Goal: Task Accomplishment & Management: Use online tool/utility

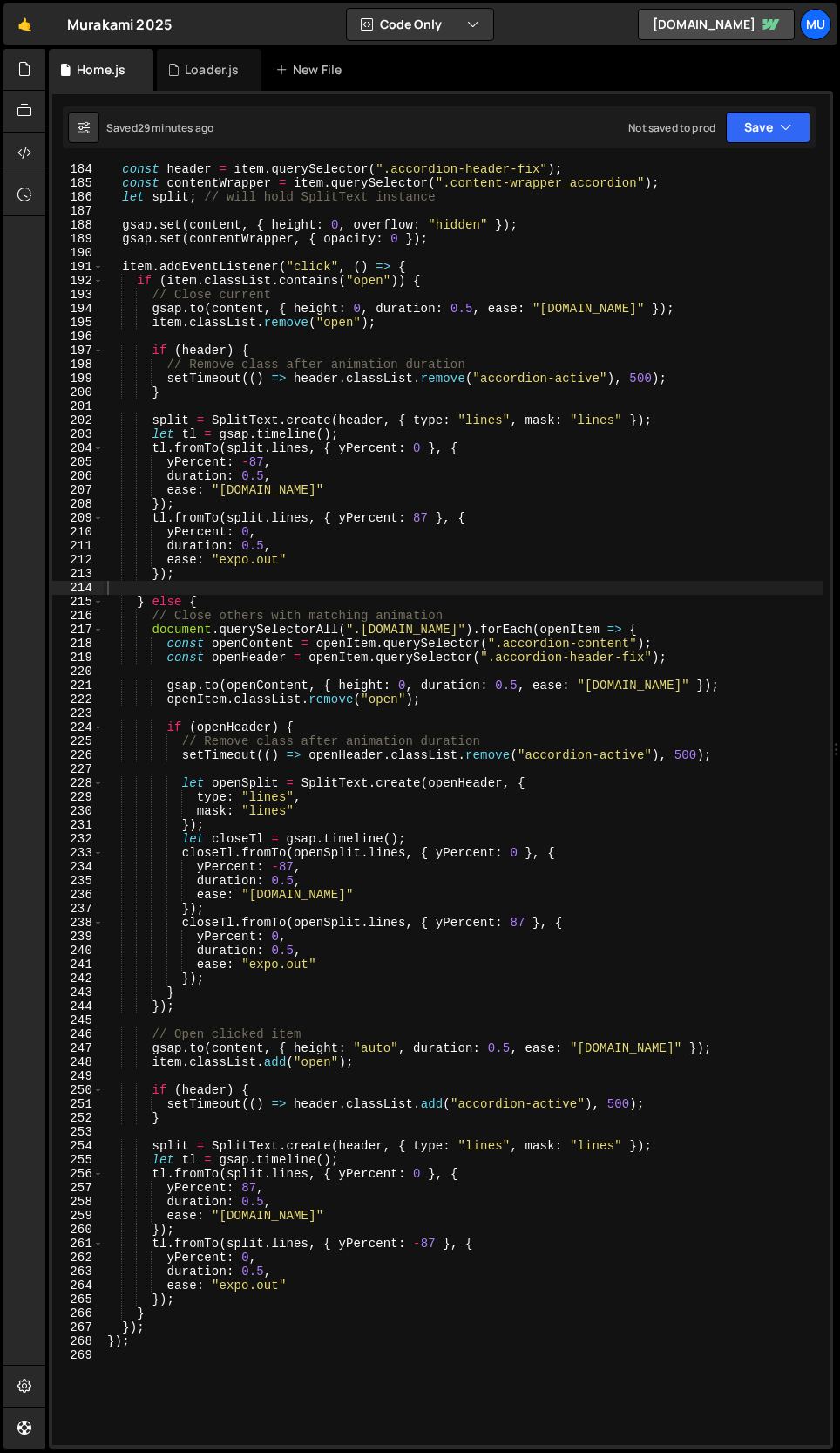
scroll to position [2596, 0]
click at [193, 991] on div "const header = item . querySelector ( ".accordion-header-fix" ) ; const content…" at bounding box center [463, 816] width 719 height 1309
type textarea "}"
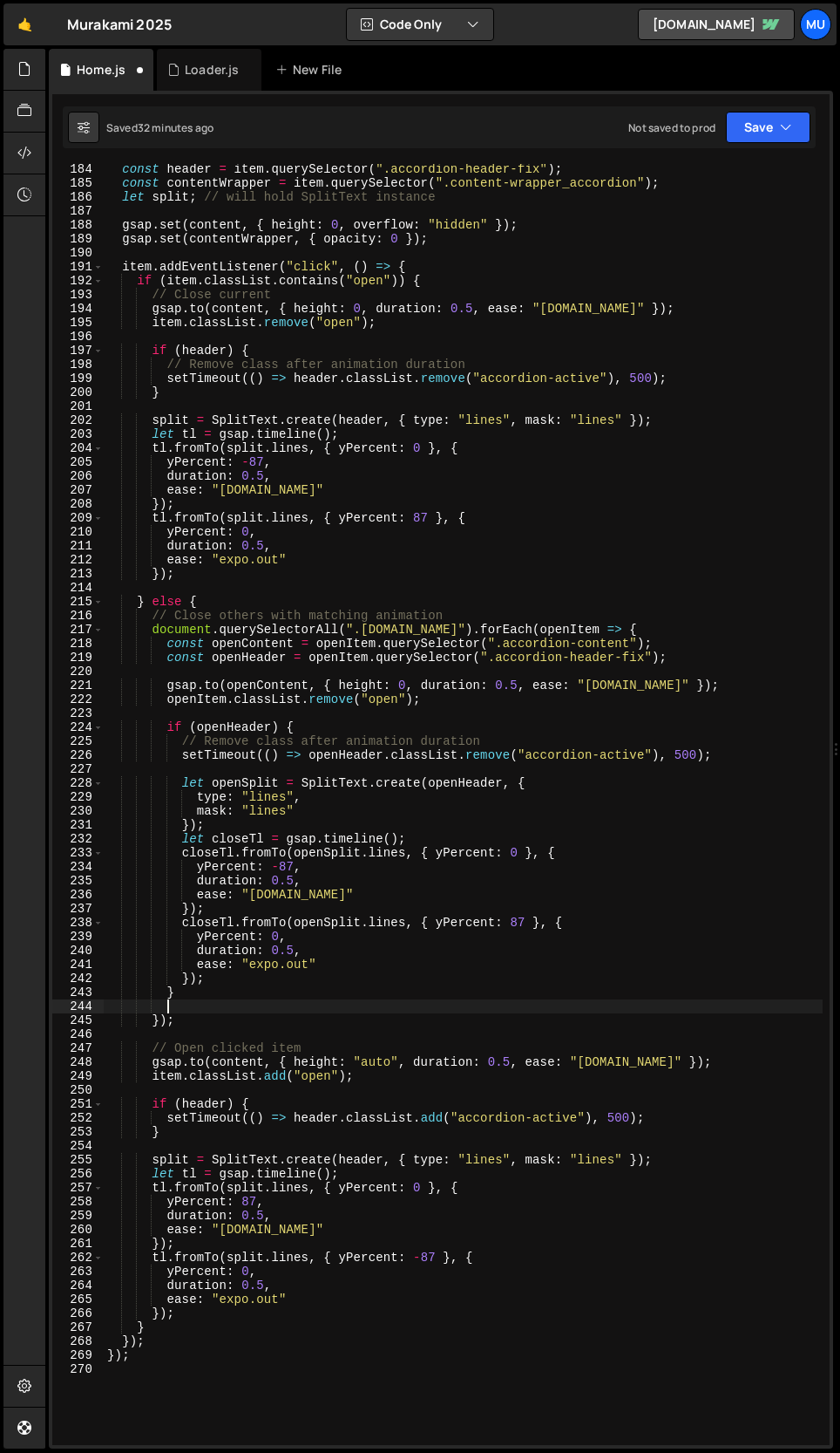
paste textarea "}"
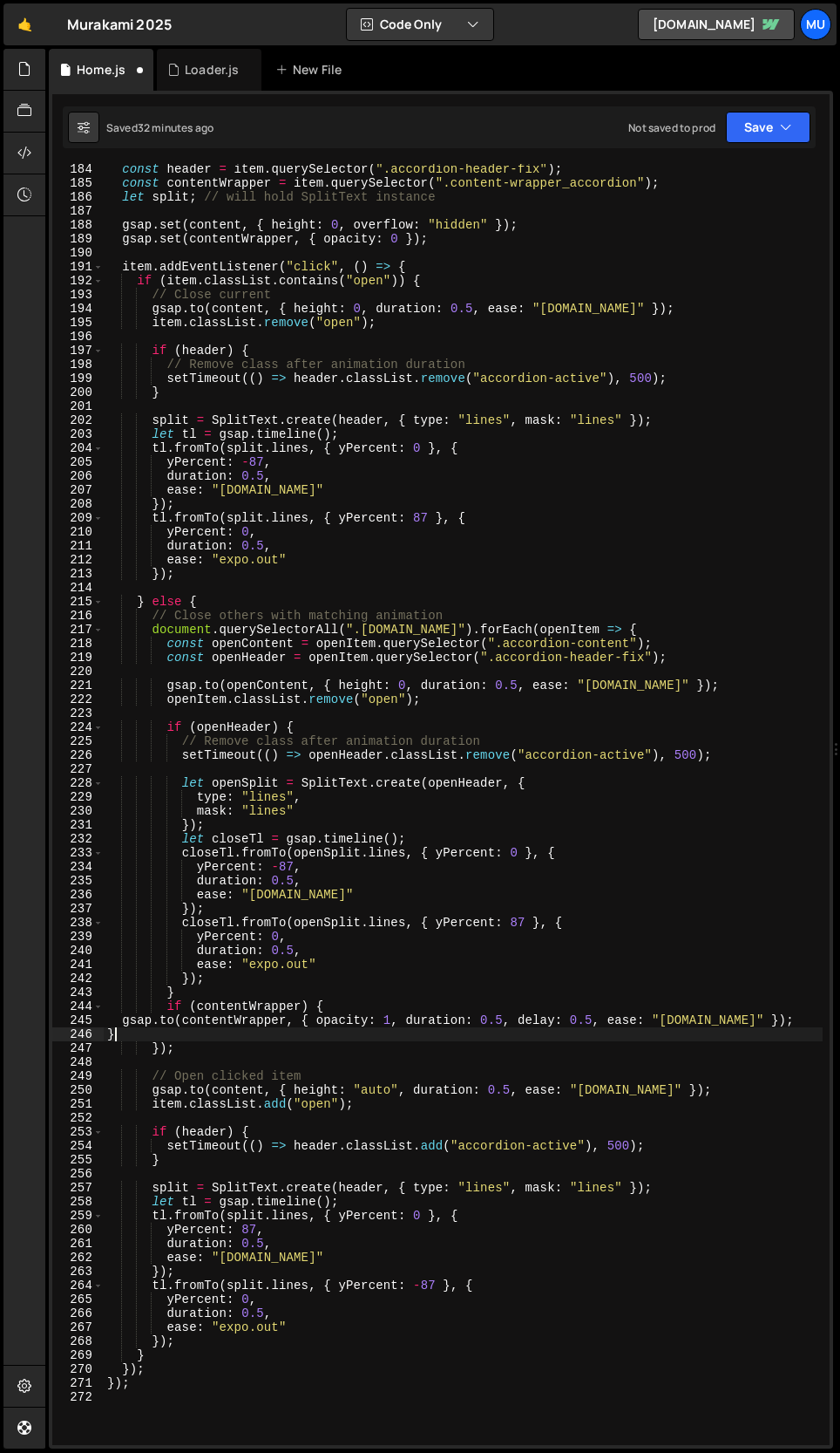
scroll to position [0, 0]
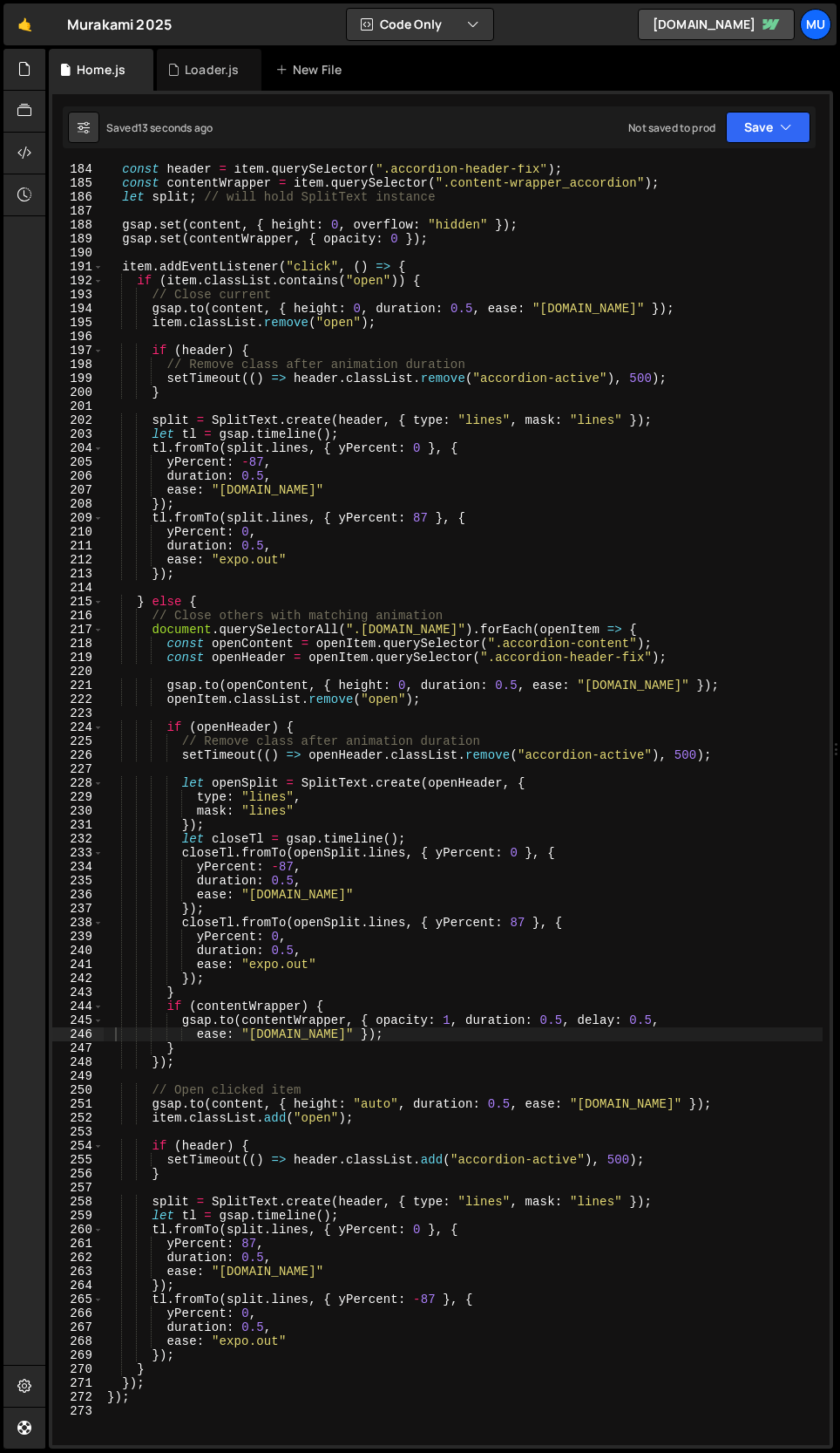
click at [299, 1049] on div "const header = item . querySelector ( ".accordion-header-fix" ) ; const content…" at bounding box center [463, 816] width 719 height 1309
type textarea "});"
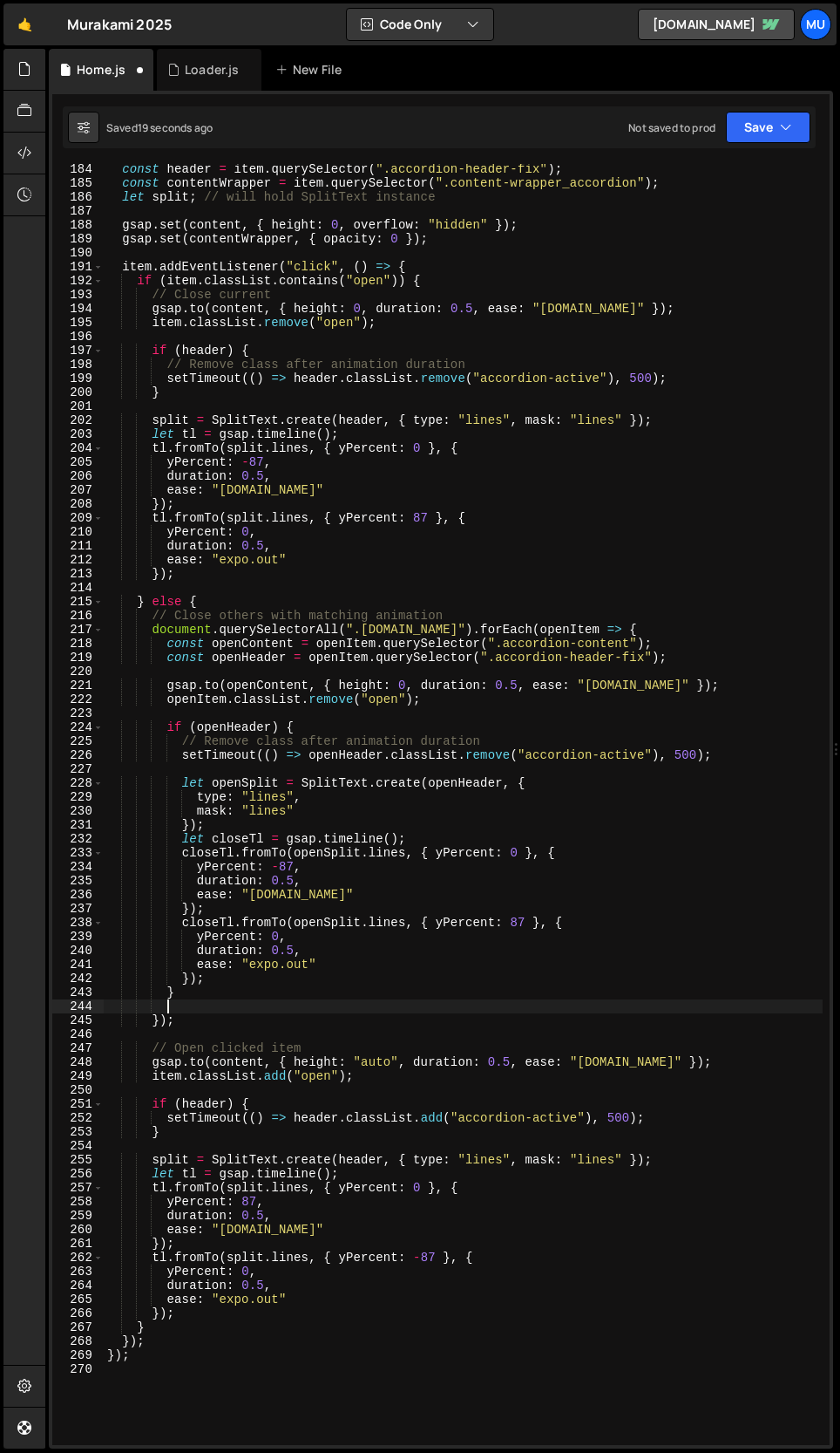
click at [200, 1316] on div "const header = item . querySelector ( ".accordion-header-fix" ) ; const content…" at bounding box center [463, 816] width 719 height 1309
type textarea "});"
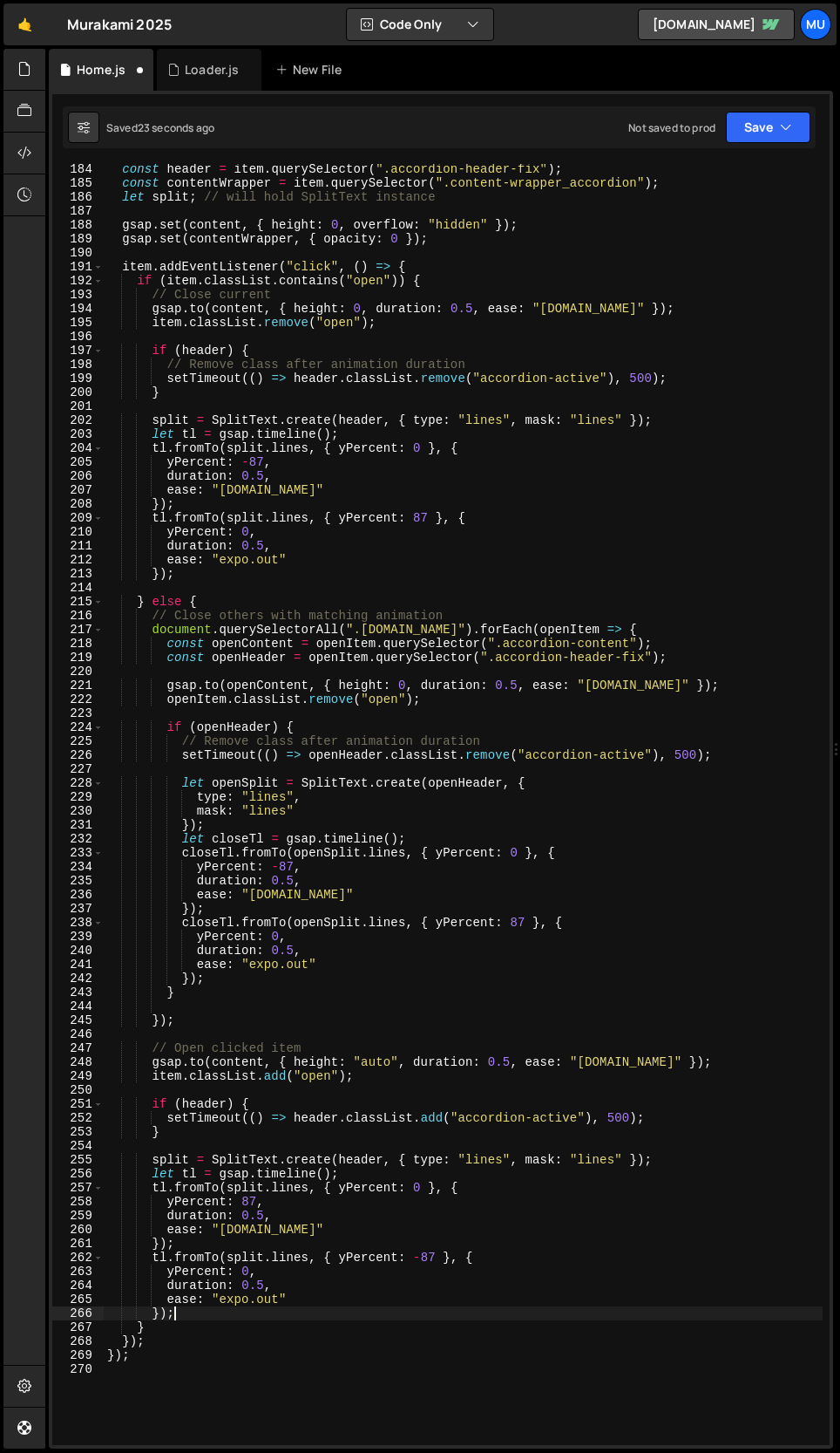
scroll to position [0, 2]
paste textarea "}"
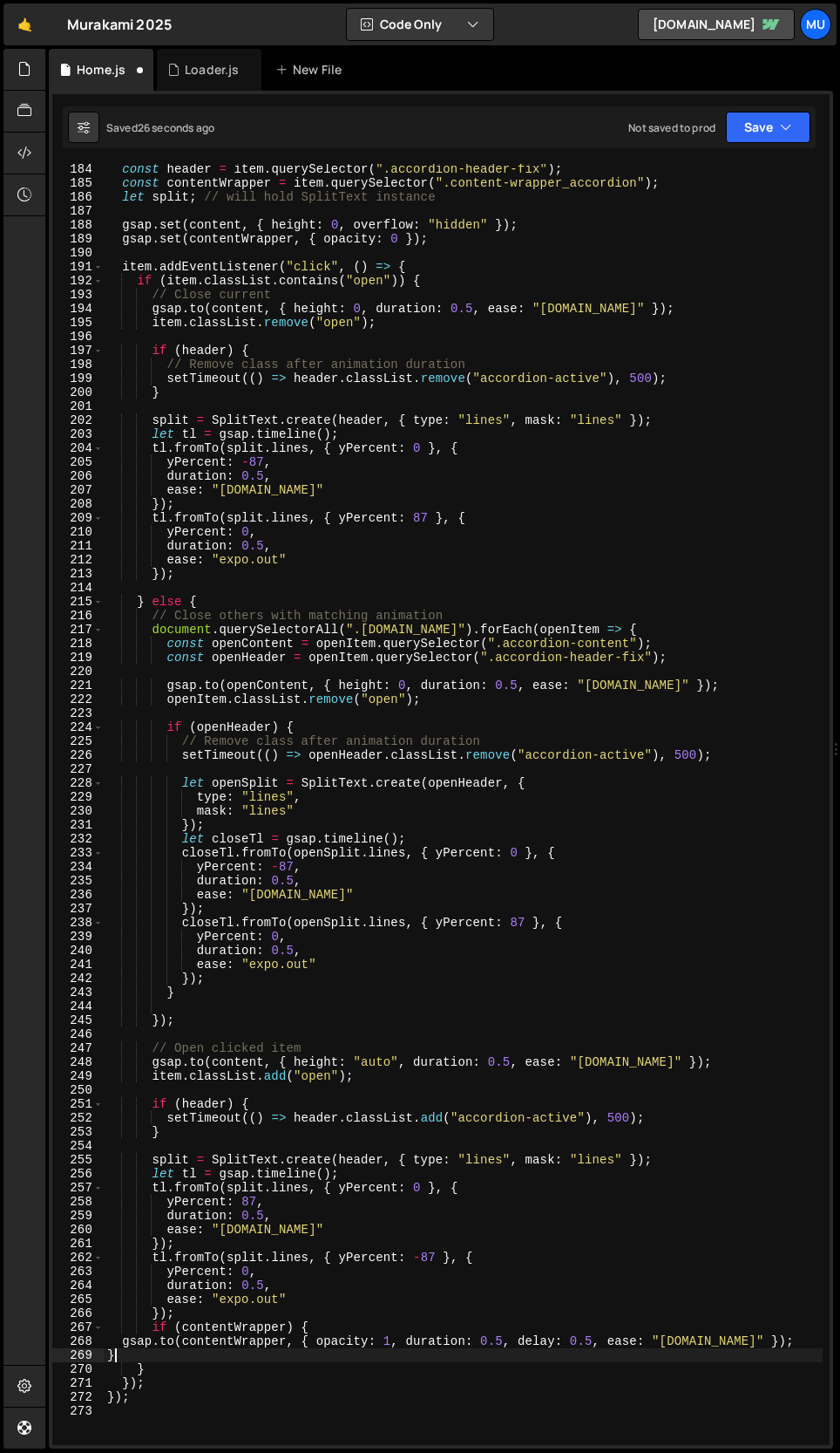
scroll to position [0, 0]
click at [440, 1344] on div "const header = item . querySelector ( ".accordion-header-fix" ) ; const content…" at bounding box center [463, 816] width 719 height 1309
click at [203, 984] on div "const header = item . querySelector ( ".accordion-header-fix" ) ; const content…" at bounding box center [463, 816] width 719 height 1309
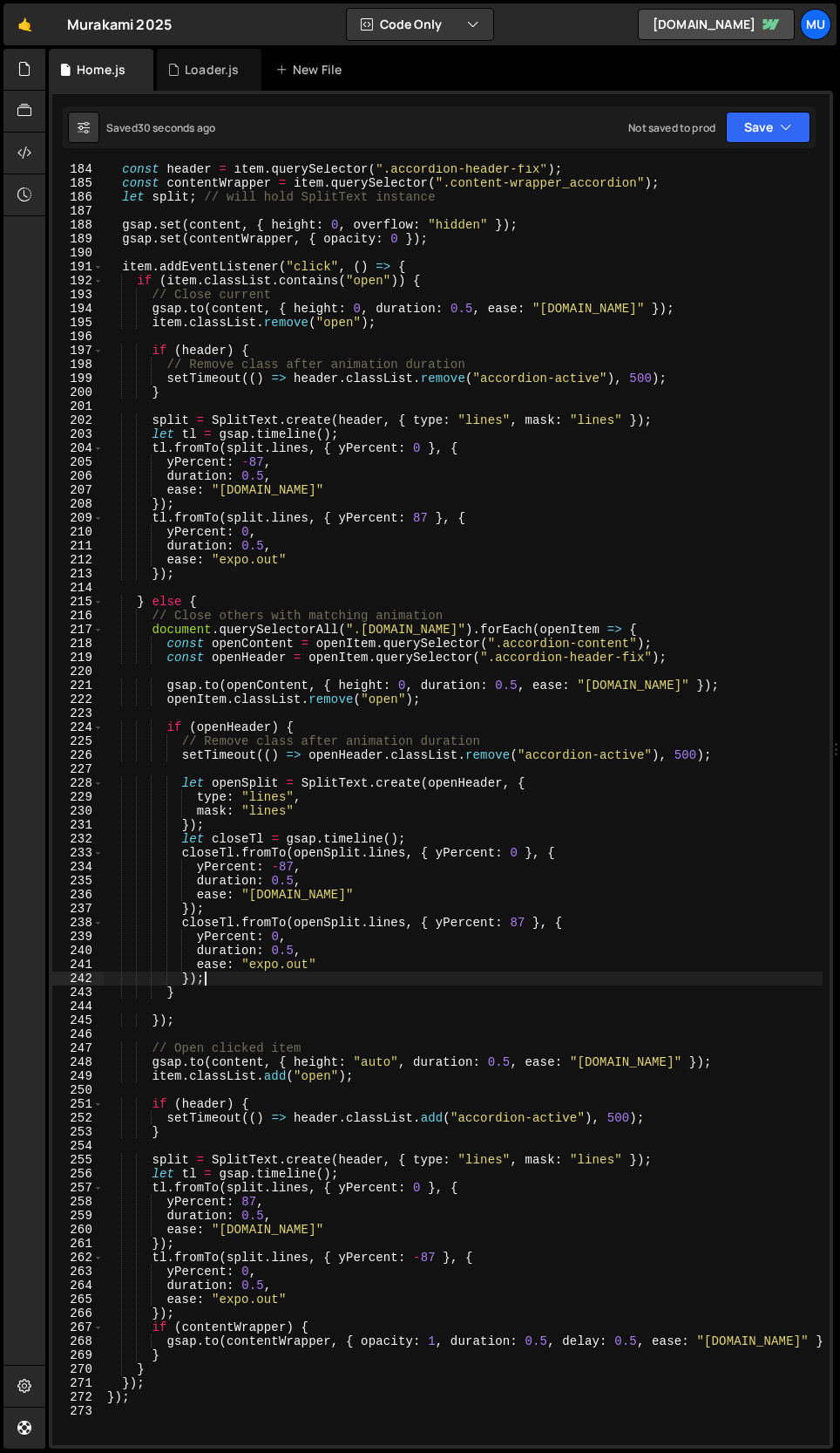
click at [198, 995] on div "const header = item . querySelector ( ".accordion-header-fix" ) ; const content…" at bounding box center [463, 816] width 719 height 1309
type textarea "}"
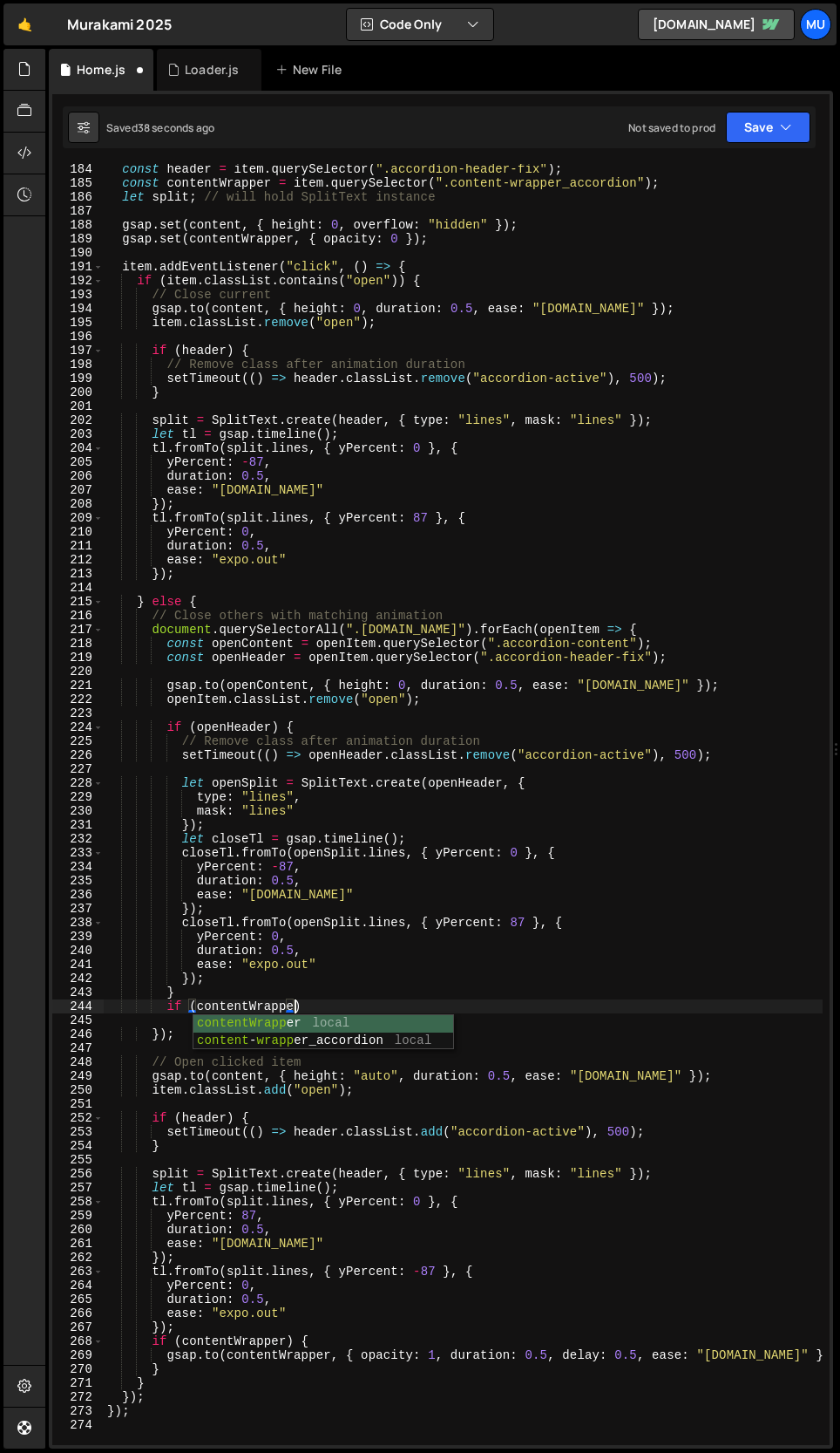
scroll to position [0, 13]
type textarea "if (contentWrapper) {"
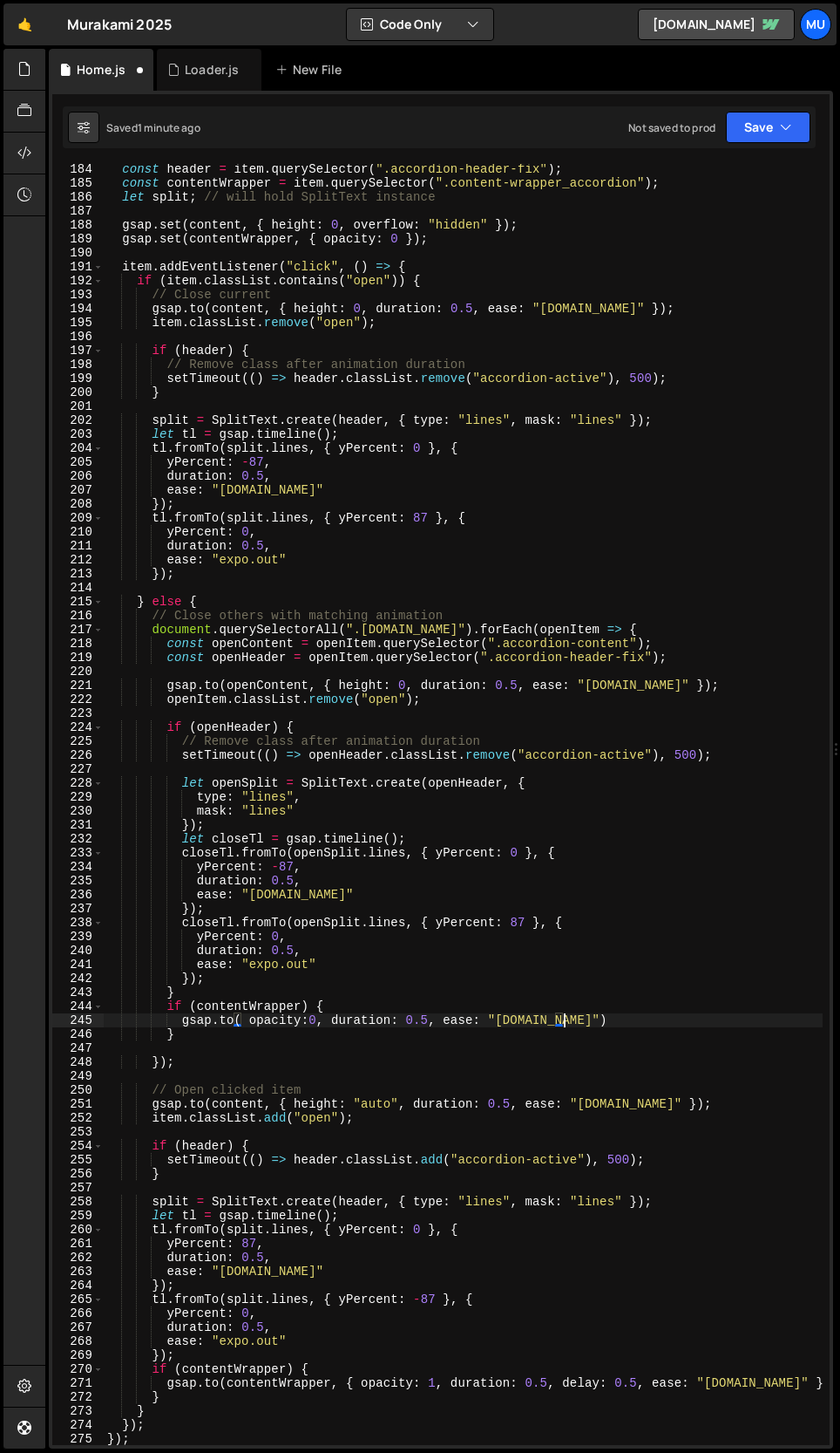
scroll to position [0, 4]
click at [243, 1017] on div "const header = item . querySelector ( ".accordion-header-fix" ) ; const content…" at bounding box center [463, 816] width 719 height 1309
type textarea "[DOMAIN_NAME](contentWrapper, { opacity: 0, duration: 0.5, ease: "[DOMAIN_NAME]…"
click at [278, 1043] on div "const header = item . querySelector ( ".accordion-header-fix" ) ; const content…" at bounding box center [463, 816] width 719 height 1309
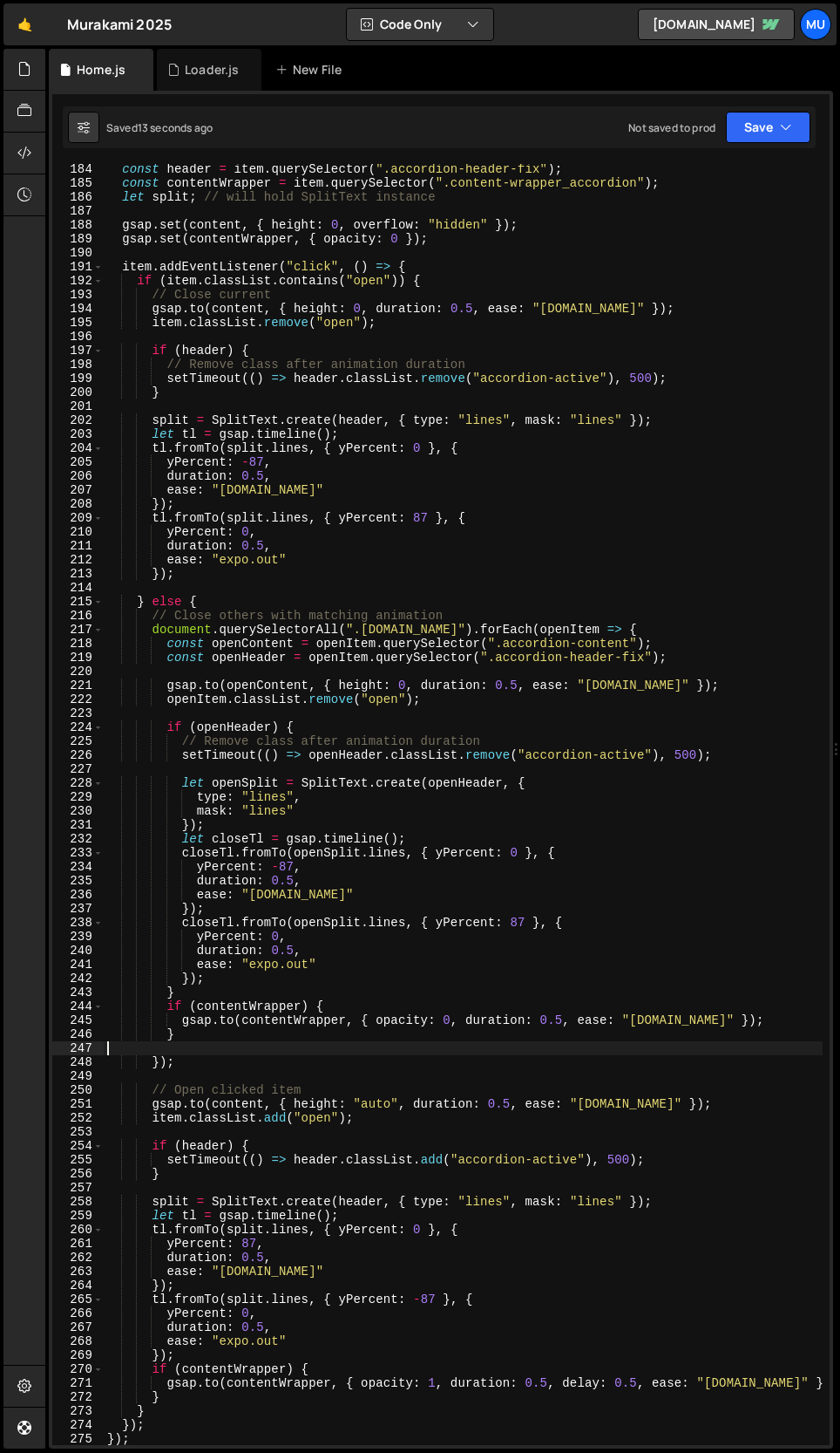
scroll to position [0, 0]
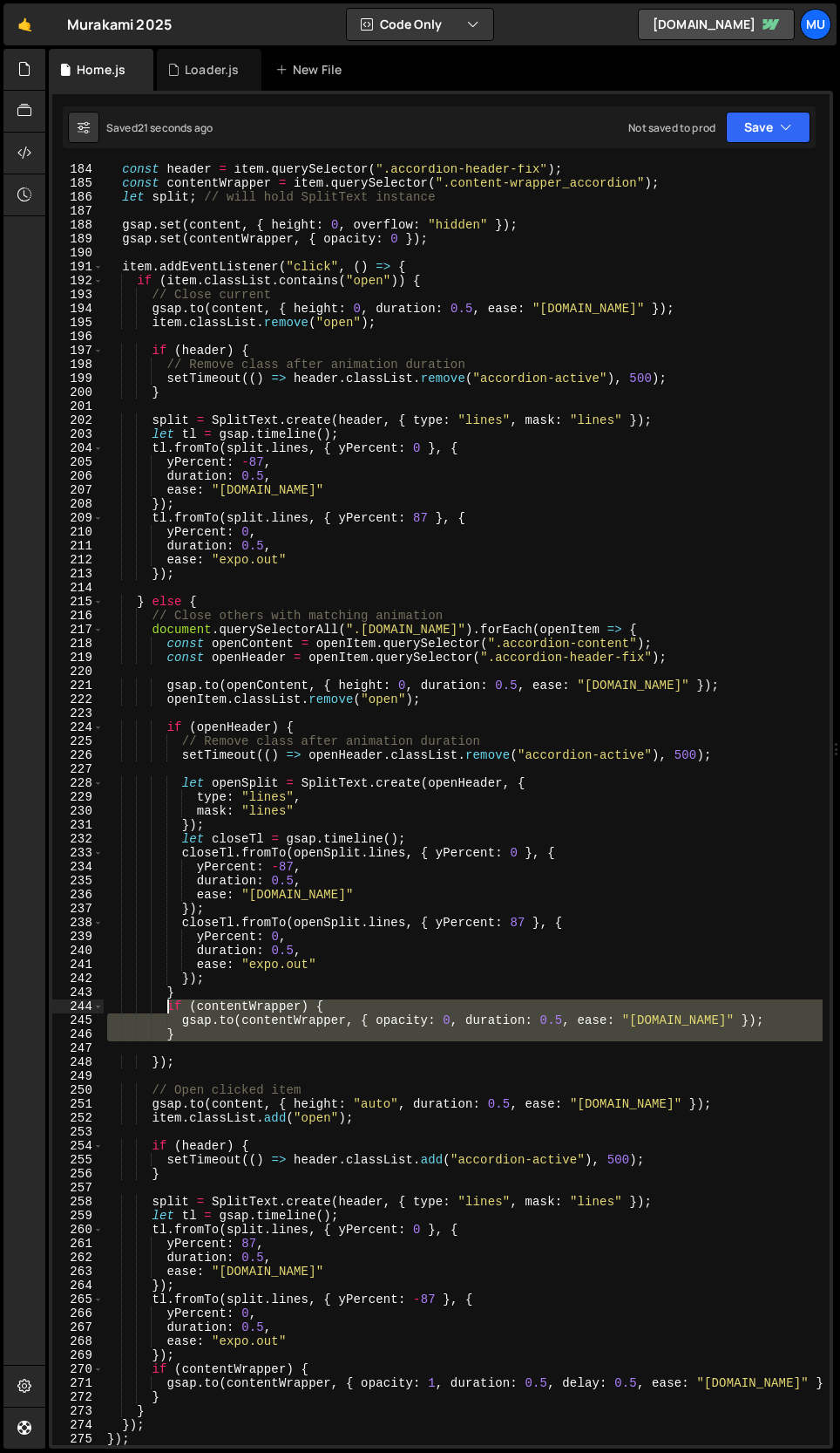
drag, startPoint x: 191, startPoint y: 1047, endPoint x: 168, endPoint y: 1002, distance: 50.5
click at [168, 1002] on div "const header = item . querySelector ( ".accordion-header-fix" ) ; const content…" at bounding box center [463, 816] width 719 height 1309
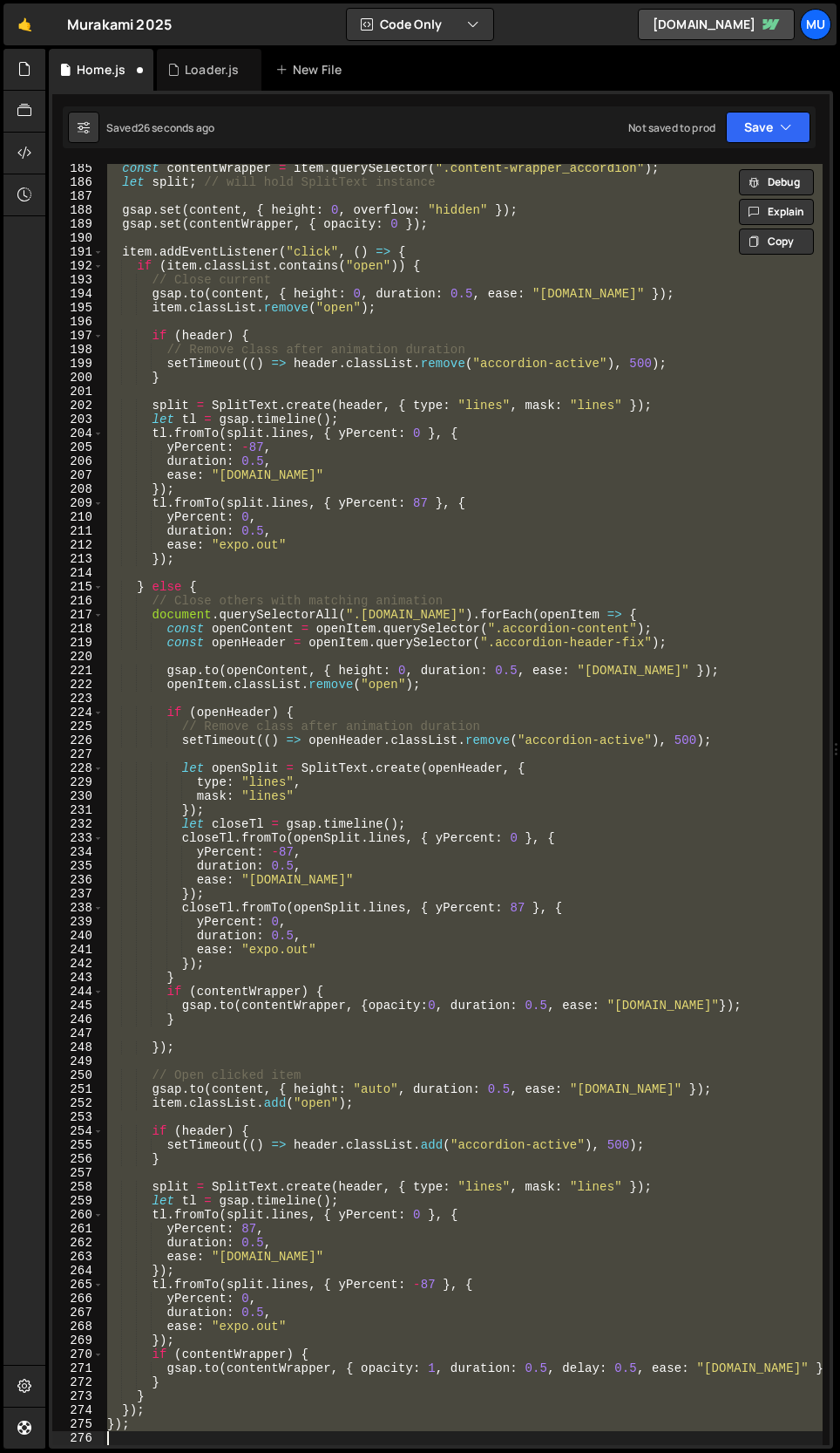
scroll to position [2612, 0]
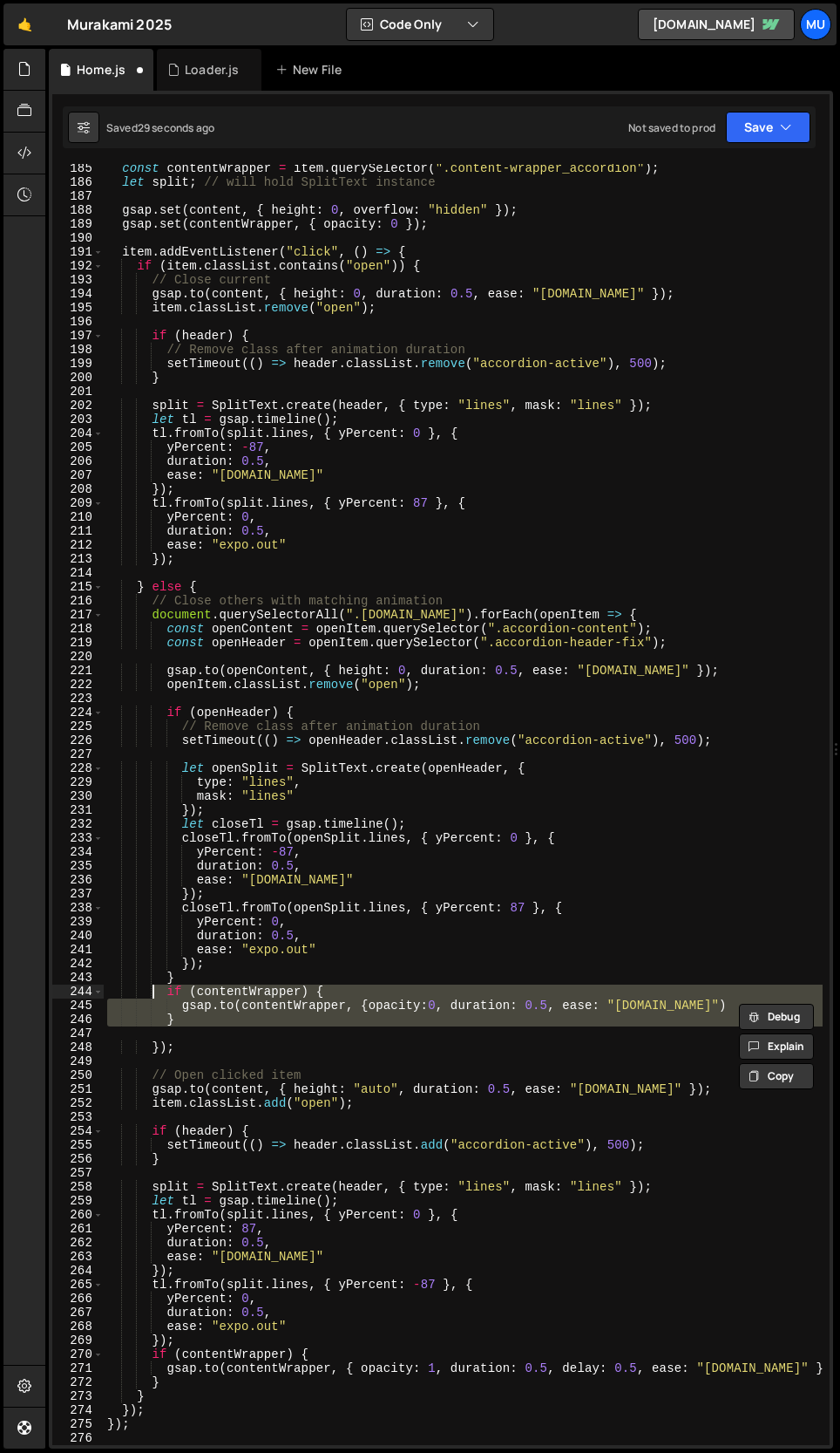
drag, startPoint x: 201, startPoint y: 1028, endPoint x: 156, endPoint y: 989, distance: 59.5
click at [156, 989] on div "const contentWrapper = item . querySelector ( ".content-wrapper_accordion" ) ; …" at bounding box center [463, 815] width 719 height 1309
type textarea "if (contentWrapper) { [DOMAIN_NAME](contentWrapper, {opacity:0, duration: 0.5, …"
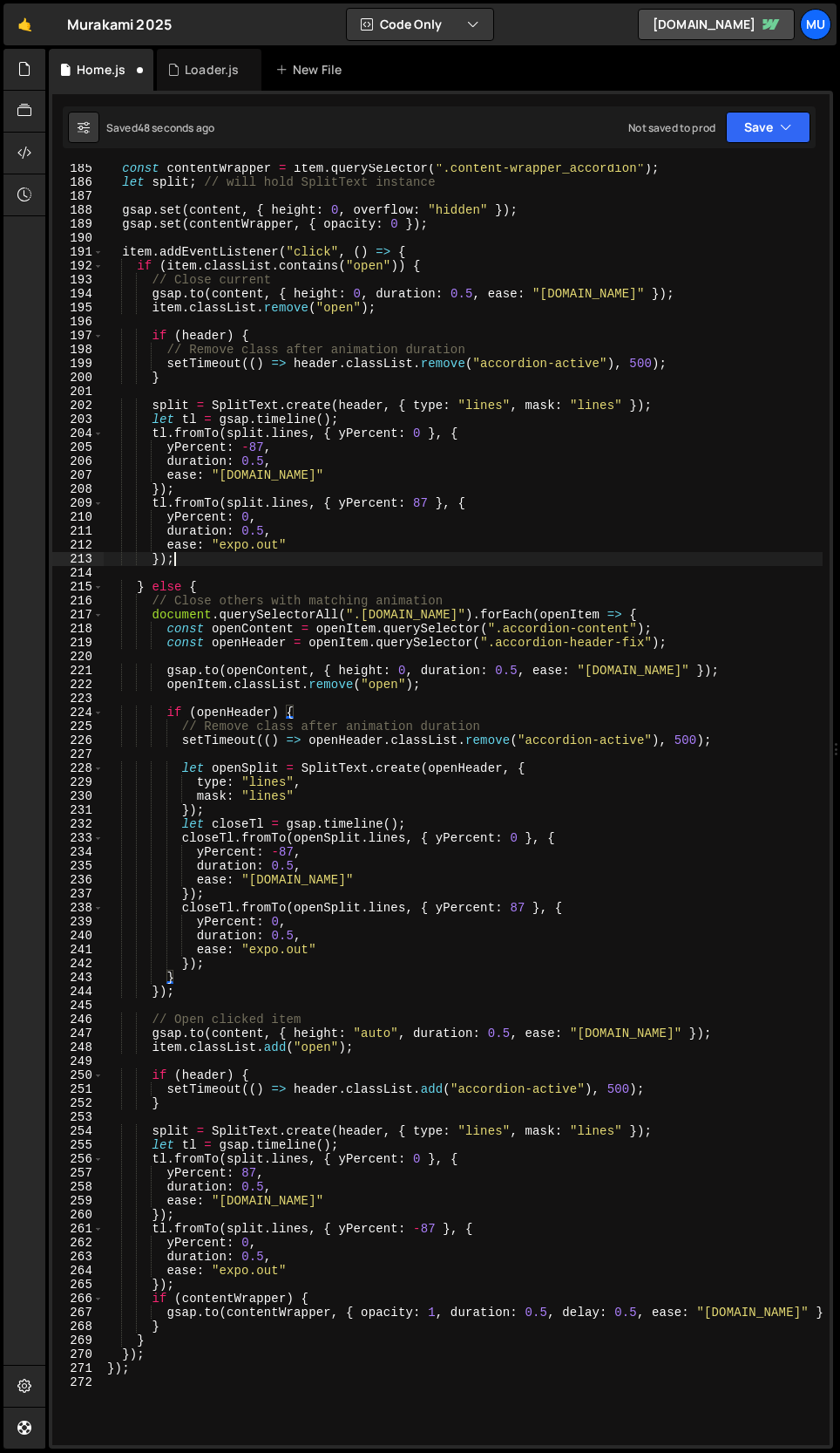
click at [224, 562] on div "const contentWrapper = item . querySelector ( ".content-wrapper_accordion" ) ; …" at bounding box center [463, 815] width 719 height 1309
type textarea "});"
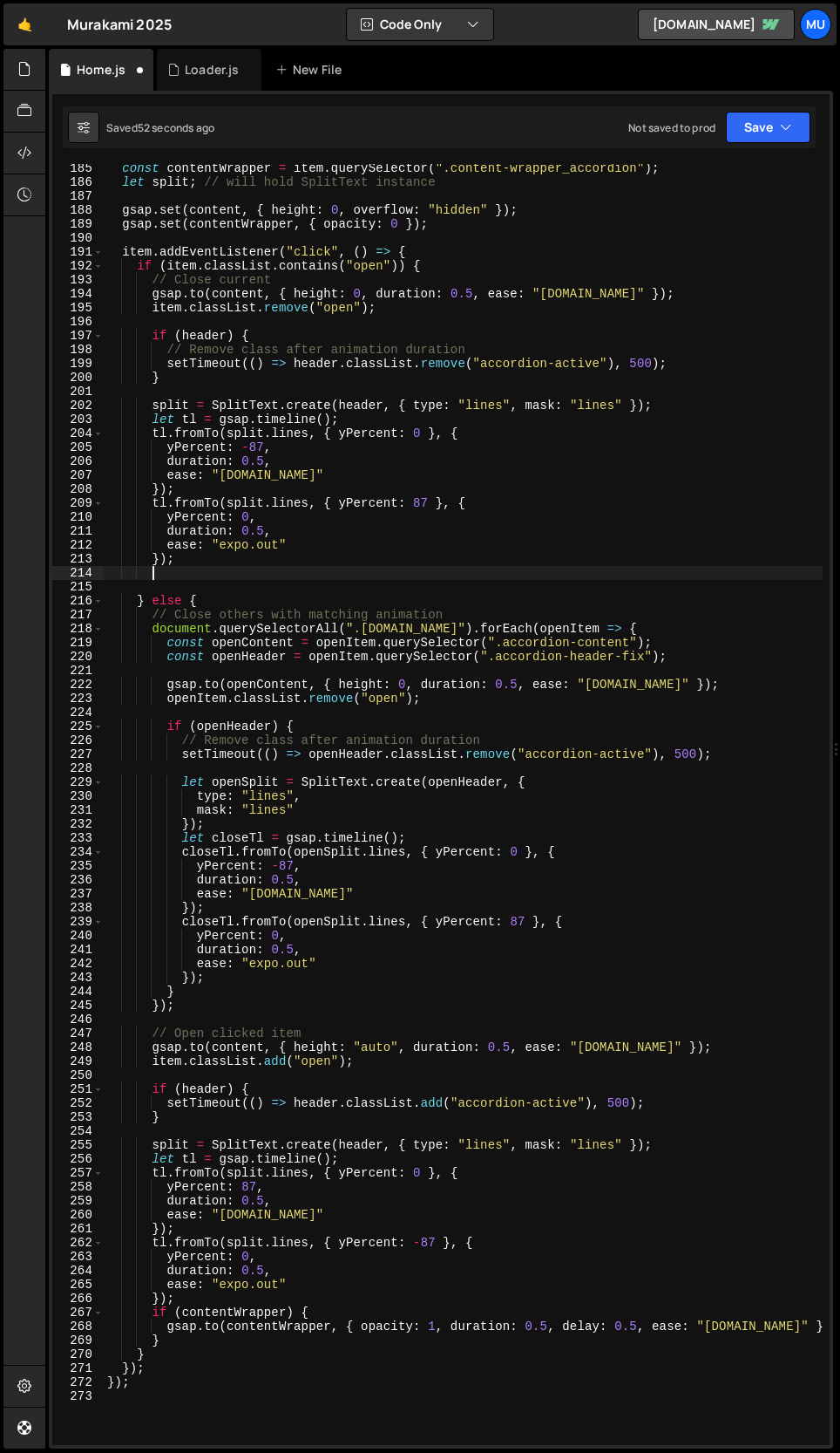
paste textarea "}"
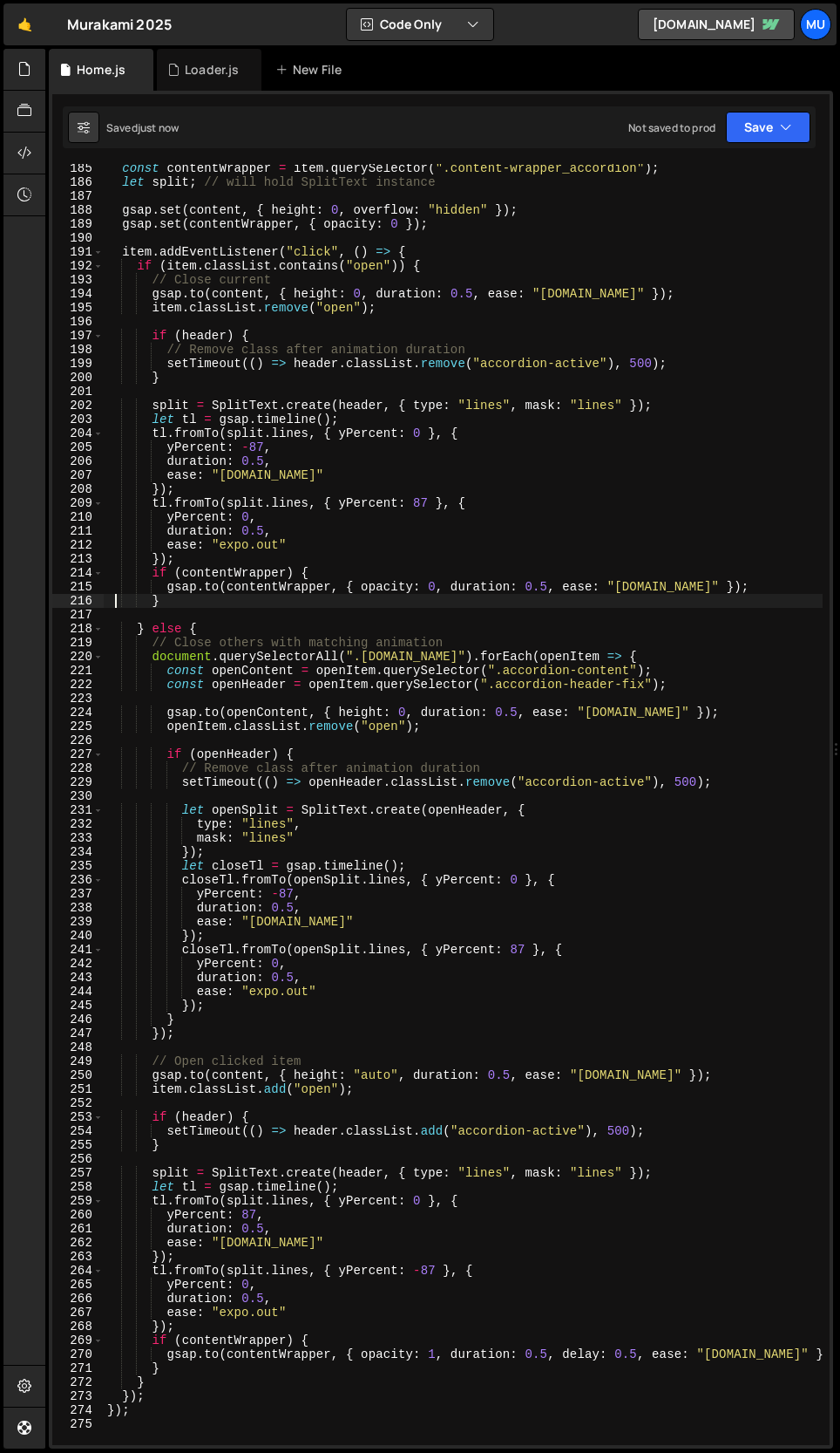
click at [230, 1007] on div "const contentWrapper = item . querySelector ( ".content-wrapper_accordion" ) ; …" at bounding box center [463, 815] width 719 height 1309
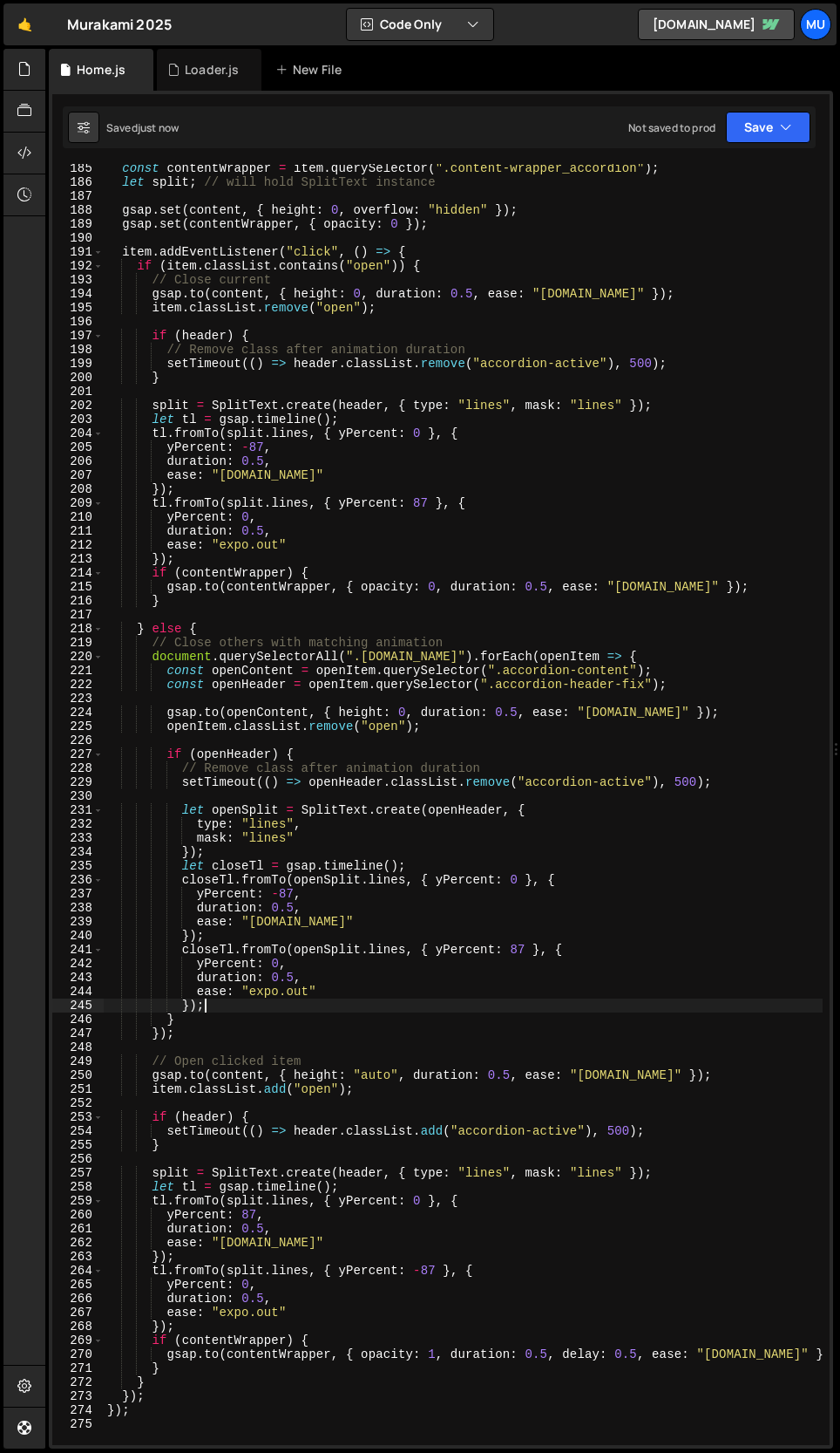
click at [211, 1018] on div "const contentWrapper = item . querySelector ( ".content-wrapper_accordion" ) ; …" at bounding box center [463, 815] width 719 height 1309
type textarea "}"
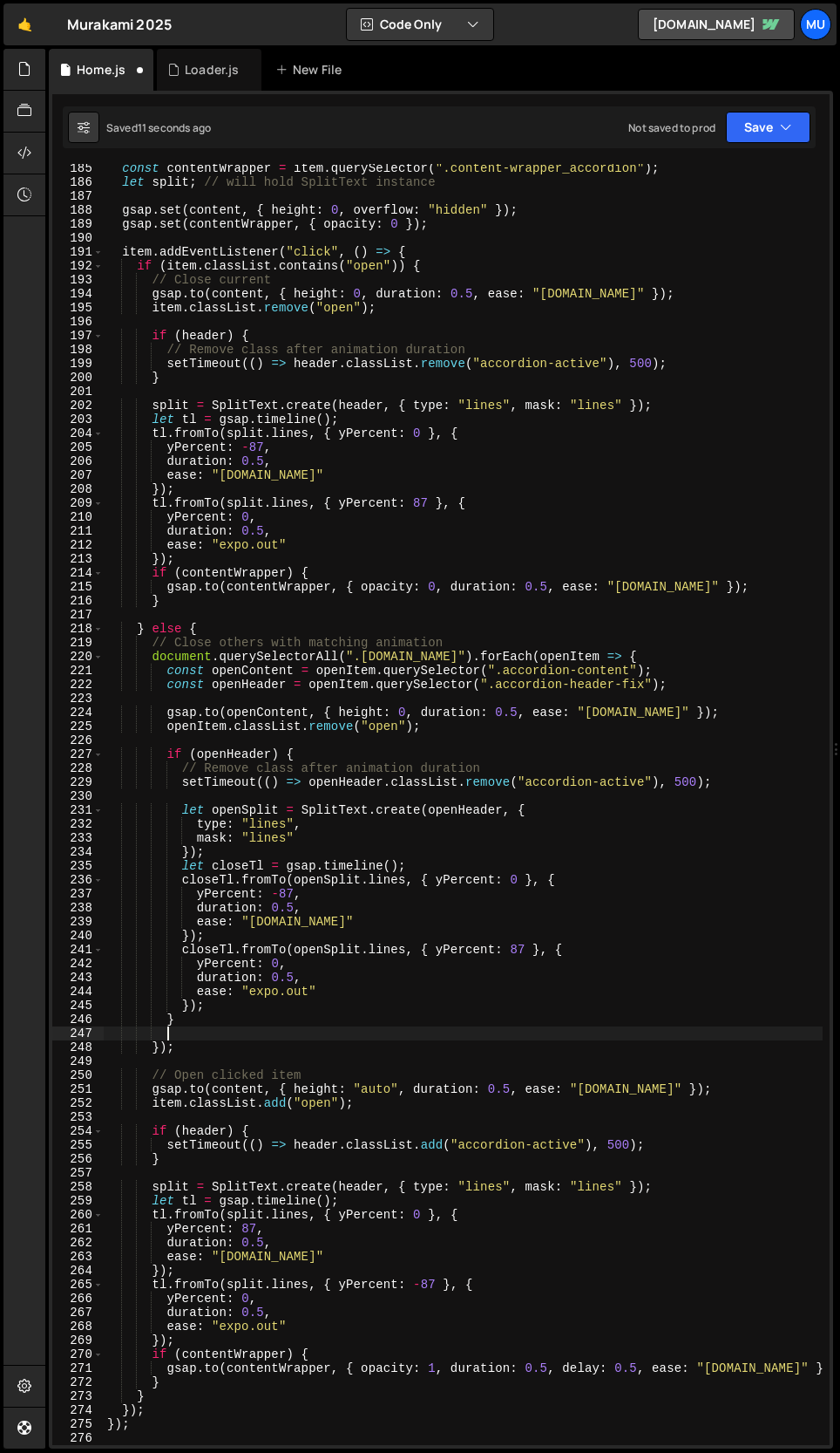
paste textarea "}"
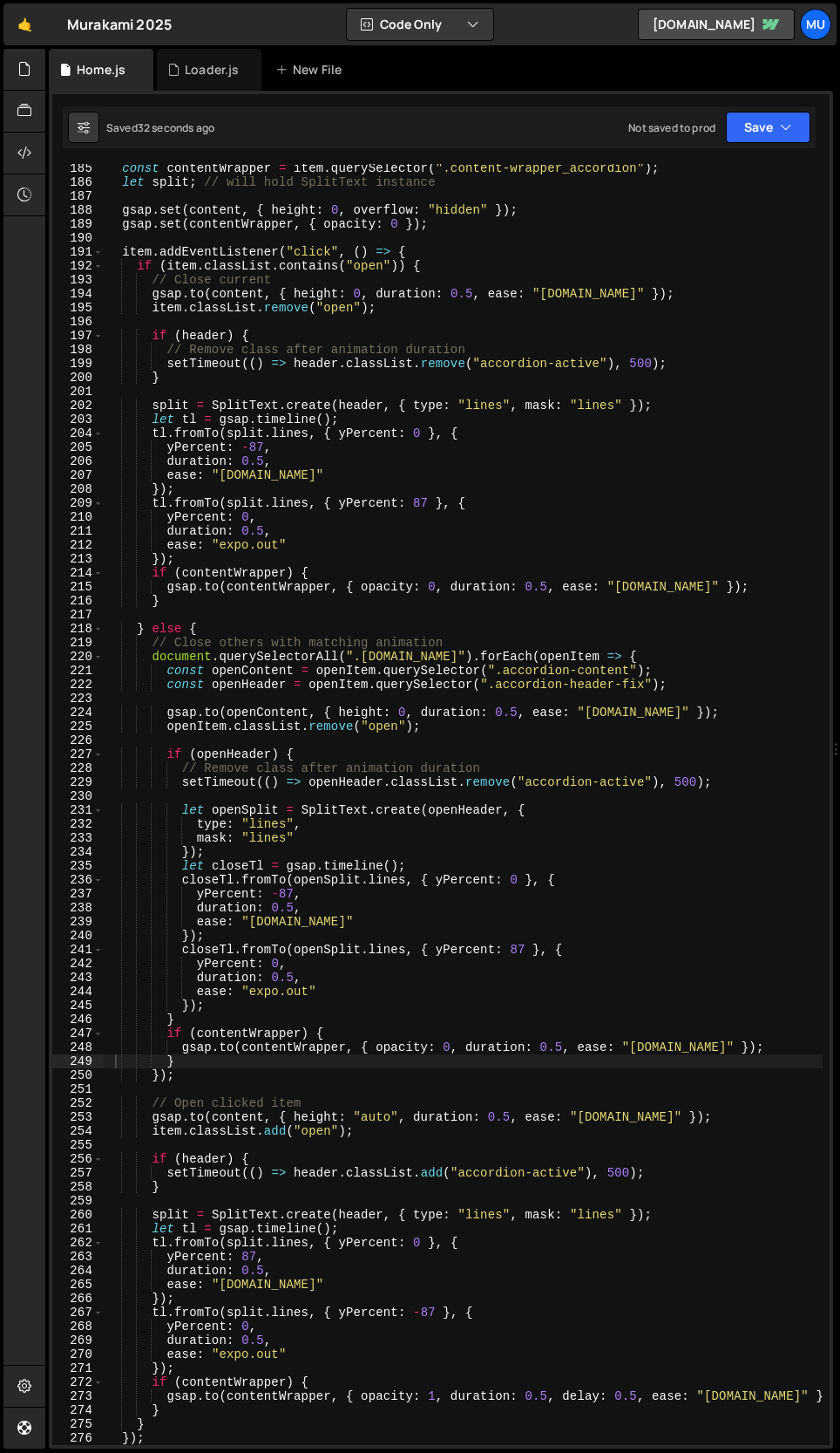
click at [232, 1063] on div "const contentWrapper = item . querySelector ( ".content-wrapper_accordion" ) ; …" at bounding box center [463, 815] width 719 height 1309
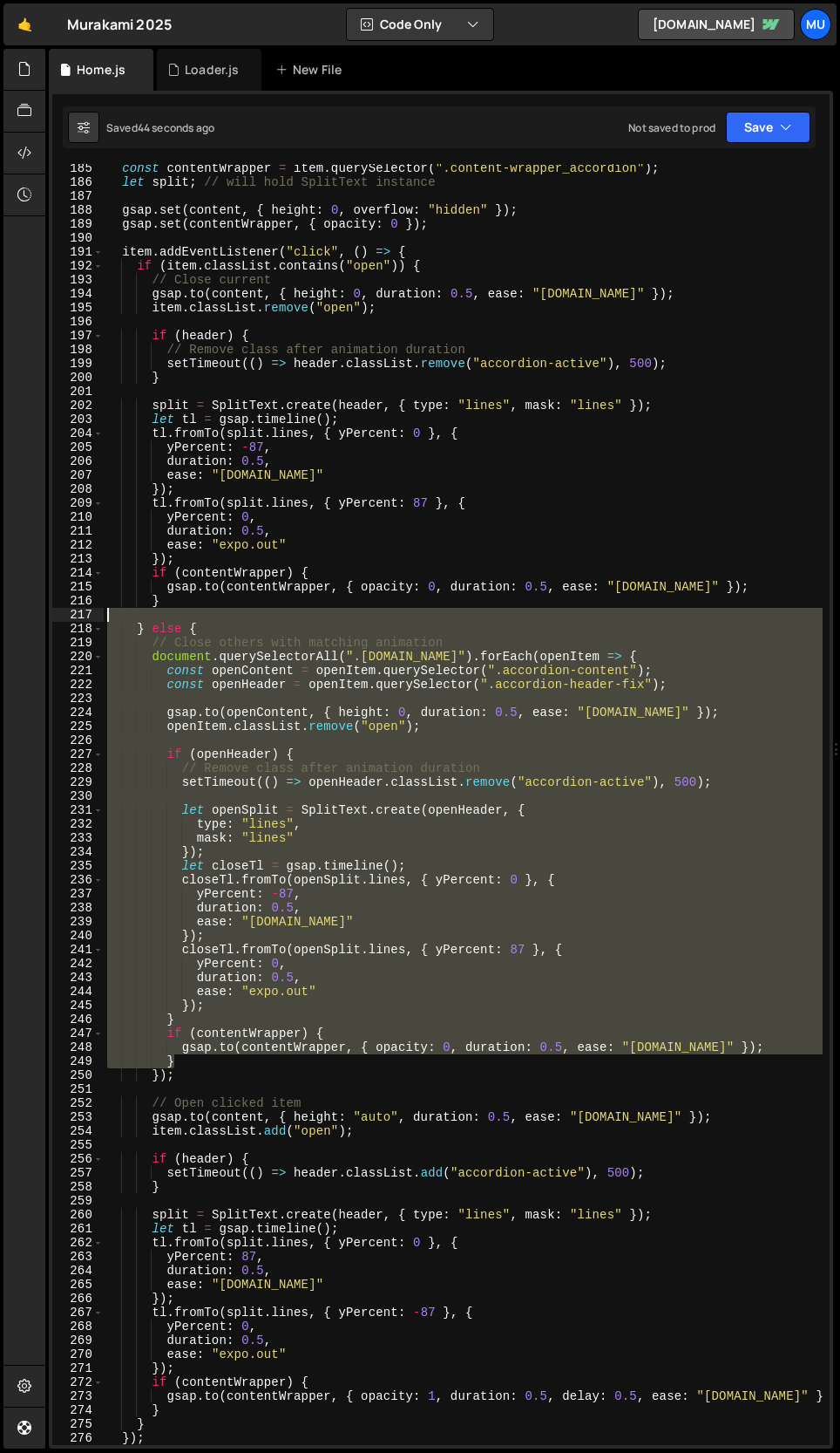
drag, startPoint x: 225, startPoint y: 1067, endPoint x: 22, endPoint y: 621, distance: 490.0
click at [22, 621] on div "Hold on a sec... Are you certain you wish to leave this page? Any changes you'v…" at bounding box center [420, 726] width 840 height 1453
click at [190, 1061] on div "const contentWrapper = item . querySelector ( ".content-wrapper_accordion" ) ; …" at bounding box center [463, 804] width 719 height 1280
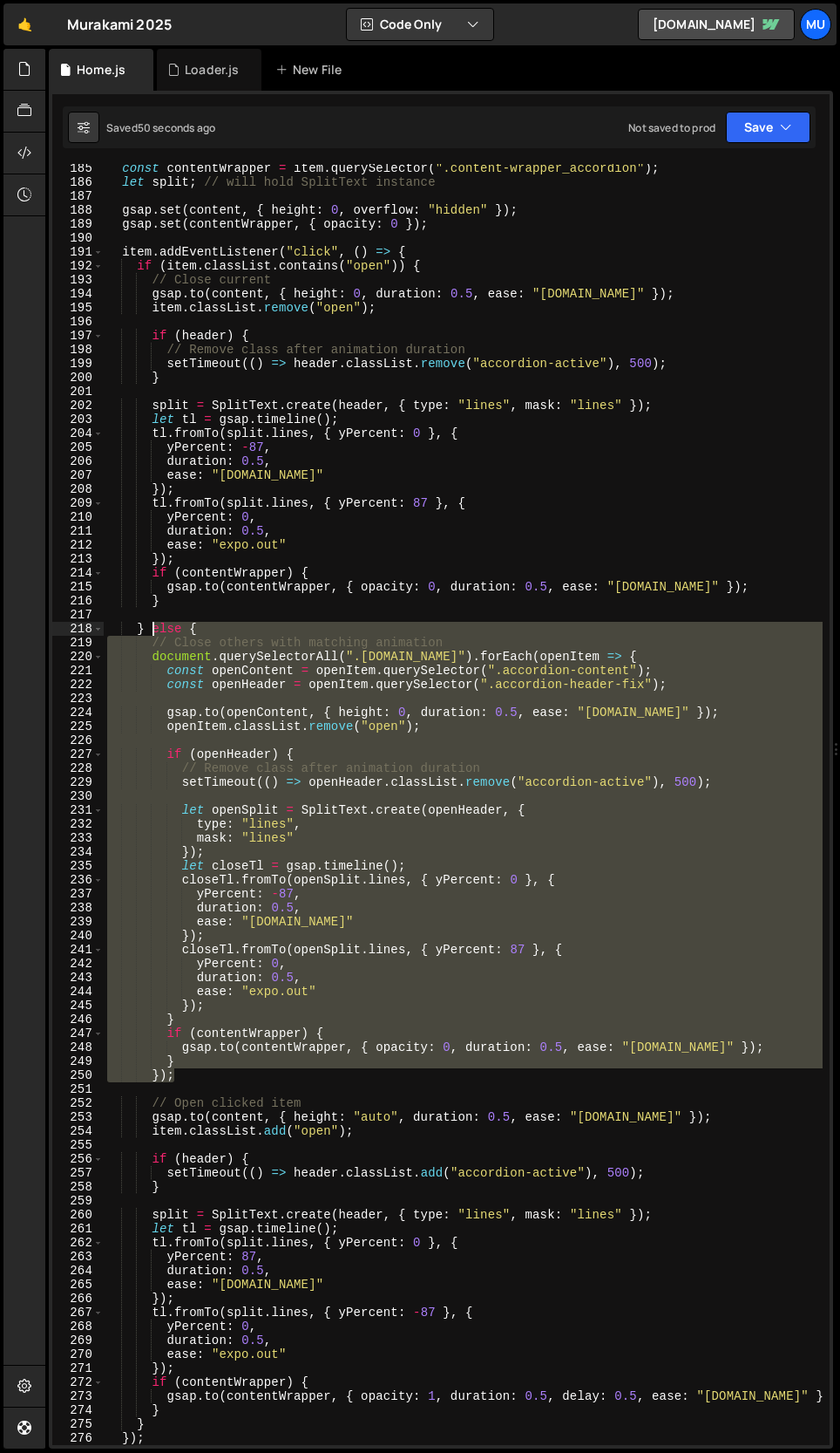
drag, startPoint x: 194, startPoint y: 1075, endPoint x: 154, endPoint y: 630, distance: 446.8
click at [154, 630] on div "const contentWrapper = item . querySelector ( ".content-wrapper_accordion" ) ; …" at bounding box center [463, 815] width 719 height 1309
click at [195, 1070] on div "const contentWrapper = item . querySelector ( ".content-wrapper_accordion" ) ; …" at bounding box center [463, 804] width 719 height 1280
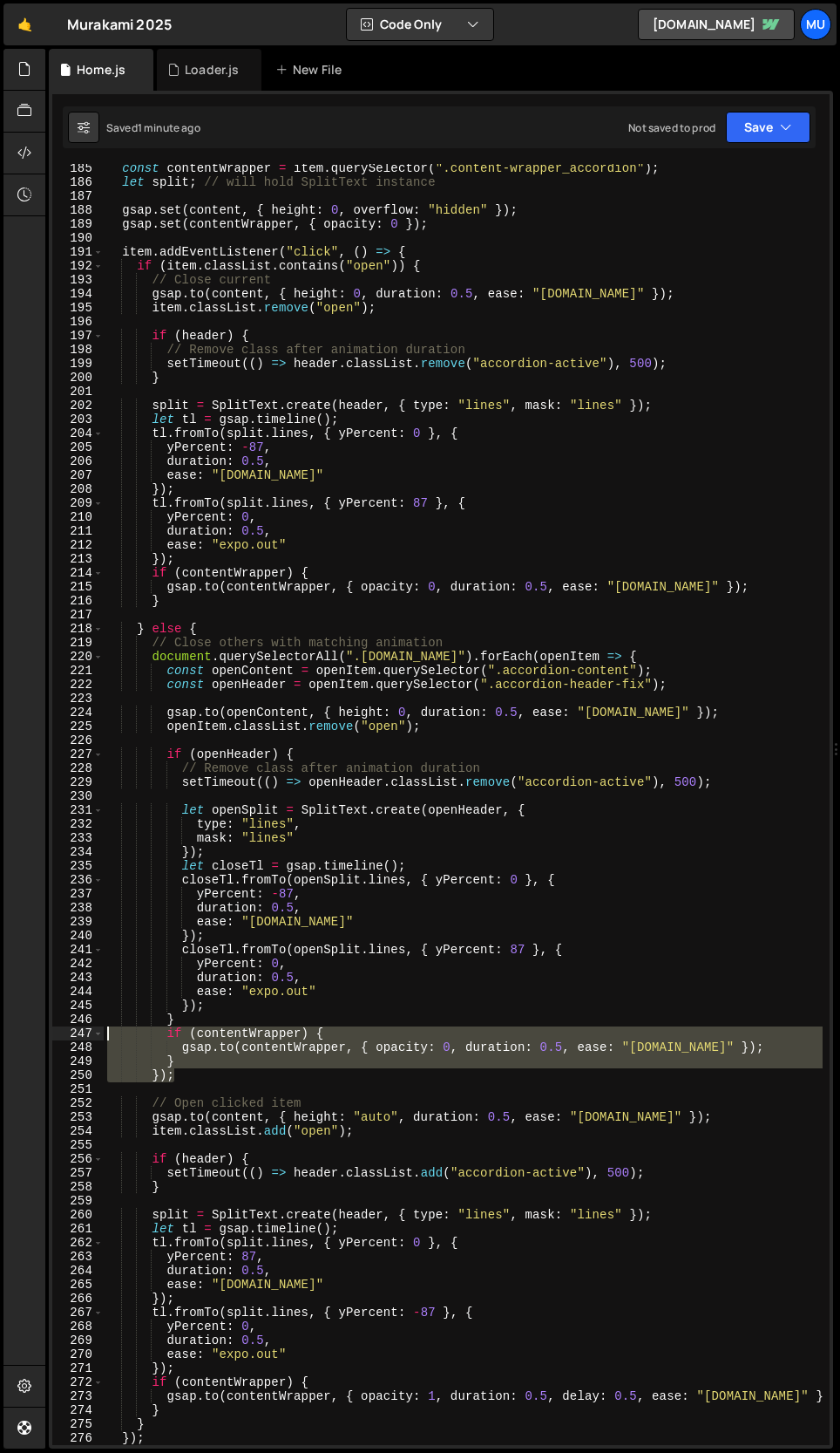
drag, startPoint x: 186, startPoint y: 1080, endPoint x: 69, endPoint y: 1031, distance: 126.8
click at [69, 1031] on div "}); 185 186 187 188 189 190 191 192 193 194 195 196 197 198 199 200 201 202 203…" at bounding box center [441, 804] width 778 height 1280
click at [179, 1040] on div "const contentWrapper = item . querySelector ( ".content-wrapper_accordion" ) ; …" at bounding box center [463, 804] width 719 height 1280
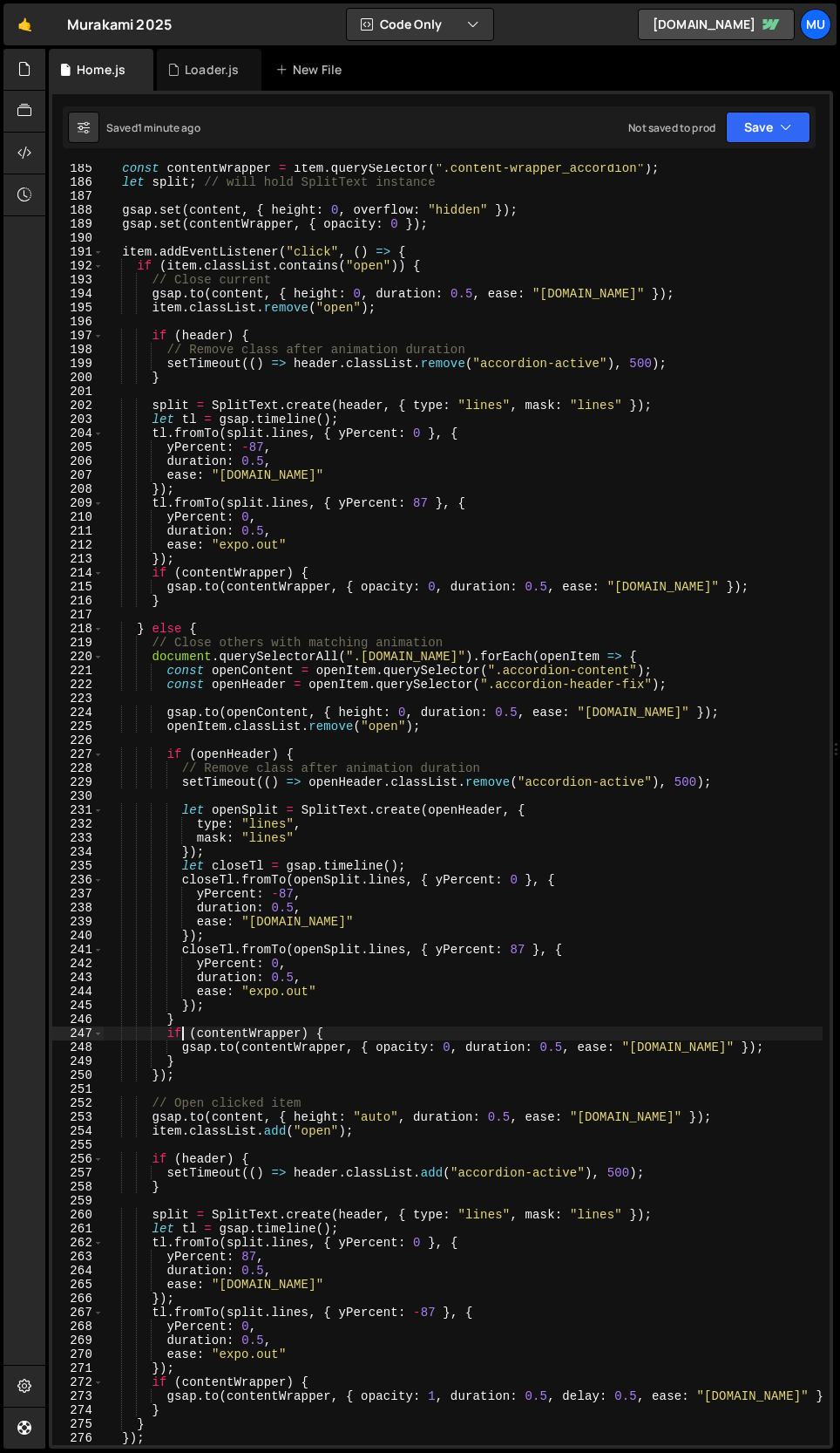
click at [195, 1062] on div "const contentWrapper = item . querySelector ( ".content-wrapper_accordion" ) ; …" at bounding box center [463, 815] width 719 height 1309
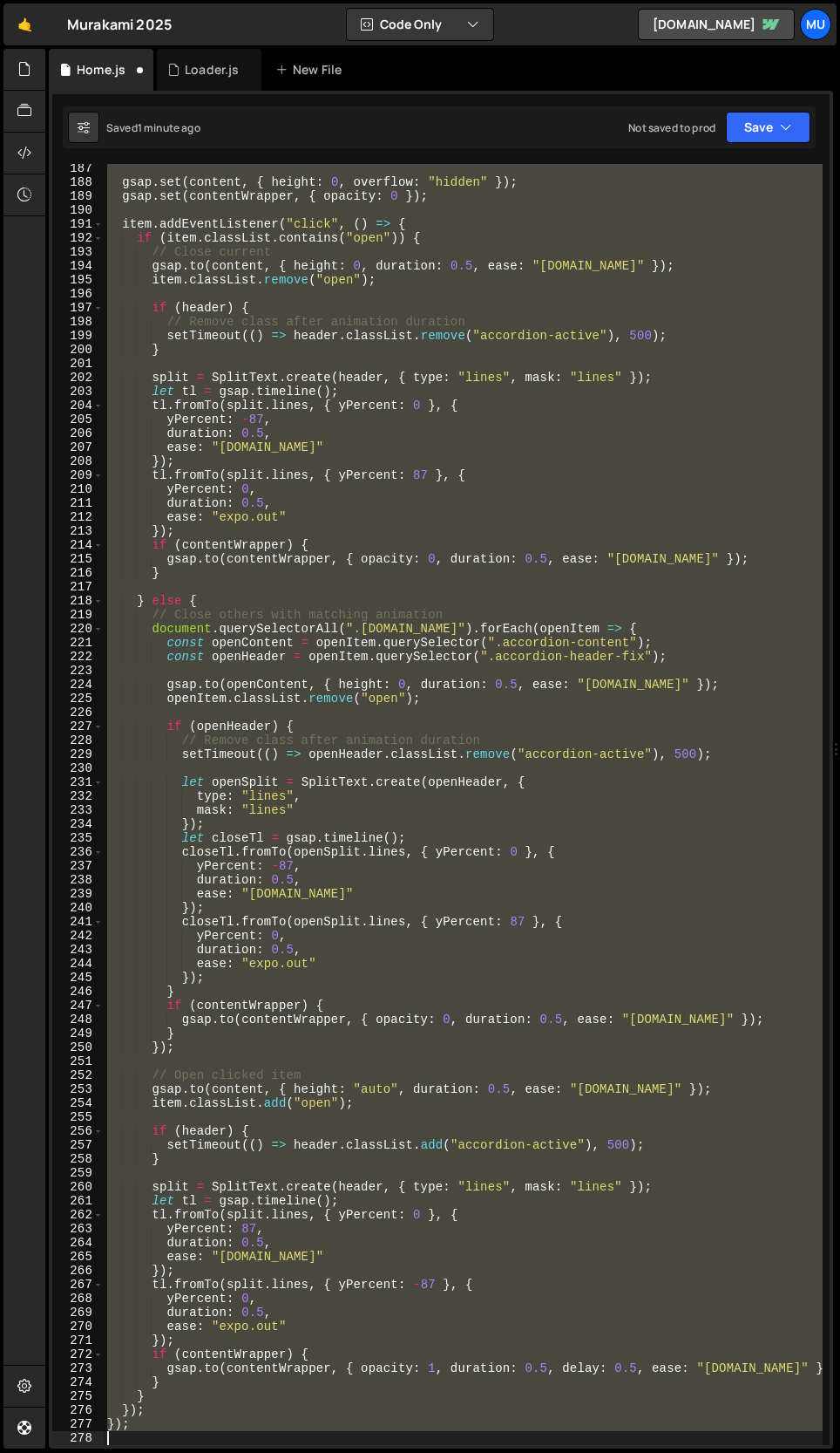
click at [209, 1035] on div "gsap . set ( content , { height : 0 , overflow : "hidden" }) ; gsap . set ( con…" at bounding box center [463, 804] width 719 height 1280
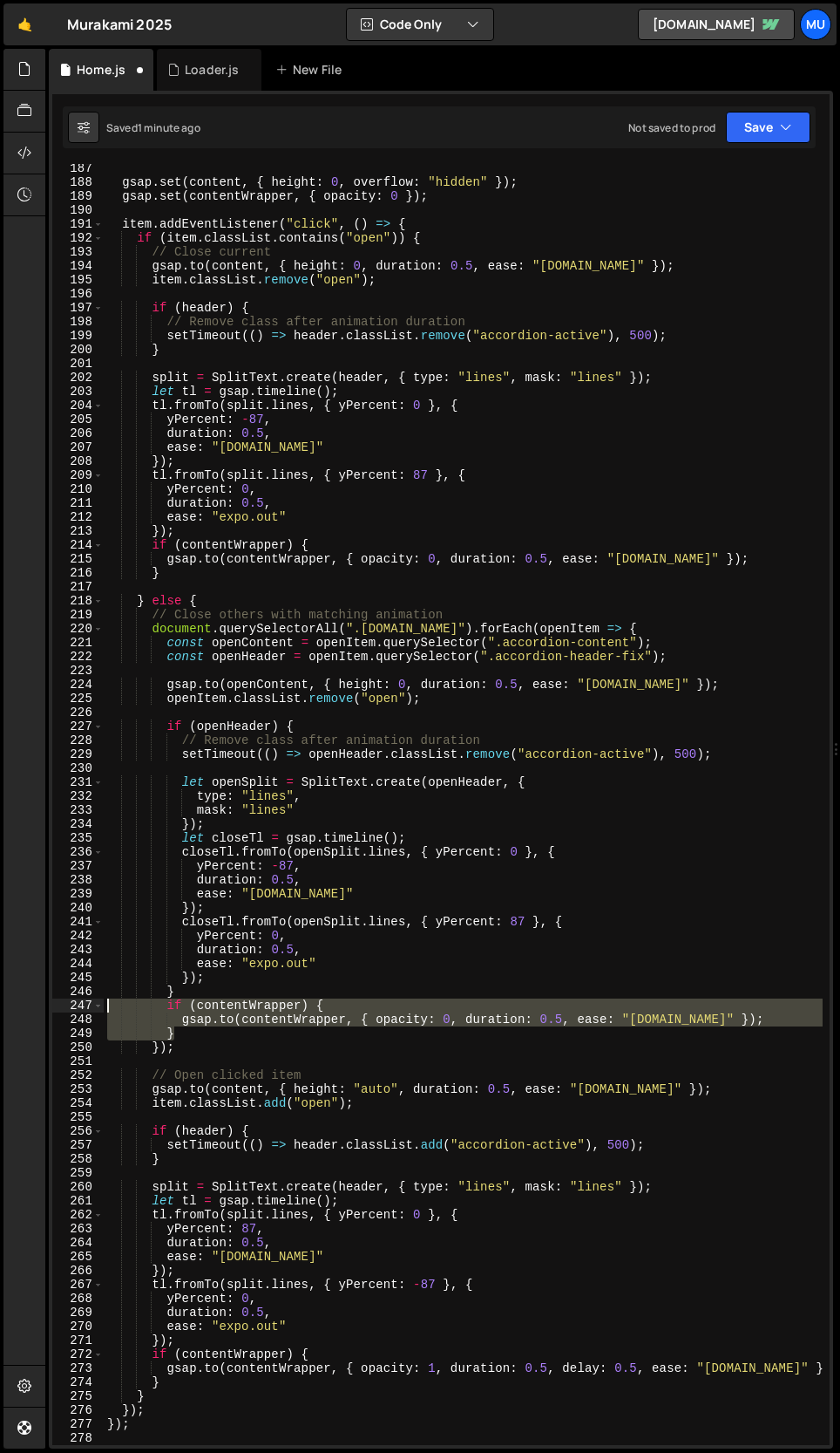
drag, startPoint x: 202, startPoint y: 1033, endPoint x: 53, endPoint y: 1002, distance: 152.2
click at [53, 1002] on div "} 187 188 189 190 191 192 193 194 195 196 197 198 199 200 201 202 203 204 205 2…" at bounding box center [441, 804] width 778 height 1280
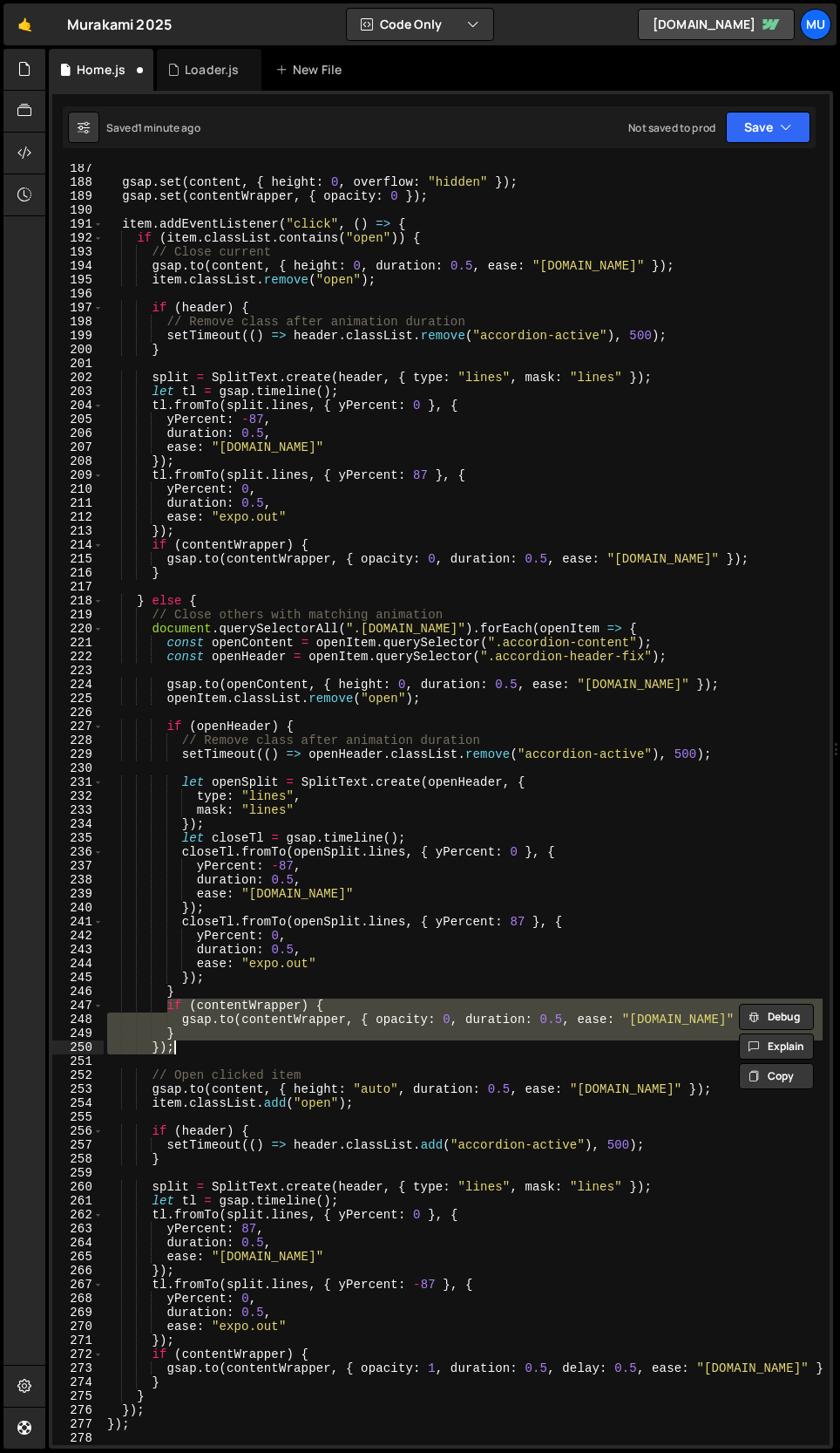
drag, startPoint x: 166, startPoint y: 1007, endPoint x: 179, endPoint y: 1040, distance: 35.5
click at [179, 1040] on div "gsap . set ( content , { height : 0 , overflow : "hidden" }) ; gsap . set ( con…" at bounding box center [463, 815] width 719 height 1309
click at [180, 1036] on div "gsap . set ( content , { height : 0 , overflow : "hidden" }) ; gsap . set ( con…" at bounding box center [463, 804] width 719 height 1280
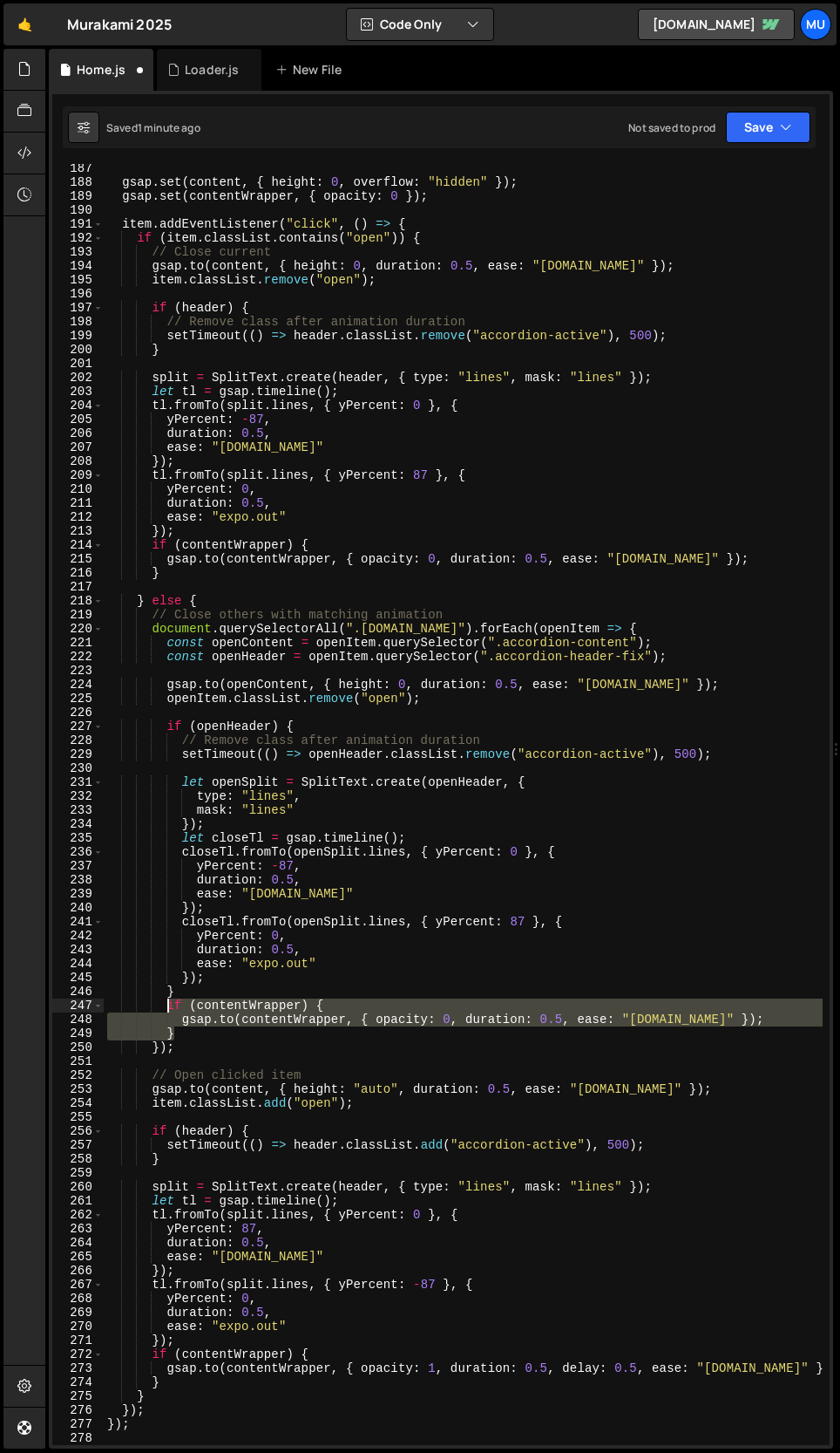
drag, startPoint x: 184, startPoint y: 1034, endPoint x: 168, endPoint y: 1007, distance: 31.4
click at [168, 1007] on div "gsap . set ( content , { height : 0 , overflow : "hidden" }) ; gsap . set ( con…" at bounding box center [463, 815] width 719 height 1309
type textarea "if (contentWrapper) { [DOMAIN_NAME](contentWrapper, { opacity: 0, duration: 0.5…"
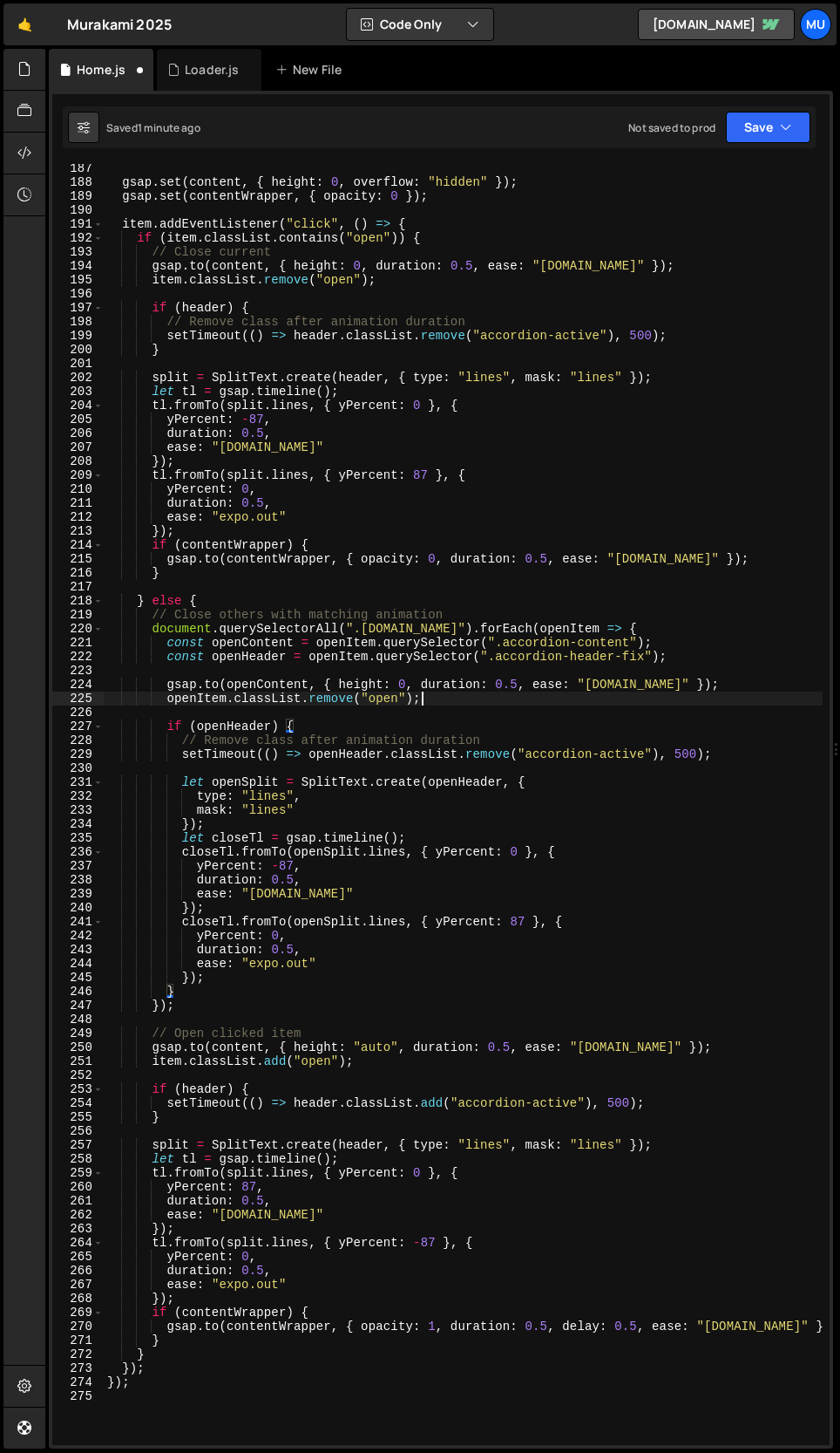
click at [429, 700] on div "gsap . set ( content , { height : 0 , overflow : "hidden" }) ; gsap . set ( con…" at bounding box center [463, 815] width 719 height 1309
type textarea "openItem.classList.remove("open");"
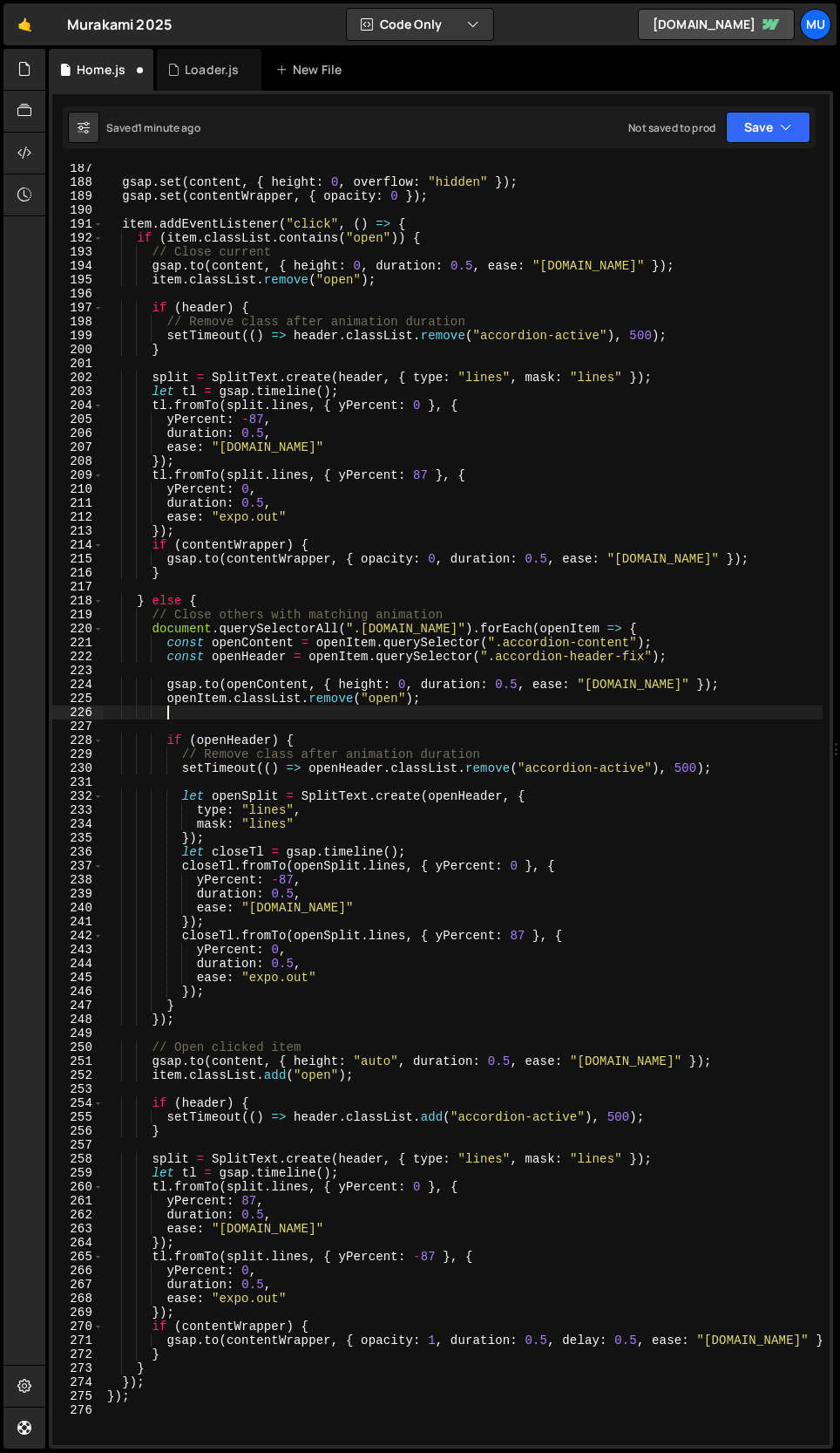
scroll to position [0, 3]
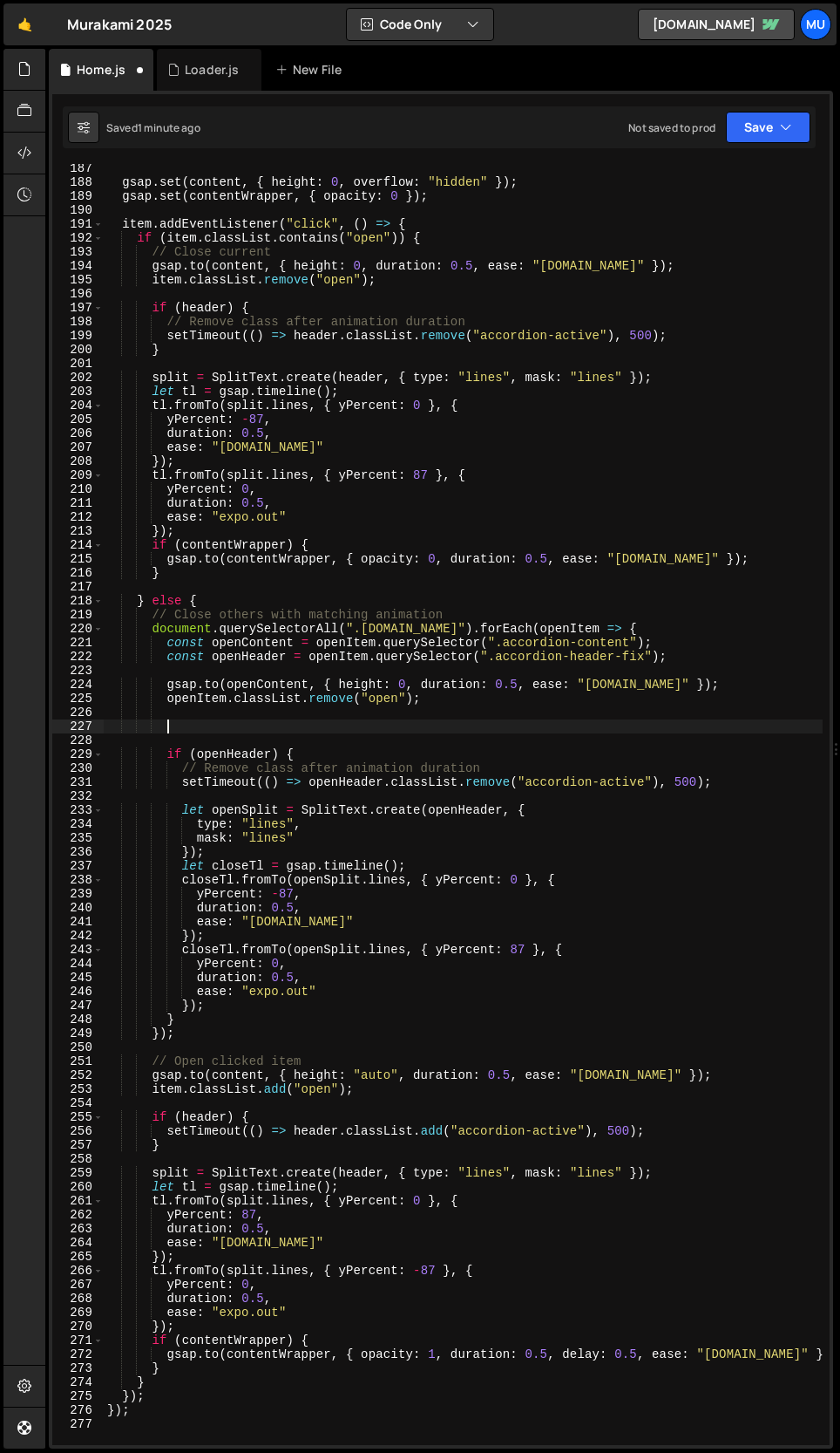
paste textarea "}"
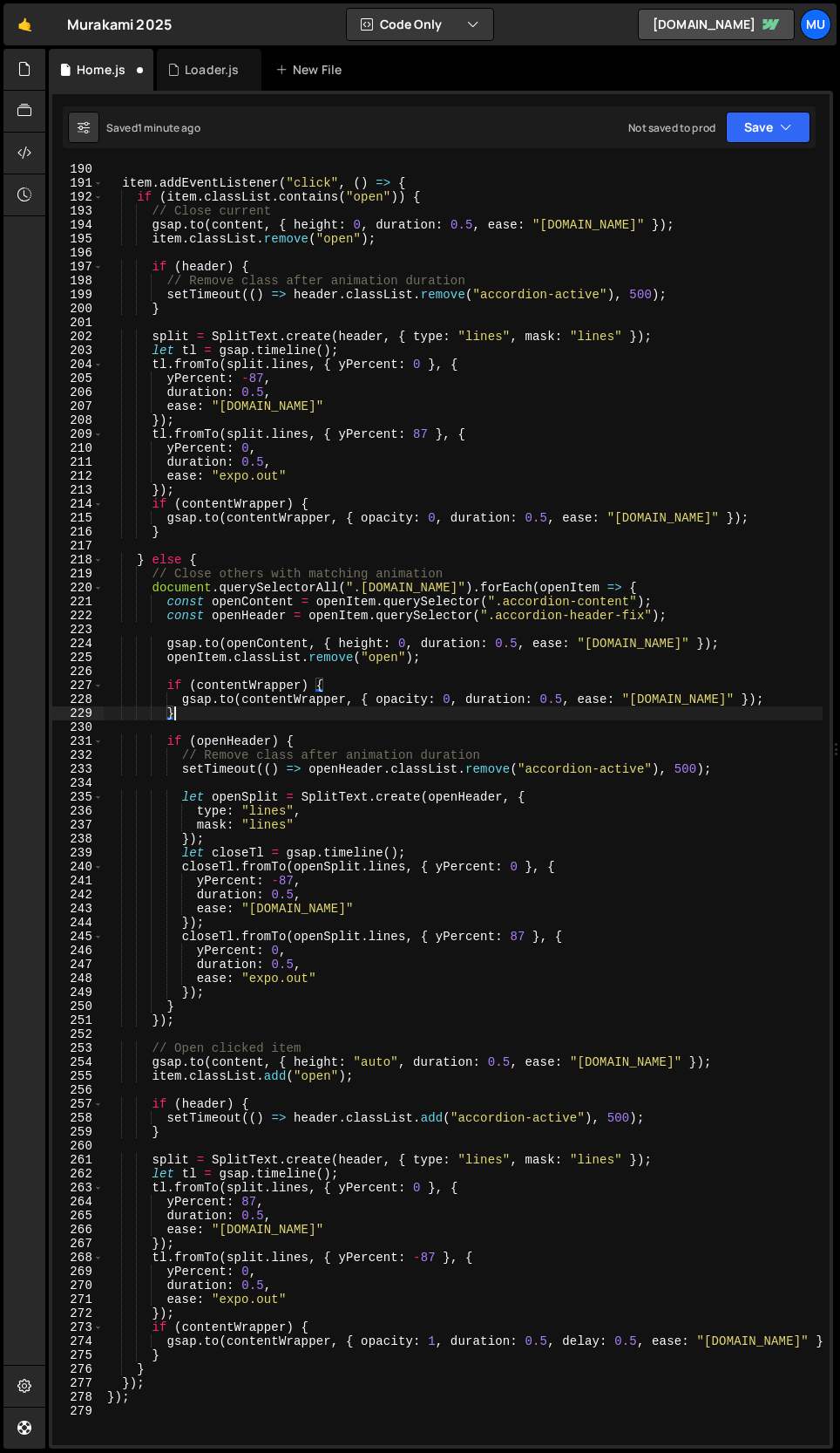
scroll to position [2680, 0]
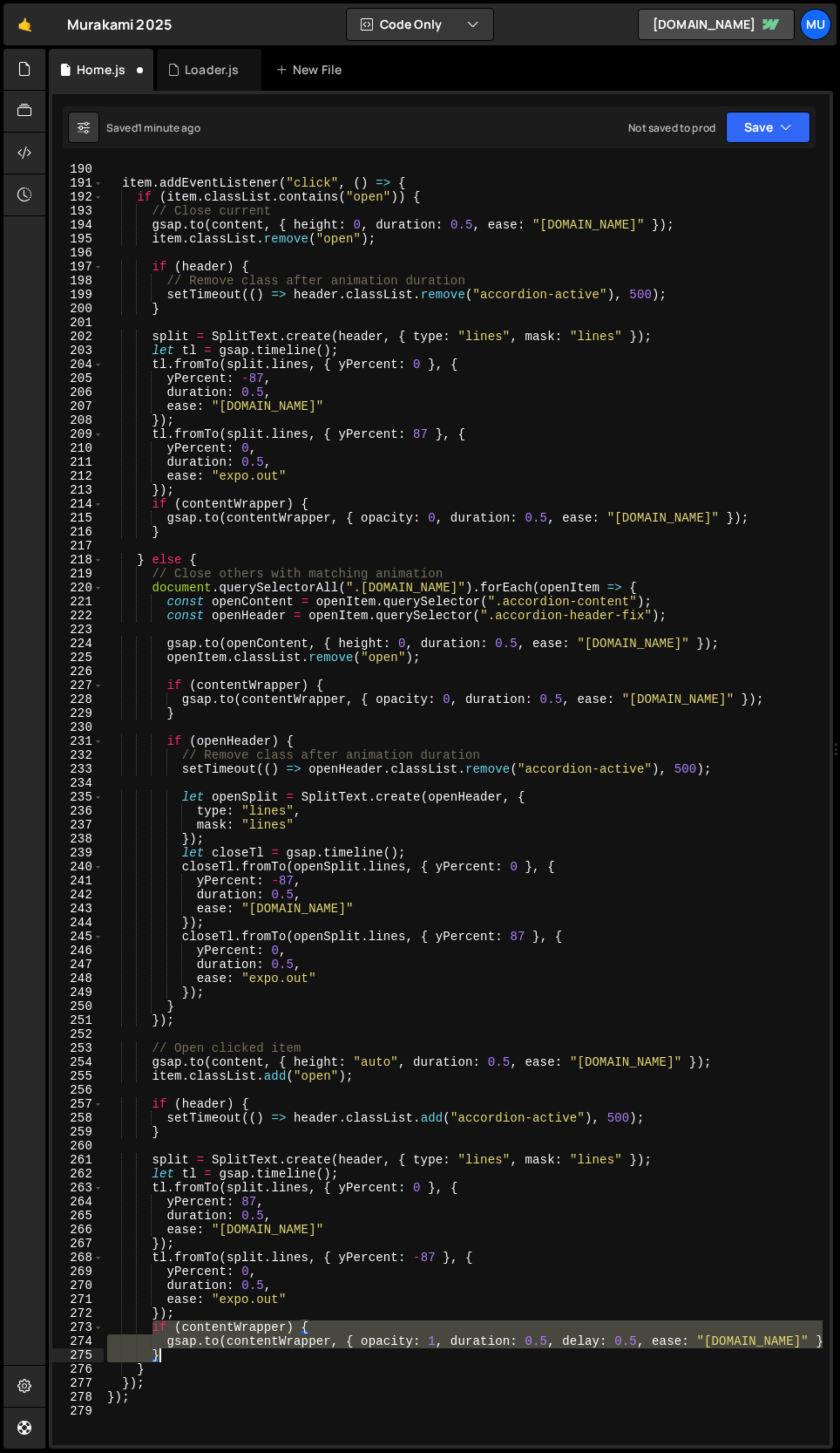
drag, startPoint x: 154, startPoint y: 1330, endPoint x: 169, endPoint y: 1353, distance: 27.5
click at [169, 1353] on div "item . addEventListener ( "click" , ( ) => { if ( item . classList . contains (…" at bounding box center [463, 816] width 719 height 1309
type textarea "[DOMAIN_NAME](contentWrapper, { opacity: 1, duration: 0.5, delay: 0.5, ease: "[…"
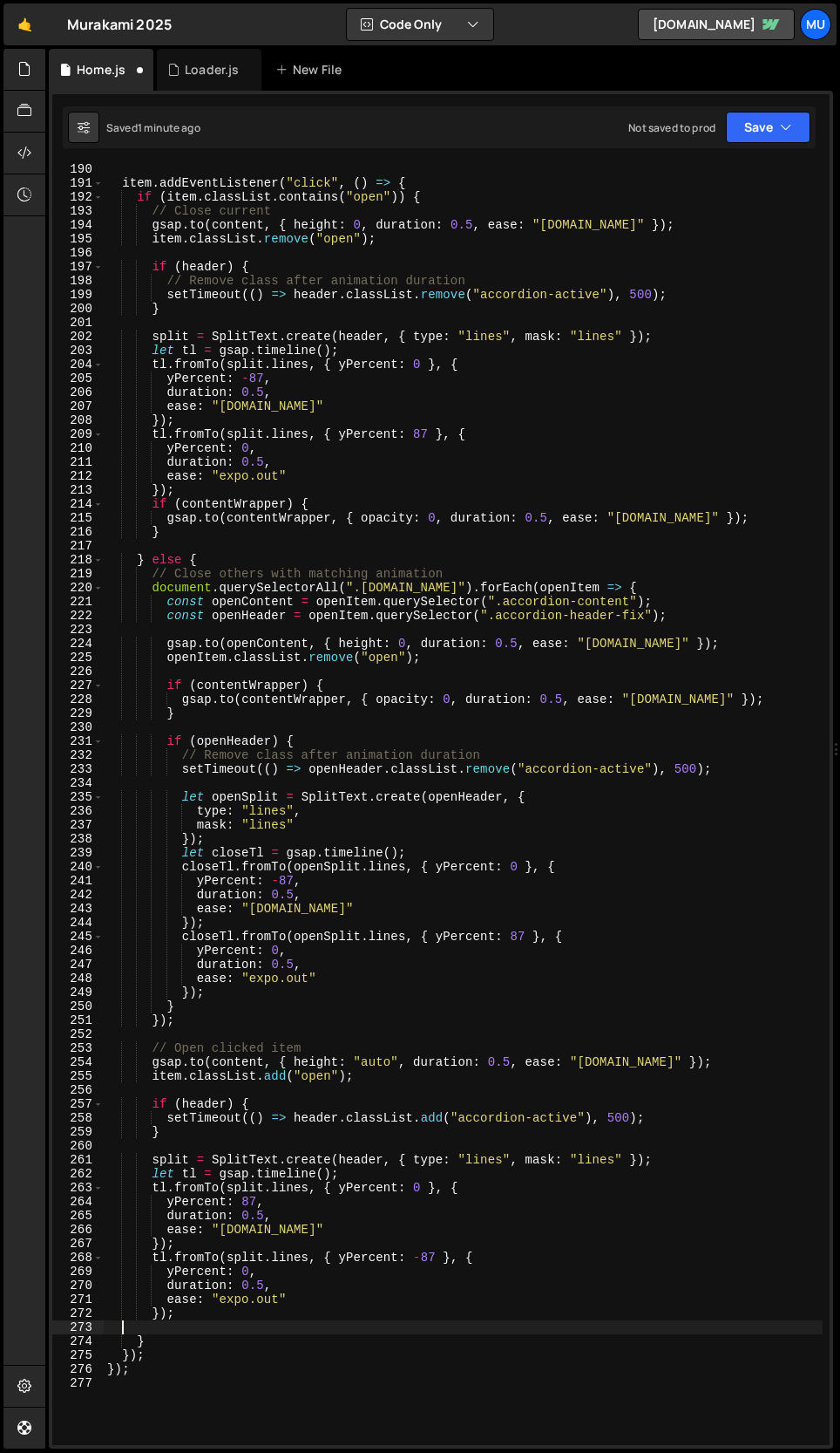
scroll to position [0, 0]
type textarea "});"
click at [330, 1088] on div "item . addEventListener ( "click" , ( ) => { if ( item . classList . contains (…" at bounding box center [463, 816] width 719 height 1309
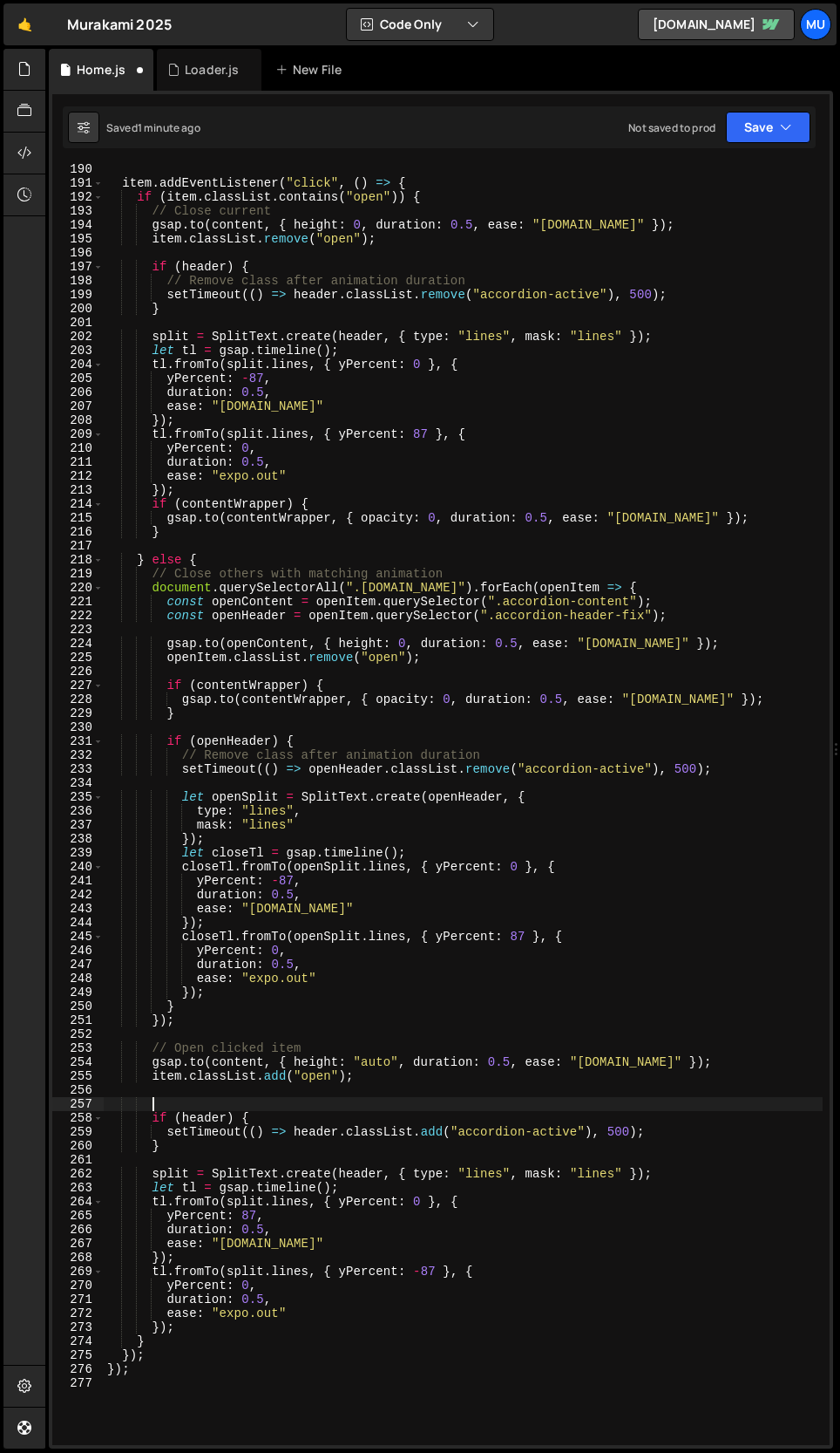
paste textarea "}"
type textarea "}"
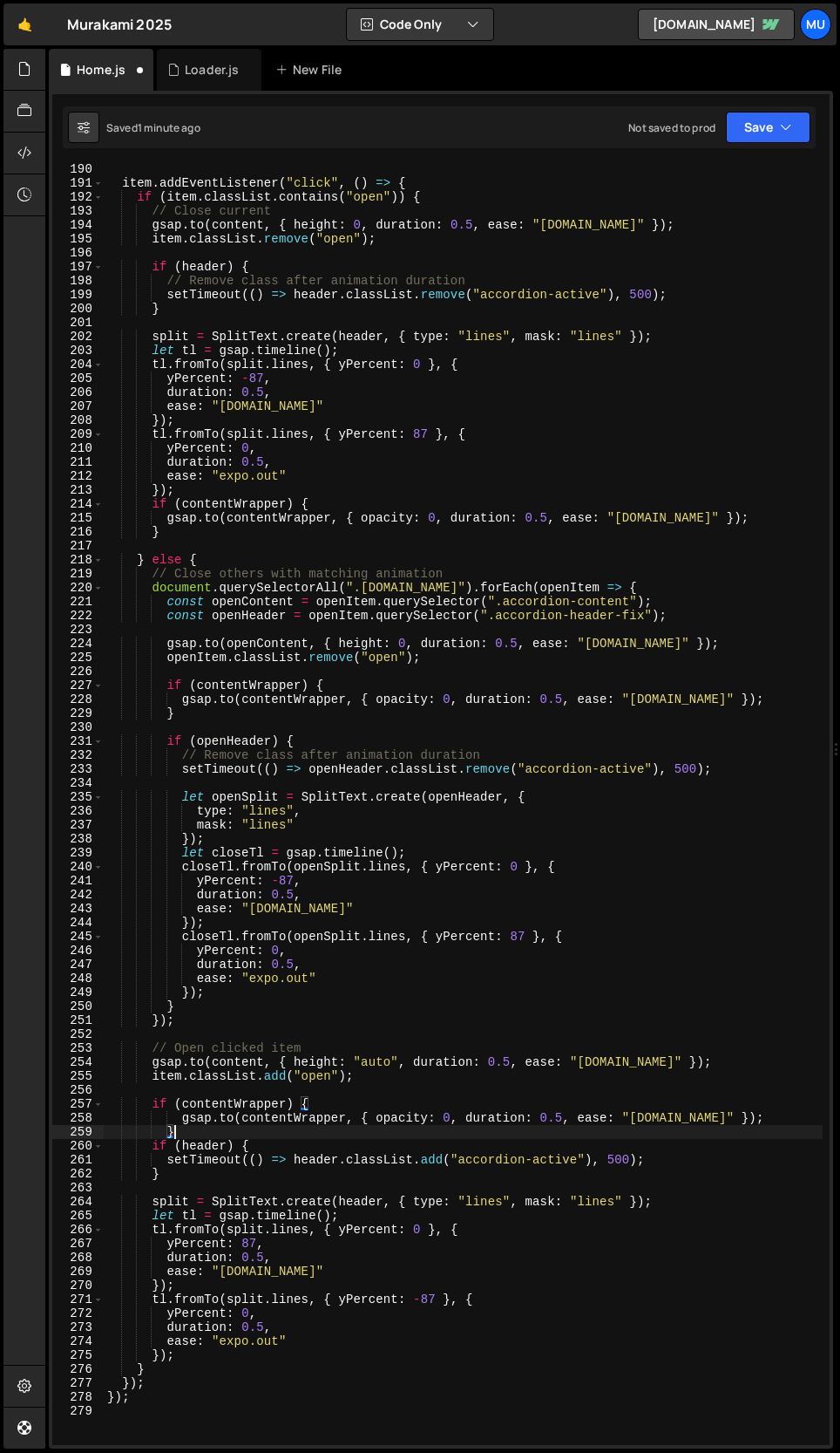
scroll to position [0, 3]
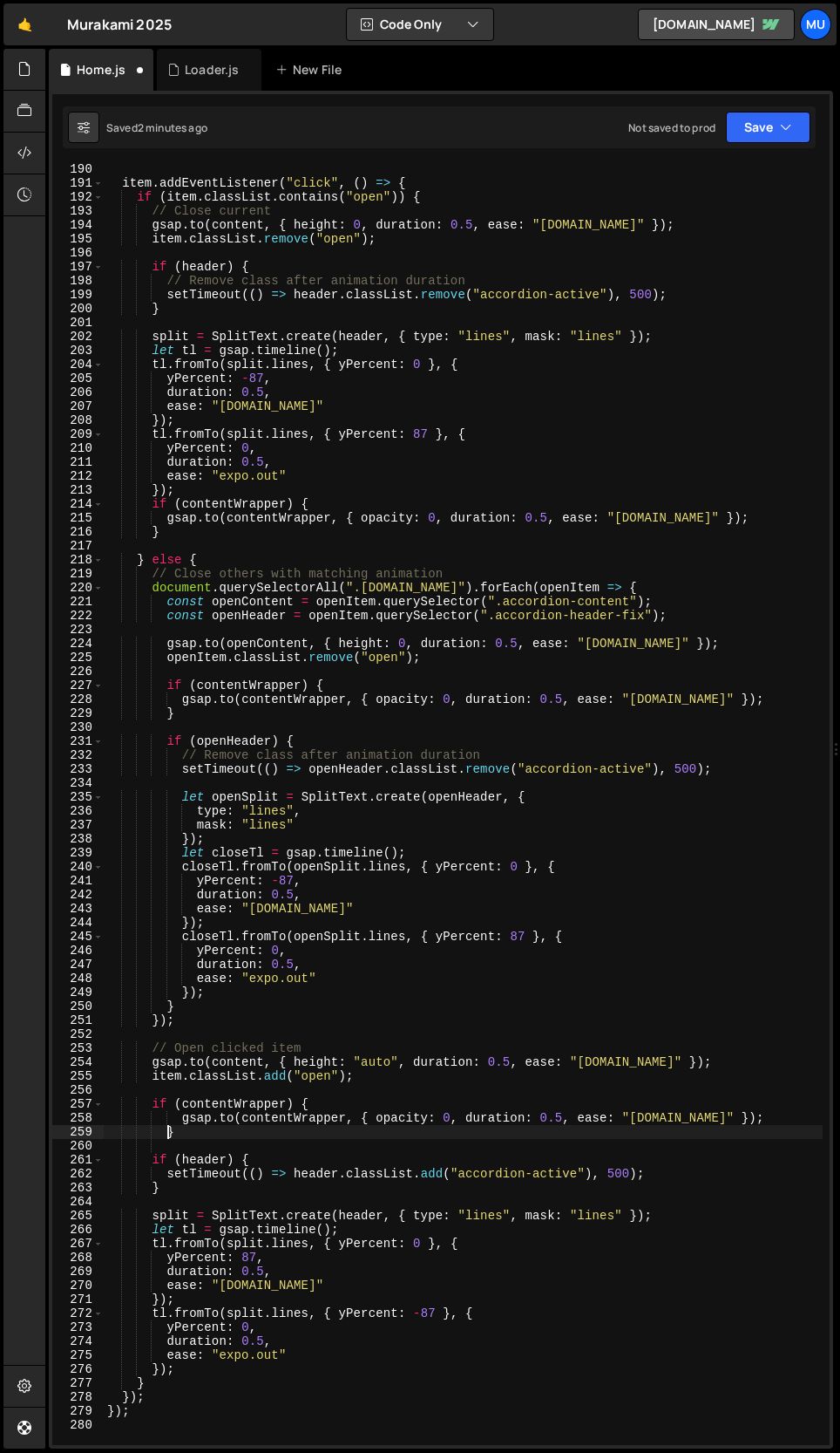
click at [166, 1136] on div "item . addEventListener ( "click" , ( ) => { if ( item . classList . contains (…" at bounding box center [463, 816] width 719 height 1309
type textarea "}"
click at [355, 1141] on div "item . addEventListener ( "click" , ( ) => { if ( item . classList . contains (…" at bounding box center [463, 816] width 719 height 1309
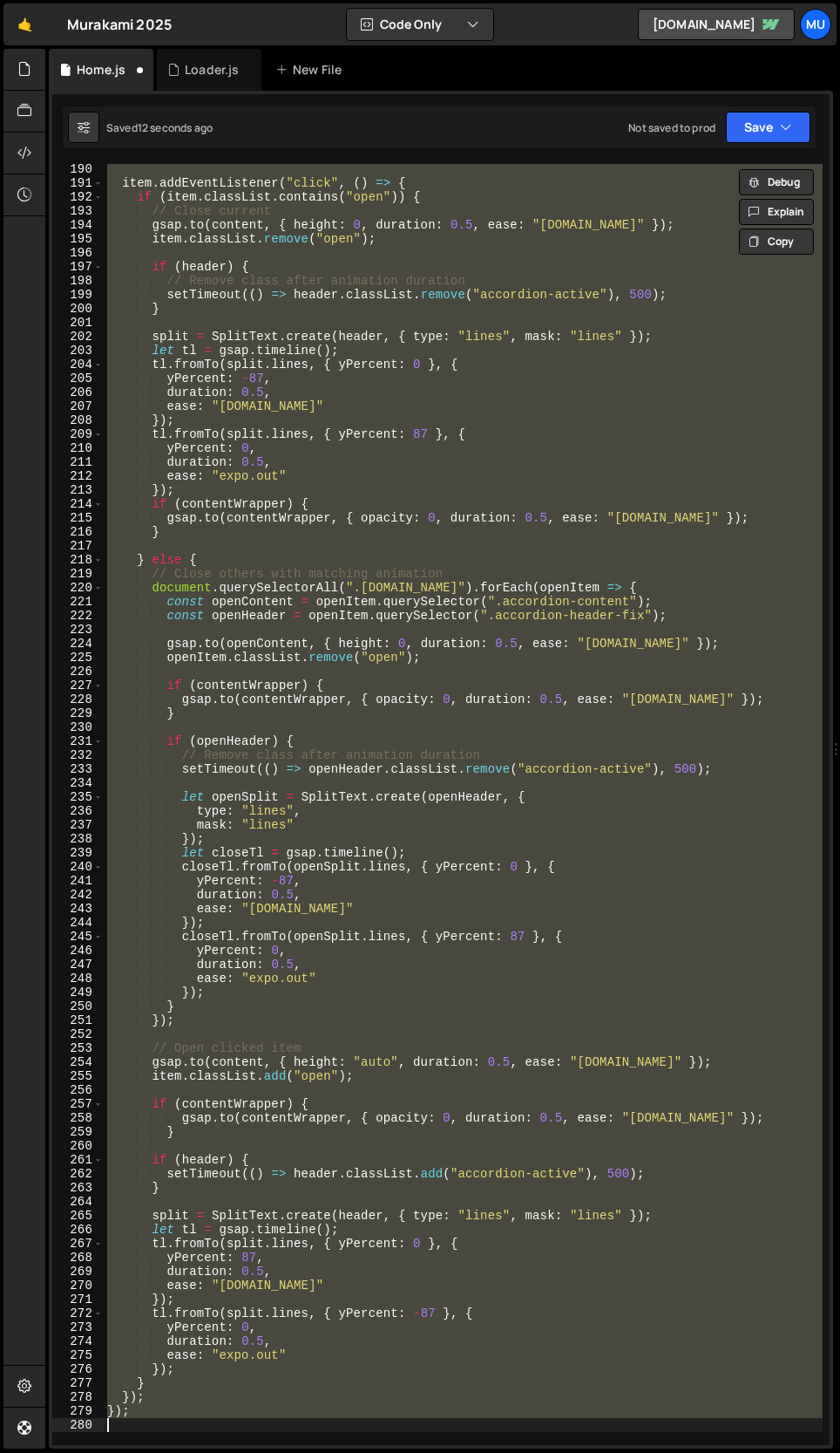
type textarea "}"
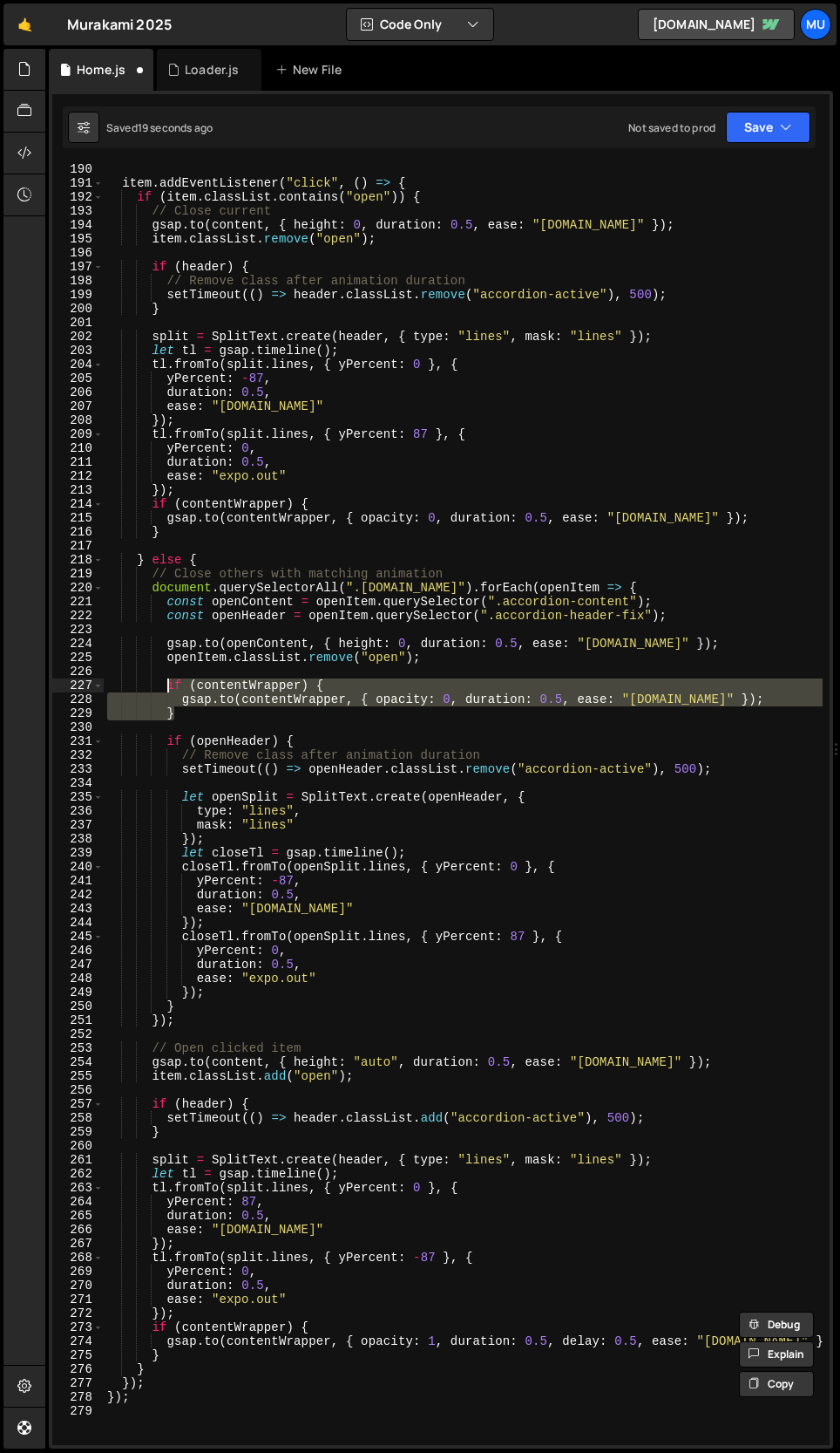
drag, startPoint x: 236, startPoint y: 715, endPoint x: 166, endPoint y: 686, distance: 75.8
click at [166, 686] on div "item . addEventListener ( "click" , ( ) => { if ( item . classList . contains (…" at bounding box center [463, 816] width 719 height 1309
type textarea "if (contentWrapper) { [DOMAIN_NAME](contentWrapper, { opacity: 0, duration: 0.5…"
click at [222, 248] on div "item . addEventListener ( "click" , ( ) => { if ( item . classList . contains (…" at bounding box center [463, 816] width 719 height 1309
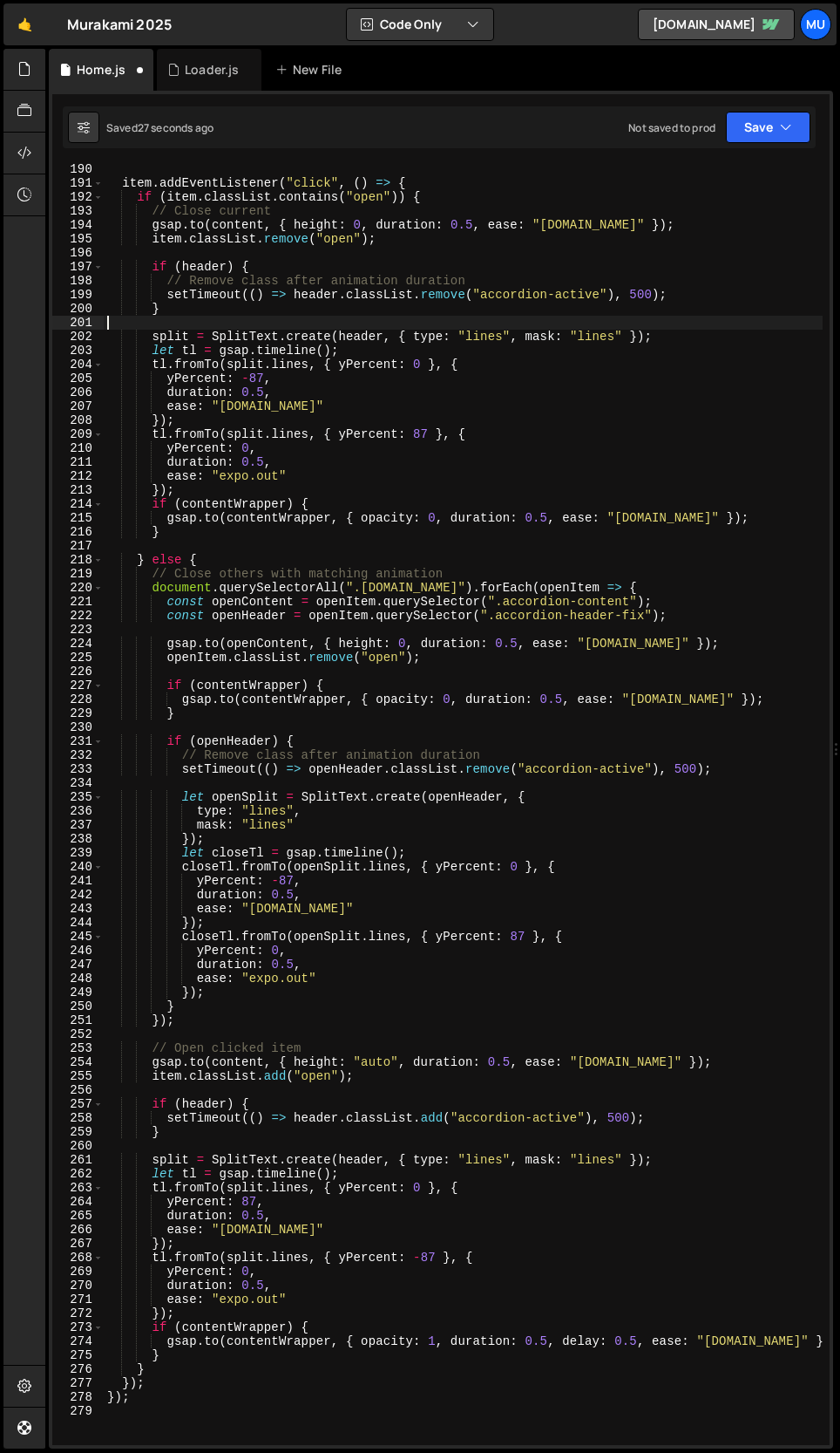
click at [173, 325] on div "item . addEventListener ( "click" , ( ) => { if ( item . classList . contains (…" at bounding box center [463, 816] width 719 height 1309
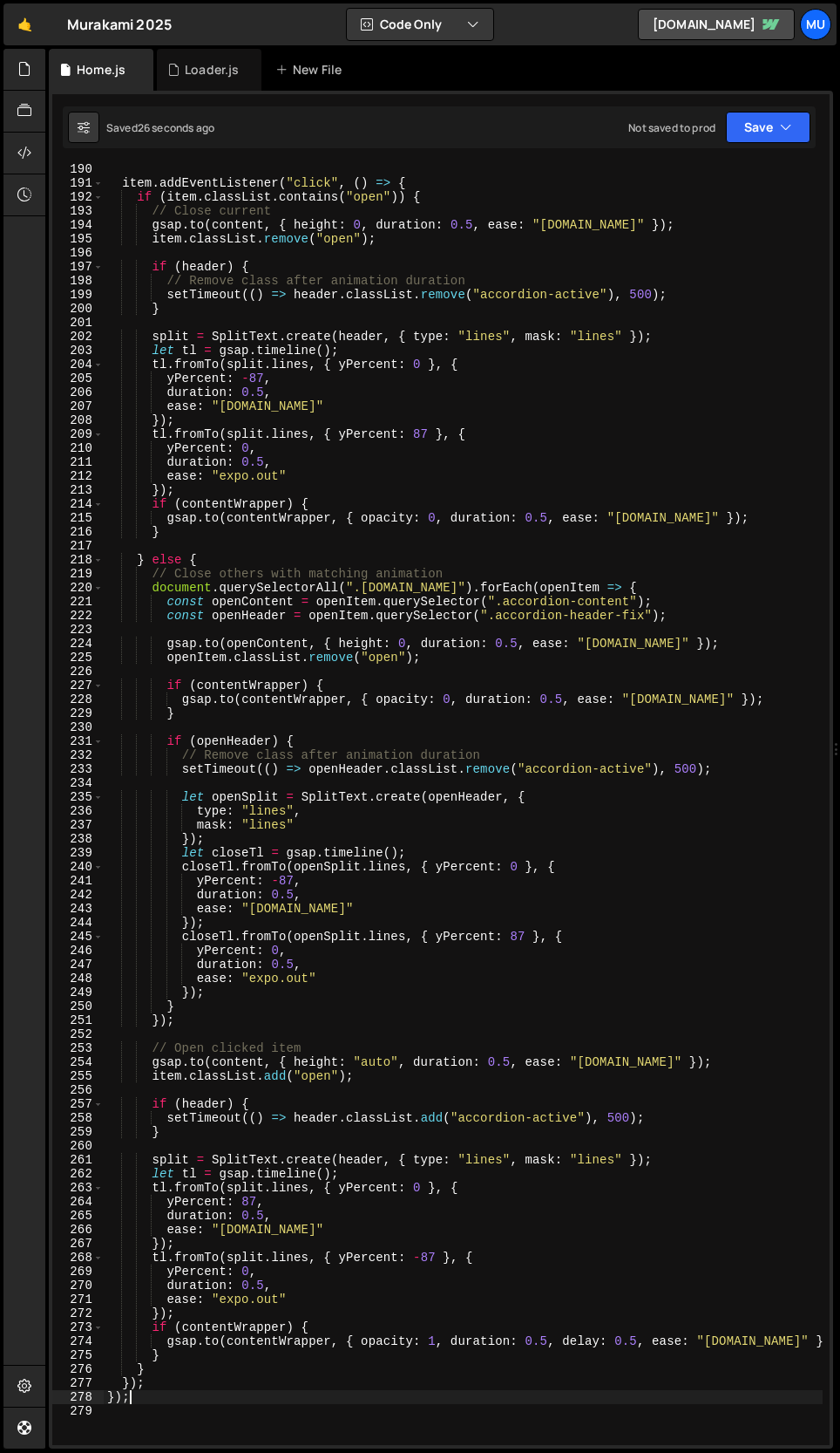
click at [181, 1396] on div "item . addEventListener ( "click" , ( ) => { if ( item . classList . contains (…" at bounding box center [463, 816] width 719 height 1309
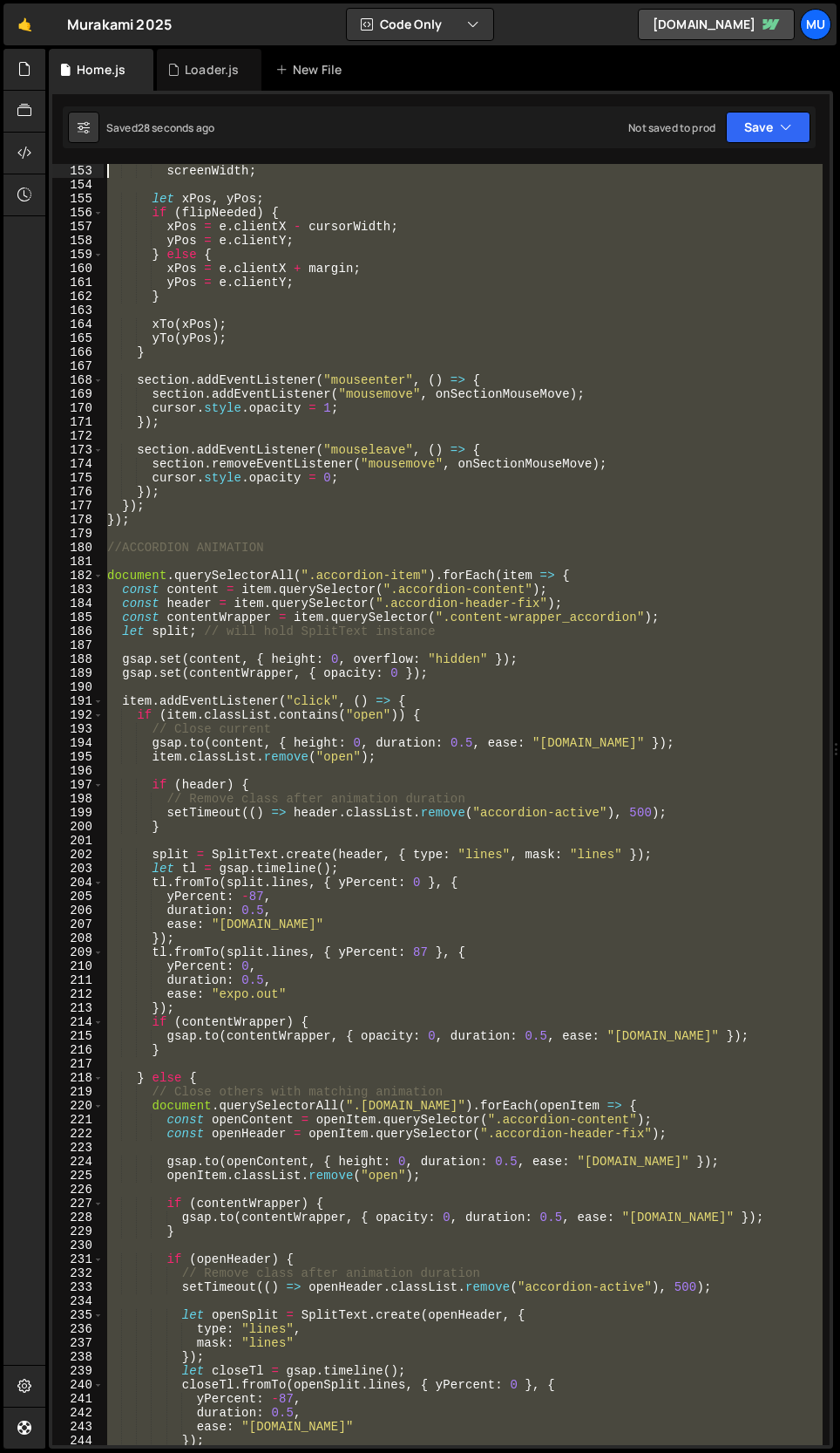
scroll to position [2092, 0]
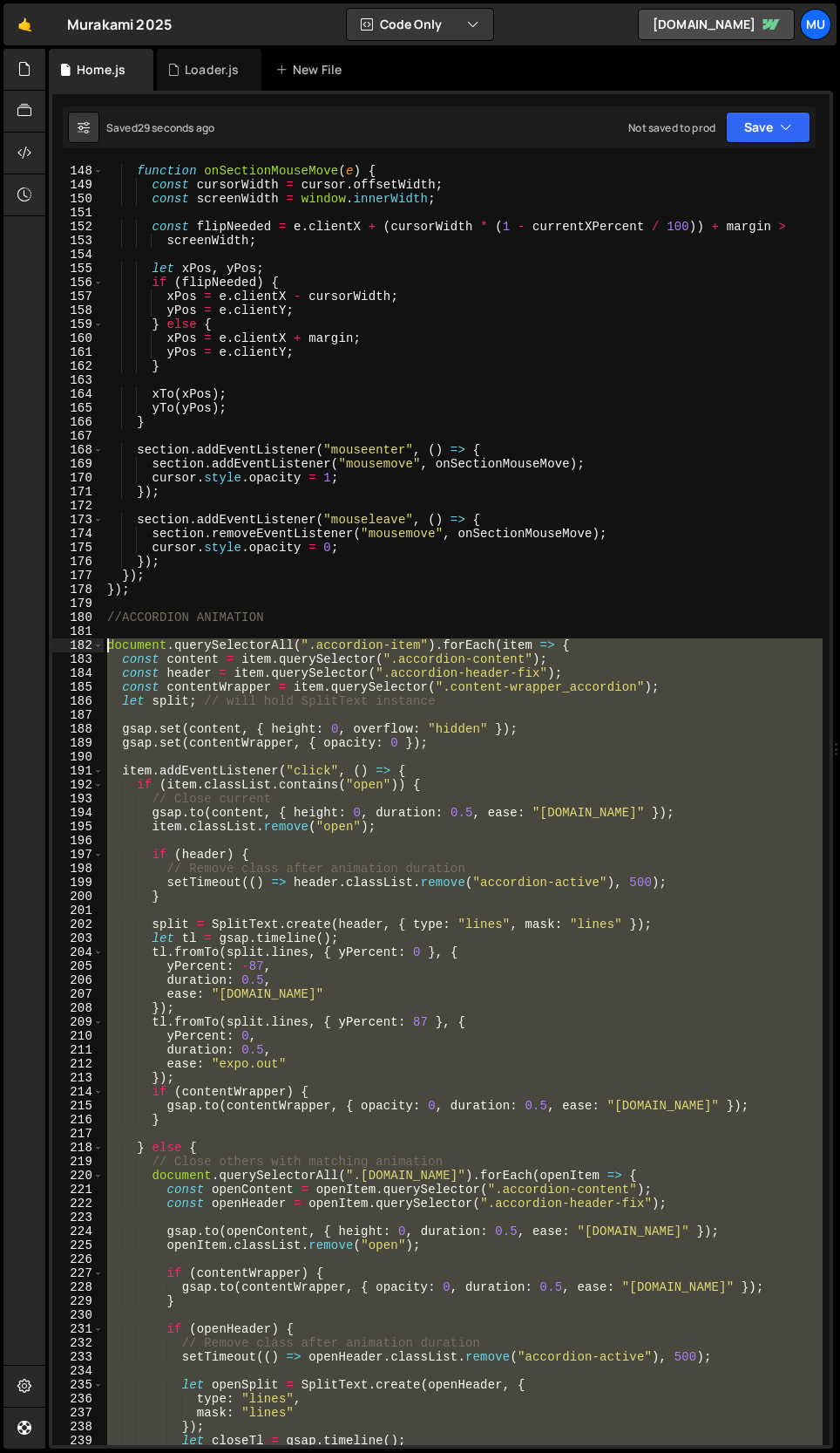
drag, startPoint x: 182, startPoint y: 1399, endPoint x: 87, endPoint y: 648, distance: 757.0
click at [87, 648] on div "}); 148 149 150 151 152 153 154 155 156 157 158 159 160 161 162 163 164 165 166…" at bounding box center [441, 804] width 778 height 1280
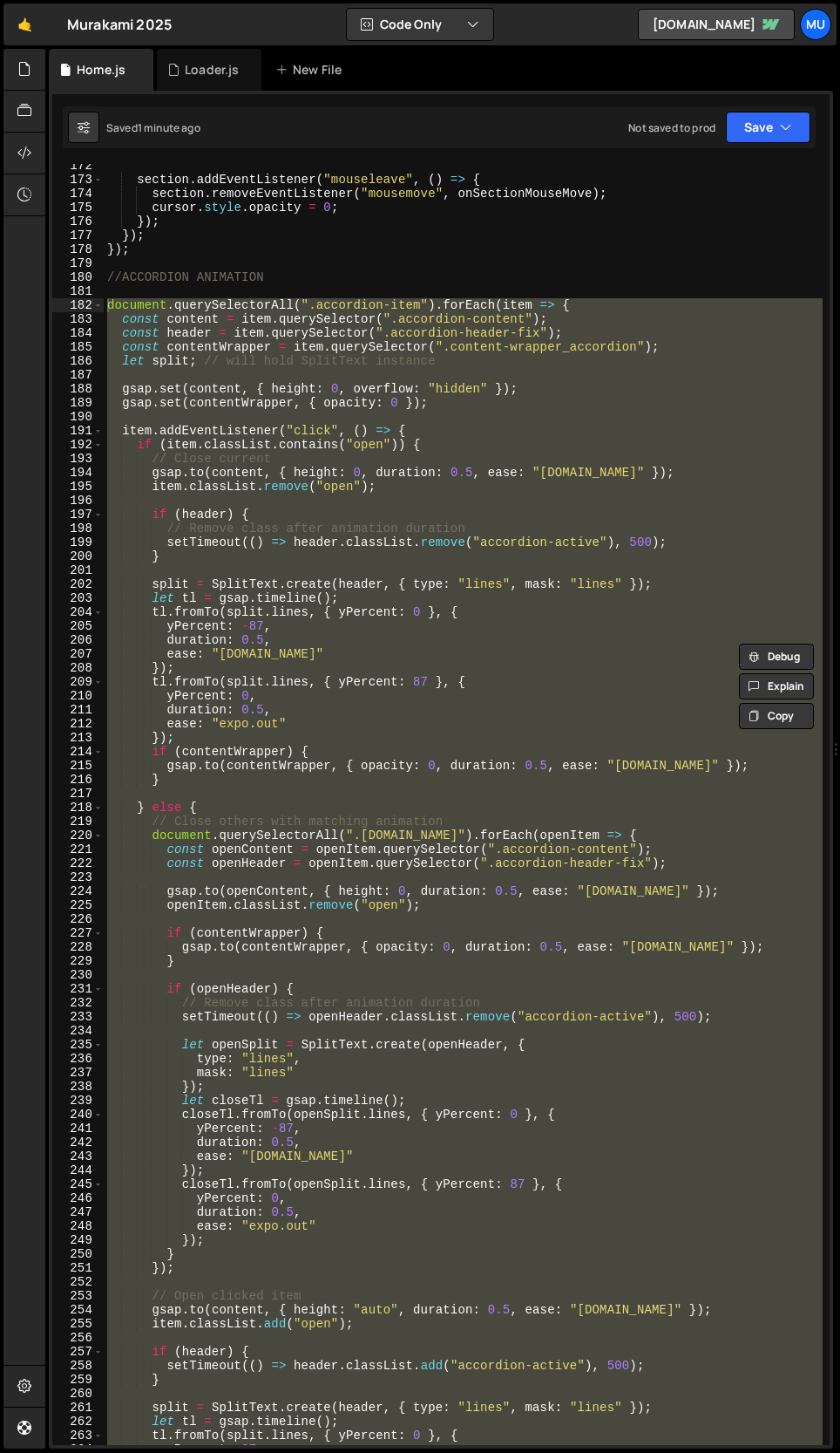
scroll to position [2432, 0]
click at [687, 866] on div "section . addEventListener ( "mouseleave" , ( ) => { section . removeEventListe…" at bounding box center [463, 804] width 719 height 1280
type textarea "const openHeader = openItem.querySelector(".accordion-header-fix");"
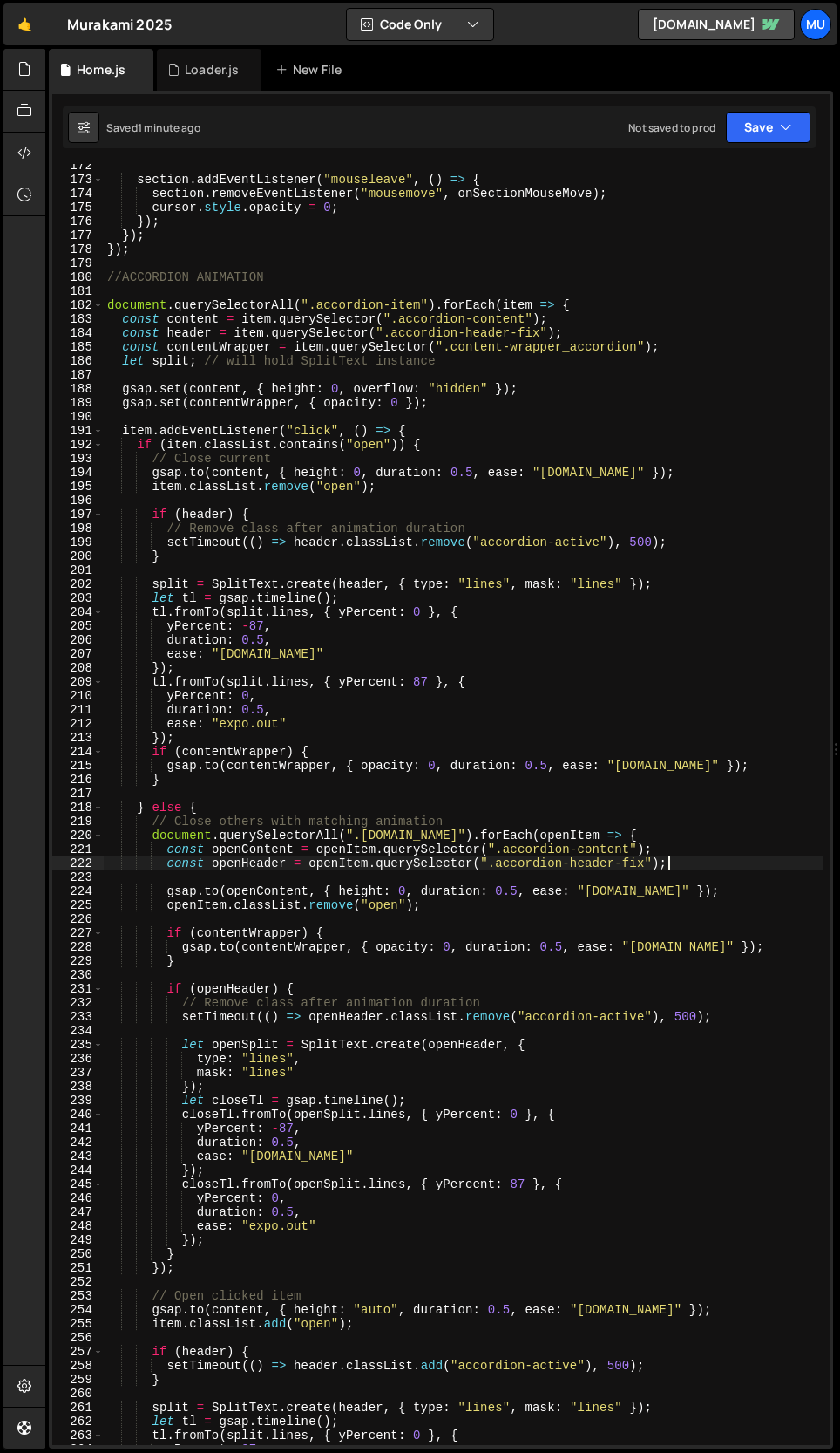
scroll to position [0, 3]
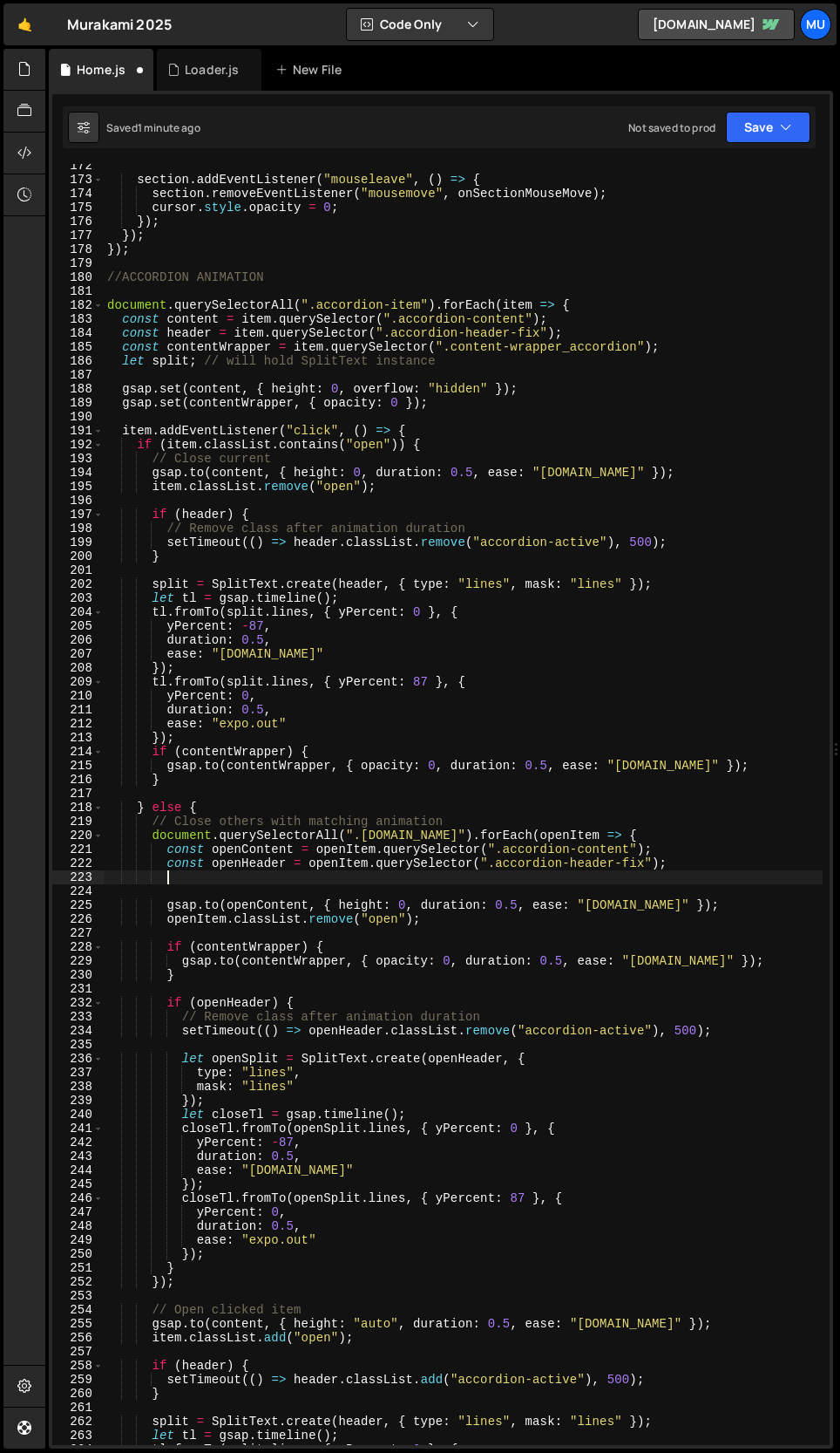
paste textarea
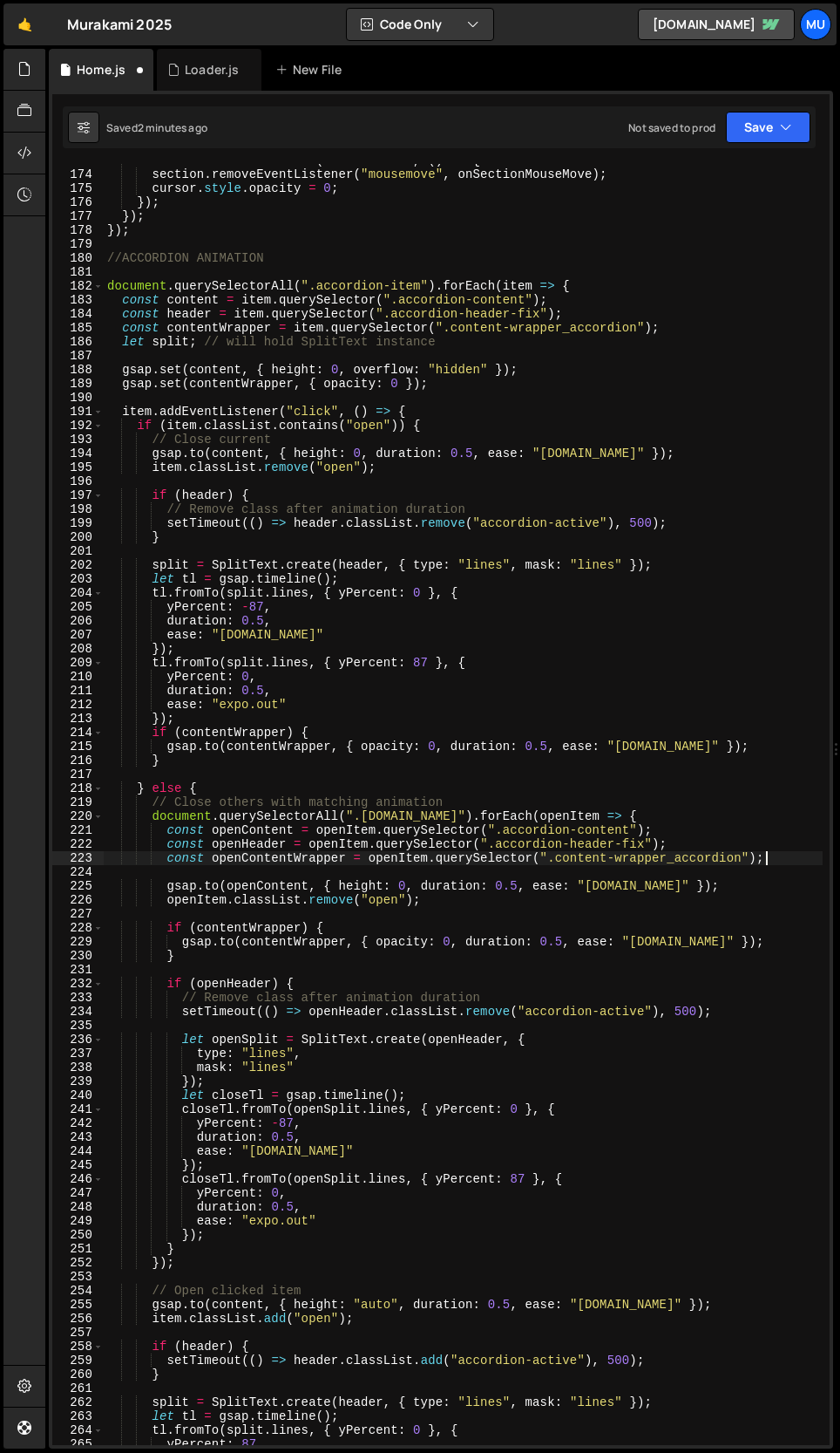
scroll to position [2452, 0]
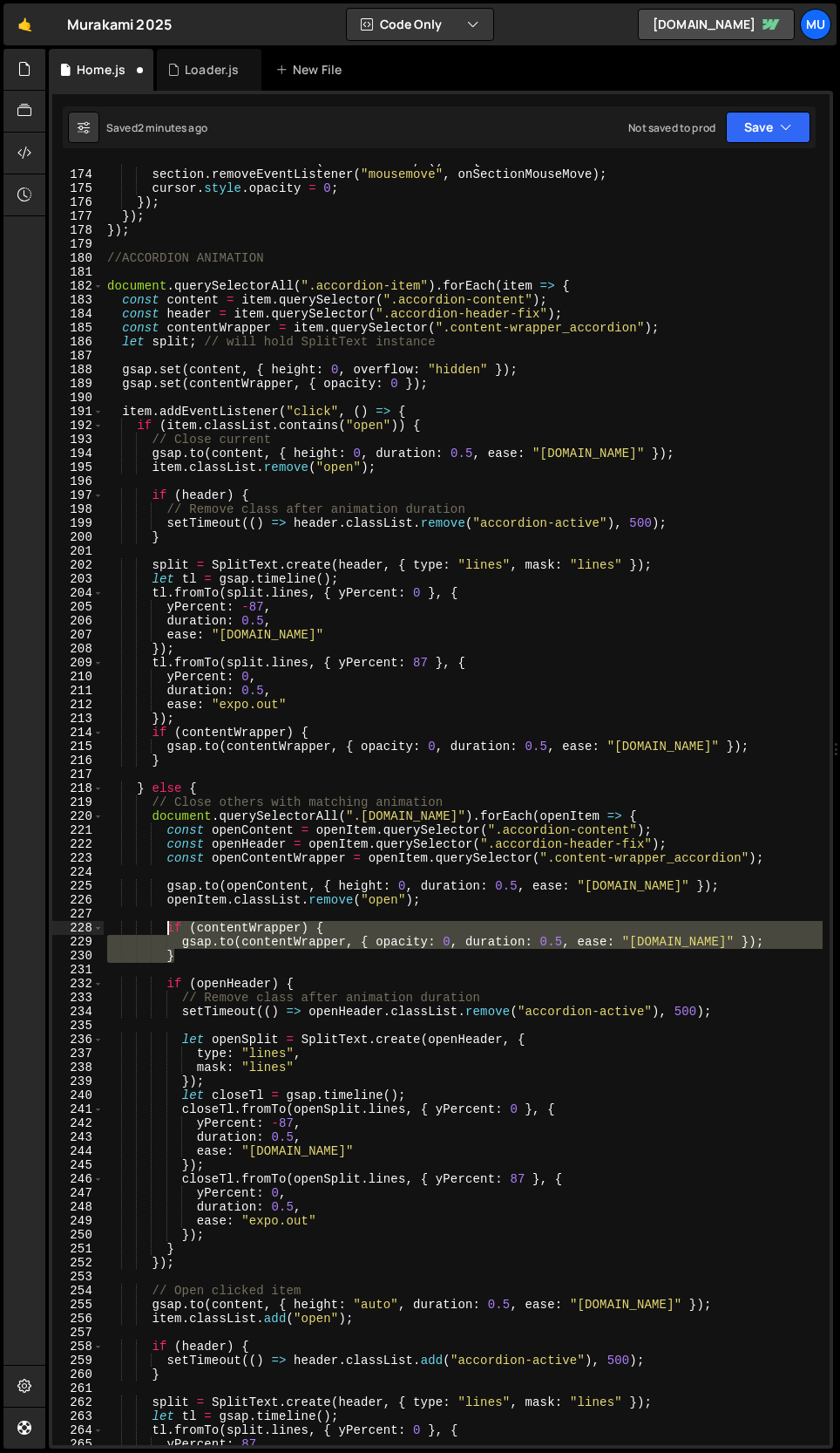
drag, startPoint x: 185, startPoint y: 960, endPoint x: 167, endPoint y: 931, distance: 34.1
click at [167, 931] on div "section . addEventListener ( "mouseleave" , ( ) => { section . removeEventListe…" at bounding box center [463, 808] width 719 height 1309
paste textarea "}"
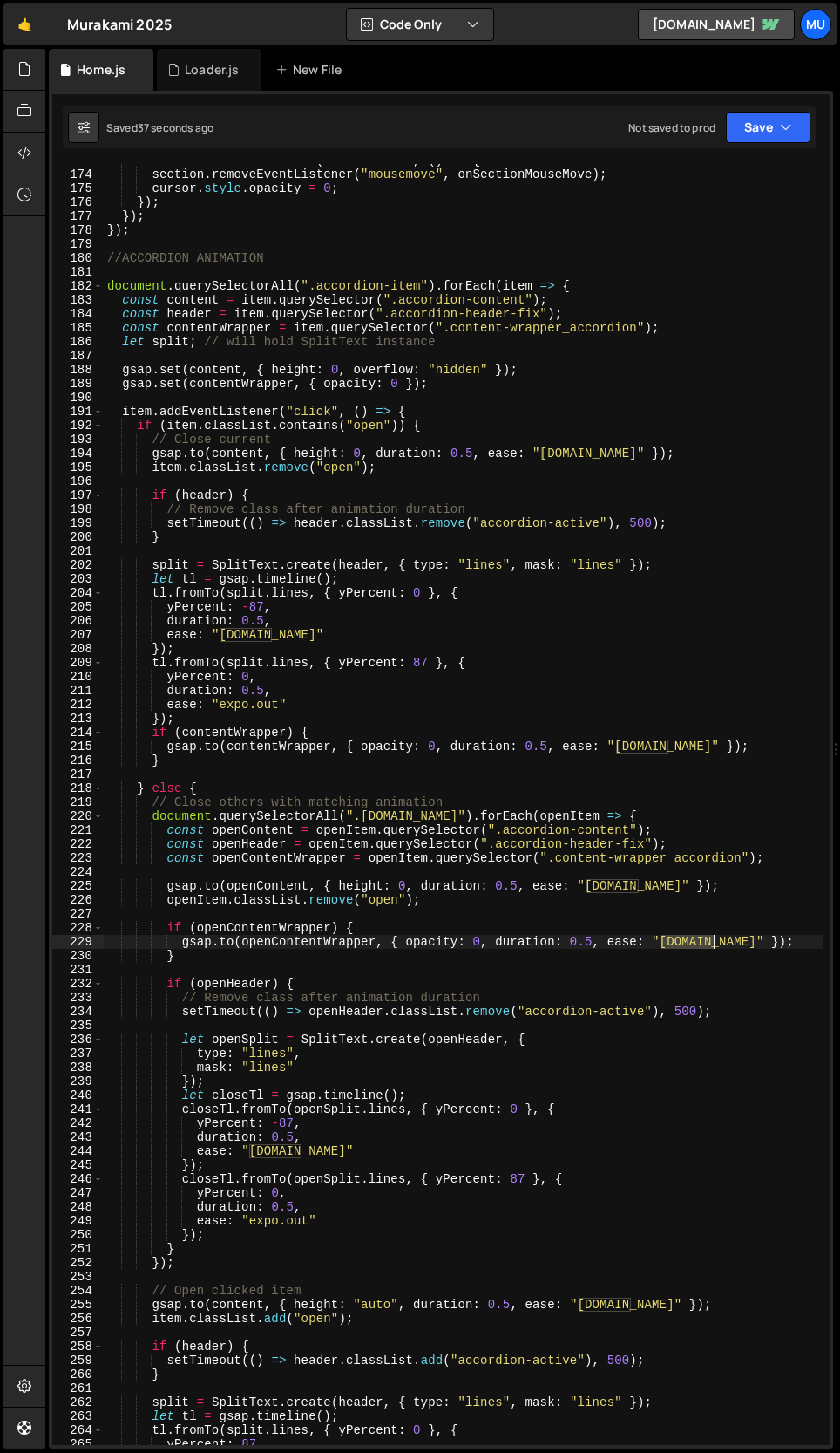
drag, startPoint x: 660, startPoint y: 941, endPoint x: 710, endPoint y: 940, distance: 50.0
click at [710, 940] on div "section . addEventListener ( "mouseleave" , ( ) => { section . removeEventListe…" at bounding box center [463, 808] width 719 height 1309
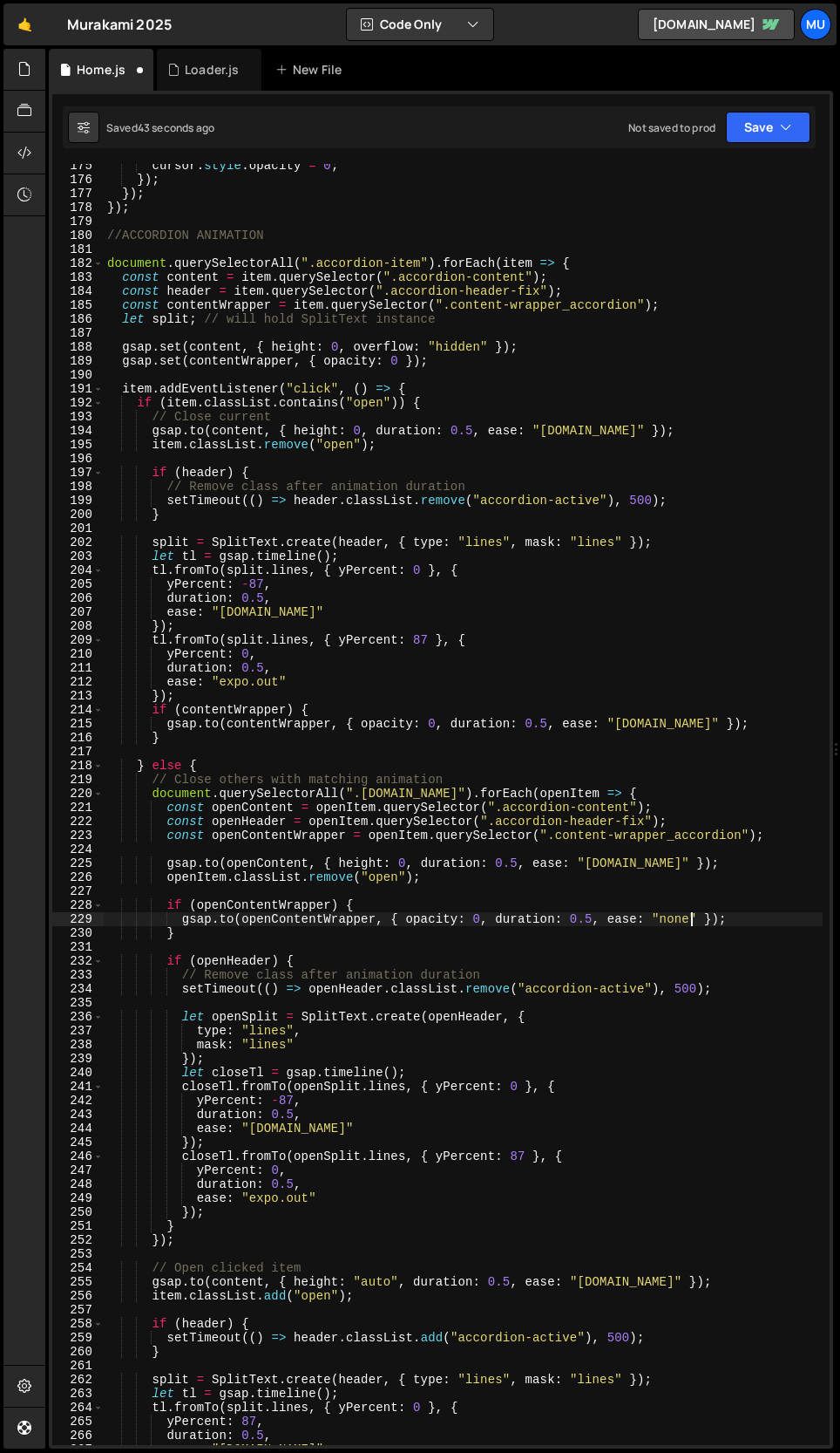
scroll to position [2475, 0]
drag, startPoint x: 618, startPoint y: 724, endPoint x: 665, endPoint y: 725, distance: 47.0
click at [665, 725] on div "cursor . style . opacity = 0 ; }) ; }) ; }) ; //ACCORDION ANIMATION document . …" at bounding box center [463, 813] width 719 height 1309
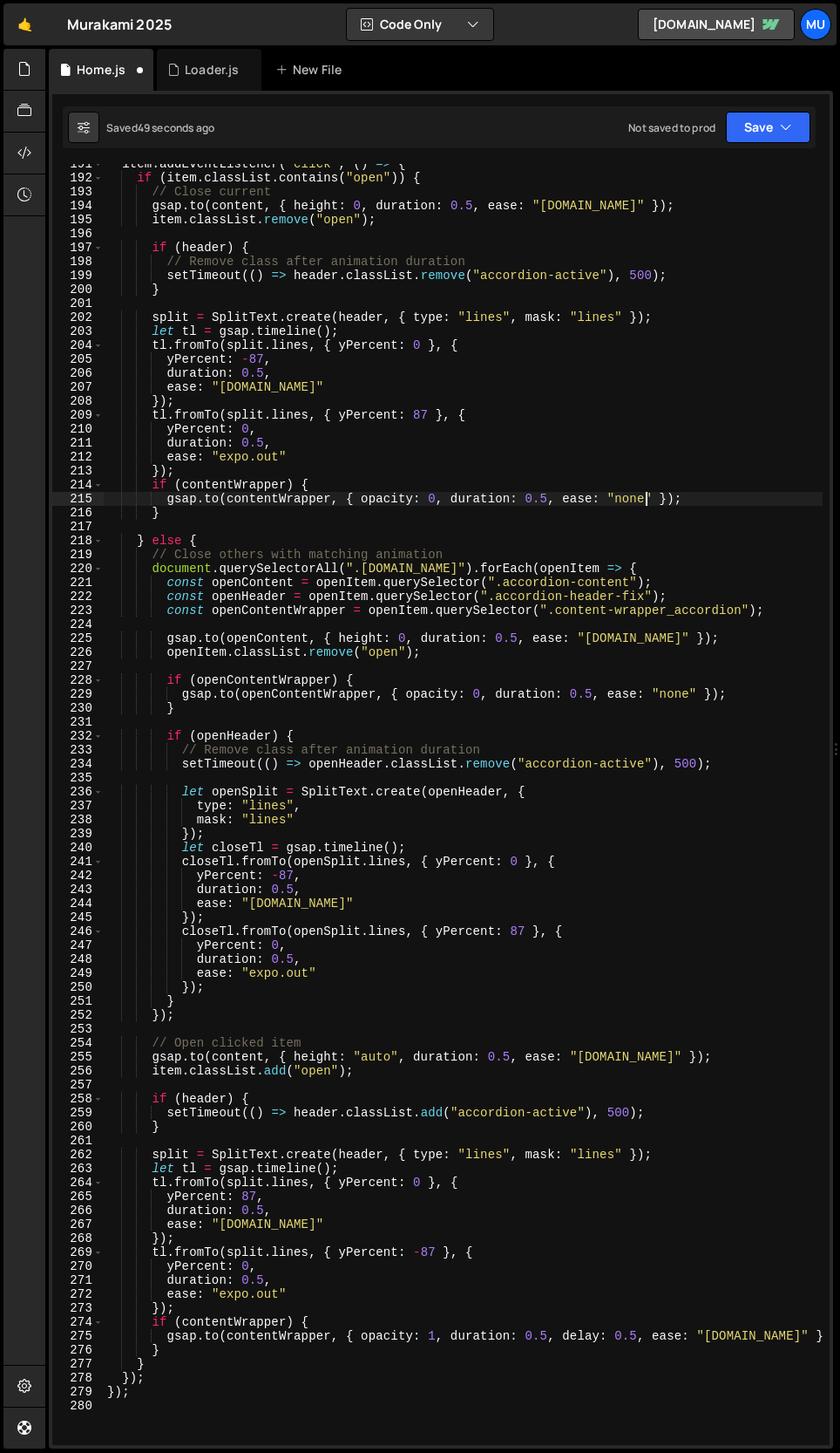
scroll to position [2711, 0]
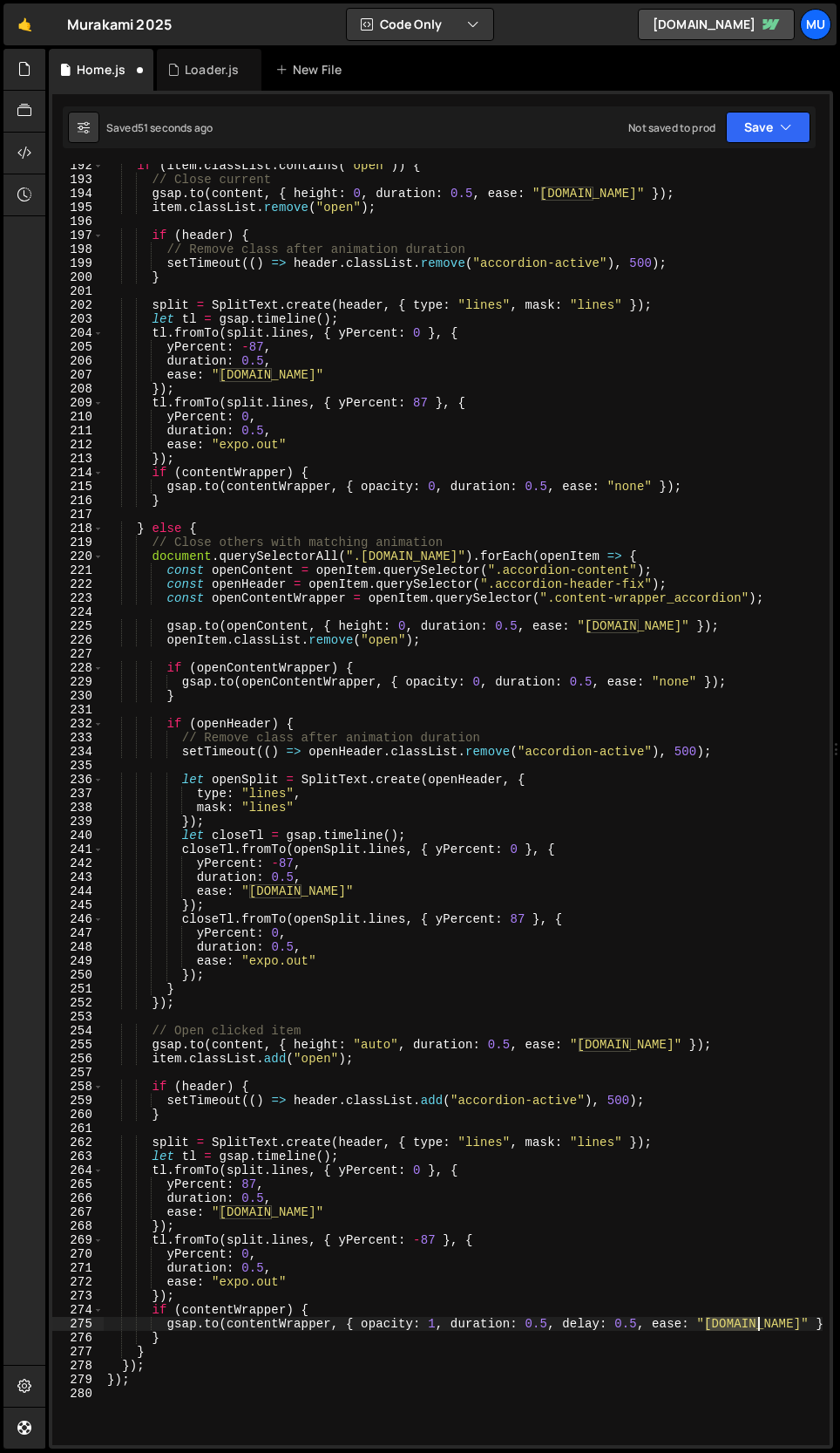
drag, startPoint x: 706, startPoint y: 1325, endPoint x: 756, endPoint y: 1325, distance: 50.0
click at [756, 1325] on div "if ( item . classList . contains ( "open" )) { // Close current gsap . to ( con…" at bounding box center [463, 813] width 719 height 1309
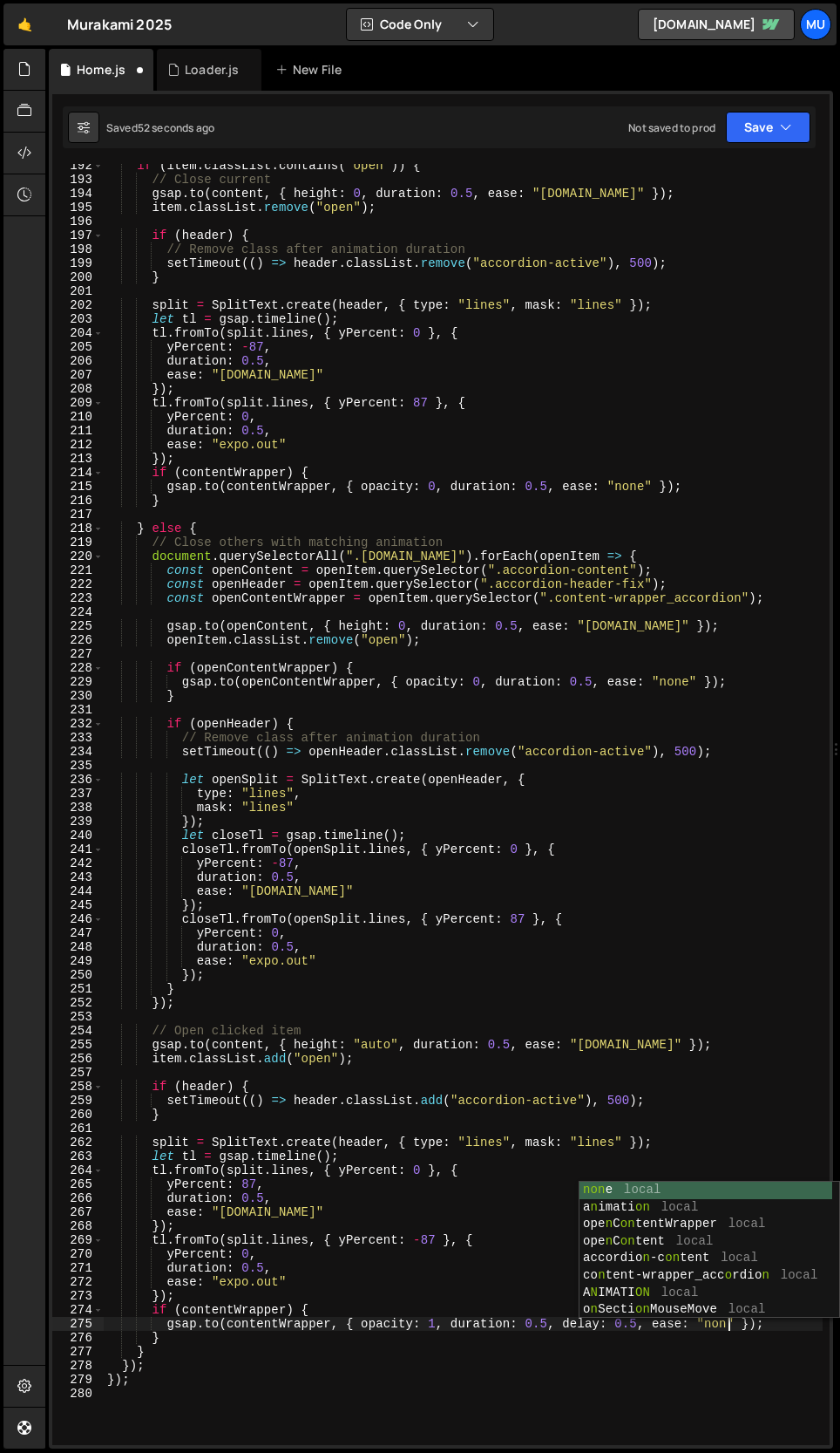
scroll to position [0, 44]
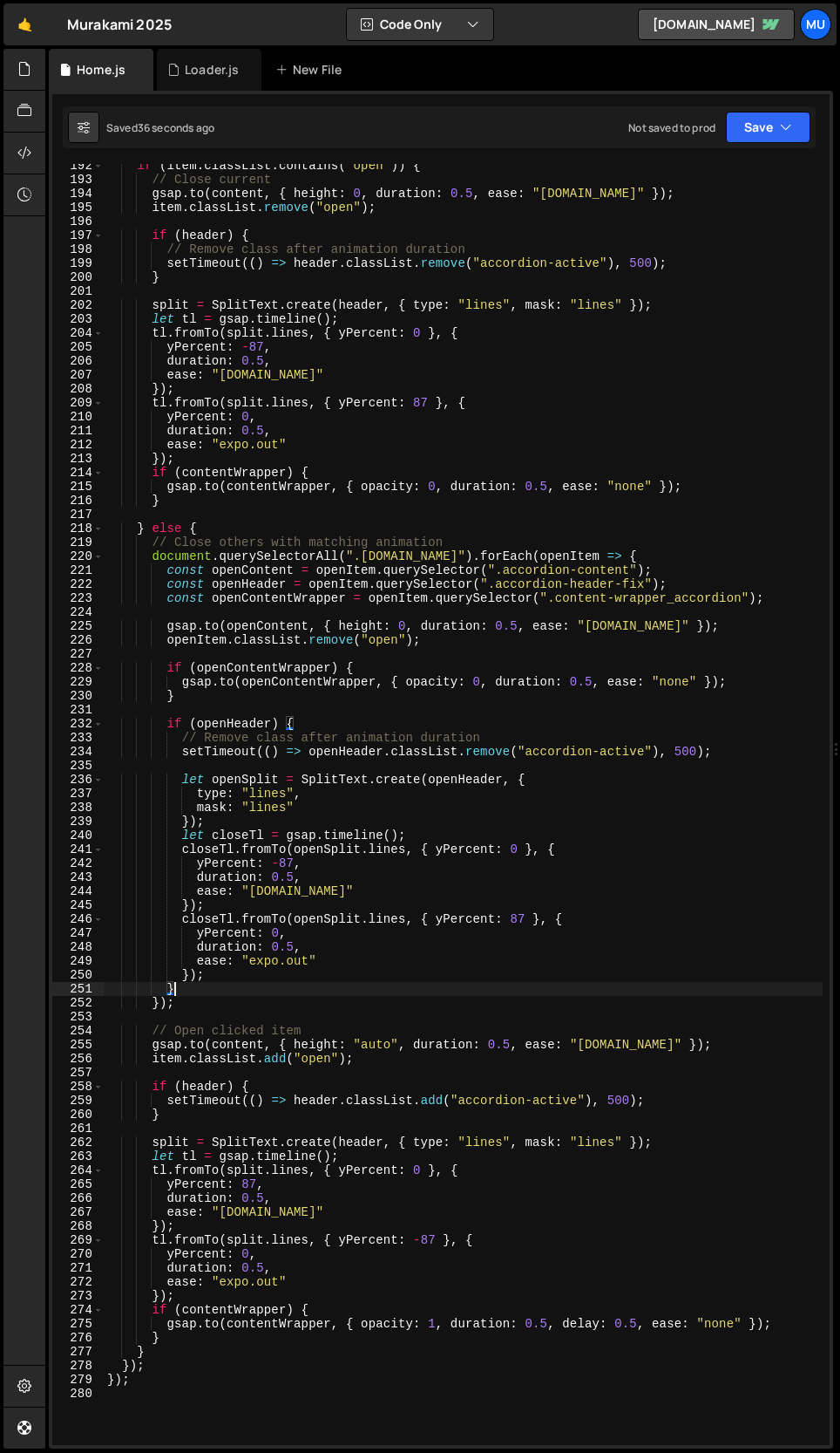
click at [337, 991] on div "if ( item . classList . contains ( "open" )) { // Close current gsap . to ( con…" at bounding box center [463, 813] width 719 height 1309
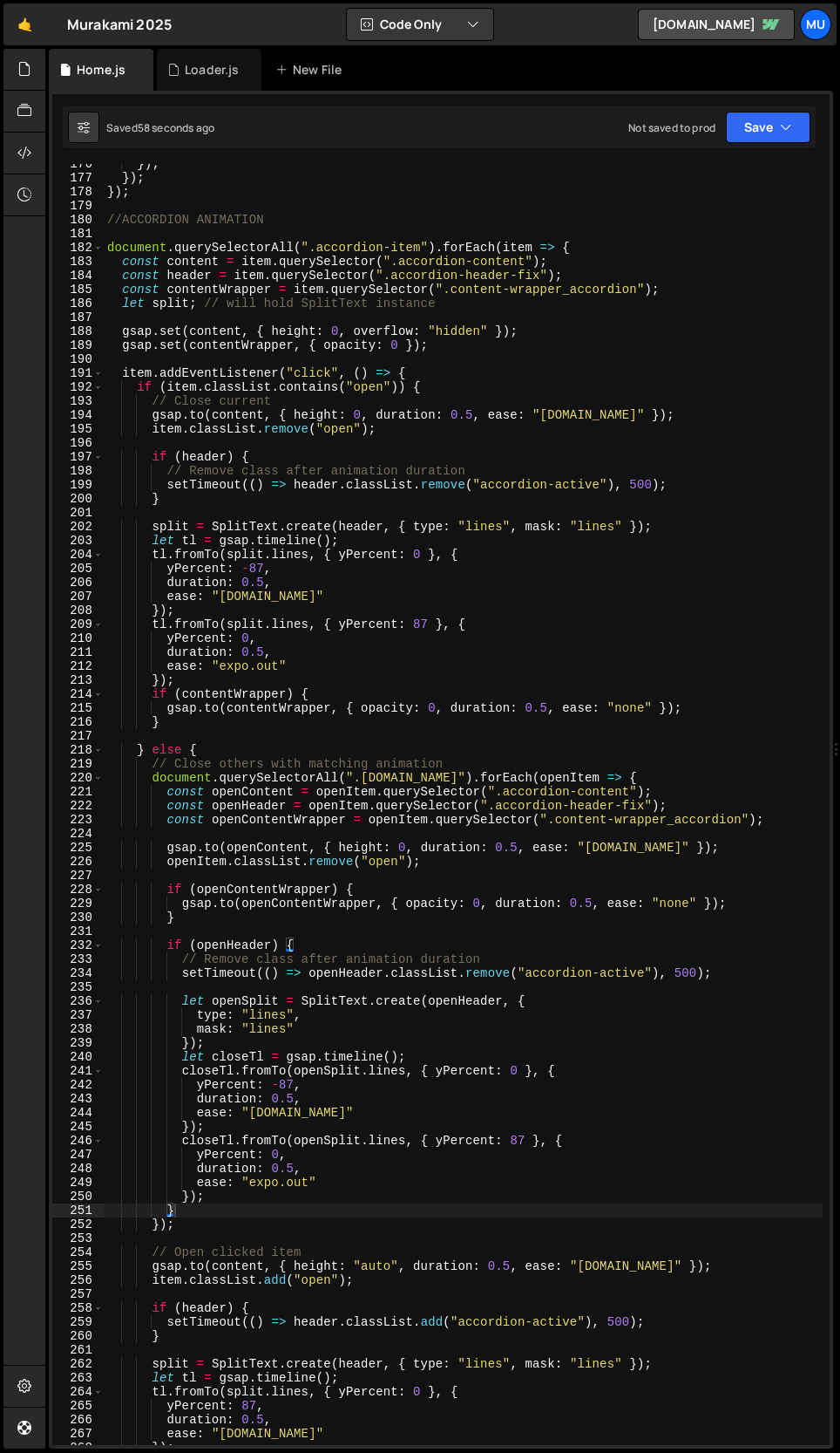
scroll to position [2457, 0]
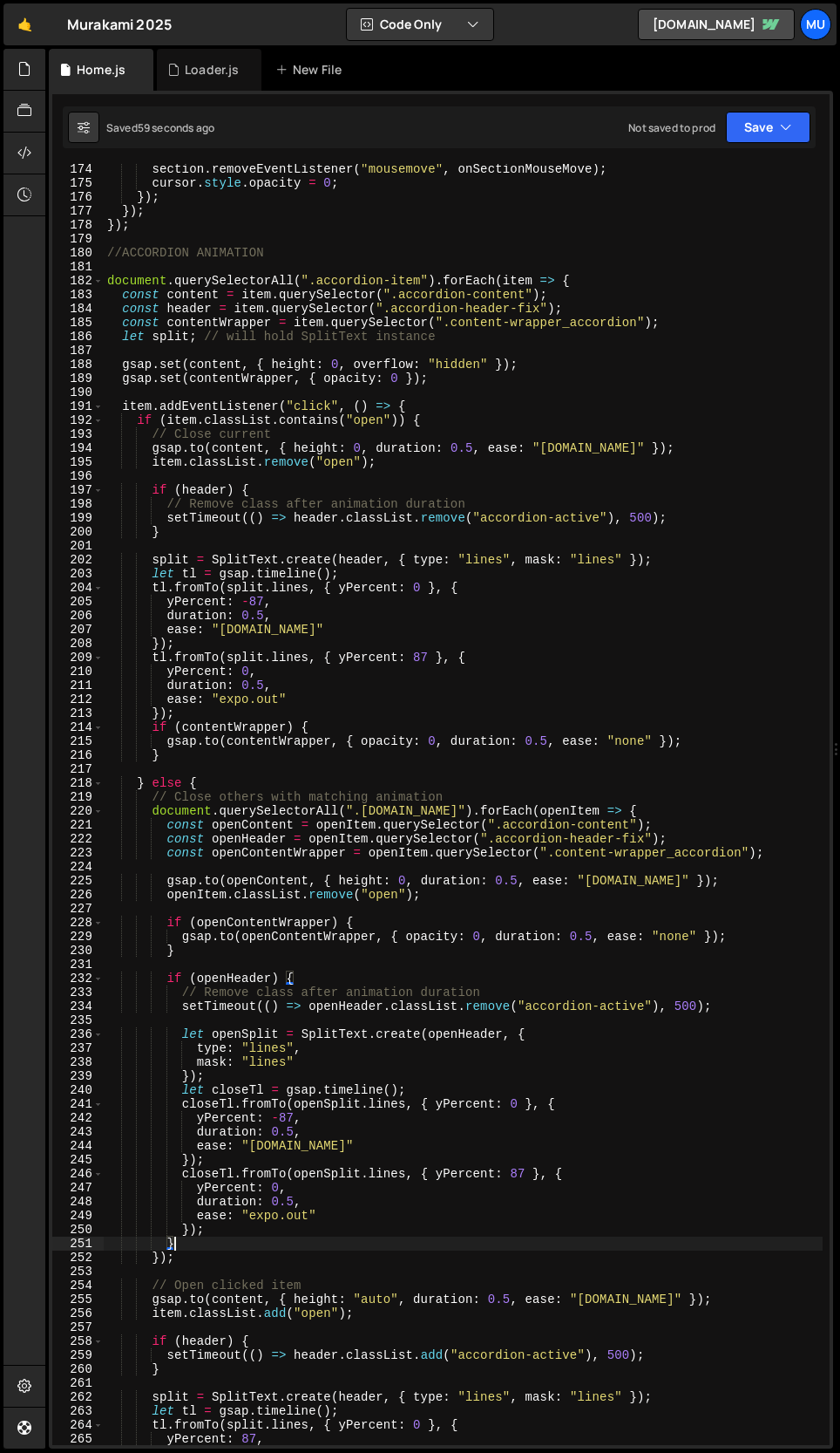
click at [679, 324] on div "section . removeEventListener ( "mousemove" , onSectionMouseMove ) ; cursor . s…" at bounding box center [463, 816] width 719 height 1309
type textarea "const contentWrapper = item.querySelector(".content-wrapper_accordion");"
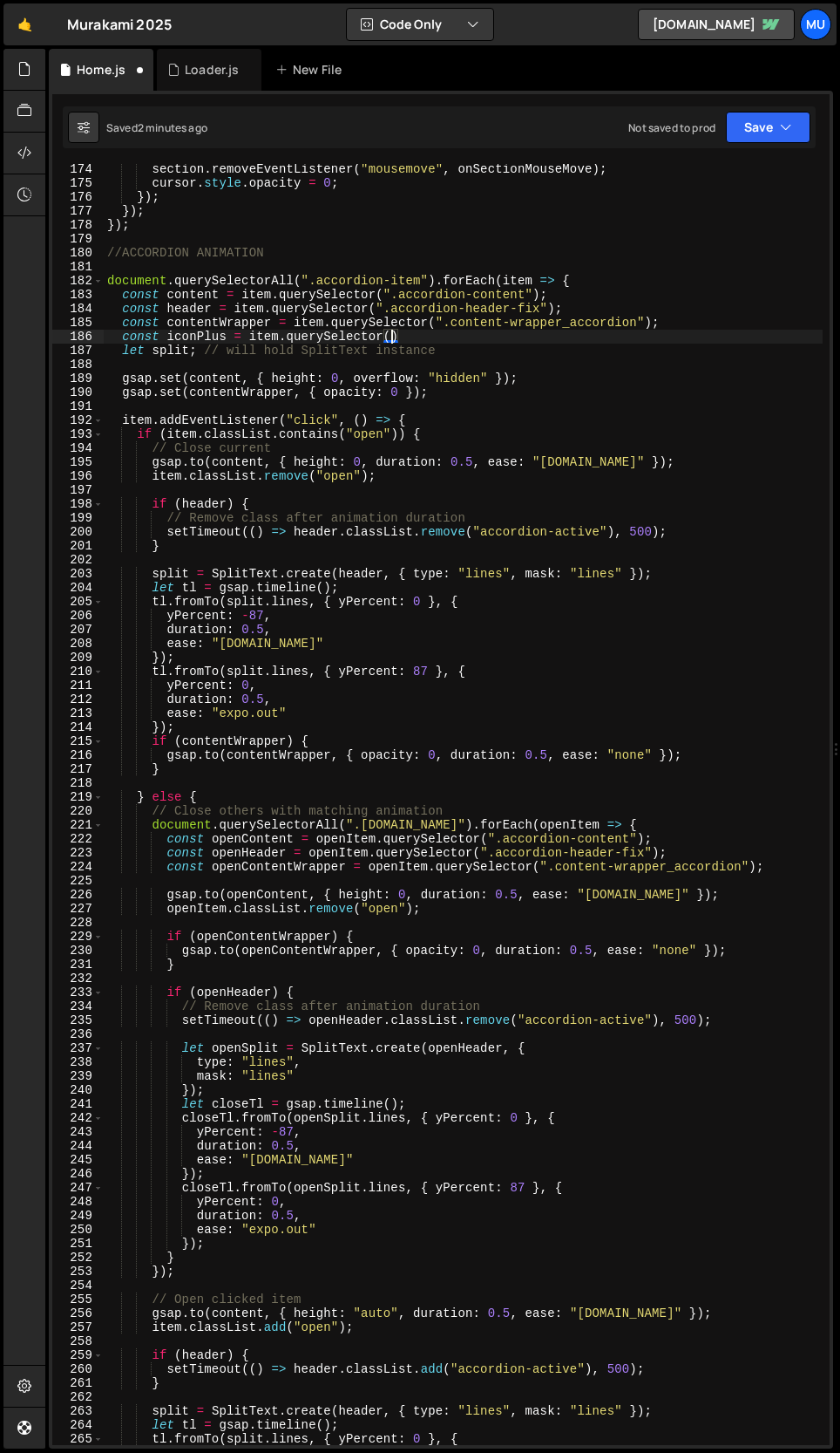
scroll to position [0, 20]
paste textarea ".accordion_symbol_plus"
click at [632, 335] on div "section . removeEventListener ( "mousemove" , onSectionMouseMove ) ; cursor . s…" at bounding box center [463, 816] width 719 height 1309
click at [629, 336] on div "section . removeEventListener ( "mousemove" , onSectionMouseMove ) ; cursor . s…" at bounding box center [463, 816] width 719 height 1309
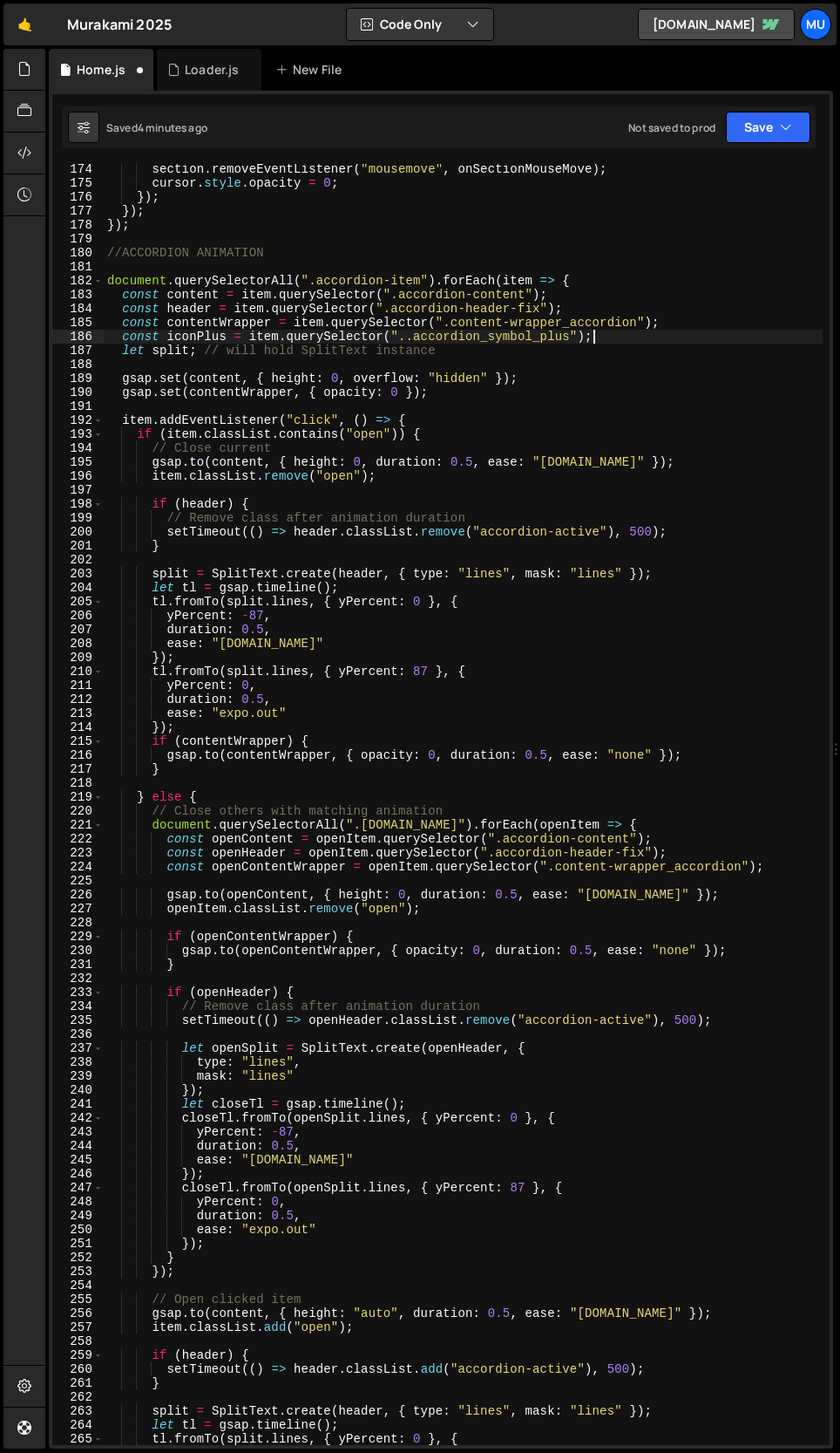
click at [173, 775] on div "section . removeEventListener ( "mousemove" , onSectionMouseMove ) ; cursor . s…" at bounding box center [463, 816] width 719 height 1309
type textarea "}"
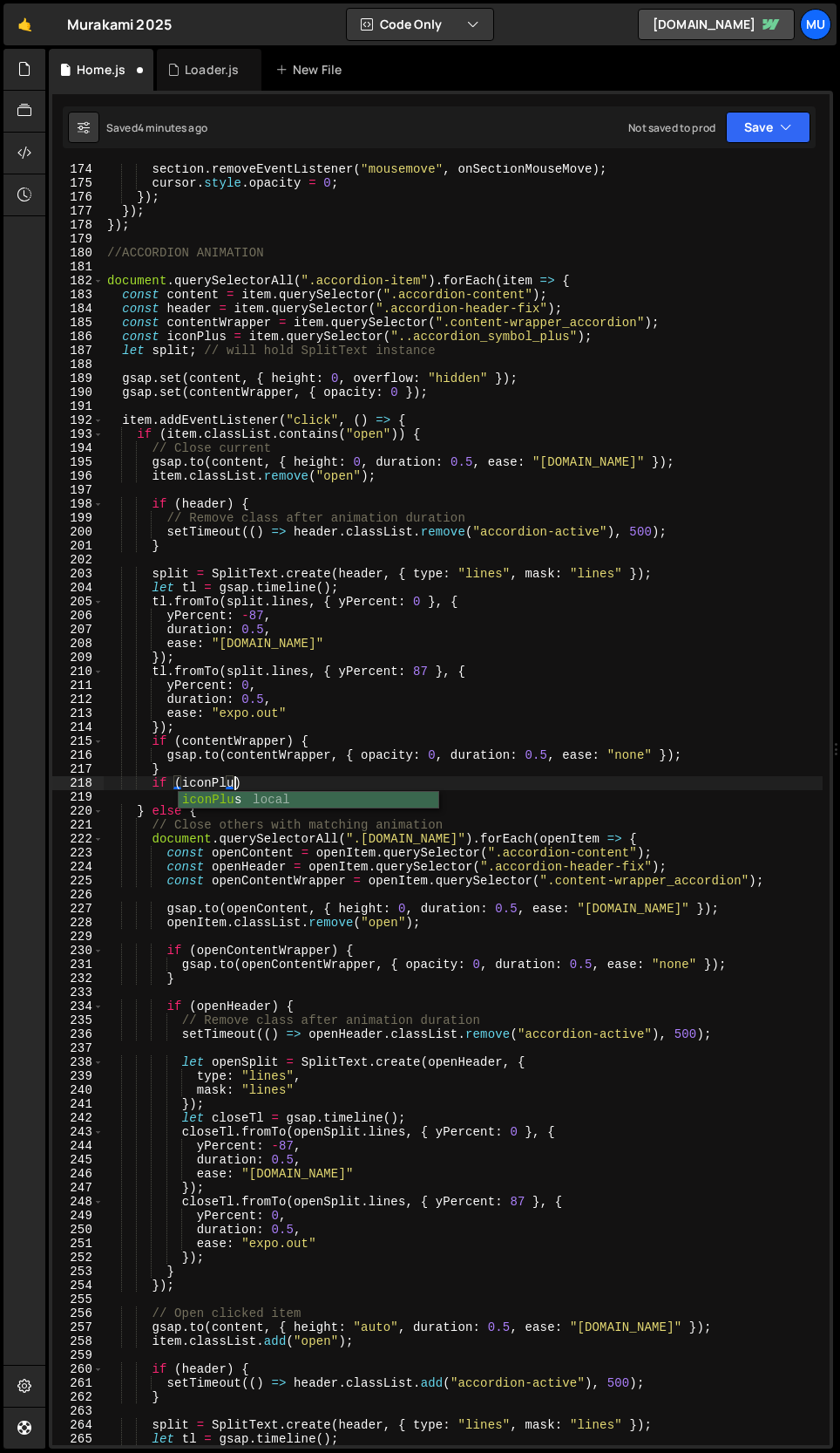
scroll to position [0, 9]
type textarea "if (iconPlus) {"
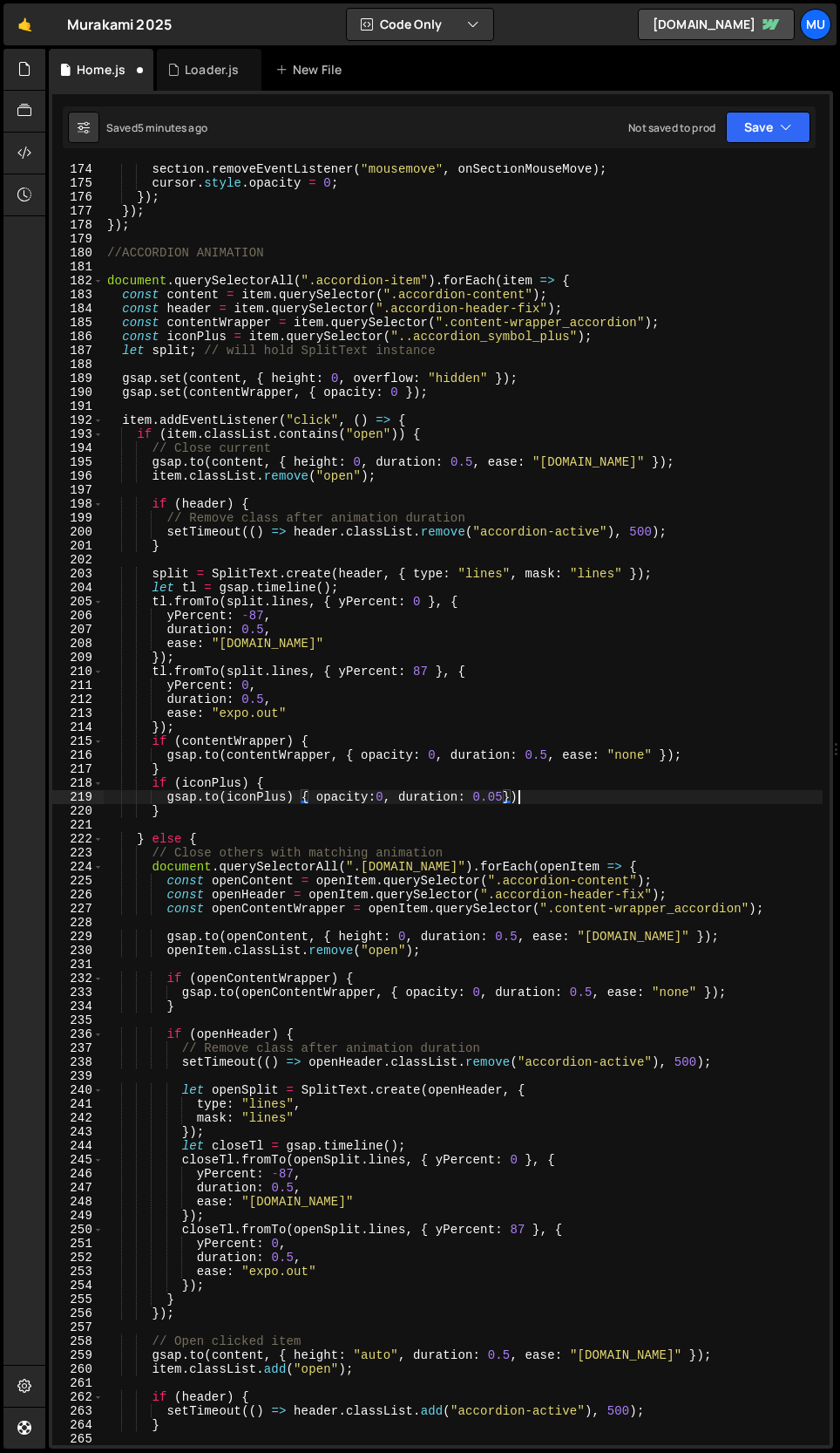
scroll to position [0, 28]
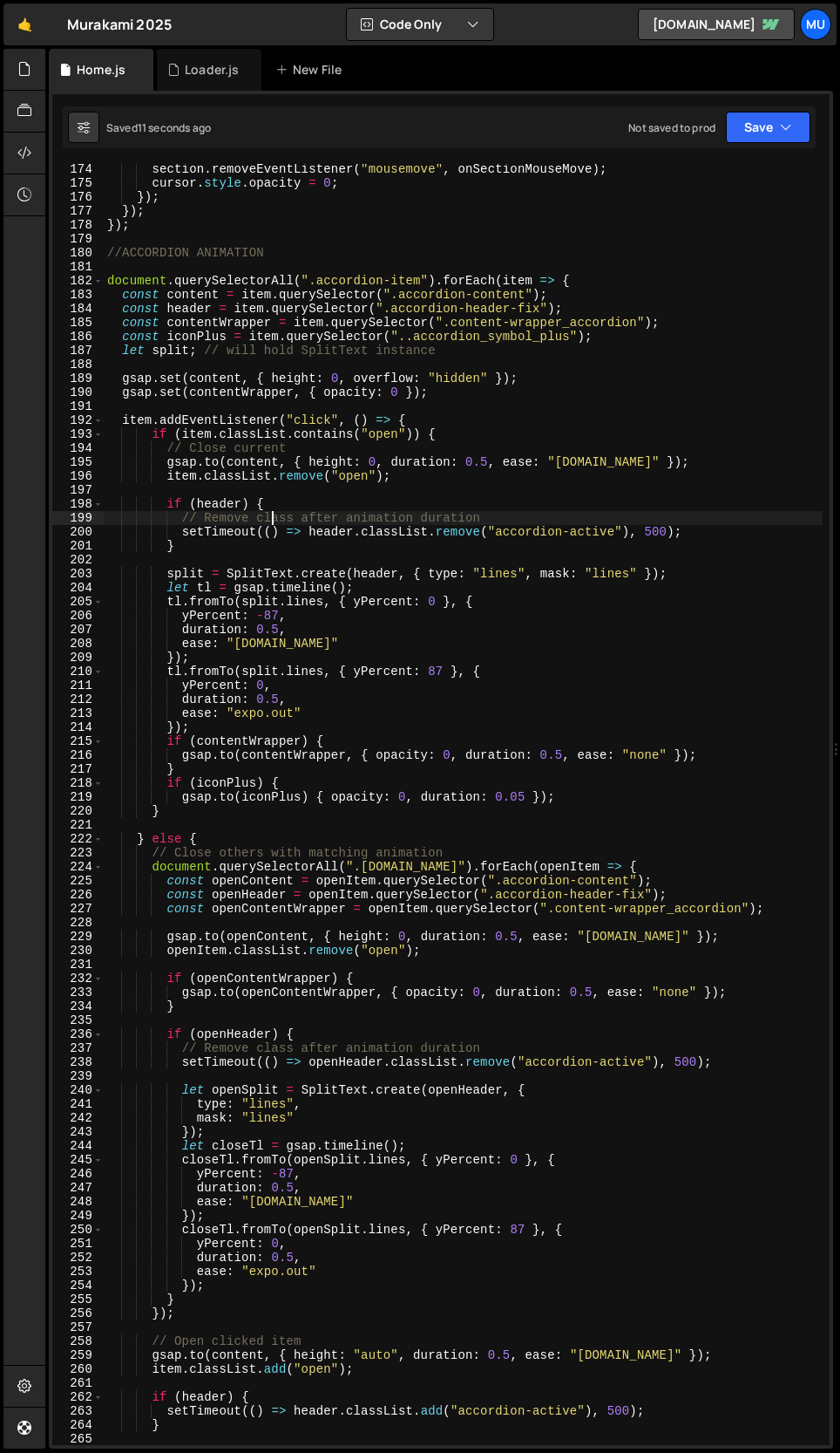
click at [273, 517] on div "section . removeEventListener ( "mousemove" , onSectionMouseMove ) ; cursor . s…" at bounding box center [463, 816] width 719 height 1309
type textarea "// Remove class after animation duration"
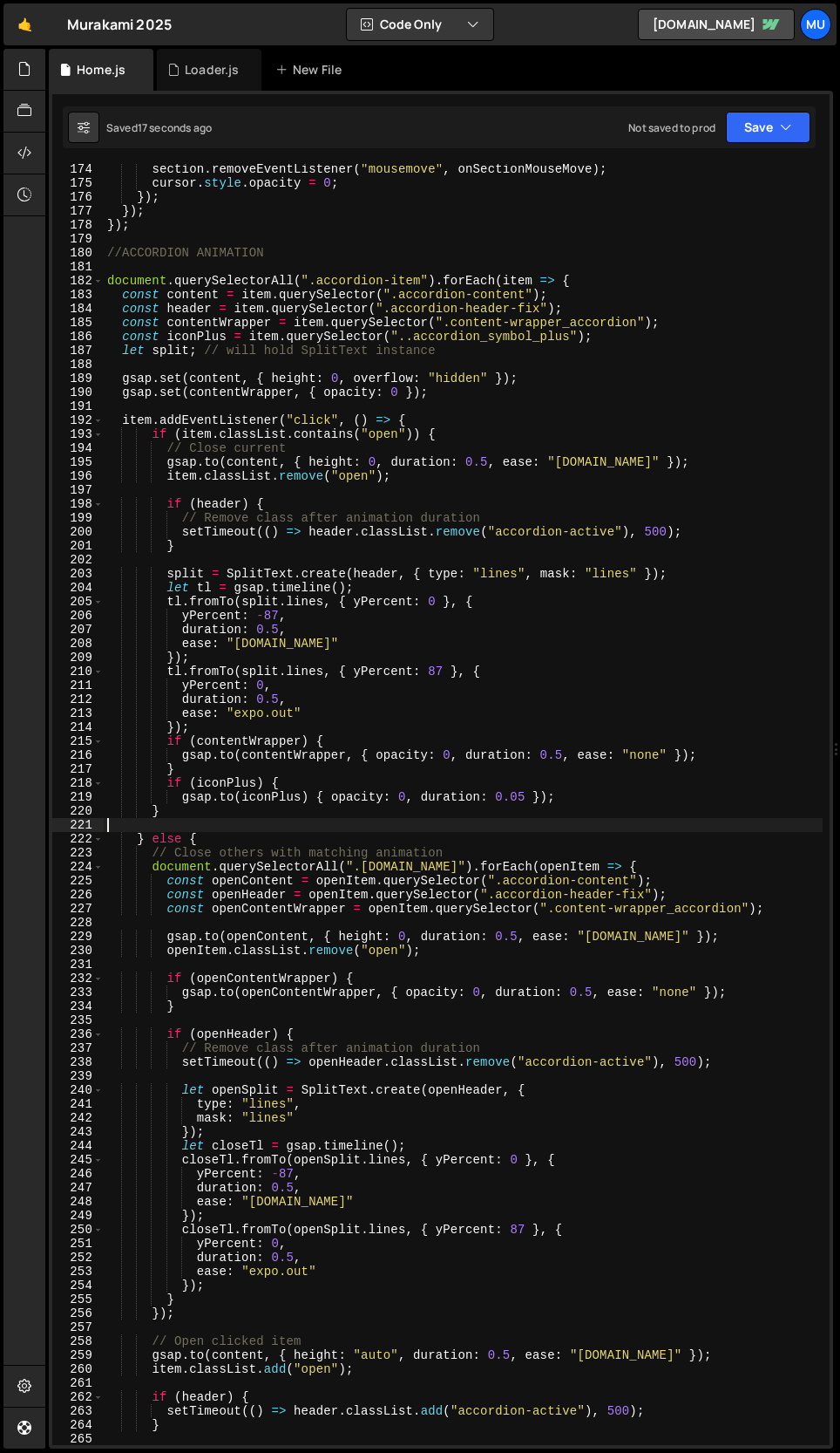
click at [268, 819] on div "section . removeEventListener ( "mousemove" , onSectionMouseMove ) ; cursor . s…" at bounding box center [463, 816] width 719 height 1309
click at [268, 815] on div "section . removeEventListener ( "mousemove" , onSectionMouseMove ) ; cursor . s…" at bounding box center [463, 816] width 719 height 1309
click at [262, 815] on div "section . removeEventListener ( "mousemove" , onSectionMouseMove ) ; cursor . s…" at bounding box center [463, 816] width 719 height 1309
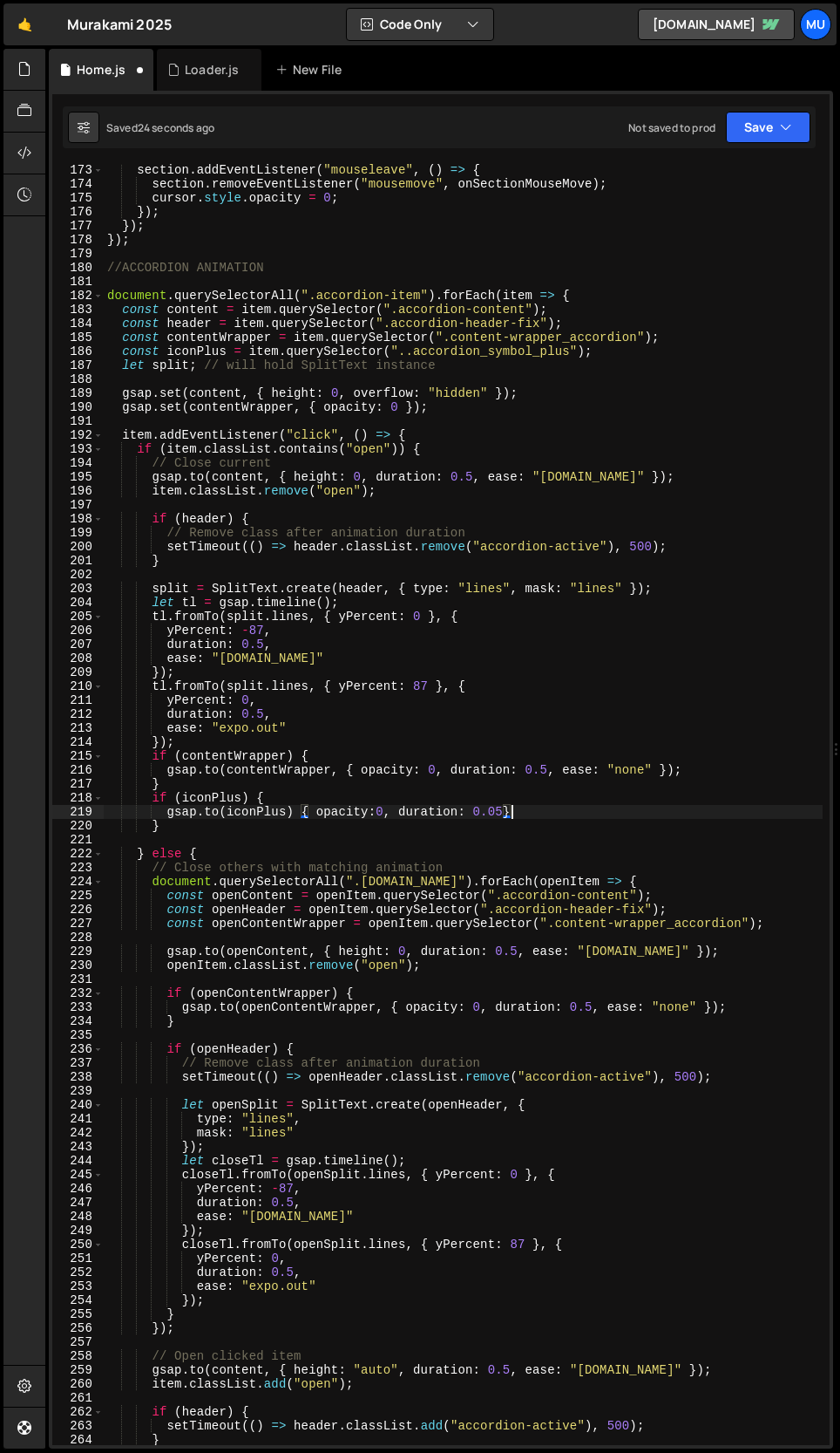
scroll to position [2442, 0]
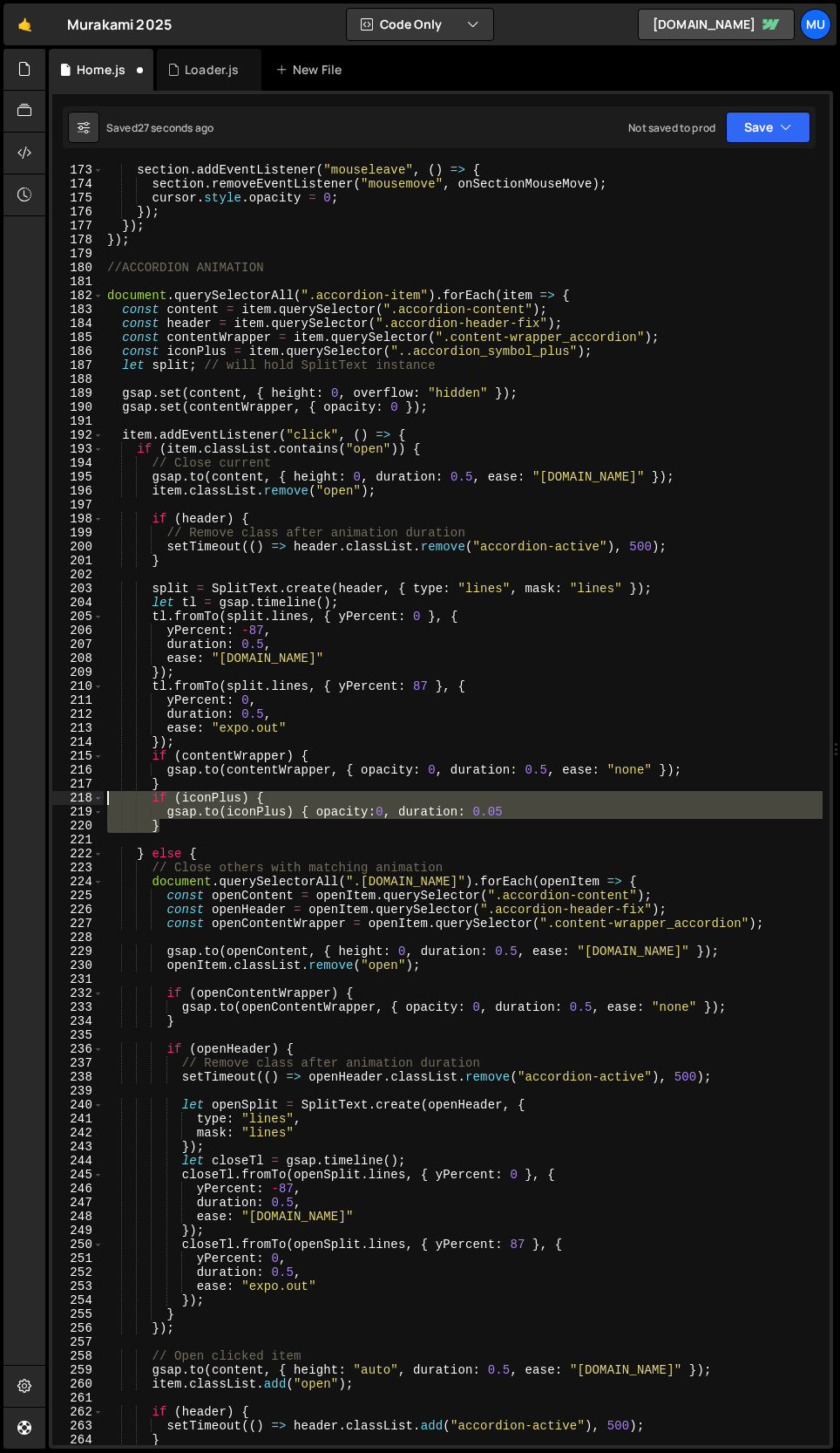
drag, startPoint x: 190, startPoint y: 828, endPoint x: 77, endPoint y: 791, distance: 118.9
click at [77, 791] on div "[DOMAIN_NAME](iconPlus) { opacity:0, duration: 0.05 173 174 175 176 177 178 179…" at bounding box center [441, 804] width 778 height 1280
type textarea "if (iconPlus) { [DOMAIN_NAME](iconPlus) { opacity:0, duration: 0.05"
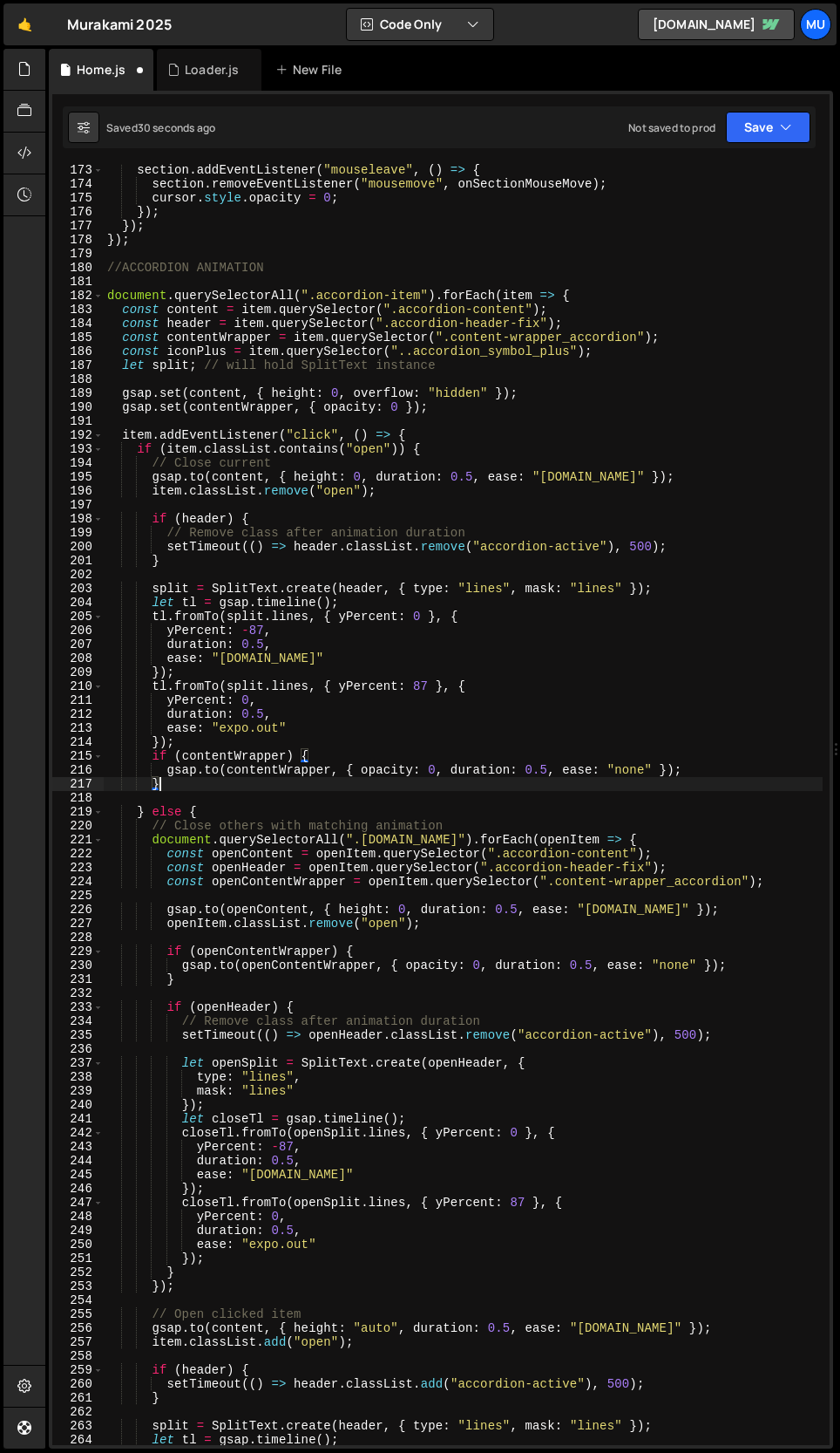
click at [207, 342] on div "section . addEventListener ( "mouseleave" , ( ) => { section . removeEventListe…" at bounding box center [463, 817] width 719 height 1309
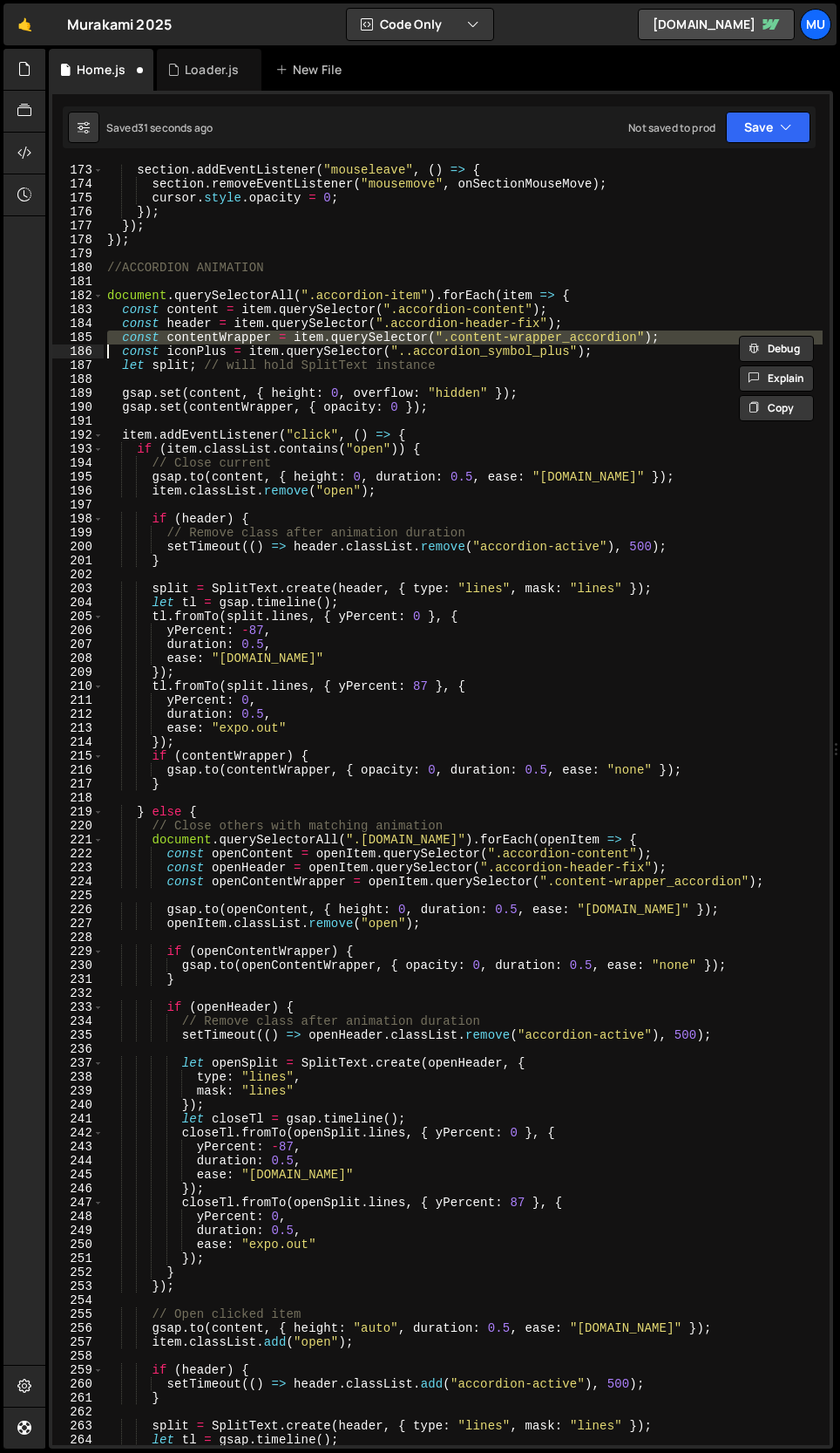
click at [207, 350] on div "section . addEventListener ( "mouseleave" , ( ) => { section . removeEventListe…" at bounding box center [463, 817] width 719 height 1309
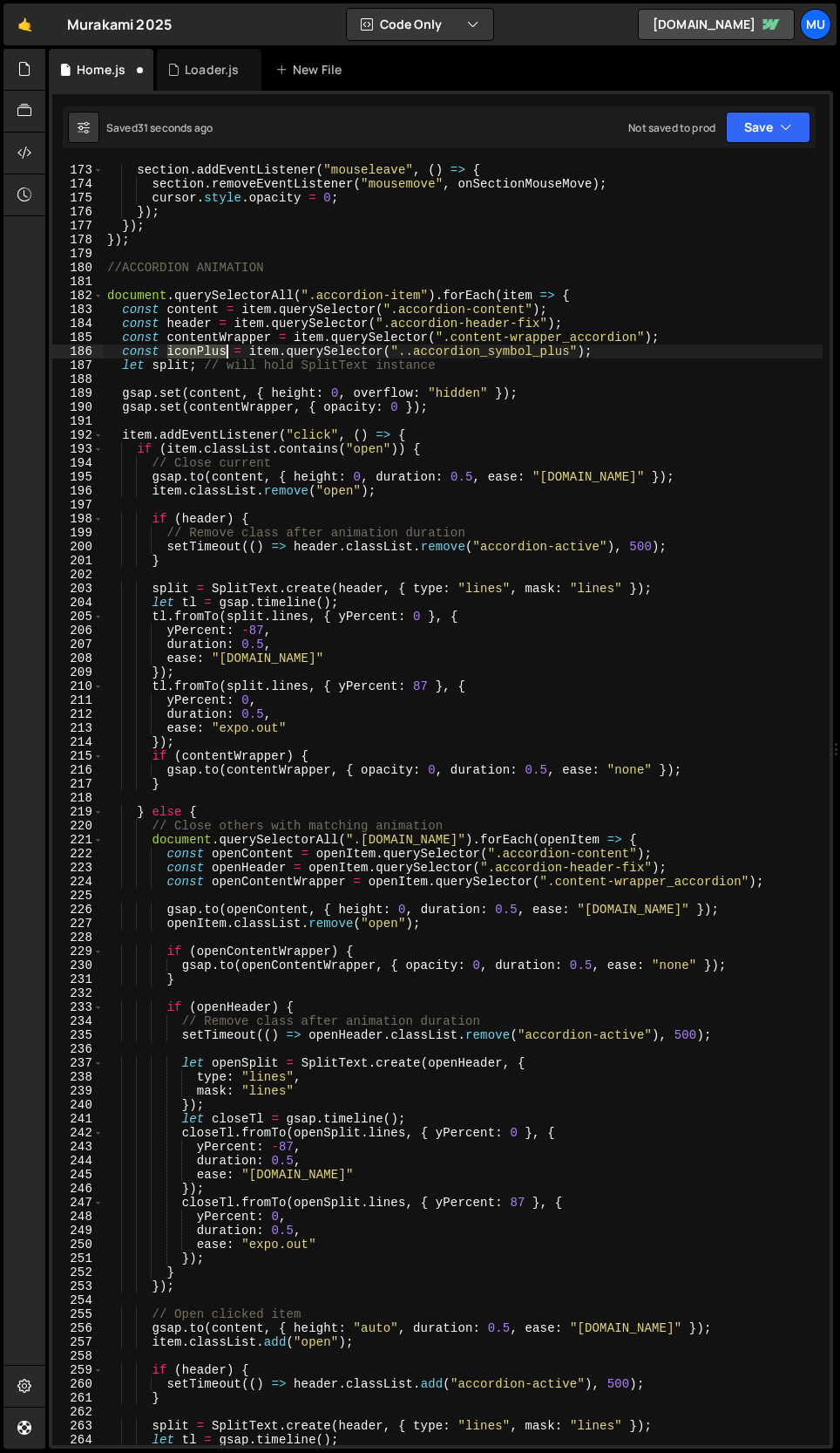
click at [207, 350] on div "section . addEventListener ( "mouseleave" , ( ) => { section . removeEventListe…" at bounding box center [463, 817] width 719 height 1309
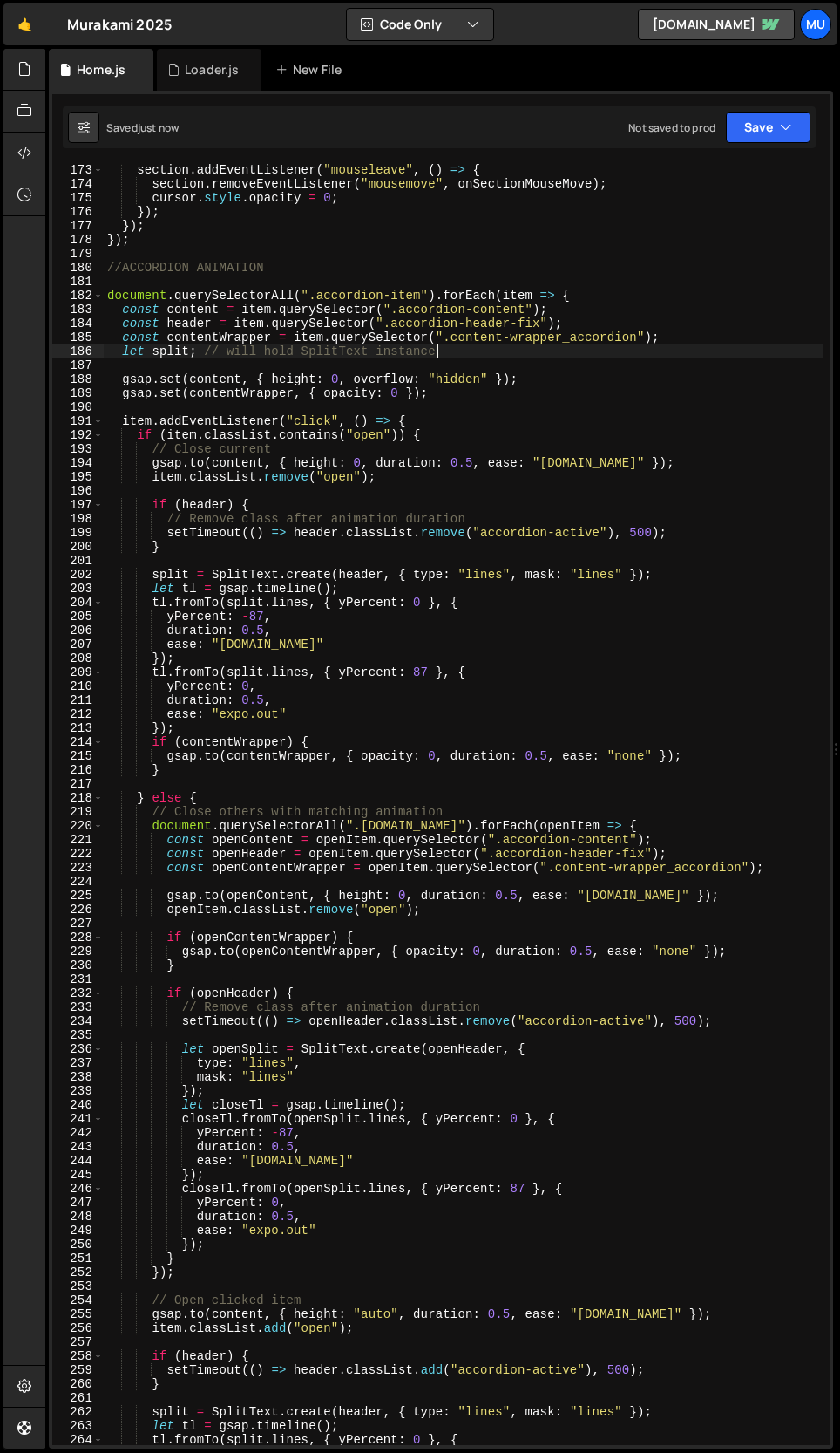
click at [502, 354] on div "section . addEventListener ( "mouseleave" , ( ) => { section . removeEventListe…" at bounding box center [463, 817] width 719 height 1309
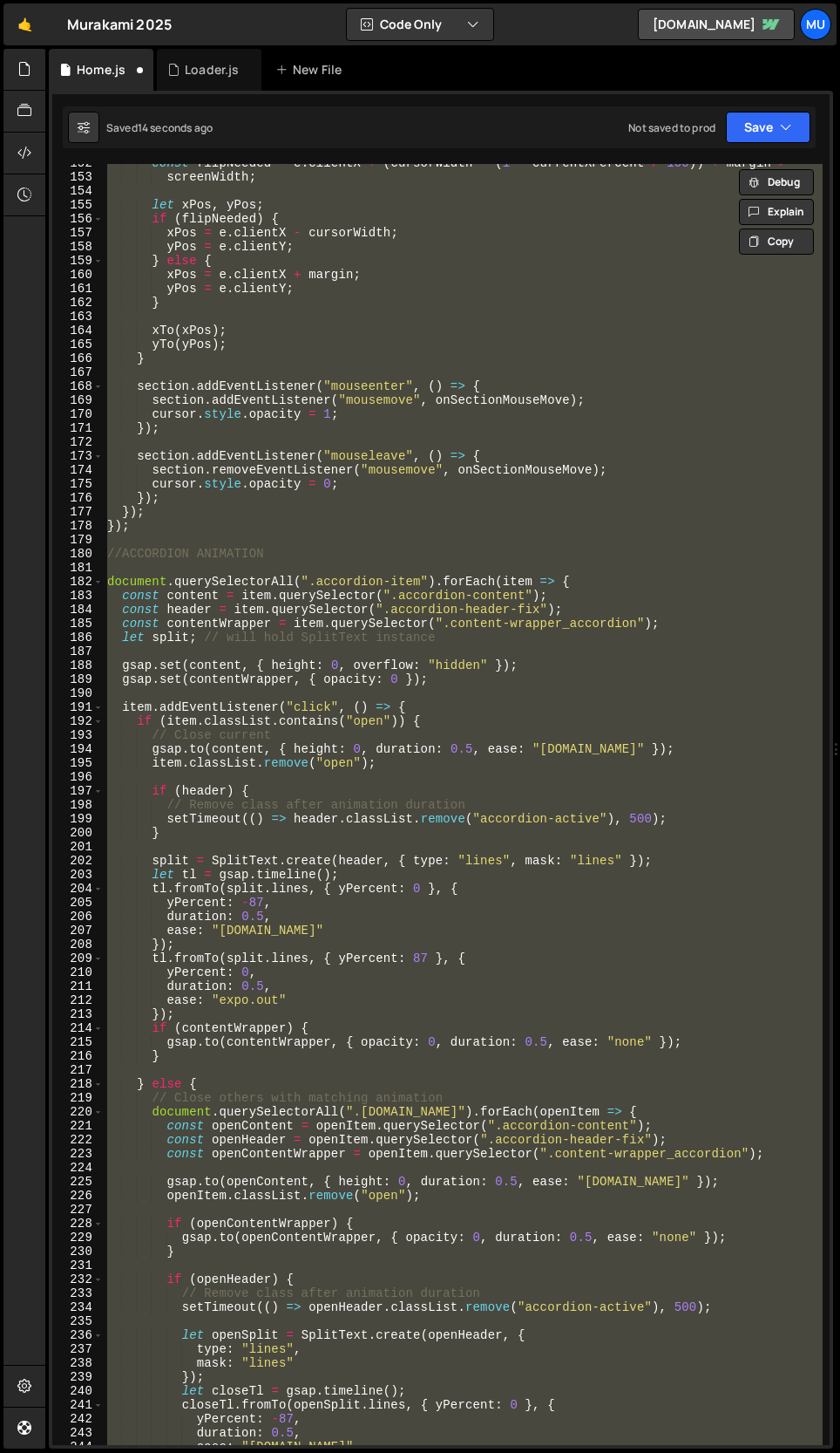
scroll to position [2159, 0]
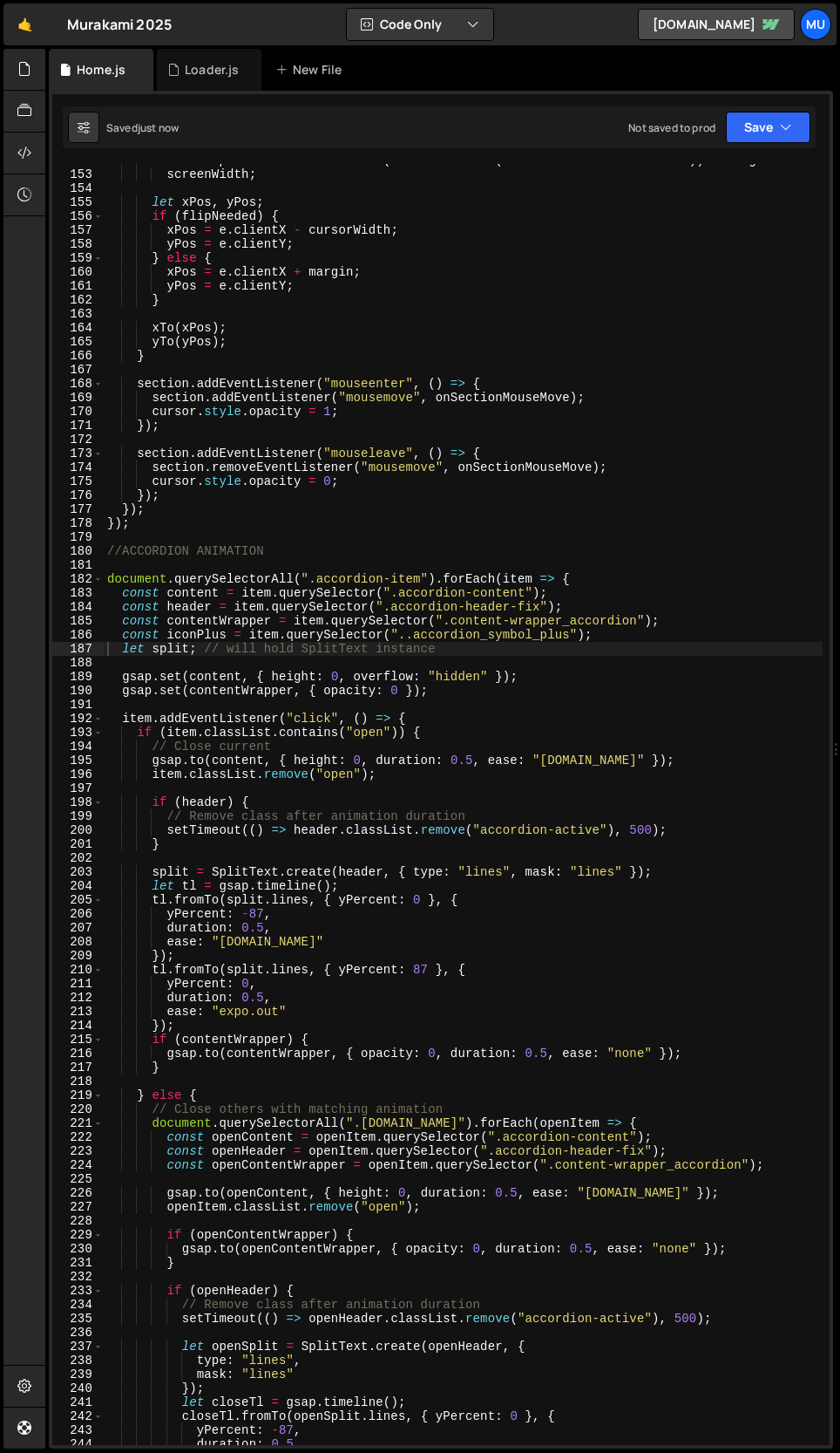
click at [222, 652] on div "const flipNeeded = e . clientX + ( cursorWidth * ( 1 - currentXPercent / 100 ))…" at bounding box center [463, 808] width 719 height 1309
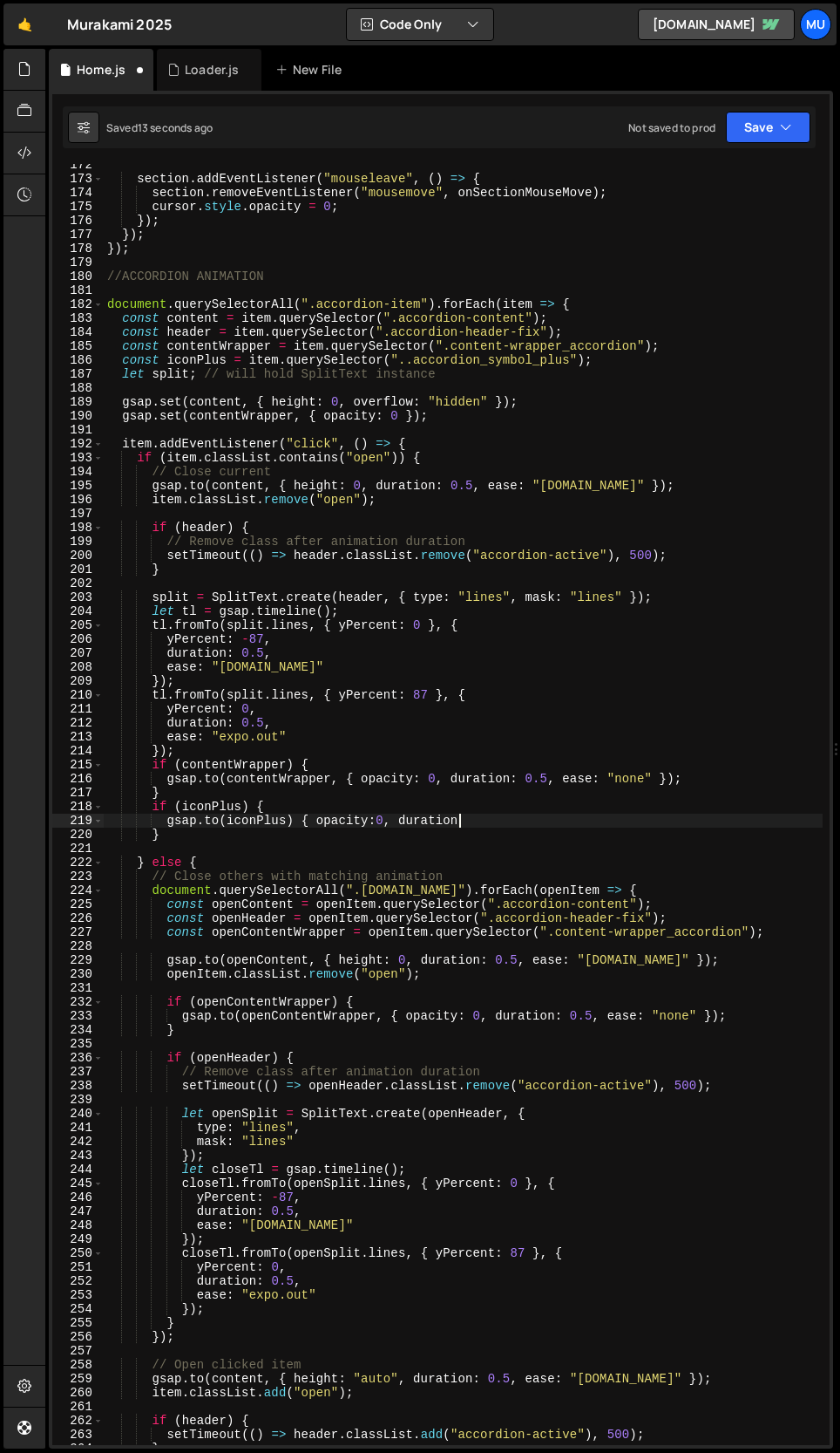
scroll to position [2390, 0]
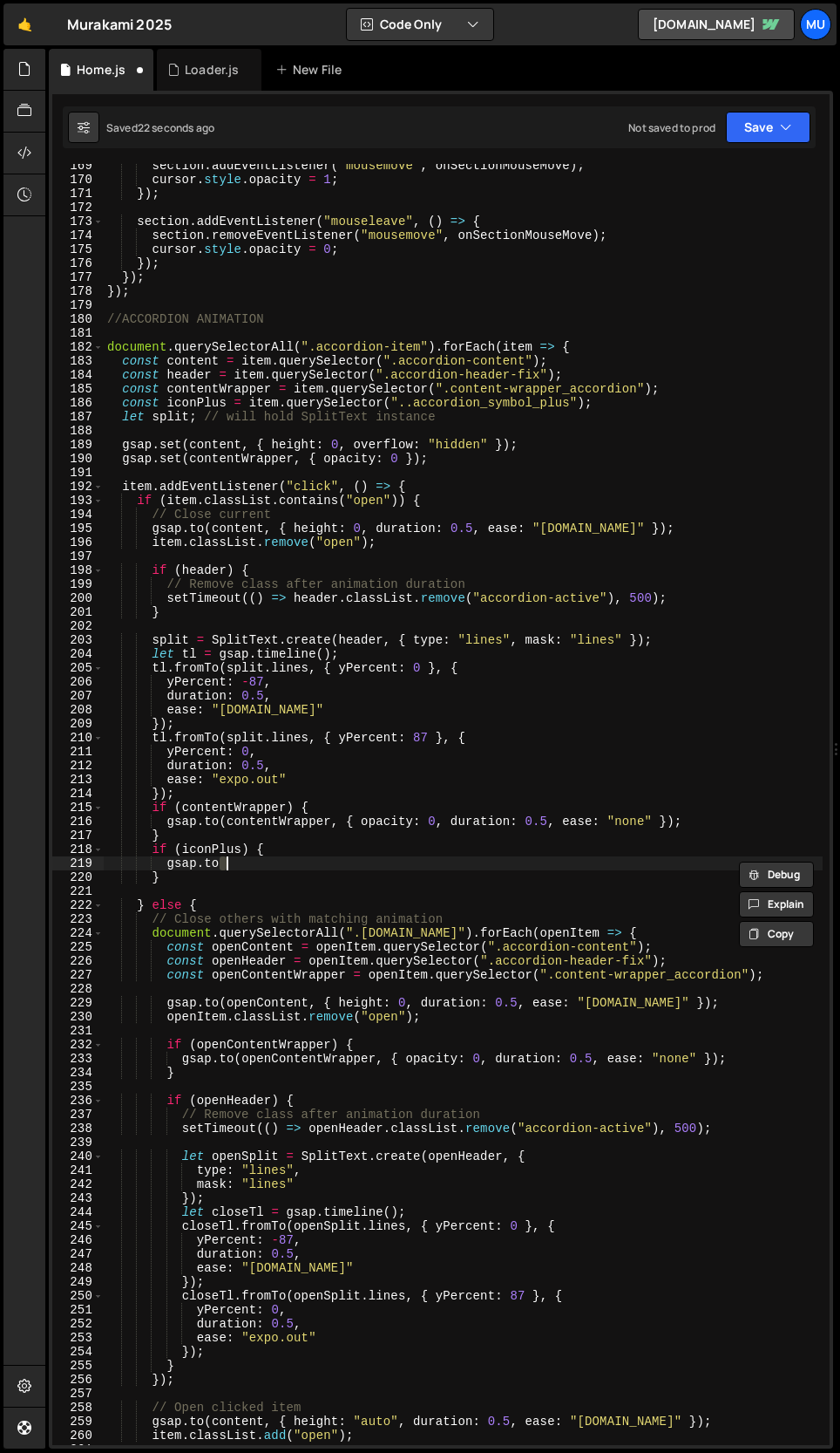
type textarea "[DOMAIN_NAME]"
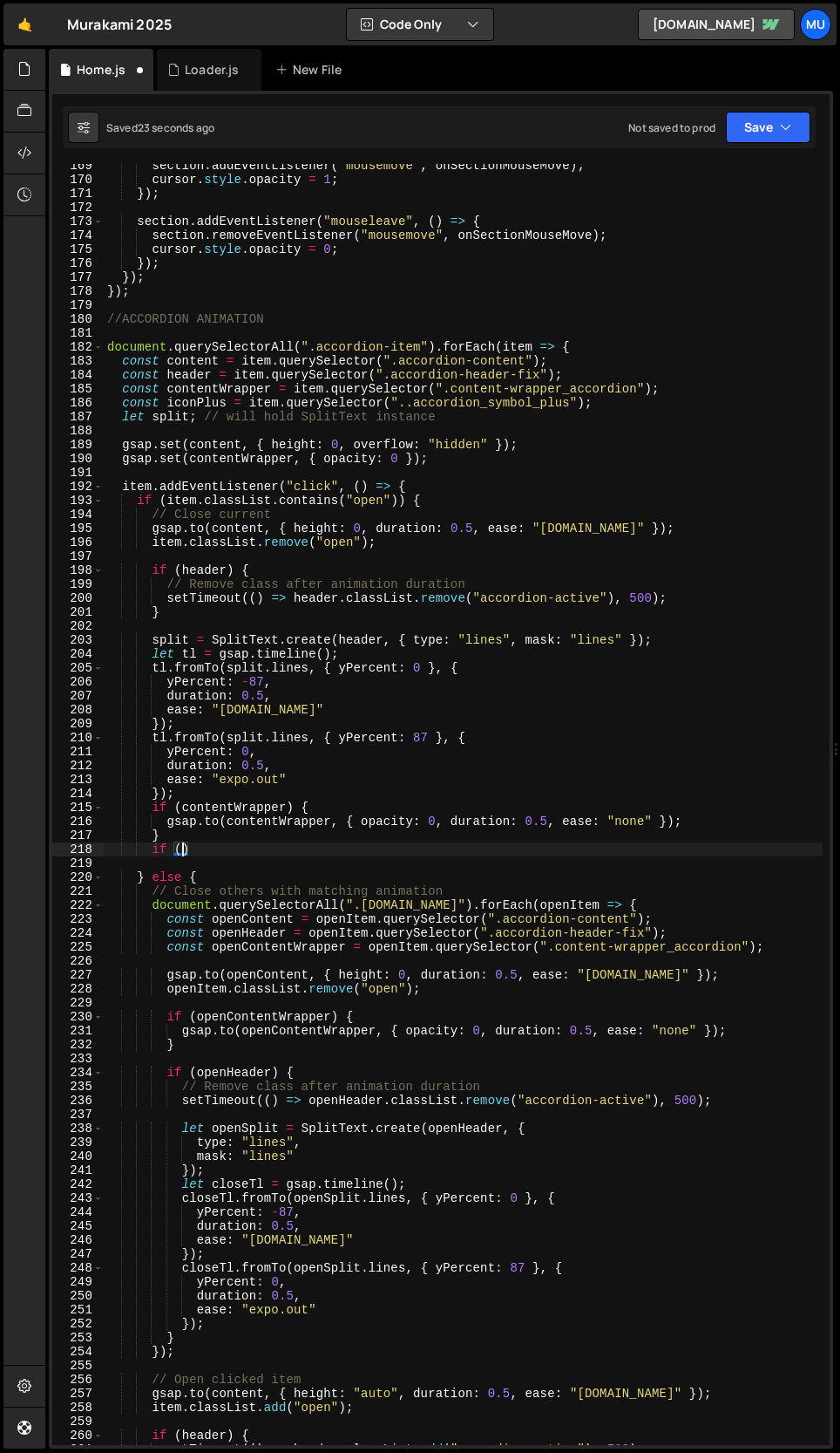
type textarea "if"
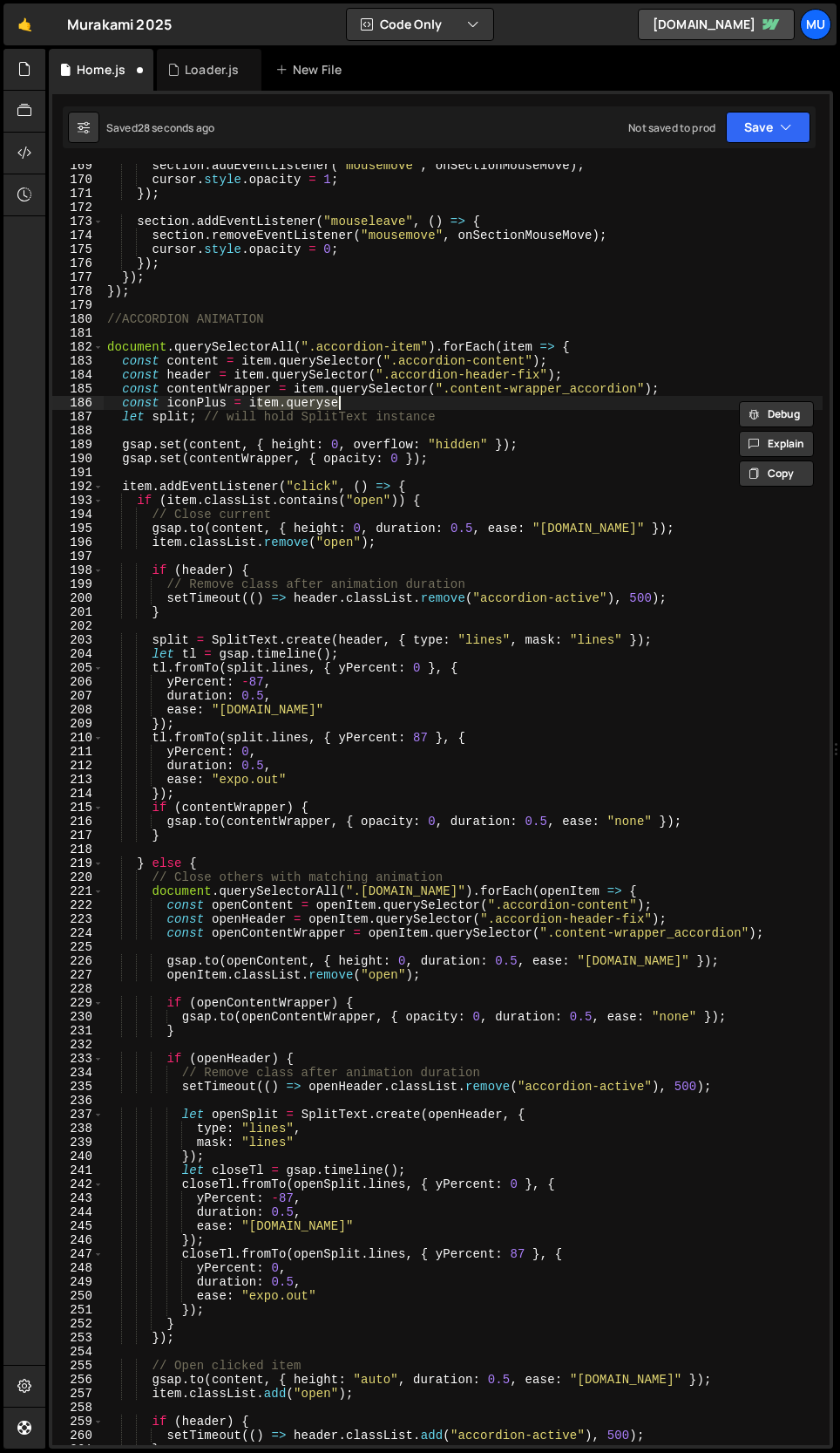
click at [246, 405] on div "section . addEventListener ( "mousemove" , onSectionMouseMove ) ; cursor . styl…" at bounding box center [463, 813] width 719 height 1309
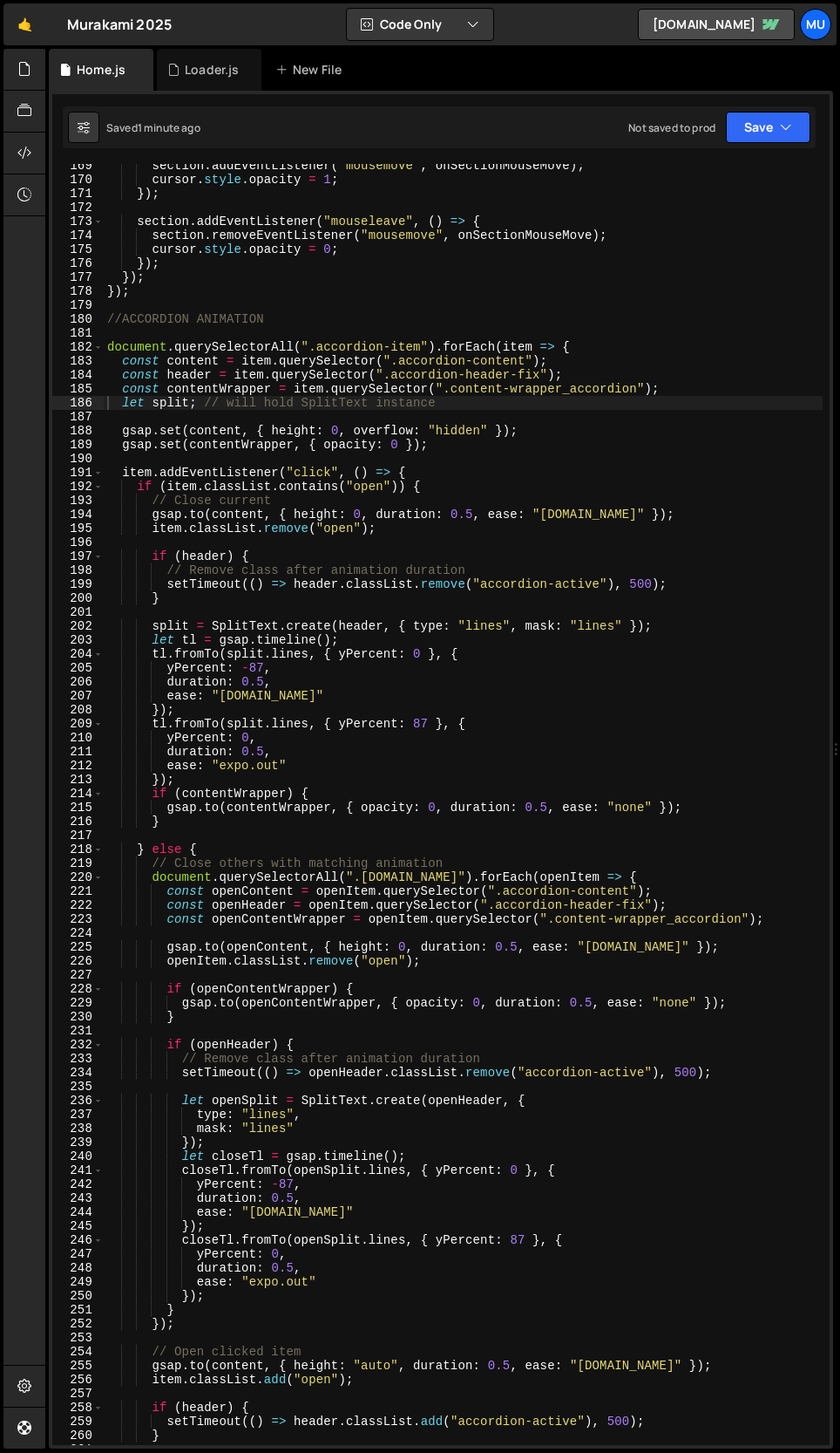
click at [677, 383] on div "section . addEventListener ( "mousemove" , onSectionMouseMove ) ; cursor . styl…" at bounding box center [463, 813] width 719 height 1309
type textarea "const contentWrapper = item.querySelector(".content-wrapper_accordion");"
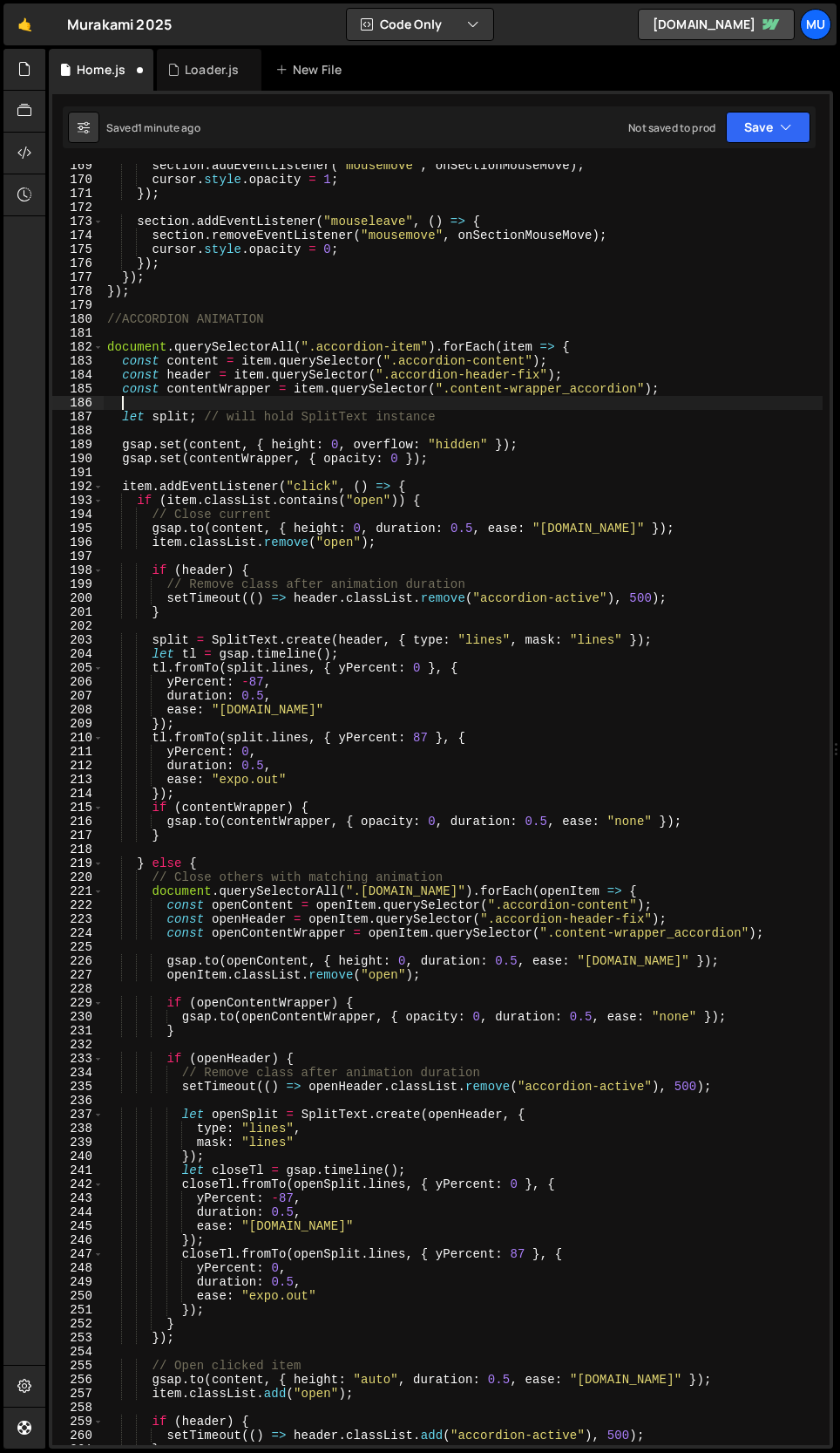
paste textarea "const symbolPlus = item.querySelector(".accordion_symbol_plus");"
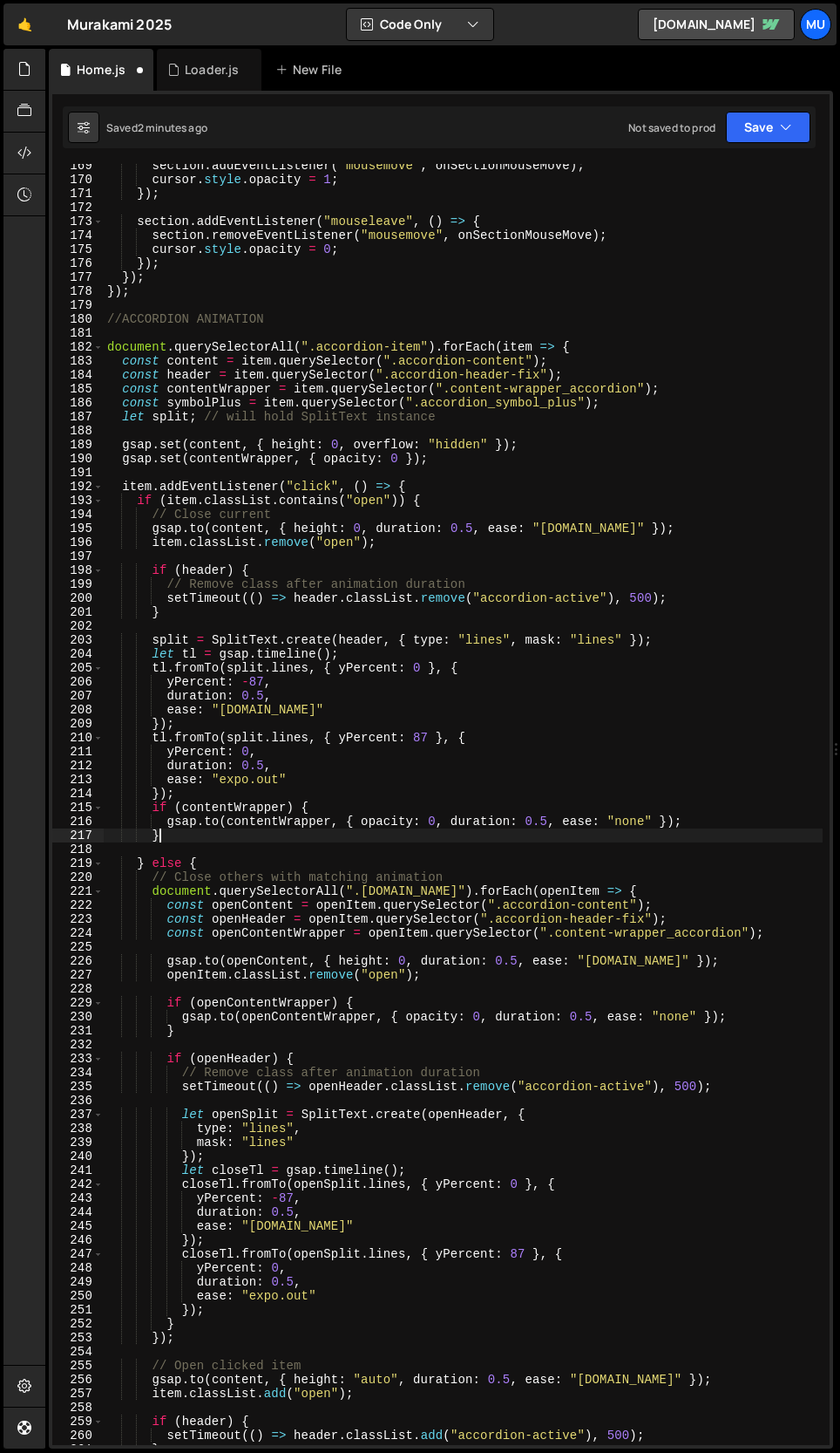
click at [180, 839] on div "section . addEventListener ( "mousemove" , onSectionMouseMove ) ; cursor . styl…" at bounding box center [463, 813] width 719 height 1309
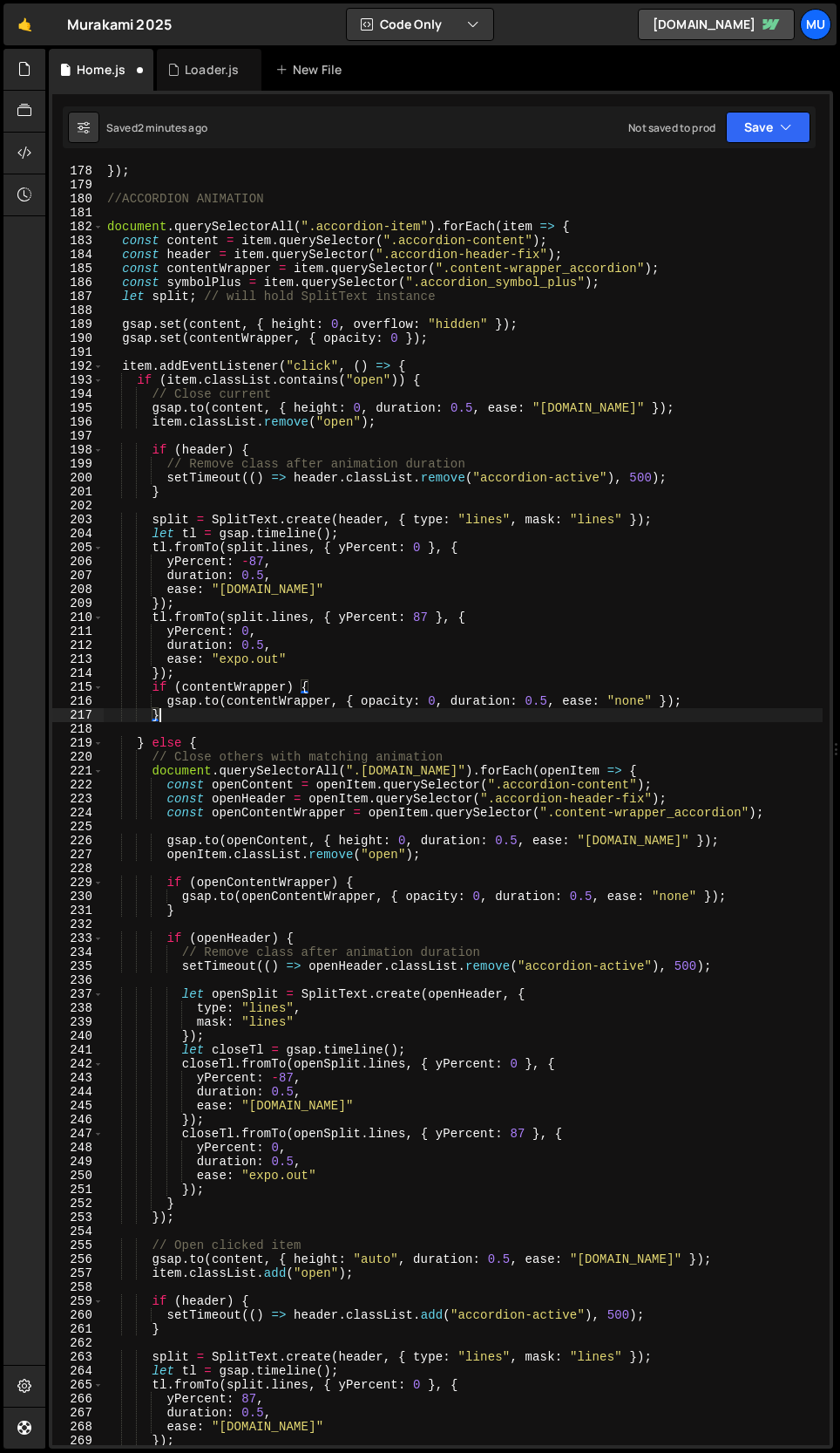
scroll to position [2608, 0]
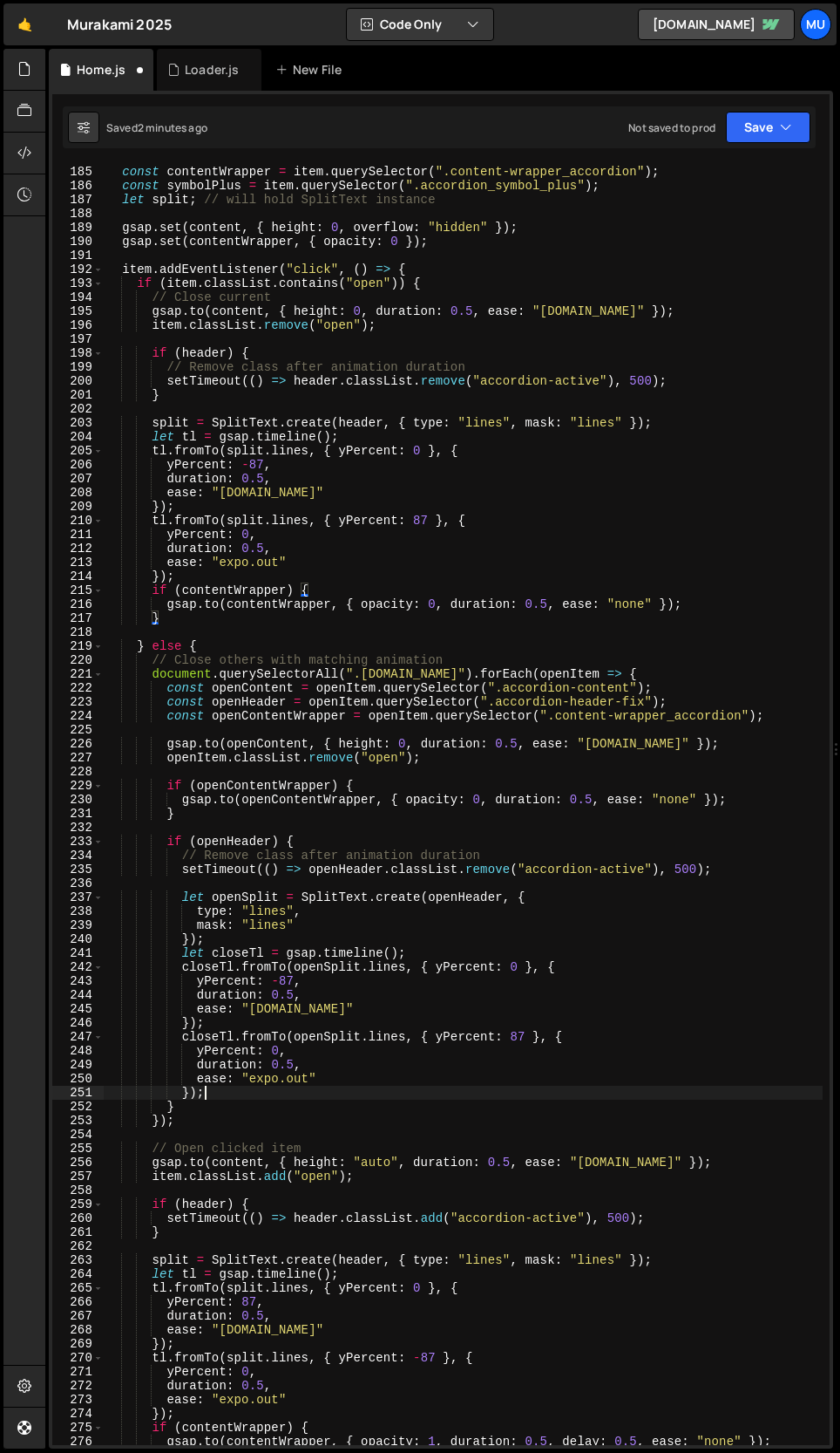
click at [245, 1095] on div "const header = item . querySelector ( ".accordion-header-fix" ) ; const content…" at bounding box center [463, 806] width 719 height 1309
click at [235, 1107] on div "const header = item . querySelector ( ".accordion-header-fix" ) ; const content…" at bounding box center [463, 806] width 719 height 1309
type textarea "}"
click at [201, 827] on div "const header = item . querySelector ( ".accordion-header-fix" ) ; const content…" at bounding box center [463, 806] width 719 height 1309
click at [201, 816] on div "const header = item . querySelector ( ".accordion-header-fix" ) ; const content…" at bounding box center [463, 806] width 719 height 1309
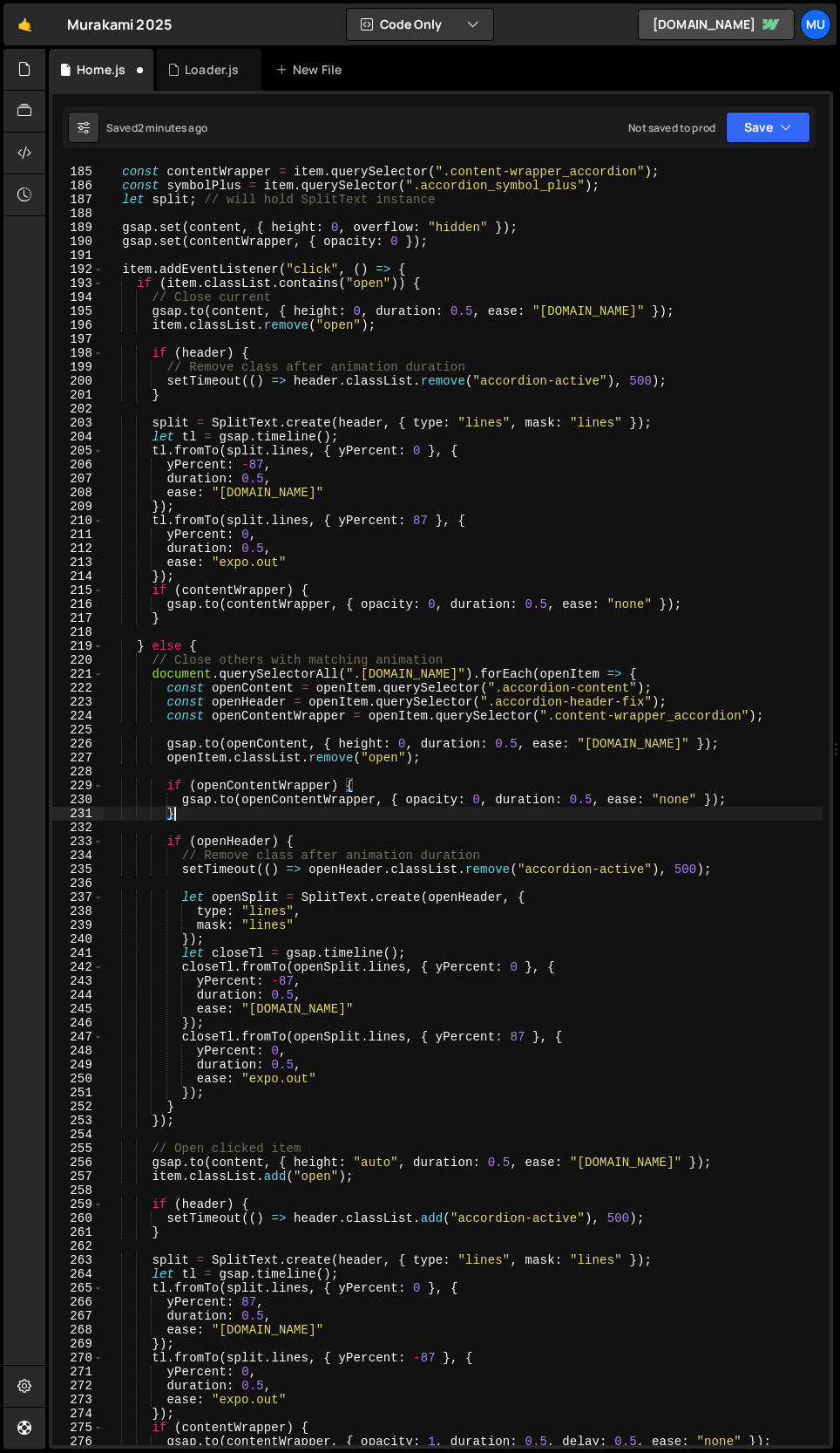
type textarea "}"
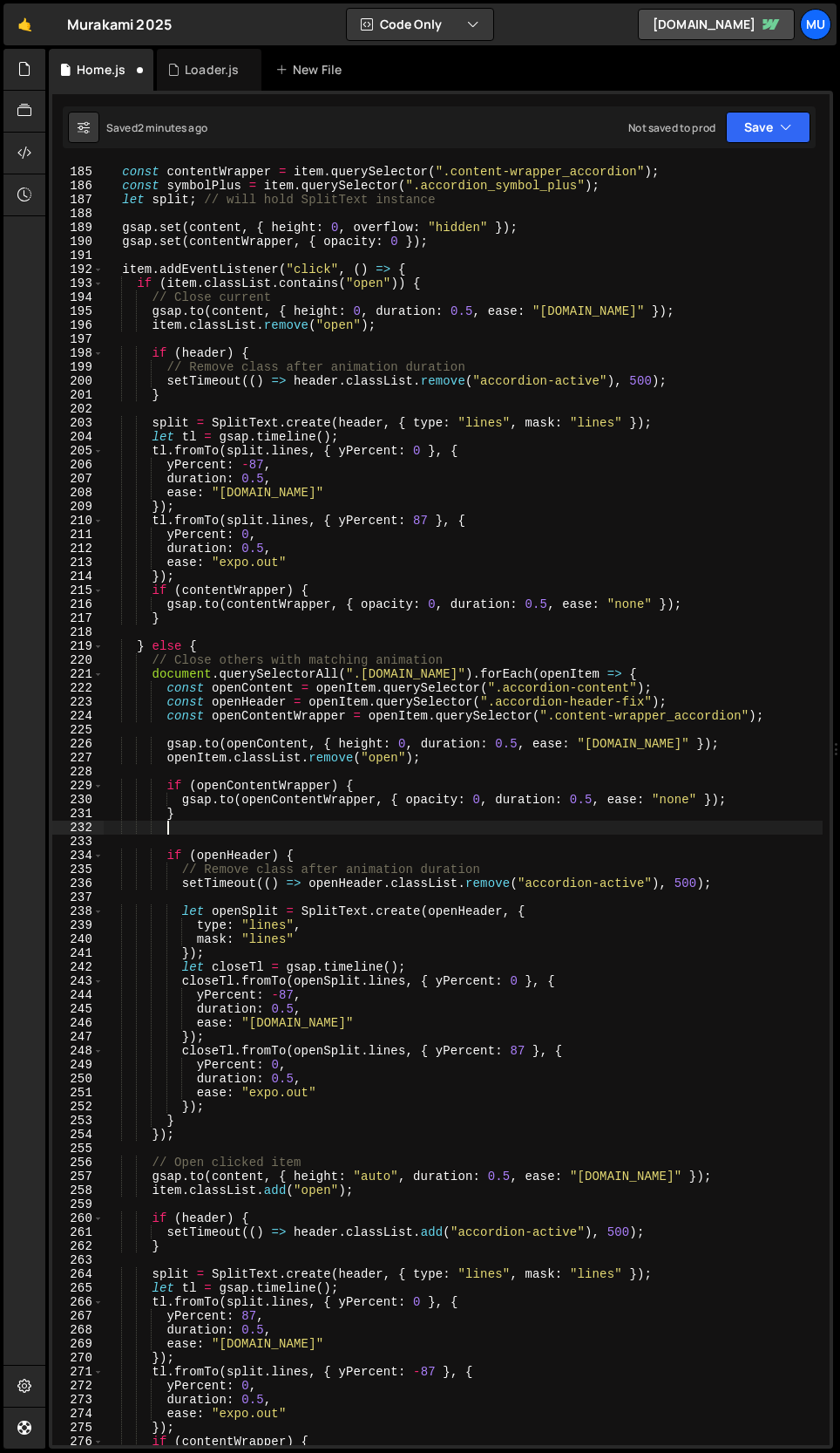
scroll to position [0, 3]
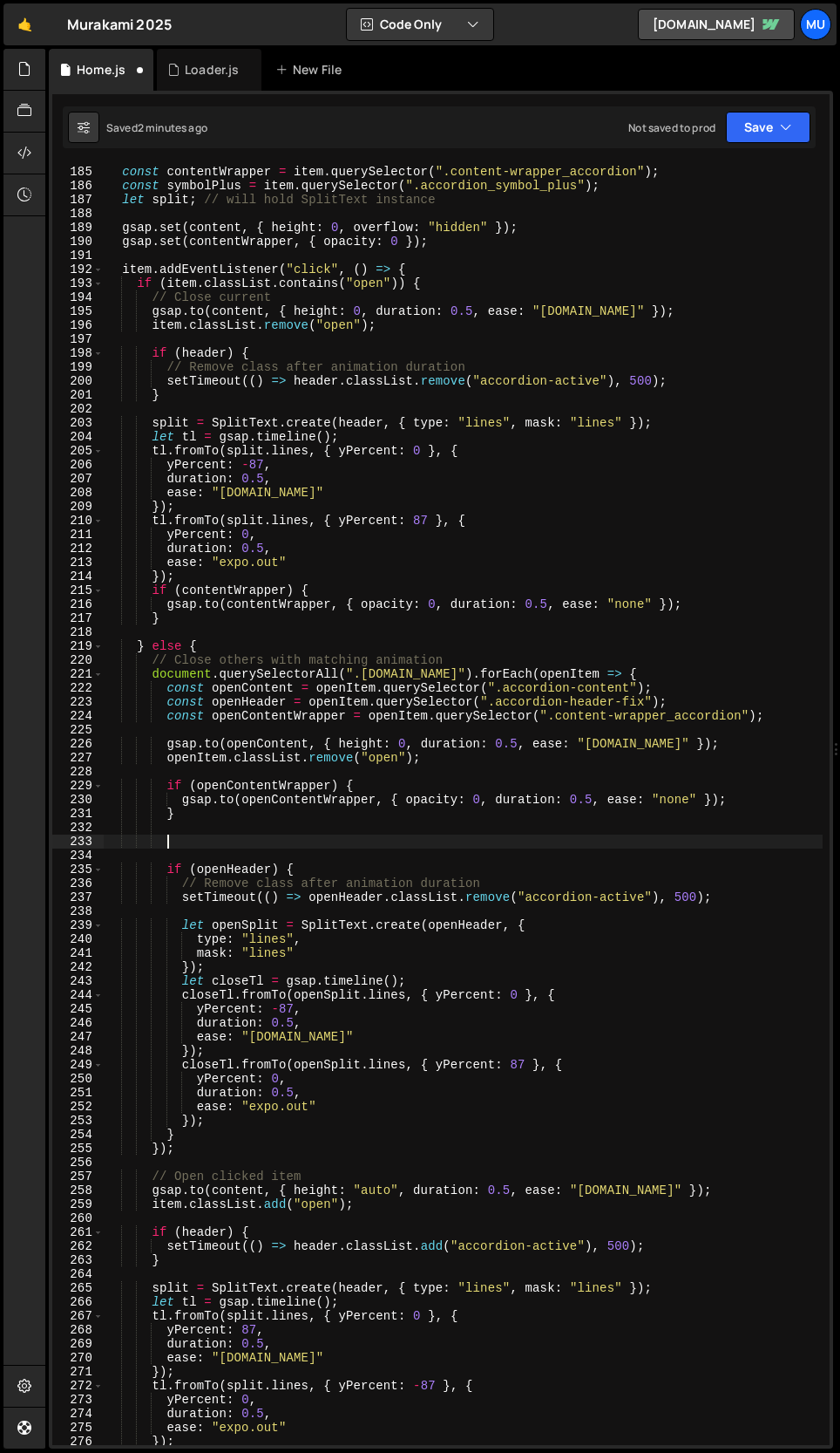
paste textarea "}"
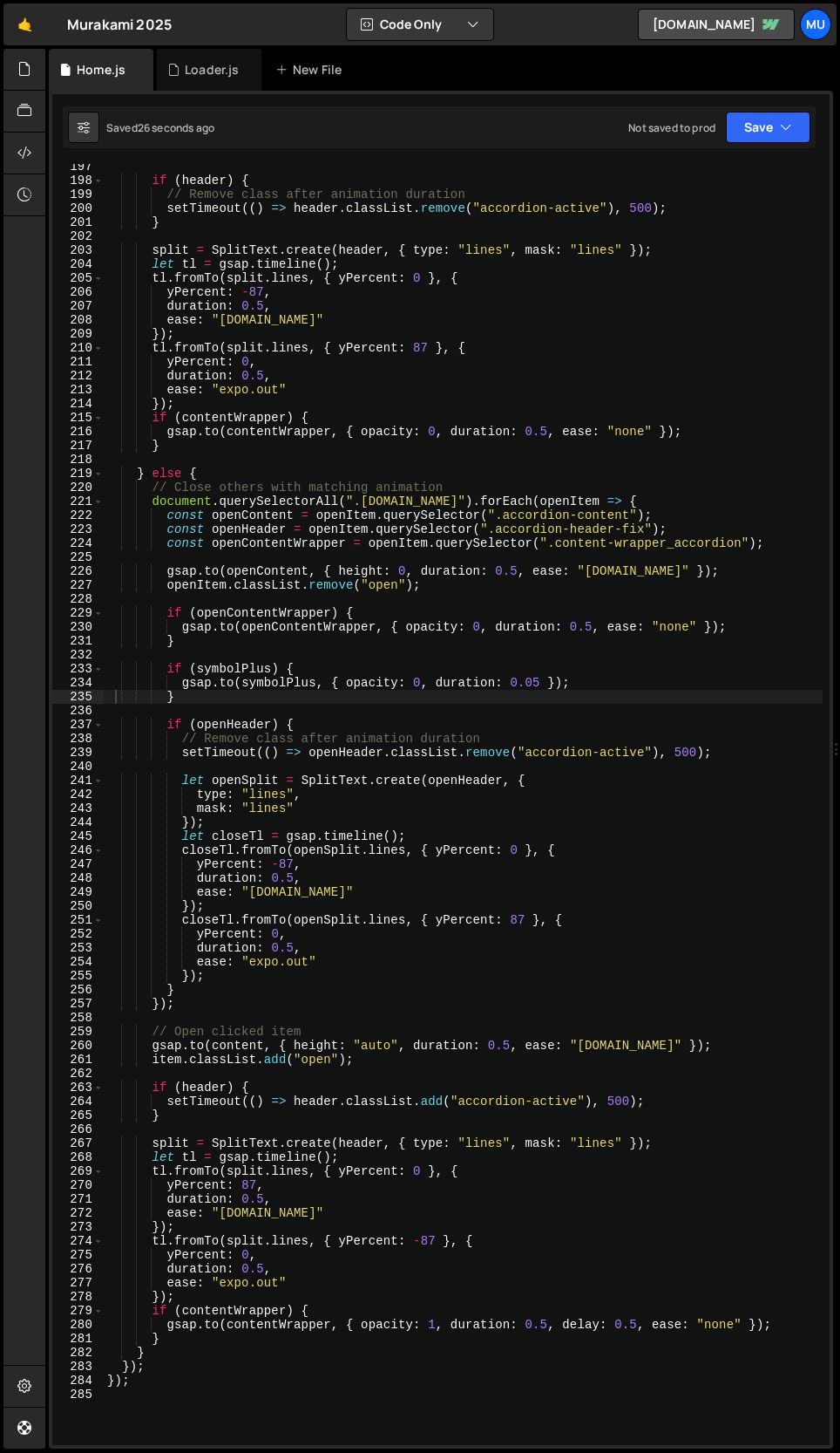
scroll to position [2689, 0]
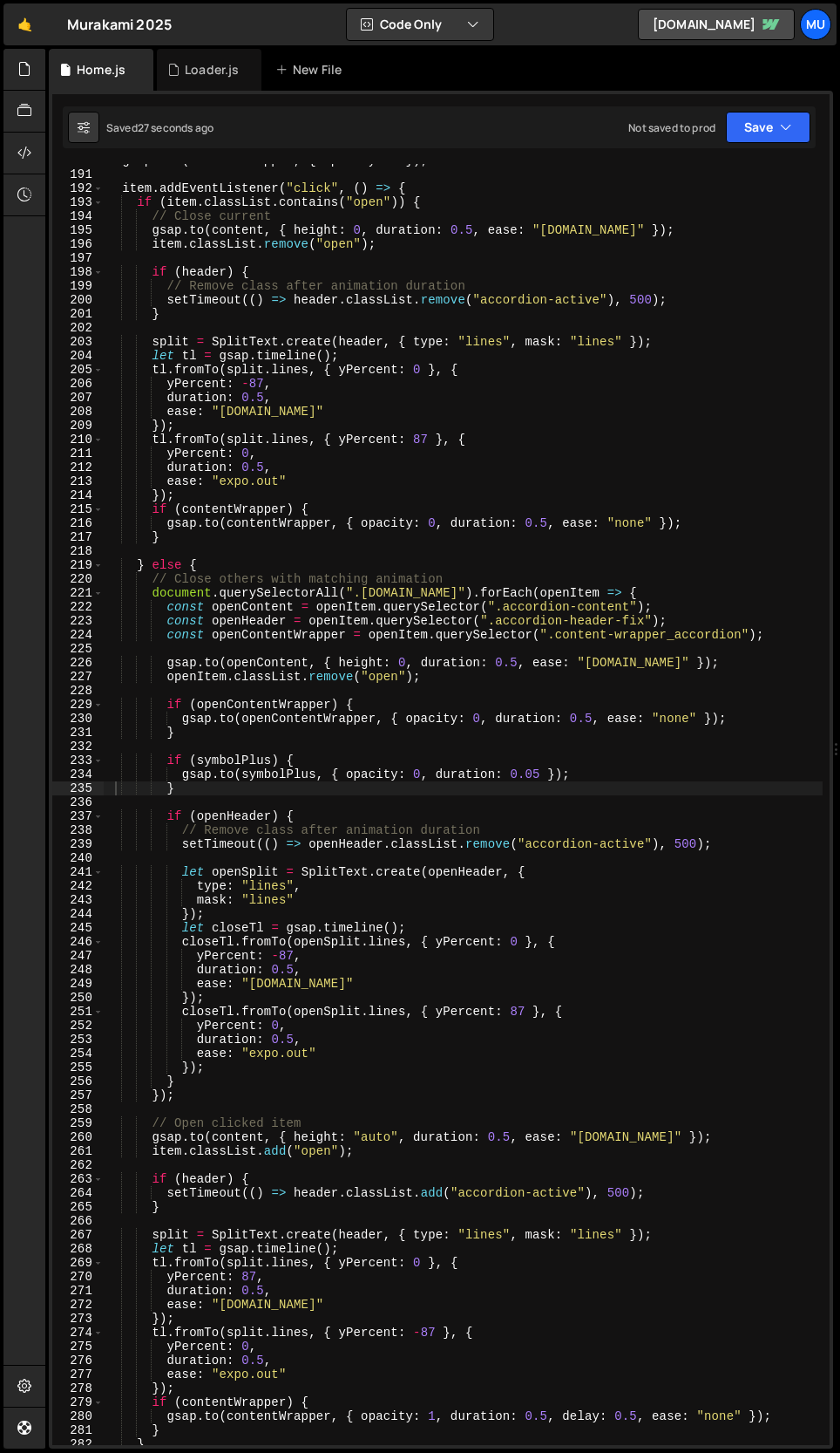
click at [235, 785] on div "gsap . set ( contentWrapper , { opacity : 0 }) ; item . addEventListener ( "cli…" at bounding box center [463, 808] width 719 height 1309
type textarea "});"
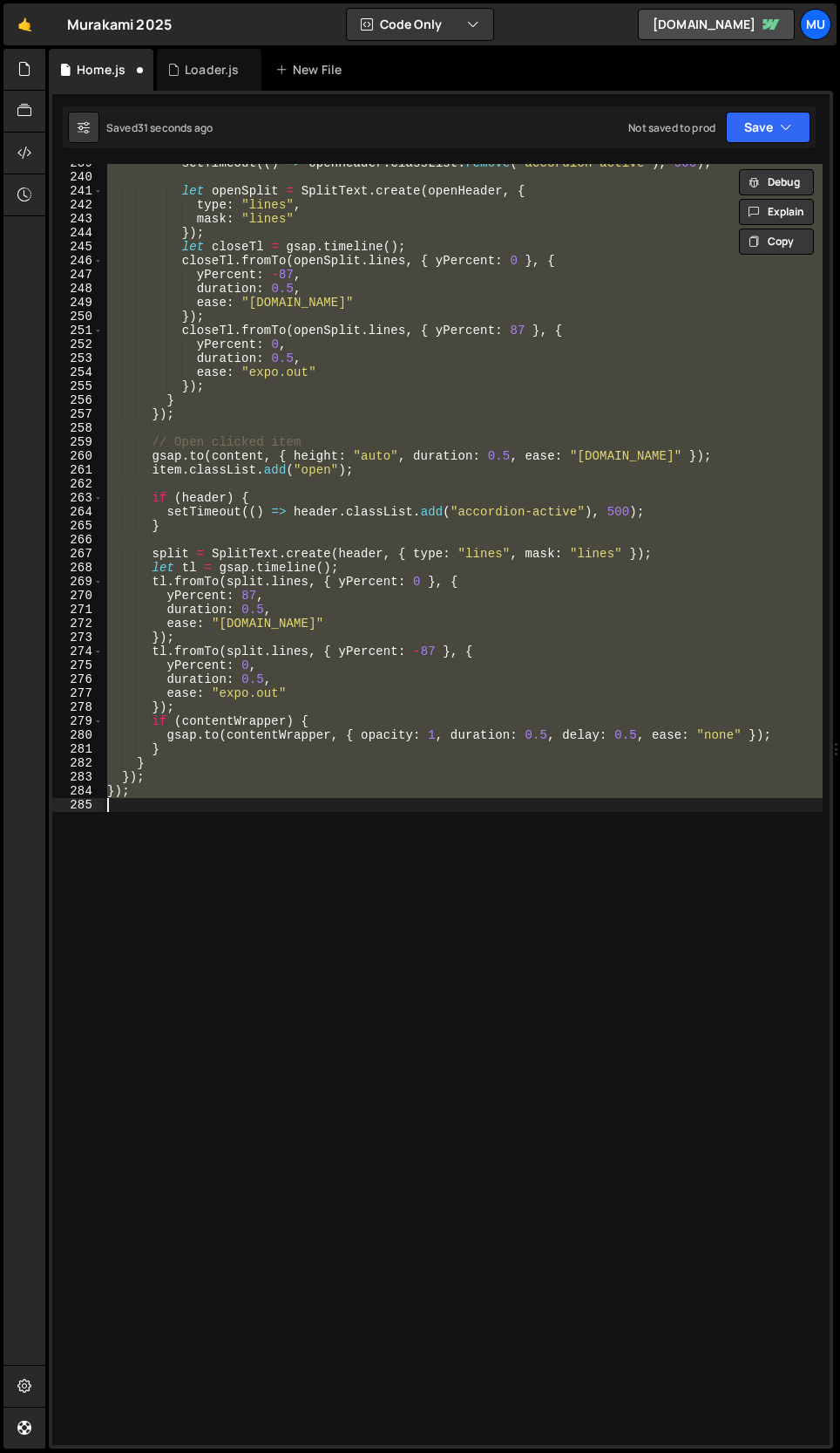
scroll to position [2637, 0]
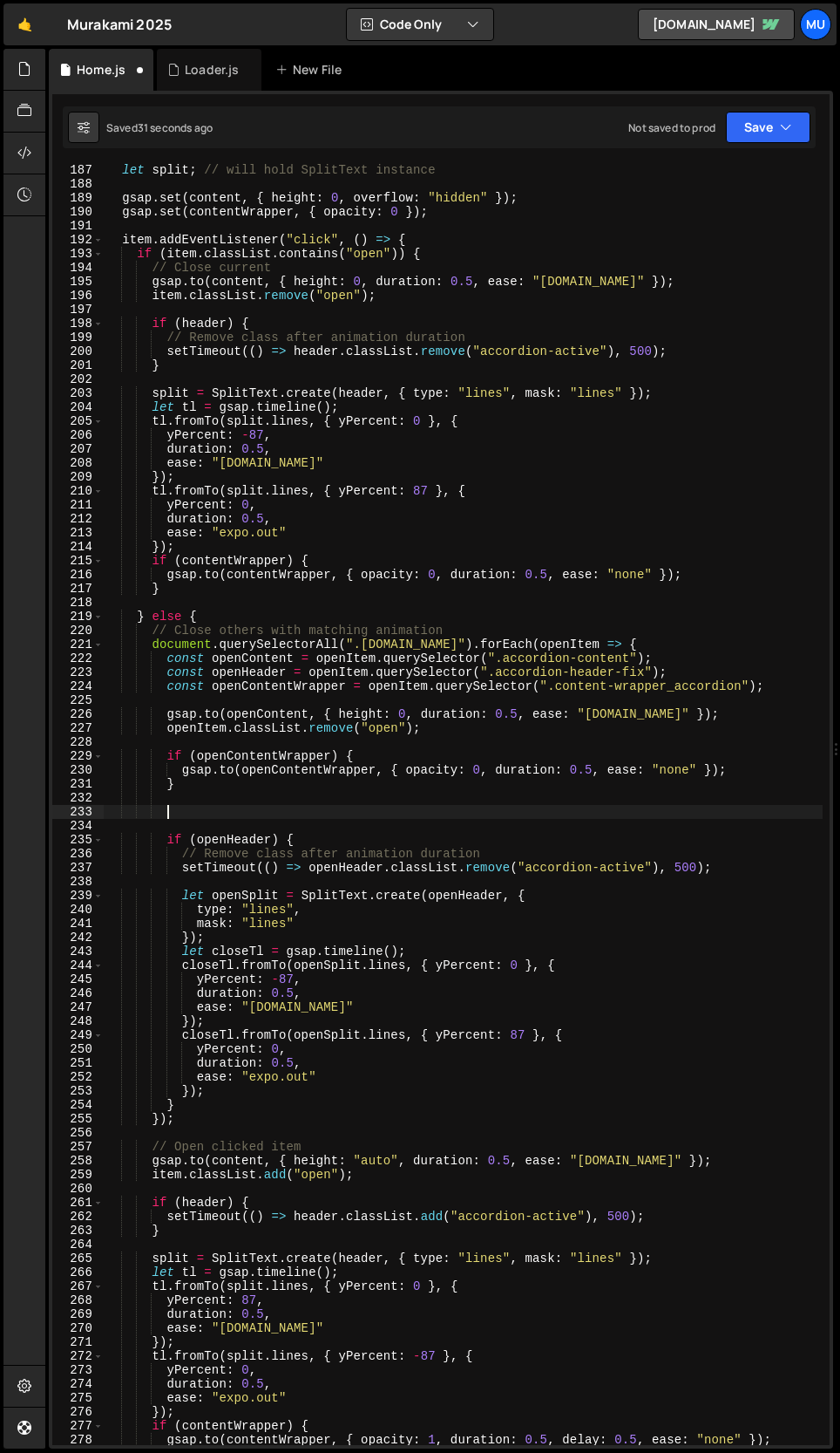
type textarea "}"
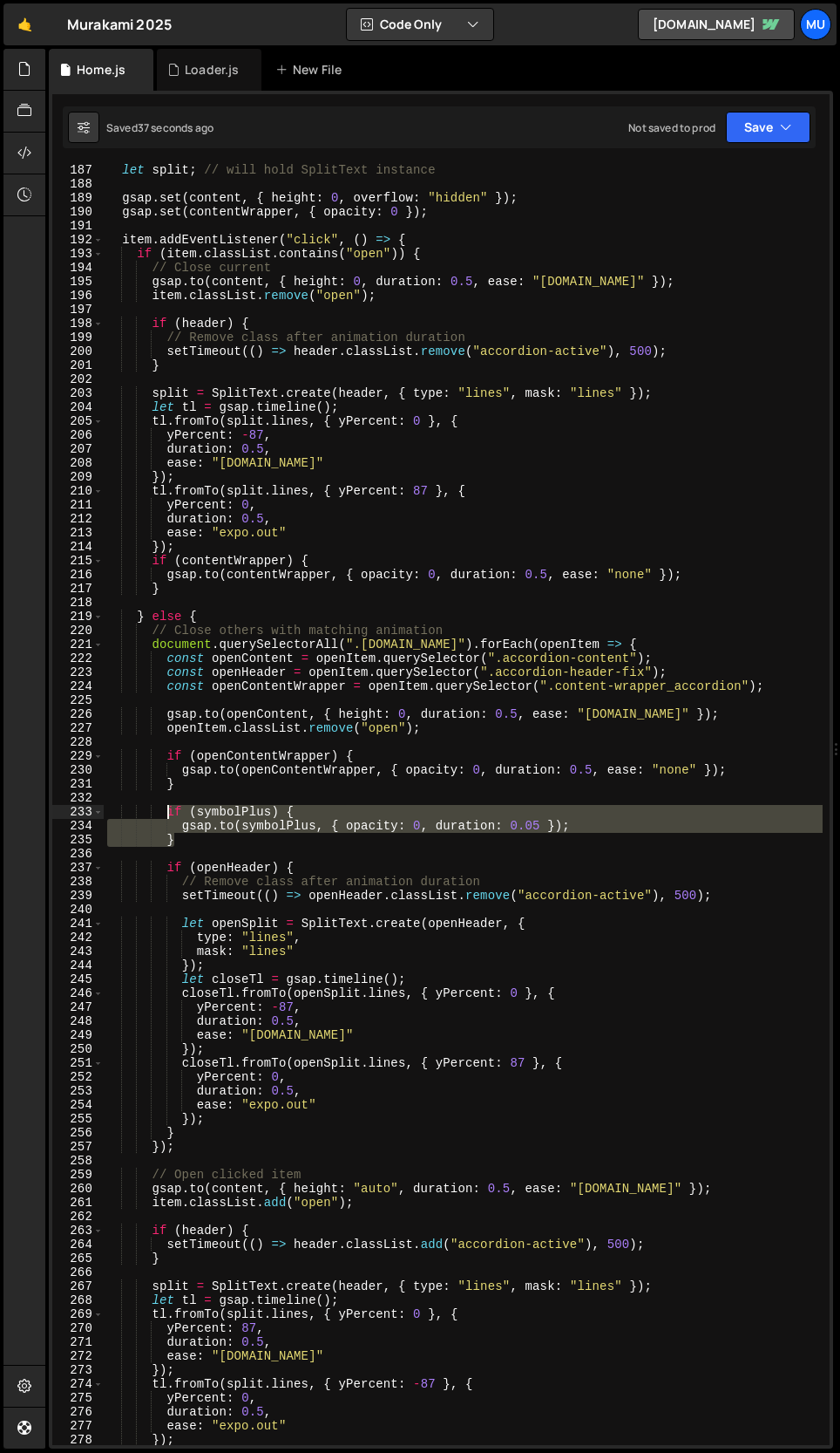
drag, startPoint x: 219, startPoint y: 842, endPoint x: 165, endPoint y: 815, distance: 60.4
click at [165, 815] on div "let split ; // will hold SplitText instance gsap . set ( content , { height : 0…" at bounding box center [463, 817] width 719 height 1309
click at [216, 365] on div "let split ; // will hold SplitText instance gsap . set ( content , { height : 0…" at bounding box center [463, 817] width 719 height 1309
type textarea "}"
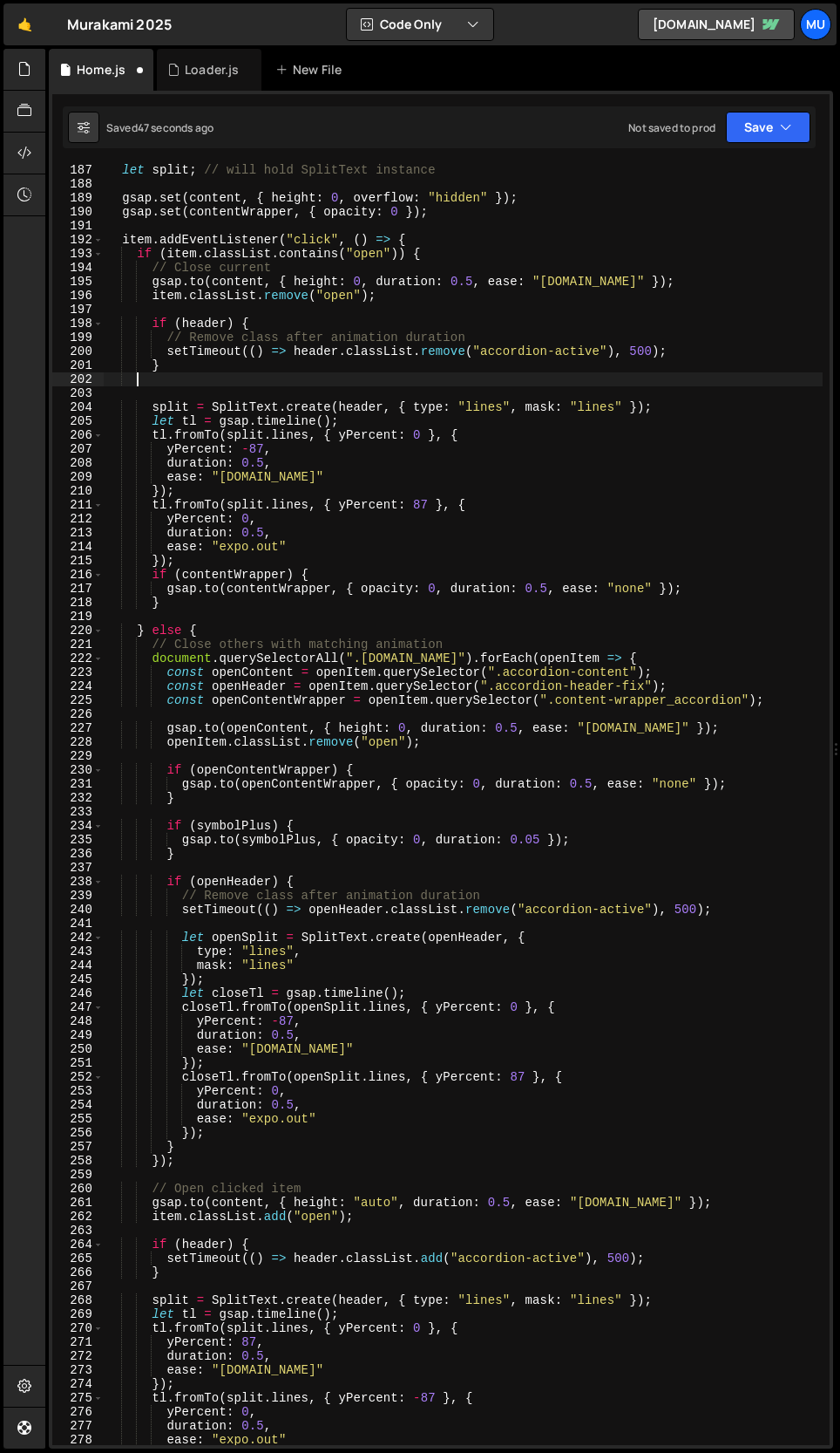
scroll to position [0, 0]
type textarea "}"
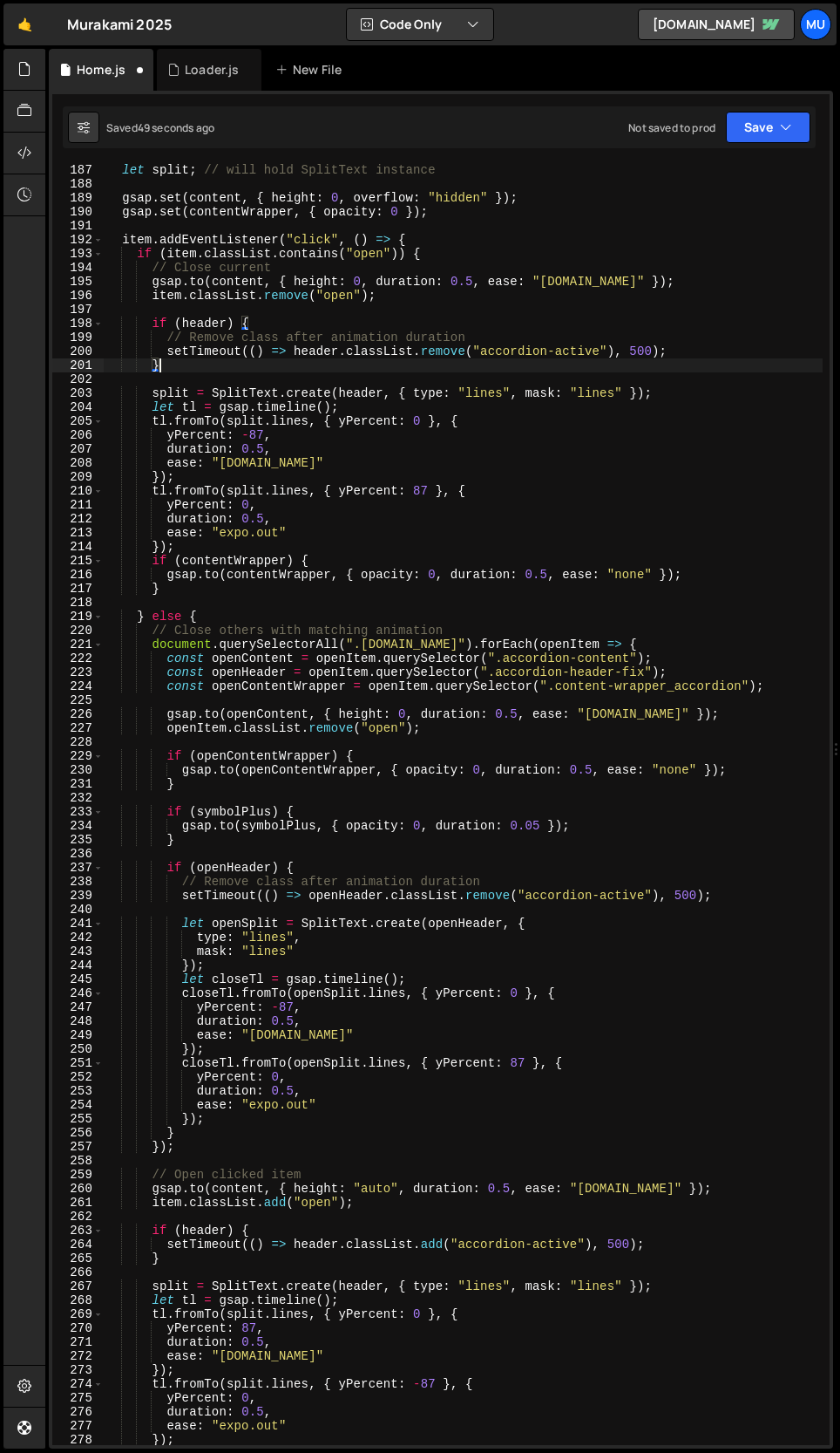
click at [183, 586] on div "let split ; // will hold SplitText instance gsap . set ( content , { height : 0…" at bounding box center [463, 817] width 719 height 1309
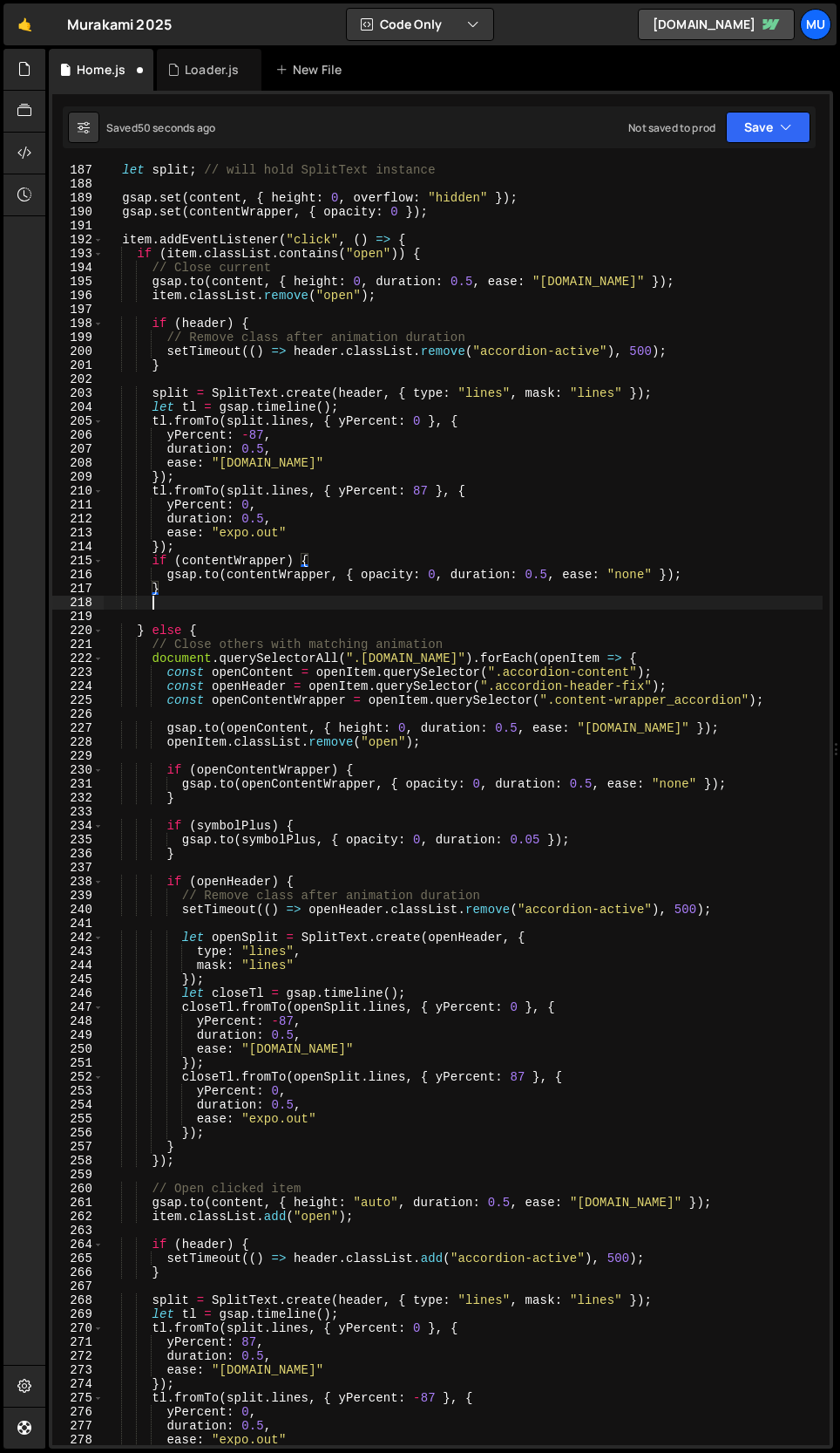
scroll to position [0, 2]
paste textarea "}"
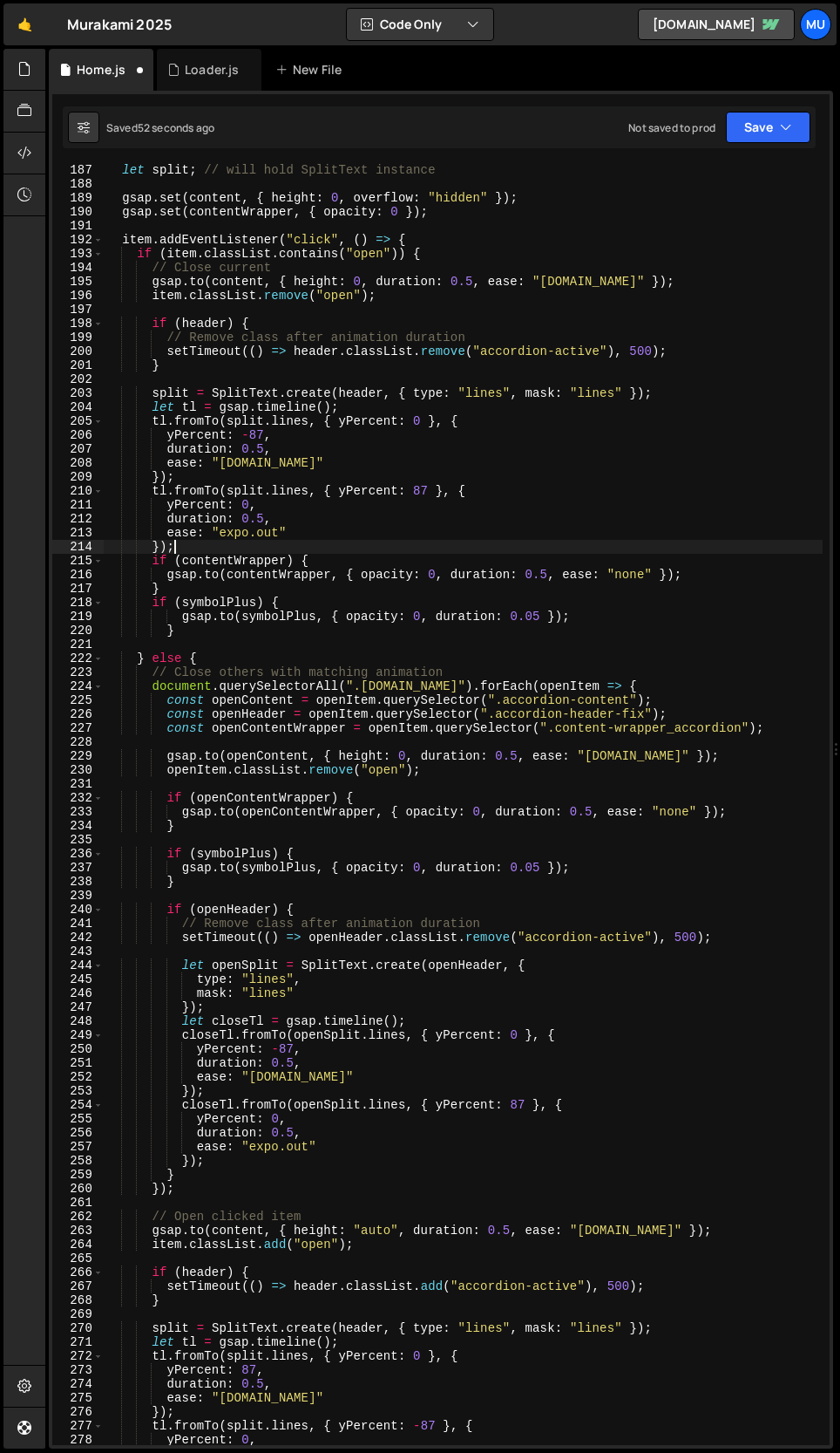
click at [181, 550] on div "let split ; // will hold SplitText instance gsap . set ( content , { height : 0…" at bounding box center [463, 817] width 719 height 1309
type textarea "});"
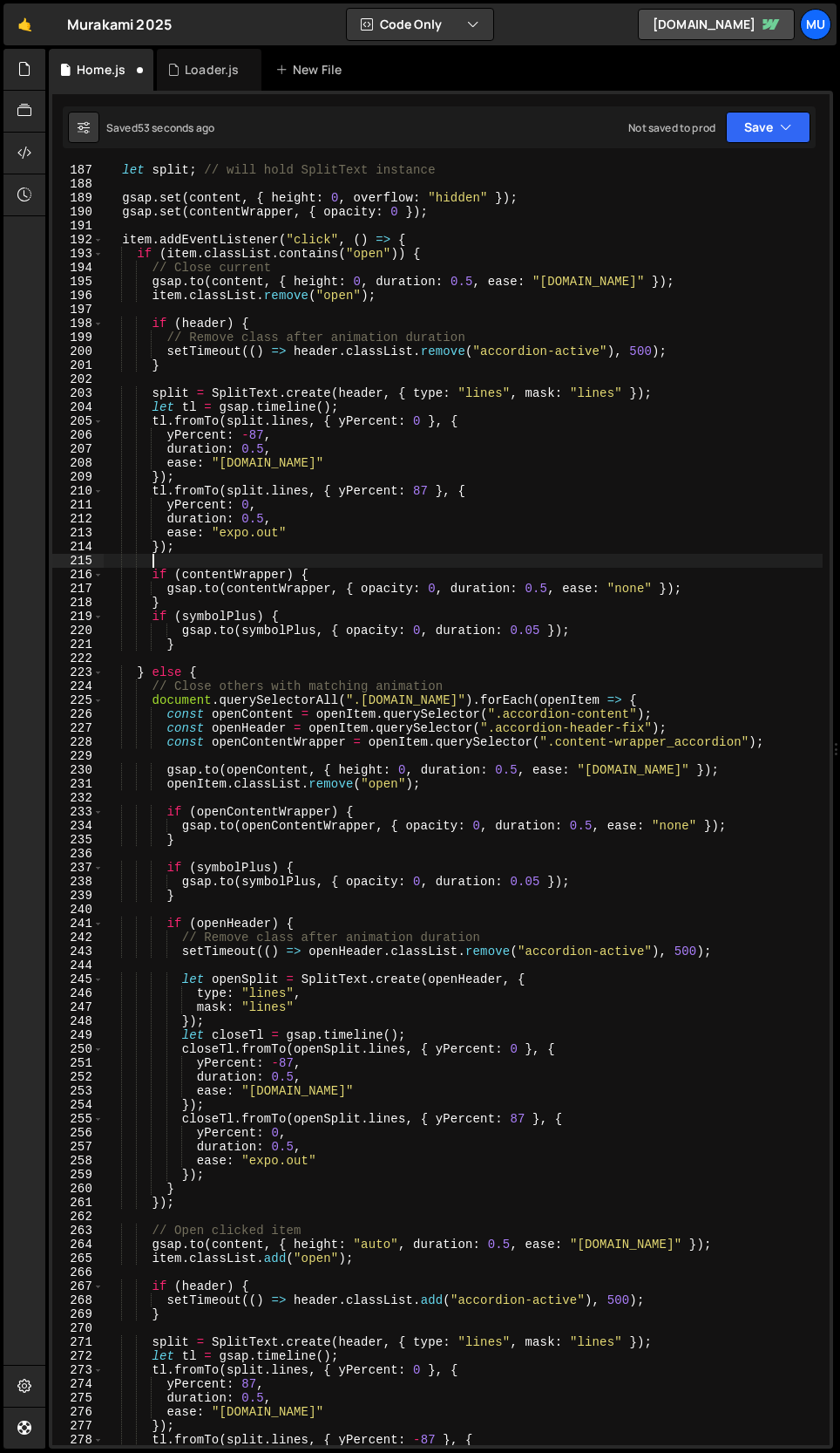
click at [184, 604] on div "let split ; // will hold SplitText instance gsap . set ( content , { height : 0…" at bounding box center [463, 817] width 719 height 1309
type textarea "}"
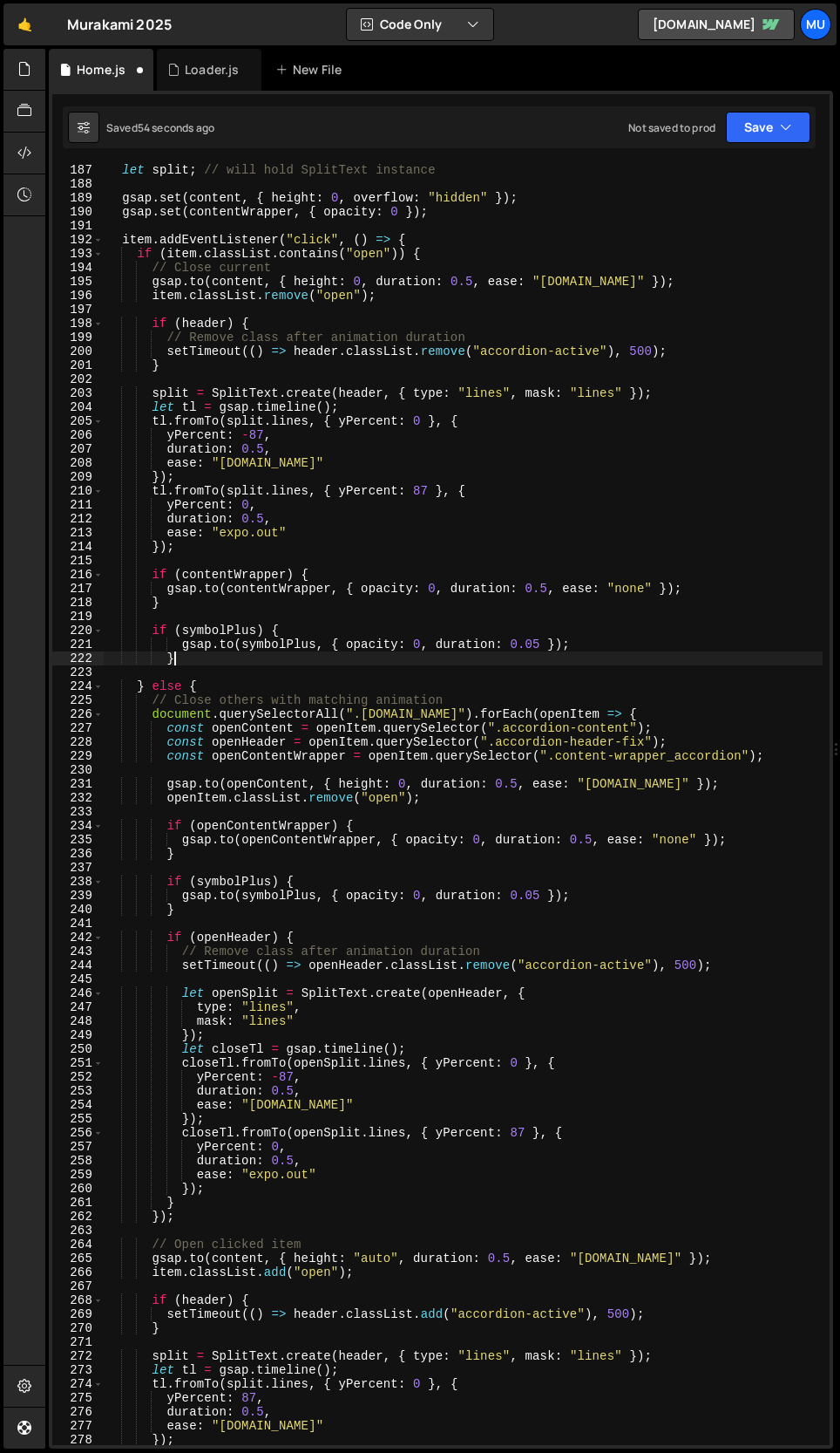
click at [188, 663] on div "let split ; // will hold SplitText instance gsap . set ( content , { height : 0…" at bounding box center [463, 817] width 719 height 1309
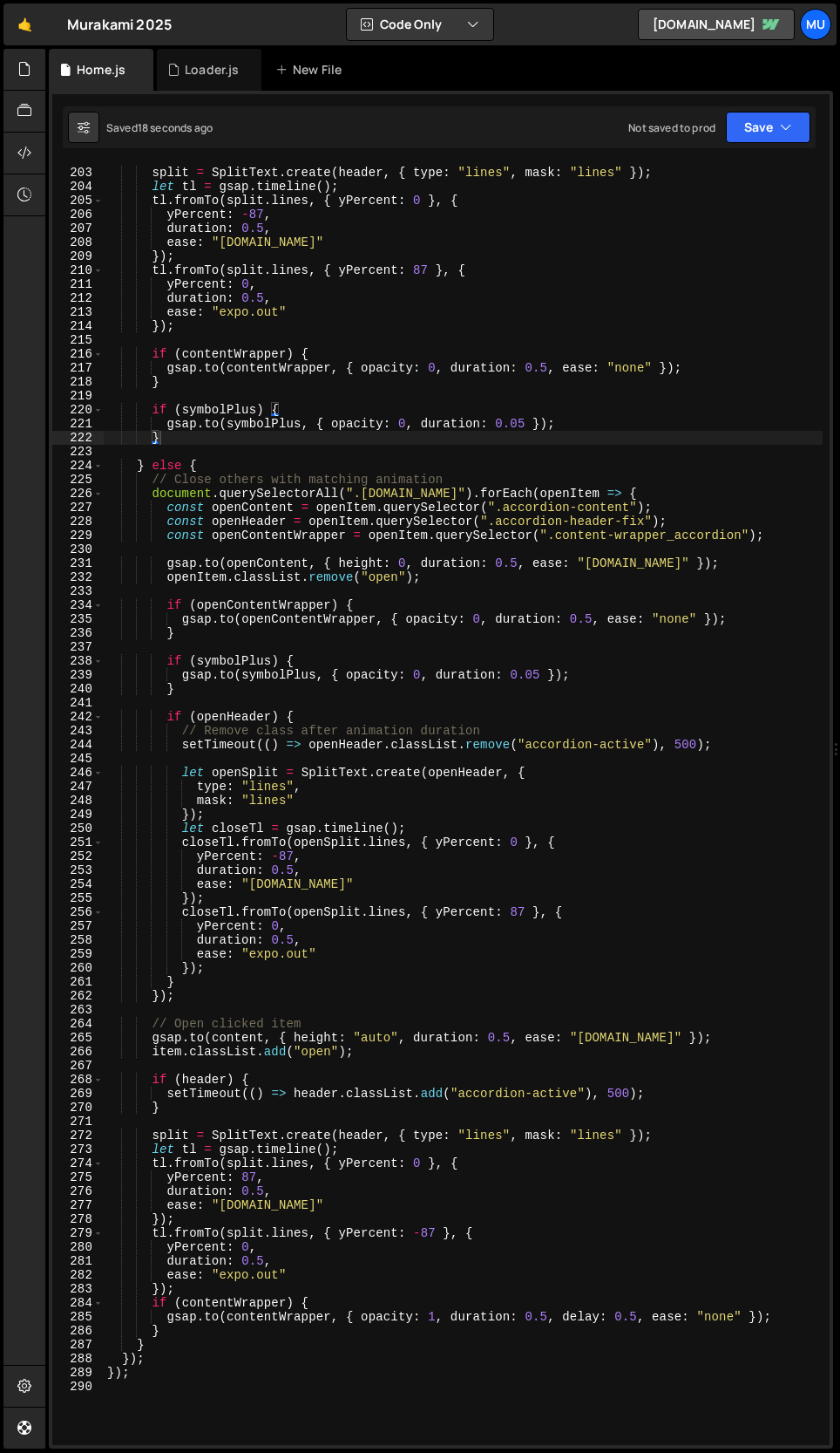
click at [213, 1283] on div "split = SplitText . create ( header , { type : "lines" , mask : "lines" }) ; le…" at bounding box center [463, 807] width 719 height 1309
type textarea "});"
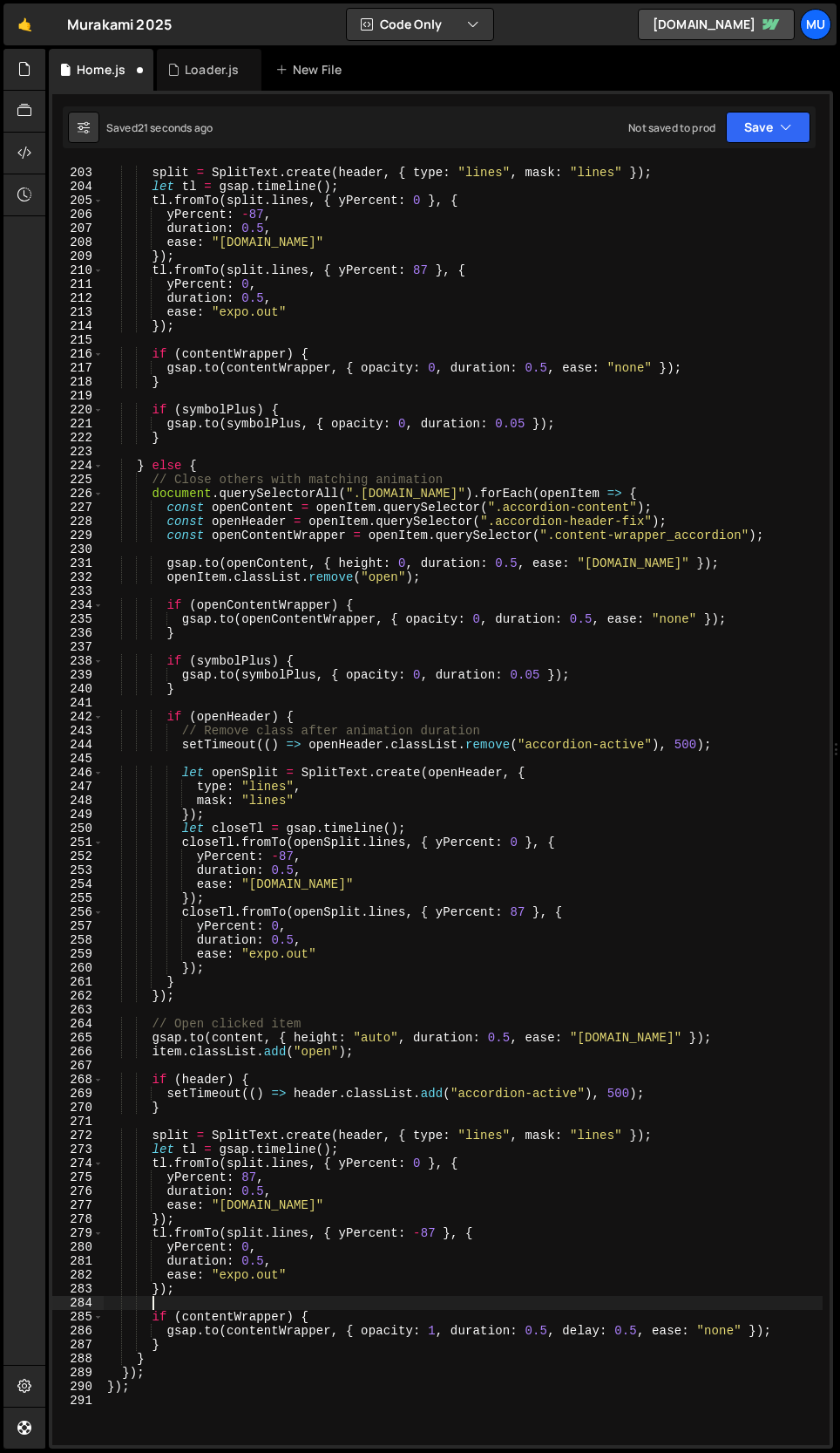
paste textarea "}"
type textarea "}"
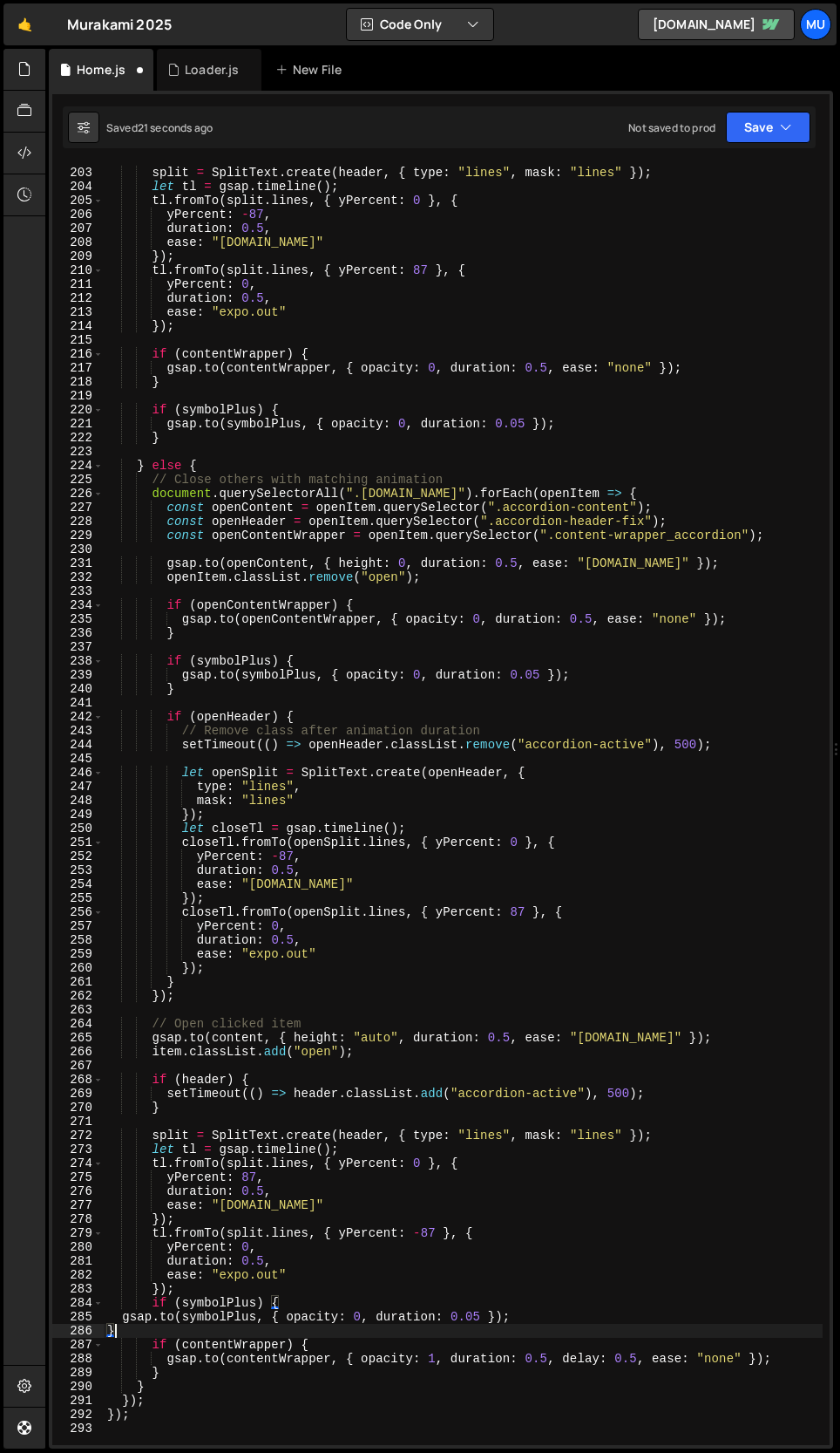
scroll to position [0, 0]
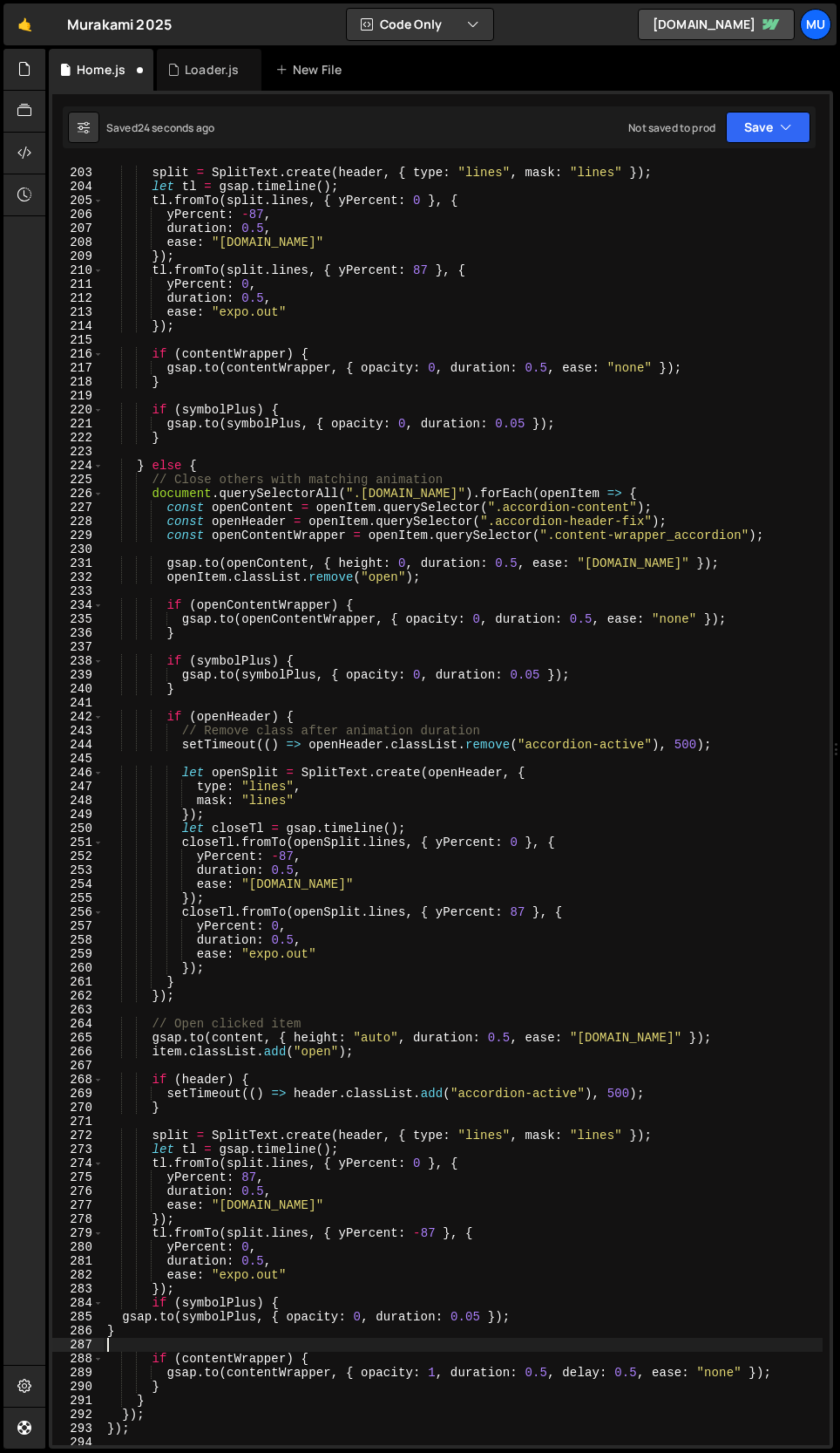
click at [201, 1286] on div "split = SplitText . create ( header , { type : "lines" , mask : "lines" }) ; le…" at bounding box center [463, 807] width 719 height 1309
type textarea "});"
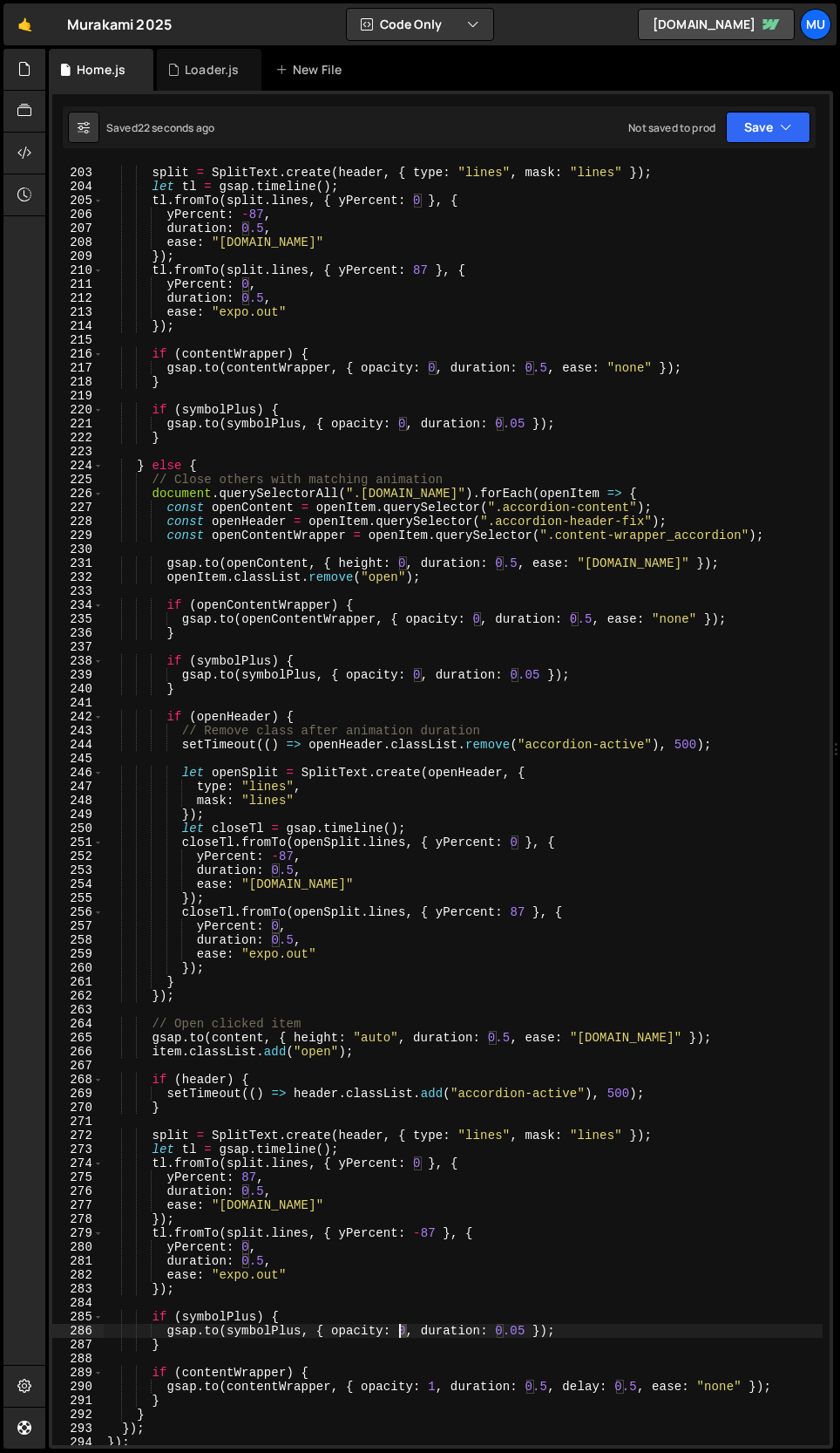
click at [400, 1331] on div "split = SplitText . create ( header , { type : "lines" , mask : "lines" }) ; le…" at bounding box center [463, 807] width 719 height 1309
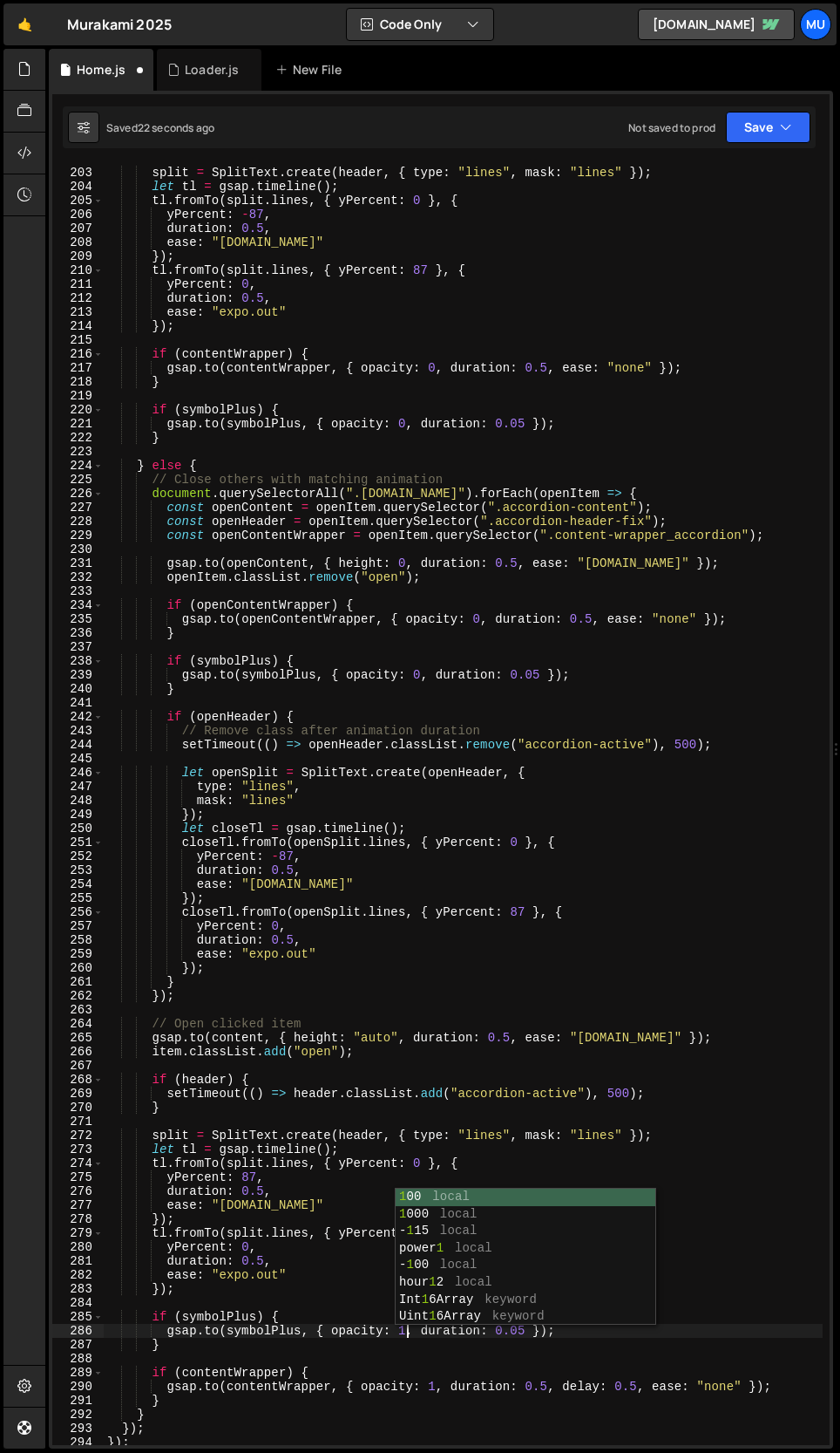
scroll to position [0, 21]
click at [252, 1253] on div "split = SplitText . create ( header , { type : "lines" , mask : "lines" }) ; le…" at bounding box center [463, 807] width 719 height 1309
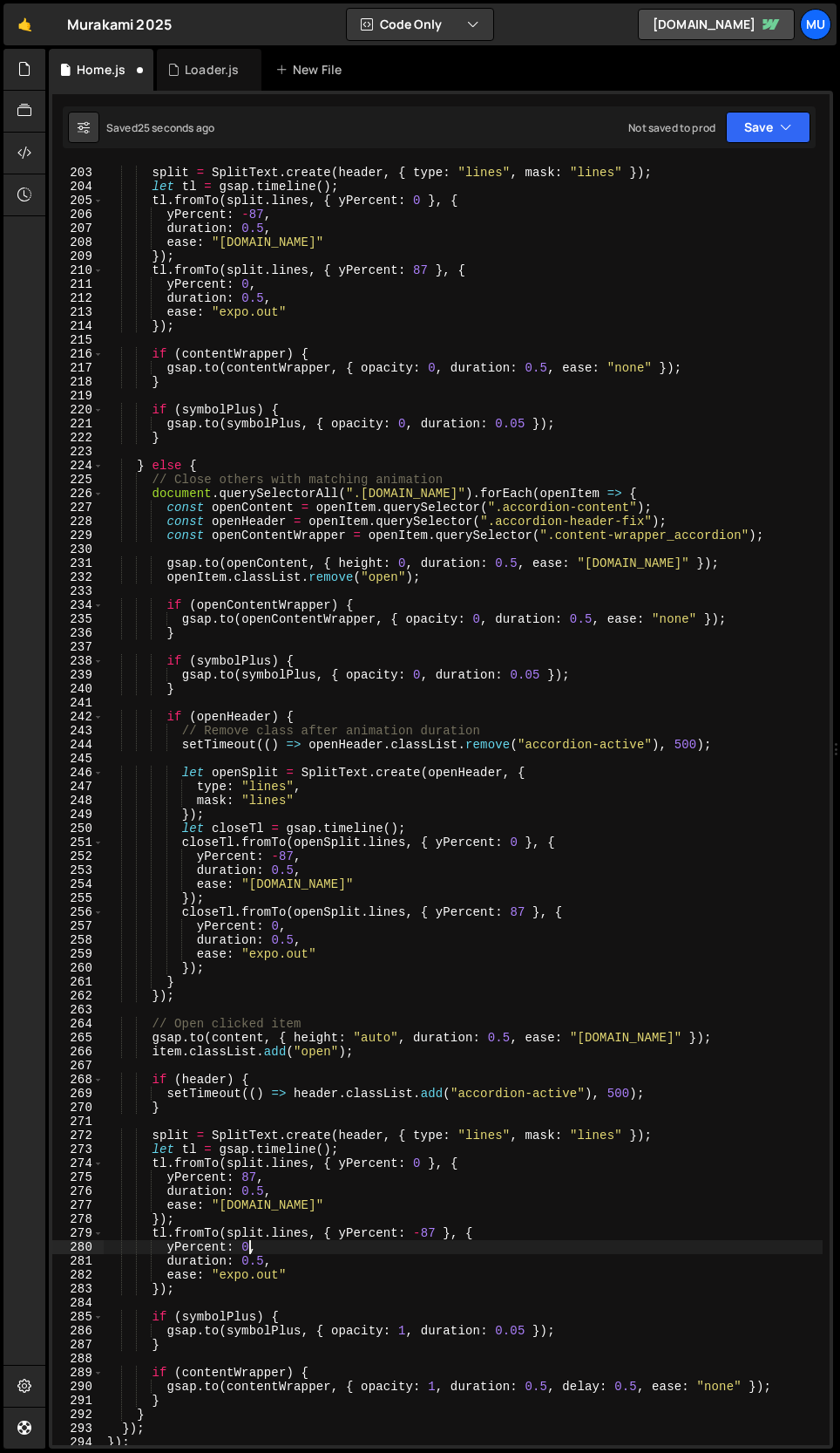
scroll to position [0, 9]
click at [405, 1325] on div "split = SplitText . create ( header , { type : "lines" , mask : "lines" }) ; le…" at bounding box center [463, 807] width 719 height 1309
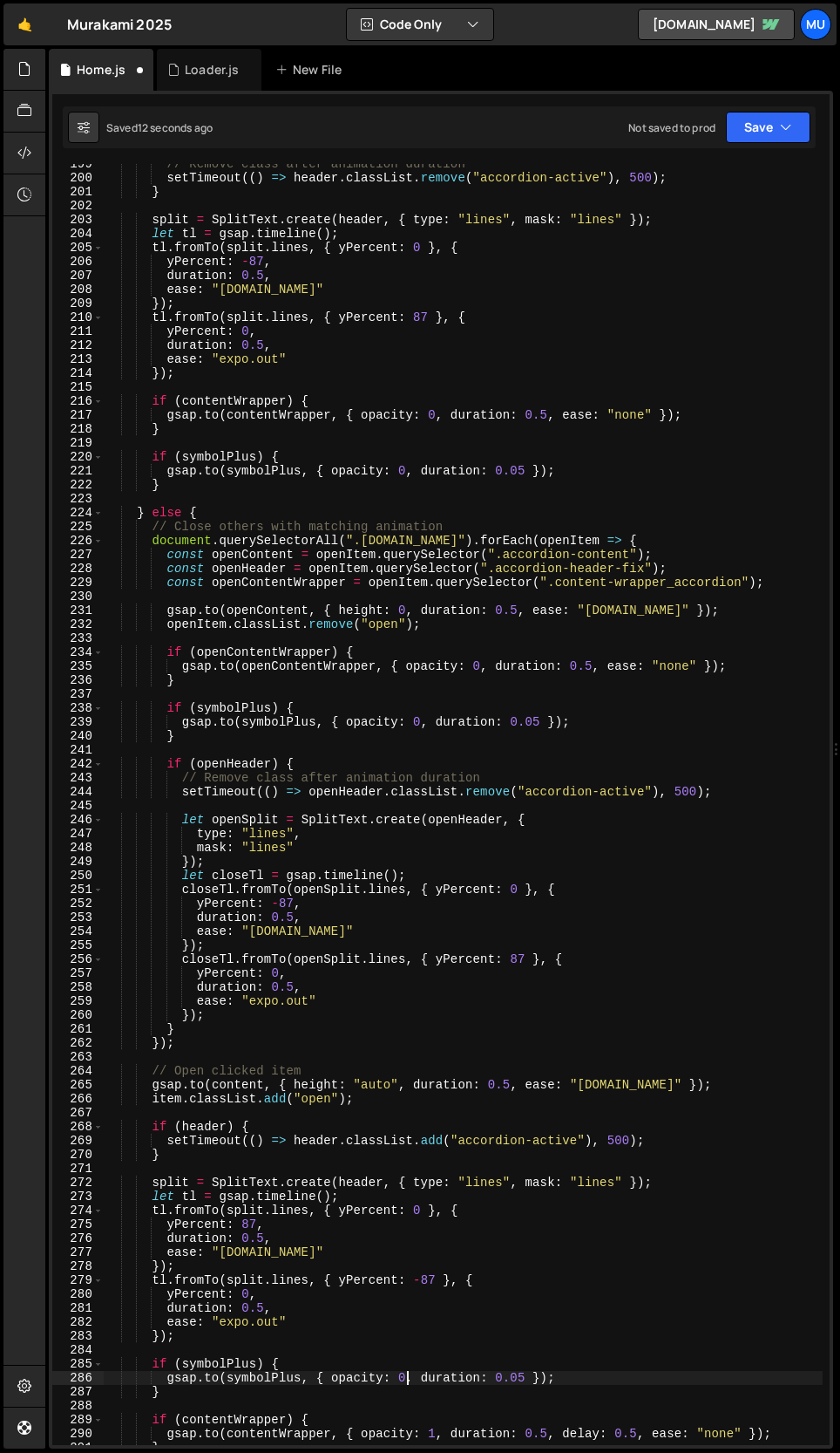
scroll to position [2810, 0]
click at [421, 721] on div "// Remove class after animation duration setTimeout (( ) => header . classList …" at bounding box center [463, 812] width 719 height 1309
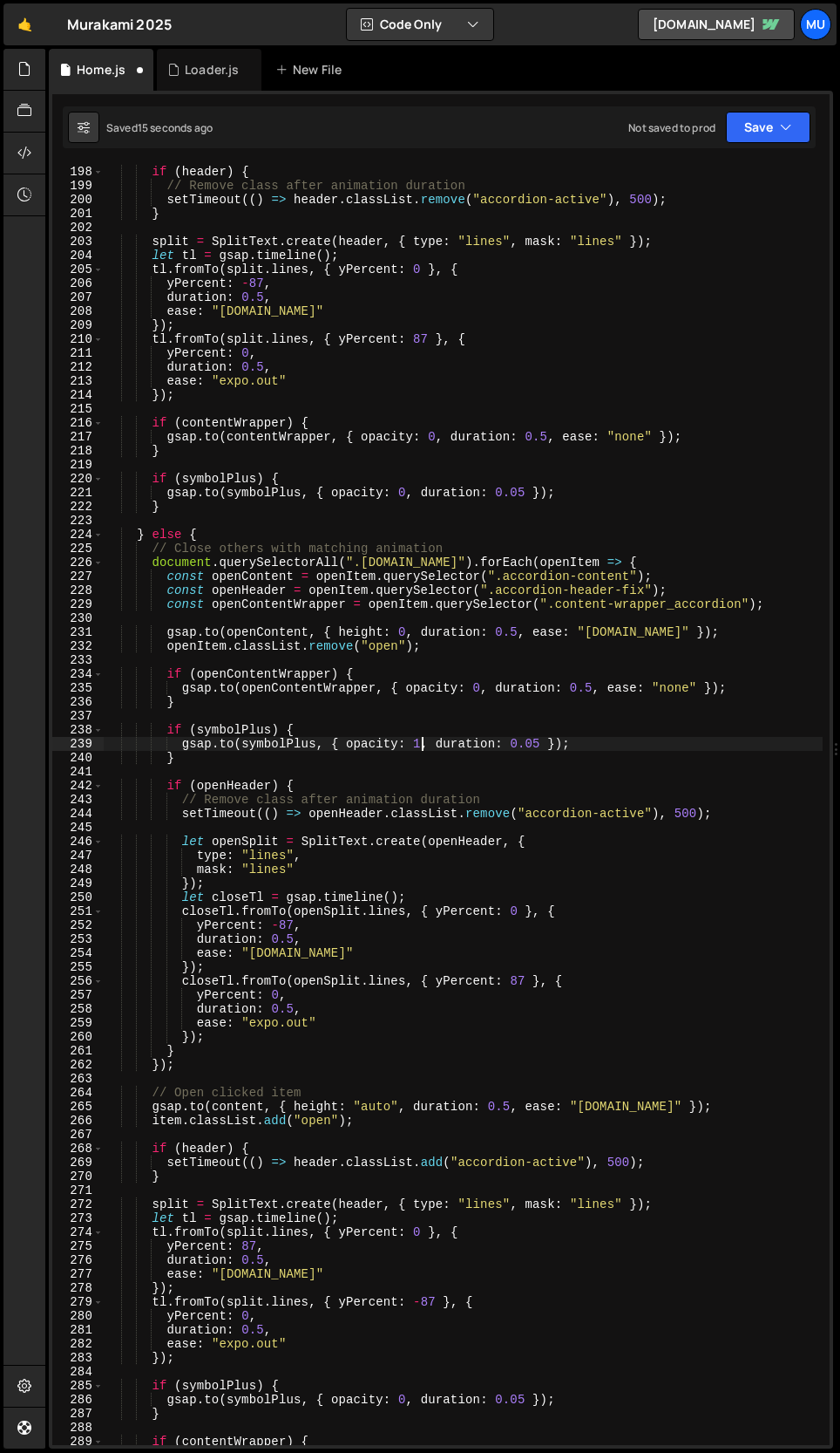
scroll to position [2789, 0]
click at [409, 493] on div "if ( header ) { // Remove class after animation duration setTimeout (( ) => hea…" at bounding box center [463, 806] width 719 height 1309
click at [529, 493] on div "if ( header ) { // Remove class after animation duration setTimeout (( ) => hea…" at bounding box center [463, 806] width 719 height 1309
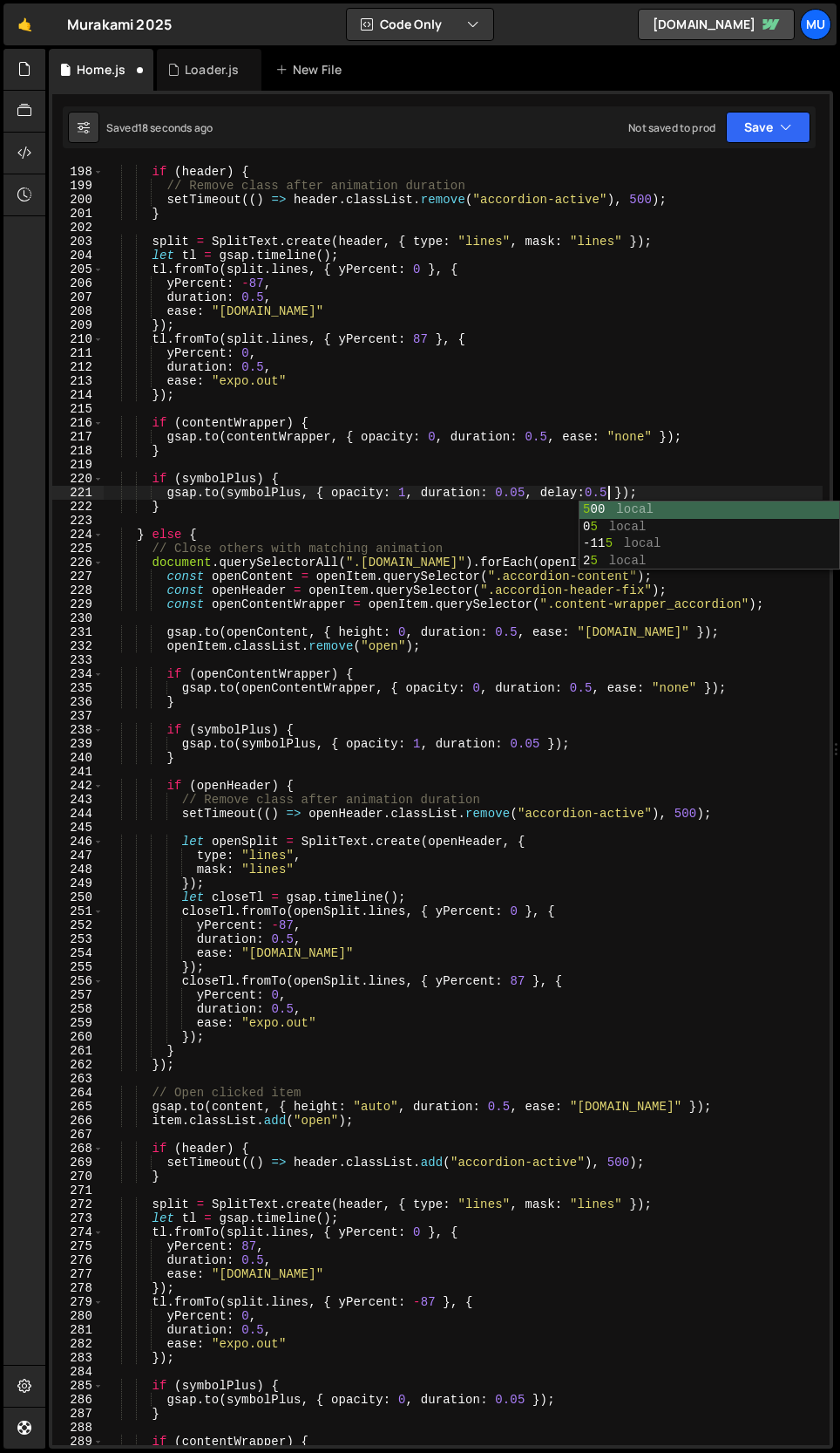
click at [587, 488] on div "if ( header ) { // Remove class after animation duration setTimeout (( ) => hea…" at bounding box center [463, 806] width 719 height 1309
drag, startPoint x: 616, startPoint y: 490, endPoint x: 524, endPoint y: 492, distance: 92.0
click at [524, 492] on div "if ( header ) { // Remove class after animation duration setTimeout (( ) => hea…" at bounding box center [463, 806] width 719 height 1309
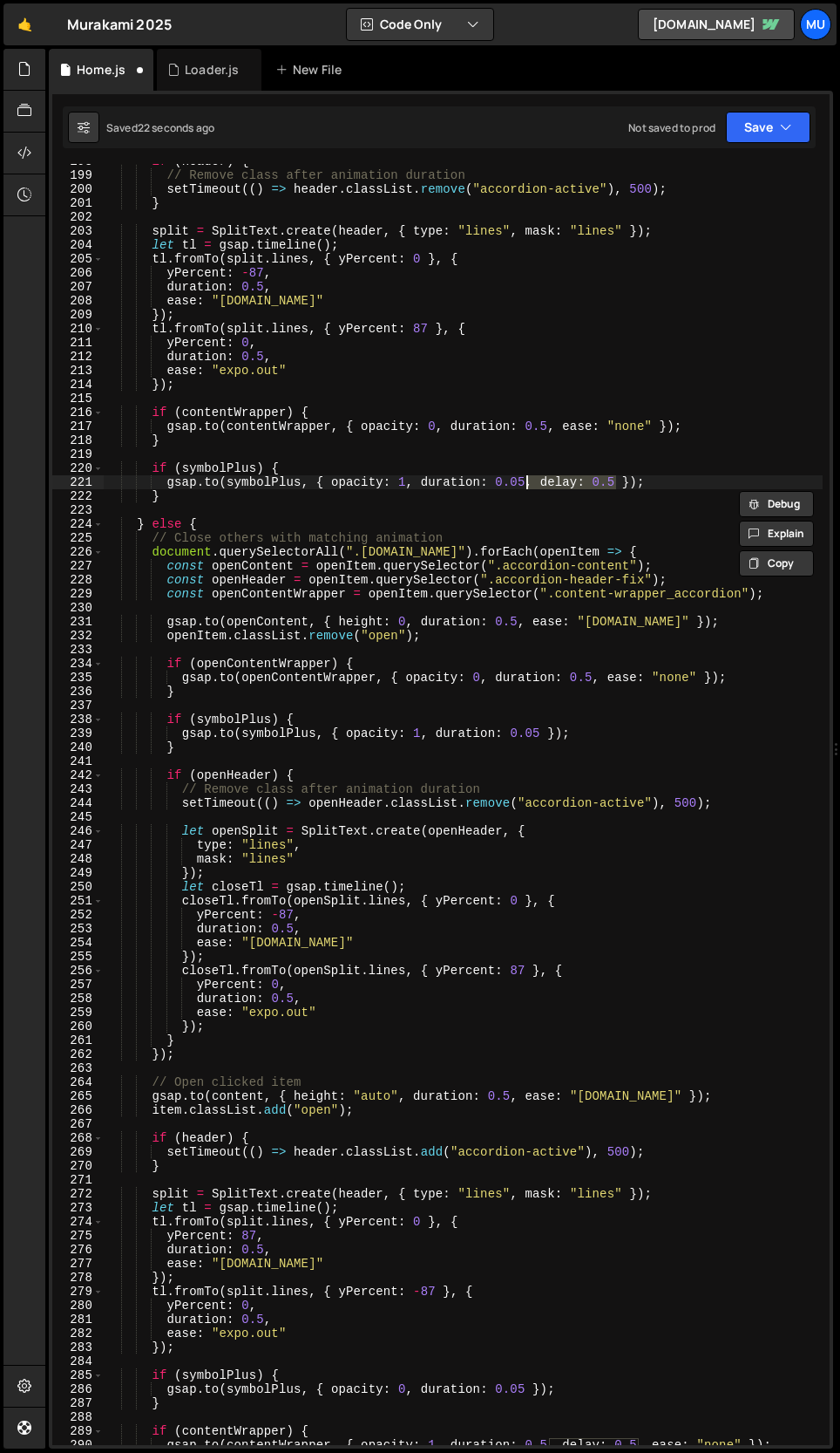
scroll to position [2877, 0]
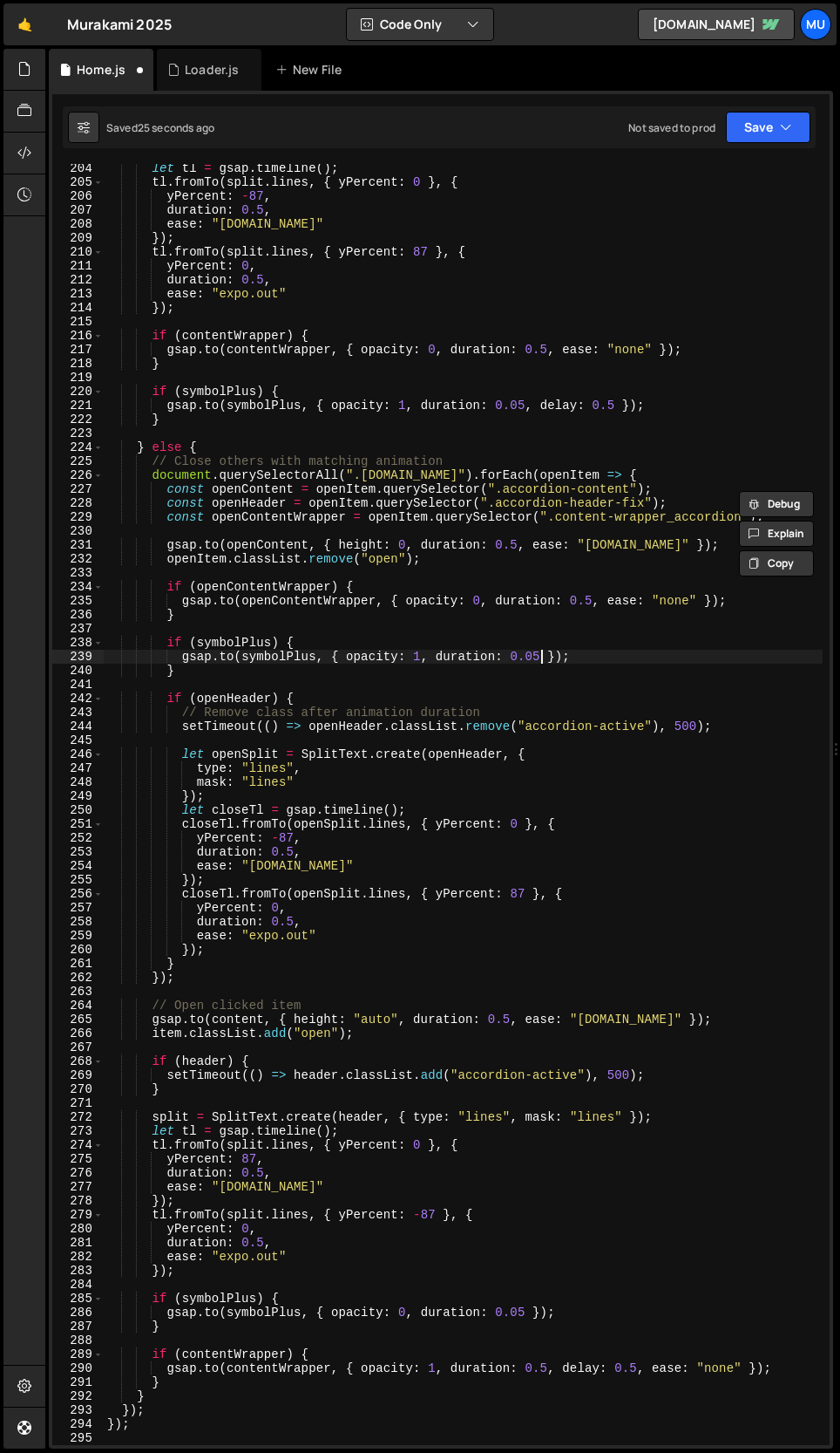
click at [542, 654] on div "let tl = gsap . timeline ( ) ; tl . fromTo ( split . lines , { yPercent : 0 } ,…" at bounding box center [463, 815] width 719 height 1309
paste textarea ", delay: 0.5"
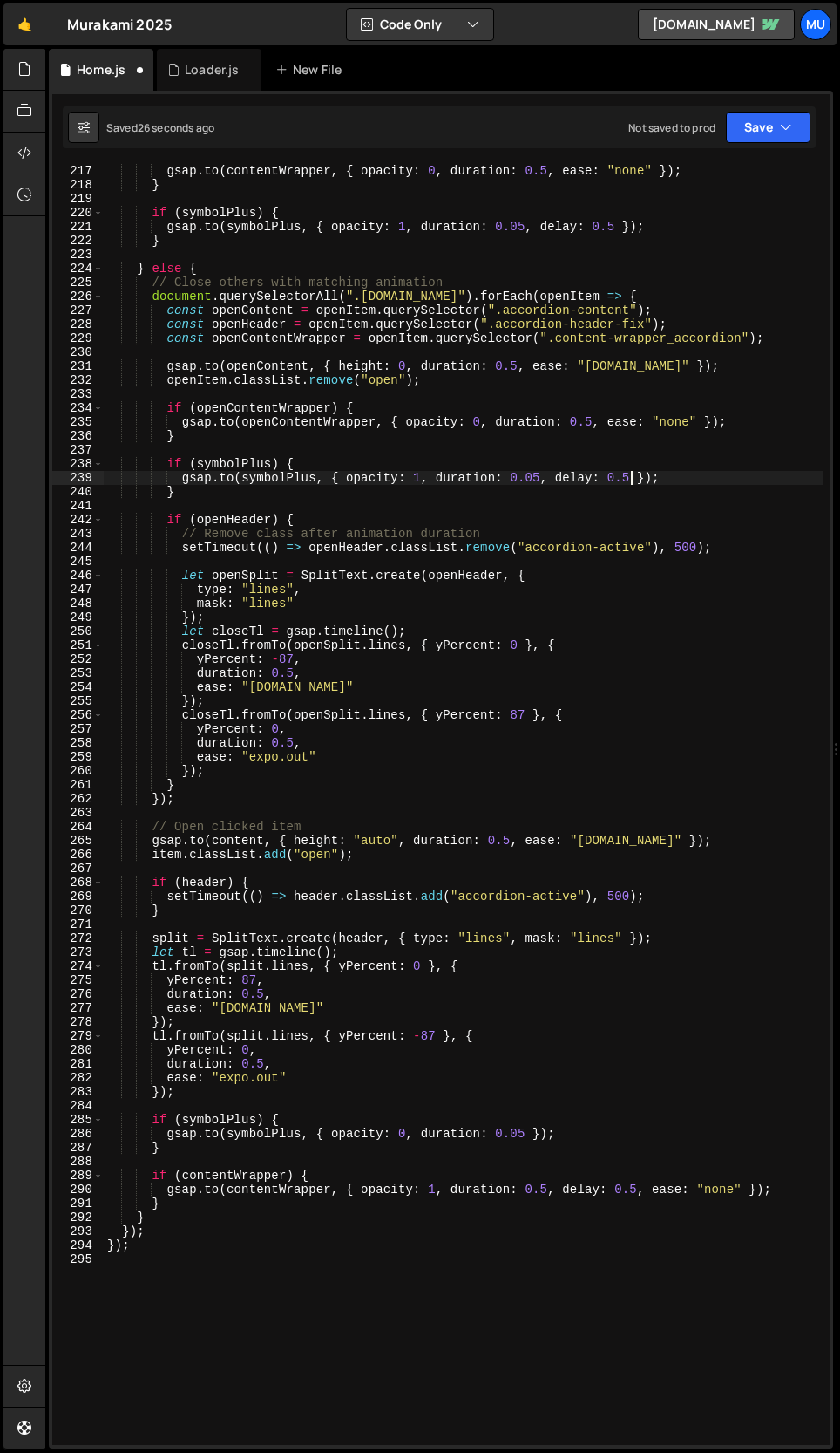
scroll to position [3055, 0]
click at [524, 1134] on div "gsap . to ( contentWrapper , { opacity : 0 , duration : 0.5 , ease : "none" }) …" at bounding box center [463, 818] width 719 height 1309
paste textarea ", delay: 0.5"
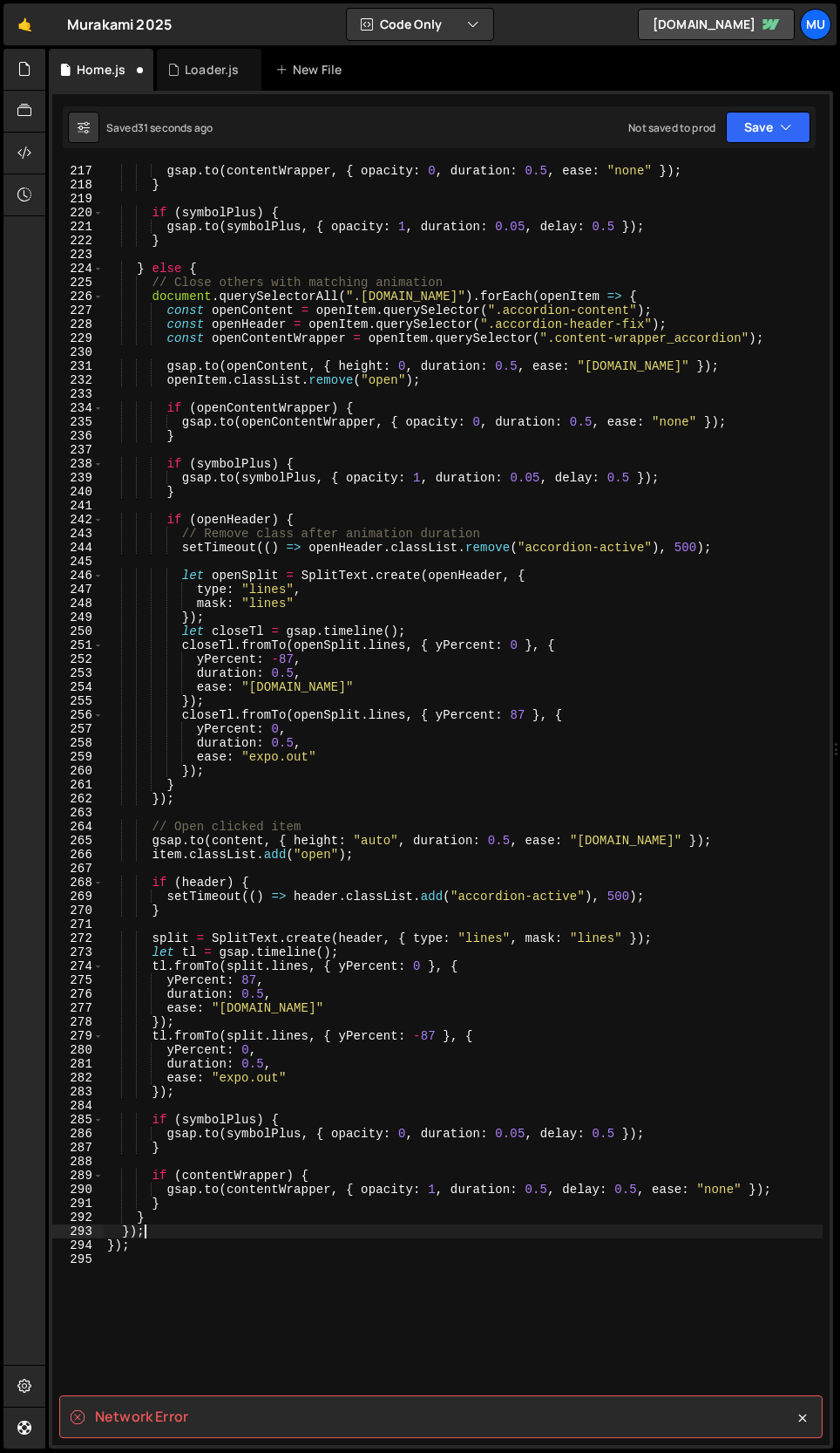
click at [301, 1231] on div "gsap . to ( contentWrapper , { opacity : 0 , duration : 0.5 , ease : "none" }) …" at bounding box center [463, 818] width 719 height 1309
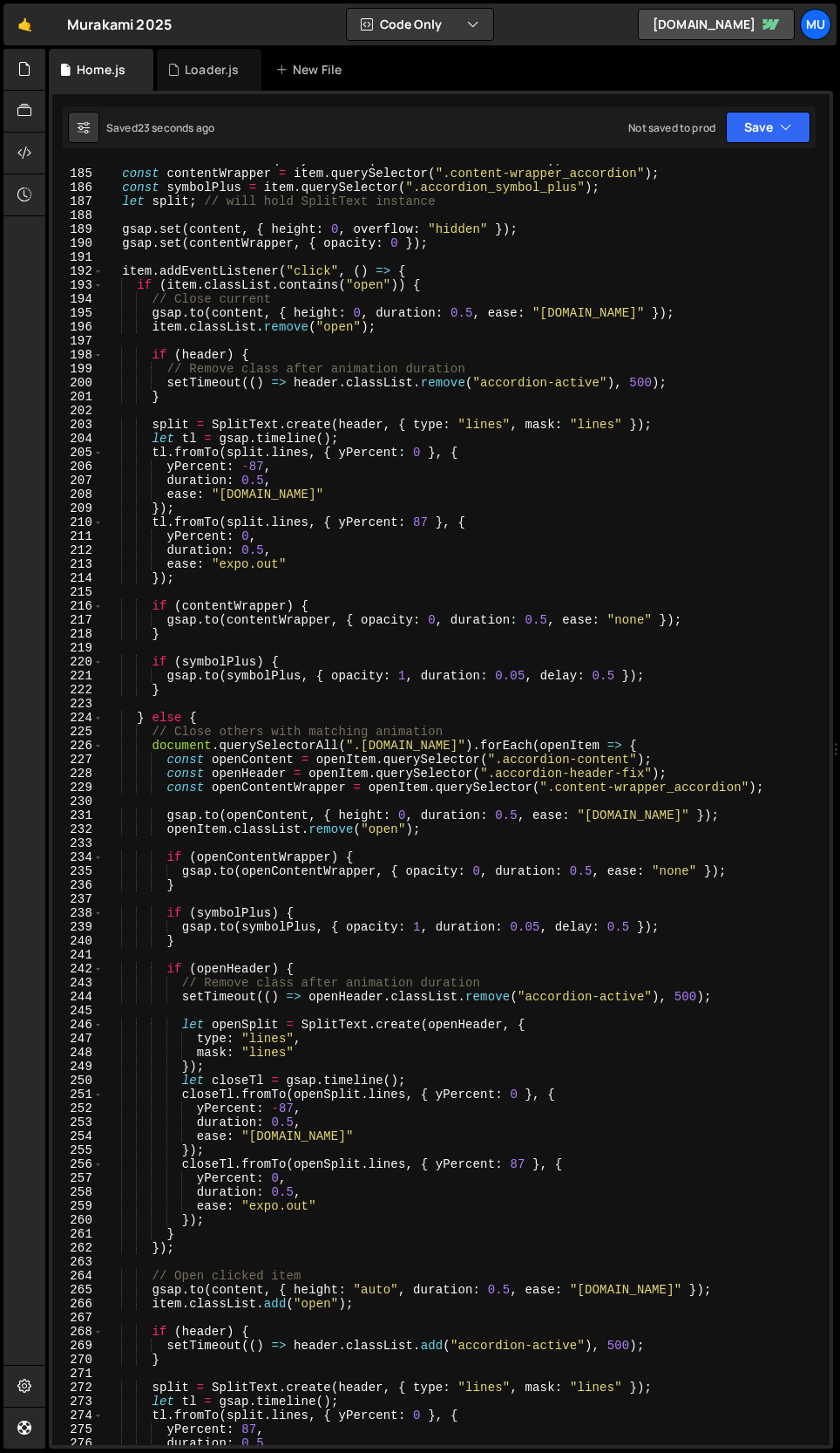
scroll to position [2563, 0]
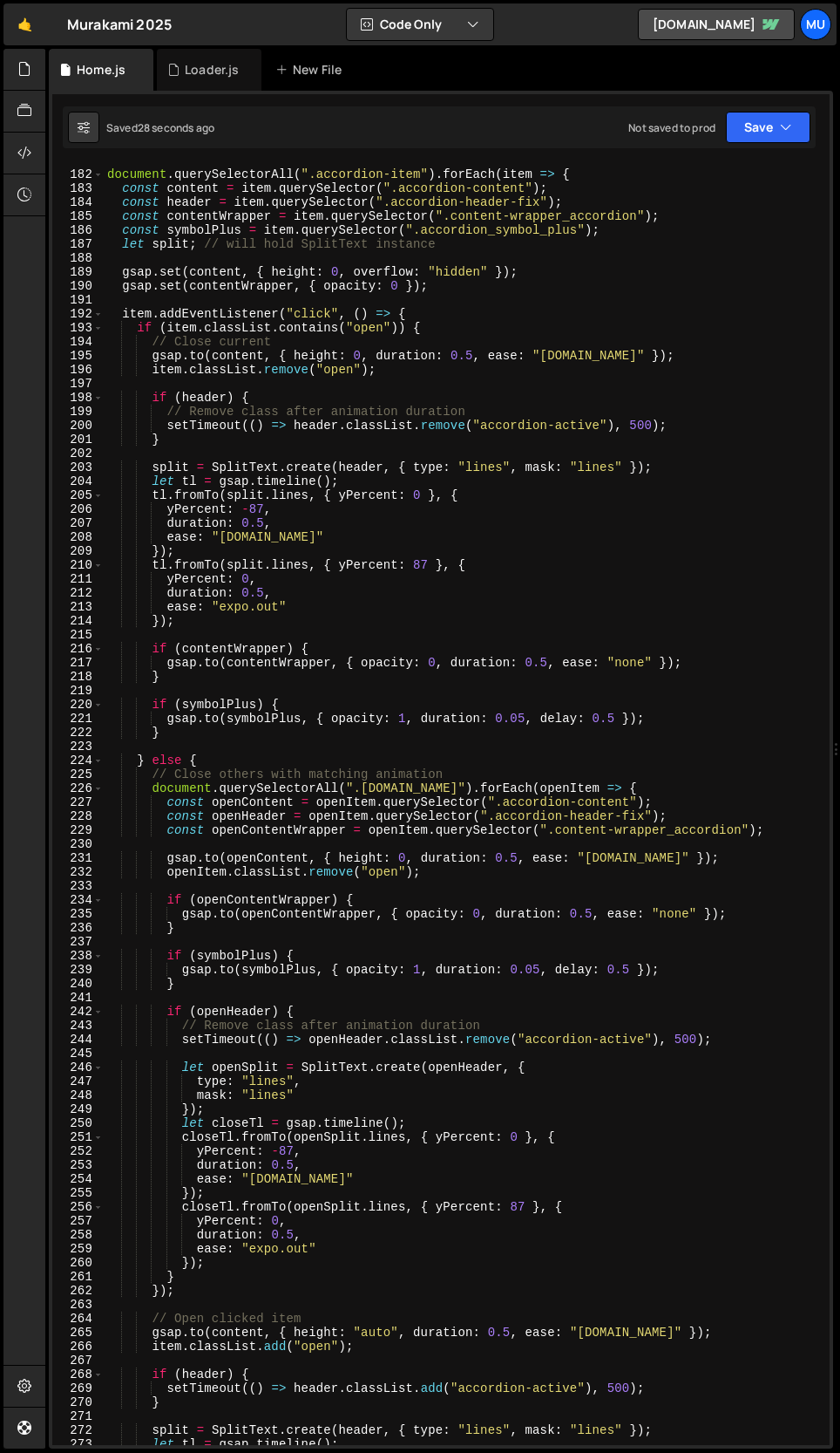
click at [353, 233] on div "document . querySelectorAll ( ".accordion-item" ) . forEach ( item => { const c…" at bounding box center [463, 808] width 719 height 1309
type textarea "const symbolPlus = item.querySelector(".accordion_symbol_plus");"
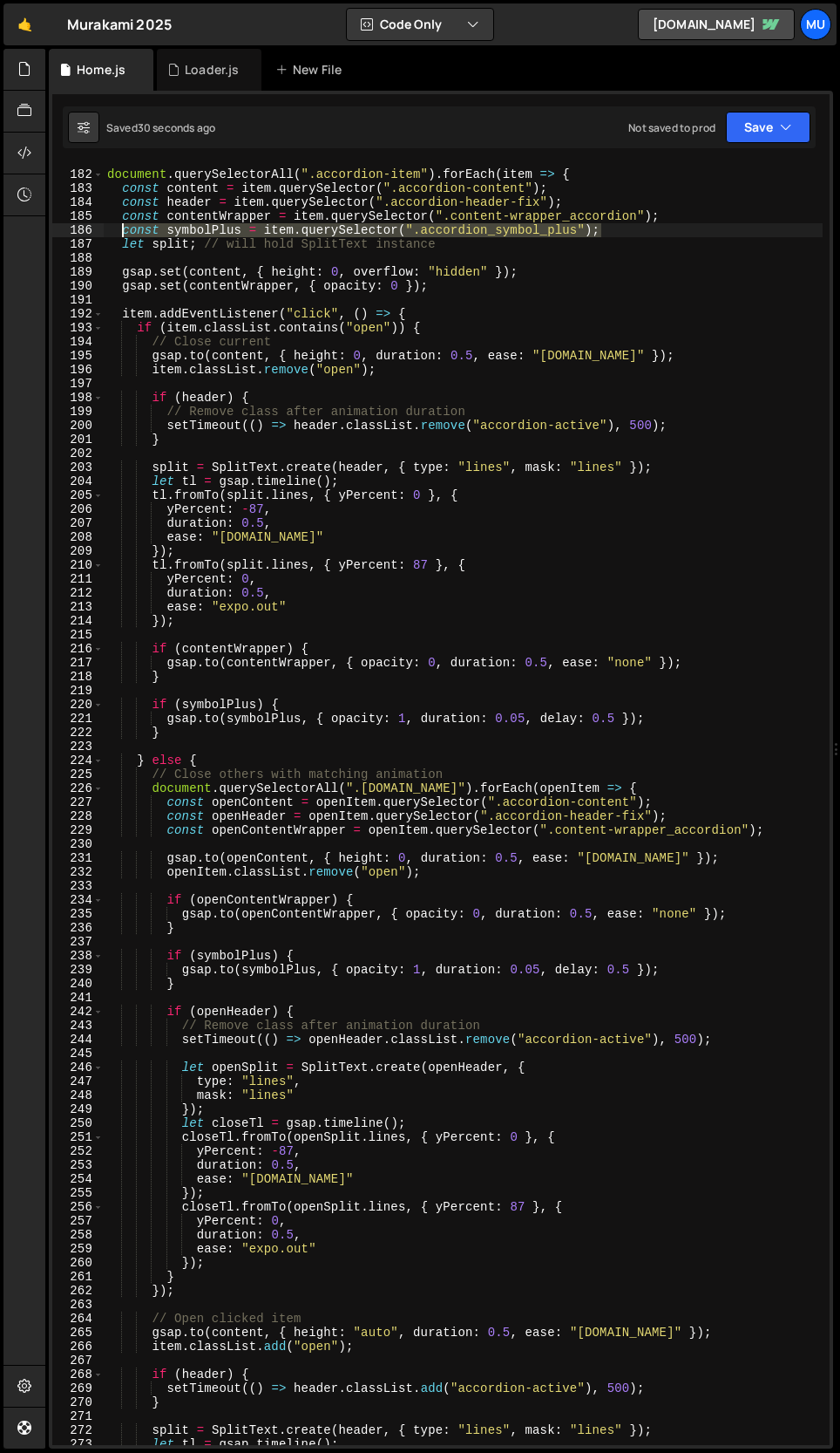
drag, startPoint x: 536, startPoint y: 229, endPoint x: 123, endPoint y: 232, distance: 413.0
click at [123, 232] on div "document . querySelectorAll ( ".accordion-item" ) . forEach ( item => { const c…" at bounding box center [463, 808] width 719 height 1309
click at [702, 839] on div "document . querySelectorAll ( ".accordion-item" ) . forEach ( item => { const c…" at bounding box center [463, 808] width 719 height 1309
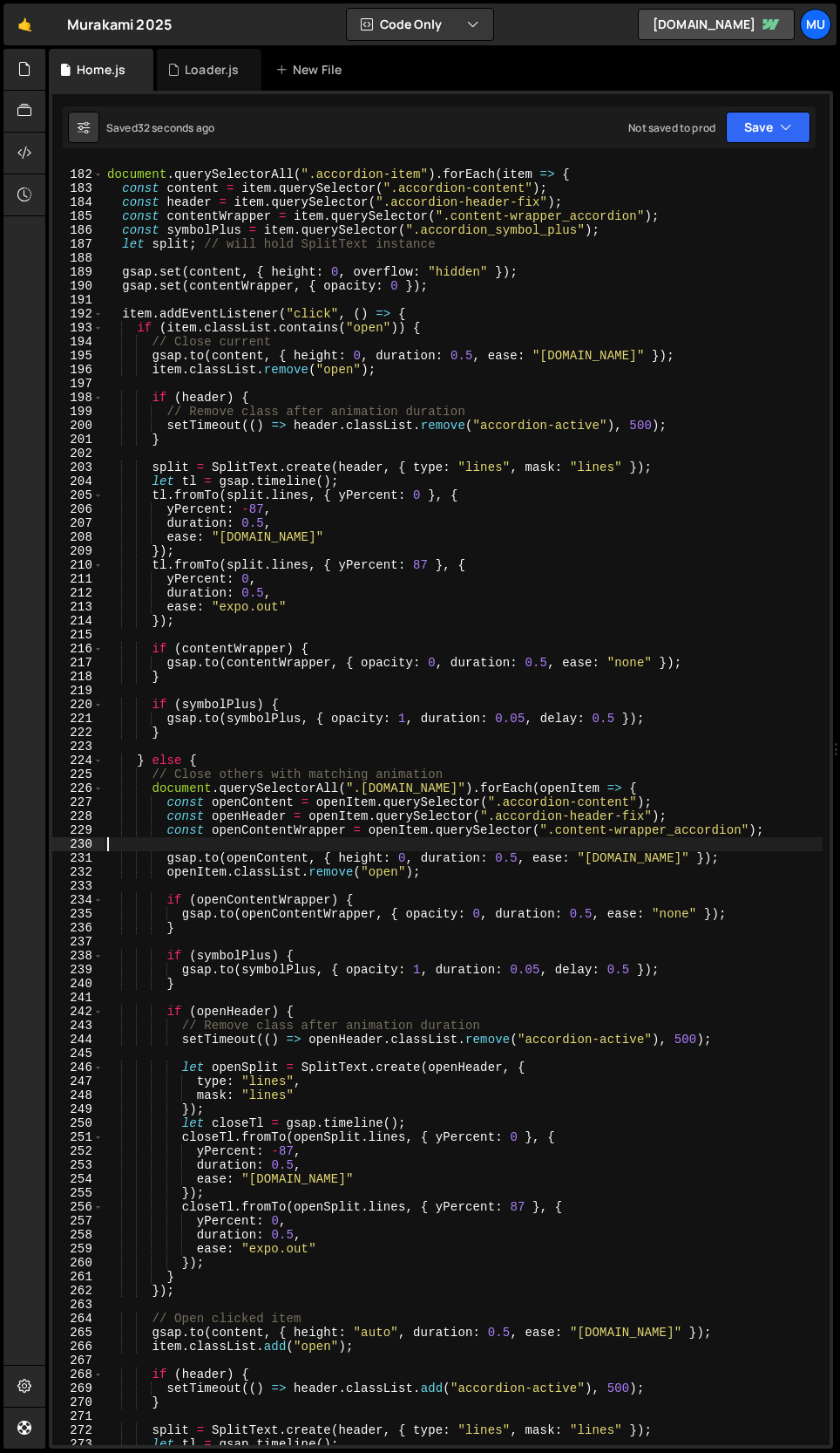
scroll to position [0, 0]
click at [773, 829] on div "document . querySelectorAll ( ".accordion-item" ) . forEach ( item => { const c…" at bounding box center [463, 808] width 719 height 1309
type textarea "const openContentWrapper = openItem.querySelector(".content-wrapper_accordion");"
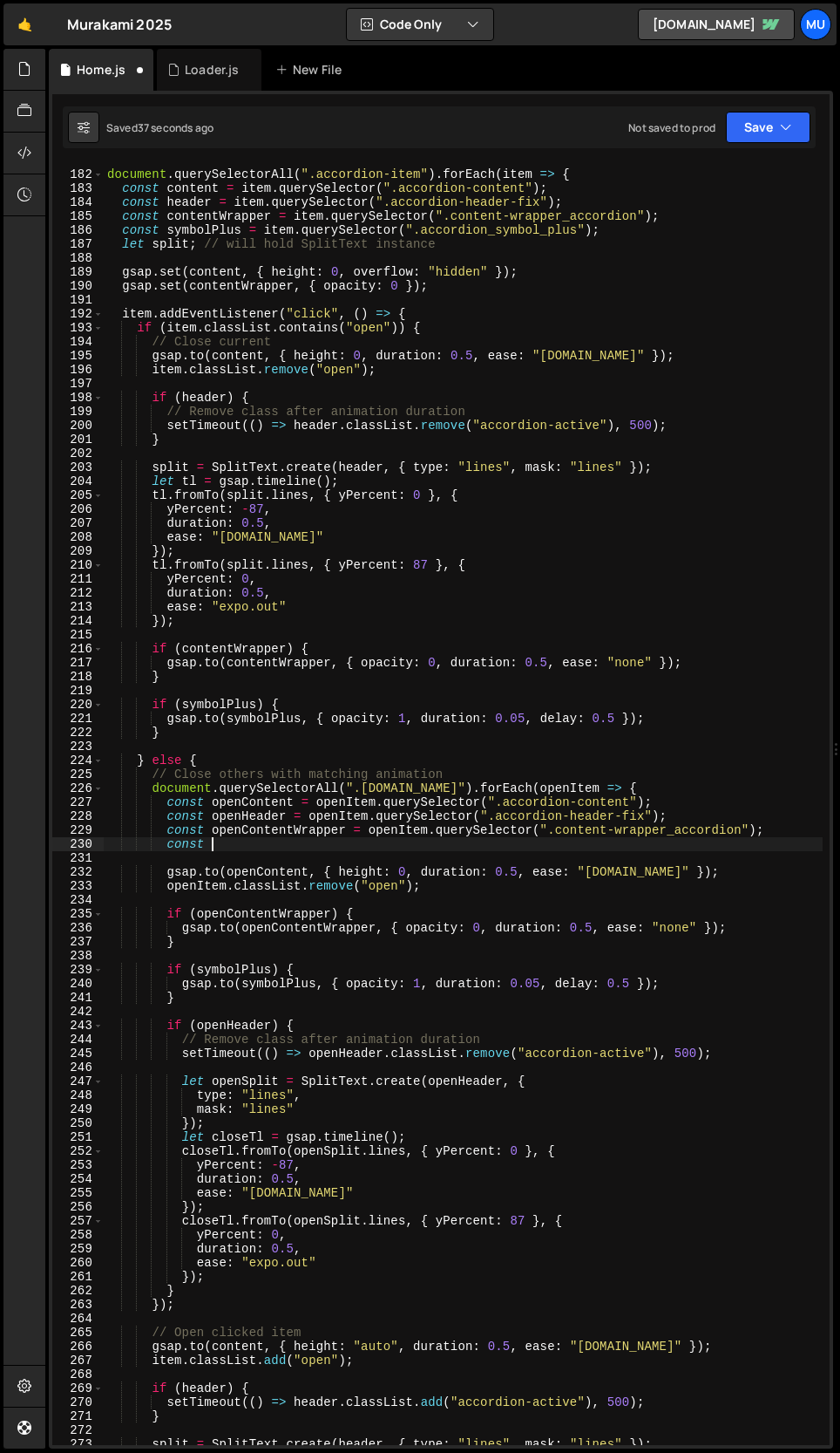
scroll to position [0, 5]
type textarea "const openContentWrapper = openItem.querySelector(".content-wrapper_accordion");"
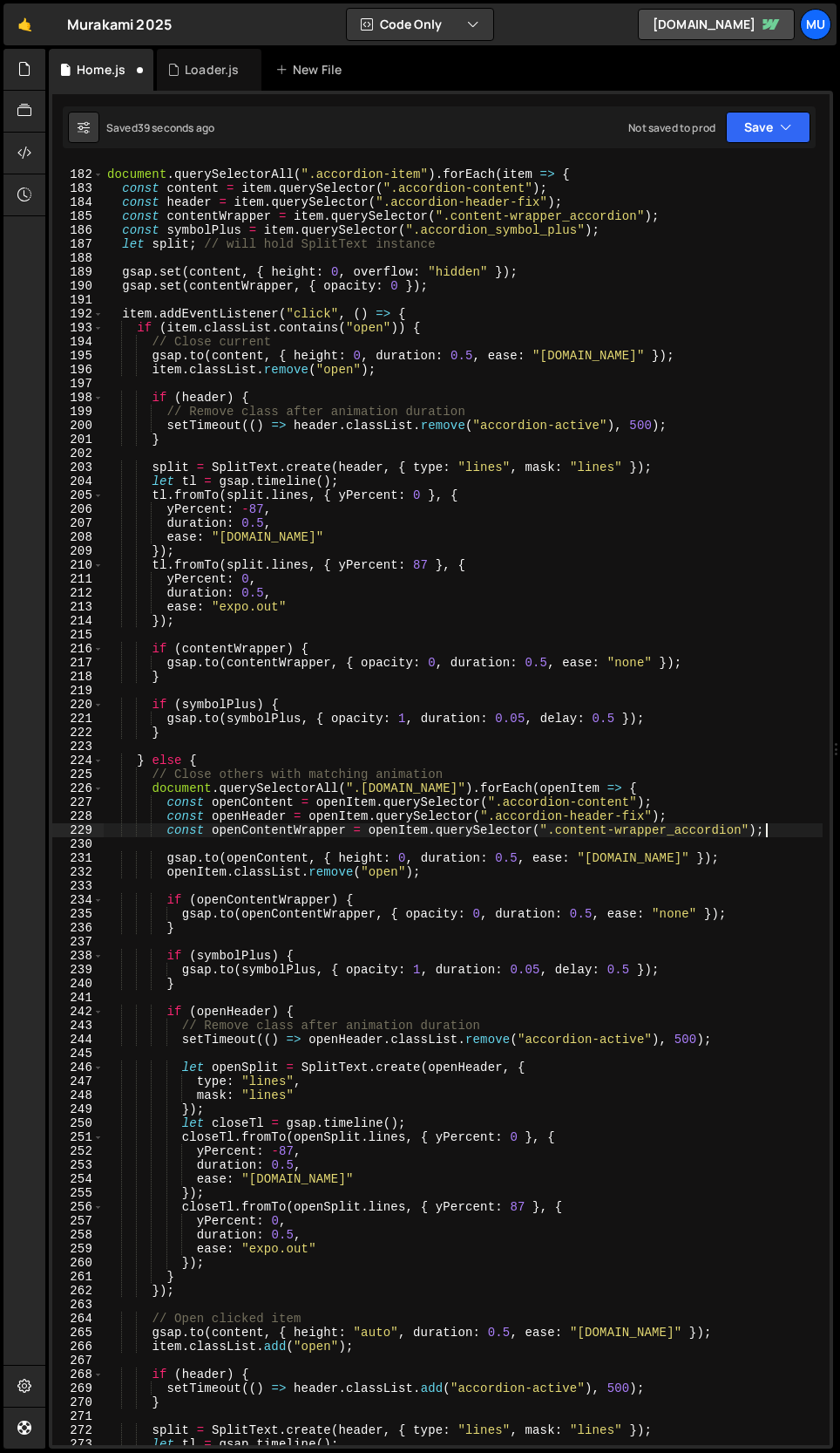
scroll to position [0, 3]
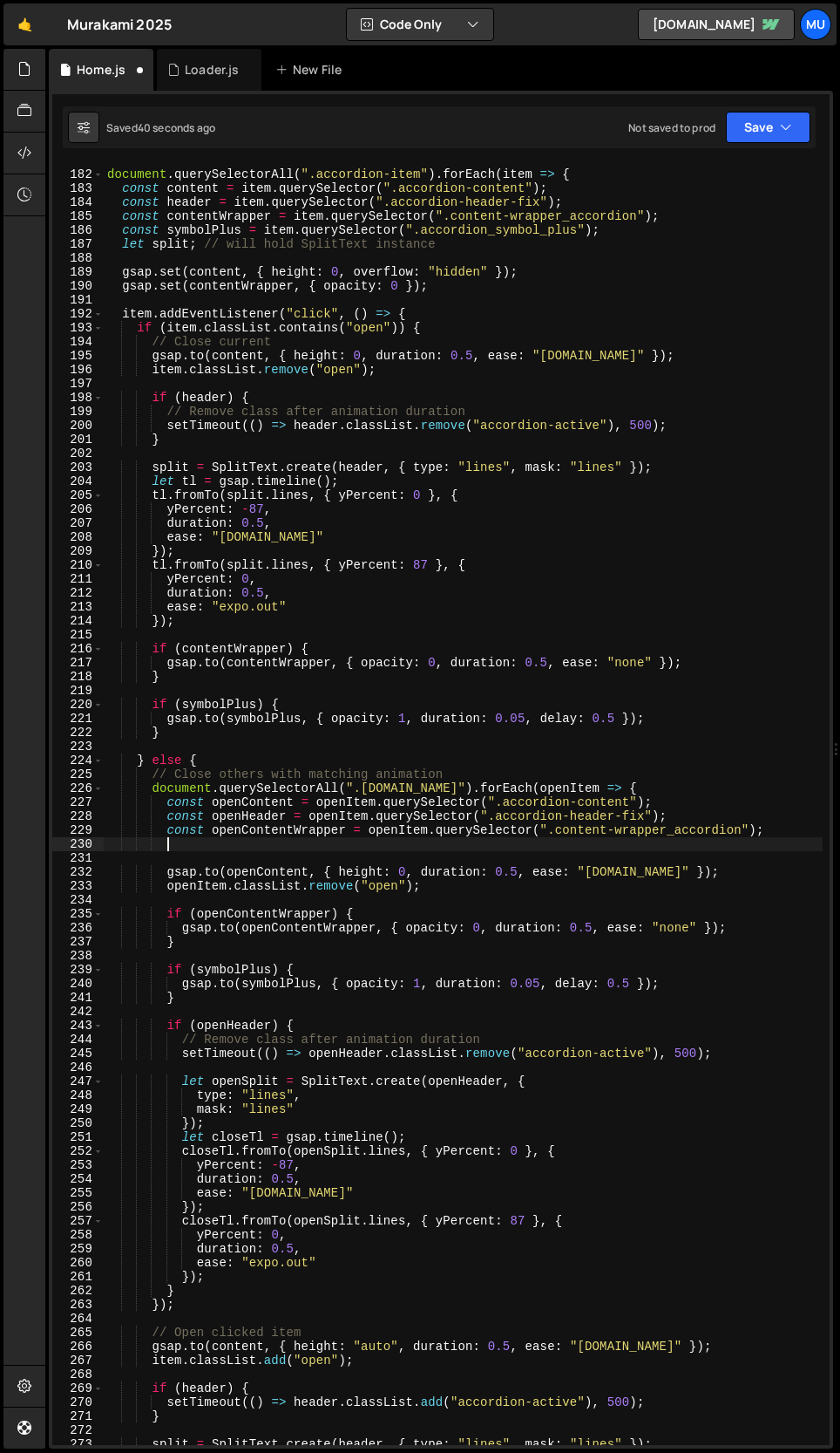
paste textarea "const symbolPlus = item.querySelector(".accordion_symbol_plus");"
click at [214, 843] on div "document . querySelectorAll ( ".accordion-item" ) . forEach ( item => { const c…" at bounding box center [463, 808] width 719 height 1309
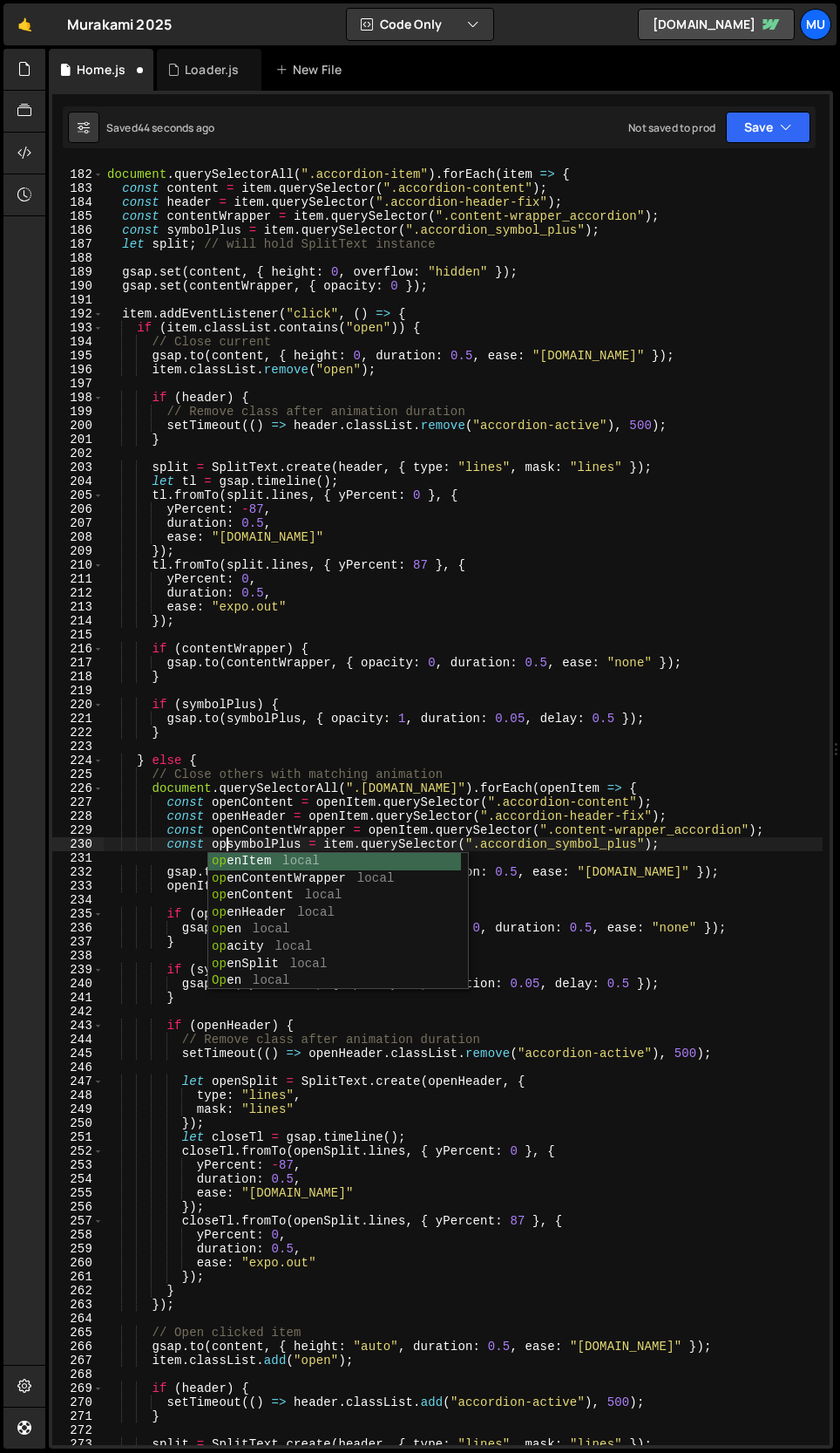
scroll to position [0, 10]
click at [282, 836] on div "document . querySelectorAll ( ".accordion-item" ) . forEach ( item => { const c…" at bounding box center [463, 808] width 719 height 1309
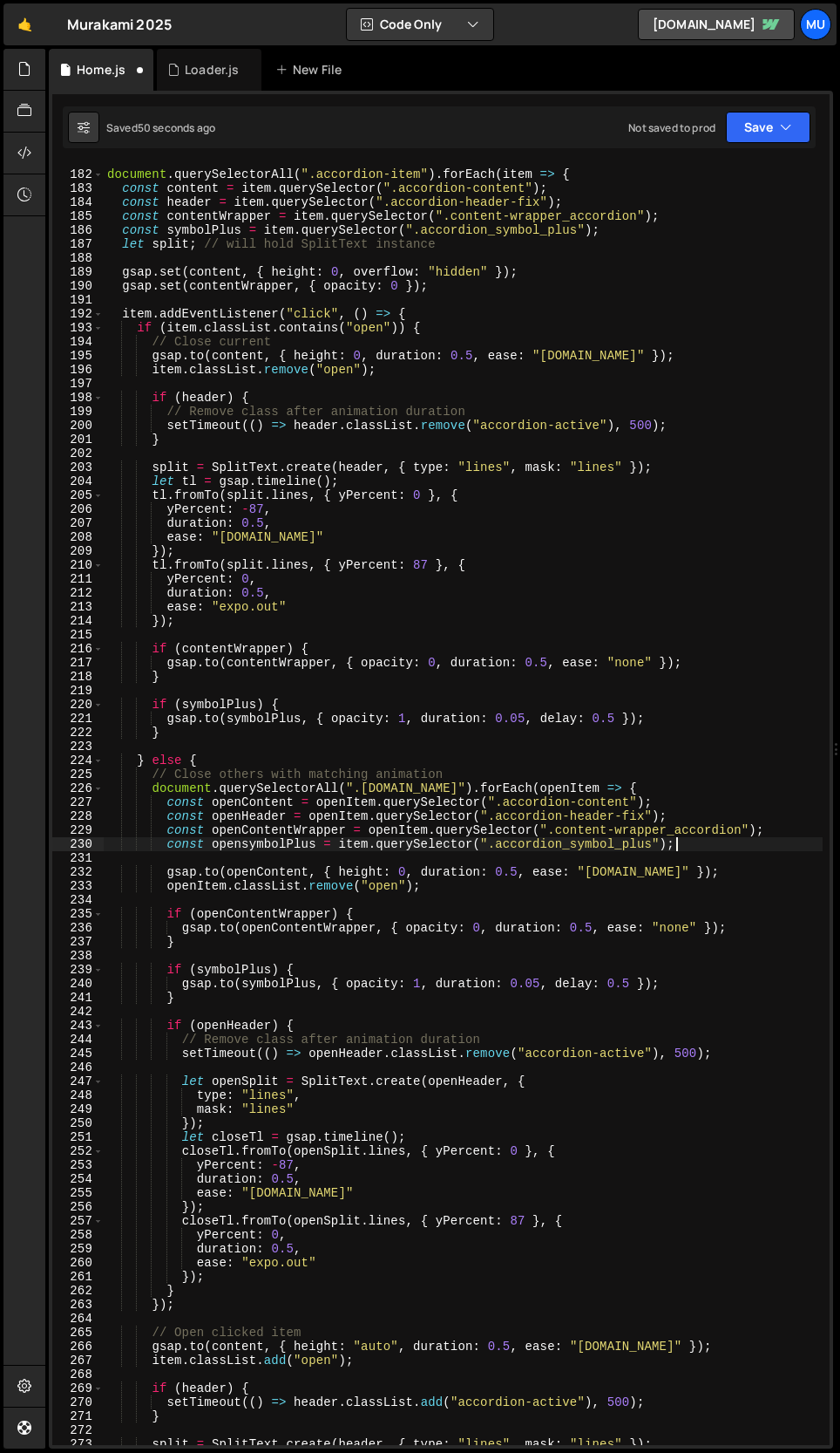
click at [693, 851] on div "document . querySelectorAll ( ".accordion-item" ) . forEach ( item => { const c…" at bounding box center [463, 808] width 719 height 1309
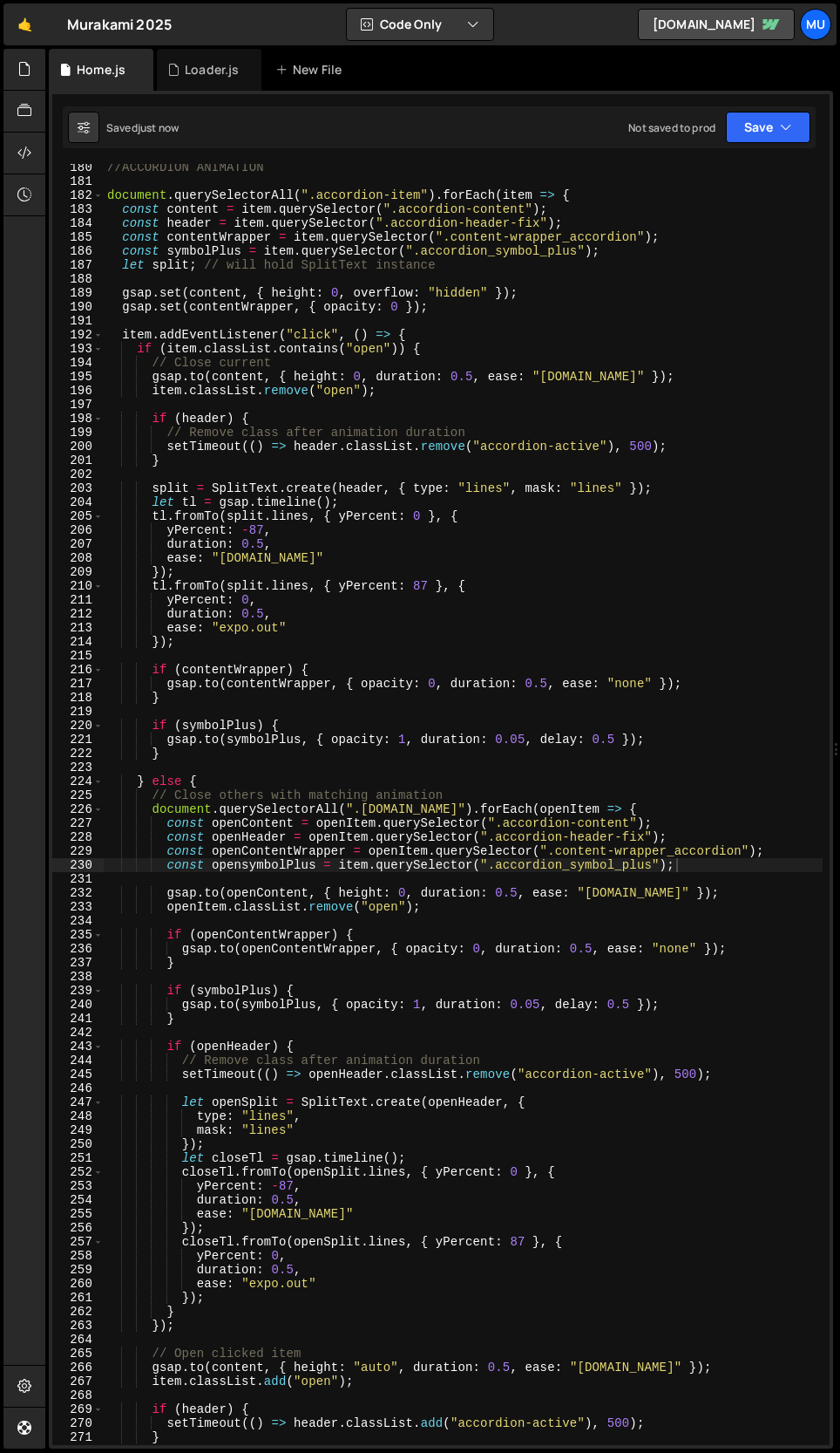
scroll to position [2541, 0]
click at [610, 254] on div "//ACCORDION ANIMATION document . querySelectorAll ( ".accordion-item" ) . forEa…" at bounding box center [463, 815] width 719 height 1309
type textarea "const symbolPlus = item.querySelector(".accordion_symbol_plus");"
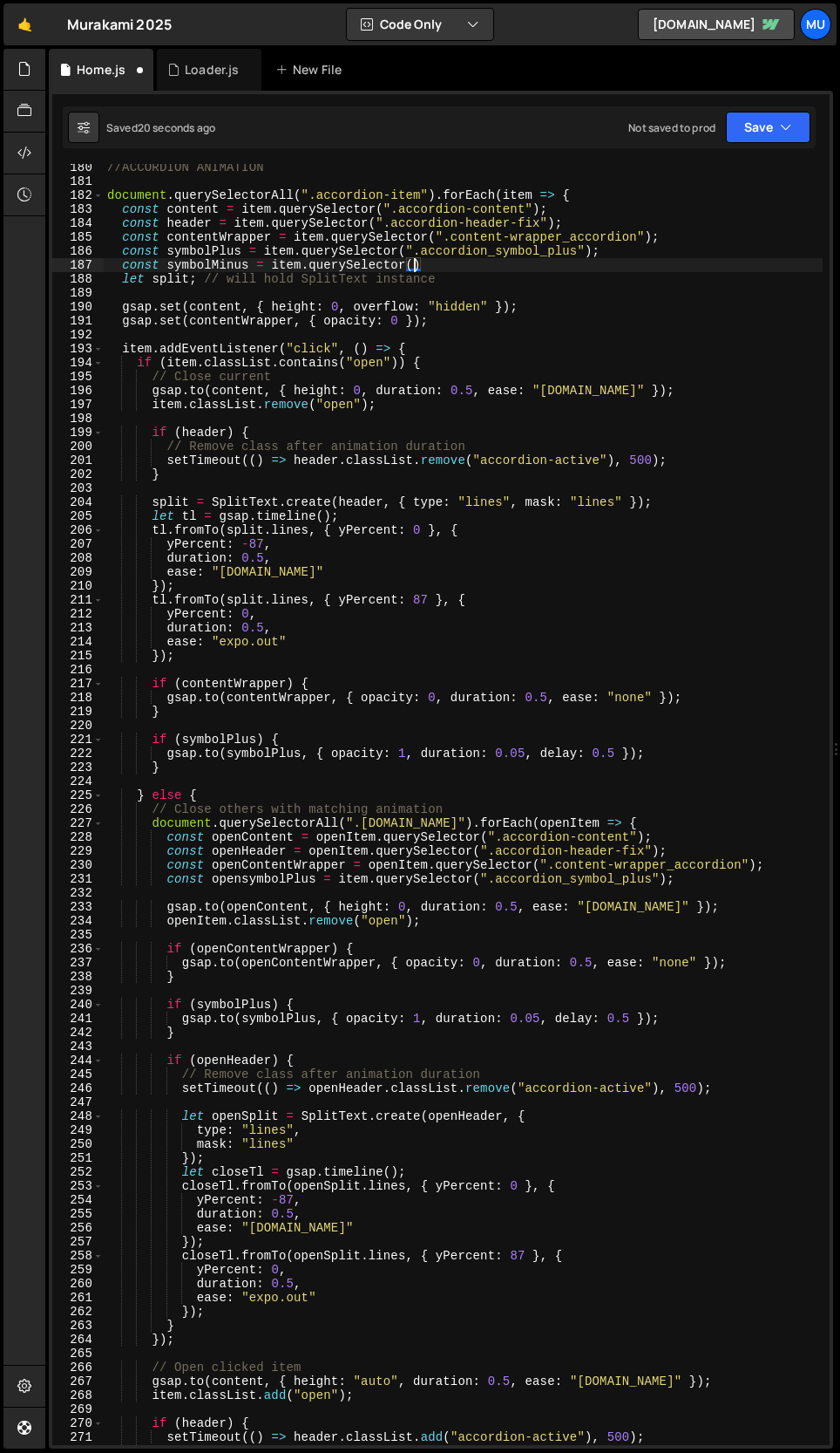
scroll to position [0, 21]
paste textarea "const symbolPlus = item.querySelector(".accordion_symbol_plus");")"
paste textarea ".accordion_symbol-minus"
click at [625, 266] on div "//ACCORDION ANIMATION document . querySelectorAll ( ".accordion-item" ) . forEa…" at bounding box center [463, 815] width 719 height 1309
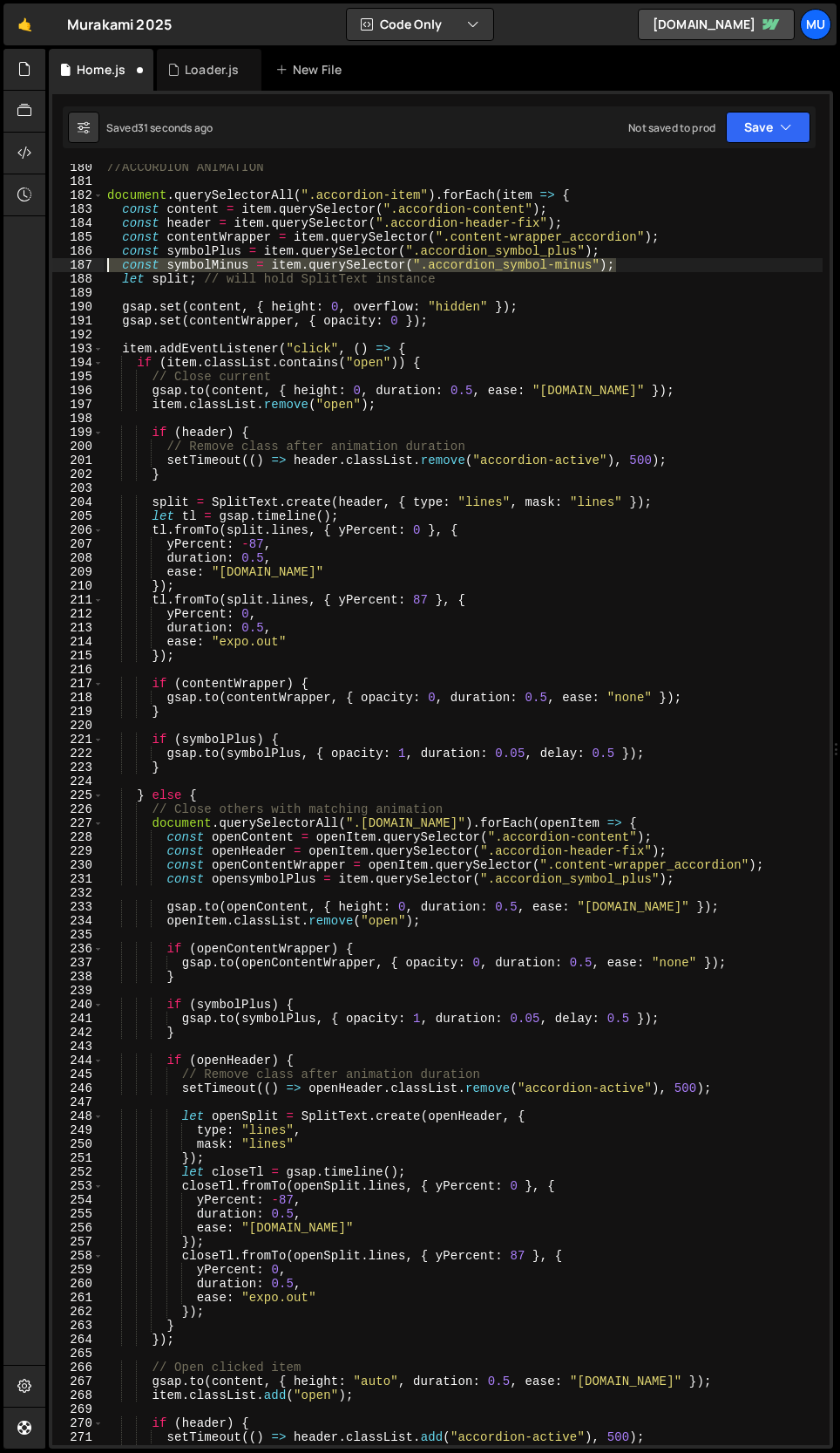
drag, startPoint x: 644, startPoint y: 264, endPoint x: 49, endPoint y: 268, distance: 595.0
click at [49, 268] on div "}); 51 52 53 54 55 56 57 58 59 60 61 62 63 64 65 66 67 68 69 70 71 72 73 74 75 …" at bounding box center [441, 769] width 784 height 1358
click at [702, 872] on div "//ACCORDION ANIMATION document . querySelectorAll ( ".accordion-item" ) . forEa…" at bounding box center [463, 815] width 719 height 1309
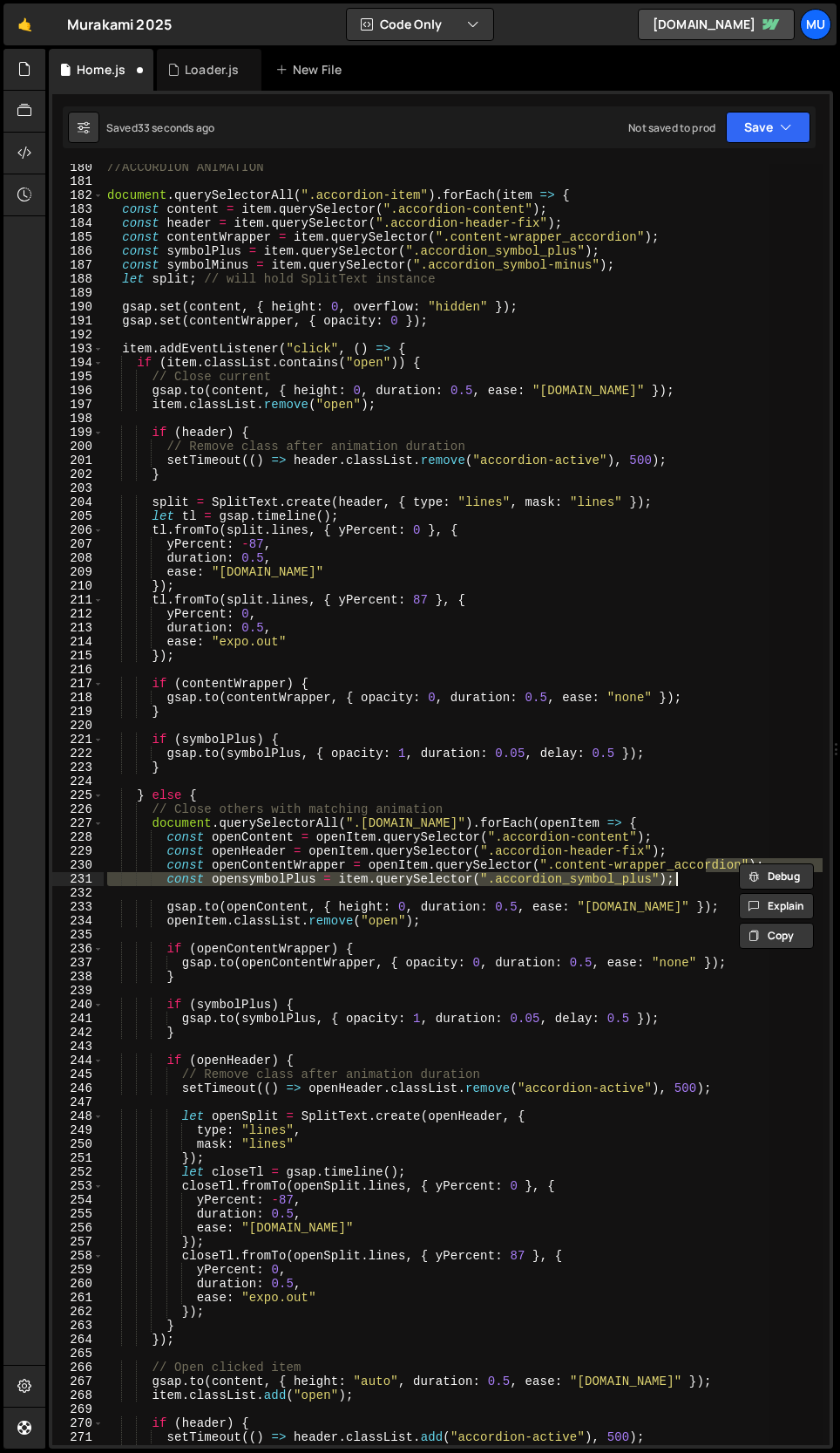
click at [693, 883] on div "//ACCORDION ANIMATION document . querySelectorAll ( ".accordion-item" ) . forEa…" at bounding box center [463, 804] width 719 height 1280
type textarea "const opensymbolPlus = item.querySelector(".accordion_symbol_plus");"
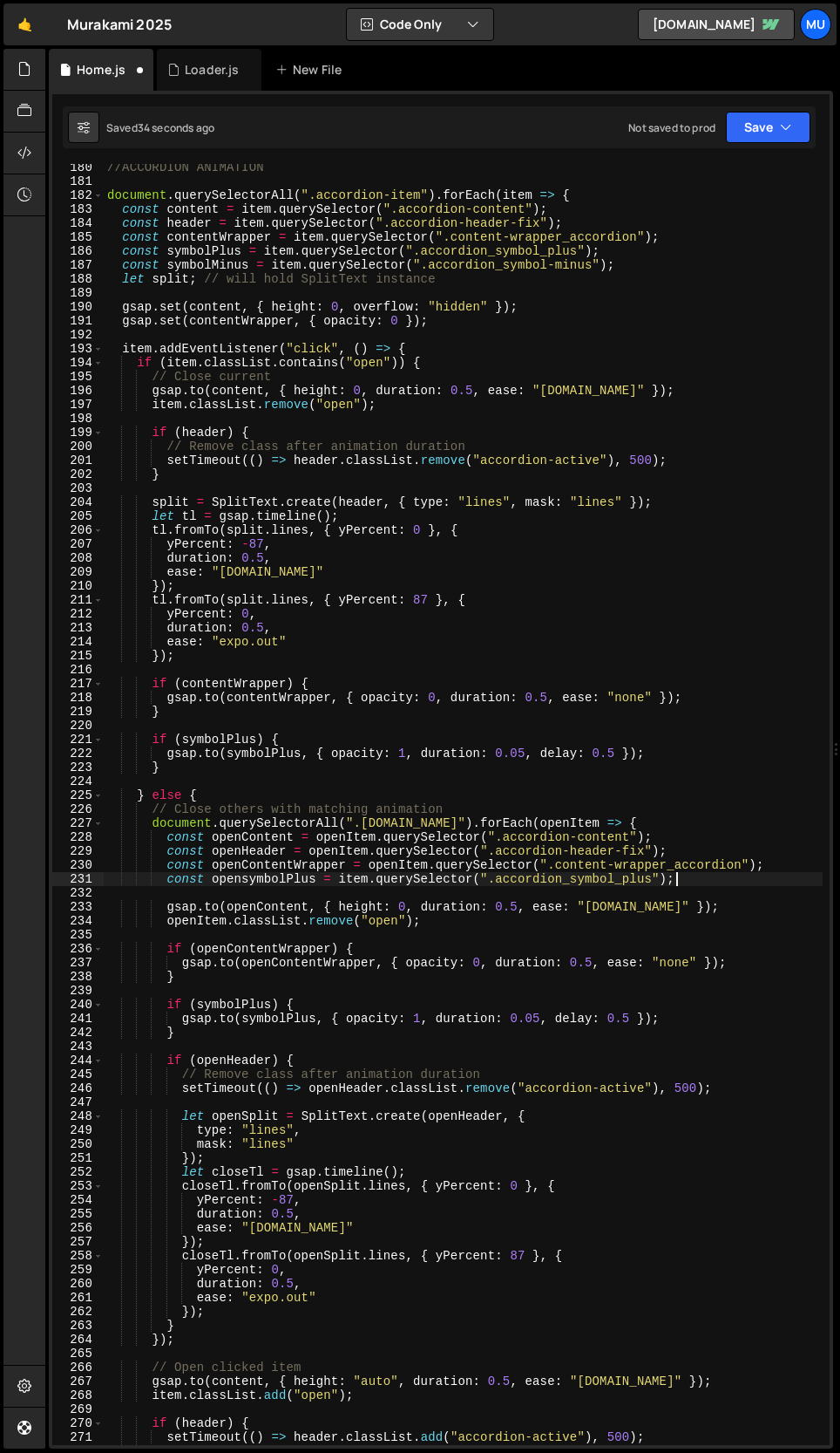
scroll to position [0, 3]
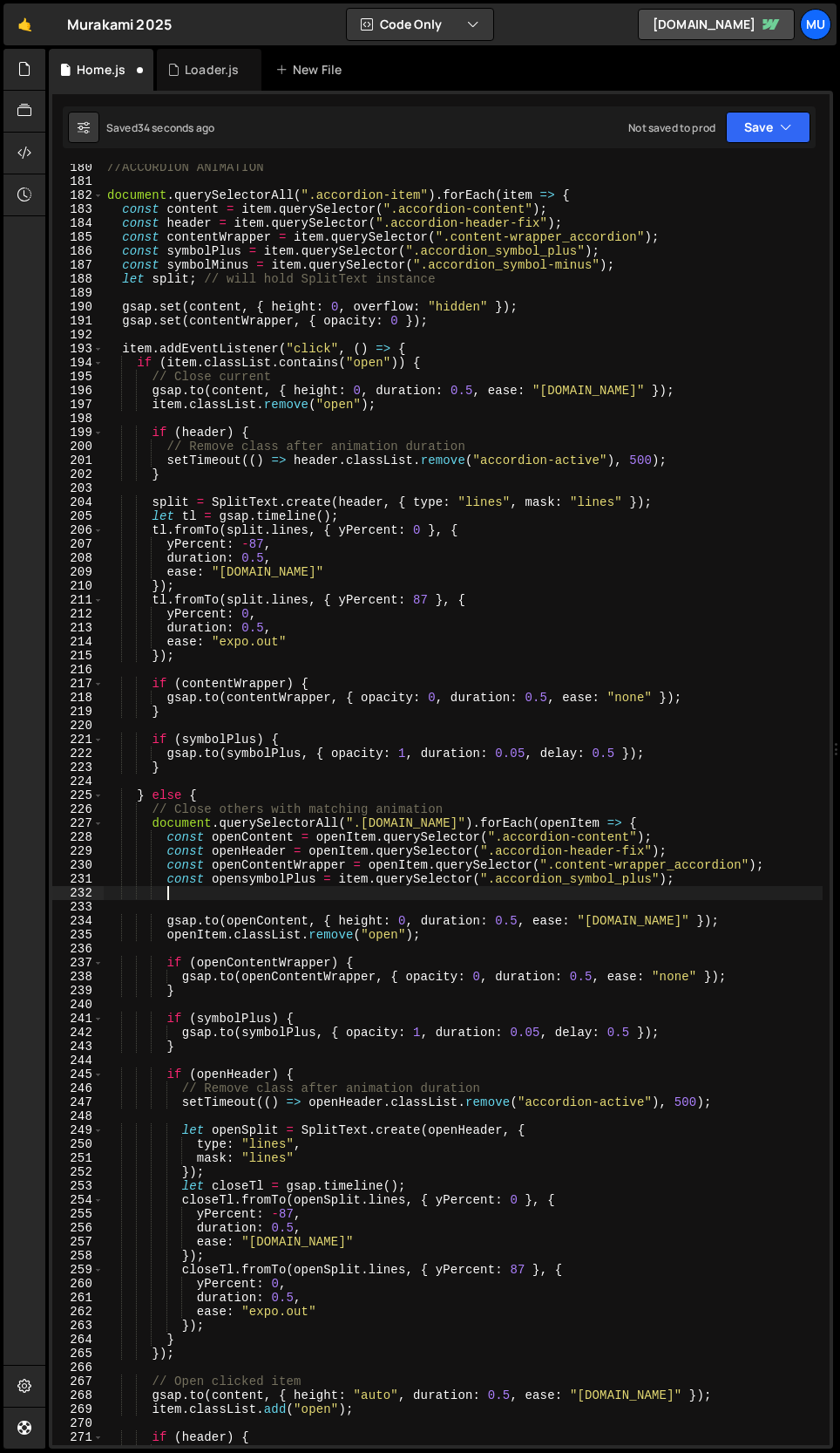
paste textarea "const symbolMinus = item.querySelector(".accordion_symbol-minus");"
click at [184, 895] on div "//ACCORDION ANIMATION document . querySelectorAll ( ".accordion-item" ) . forEa…" at bounding box center [463, 815] width 719 height 1309
click at [212, 894] on div "//ACCORDION ANIMATION document . querySelectorAll ( ".accordion-item" ) . forEa…" at bounding box center [463, 815] width 719 height 1309
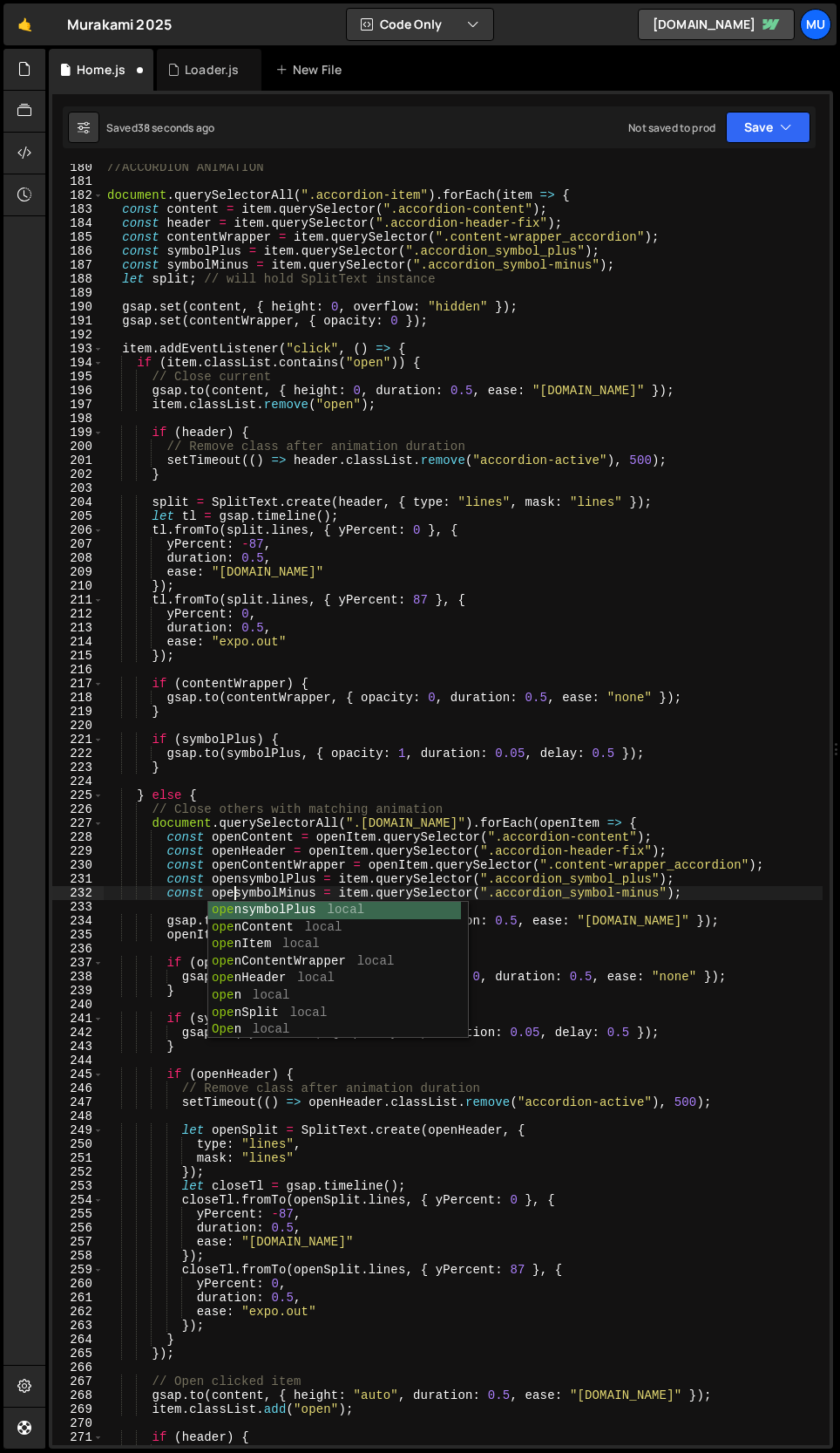
scroll to position [0, 10]
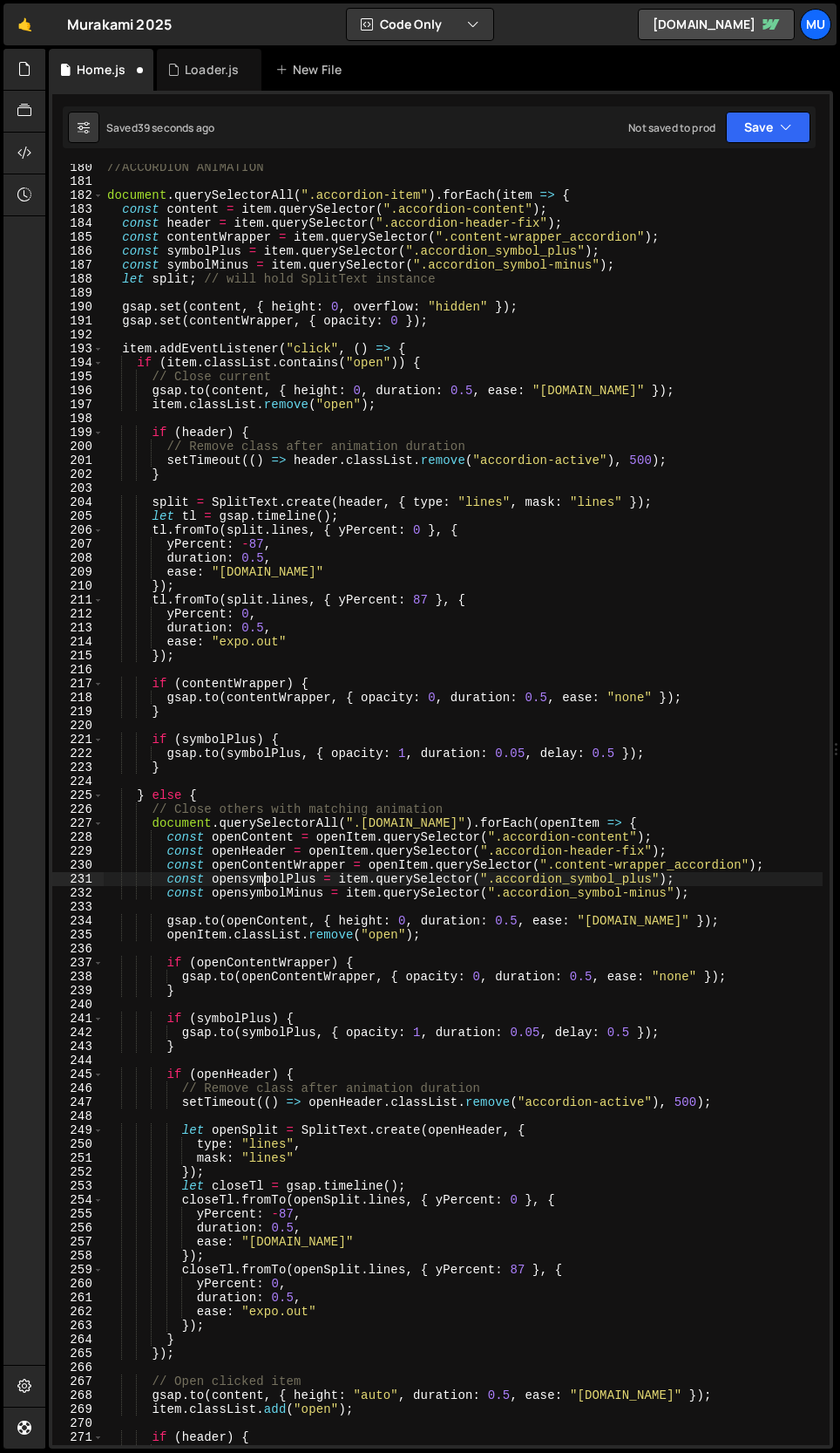
click at [267, 878] on div "//ACCORDION ANIMATION document . querySelectorAll ( ".accordion-item" ) . forEa…" at bounding box center [463, 815] width 719 height 1309
click at [375, 273] on div "//ACCORDION ANIMATION document . querySelectorAll ( ".accordion-item" ) . forEa…" at bounding box center [463, 815] width 719 height 1309
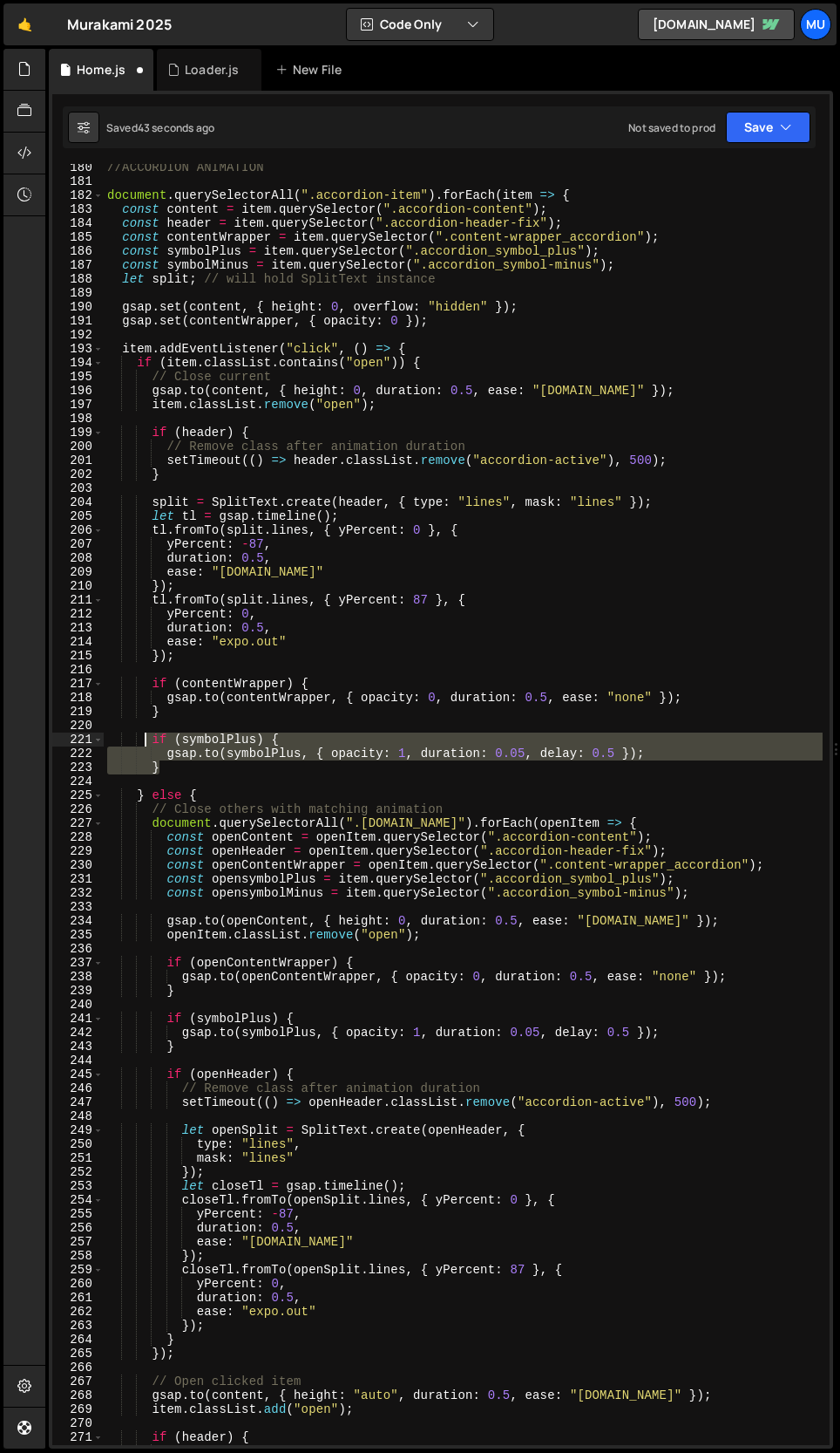
drag, startPoint x: 188, startPoint y: 765, endPoint x: 147, endPoint y: 738, distance: 49.1
click at [147, 738] on div "//ACCORDION ANIMATION document . querySelectorAll ( ".accordion-item" ) . forEa…" at bounding box center [463, 815] width 719 height 1309
click at [164, 770] on div "//ACCORDION ANIMATION document . querySelectorAll ( ".accordion-item" ) . forEa…" at bounding box center [463, 804] width 719 height 1280
type textarea "}"
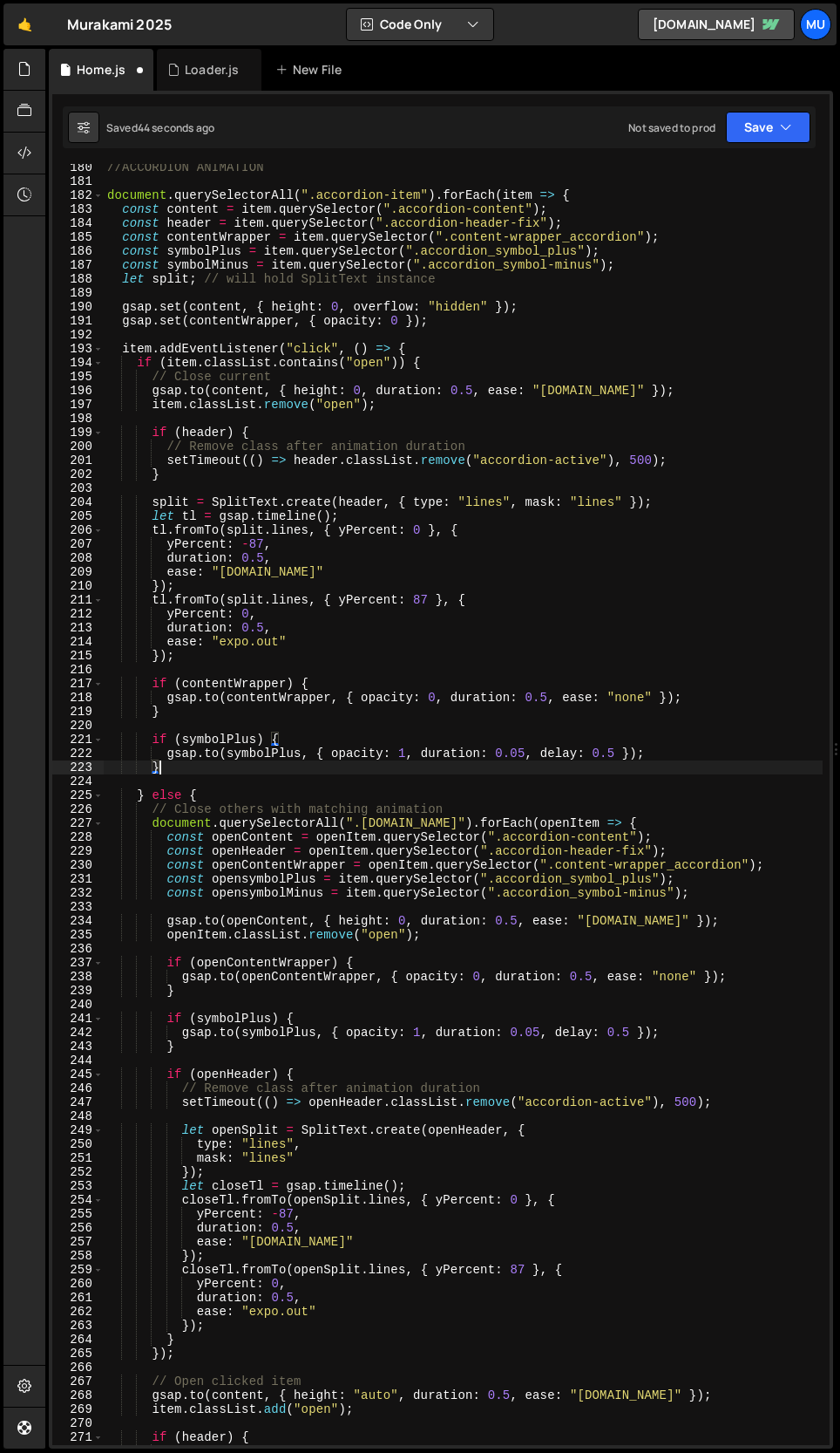
scroll to position [0, 2]
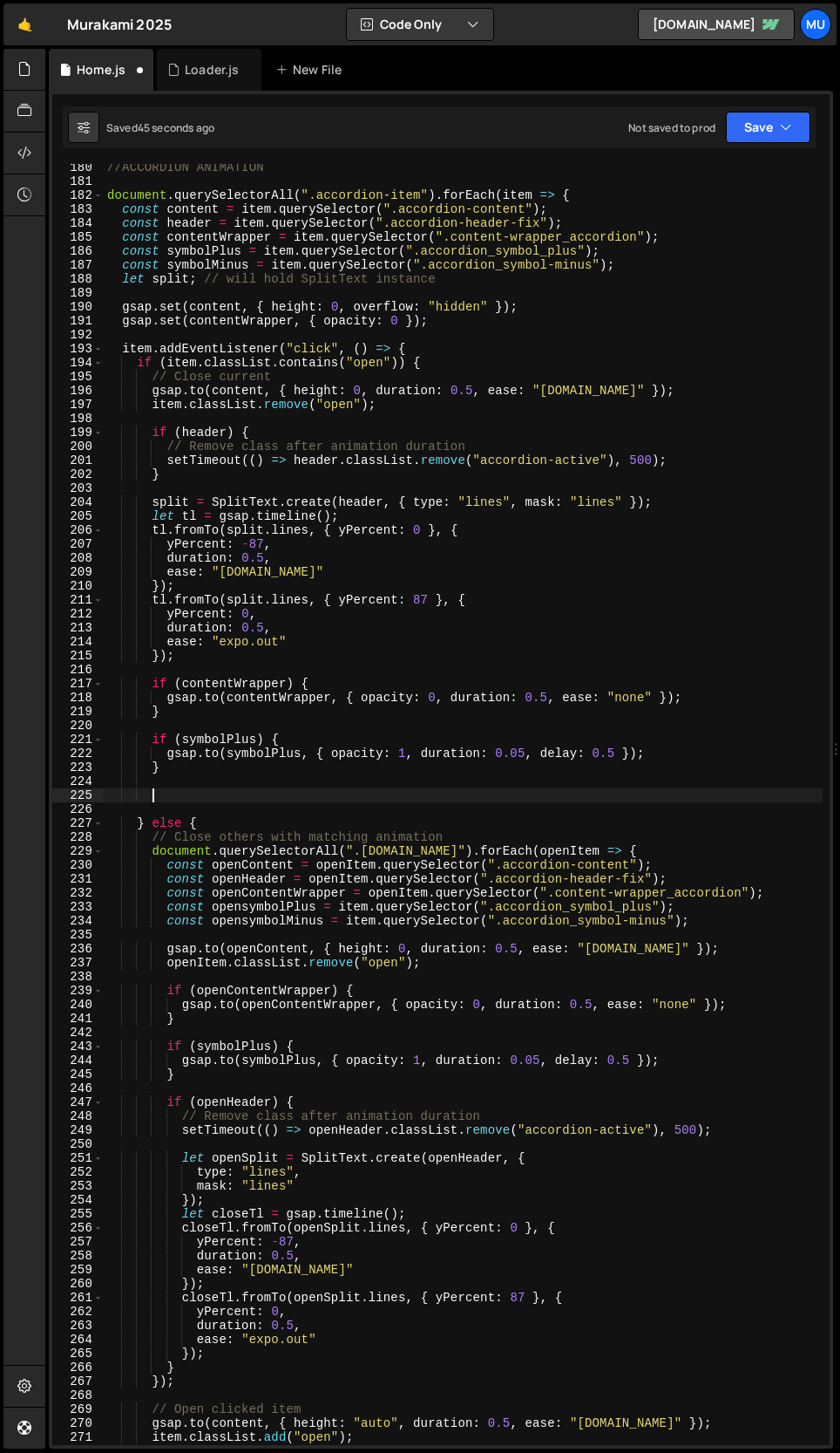
paste textarea "}"
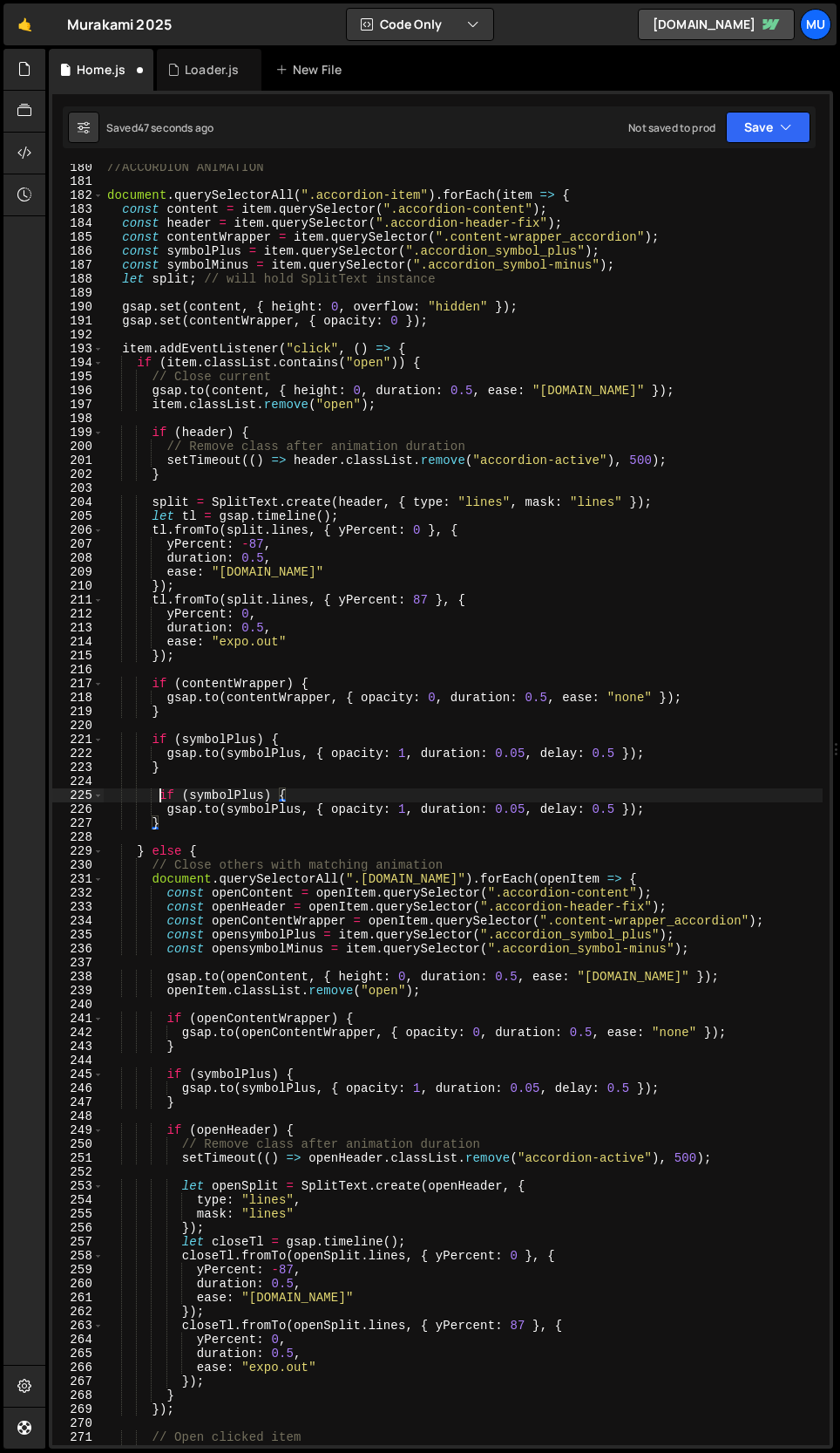
click at [162, 793] on div "//ACCORDION ANIMATION document . querySelectorAll ( ".accordion-item" ) . forEa…" at bounding box center [463, 815] width 719 height 1309
type textarea "if (symbolPlus) {"
click at [202, 777] on div "//ACCORDION ANIMATION document . querySelectorAll ( ".accordion-item" ) . forEa…" at bounding box center [463, 815] width 719 height 1309
click at [236, 798] on div "//ACCORDION ANIMATION document . querySelectorAll ( ".accordion-item" ) . forEa…" at bounding box center [463, 815] width 719 height 1309
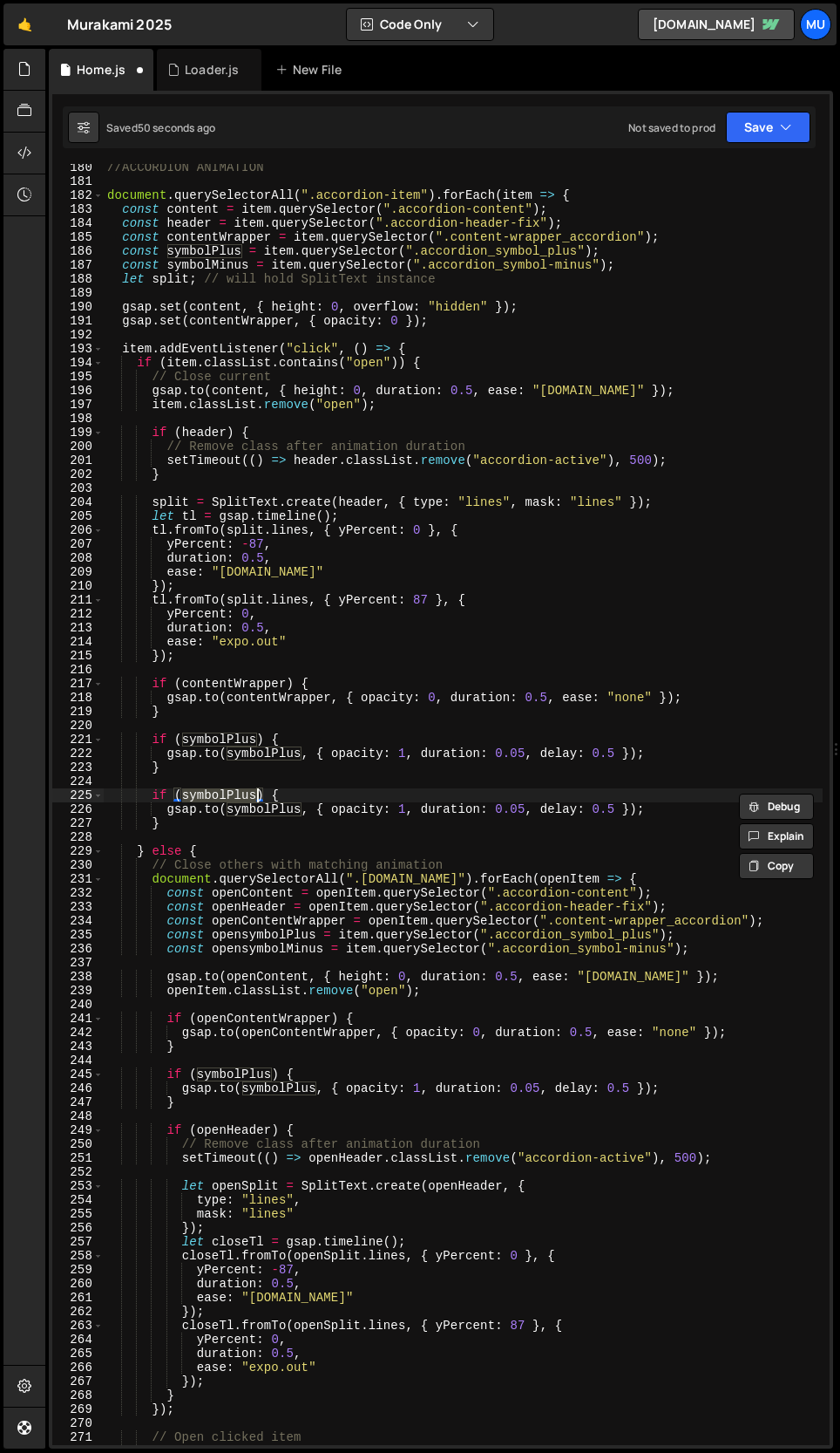
click at [248, 793] on div "//ACCORDION ANIMATION document . querySelectorAll ( ".accordion-item" ) . forEa…" at bounding box center [463, 804] width 719 height 1280
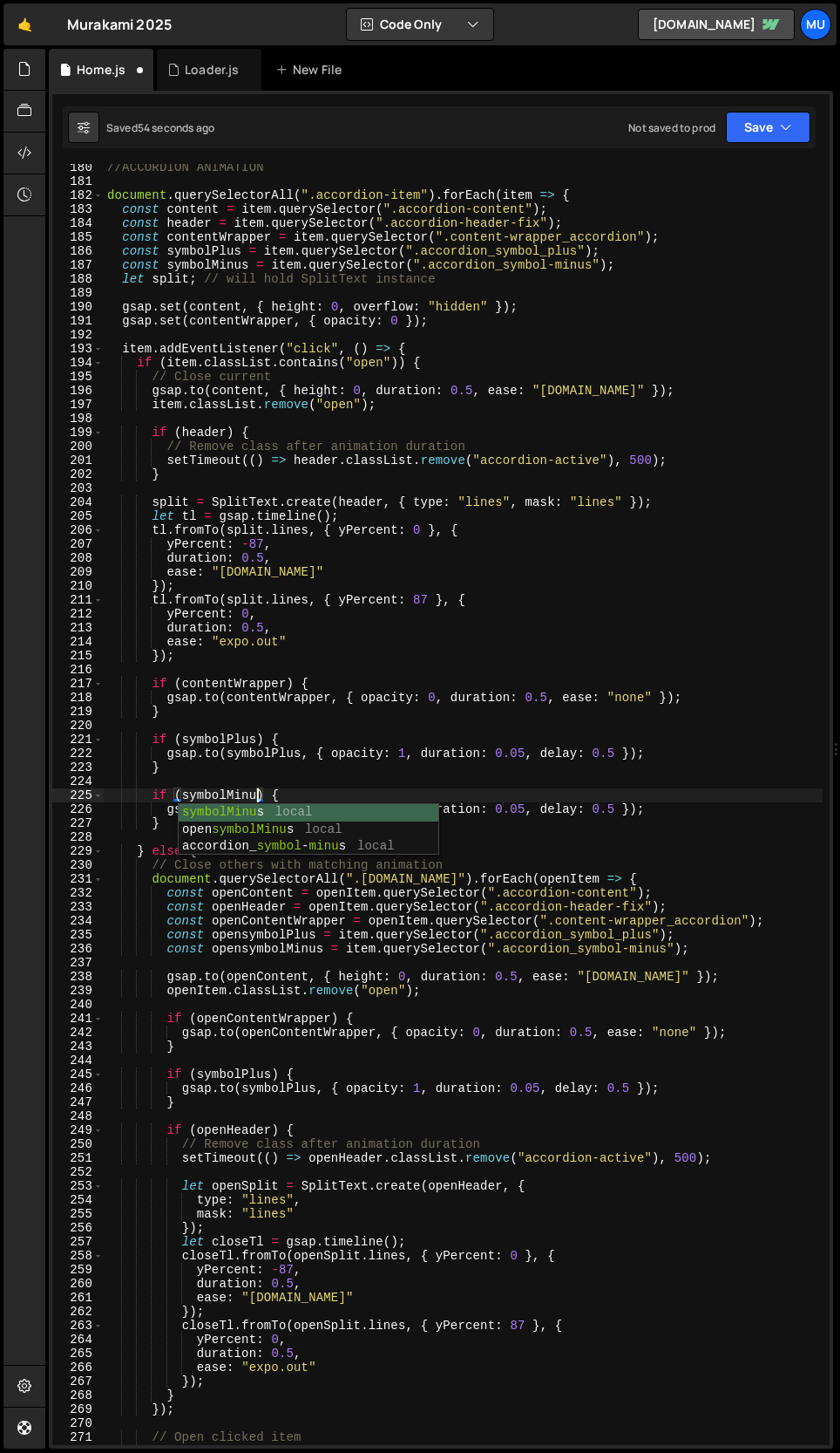
scroll to position [0, 11]
click at [300, 814] on div "symbolMinus local open symbolMinus local accordion_ symbol - minus local" at bounding box center [308, 847] width 260 height 85
click at [310, 793] on div "//ACCORDION ANIMATION document . querySelectorAll ( ".accordion-item" ) . forEa…" at bounding box center [463, 815] width 719 height 1309
click at [406, 811] on div "//ACCORDION ANIMATION document . querySelectorAll ( ".accordion-item" ) . forEa…" at bounding box center [463, 815] width 719 height 1309
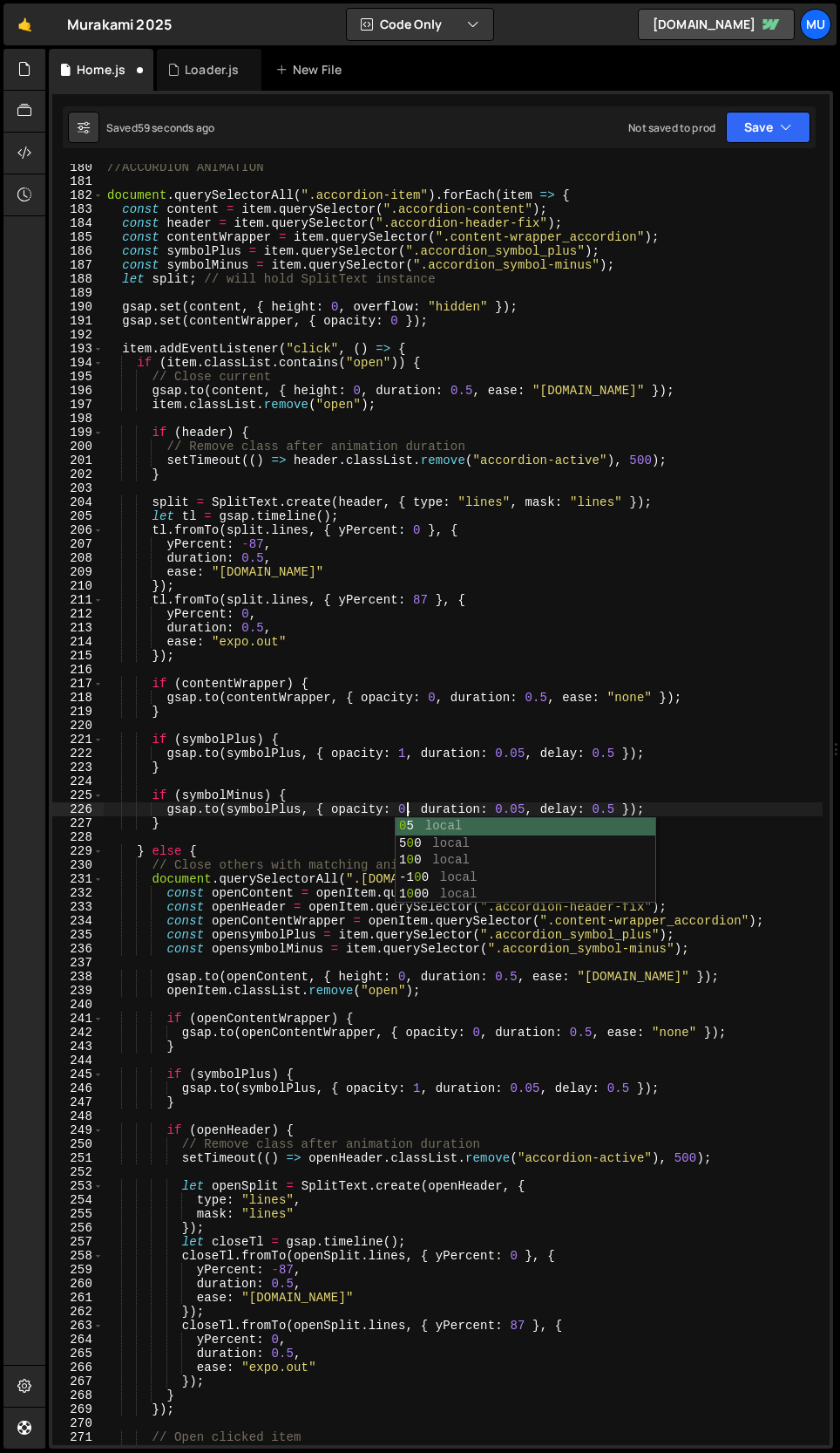
click at [440, 790] on div "//ACCORDION ANIMATION document . querySelectorAll ( ".accordion-item" ) . forEa…" at bounding box center [463, 815] width 719 height 1309
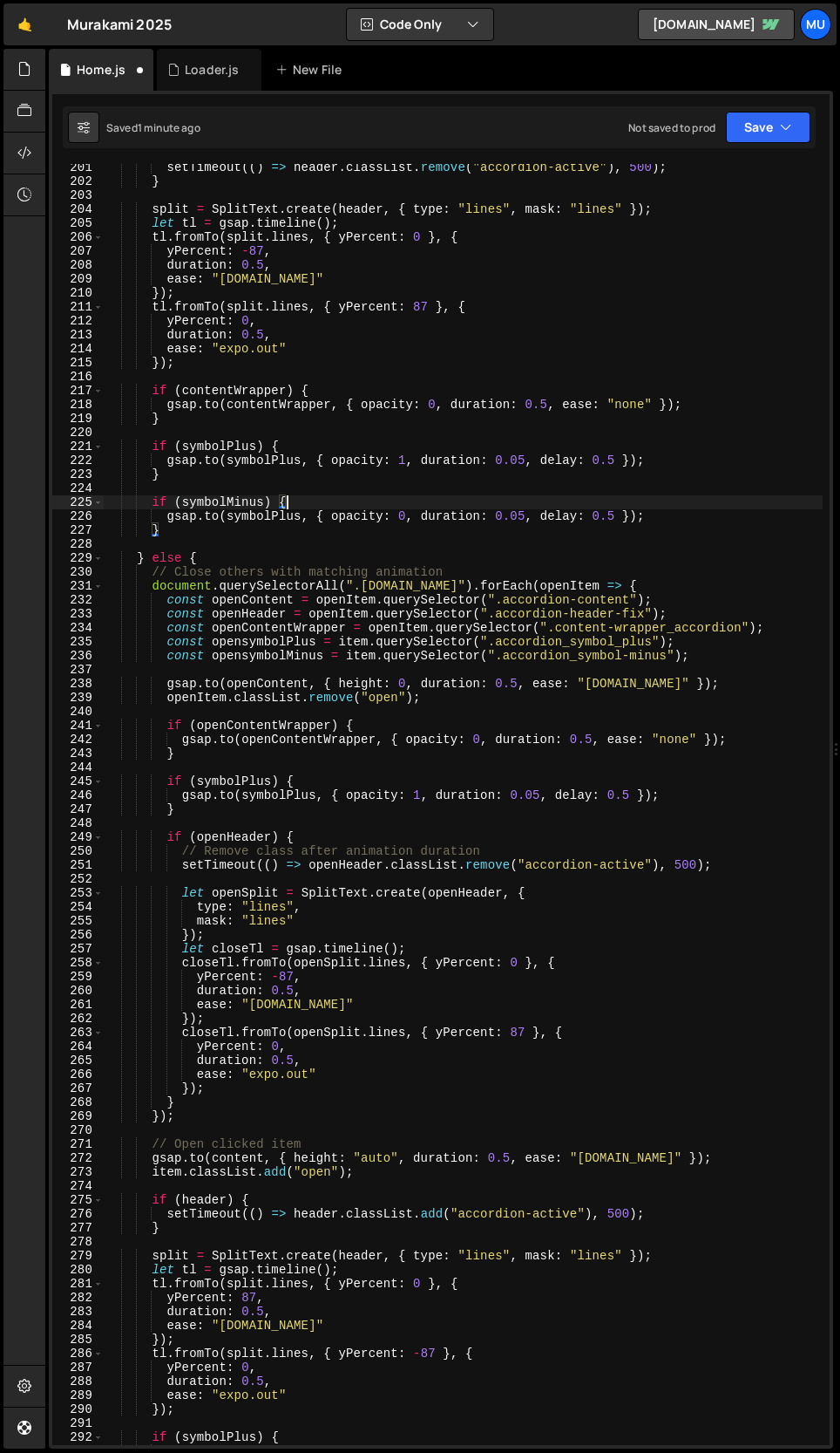
scroll to position [2842, 0]
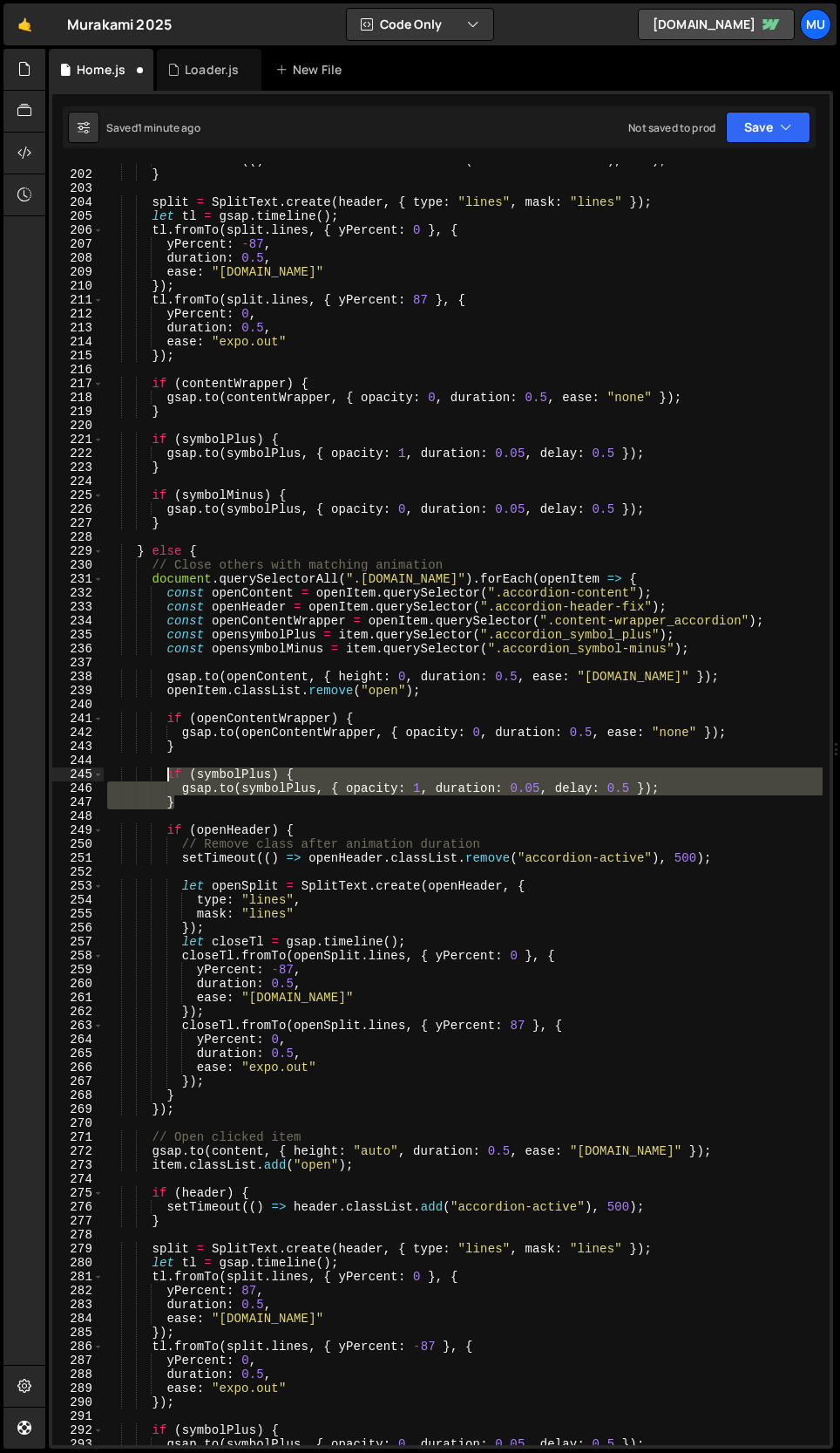
drag, startPoint x: 200, startPoint y: 806, endPoint x: 164, endPoint y: 776, distance: 46.9
click at [164, 776] on div "setTimeout (( ) => header . classList . remove ( "accordion-active" ) , 500 ) ;…" at bounding box center [463, 808] width 719 height 1309
click at [176, 801] on div "setTimeout (( ) => header . classList . remove ( "accordion-active" ) , 500 ) ;…" at bounding box center [463, 804] width 719 height 1280
type textarea "}"
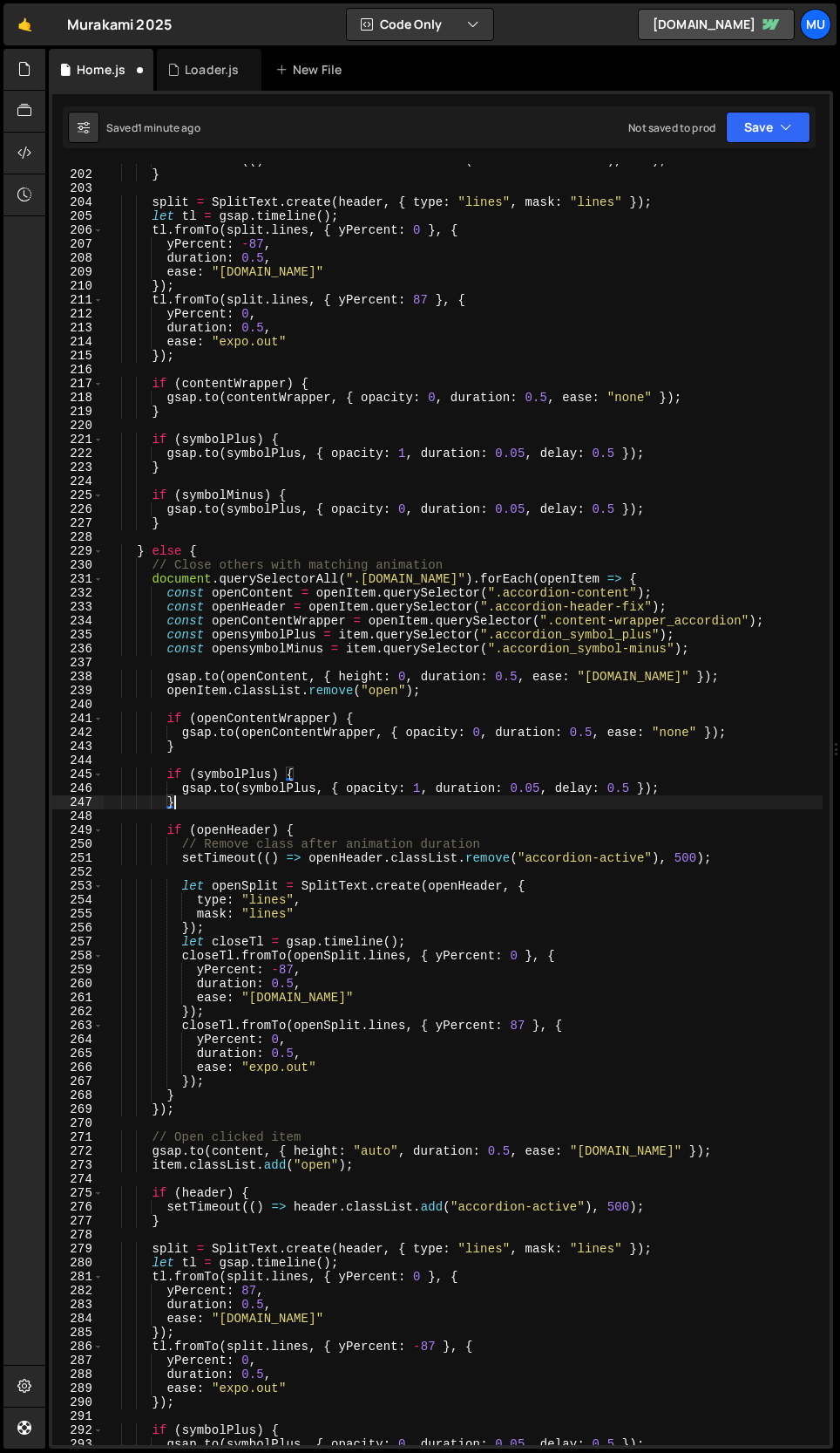
scroll to position [0, 3]
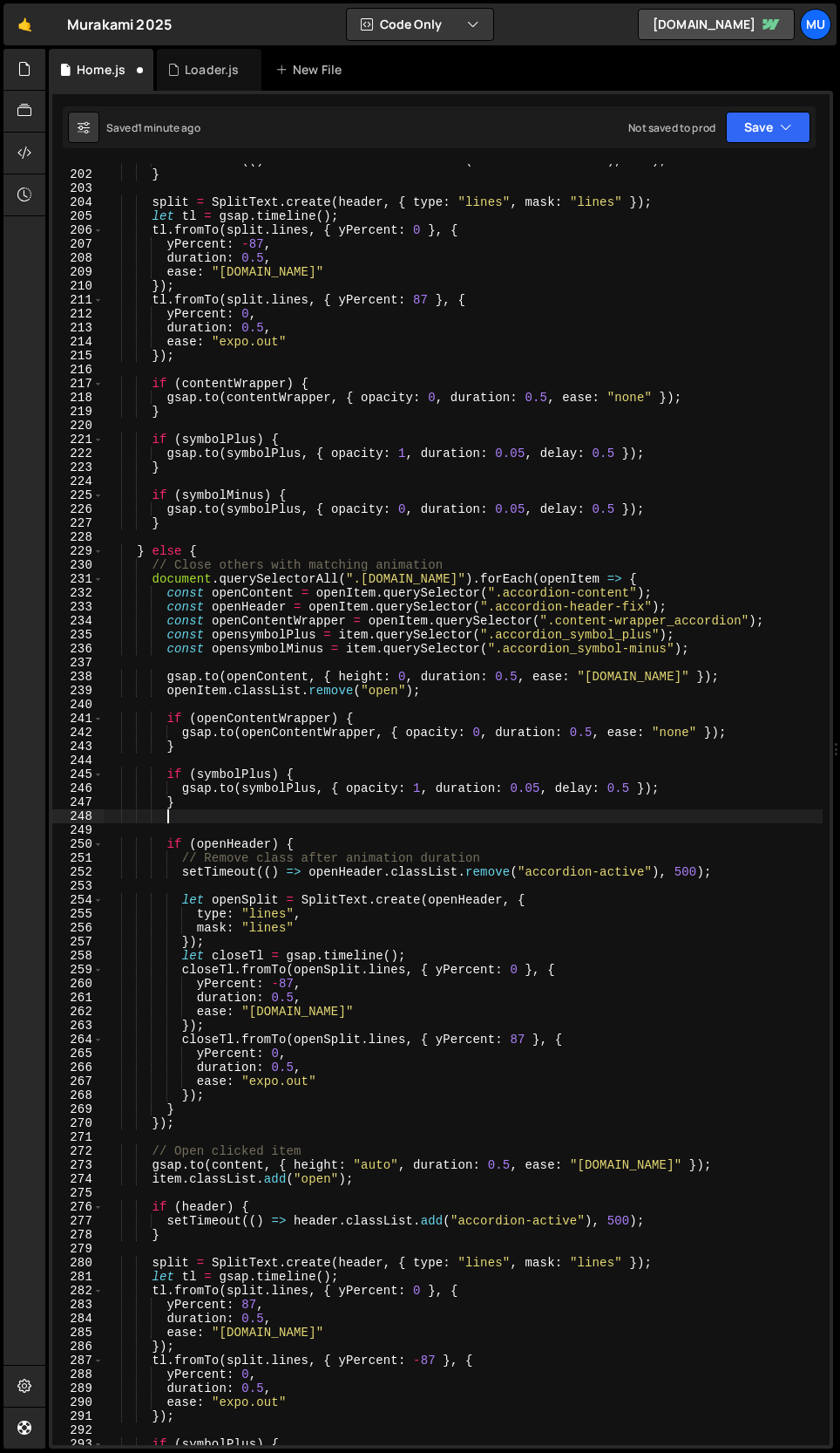
paste textarea "}"
type textarea "}"
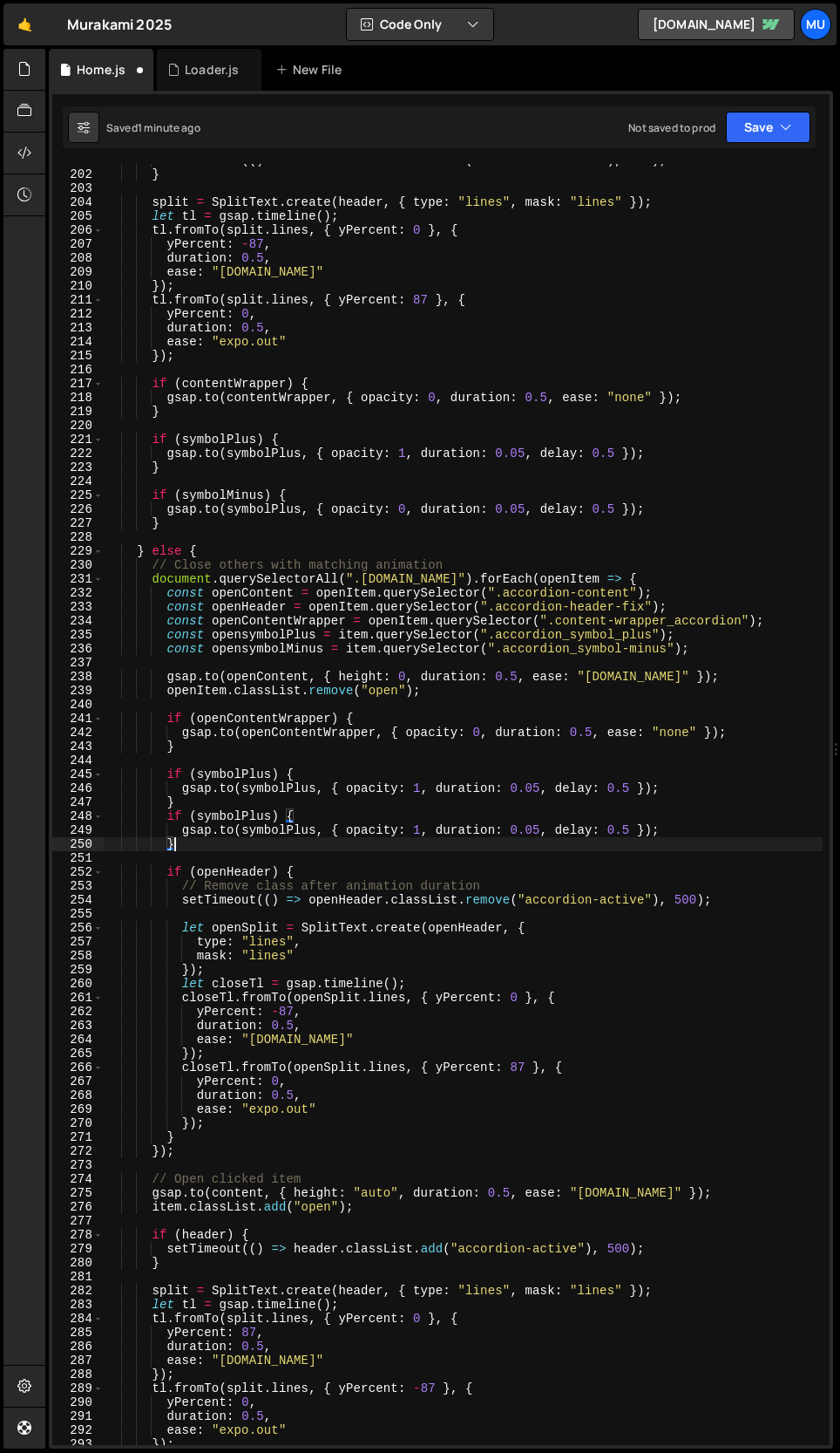
click at [184, 807] on div "setTimeout (( ) => header . classList . remove ( "accordion-active" ) , 500 ) ;…" at bounding box center [463, 808] width 719 height 1309
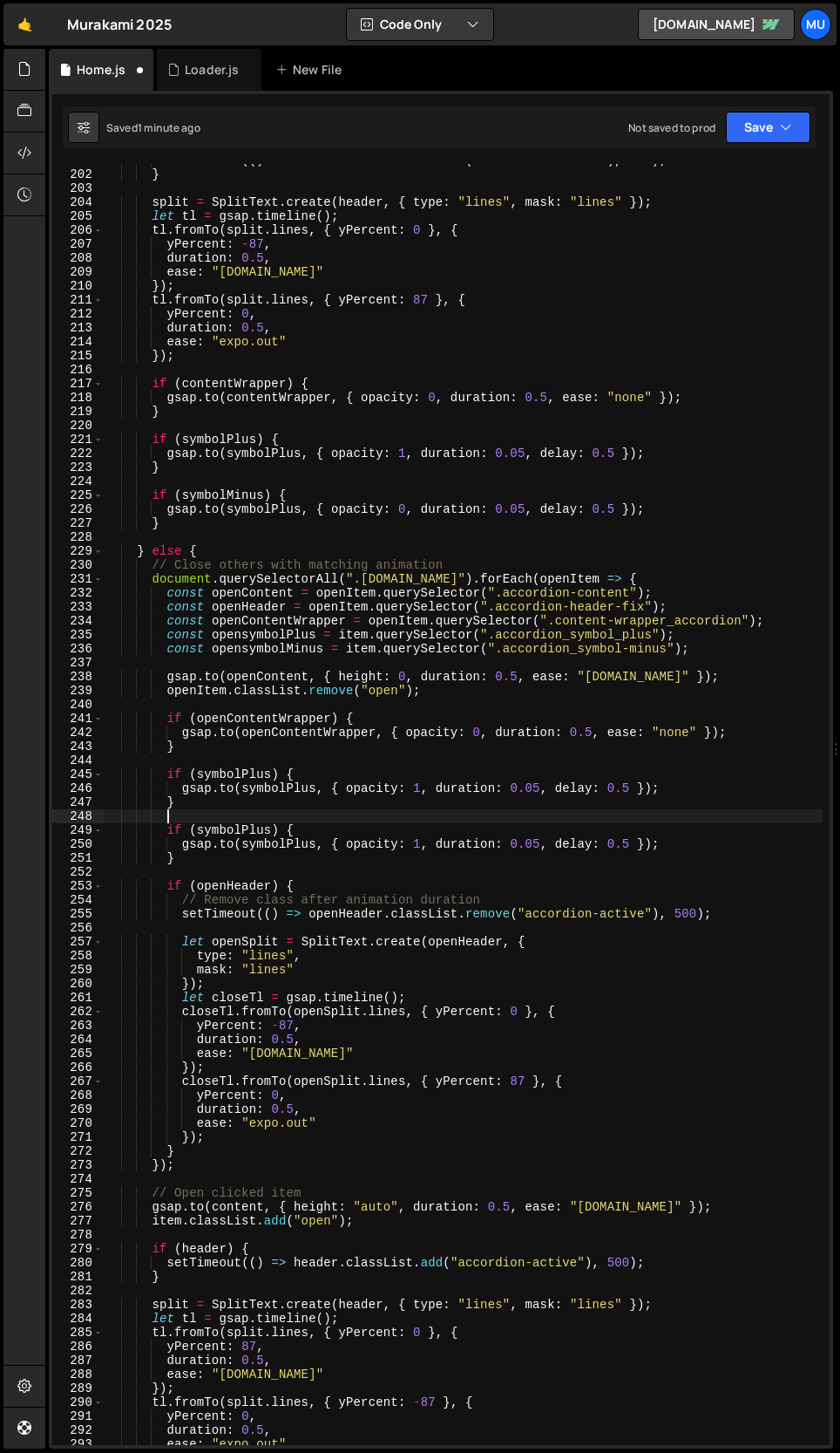
click at [254, 828] on div "setTimeout (( ) => header . classList . remove ( "accordion-active" ) , 500 ) ;…" at bounding box center [463, 808] width 719 height 1309
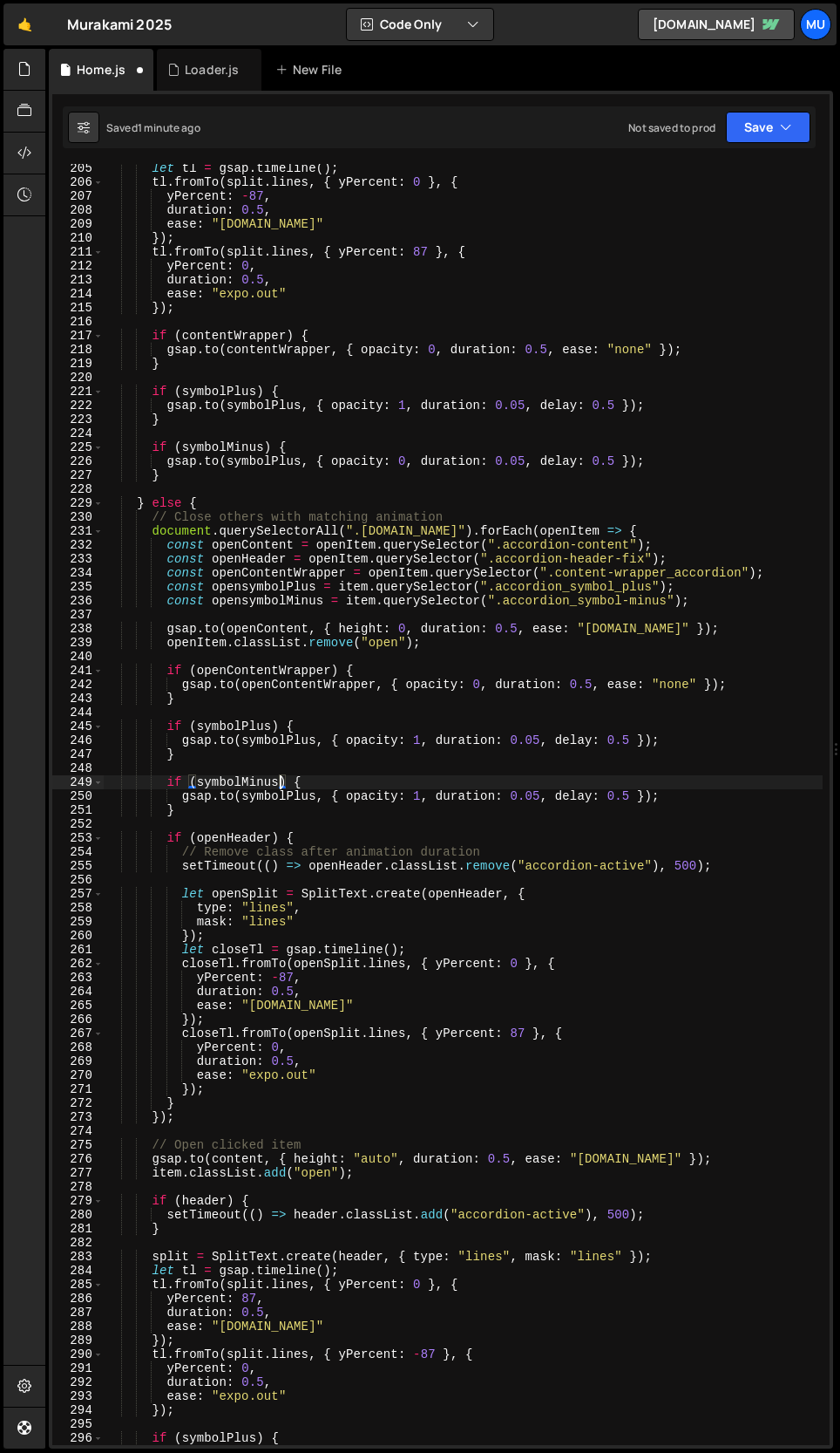
scroll to position [2891, 0]
click at [423, 793] on div "let tl = gsap . timeline ( ) ; tl . fromTo ( split . lines , { yPercent : 0 } ,…" at bounding box center [463, 815] width 719 height 1309
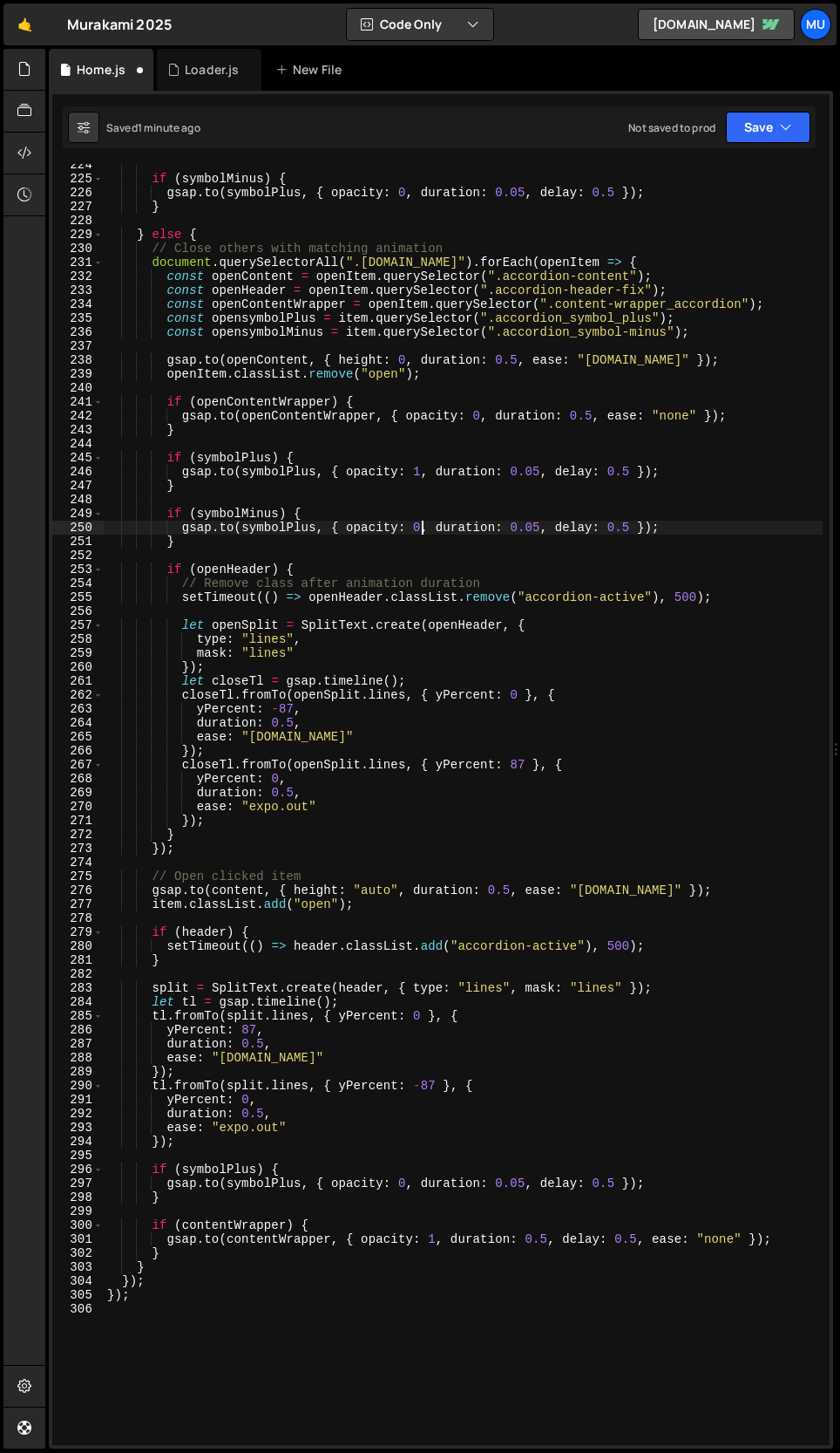
scroll to position [3161, 0]
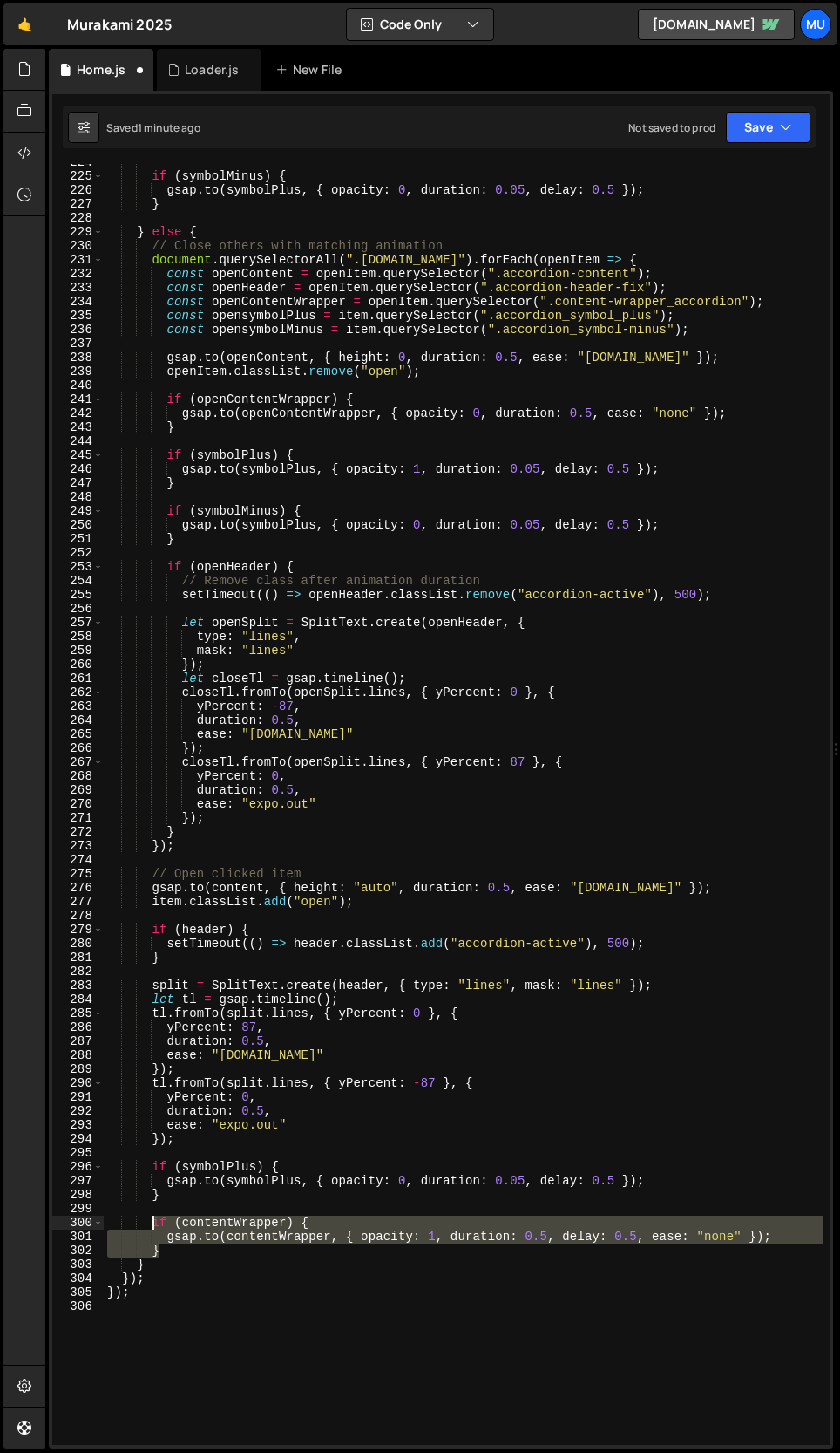
drag, startPoint x: 173, startPoint y: 1252, endPoint x: 155, endPoint y: 1224, distance: 33.3
click at [155, 1224] on div "if ( symbolMinus ) { gsap . to ( symbolPlus , { opacity : 0 , duration : 0.05 ,…" at bounding box center [463, 810] width 719 height 1309
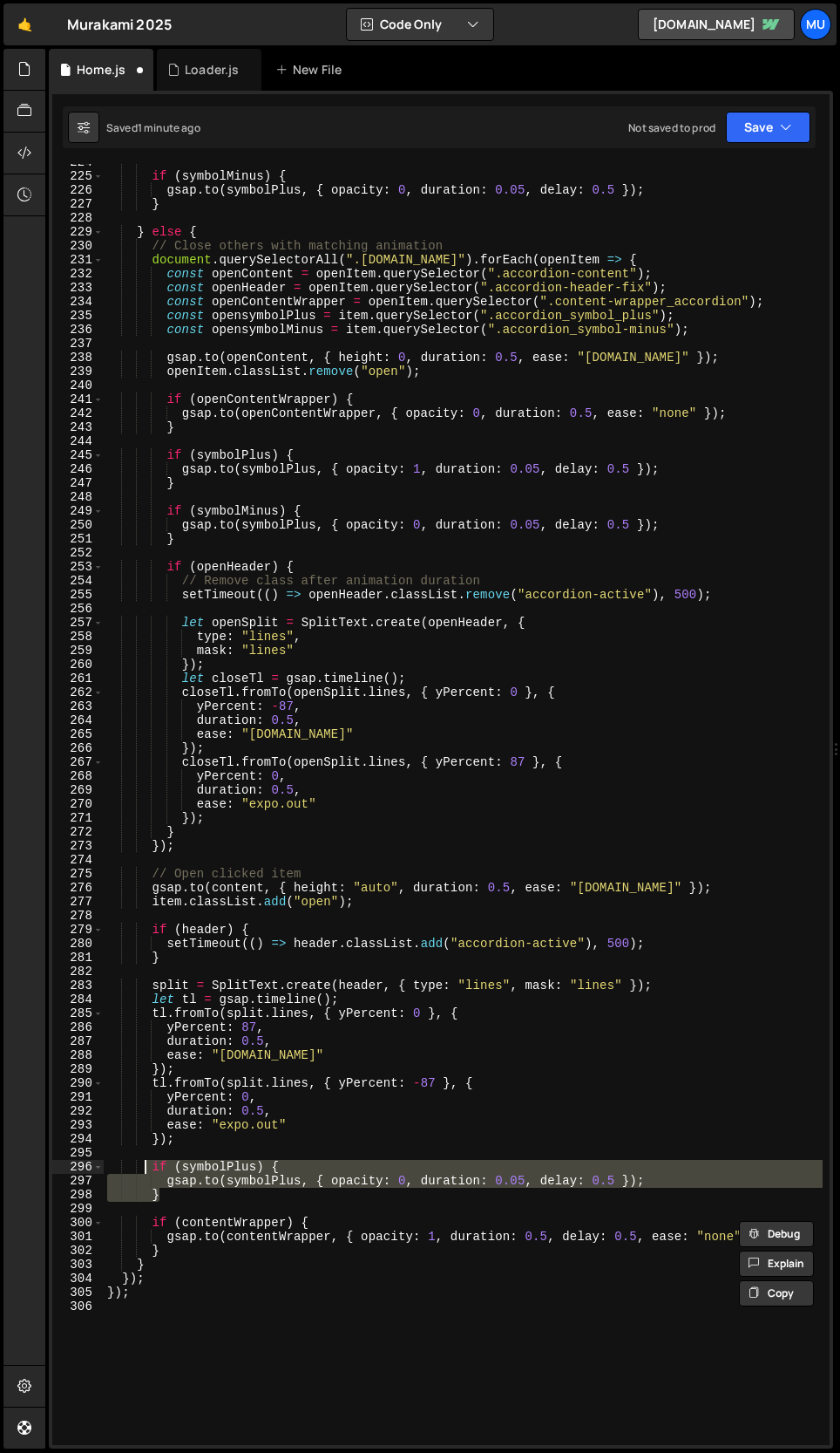
drag, startPoint x: 163, startPoint y: 1197, endPoint x: 147, endPoint y: 1166, distance: 34.9
click at [147, 1166] on div "if ( symbolMinus ) { gsap . to ( symbolPlus , { opacity : 0 , duration : 0.05 ,…" at bounding box center [463, 810] width 719 height 1309
drag, startPoint x: 174, startPoint y: 1196, endPoint x: 154, endPoint y: 1172, distance: 31.2
click at [154, 1172] on div "if ( symbolMinus ) { gsap . to ( symbolPlus , { opacity : 0 , duration : 0.05 ,…" at bounding box center [463, 810] width 719 height 1309
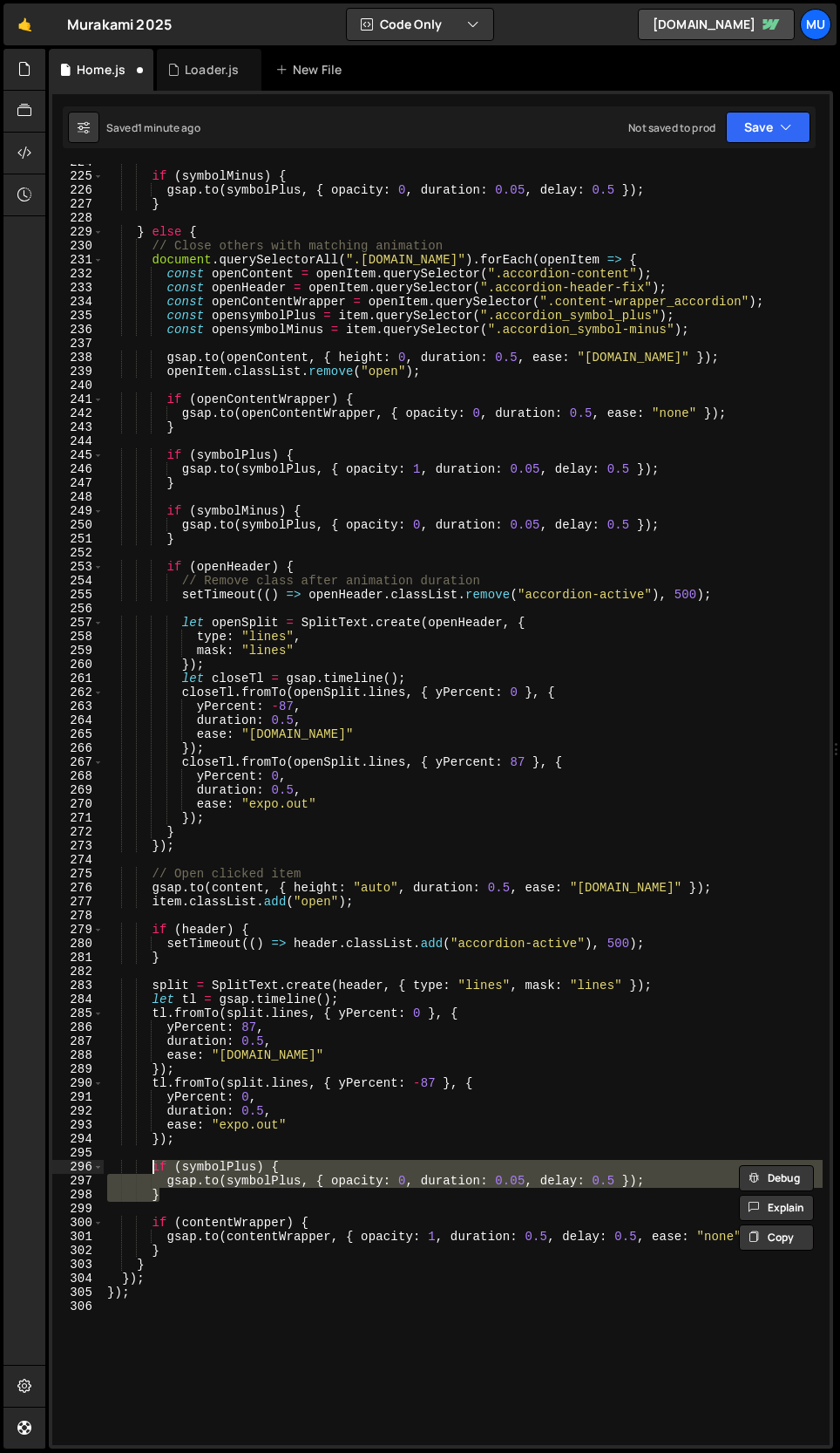
click at [176, 1199] on div "if ( symbolMinus ) { gsap . to ( symbolPlus , { opacity : 0 , duration : 0.05 ,…" at bounding box center [463, 804] width 719 height 1280
type textarea "}"
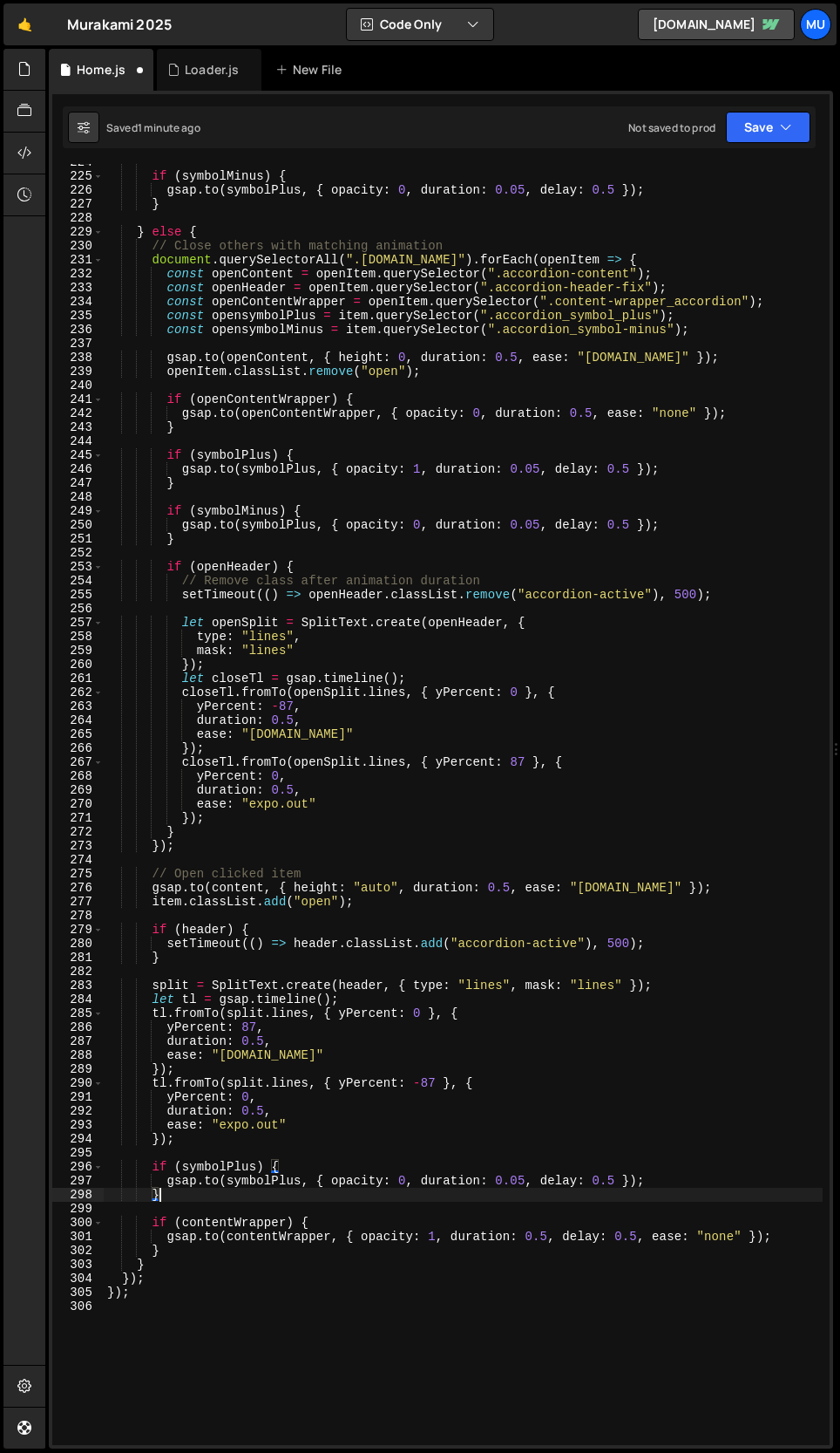
scroll to position [0, 2]
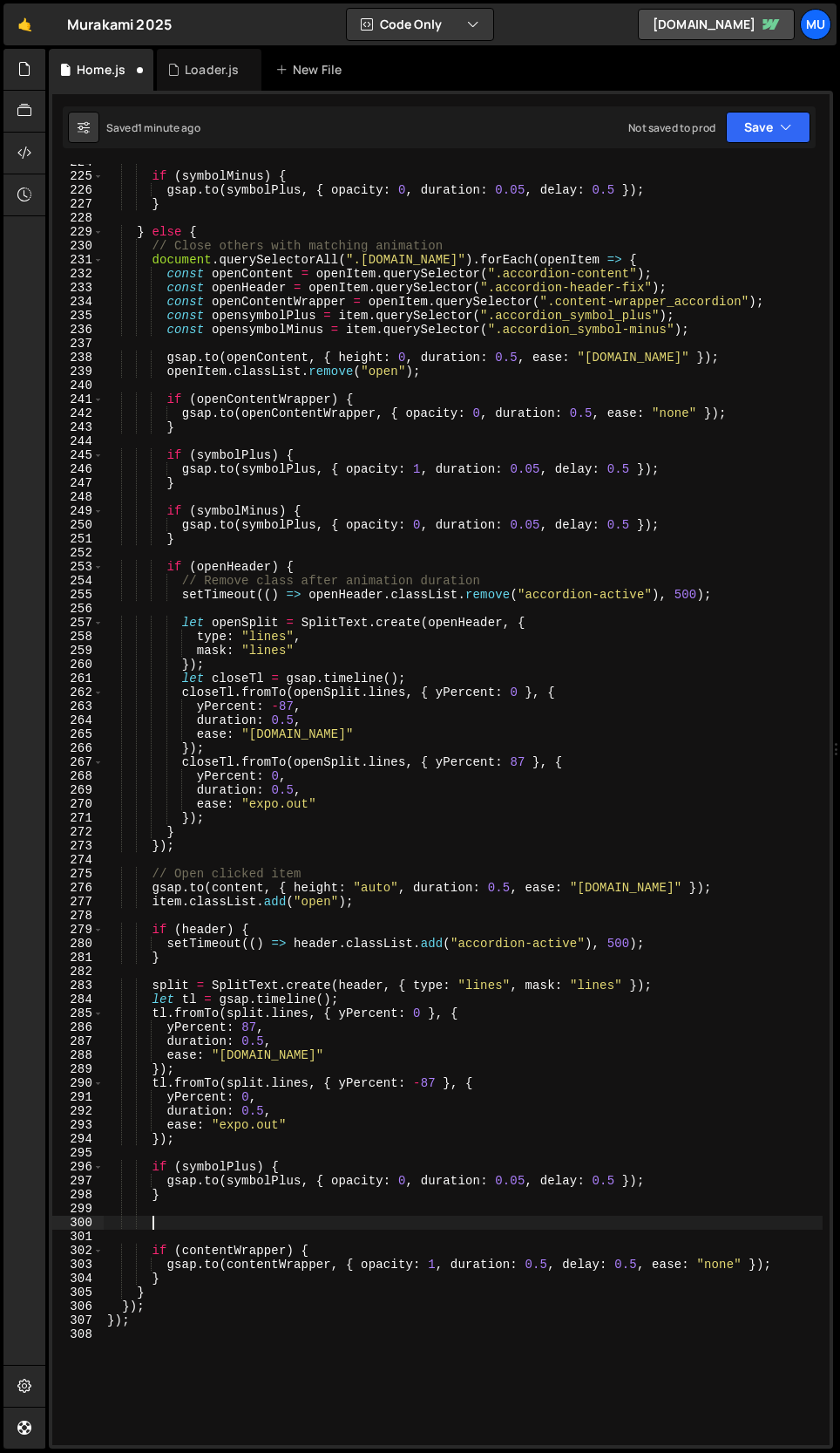
paste textarea "}"
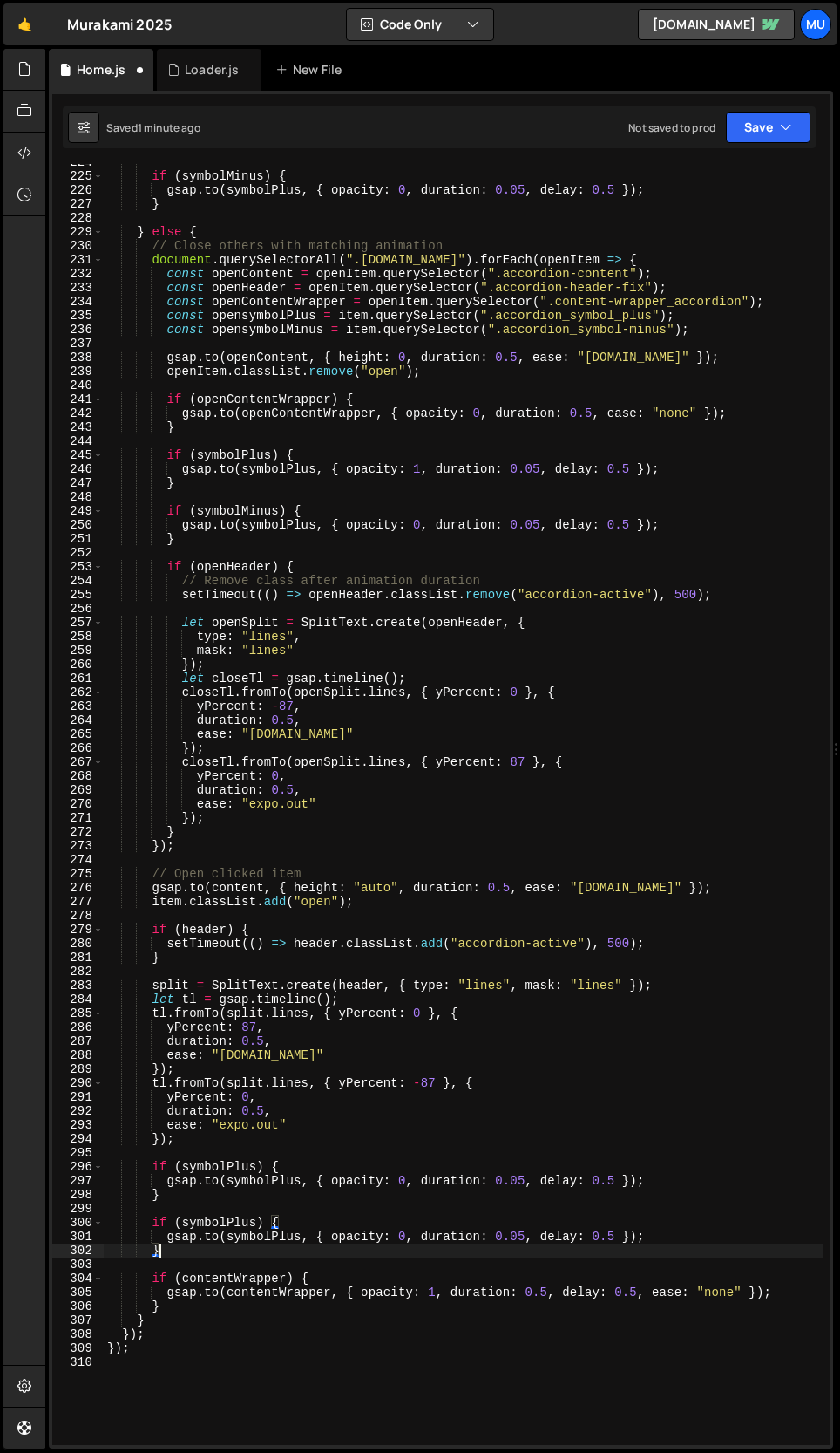
click at [240, 1224] on div "if ( symbolMinus ) { gsap . to ( symbolPlus , { opacity : 0 , duration : 0.05 ,…" at bounding box center [463, 810] width 719 height 1309
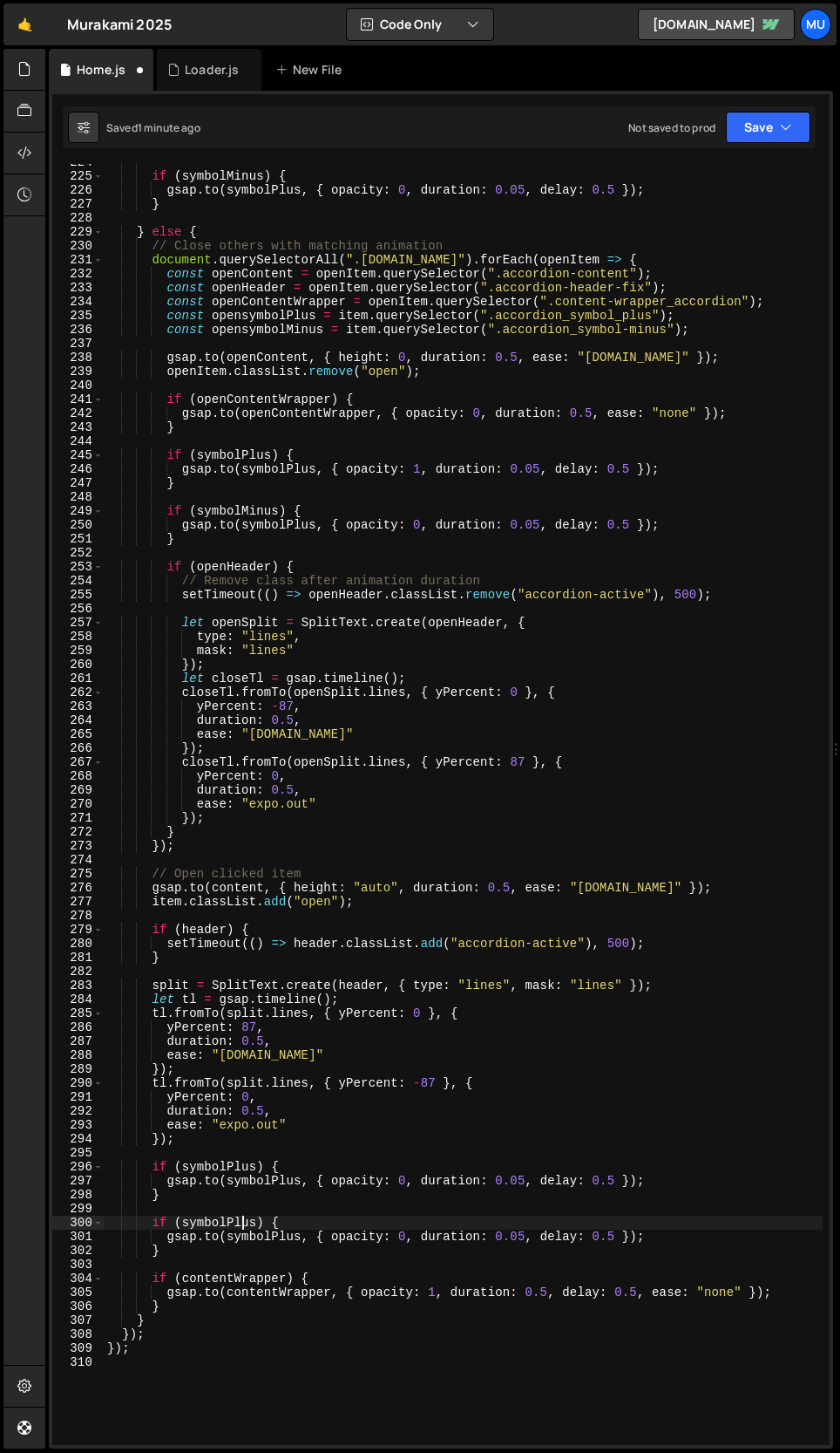
click at [240, 1224] on div "if ( symbolMinus ) { gsap . to ( symbolPlus , { opacity : 0 , duration : 0.05 ,…" at bounding box center [463, 810] width 719 height 1309
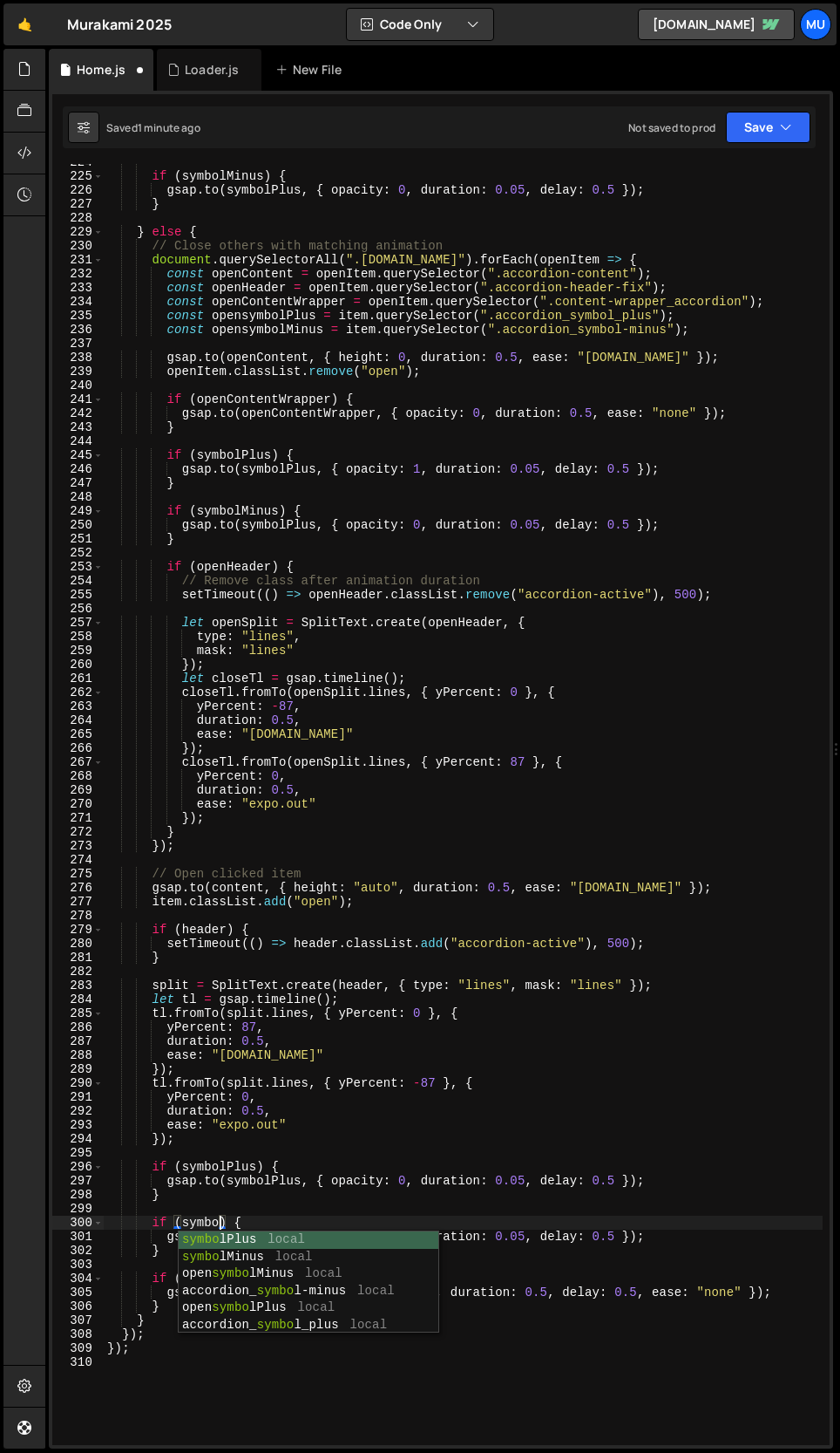
scroll to position [0, 8]
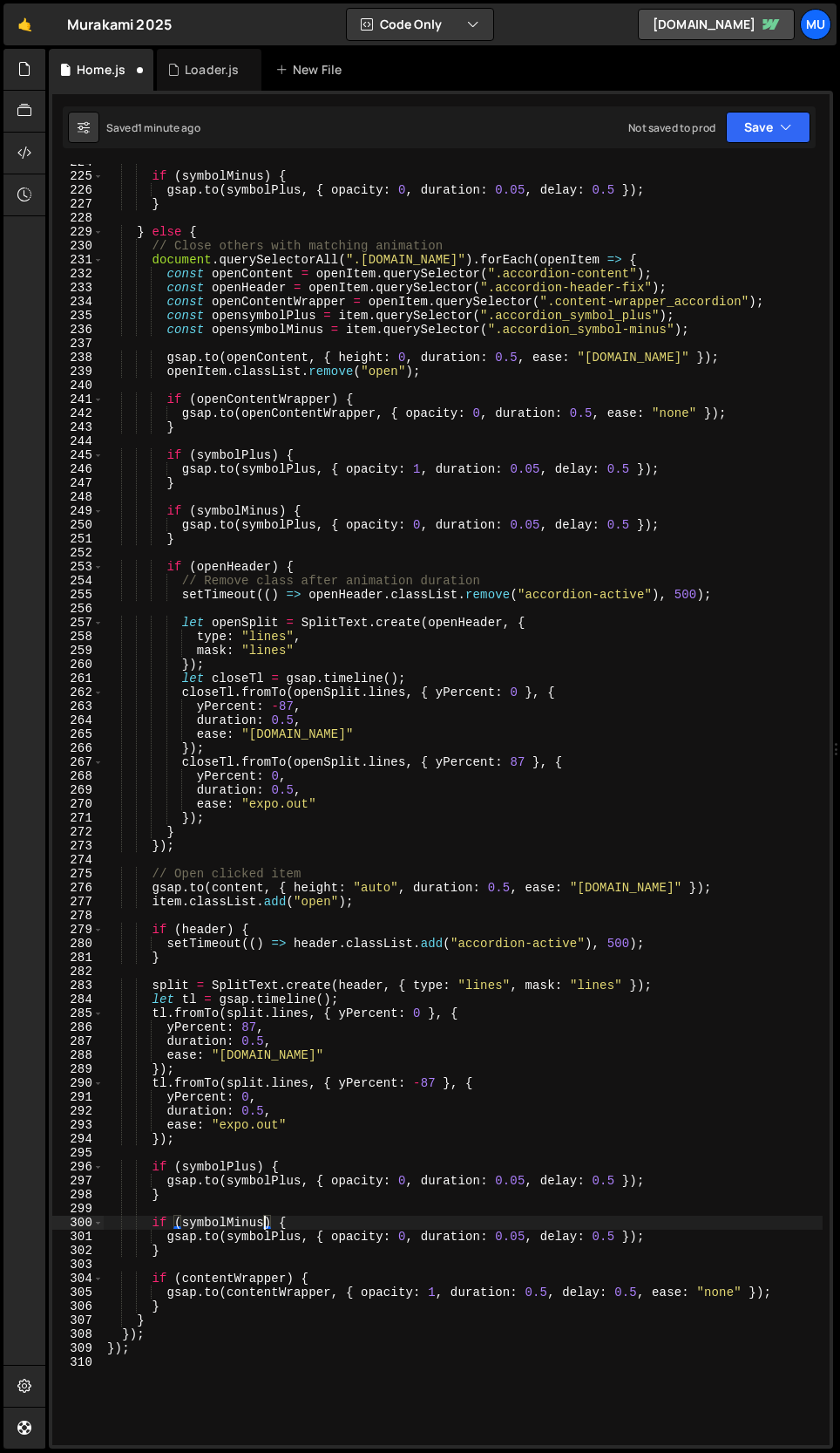
click at [404, 1235] on div "if ( symbolMinus ) { gsap . to ( symbolPlus , { opacity : 0 , duration : 0.05 ,…" at bounding box center [463, 810] width 719 height 1309
click at [288, 1240] on div "if ( symbolMinus ) { gsap . to ( symbolPlus , { opacity : 0 , duration : 0.05 ,…" at bounding box center [463, 810] width 719 height 1309
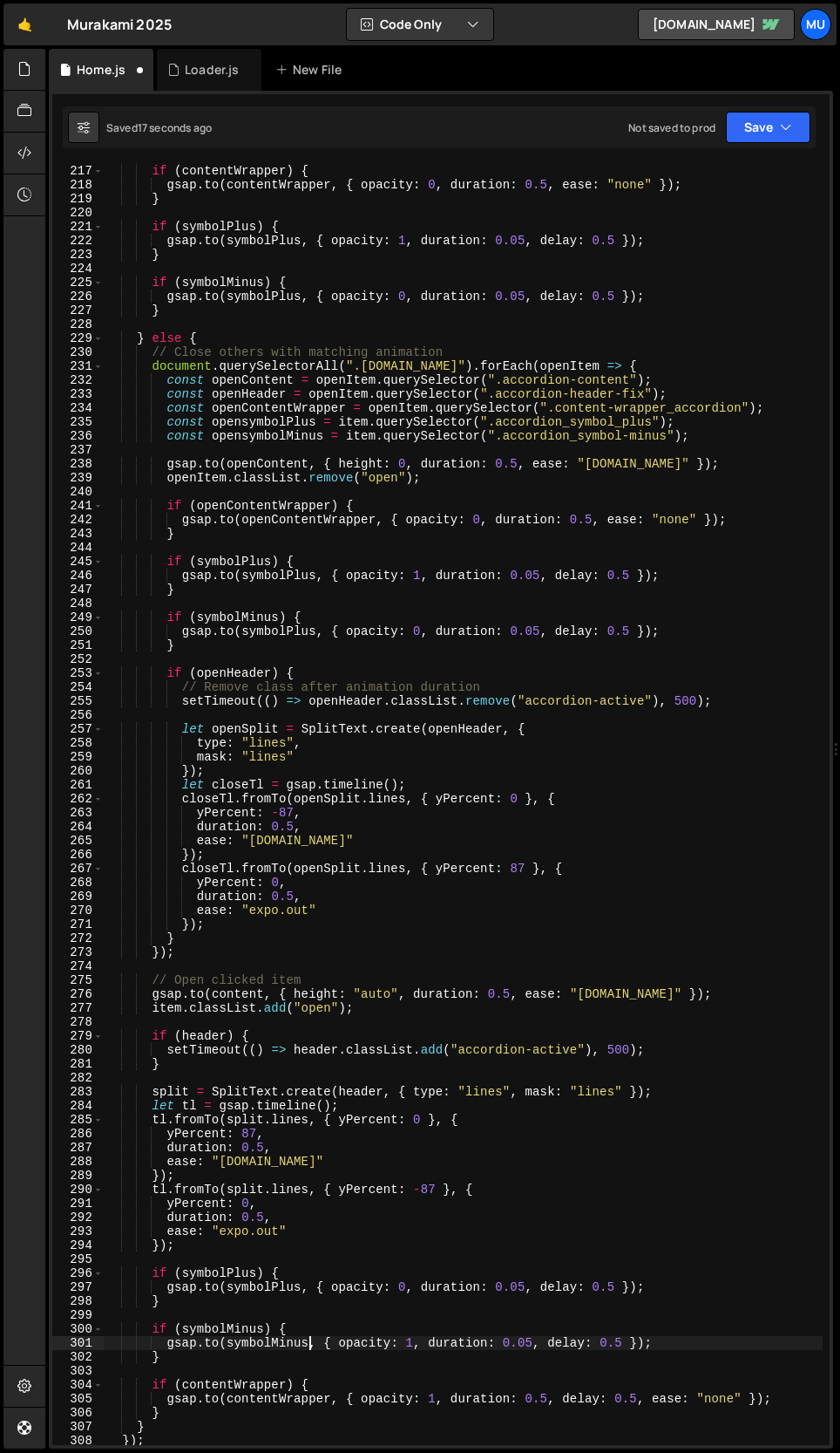
scroll to position [3052, 0]
click at [268, 626] on div "if ( contentWrapper ) { gsap . to ( contentWrapper , { opacity : 0 , duration :…" at bounding box center [463, 807] width 719 height 1309
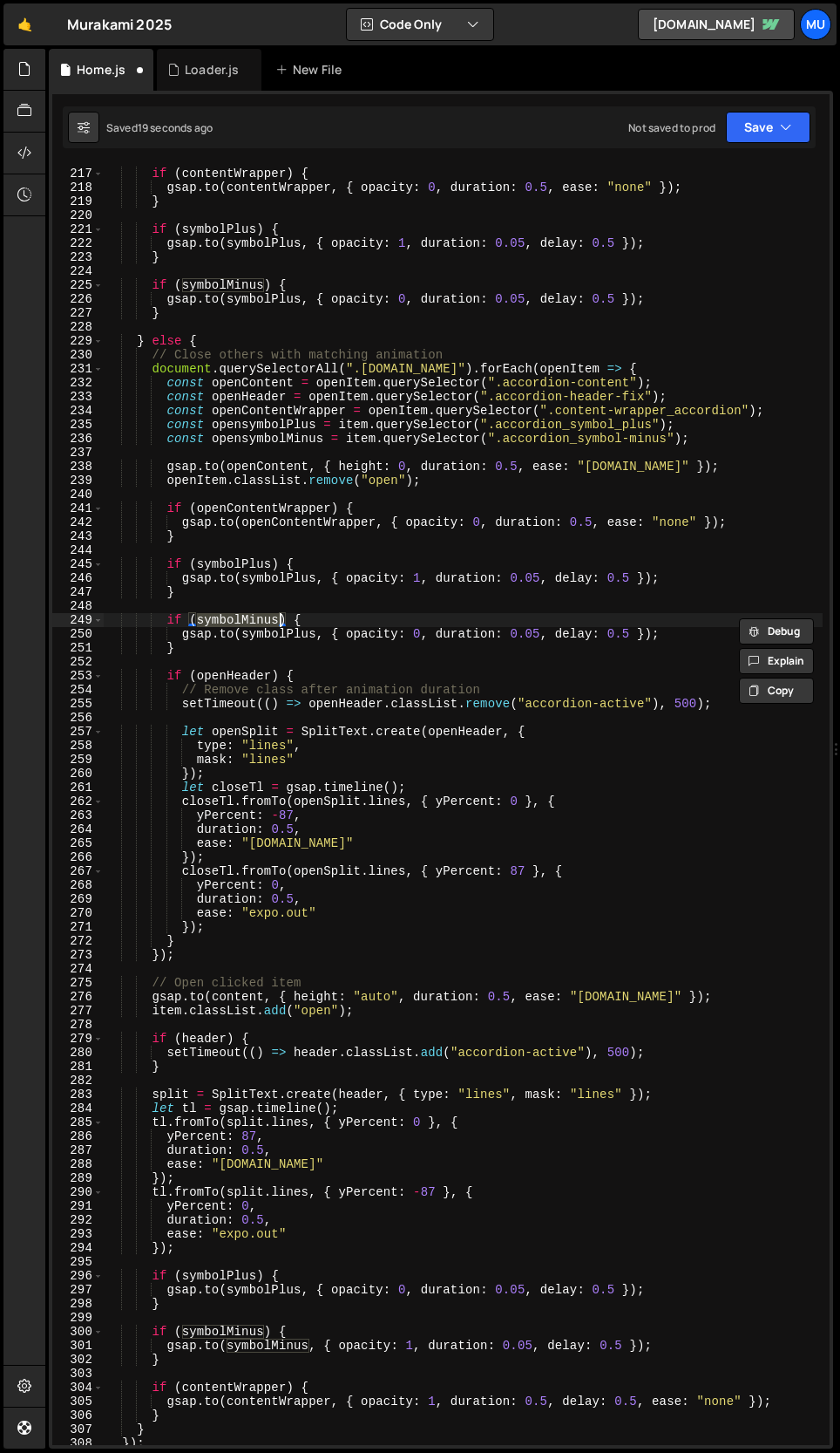
click at [262, 635] on div "if ( contentWrapper ) { gsap . to ( contentWrapper , { opacity : 0 , duration :…" at bounding box center [463, 807] width 719 height 1309
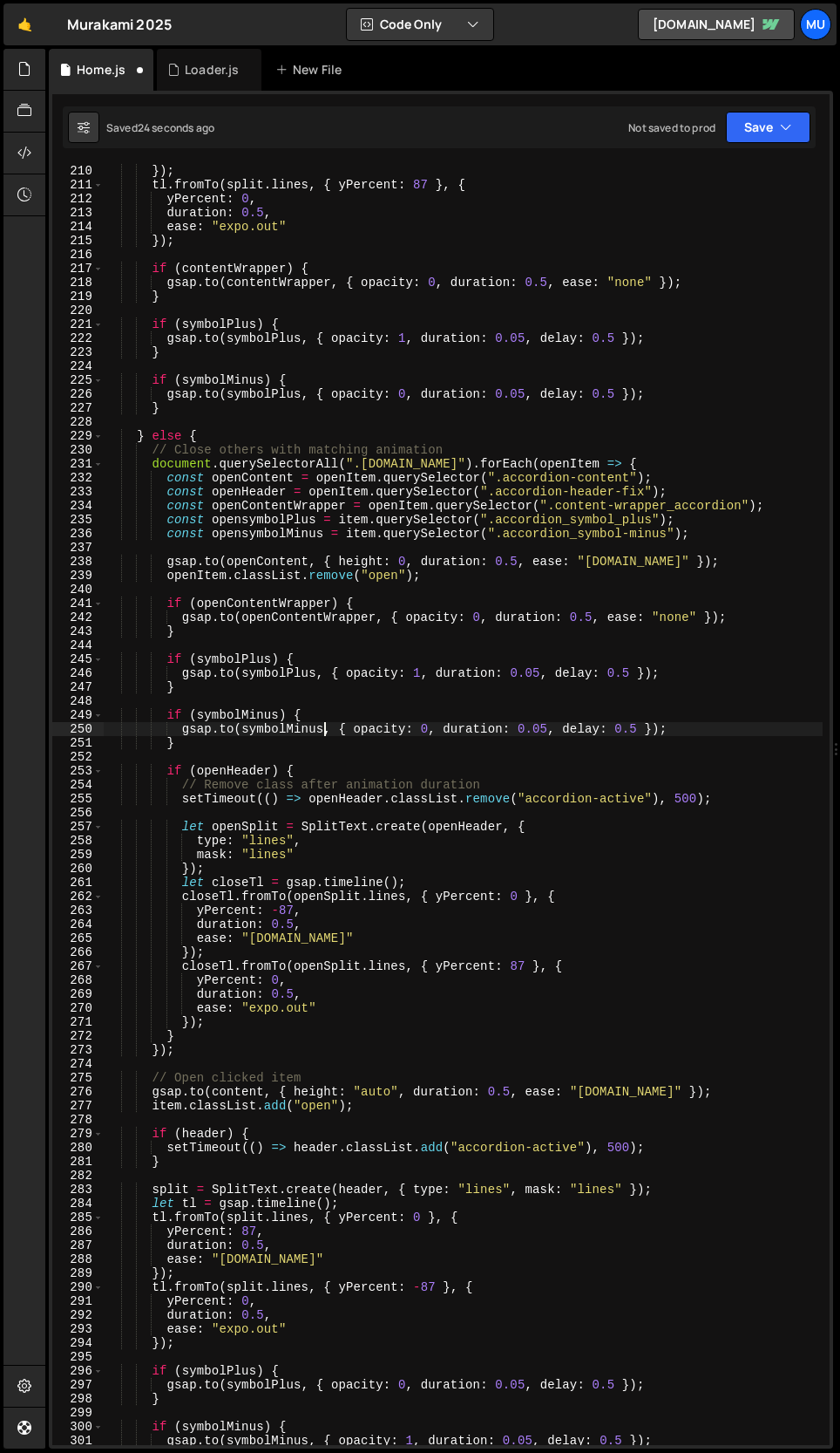
scroll to position [2957, 0]
click at [268, 393] on div "ease : "[DOMAIN_NAME]" }) ; tl . fromTo ( split . lines , { yPercent : 87 } , {…" at bounding box center [463, 806] width 719 height 1309
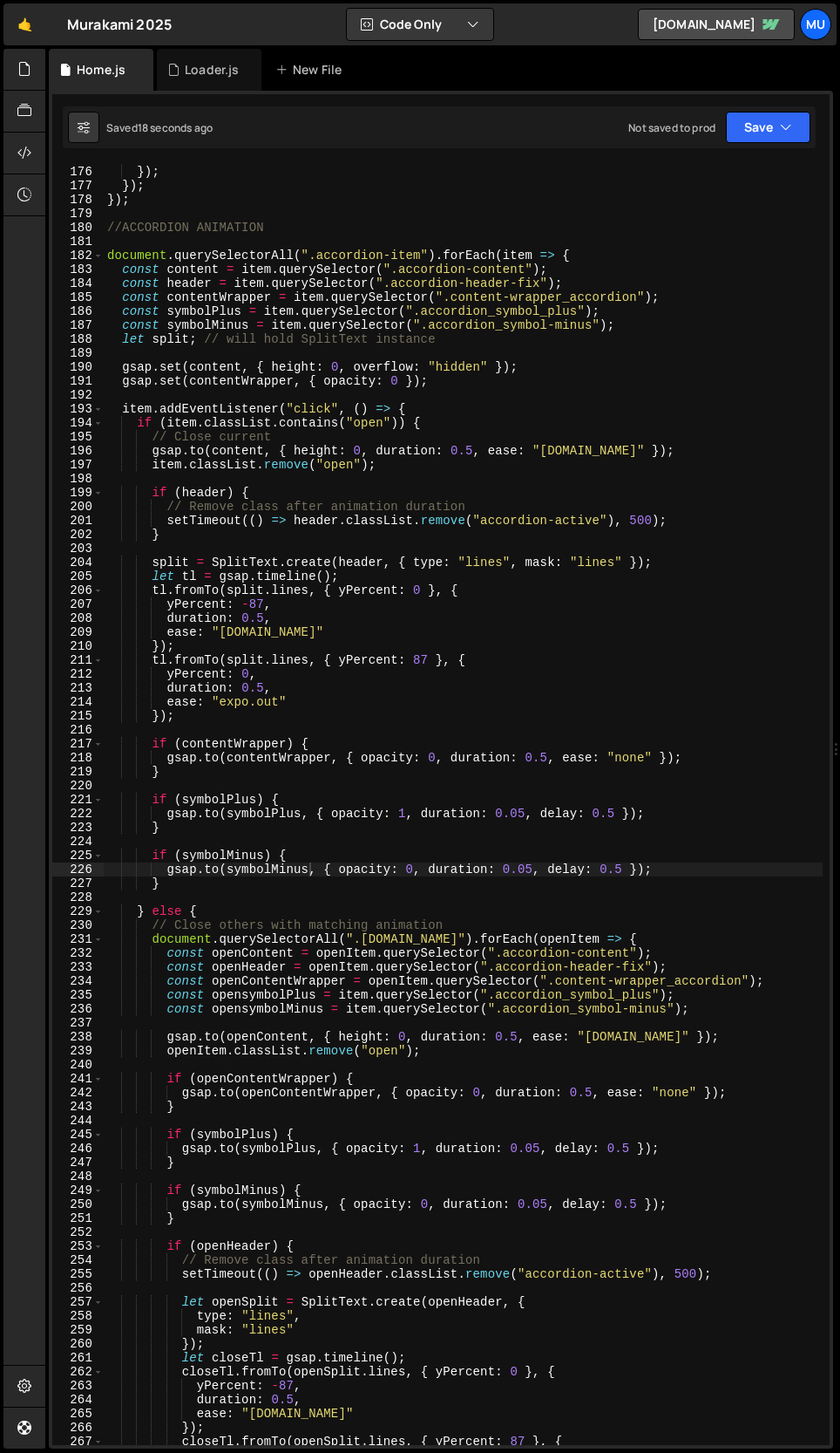
scroll to position [2477, 0]
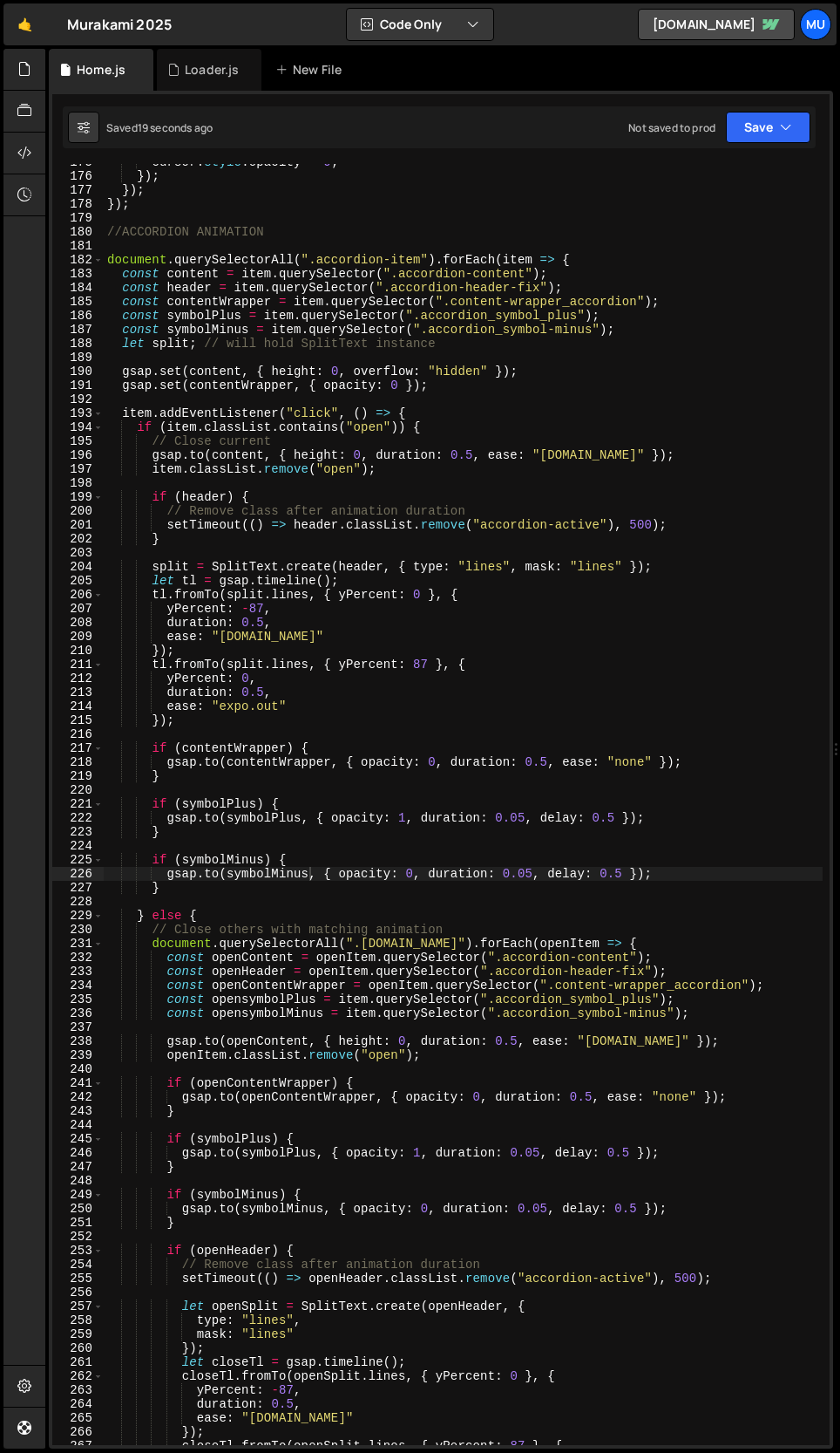
click at [454, 385] on div "cursor . style . opacity = 0 ; }) ; }) ; }) ; //ACCORDION ANIMATION document . …" at bounding box center [463, 810] width 719 height 1309
type textarea "gsap.set(contentWrapper, { opacity: 0 });"
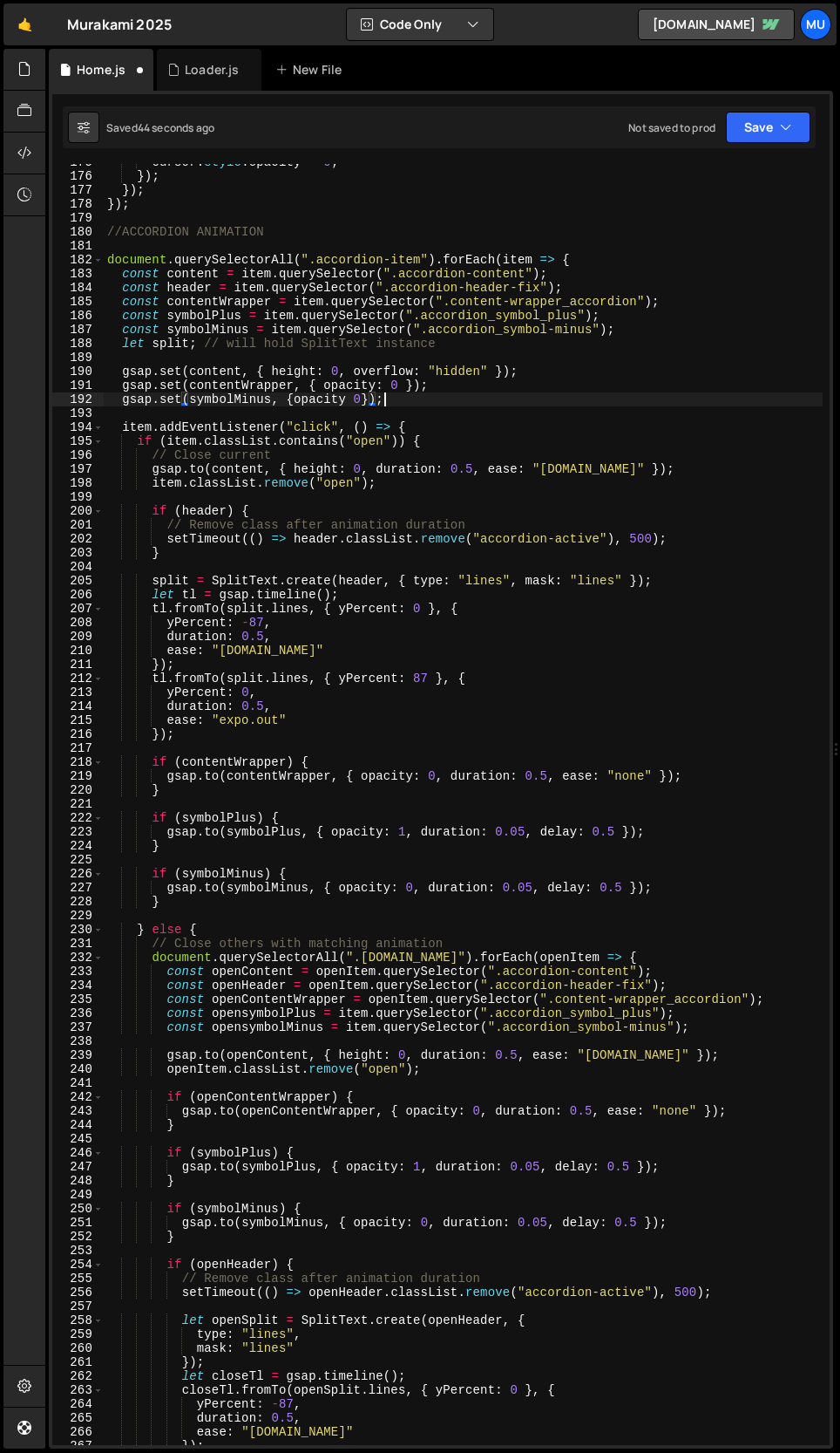
scroll to position [0, 18]
click at [420, 401] on div "cursor . style . opacity = 0 ; }) ; }) ; }) ; //ACCORDION ANIMATION document . …" at bounding box center [463, 810] width 719 height 1309
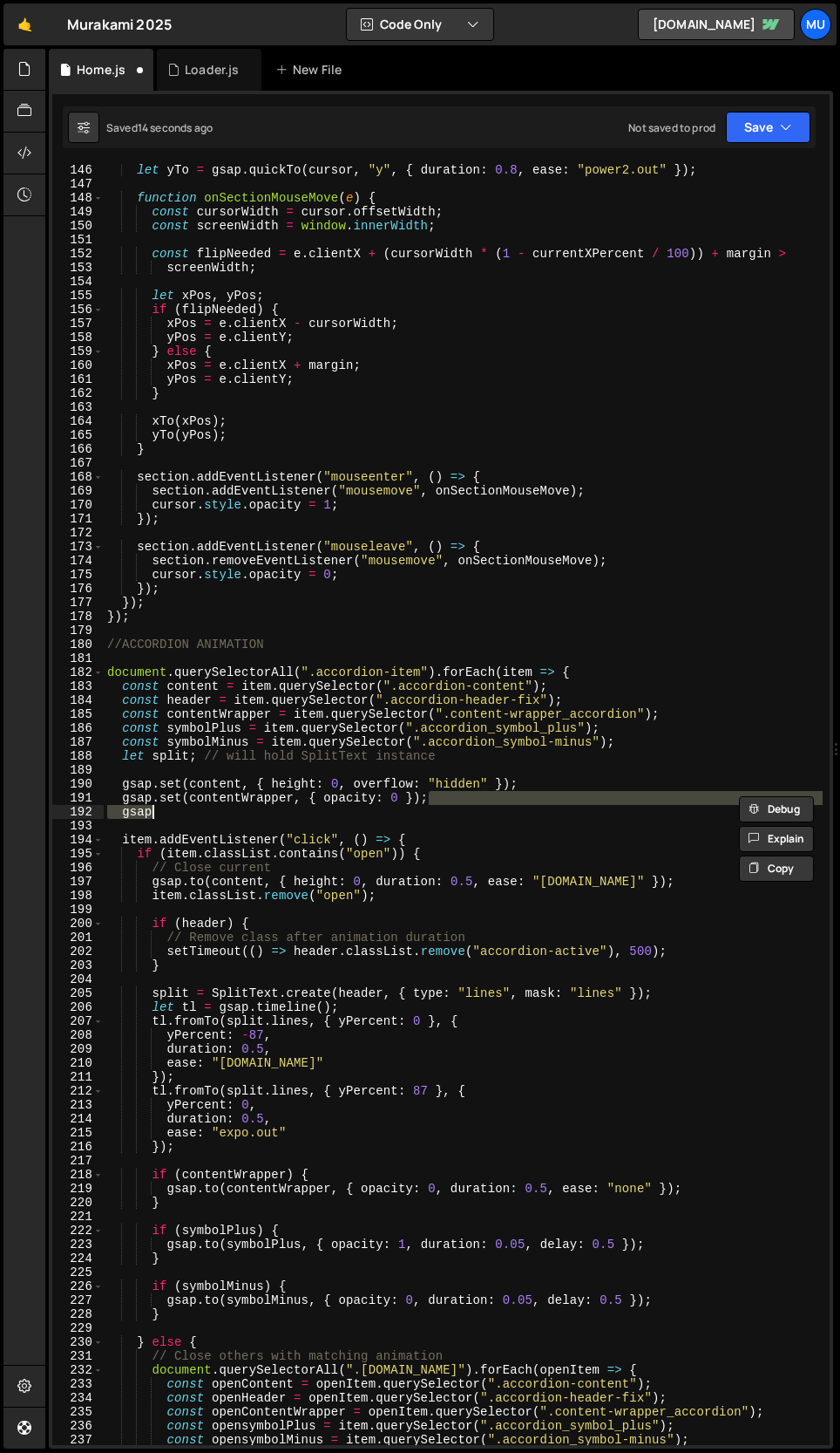
scroll to position [2066, 0]
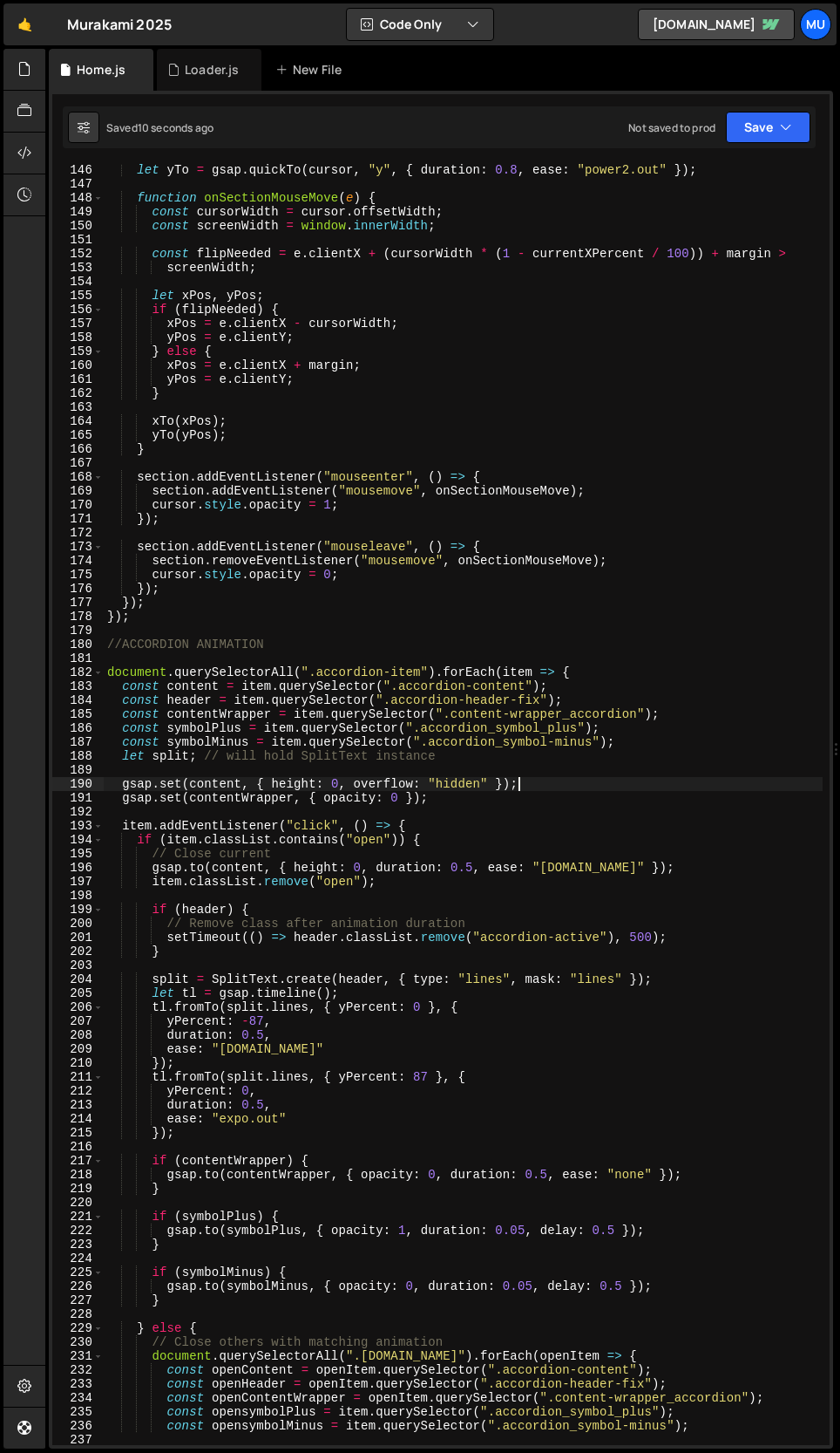
click at [556, 786] on div "let yTo = gsap . quickTo ( cursor , "y" , { duration : 0.8 , ease : "power2.out…" at bounding box center [463, 817] width 719 height 1309
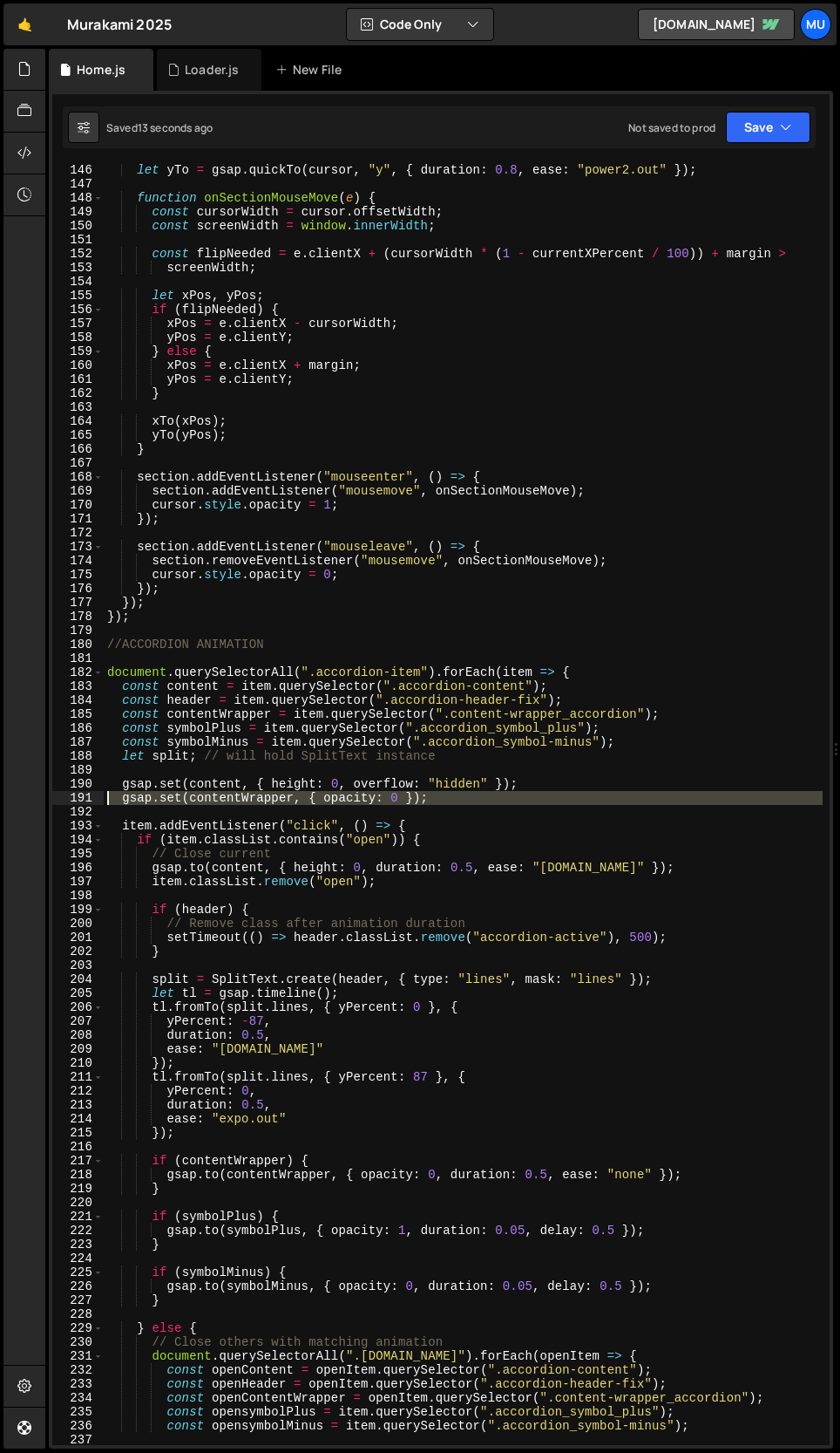
drag, startPoint x: 492, startPoint y: 805, endPoint x: 95, endPoint y: 791, distance: 397.2
click at [95, 791] on div "gsap.set(content, { height: 0, overflow: "hidden" }); 146 147 148 149 150 151 1…" at bounding box center [441, 804] width 778 height 1280
click at [491, 794] on div "let yTo = gsap . quickTo ( cursor , "y" , { duration : 0.8 , ease : "power2.out…" at bounding box center [463, 804] width 719 height 1280
type textarea "gsap.set(contentWrapper, { opacity: 0 });"
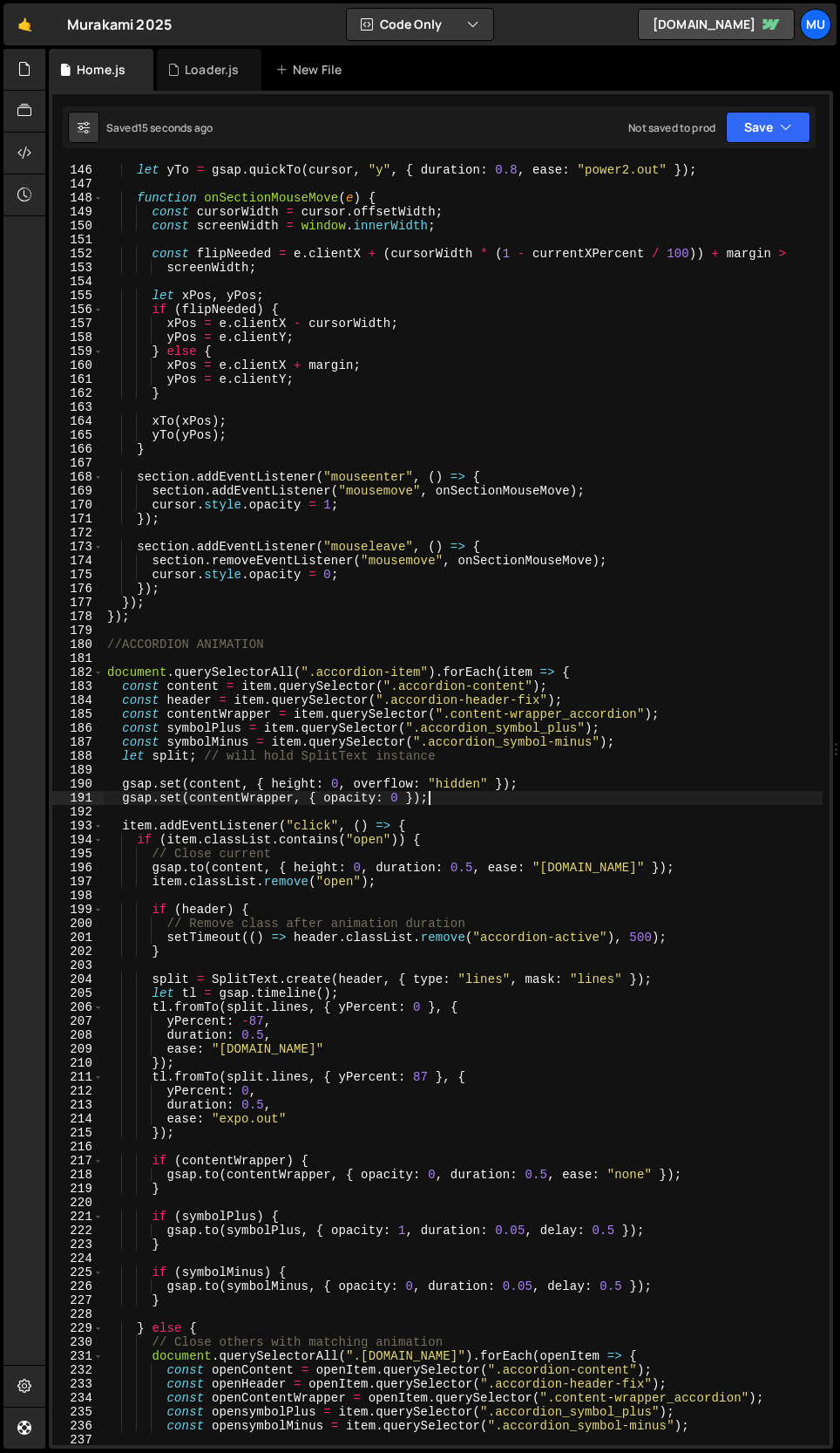
scroll to position [0, 0]
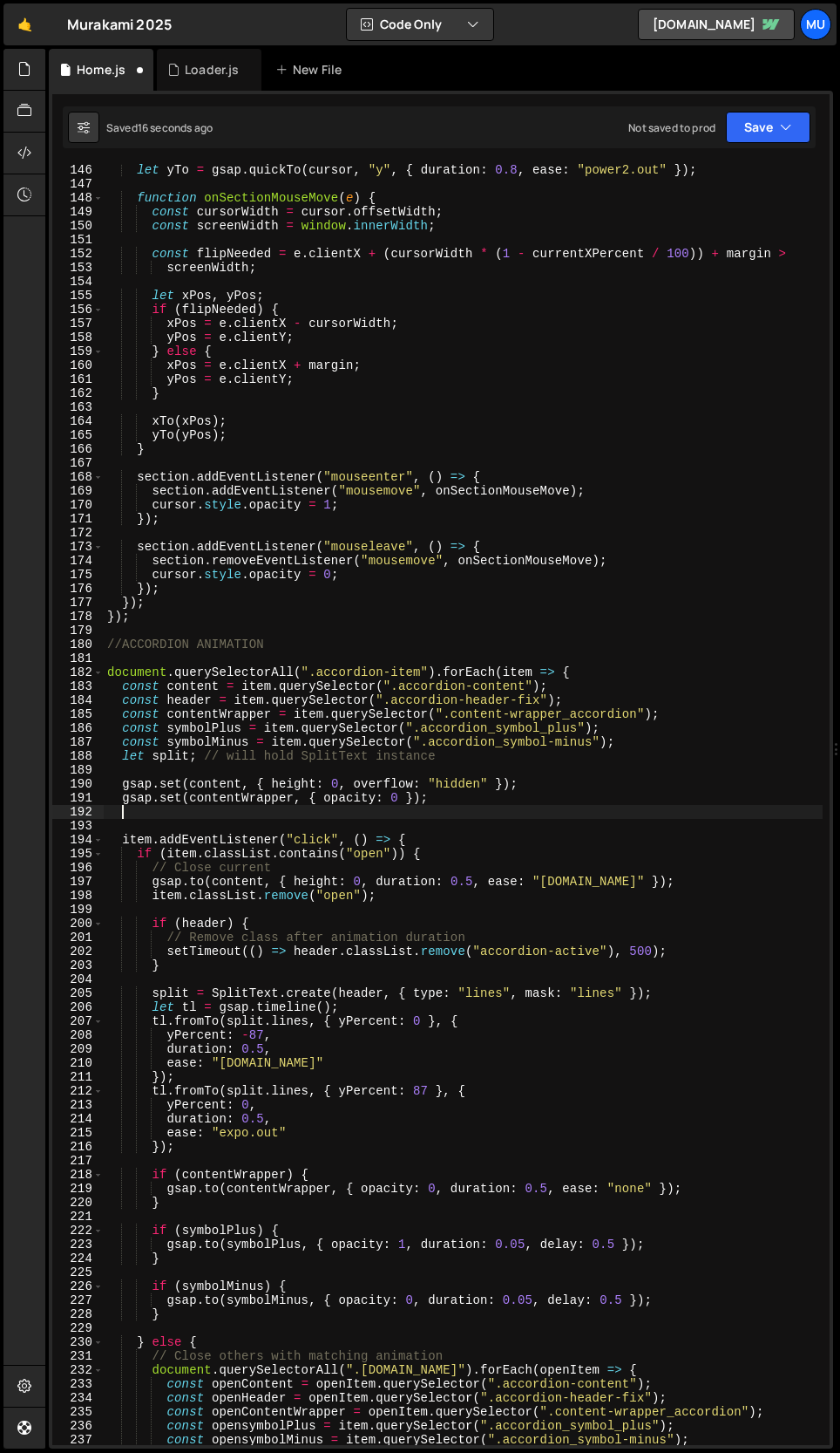
paste textarea
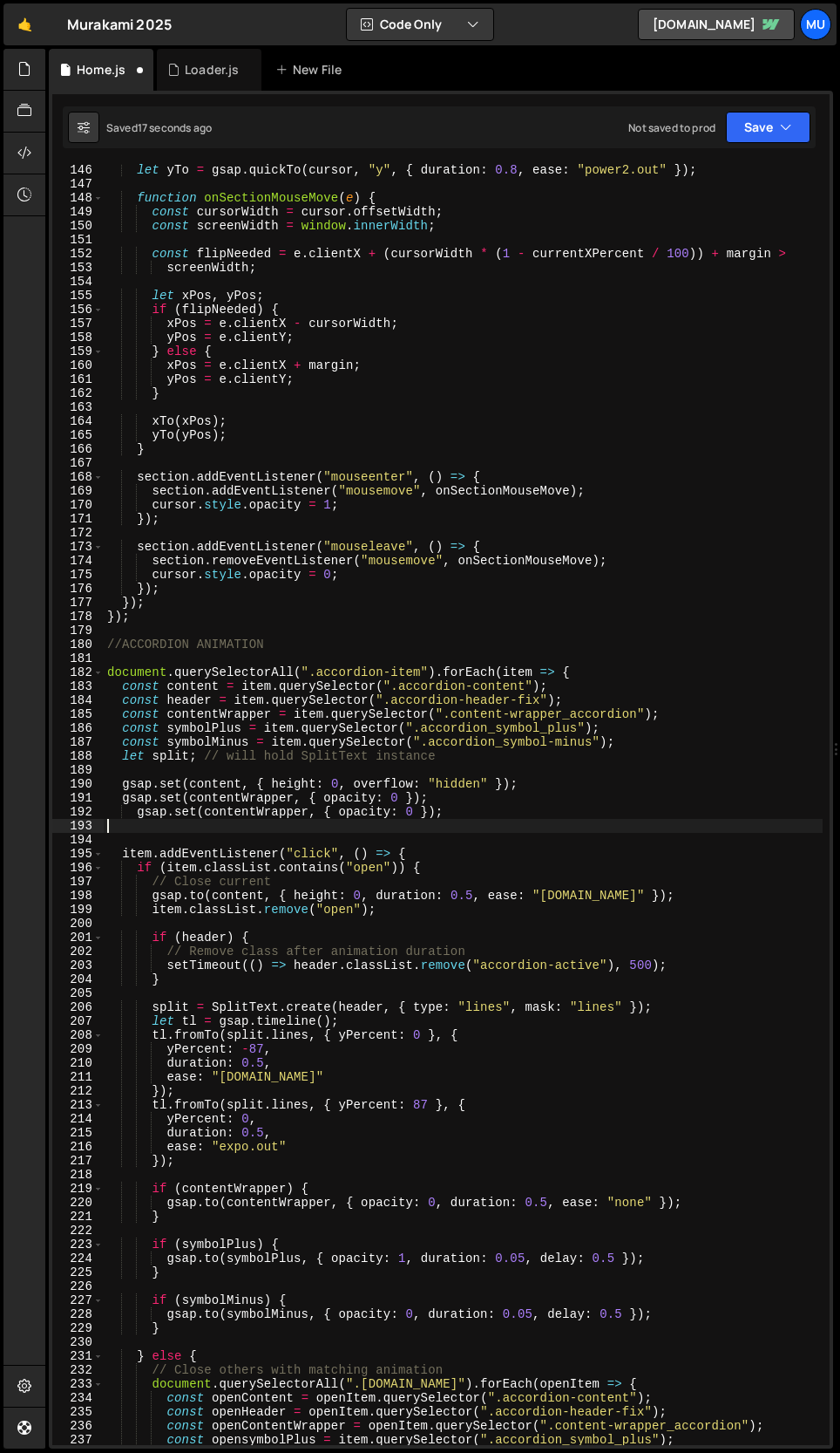
click at [140, 815] on div "let yTo = gsap . quickTo ( cursor , "y" , { duration : 0.8 , ease : "power2.out…" at bounding box center [463, 817] width 719 height 1309
drag, startPoint x: 190, startPoint y: 813, endPoint x: 291, endPoint y: 813, distance: 101.0
click at [291, 813] on div "let yTo = gsap . quickTo ( cursor , "y" , { duration : 0.8 , ease : "power2.out…" at bounding box center [463, 817] width 719 height 1309
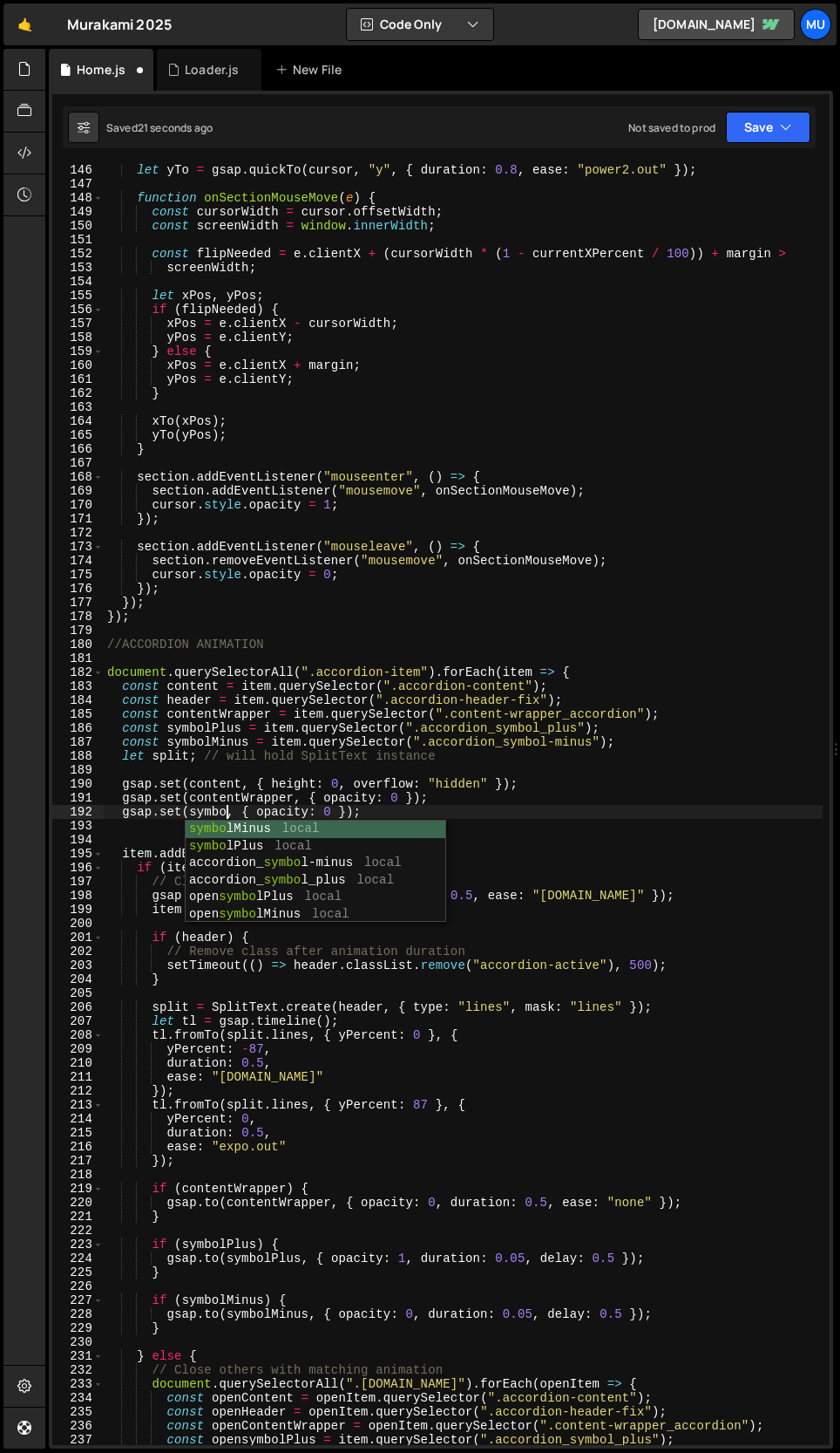
scroll to position [0, 8]
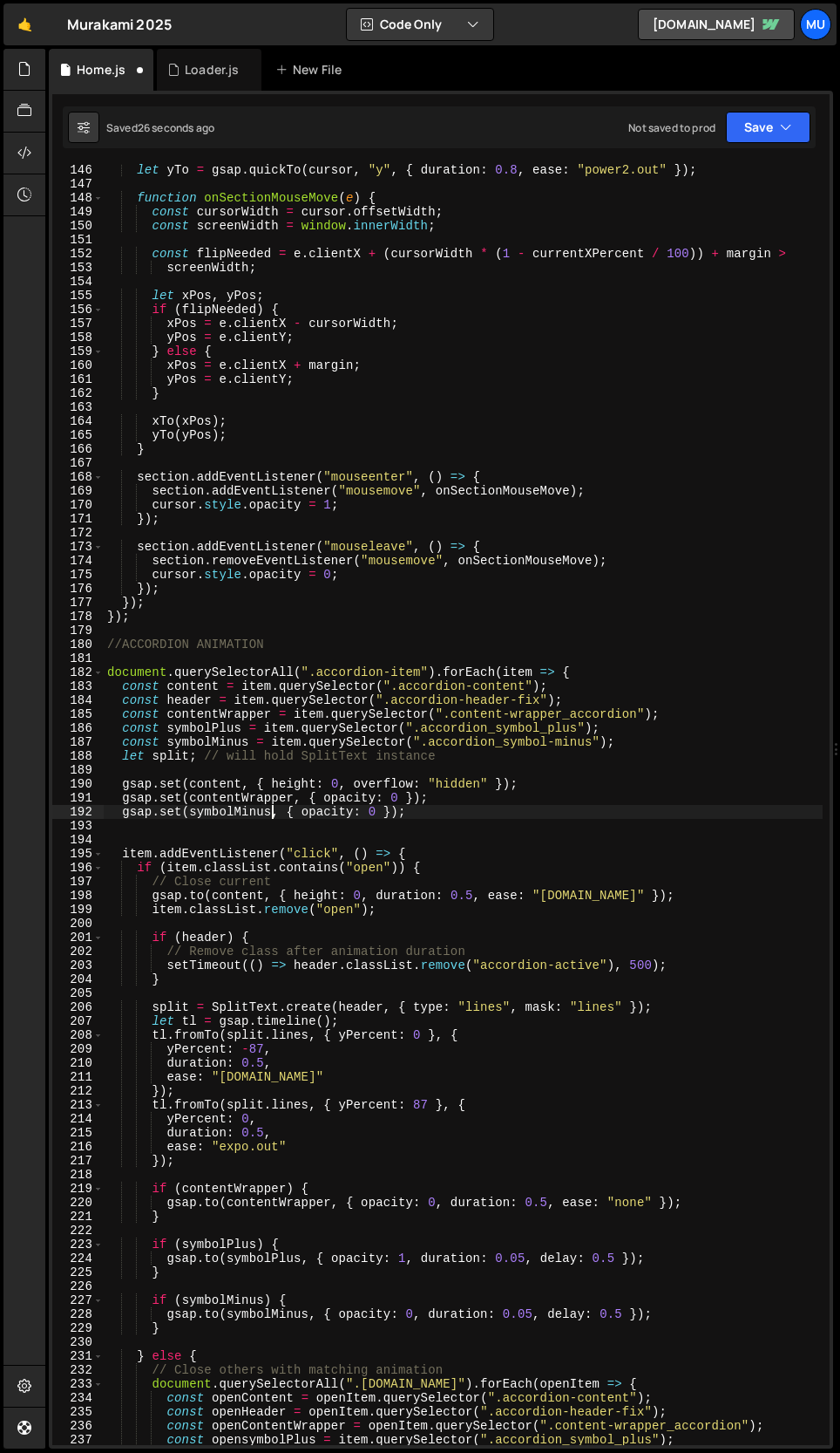
click at [406, 812] on div "let yTo = gsap . quickTo ( cursor , "y" , { duration : 0.8 , ease : "power2.out…" at bounding box center [463, 817] width 719 height 1309
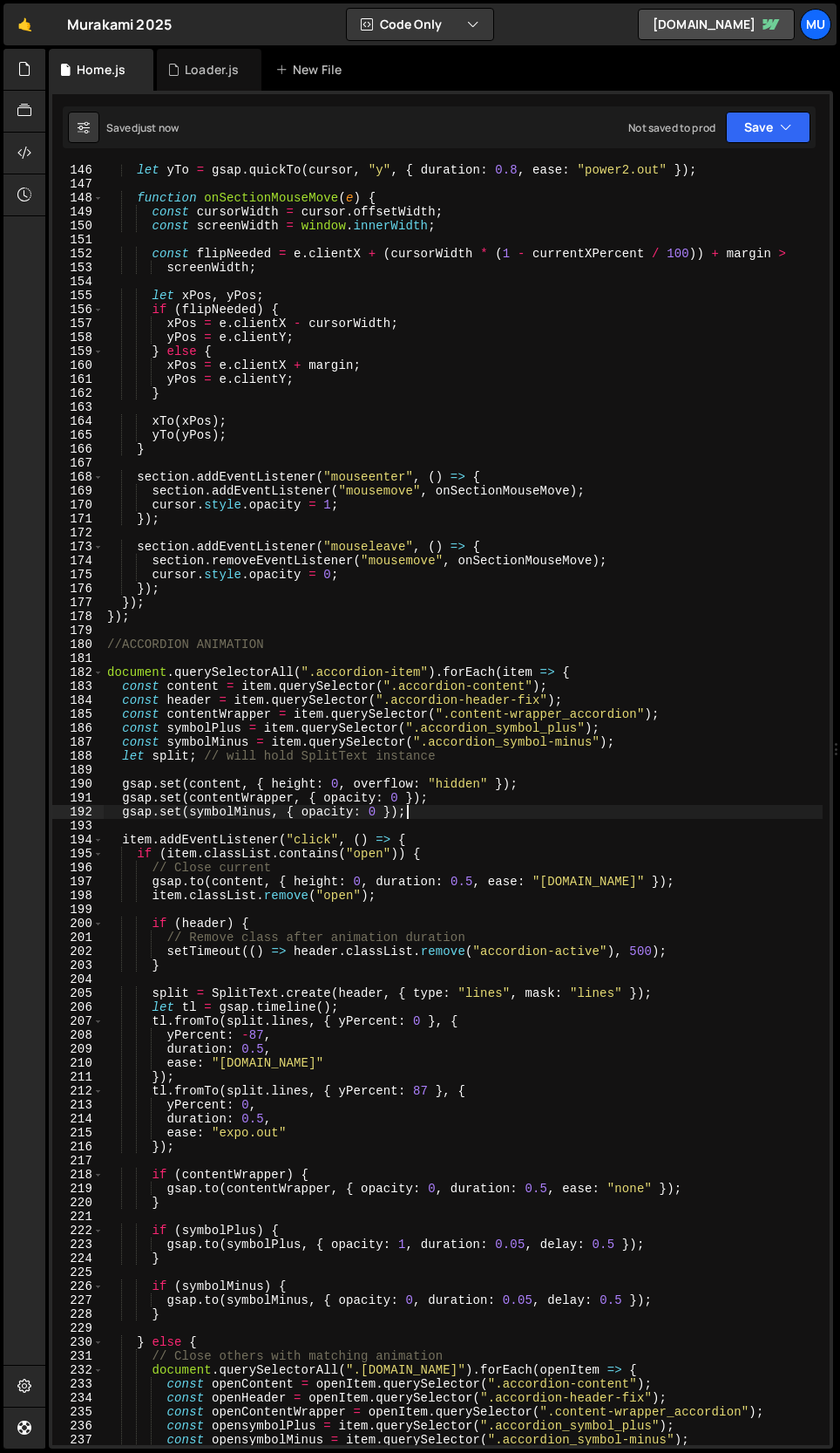
type textarea "gsap.set(symbolMinus, { opacity: 0 });"
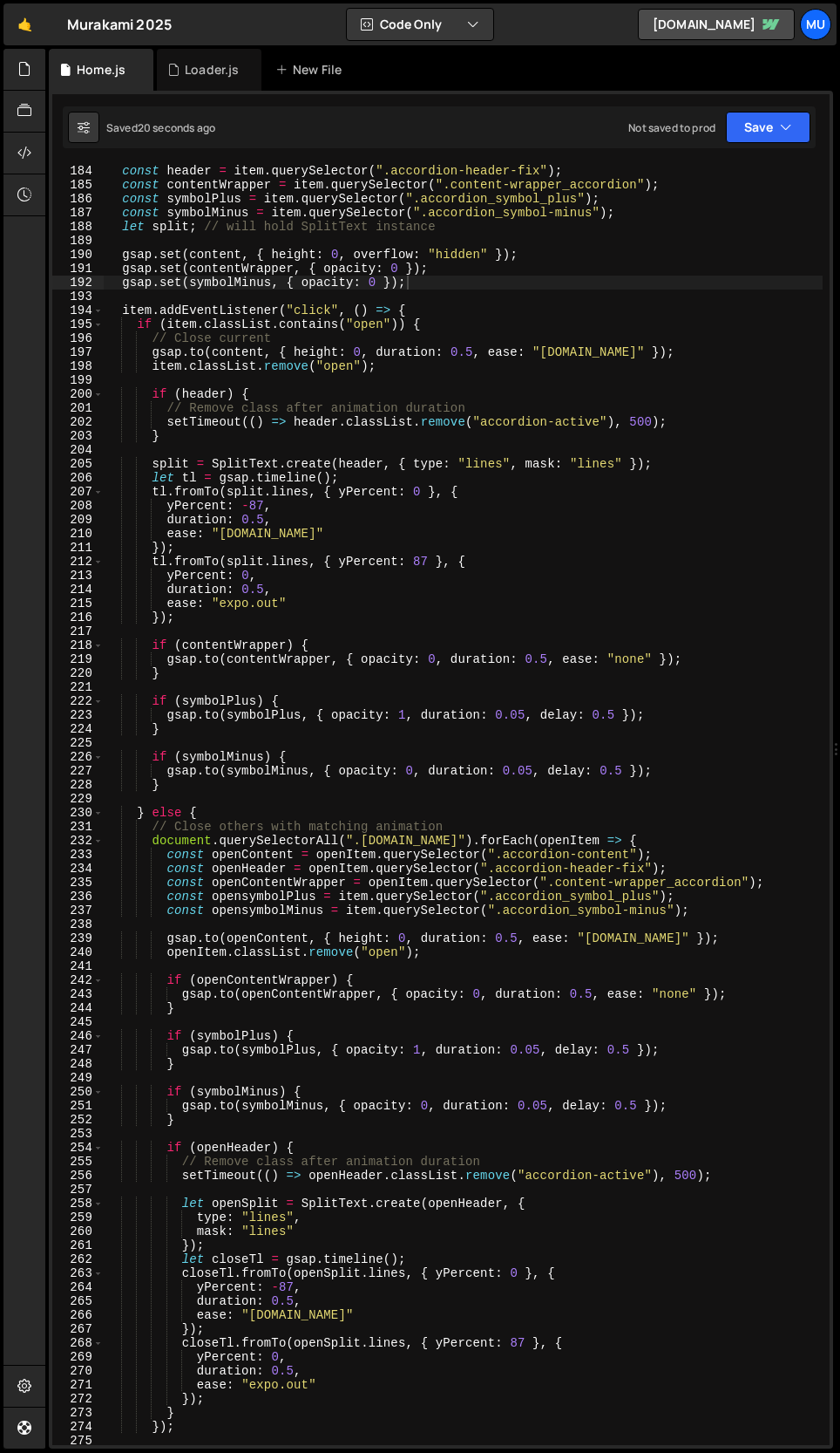
scroll to position [2560, 0]
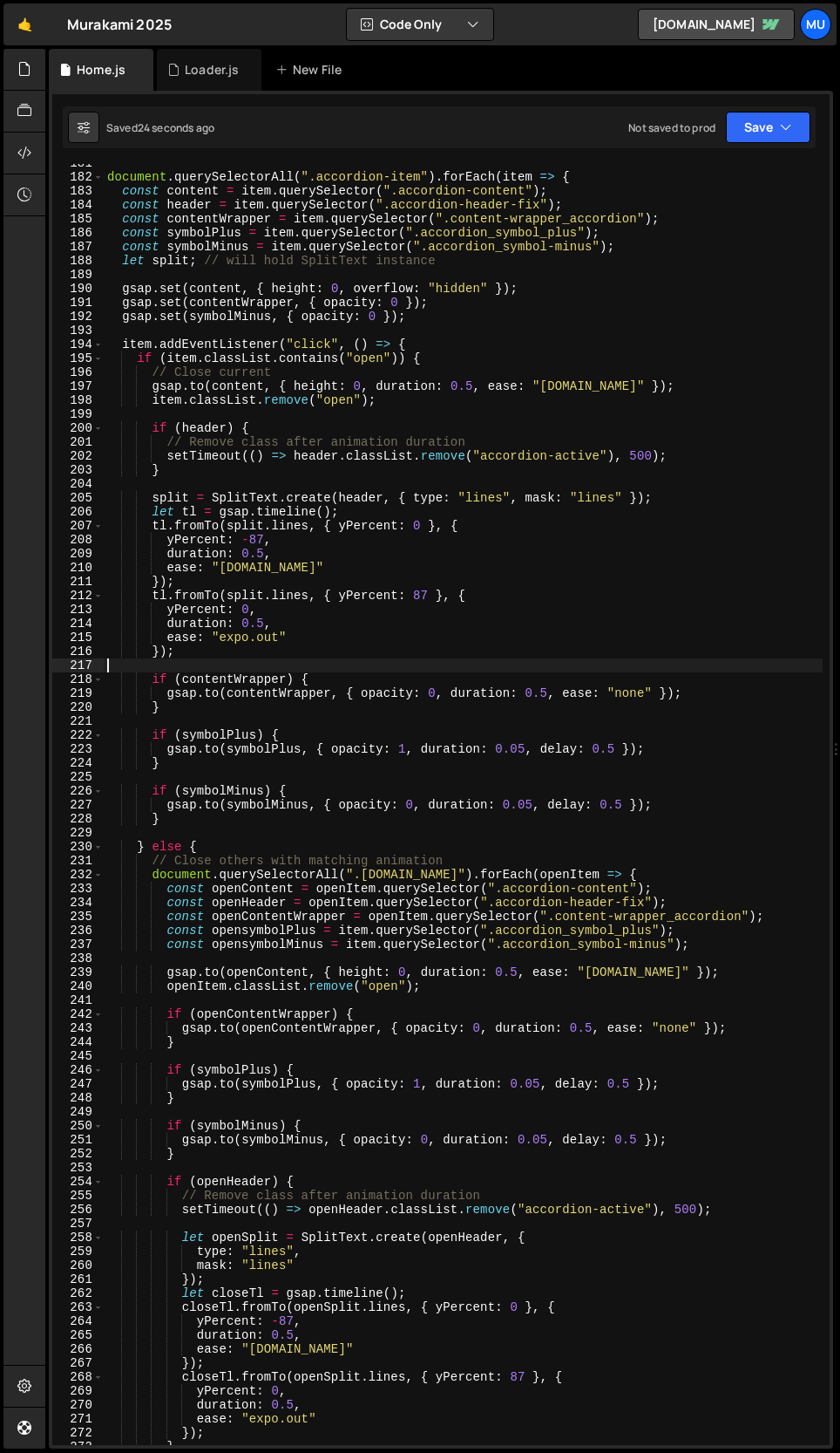
click at [316, 662] on div "document . querySelectorAll ( ".accordion-item" ) . forEach ( item => { const c…" at bounding box center [463, 811] width 719 height 1309
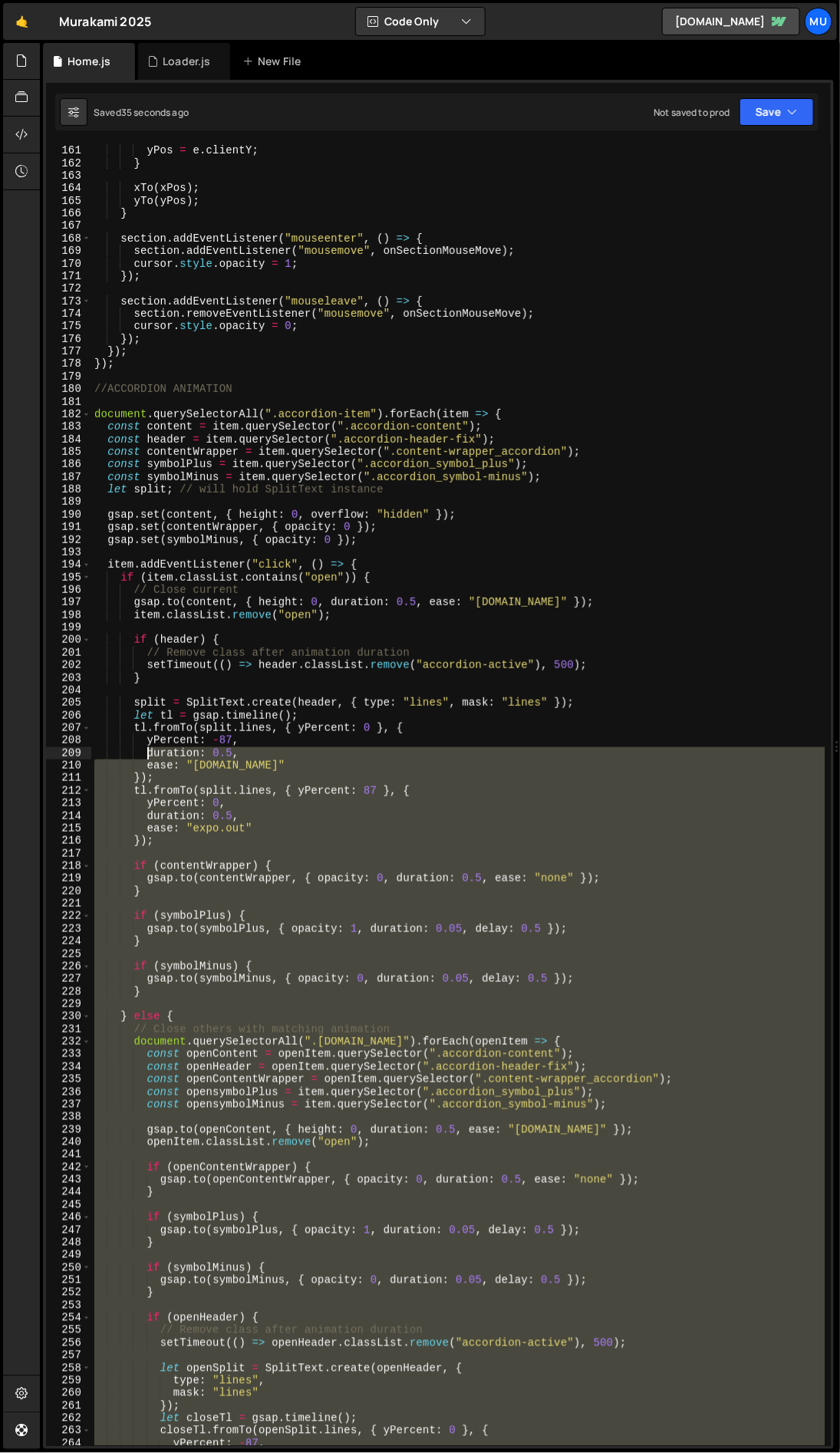
scroll to position [2046, 0]
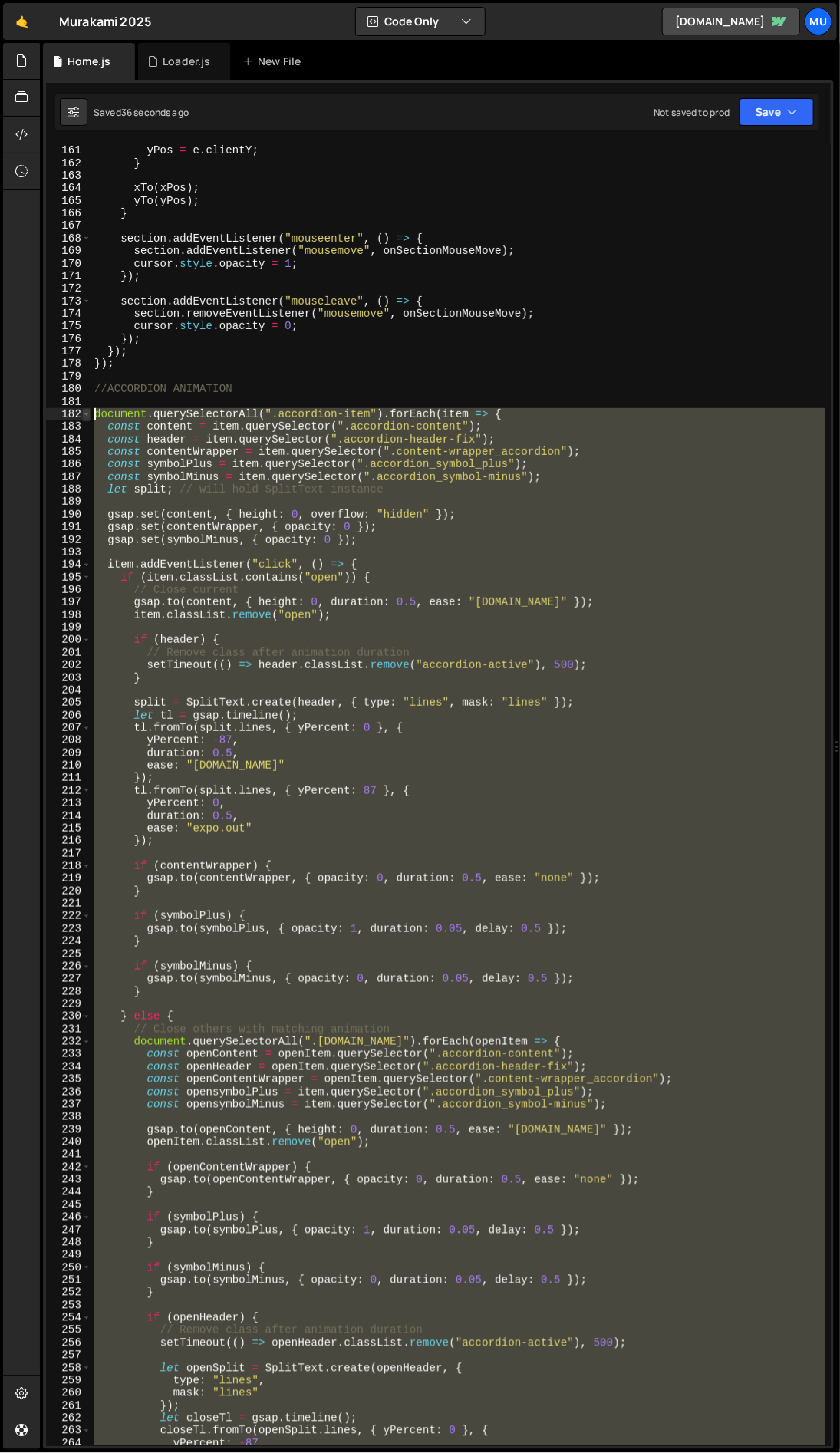
drag, startPoint x: 113, startPoint y: 1124, endPoint x: 84, endPoint y: 410, distance: 714.6
click at [84, 410] on div "160 161 162 163 164 165 166 167 168 169 170 171 172 173 174 175 176 177 178 179…" at bounding box center [438, 795] width 784 height 1302
type textarea "document.querySelectorAll(".accordion-item").forEach(item => { const content = …"
paste textarea
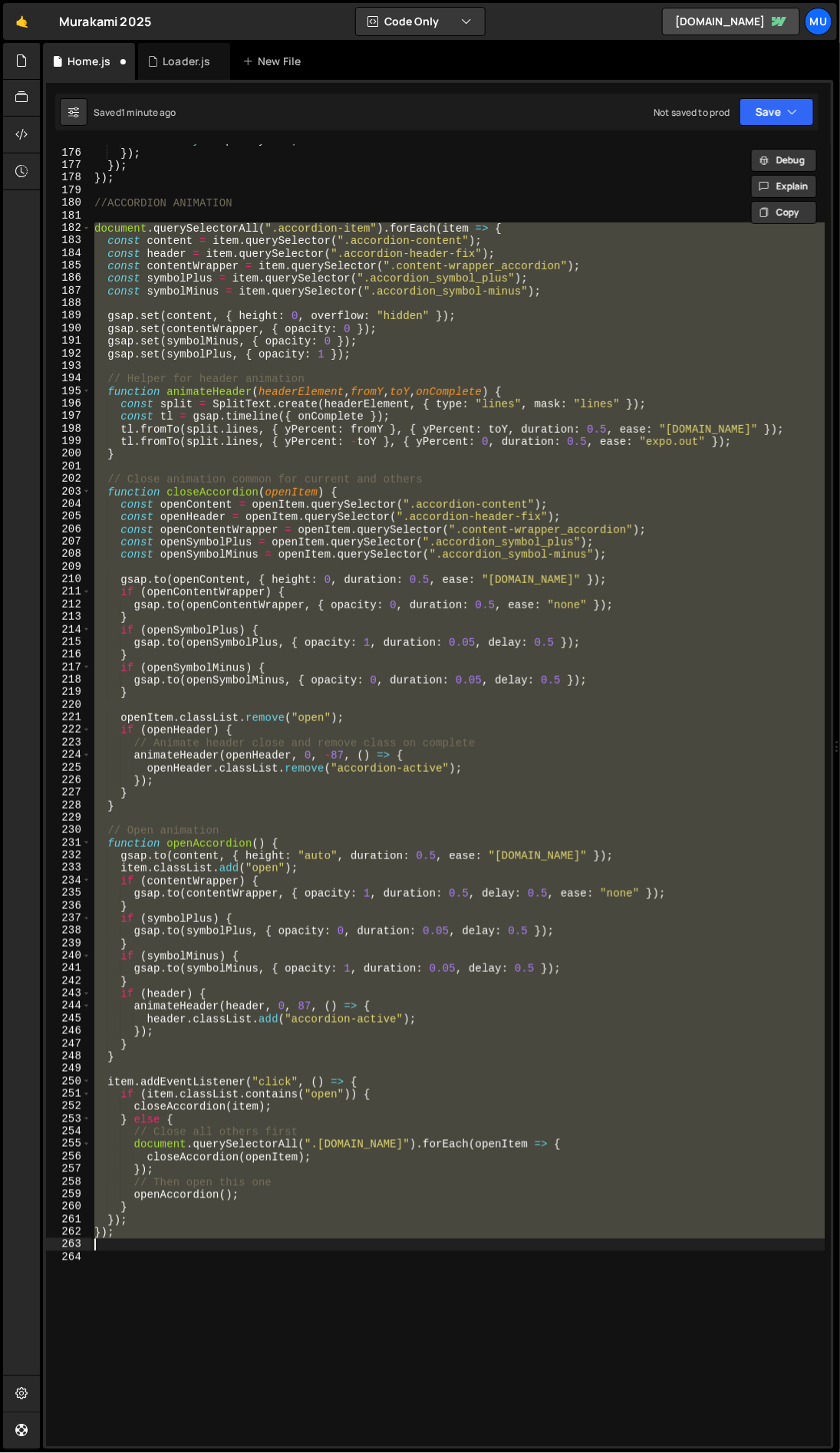
scroll to position [2135, 0]
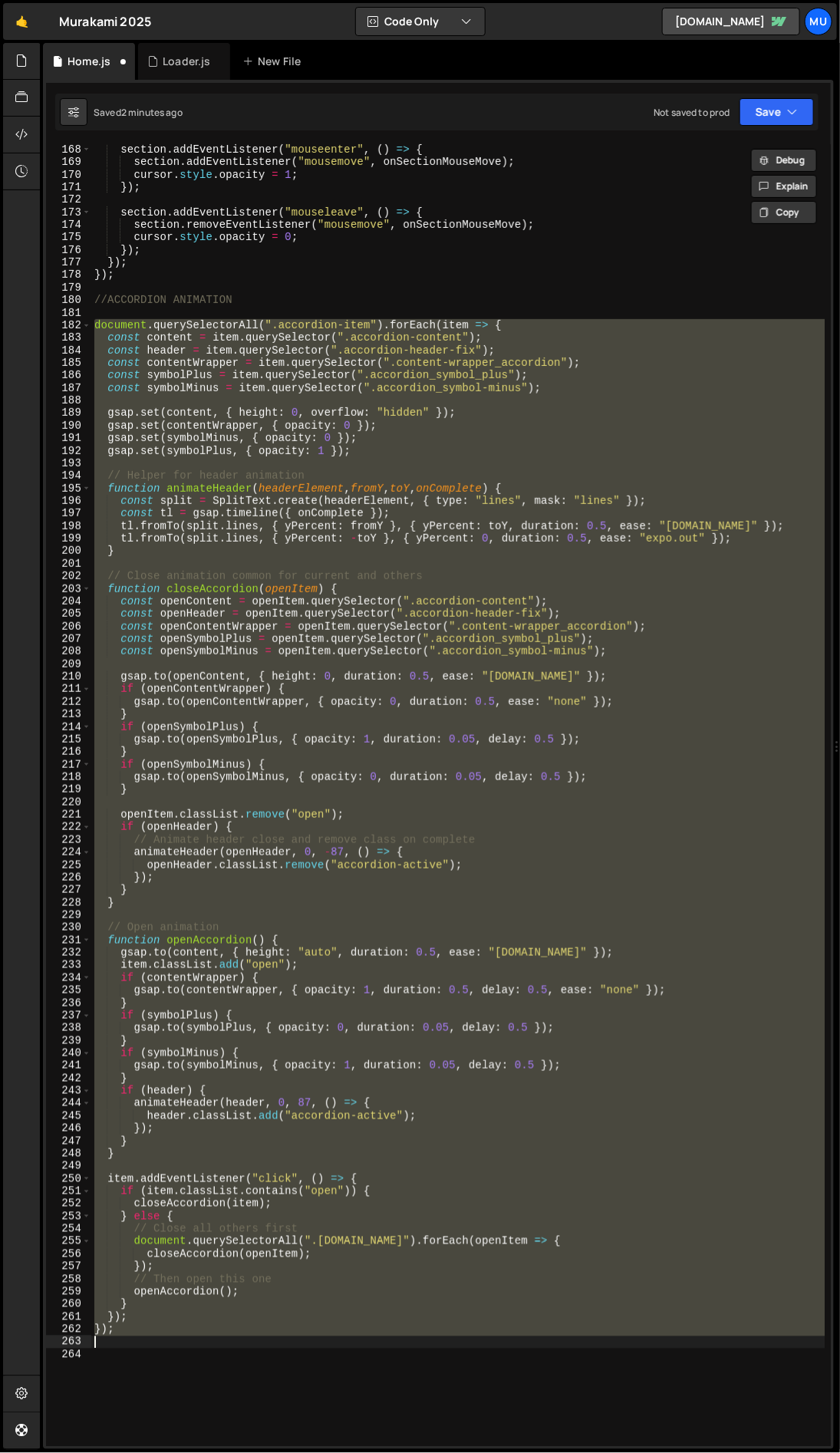
click at [181, 384] on div "section . addEventListener ( "mouseenter" , ( ) => { section . addEventListener…" at bounding box center [458, 795] width 733 height 1302
type textarea "const symbolMinus = item.querySelector(".accordion_symbol-minus");"
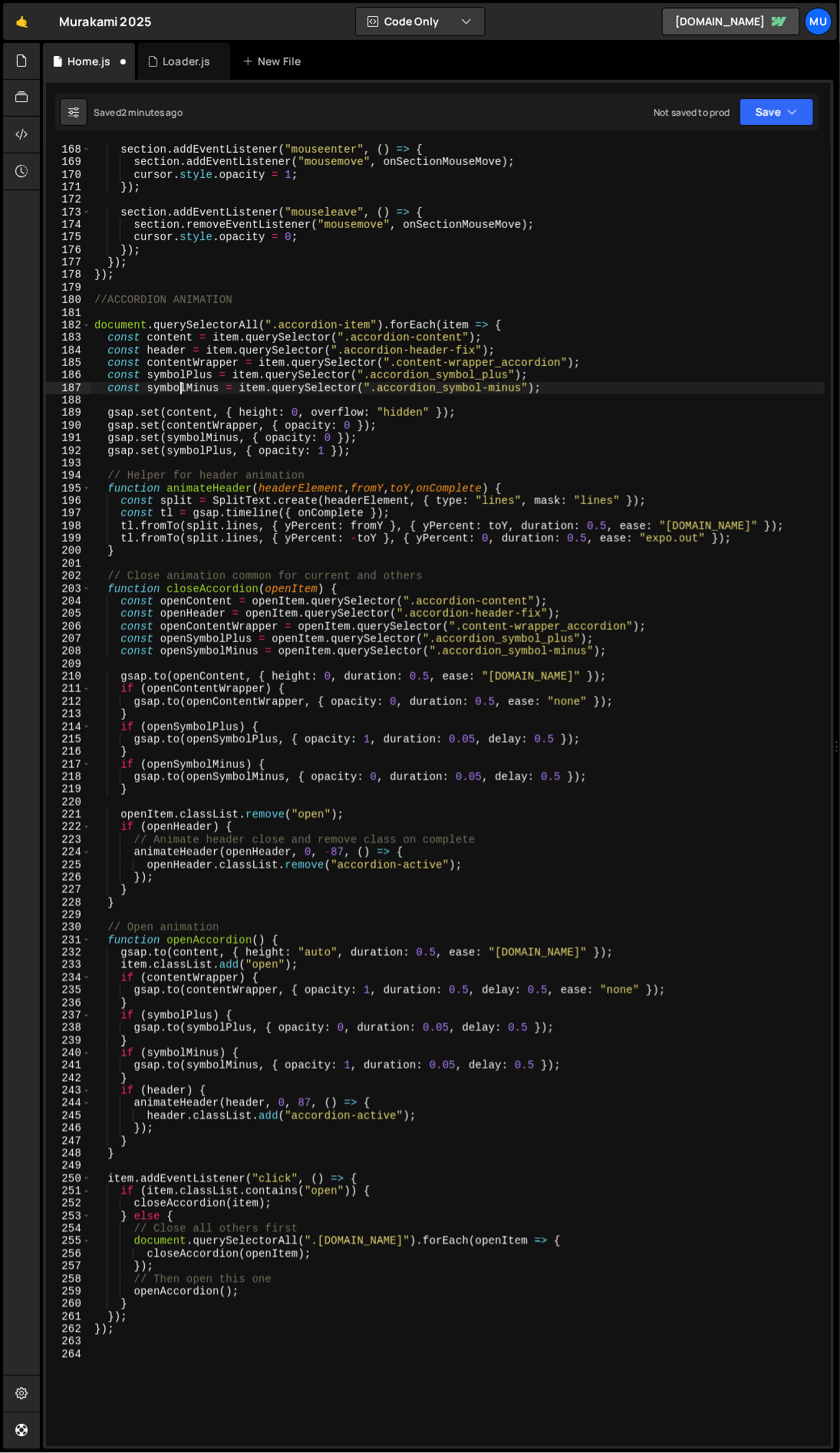
click at [179, 559] on div "section . addEventListener ( "mouseenter" , ( ) => { section . addEventListener…" at bounding box center [458, 807] width 734 height 1327
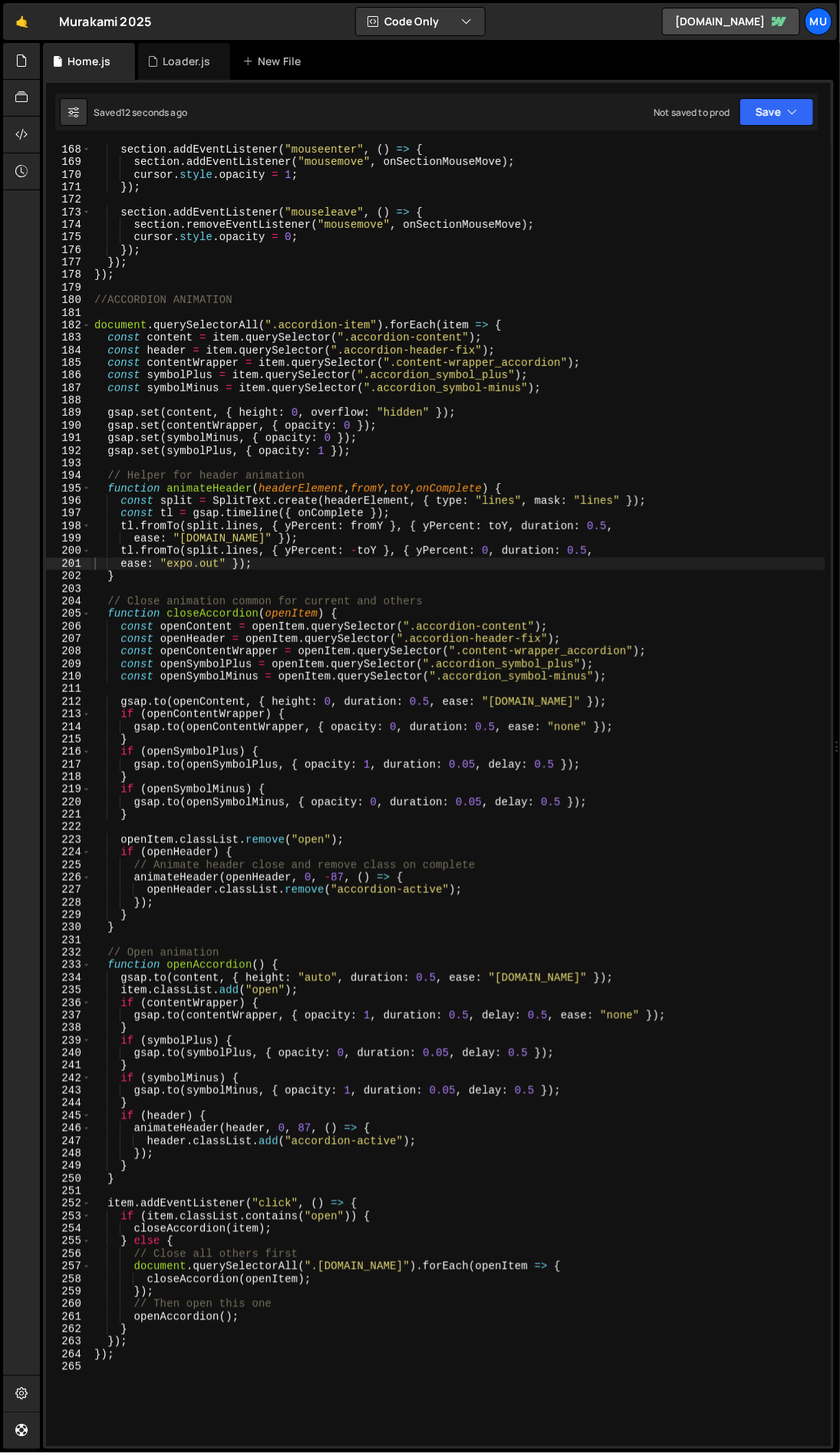
drag, startPoint x: 354, startPoint y: 1131, endPoint x: 331, endPoint y: 1149, distance: 29.2
click at [354, 1131] on div "section . addEventListener ( "mouseenter" , ( ) => { section . addEventListener…" at bounding box center [458, 807] width 734 height 1327
type textarea "animateHeader(header, 0, 87, () => {"
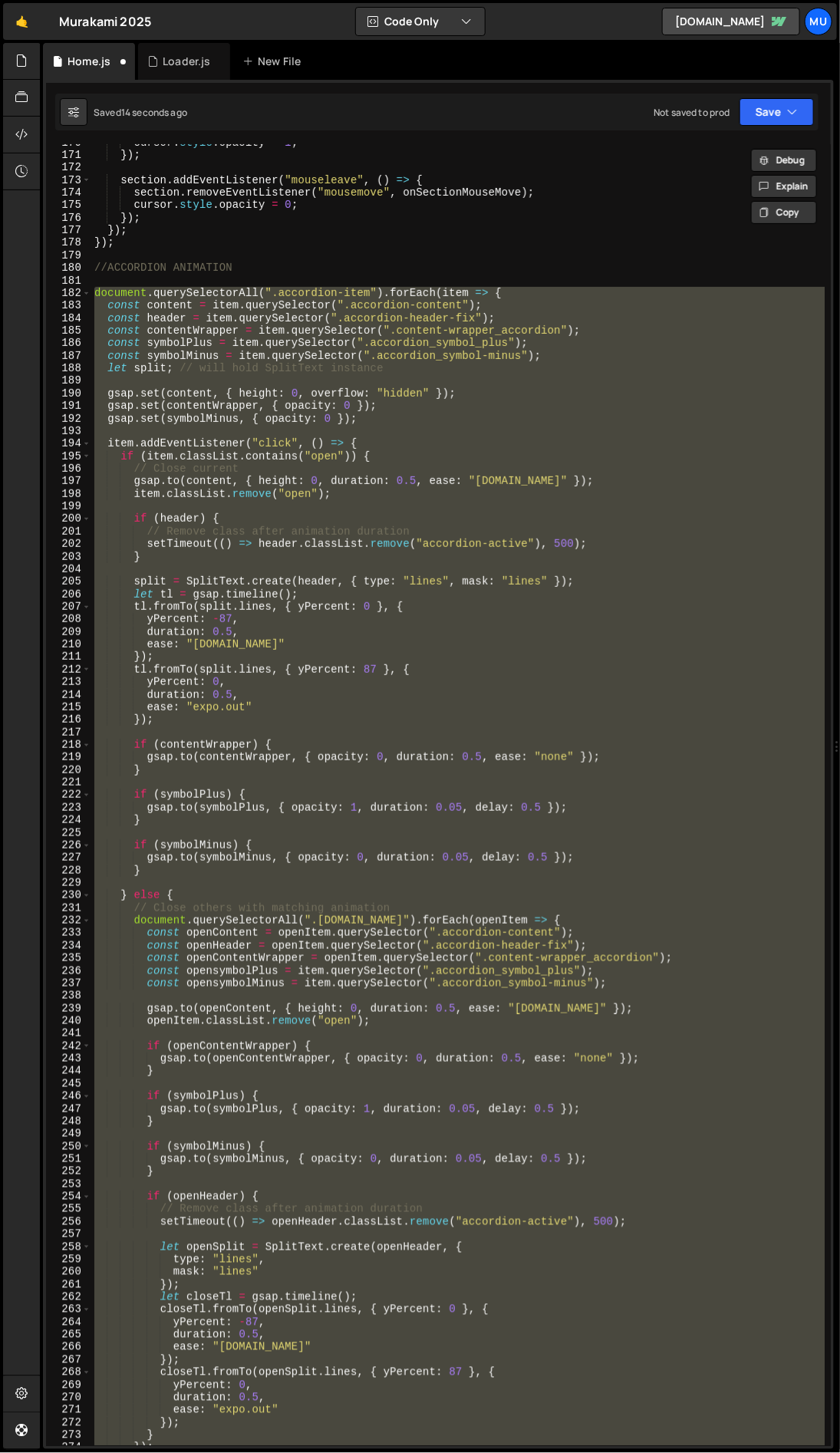
scroll to position [2167, 0]
type textarea "});"
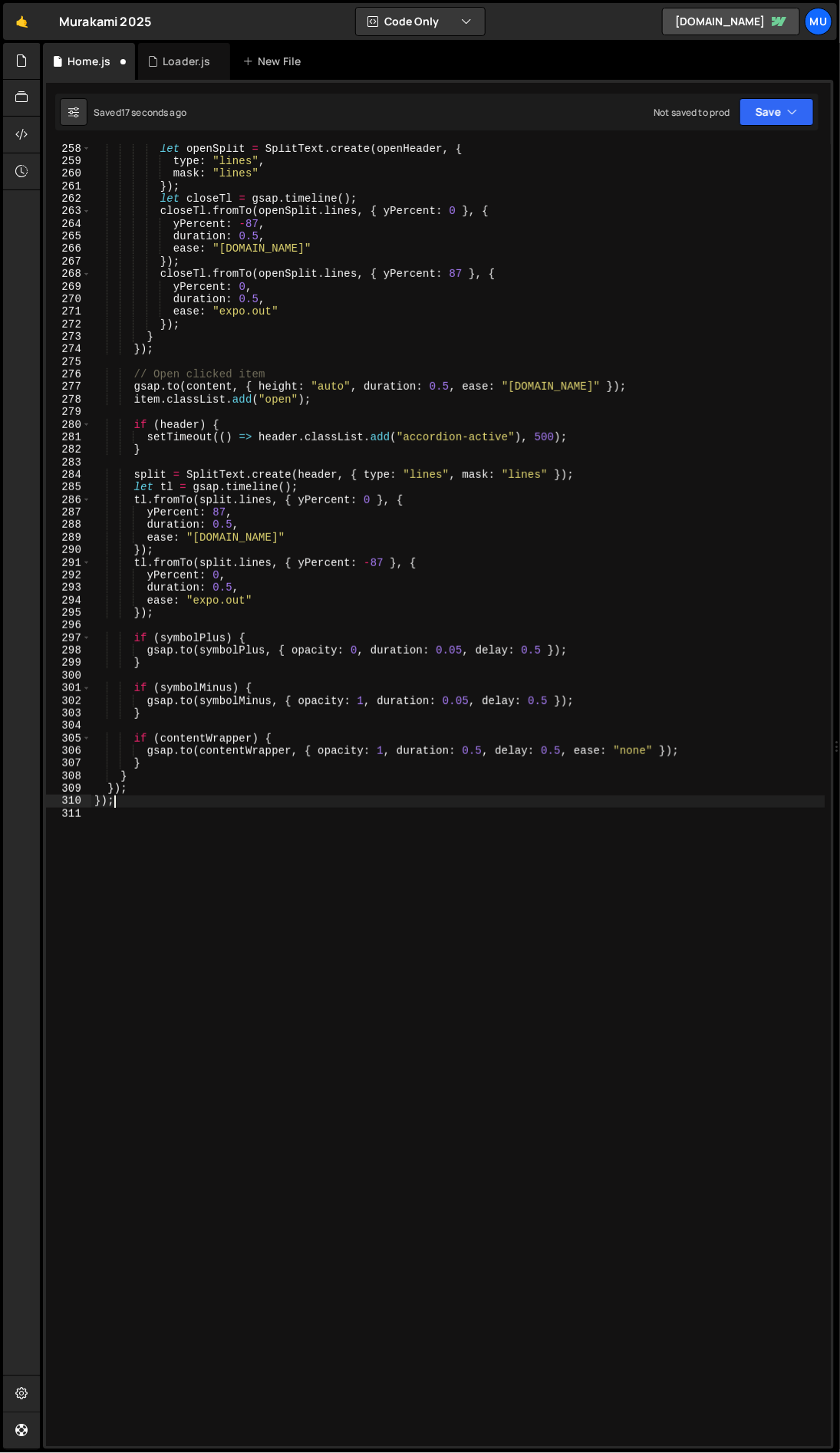
scroll to position [3265, 0]
click at [162, 818] on div "let openSplit = SplitText . create ( openHeader , { type : "lines" , mask : "li…" at bounding box center [458, 806] width 734 height 1327
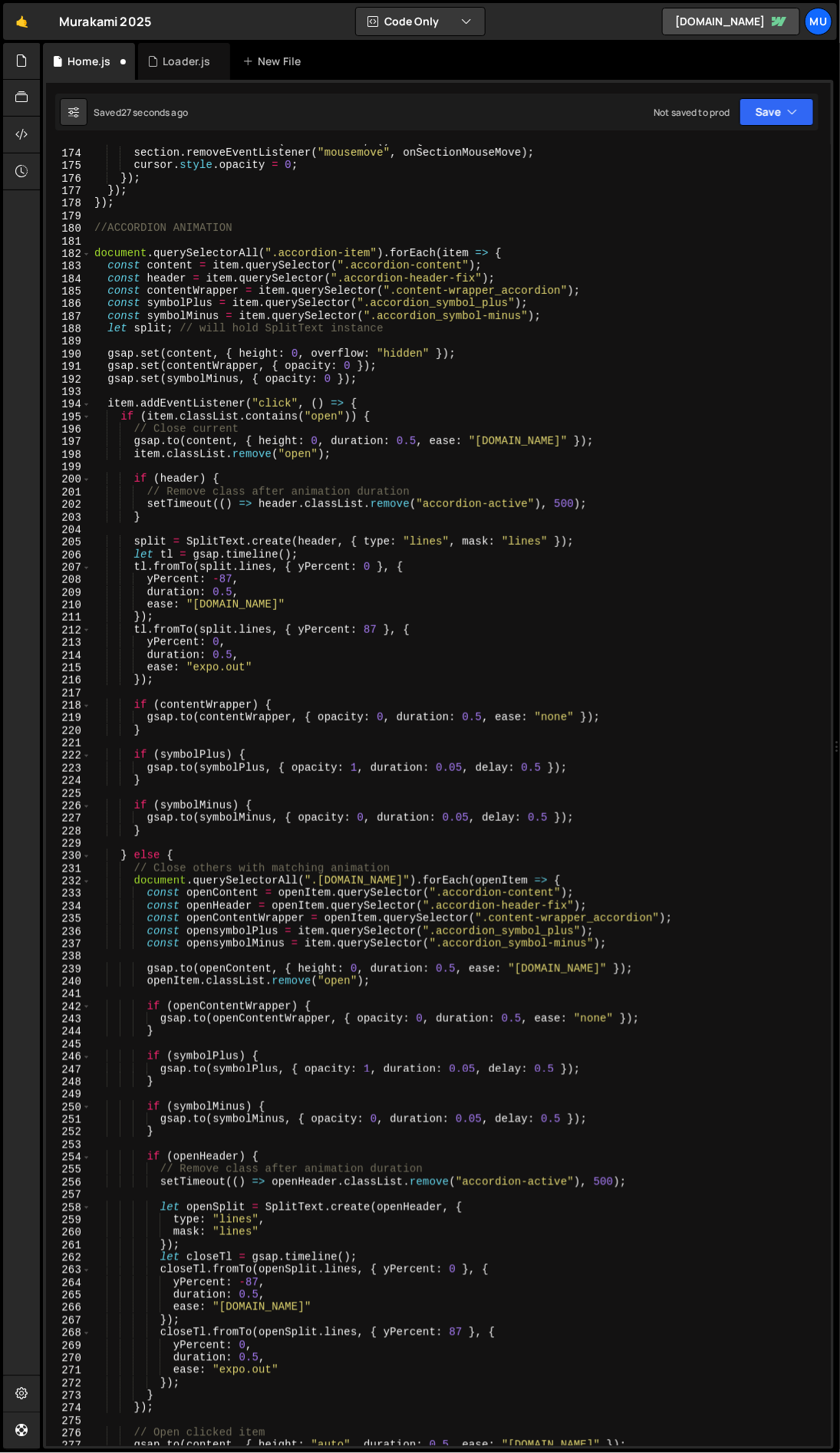
scroll to position [2185, 0]
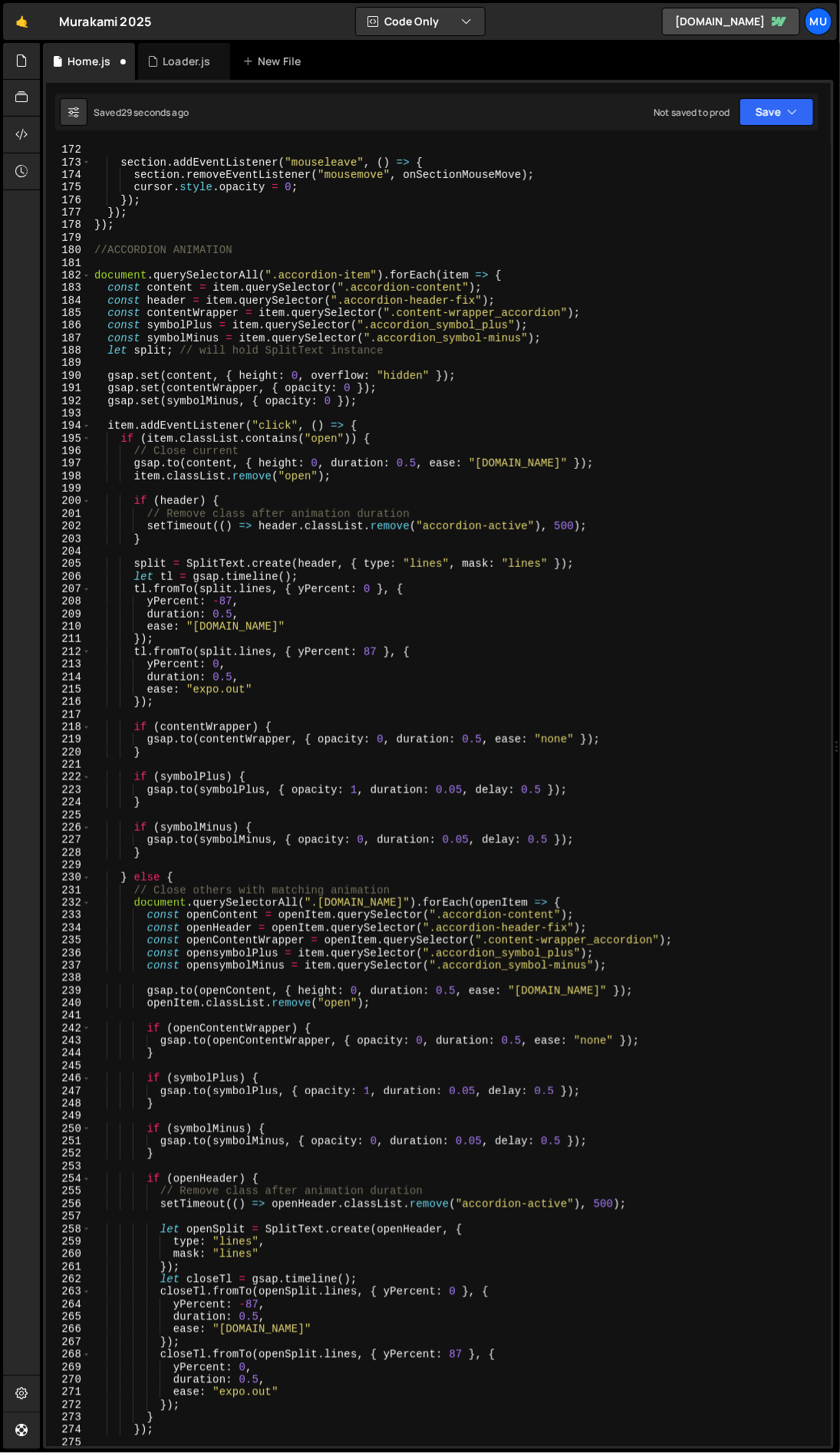
click at [75, 275] on div "182" at bounding box center [69, 275] width 45 height 13
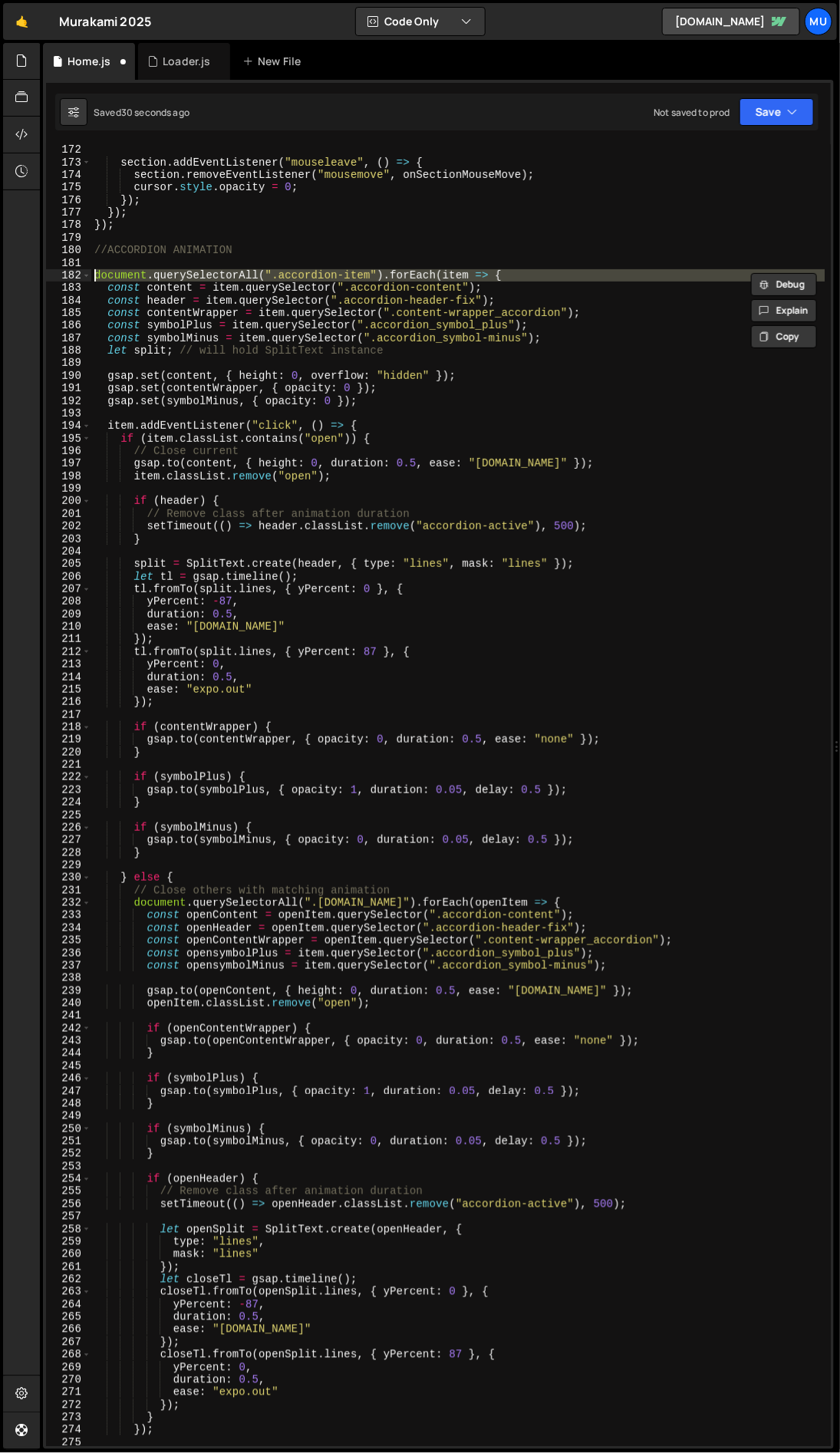
click at [95, 273] on div "section . addEventListener ( "mouseleave" , ( ) => { section . removeEventListe…" at bounding box center [458, 795] width 733 height 1302
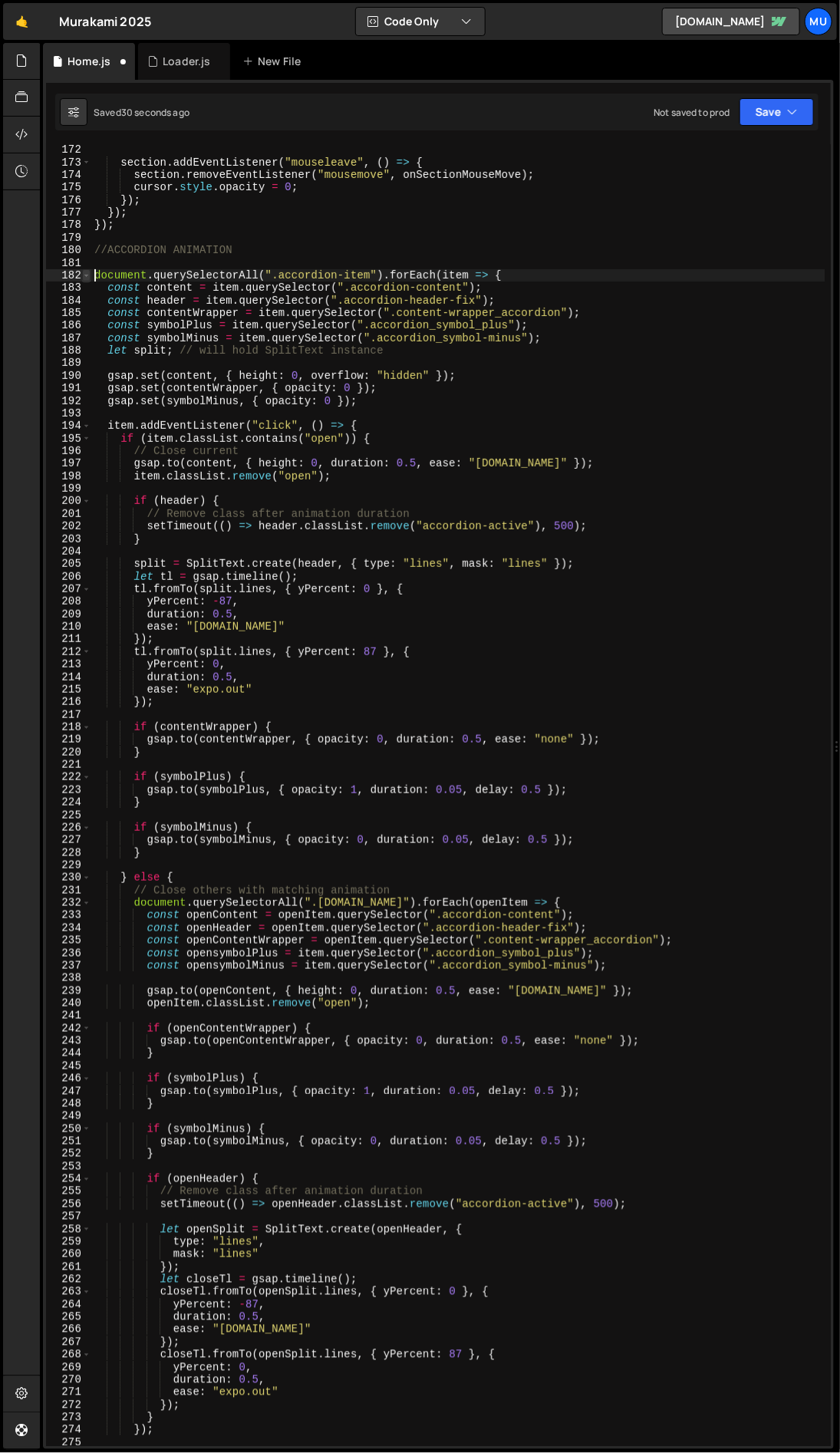
click at [88, 275] on span at bounding box center [86, 275] width 9 height 13
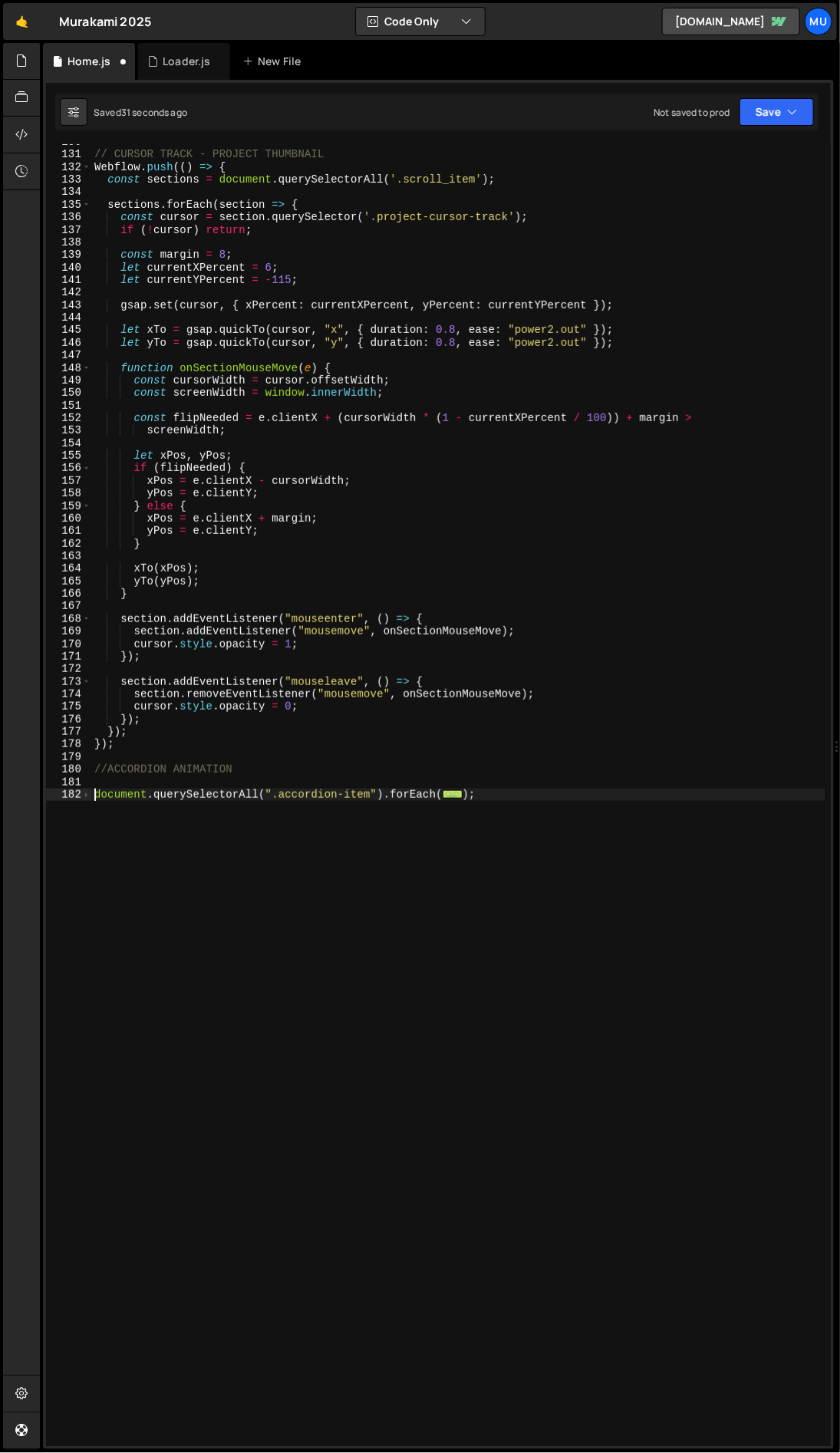
scroll to position [1665, 0]
click at [86, 795] on span at bounding box center [86, 795] width 9 height 13
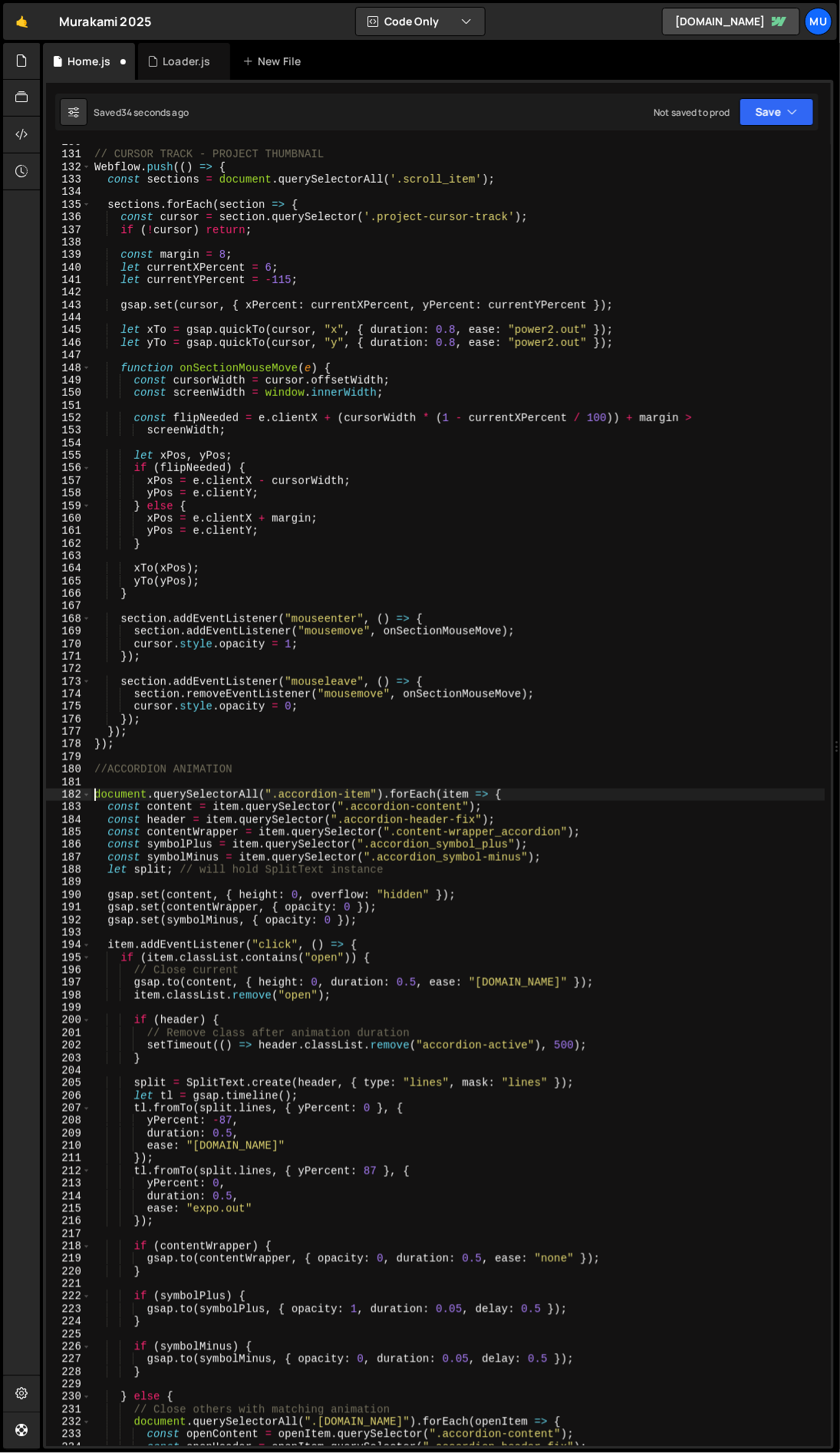
click at [76, 795] on div "182" at bounding box center [69, 795] width 45 height 13
click at [738, 857] on button "Copy" at bounding box center [784, 857] width 66 height 23
click at [88, 793] on span at bounding box center [86, 795] width 9 height 13
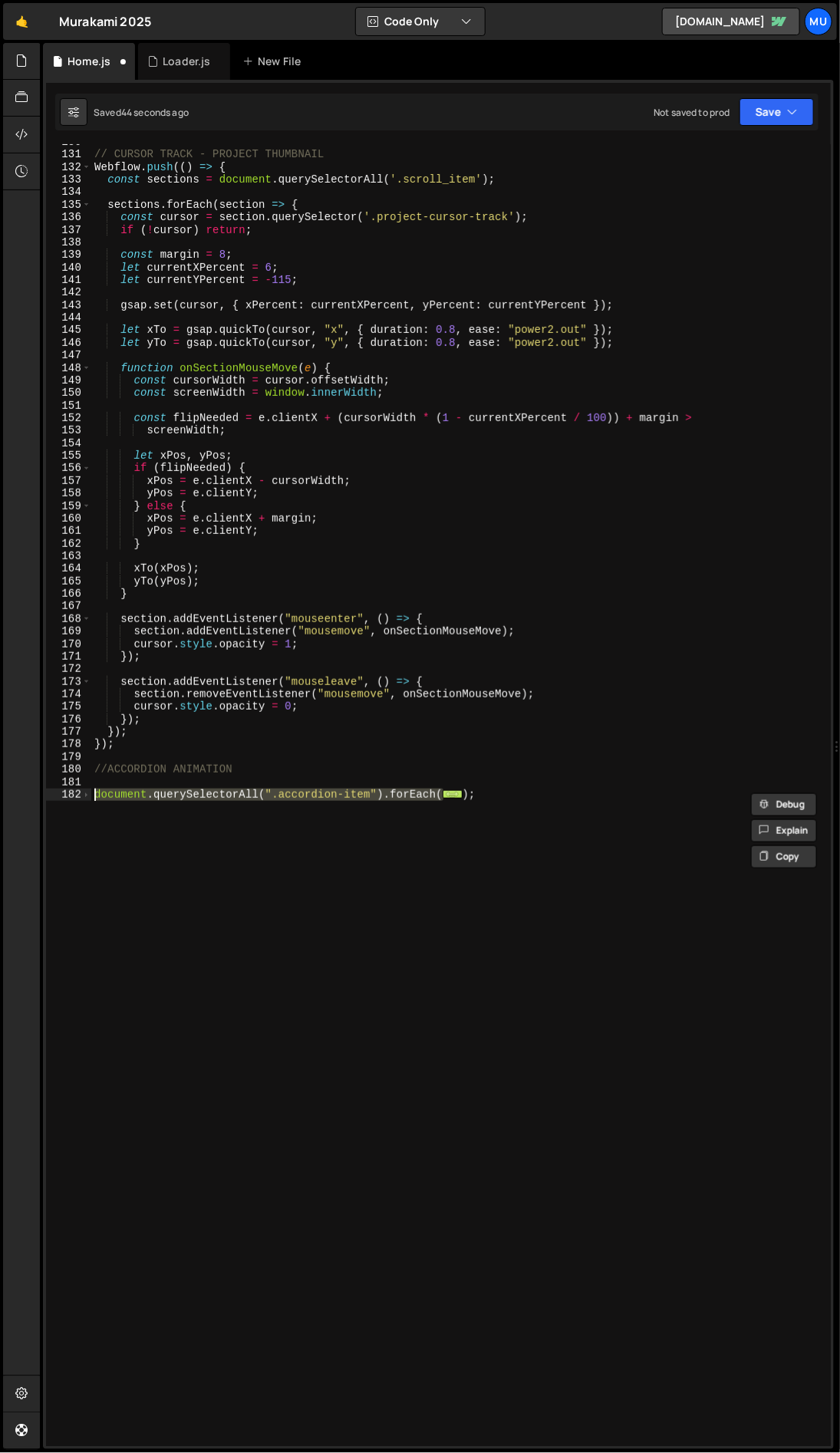
click at [88, 793] on span at bounding box center [86, 795] width 9 height 13
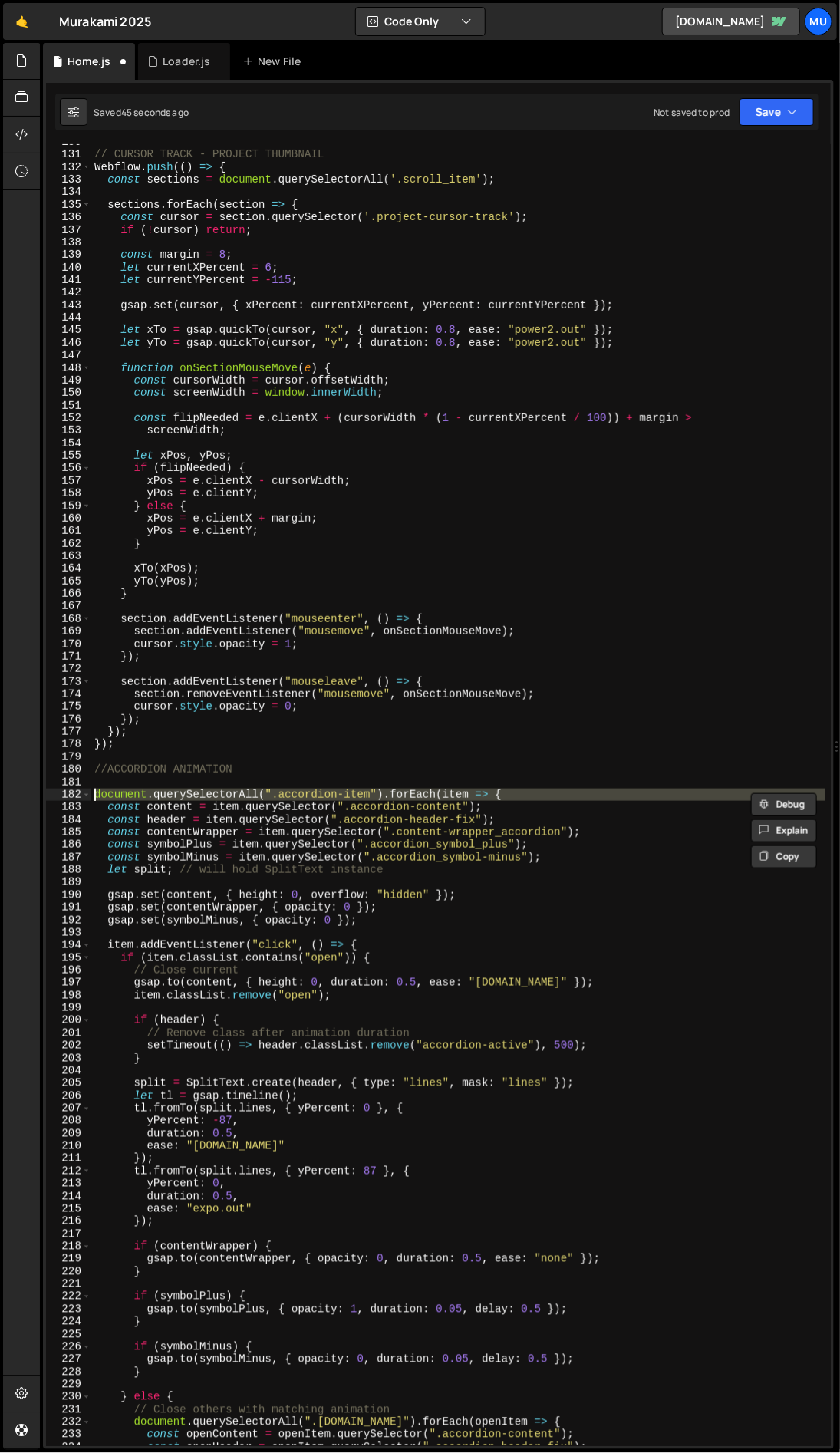
click at [88, 793] on span at bounding box center [86, 795] width 9 height 13
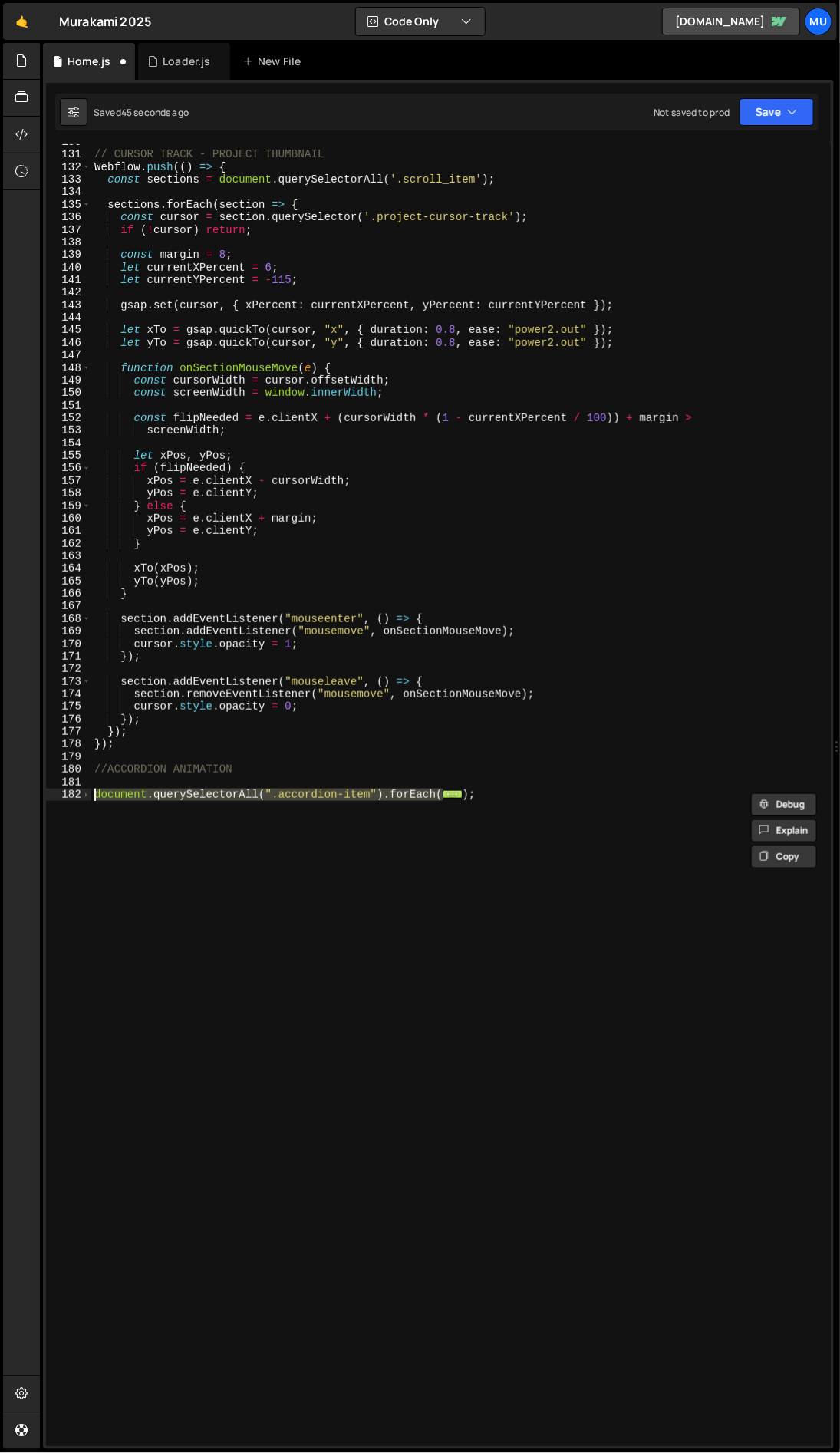
click at [88, 793] on span at bounding box center [86, 795] width 9 height 13
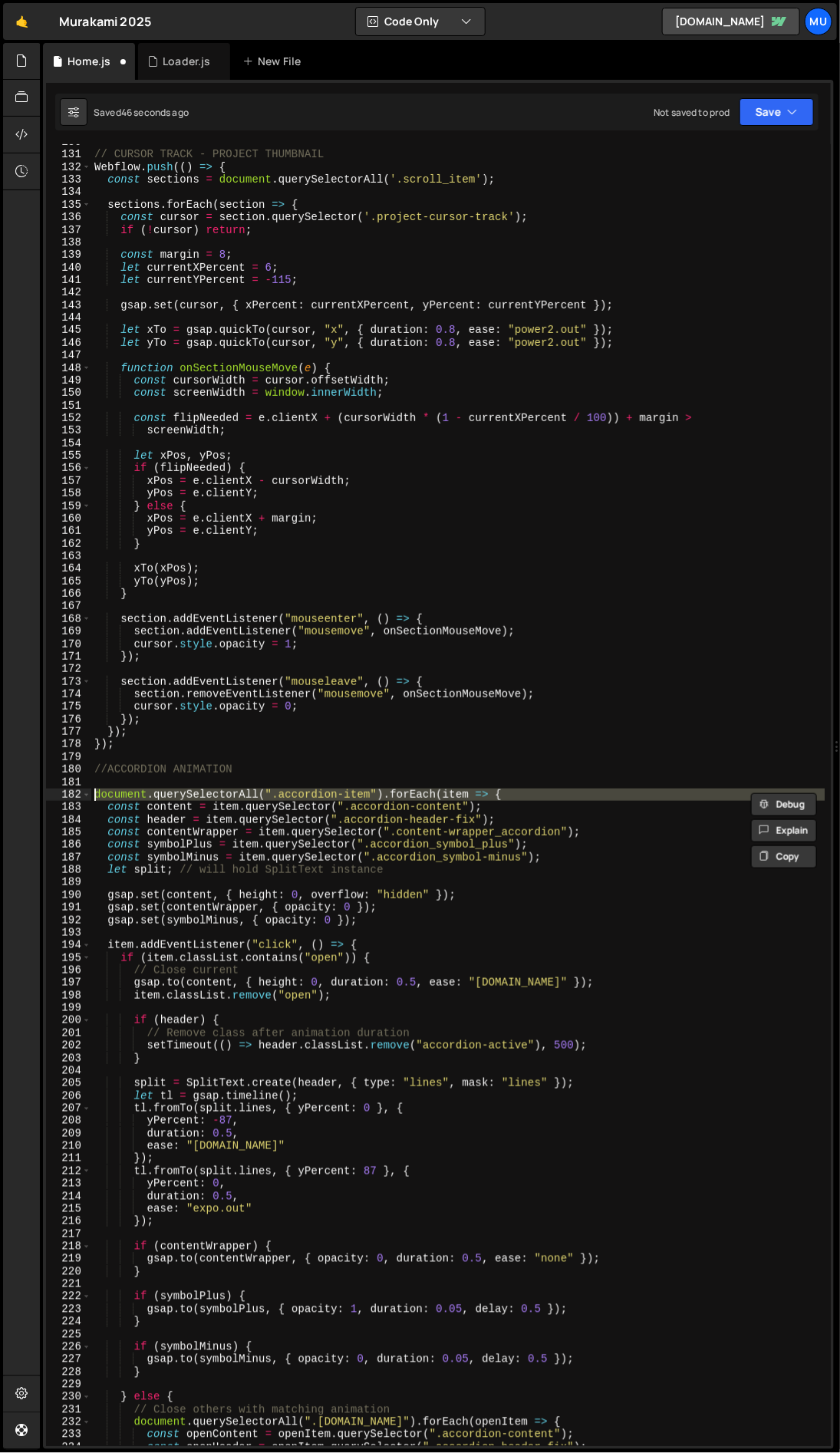
click at [97, 793] on div "// CURSOR TRACK - PROJECT THUMBNAIL Webflow . push (( ) => { const sections = d…" at bounding box center [458, 795] width 733 height 1302
click at [97, 793] on div "// CURSOR TRACK - PROJECT THUMBNAIL Webflow . push (( ) => { const sections = d…" at bounding box center [458, 800] width 734 height 1327
click at [95, 793] on div "// CURSOR TRACK - PROJECT THUMBNAIL Webflow . push (( ) => { const sections = d…" at bounding box center [458, 795] width 733 height 1302
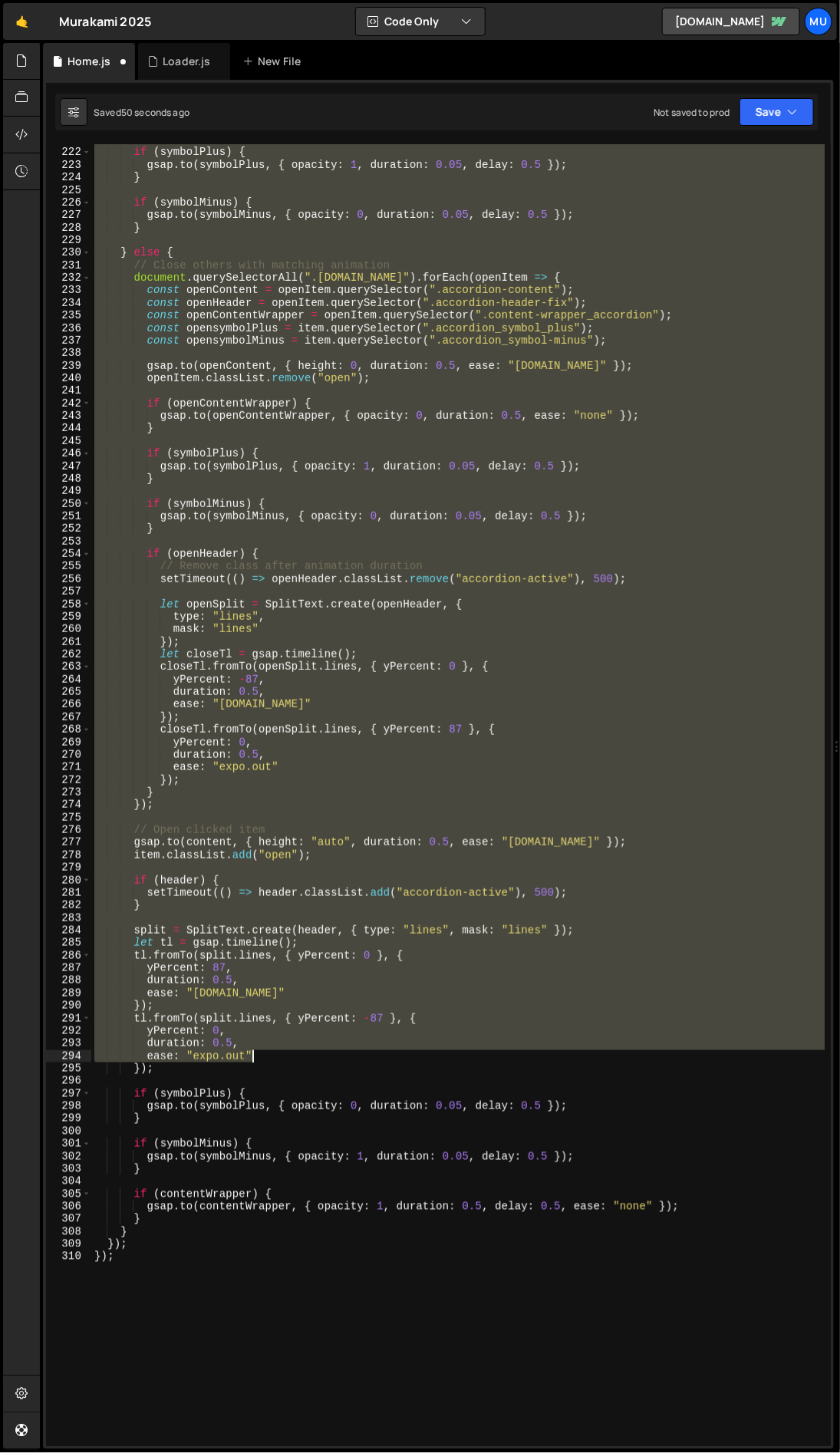
scroll to position [2805, 0]
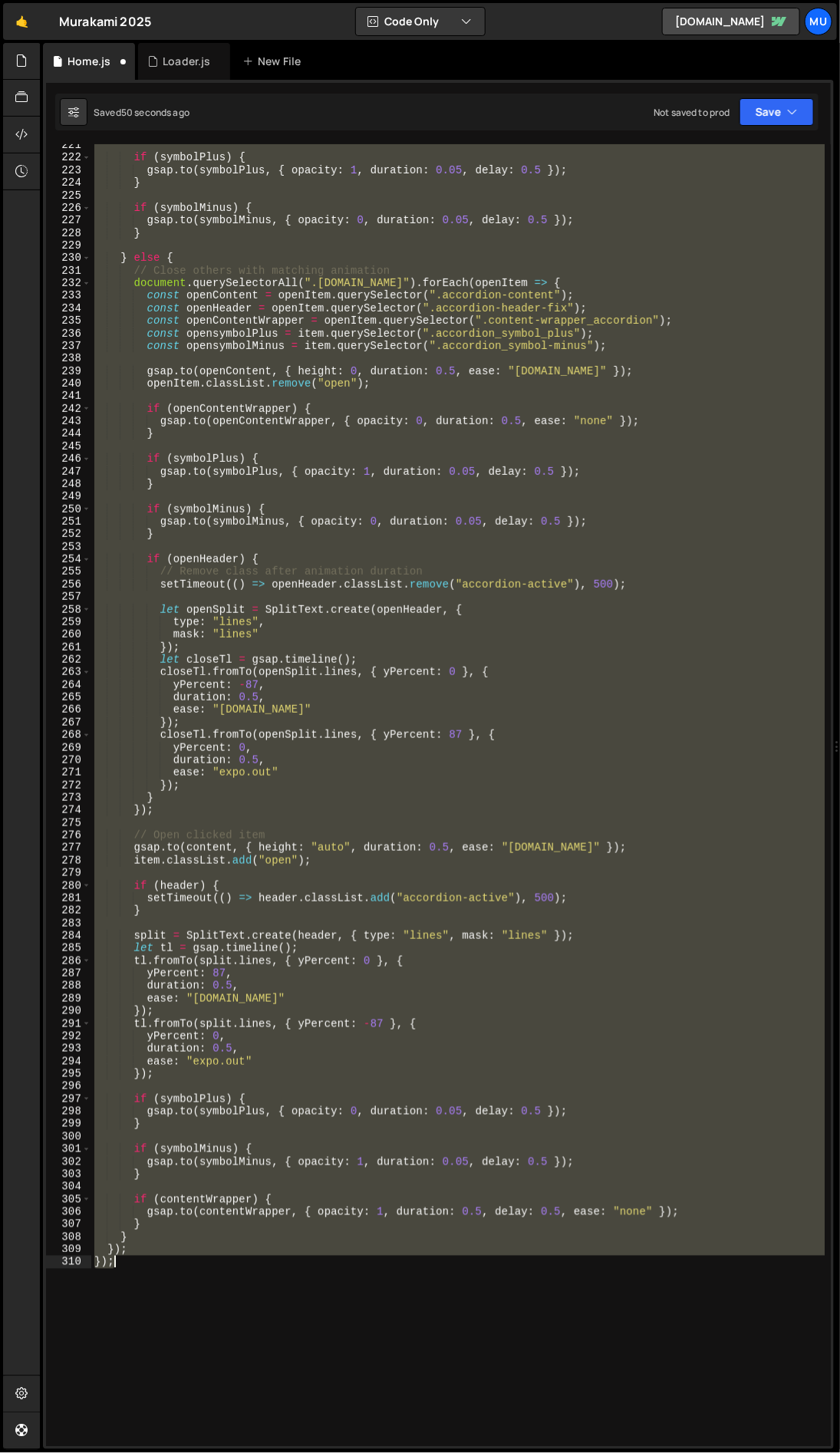
drag, startPoint x: 92, startPoint y: 793, endPoint x: 212, endPoint y: 1276, distance: 497.7
click at [212, 1276] on div "if ( symbolPlus ) { gsap . to ( symbolPlus , { opacity : 1 , duration : 0.05 , …" at bounding box center [458, 802] width 734 height 1327
type textarea "}); });"
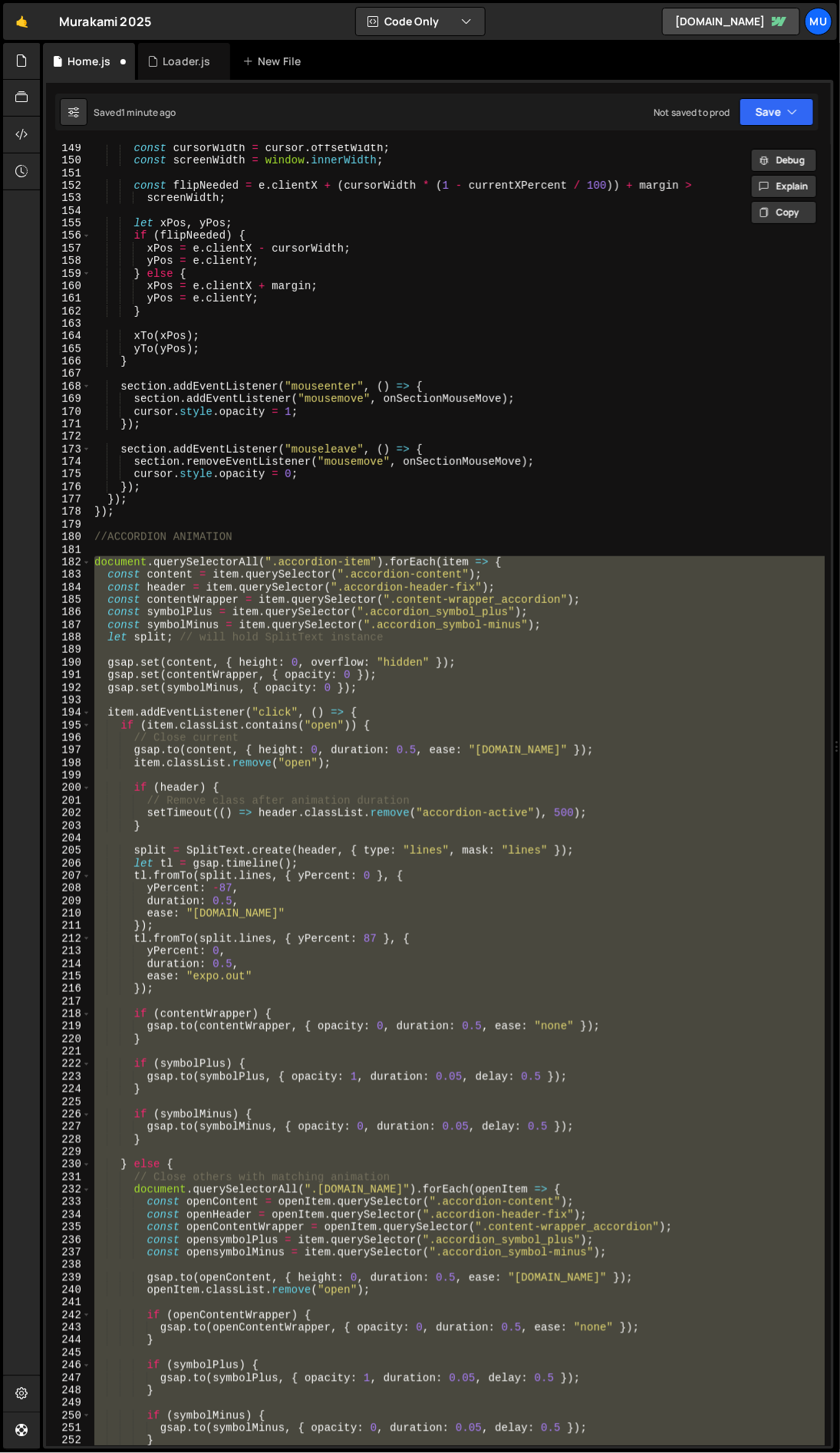
paste textarea
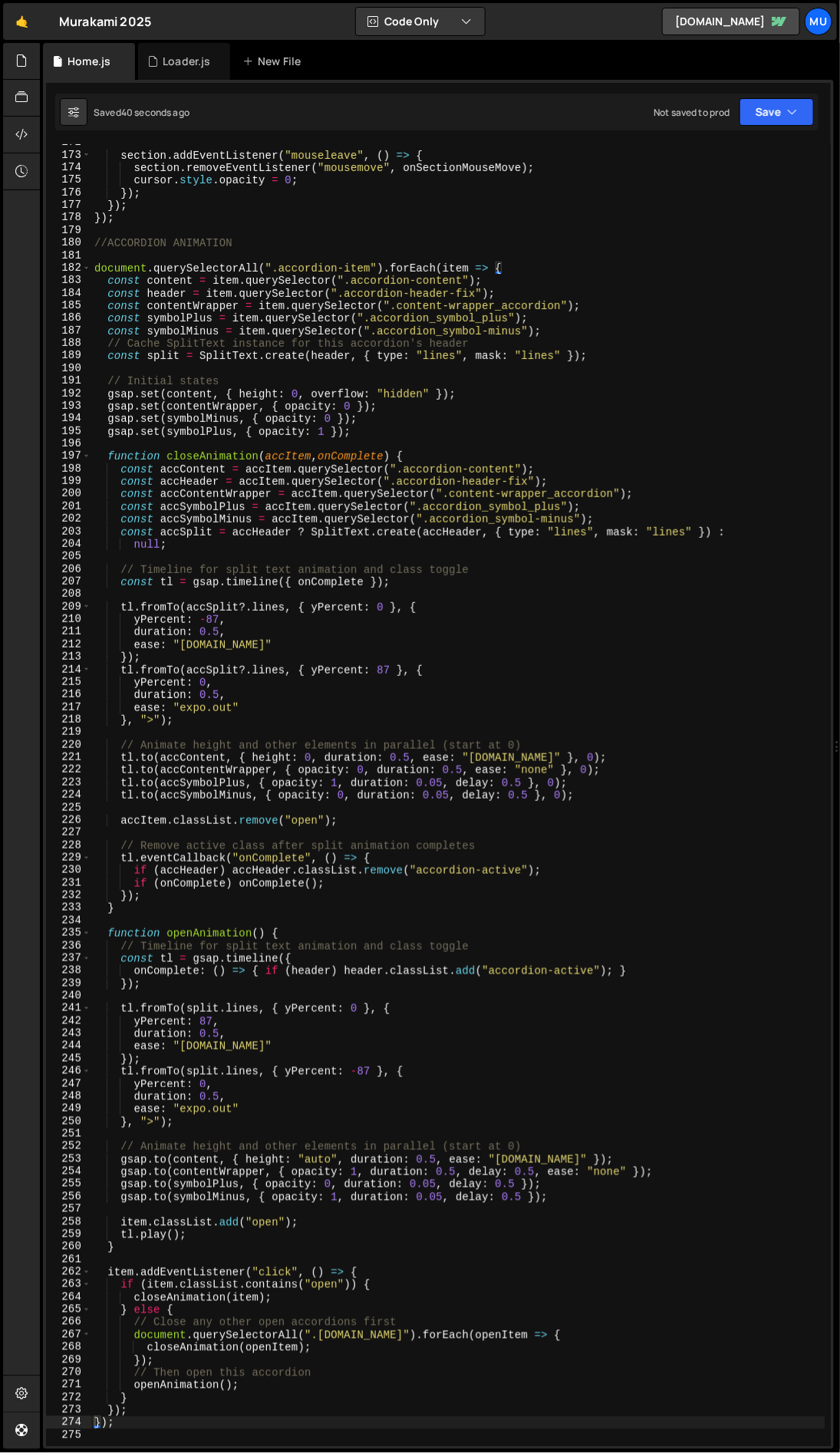
scroll to position [2192, 0]
drag, startPoint x: 357, startPoint y: 821, endPoint x: 77, endPoint y: 818, distance: 280.0
click at [77, 818] on div "}); 172 173 174 175 176 177 178 179 180 181 182 183 184 185 186 187 188 189 190…" at bounding box center [438, 795] width 784 height 1302
type textarea "accItem.classList.remove("open");"
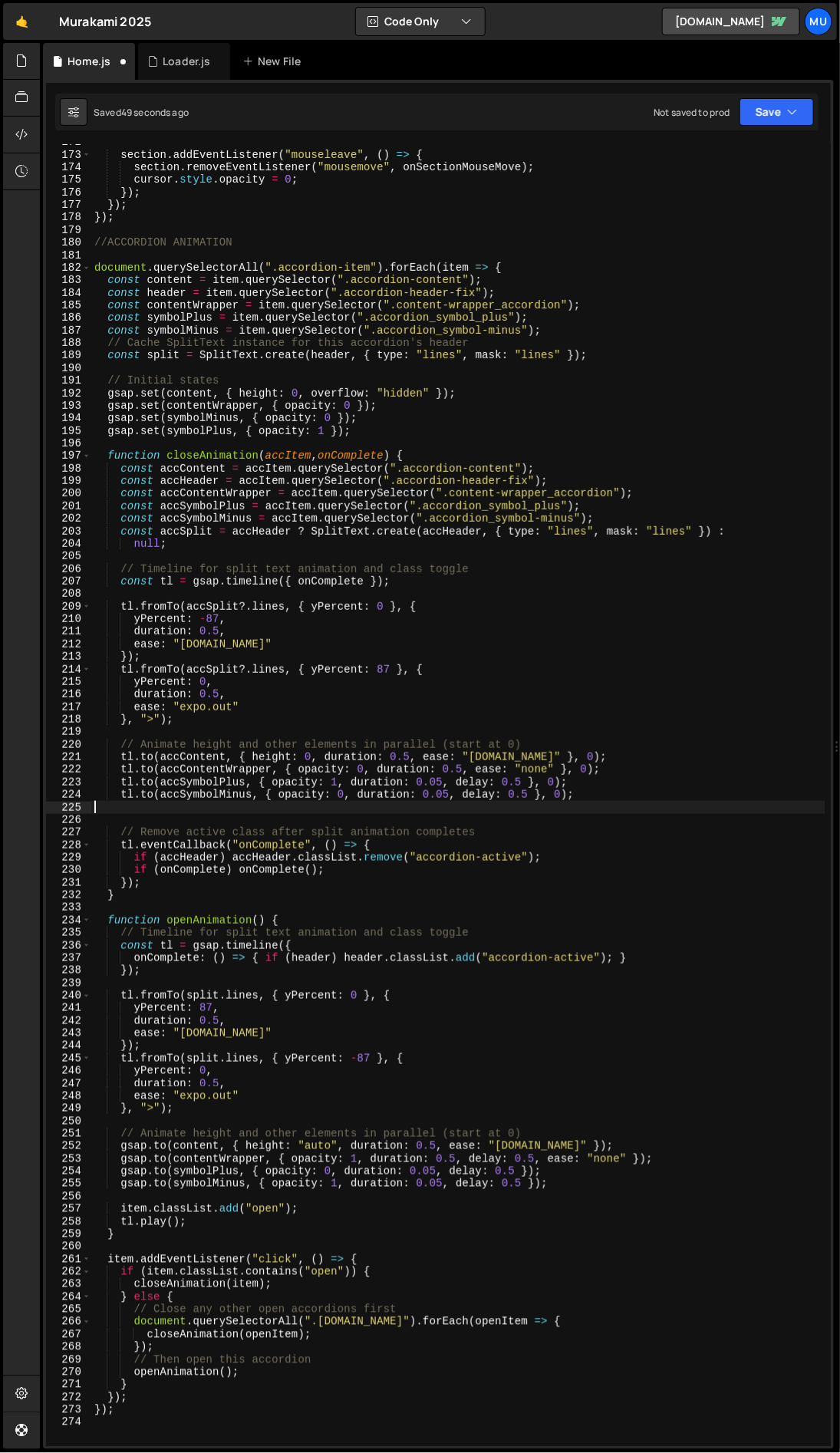
type textarea "[DOMAIN_NAME](accSymbolMinus, { opacity: 0, duration: 0.05, delay: 0.5 }, 0);"
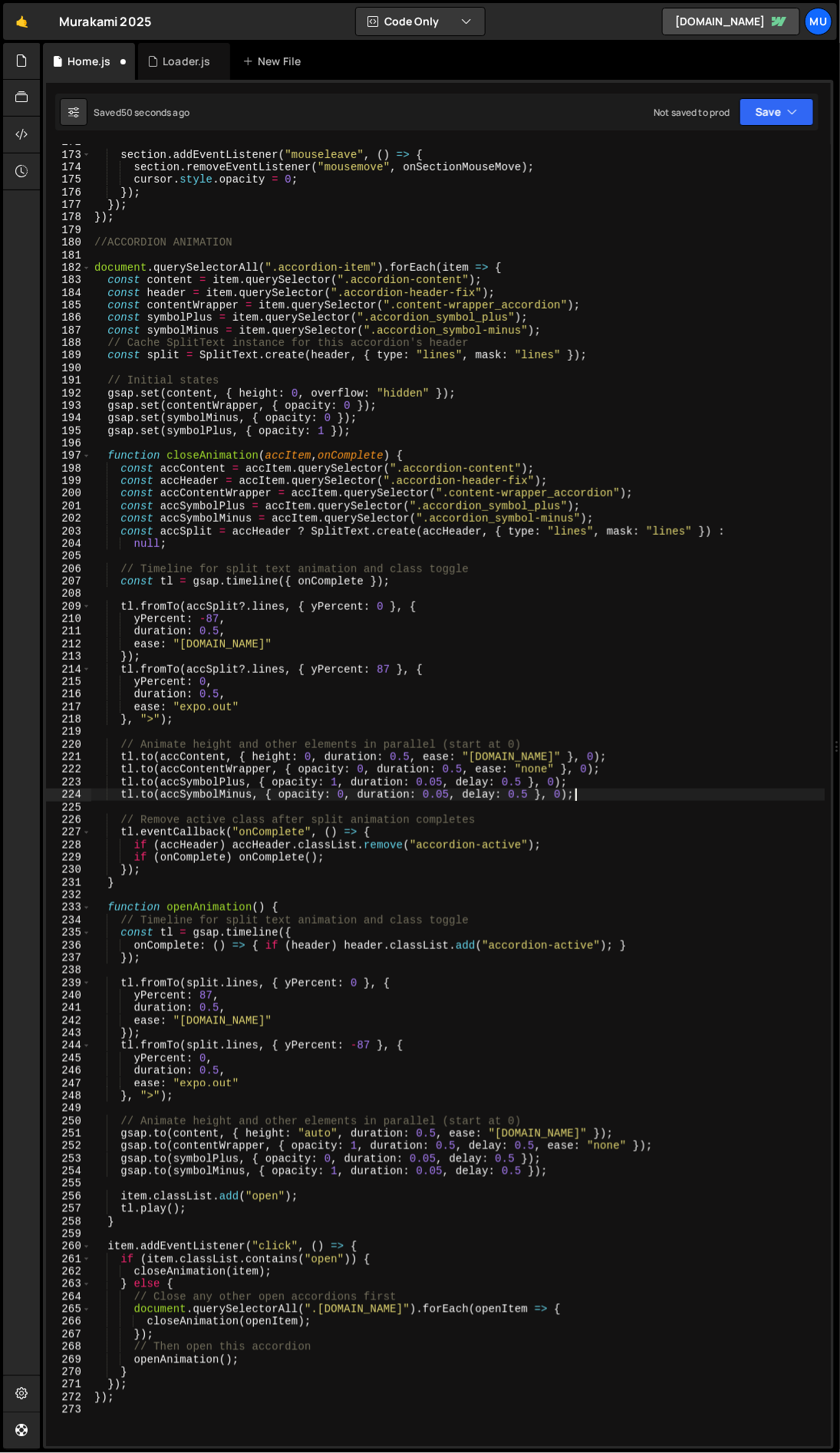
click at [222, 728] on div "section . addEventListener ( "mouseleave" , ( ) => { section . removeEventListe…" at bounding box center [458, 800] width 734 height 1327
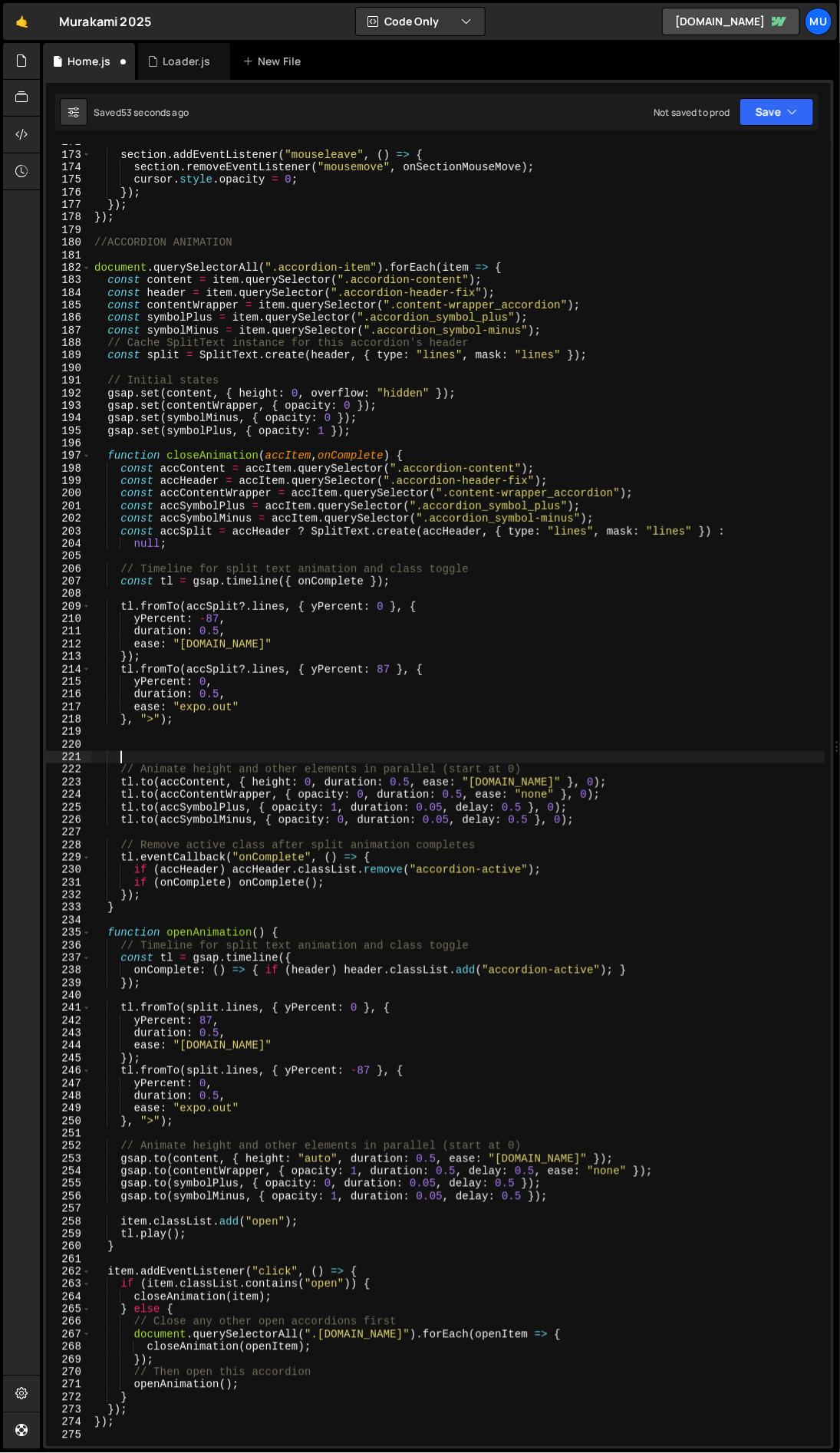
paste textarea "accItem.classList.remove("open");"
click at [145, 753] on div "section . addEventListener ( "mouseleave" , ( ) => { section . removeEventListe…" at bounding box center [458, 800] width 734 height 1327
type textarea "accItem.classList.remove("open");"
click at [161, 739] on div "section . addEventListener ( "mouseleave" , ( ) => { section . removeEventListe…" at bounding box center [458, 800] width 734 height 1327
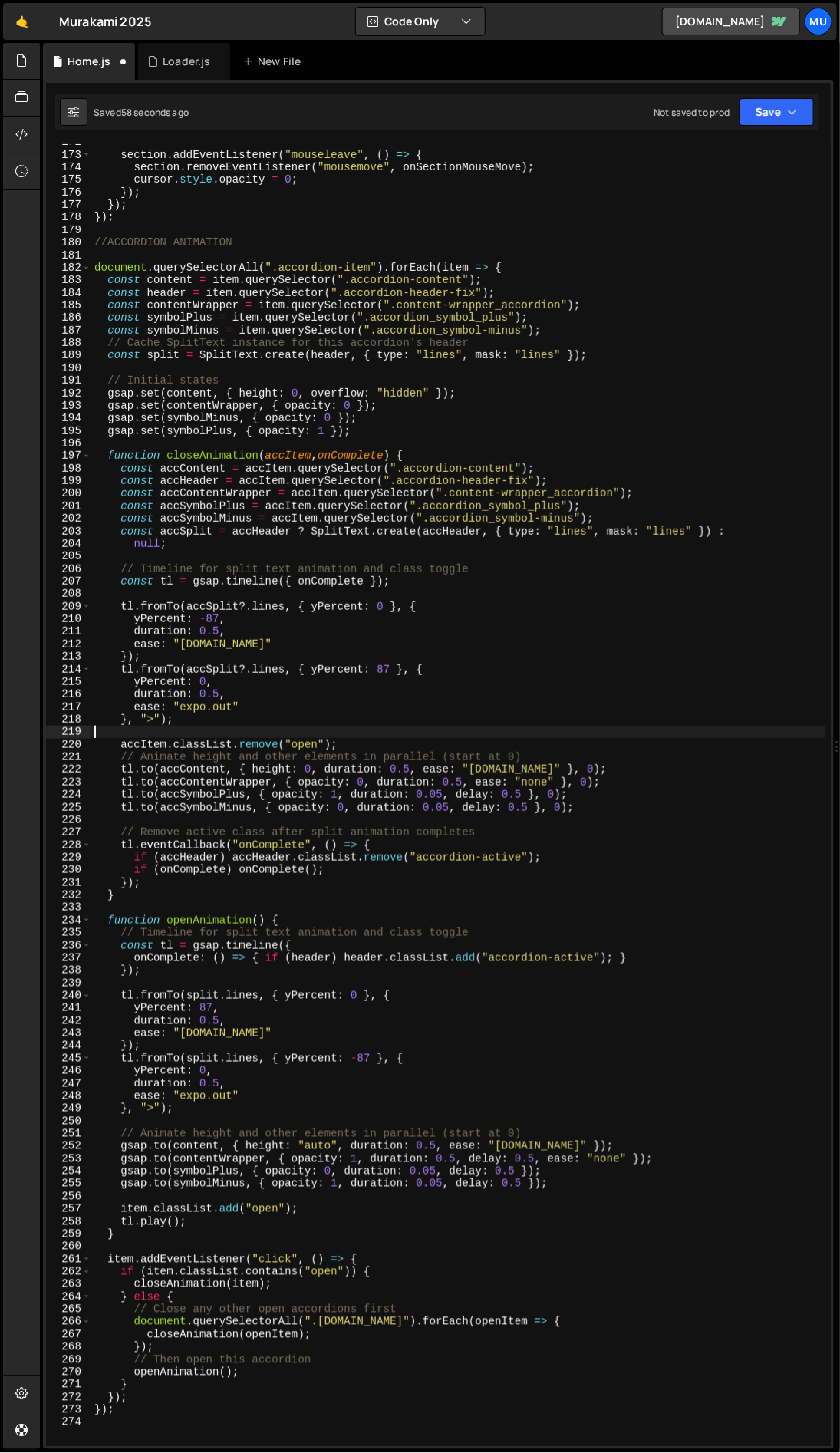
click at [366, 739] on div "section . addEventListener ( "mouseleave" , ( ) => { section . removeEventListe…" at bounding box center [458, 800] width 734 height 1327
type textarea "accItem.classList.remove("open");"
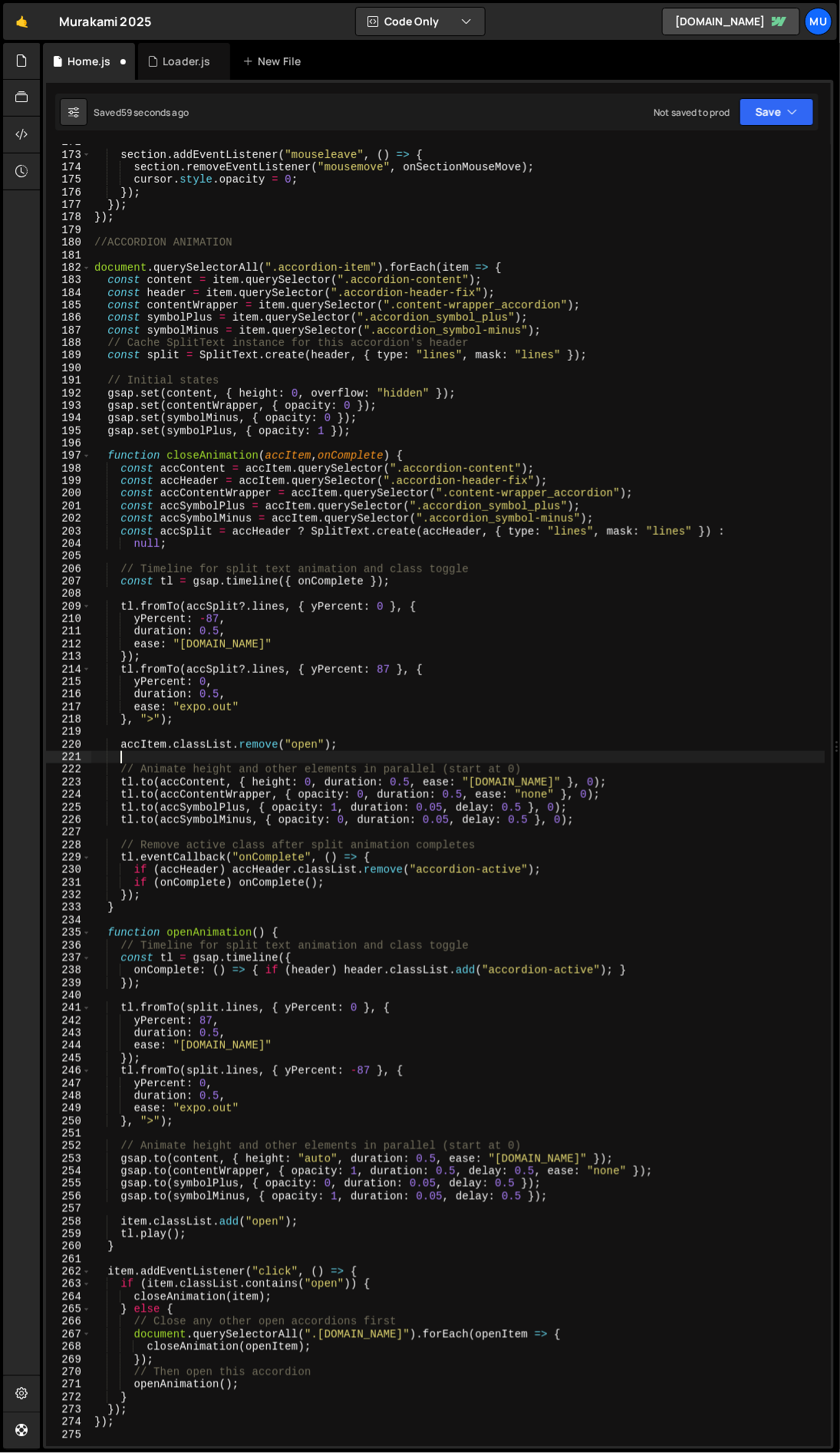
scroll to position [0, 0]
click at [472, 746] on div "section . addEventListener ( "mouseleave" , ( ) => { section . removeEventListe…" at bounding box center [458, 800] width 734 height 1327
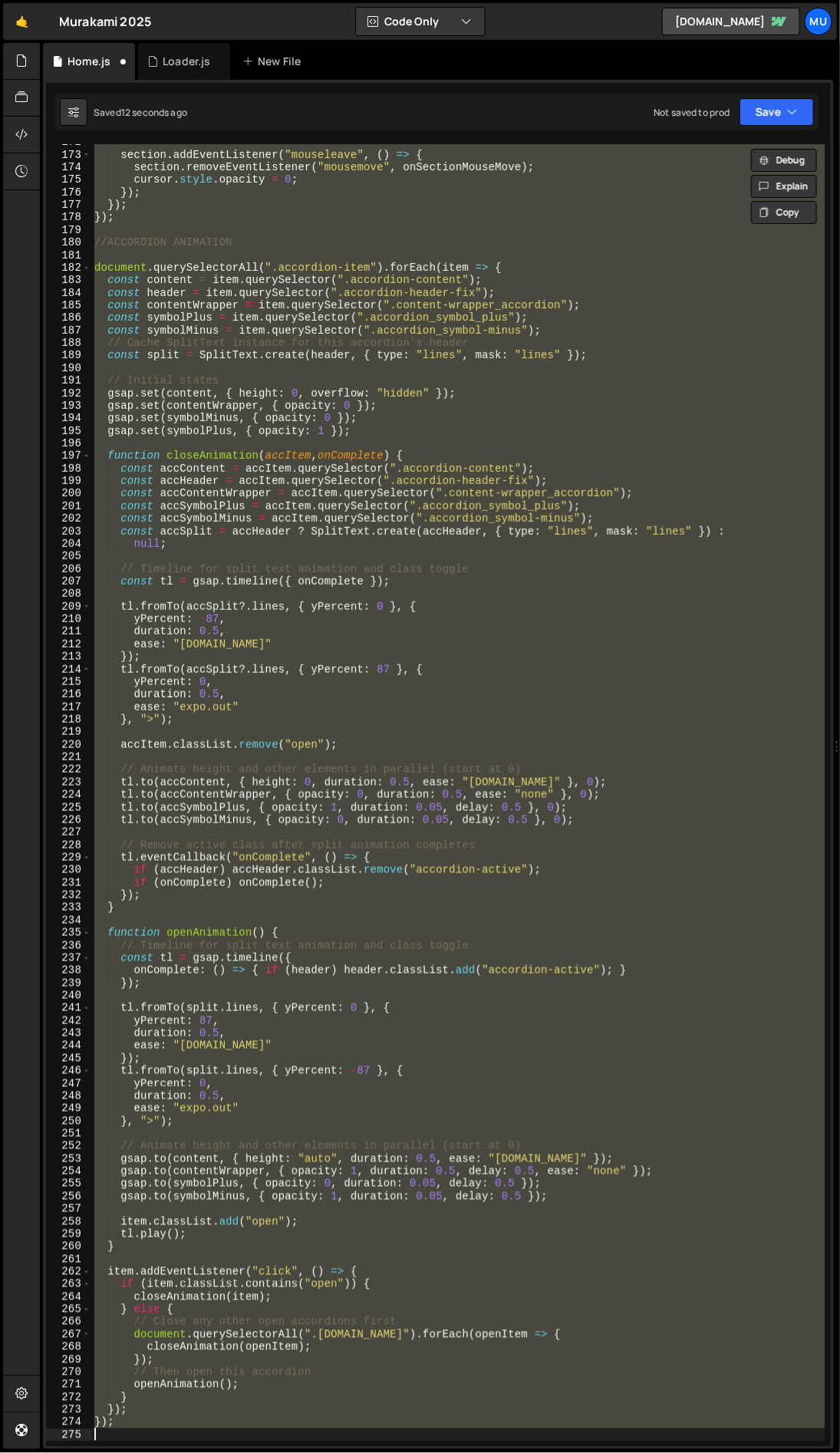
type textarea "accItem.classList.remove("open");"
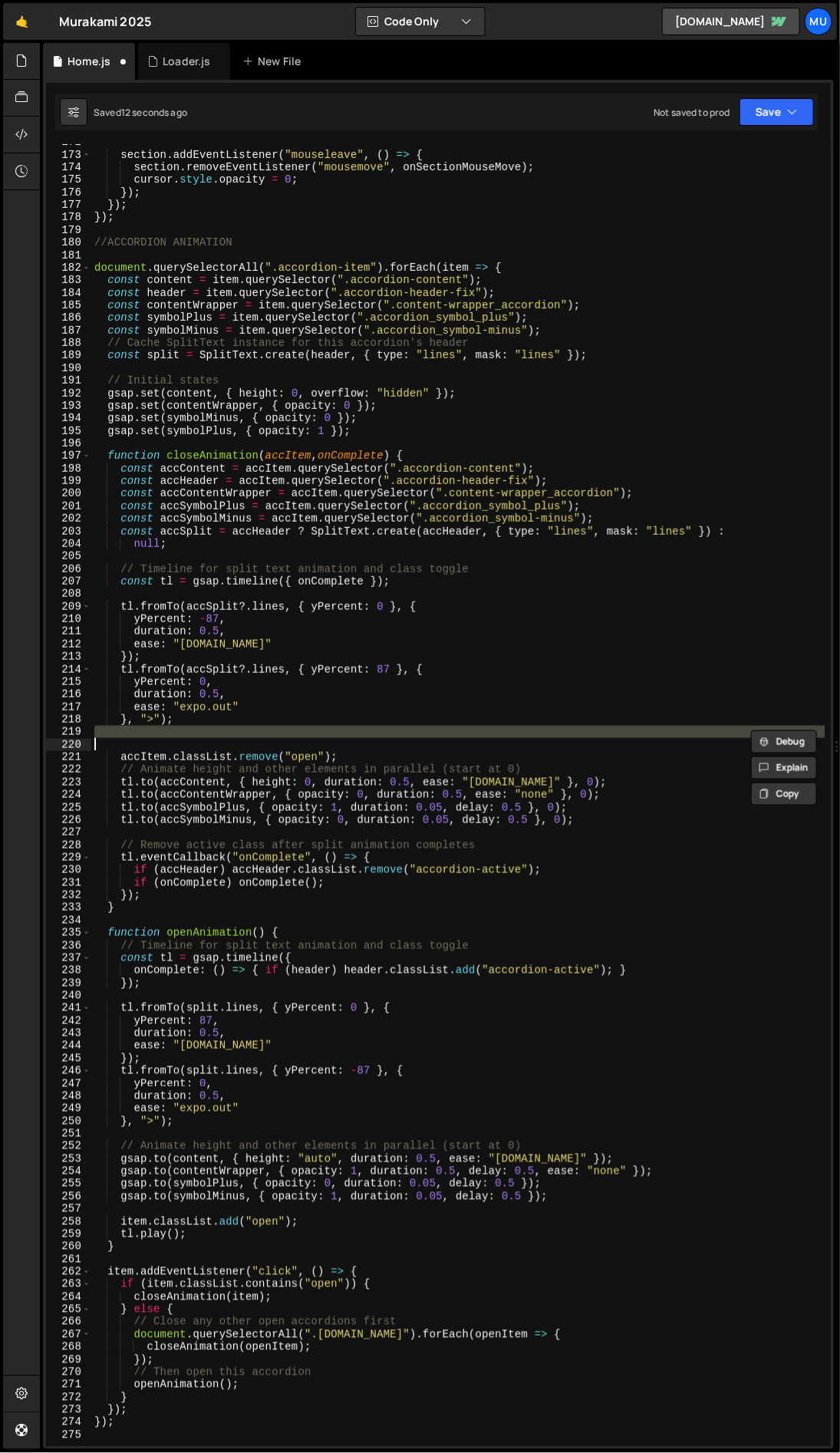
type textarea "accItem.classList.remove("open");"
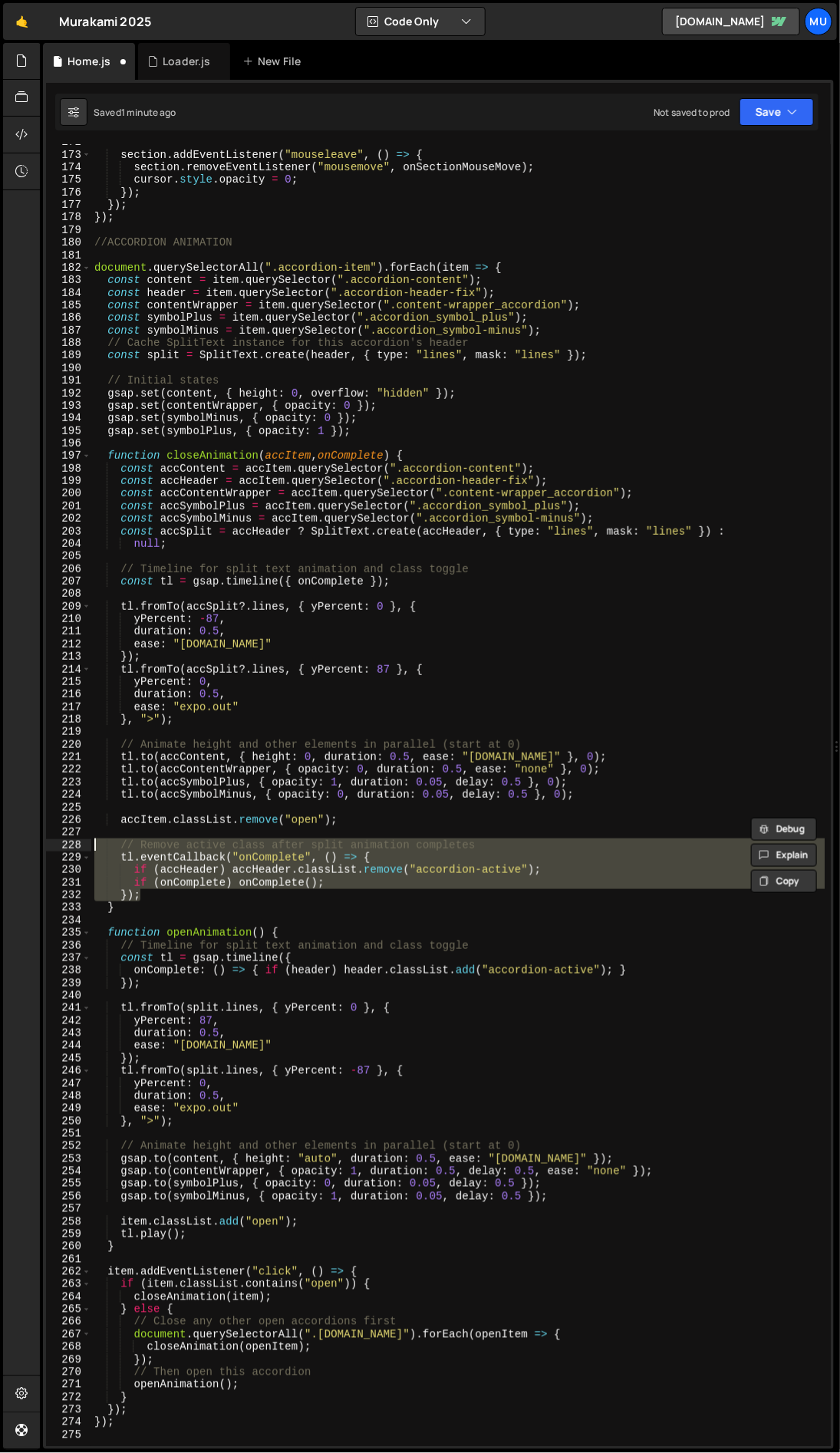
drag, startPoint x: 153, startPoint y: 894, endPoint x: 92, endPoint y: 845, distance: 78.2
click at [92, 845] on div "section . addEventListener ( "mouseleave" , ( ) => { section . removeEventListe…" at bounding box center [458, 800] width 734 height 1327
type textarea "// Remove active class after split animation completes tl.eventCallback("onComp…"
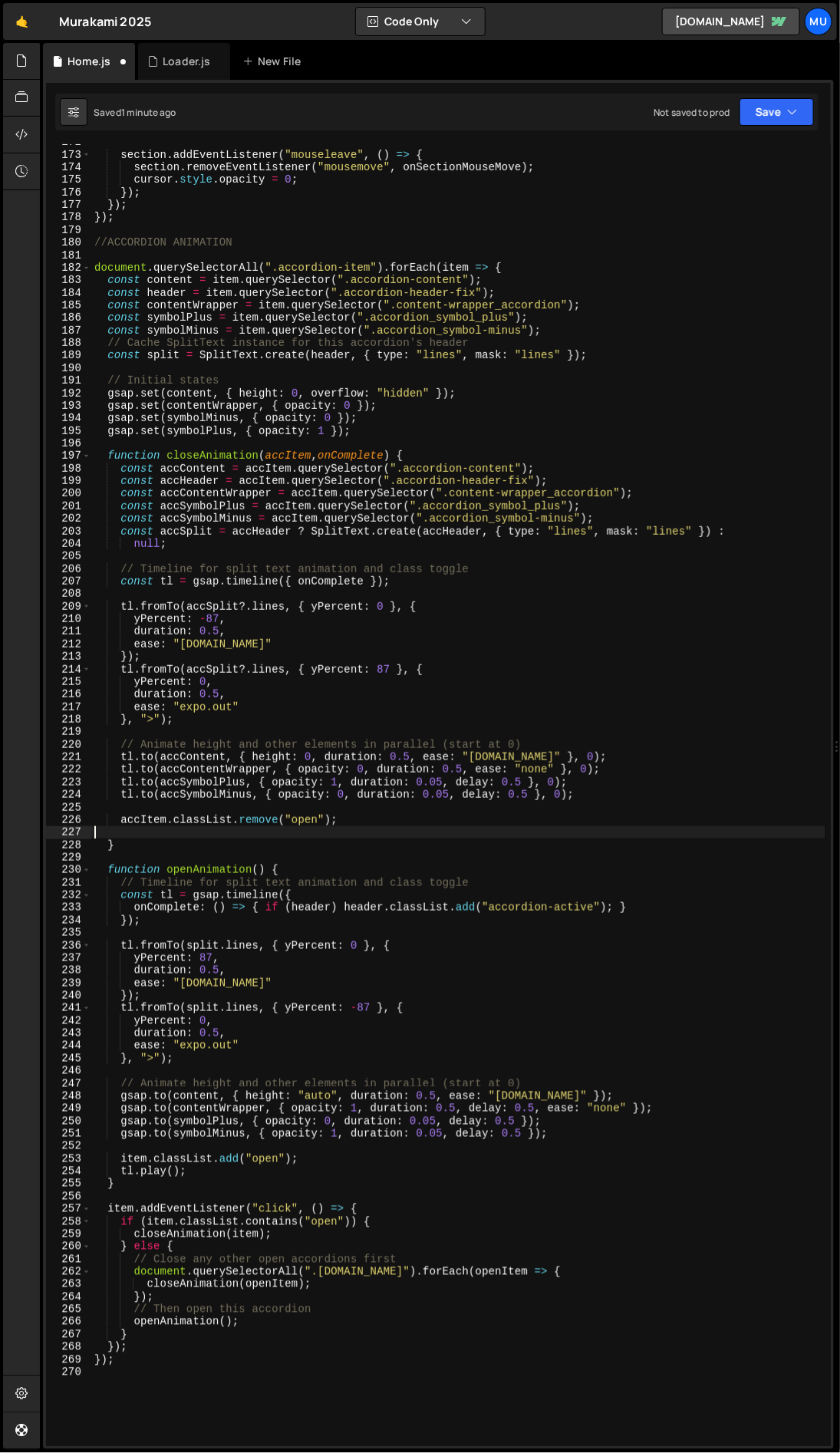
click at [217, 731] on div "section . addEventListener ( "mouseleave" , ( ) => { section . removeEventListe…" at bounding box center [458, 800] width 734 height 1327
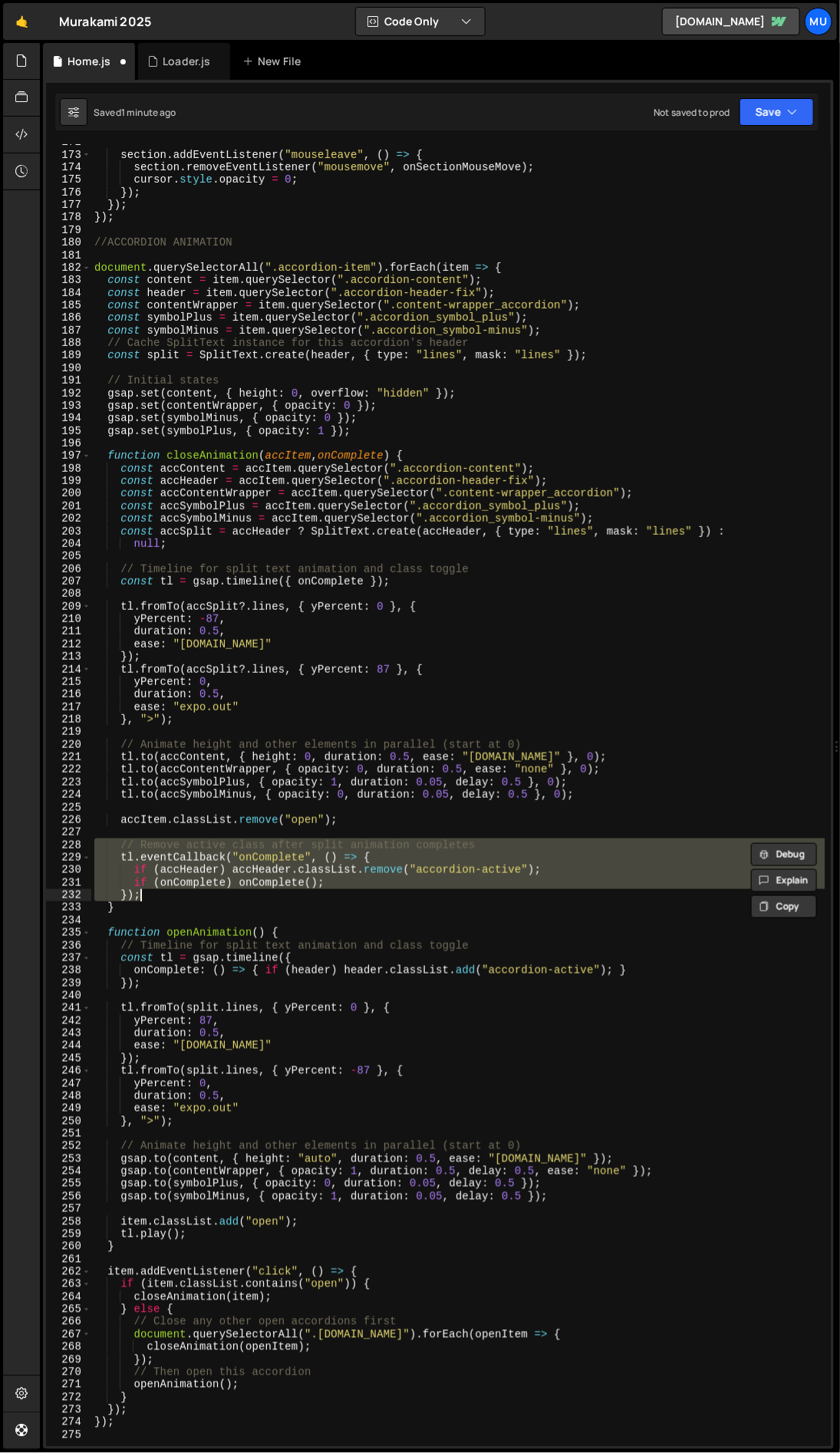
click at [258, 879] on div "section . addEventListener ( "mouseleave" , ( ) => { section . removeEventListe…" at bounding box center [458, 795] width 733 height 1302
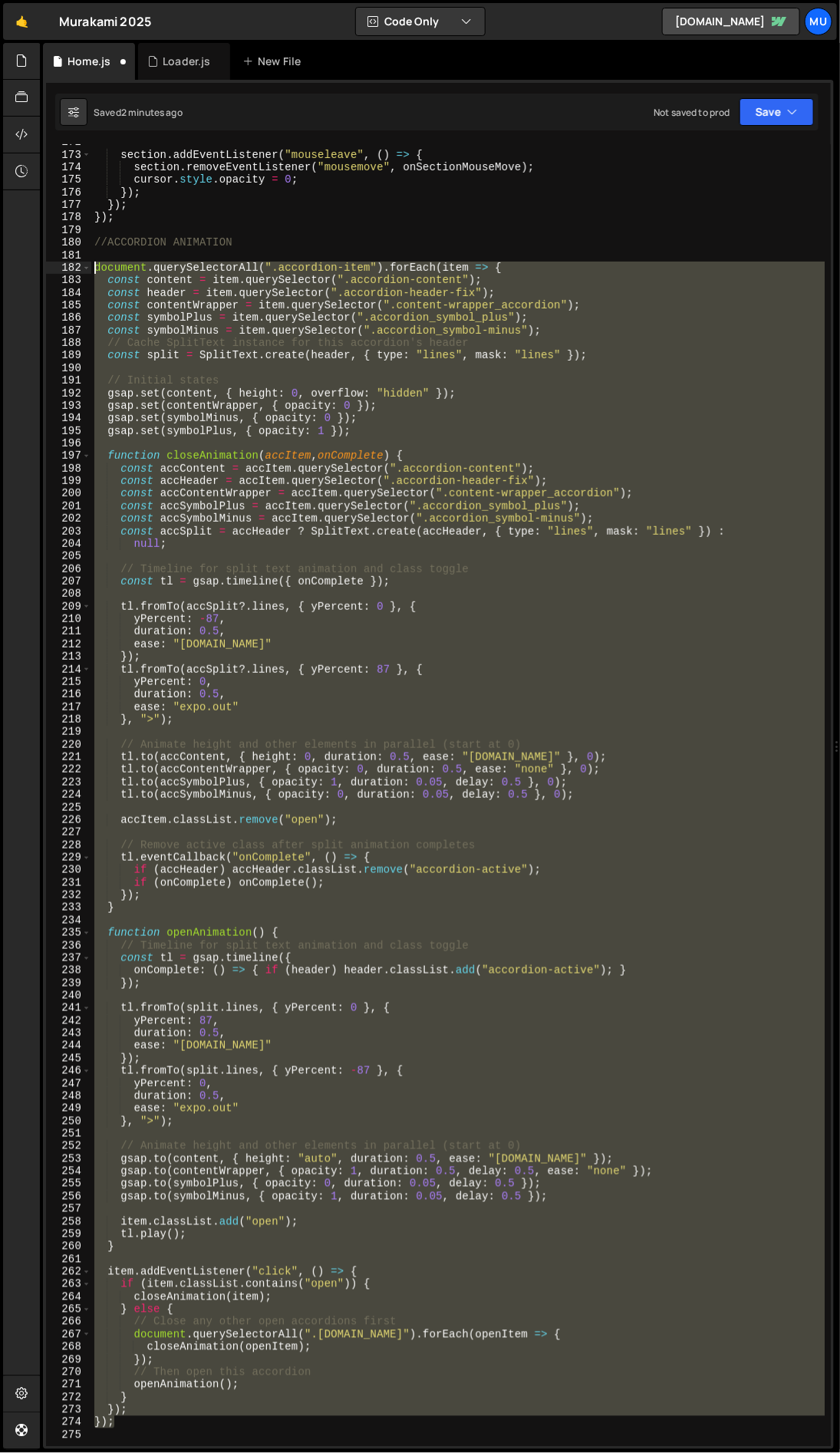
drag, startPoint x: 116, startPoint y: 1423, endPoint x: 13, endPoint y: 265, distance: 1162.6
click at [13, 265] on div "Hold on a sec... Are you certain you wish to leave this page? Any changes you'v…" at bounding box center [420, 726] width 840 height 1453
type textarea "document.querySelectorAll(".accordion-item").forEach(item => { const content = …"
paste textarea
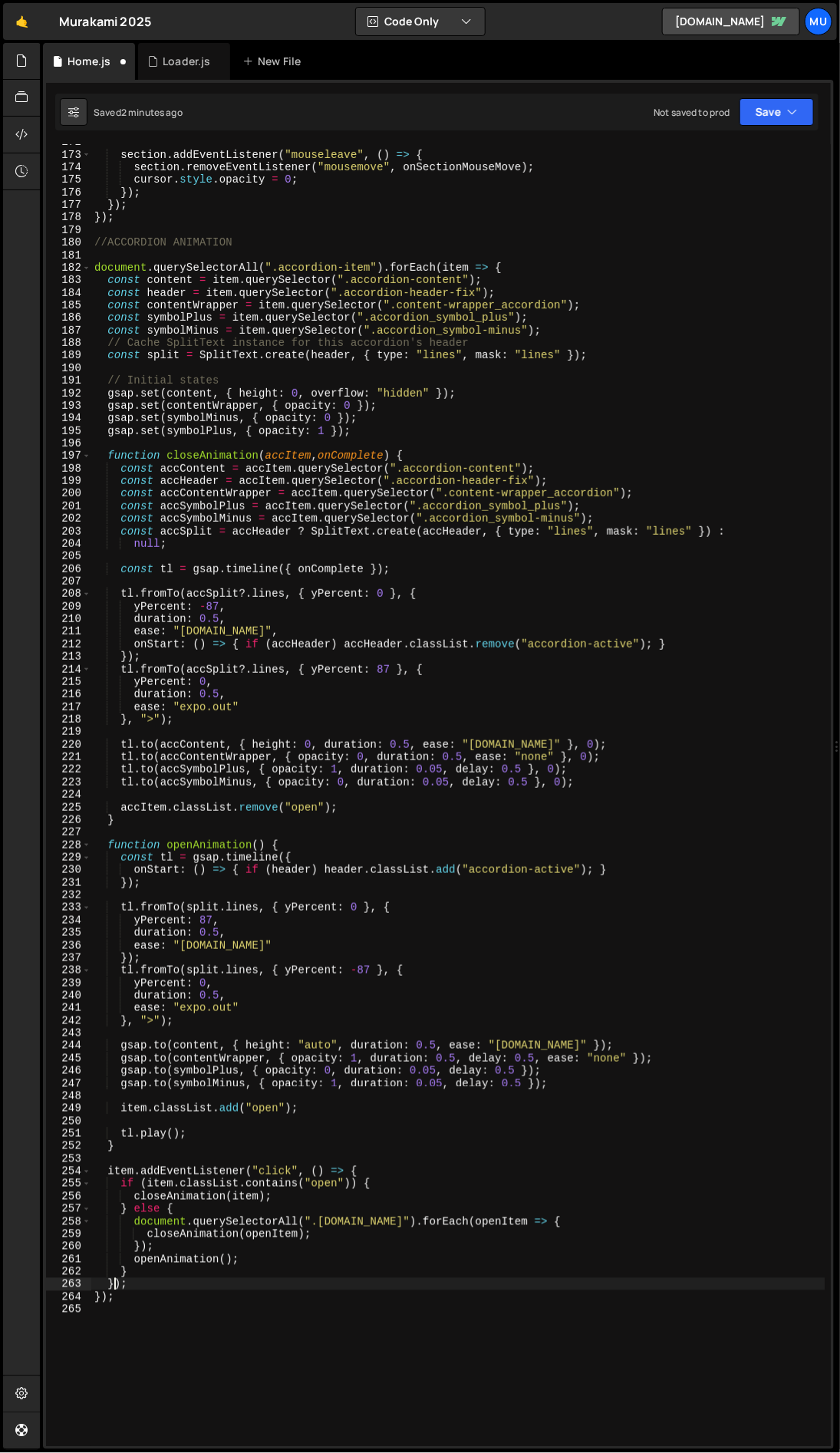
type textarea "});"
click at [340, 1278] on div "section . addEventListener ( "mouseleave" , ( ) => { section . removeEventListe…" at bounding box center [458, 800] width 734 height 1327
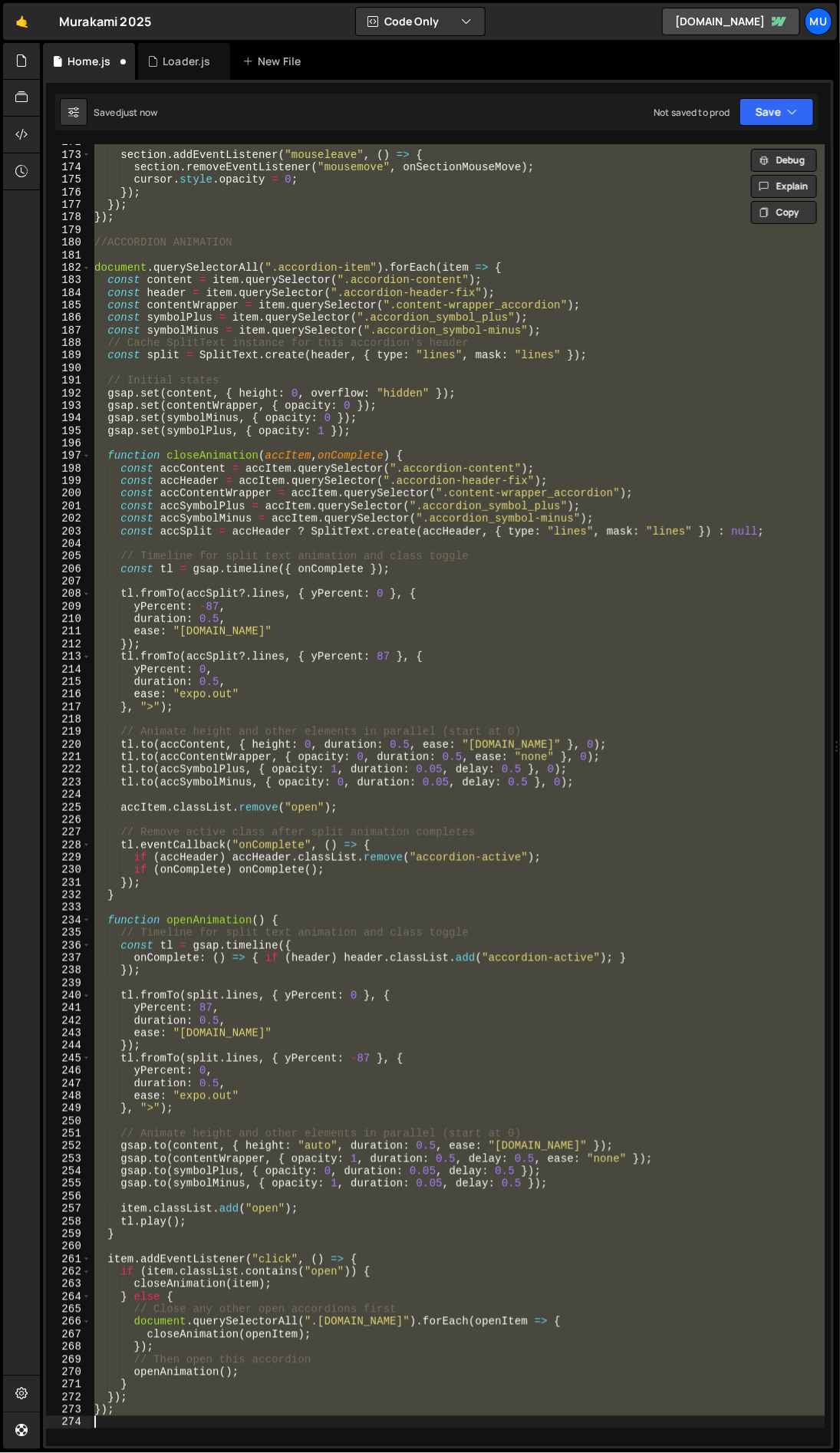
type textarea "}); });"
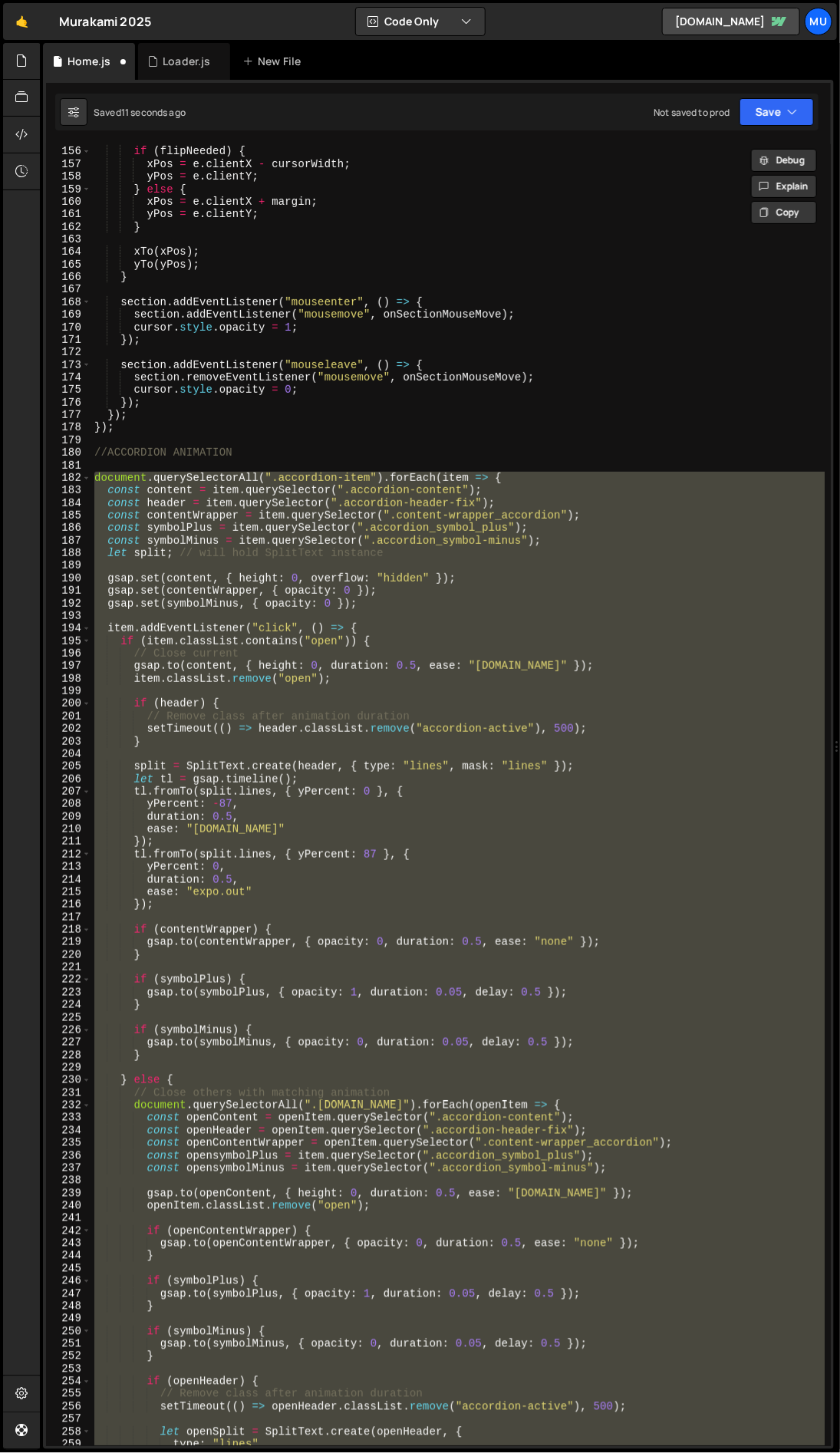
scroll to position [1987, 0]
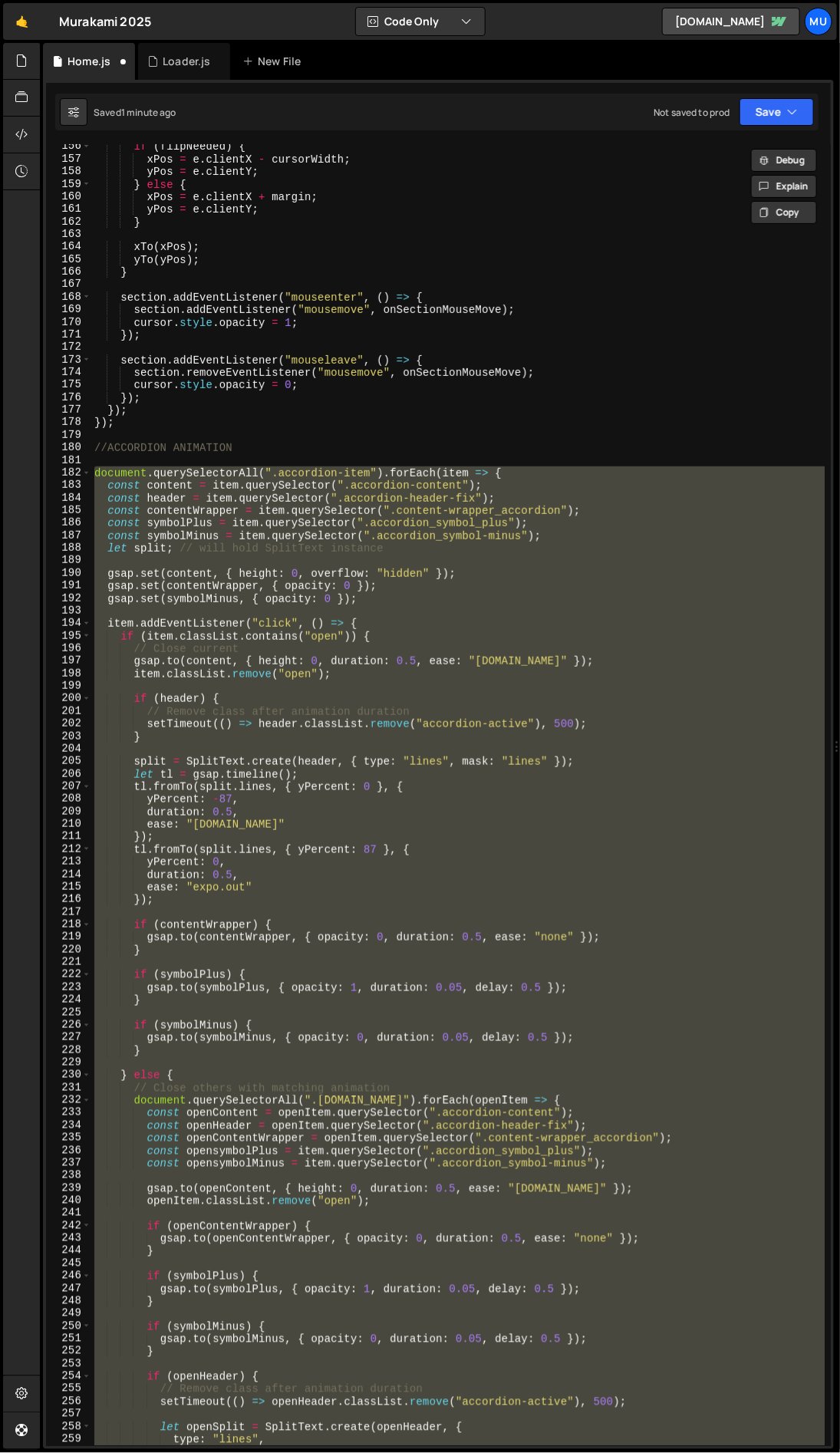
paste textarea
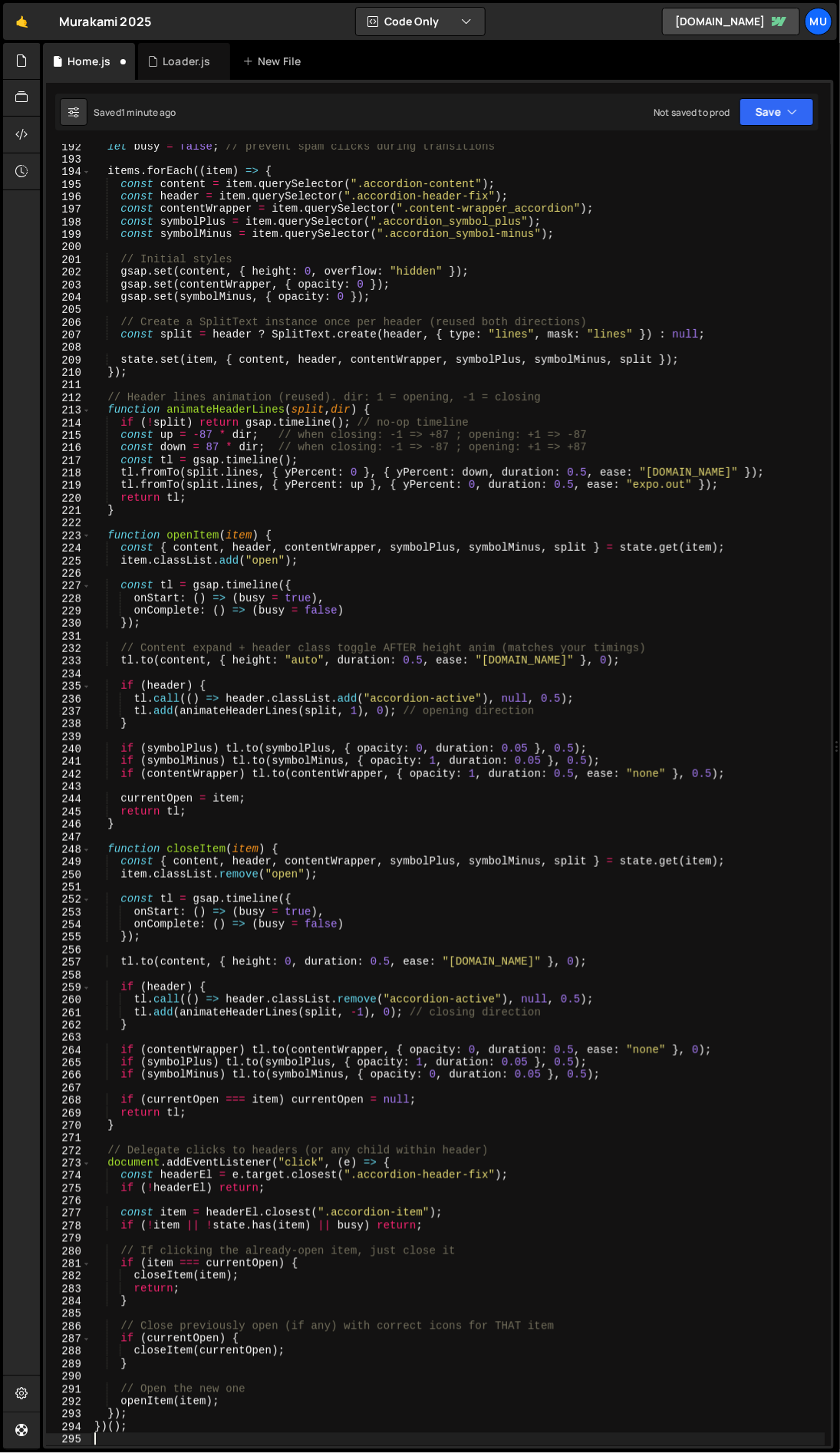
type textarea "}); });"
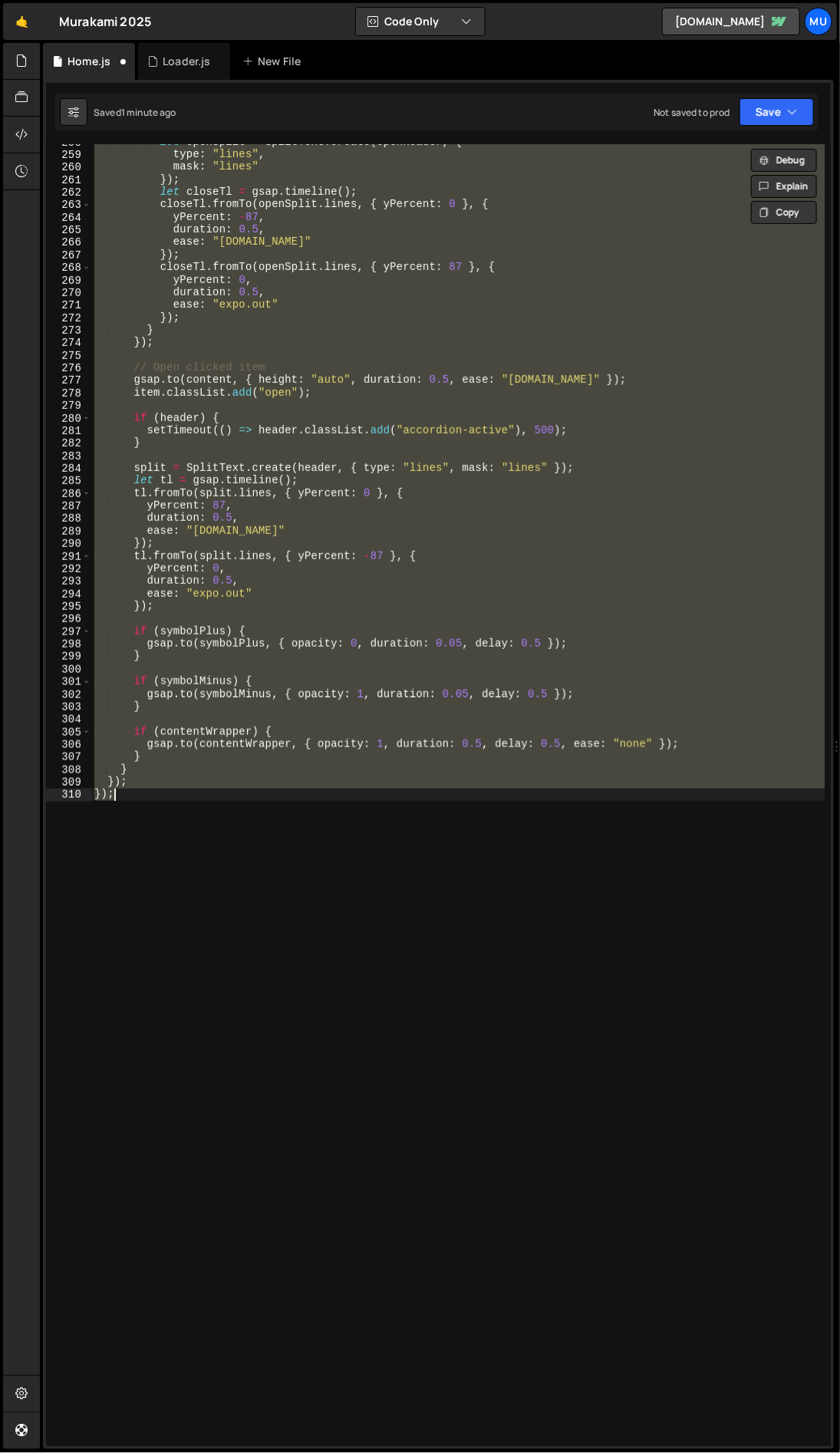
paste textarea
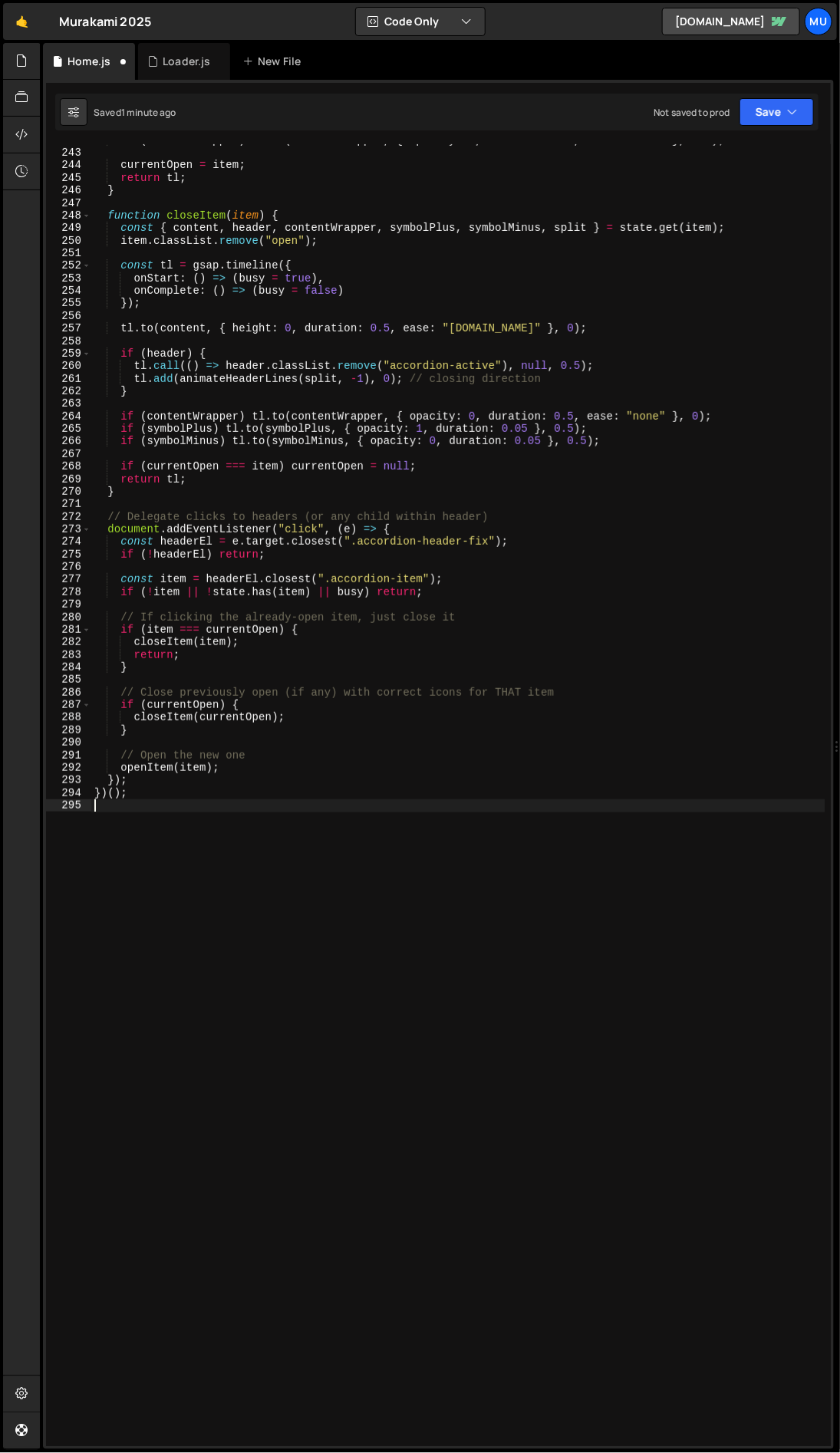
scroll to position [3073, 0]
drag, startPoint x: 232, startPoint y: 815, endPoint x: 243, endPoint y: 817, distance: 11.2
click at [242, 816] on div "if ( contentWrapper ) tl . to ( contentWrapper , { opacity : 1 , duration : 0.5…" at bounding box center [458, 798] width 734 height 1327
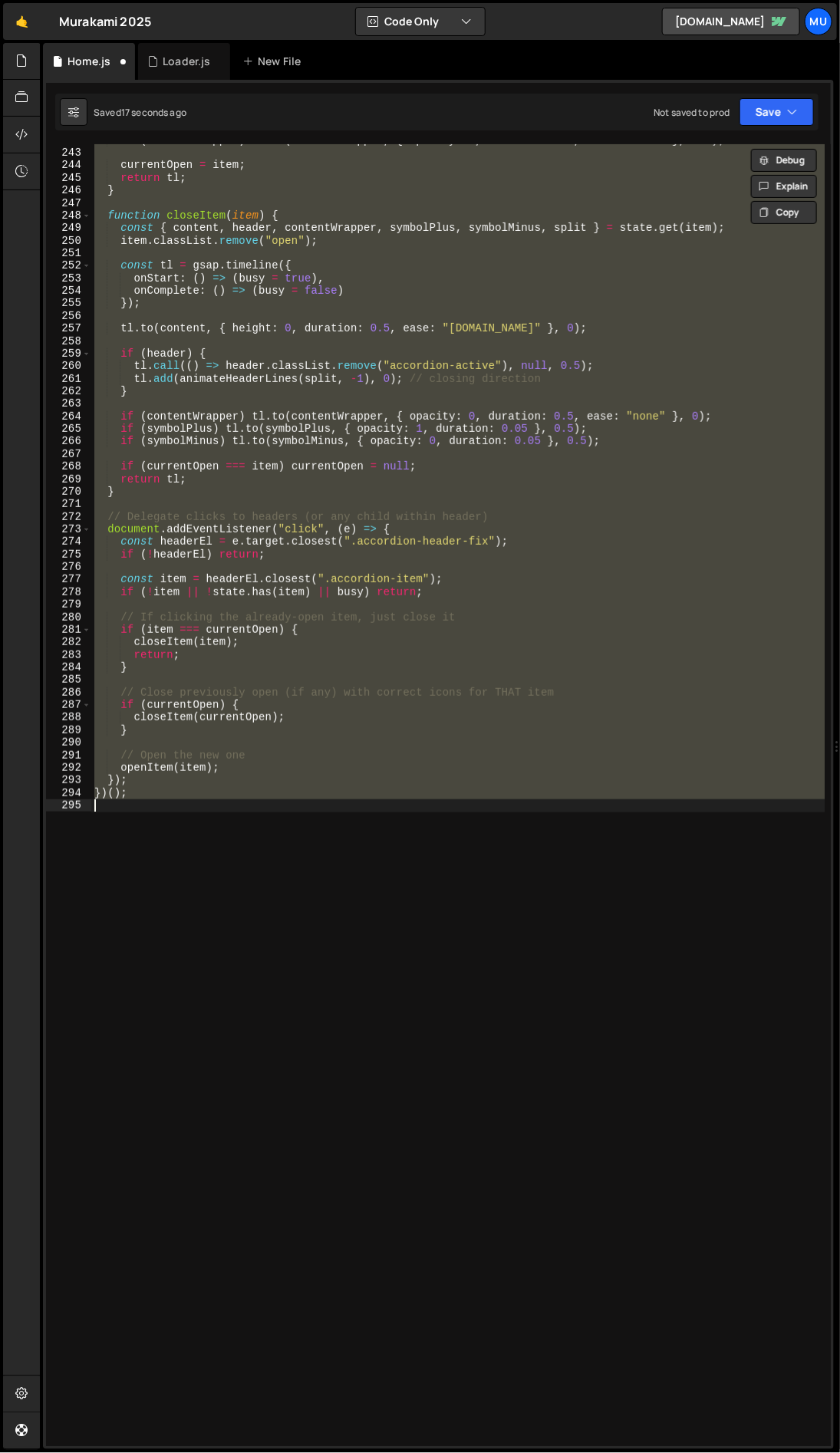
type textarea "}); });"
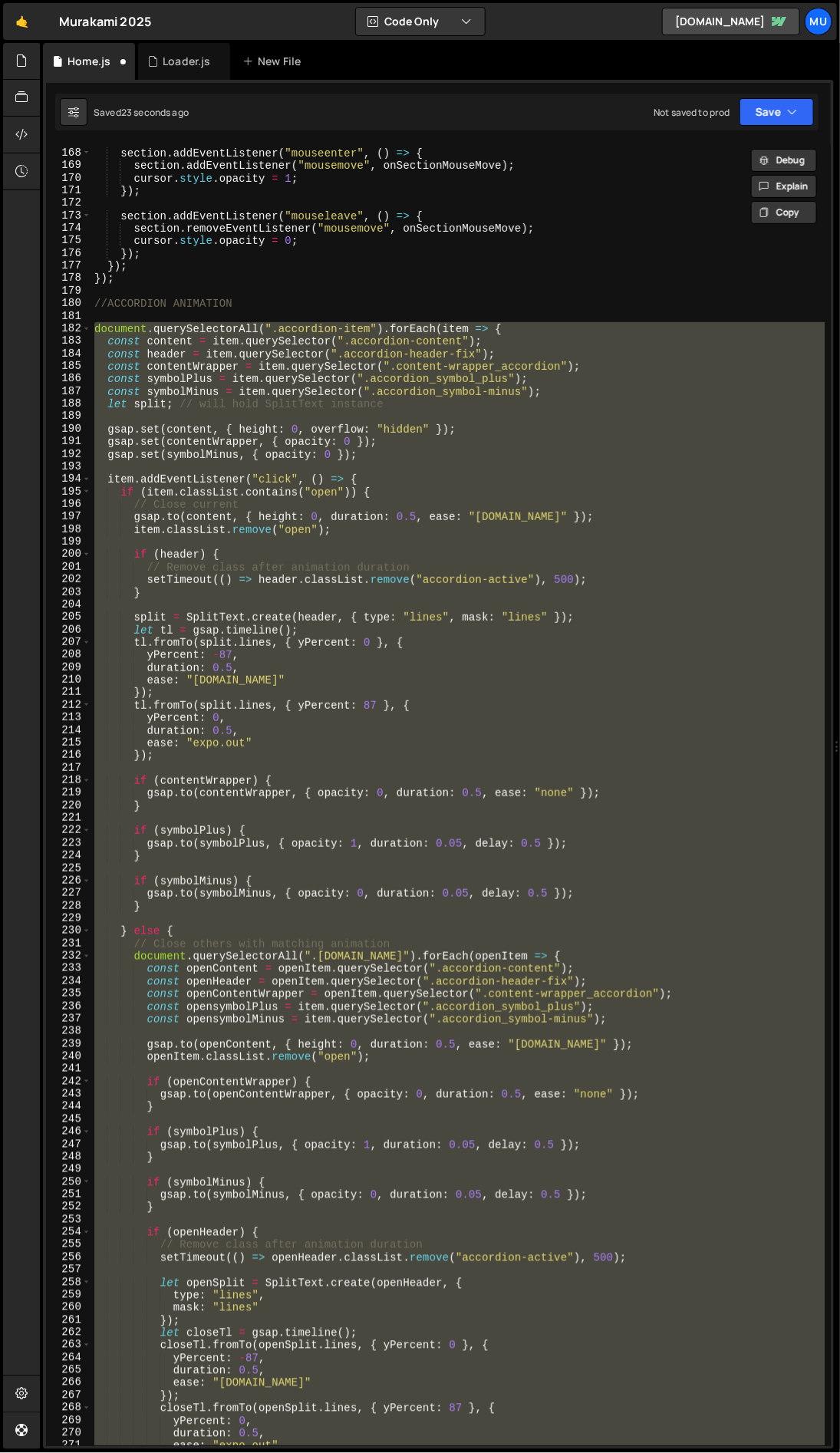
scroll to position [2094, 0]
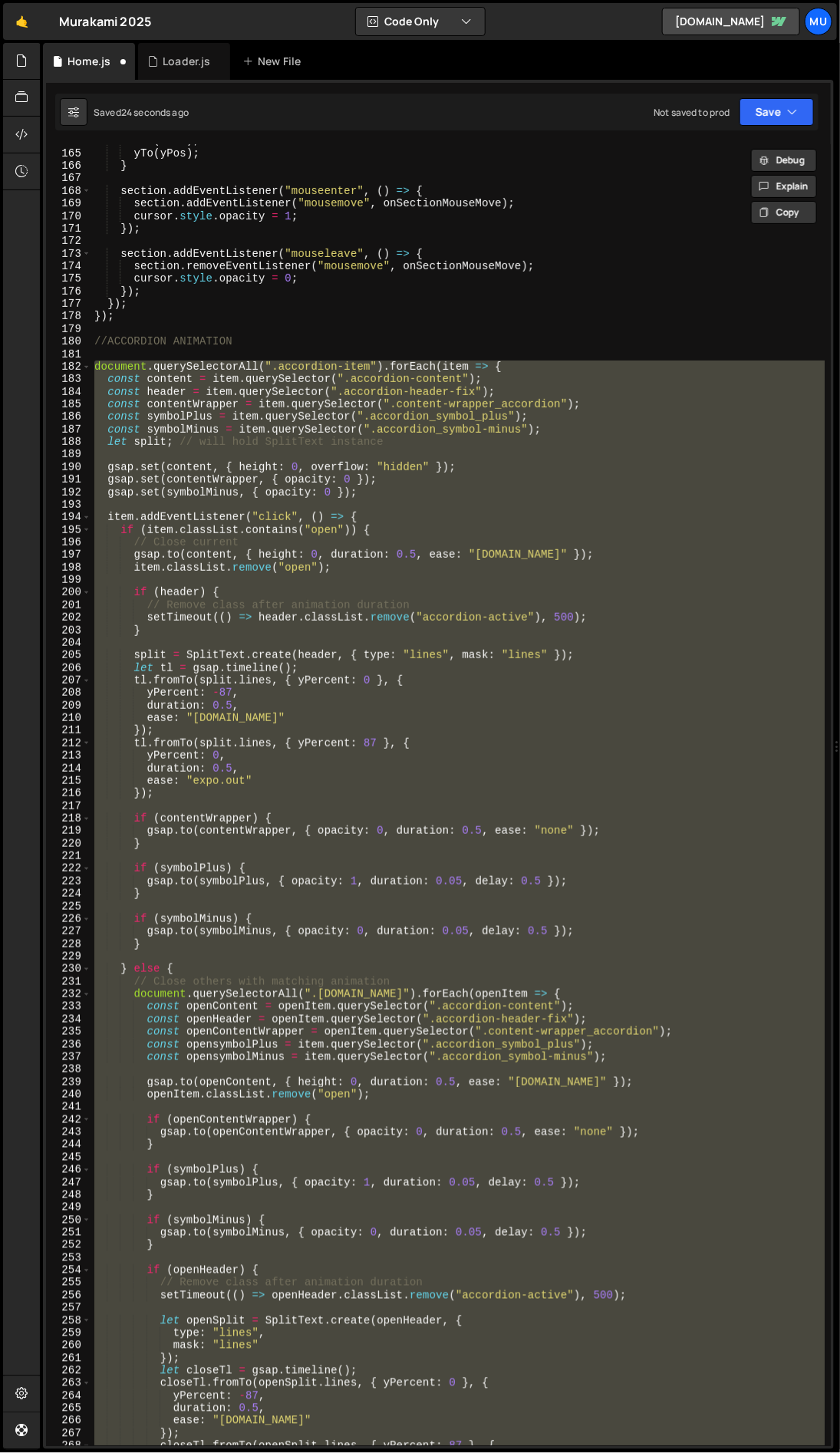
paste textarea
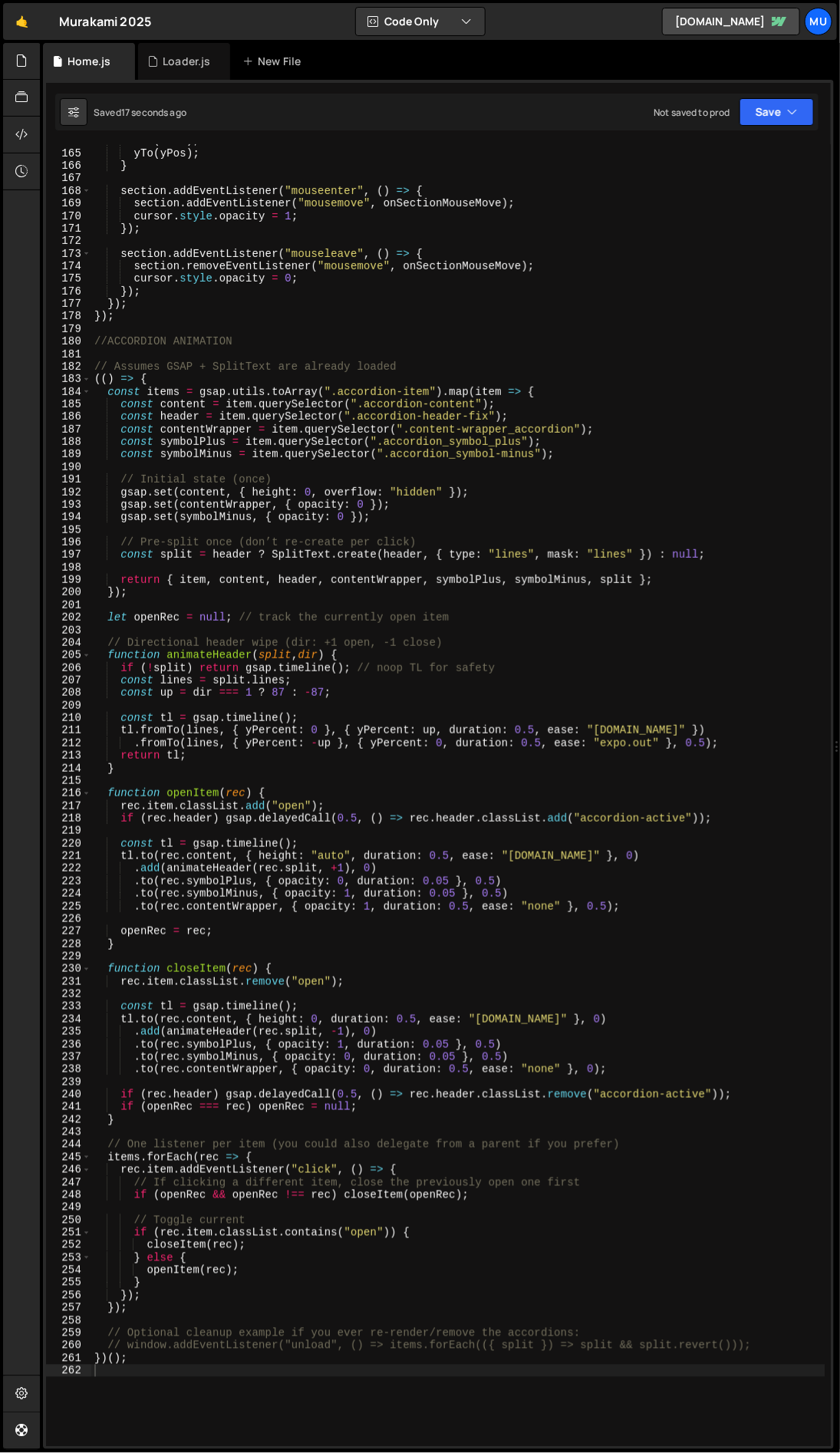
click at [334, 488] on div "xTo ( xPos ) ; yTo ( yPos ) ; } section . addEventListener ( "mouseenter" , ( )…" at bounding box center [458, 798] width 734 height 1327
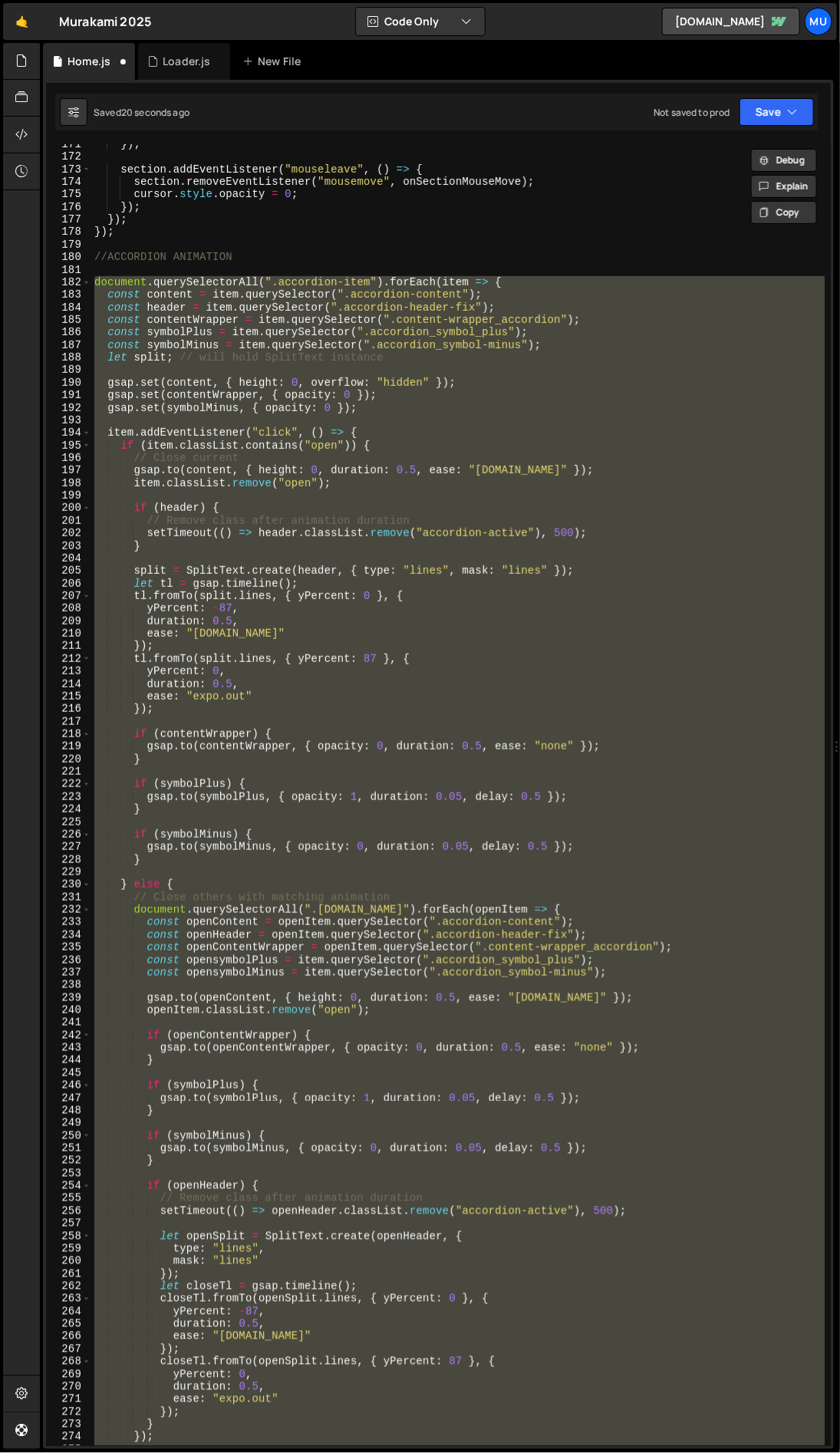
scroll to position [2178, 0]
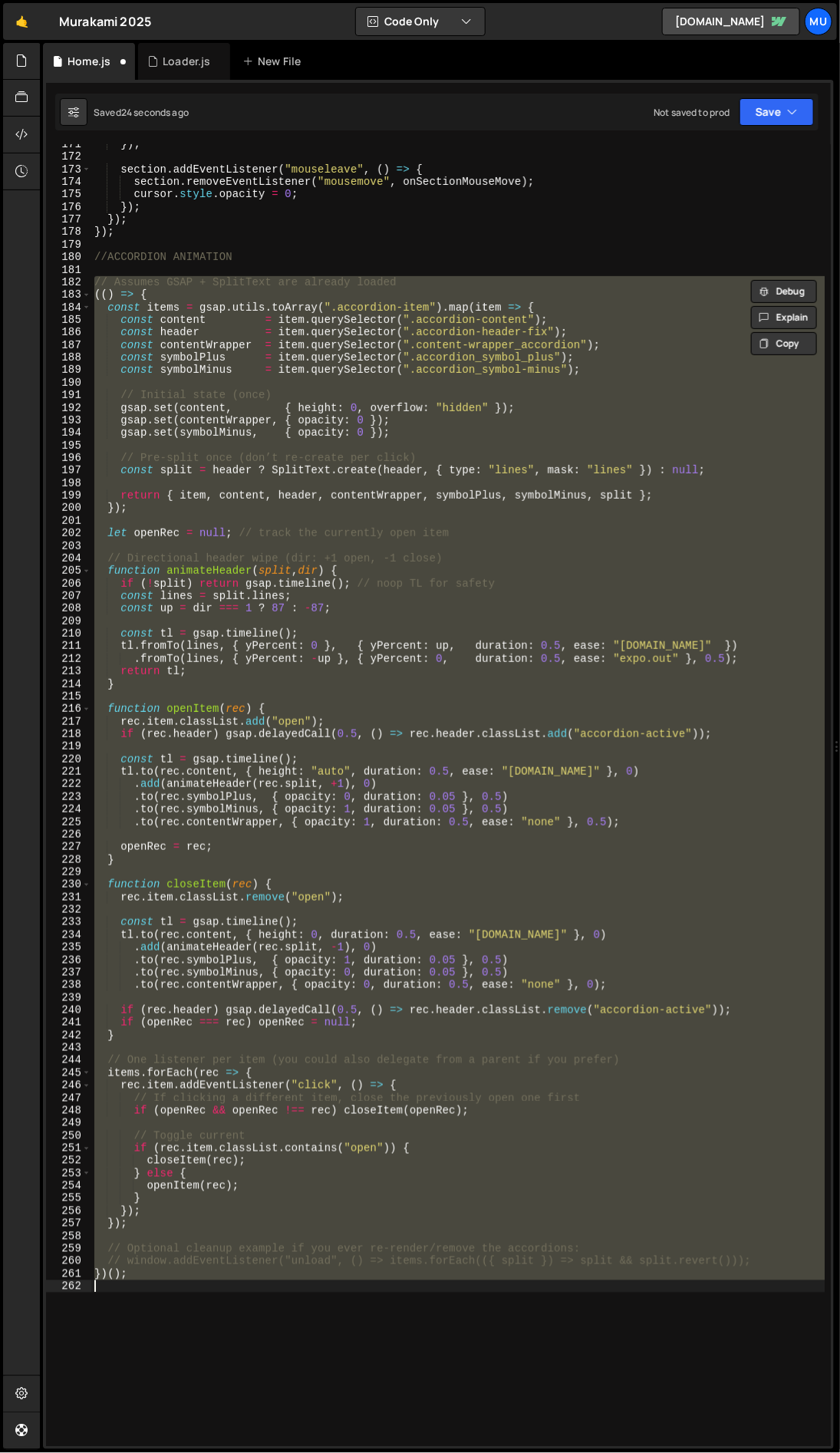
click at [388, 278] on div "}) ; section . addEventListener ( "mouseleave" , ( ) => { section . removeEvent…" at bounding box center [458, 795] width 733 height 1302
type textarea "// Assumes GSAP + SplitText are already loaded"
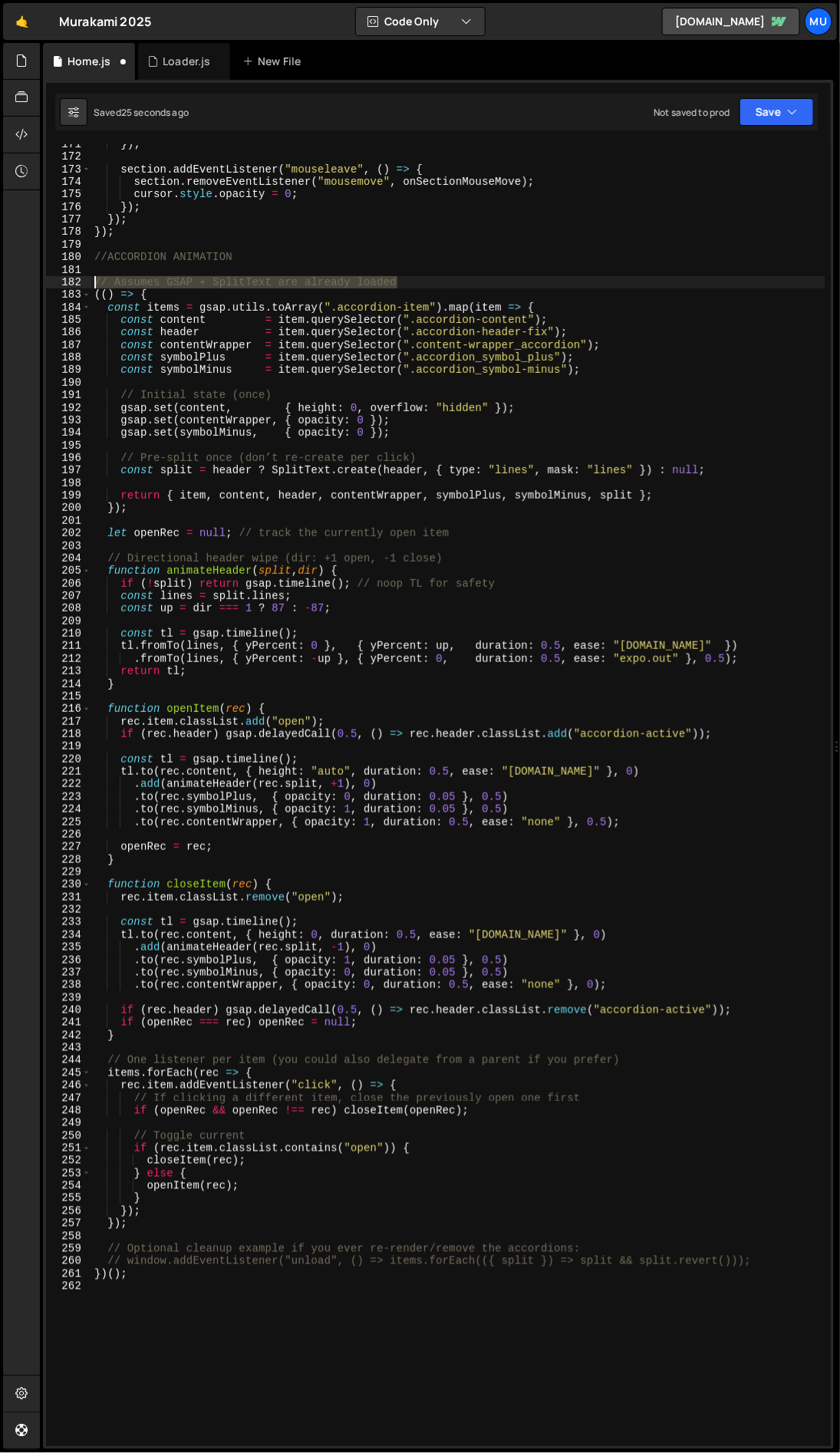
drag, startPoint x: 423, startPoint y: 281, endPoint x: 52, endPoint y: 277, distance: 371.0
click at [52, 277] on div "// Assumes GSAP + SplitText are already loaded 171 172 173 174 175 176 177 178 …" at bounding box center [438, 795] width 784 height 1302
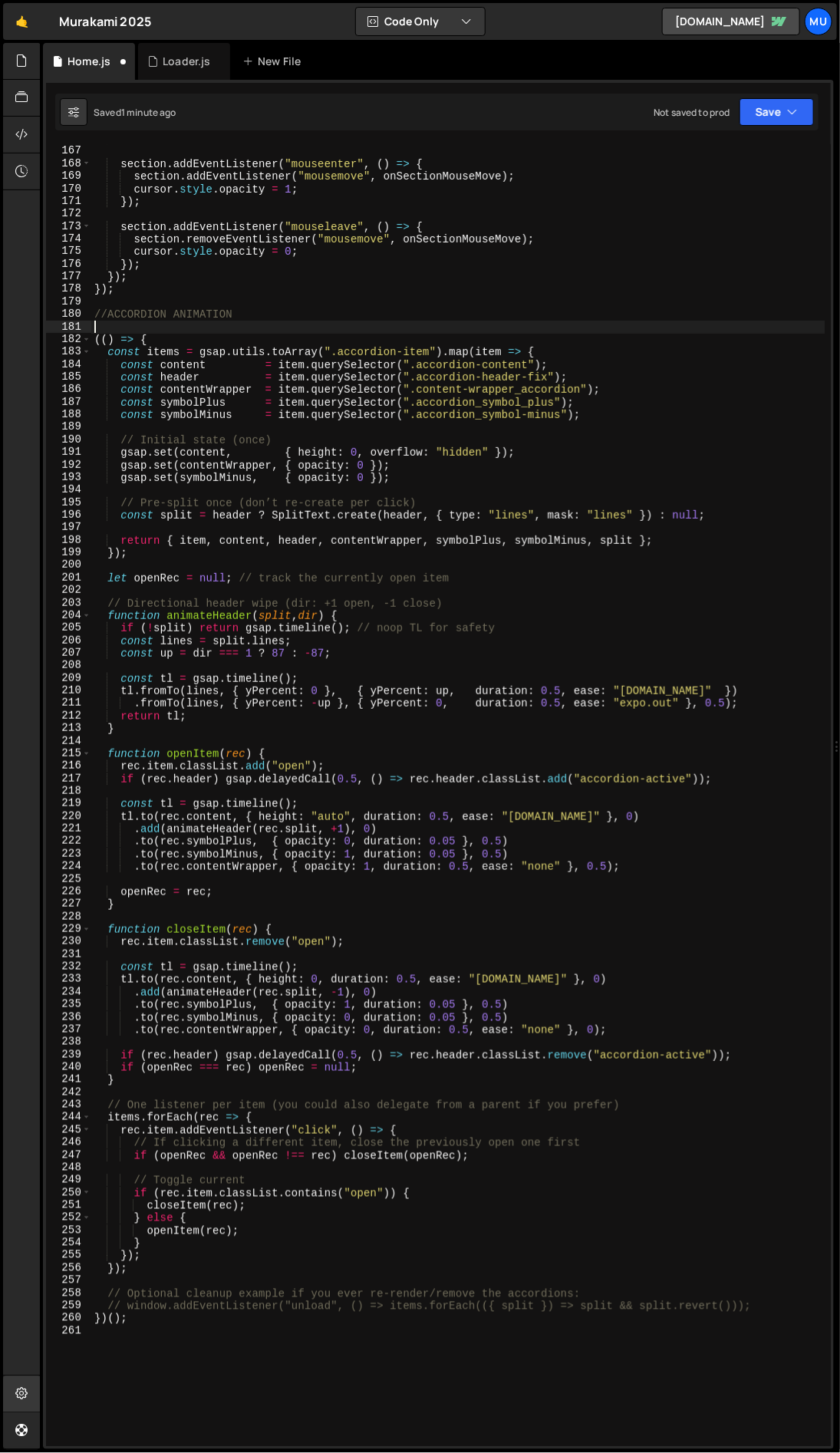
scroll to position [2120, 0]
click at [264, 365] on div "} section . addEventListener ( "mouseenter" , ( ) => { section . addEventListen…" at bounding box center [458, 797] width 734 height 1327
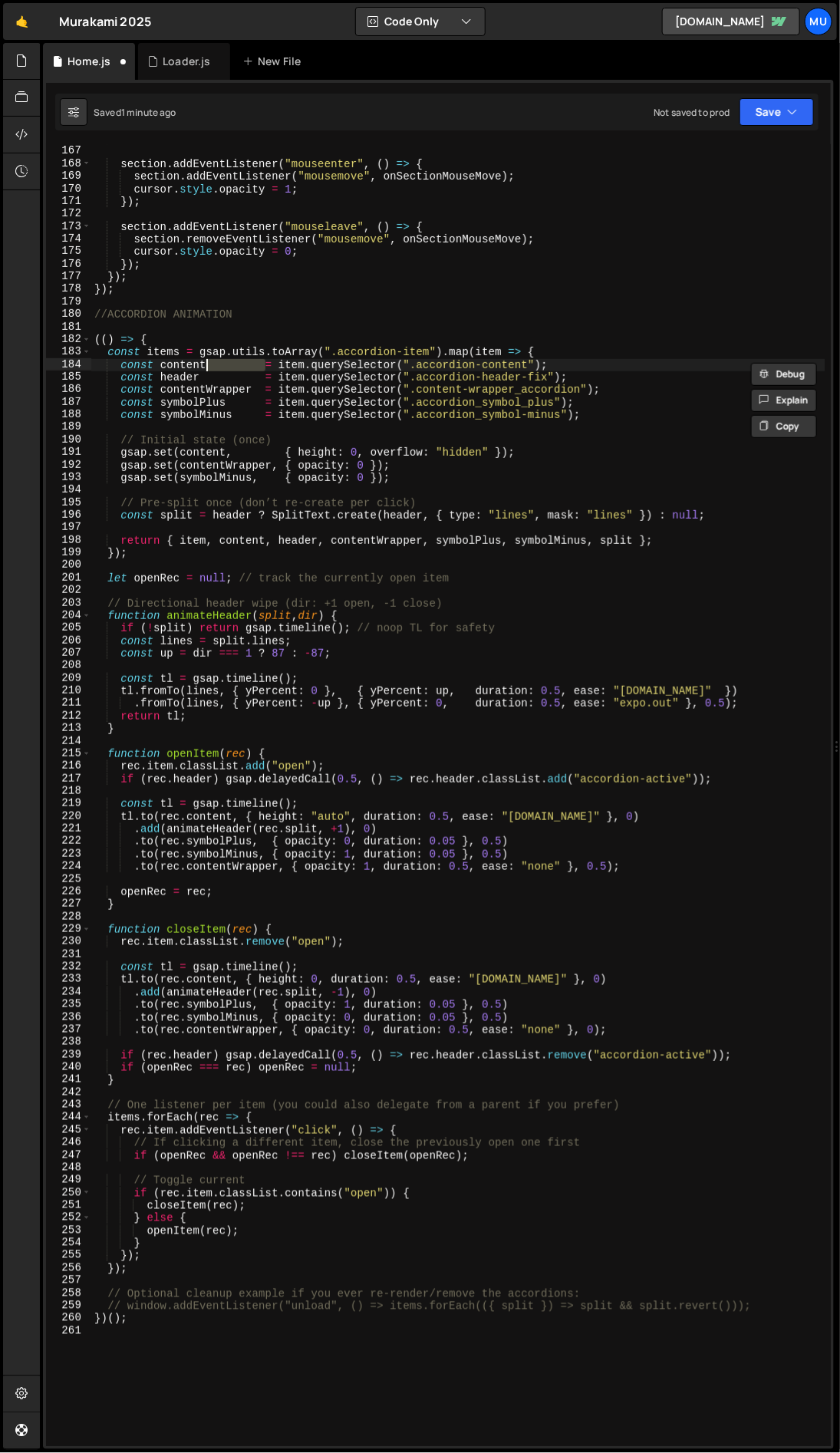
drag, startPoint x: 263, startPoint y: 365, endPoint x: 204, endPoint y: 365, distance: 59.0
click at [204, 365] on div "} section . addEventListener ( "mouseenter" , ( ) => { section . addEventListen…" at bounding box center [458, 797] width 734 height 1327
type textarea "const content = item.querySelector(".accordion-content");"
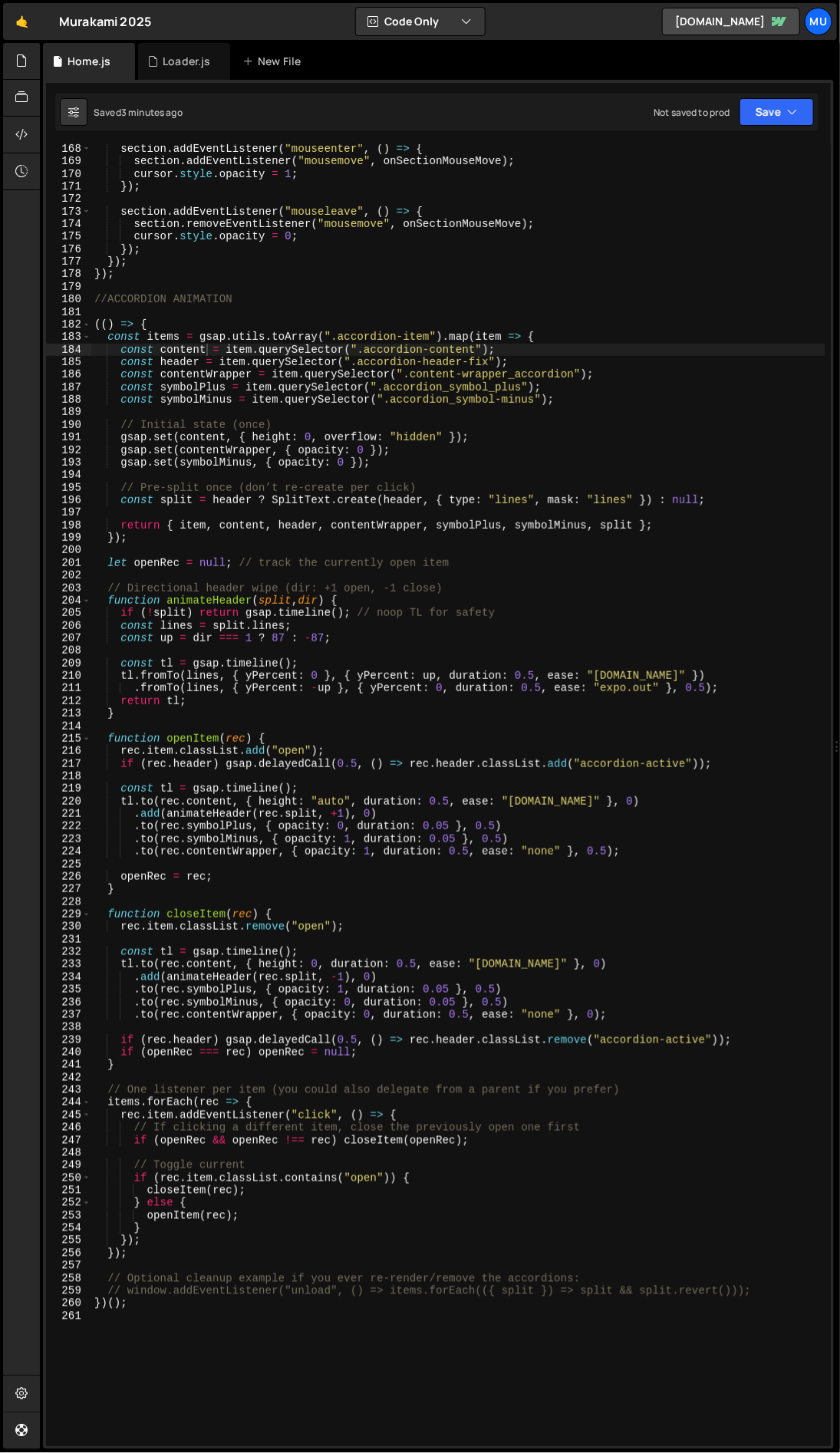
scroll to position [2141, 0]
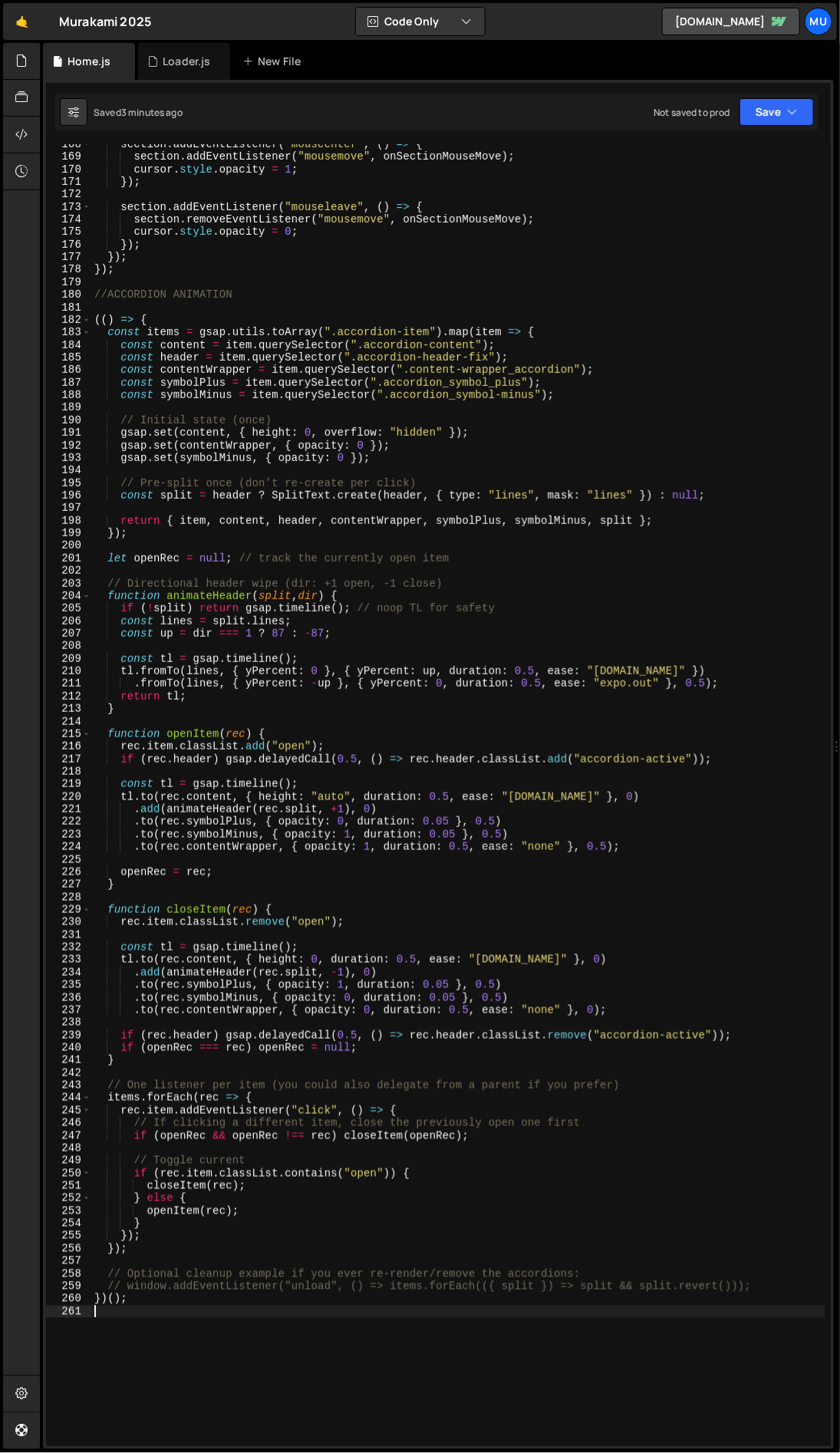
click at [189, 1278] on div "section . addEventListener ( "mouseenter" , ( ) => { section . addEventListener…" at bounding box center [458, 801] width 734 height 1327
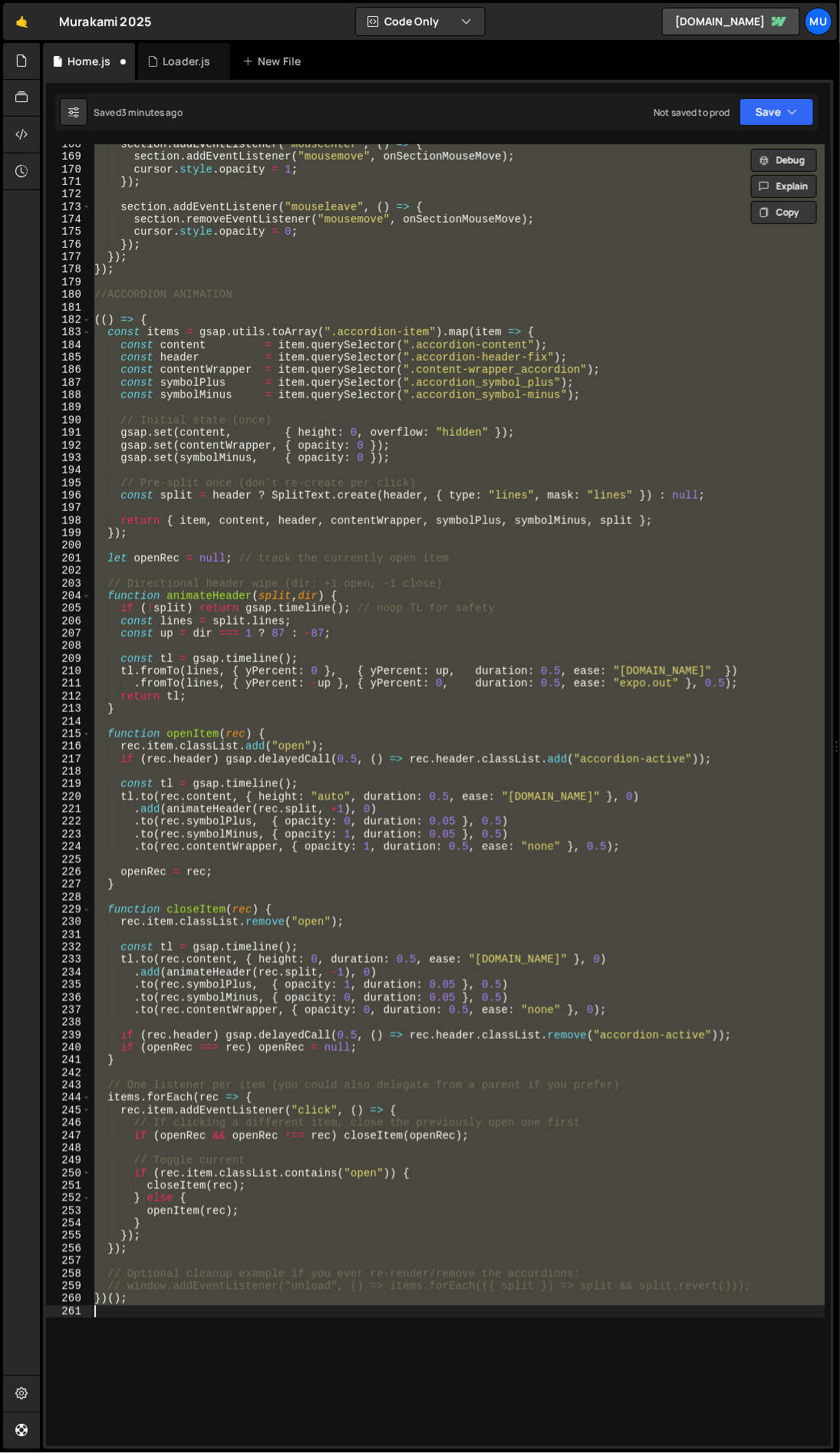
type textarea "// Assumes GSAP + SplitText are already loaded"
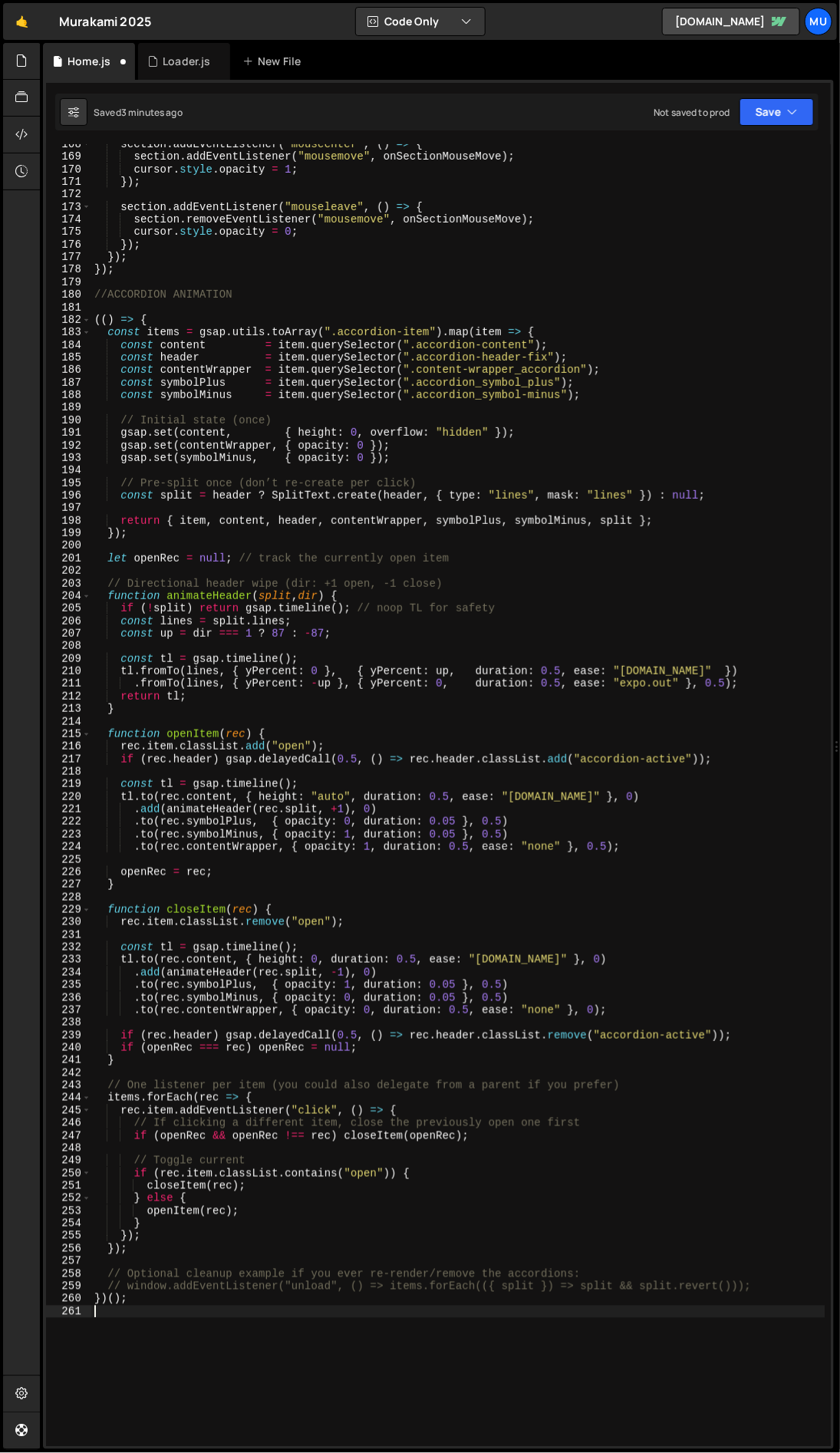
click at [138, 1278] on div "section . addEventListener ( "mouseenter" , ( ) => { section . addEventListener…" at bounding box center [458, 801] width 734 height 1327
type textarea "// Assumes GSAP + SplitText are already loaded"
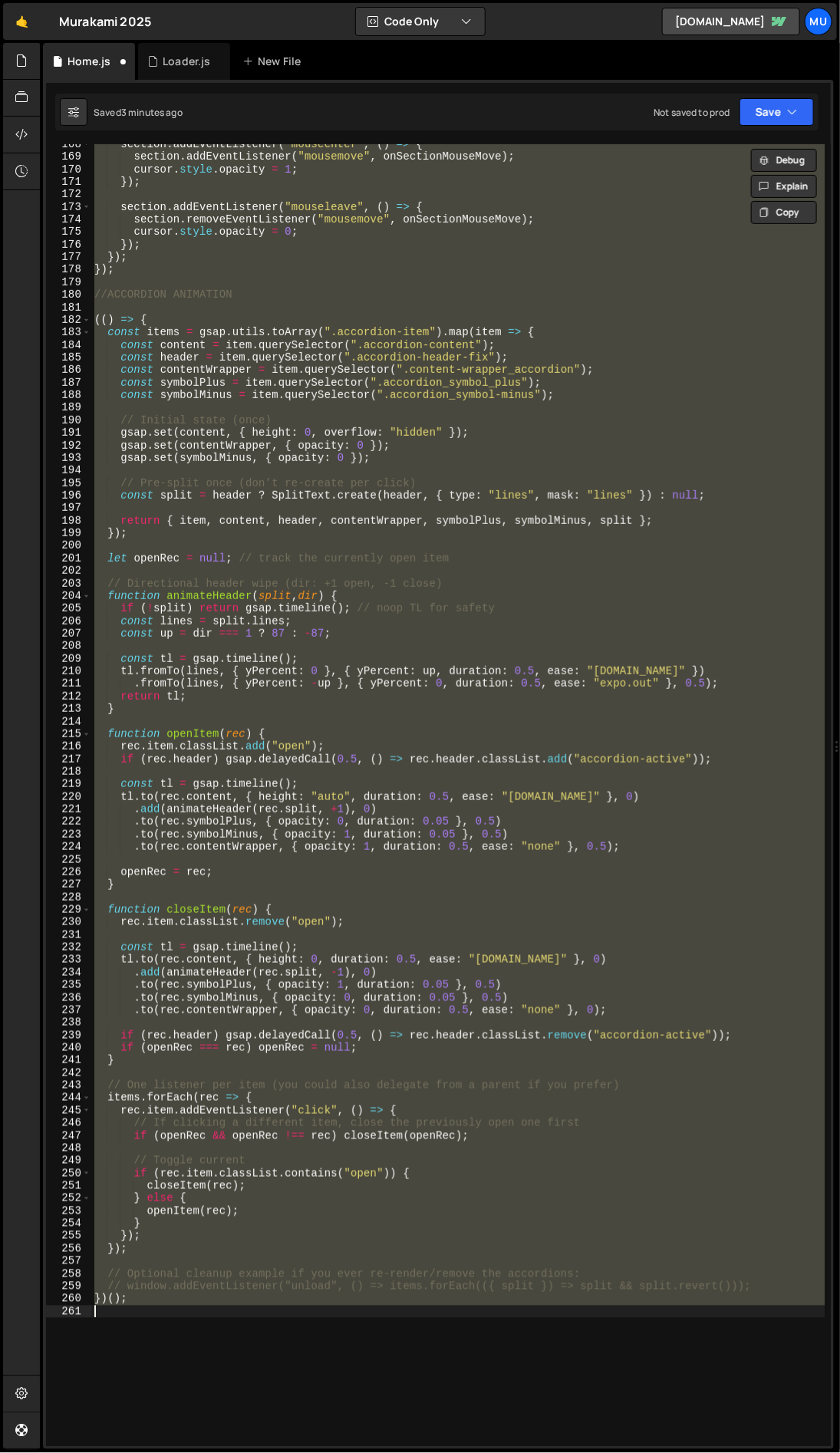
click at [140, 1278] on div "section . addEventListener ( "mouseenter" , ( ) => { section . addEventListener…" at bounding box center [458, 795] width 733 height 1302
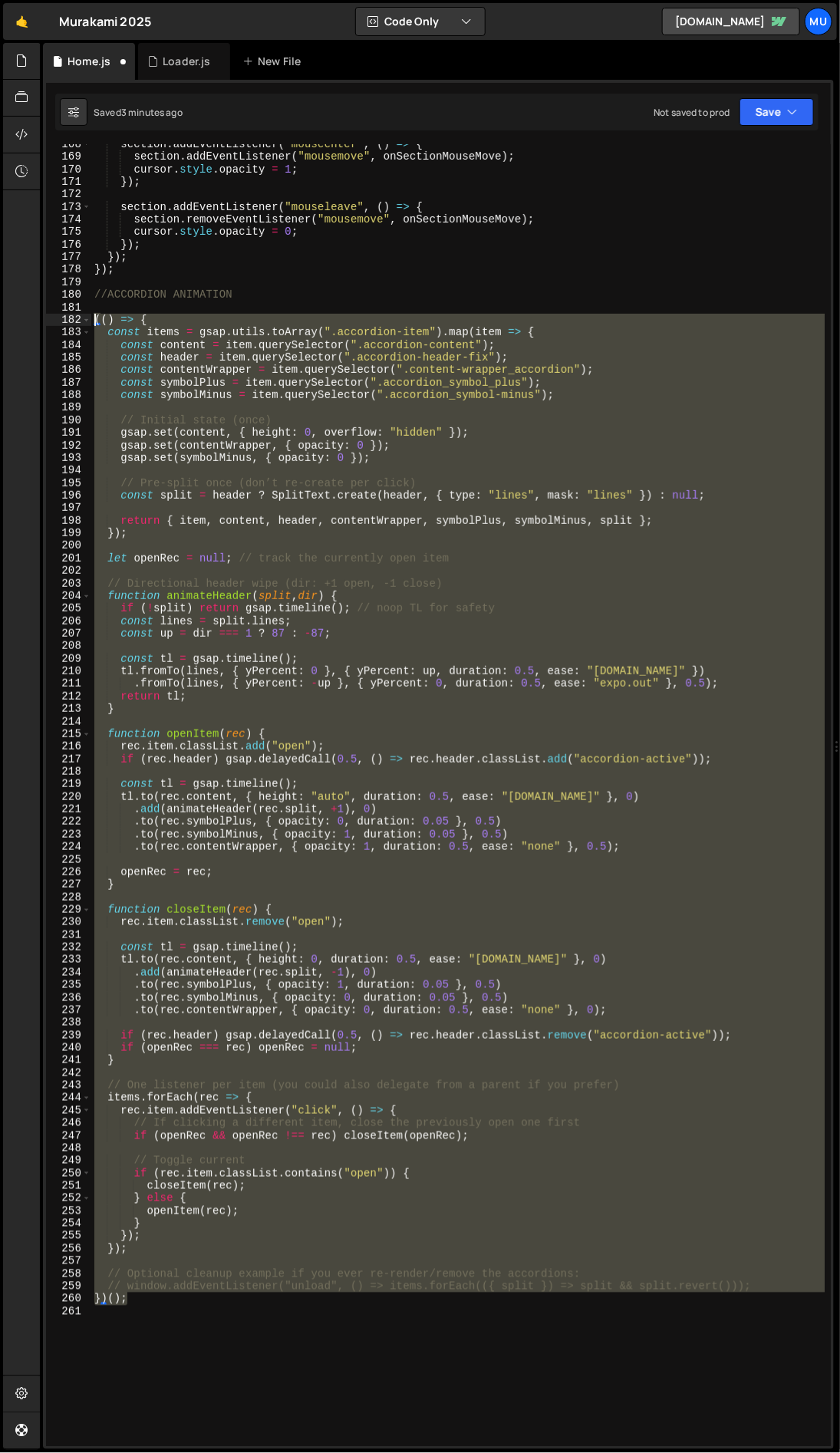
drag, startPoint x: 117, startPoint y: 1289, endPoint x: 75, endPoint y: 318, distance: 971.9
click at [75, 318] on div "})(); 168 169 170 171 172 173 174 175 176 177 178 179 180 181 182 183 184 185 1…" at bounding box center [438, 795] width 784 height 1302
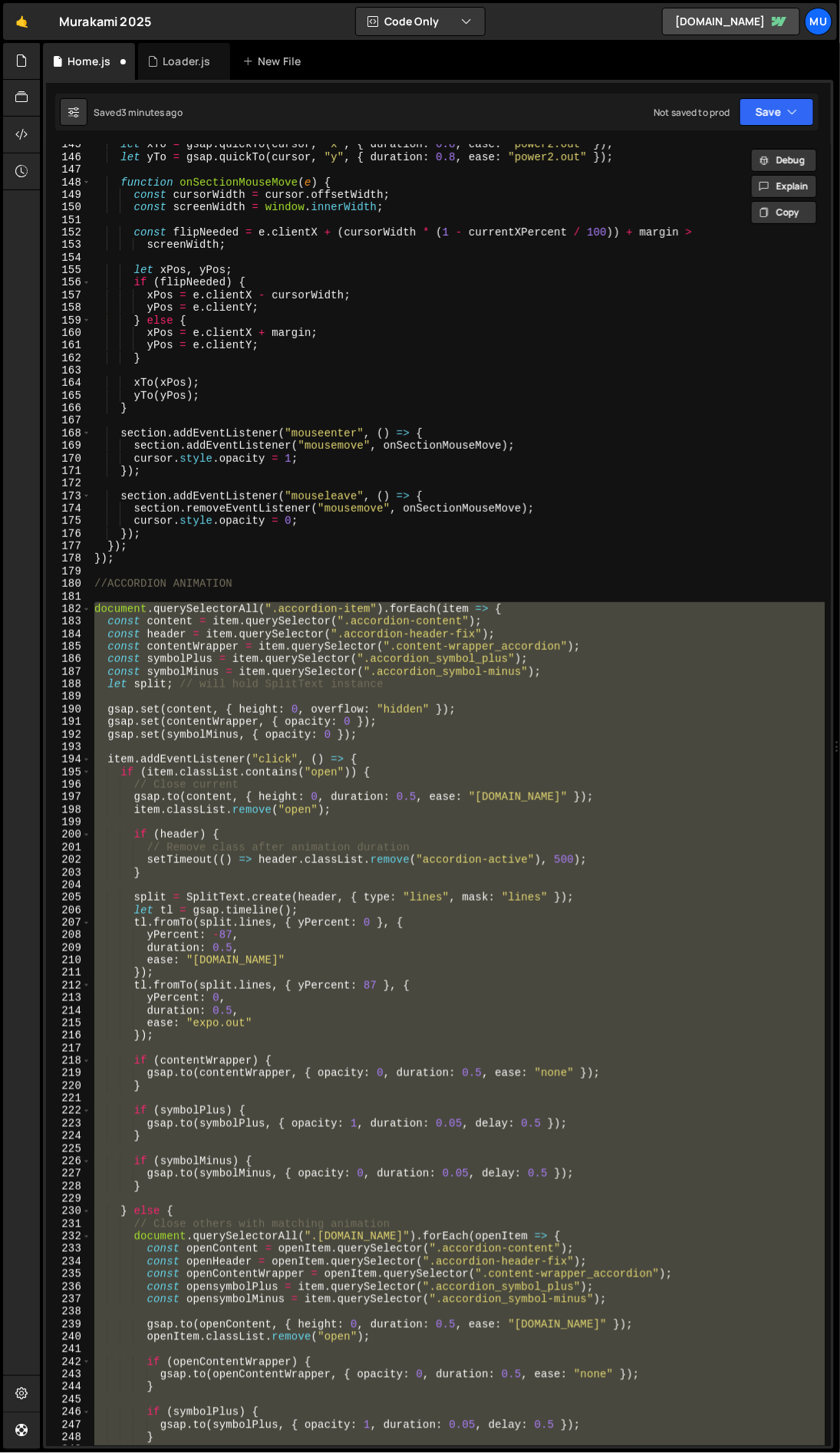
scroll to position [1851, 0]
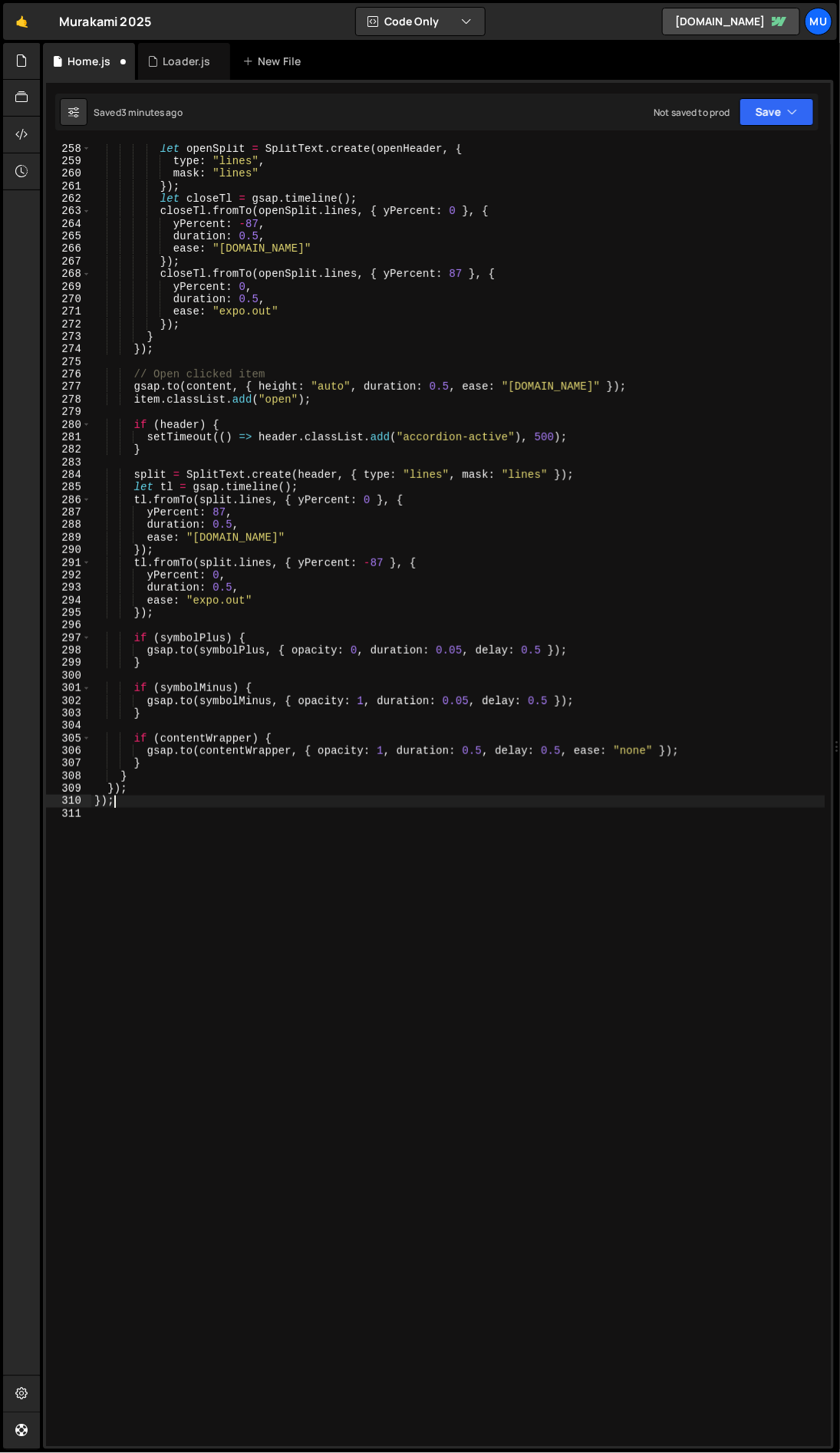
type textarea "});"
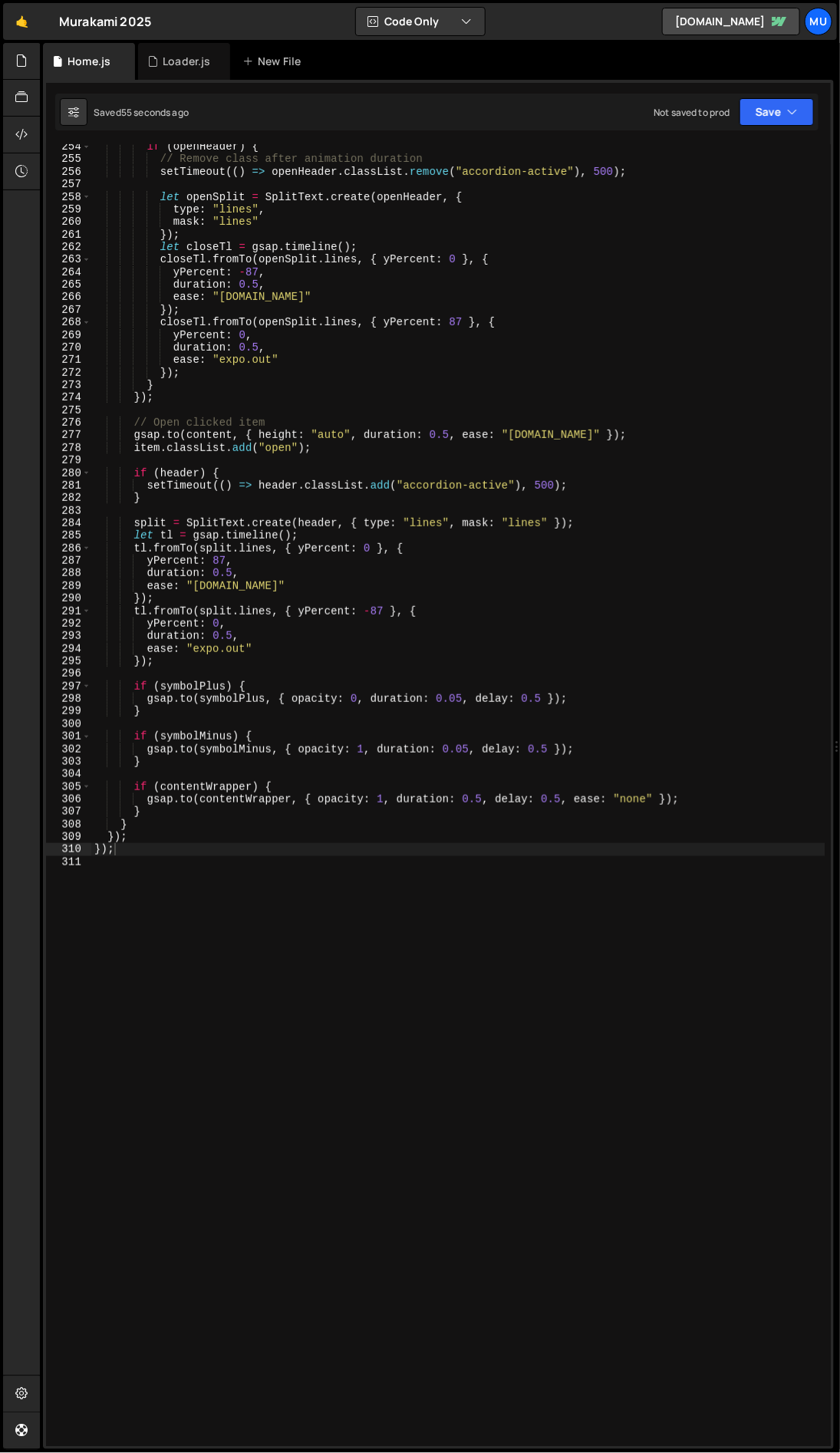
scroll to position [3087, 0]
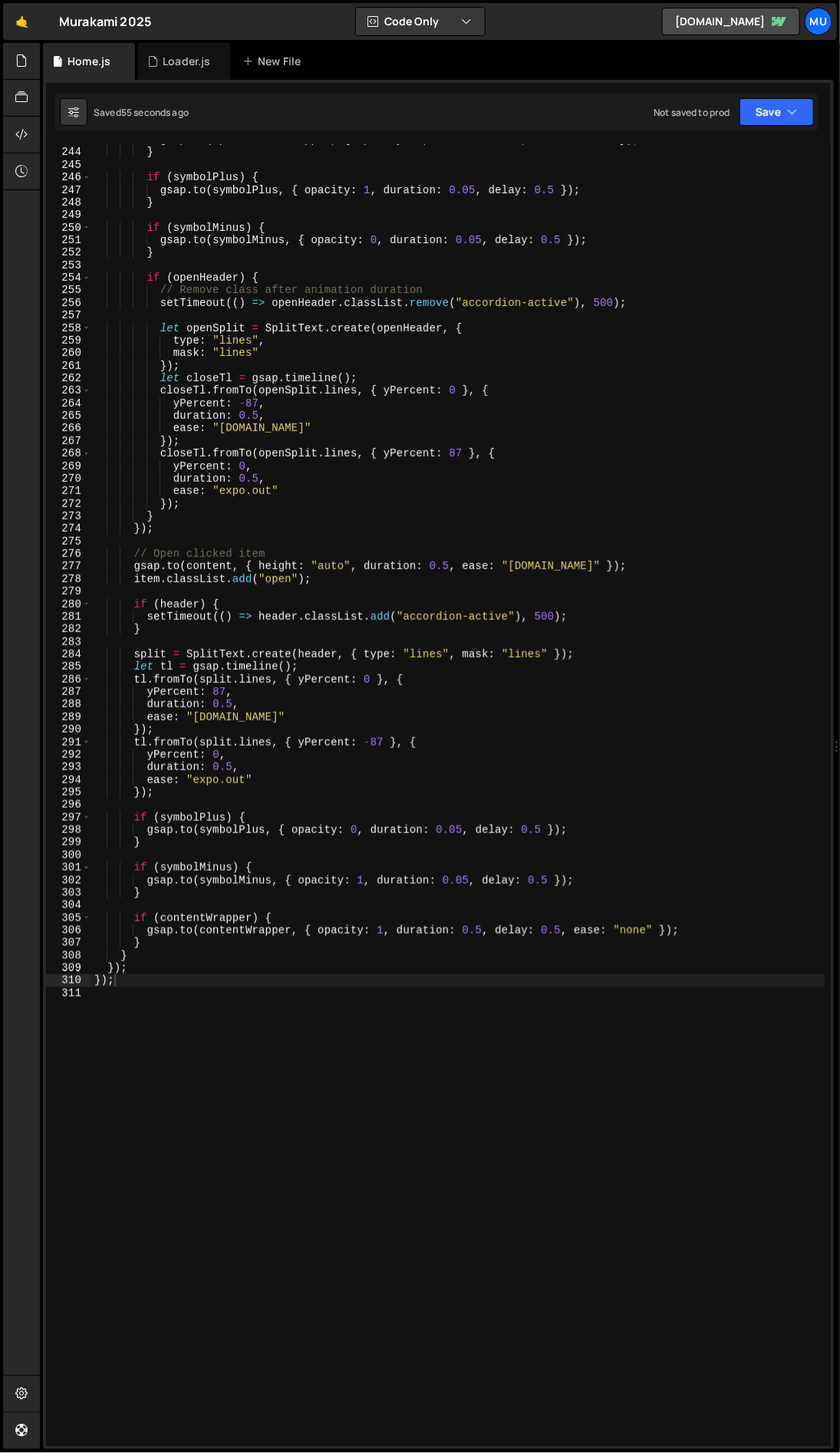
click at [123, 999] on div "gsap . to ( openContentWrapper , { opacity : 0 , duration : 0.5 , ease : "none"…" at bounding box center [458, 797] width 734 height 1327
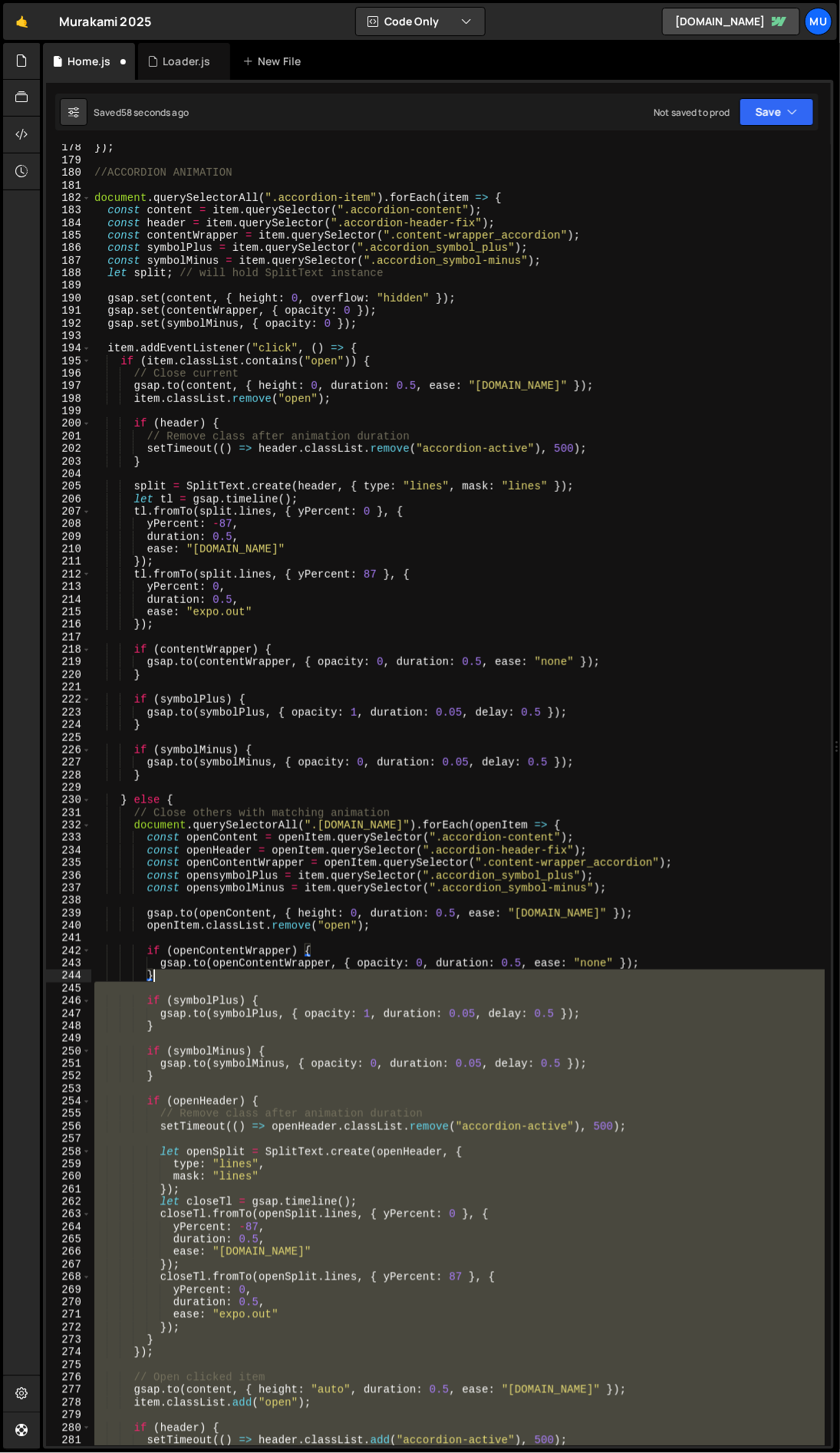
scroll to position [2257, 0]
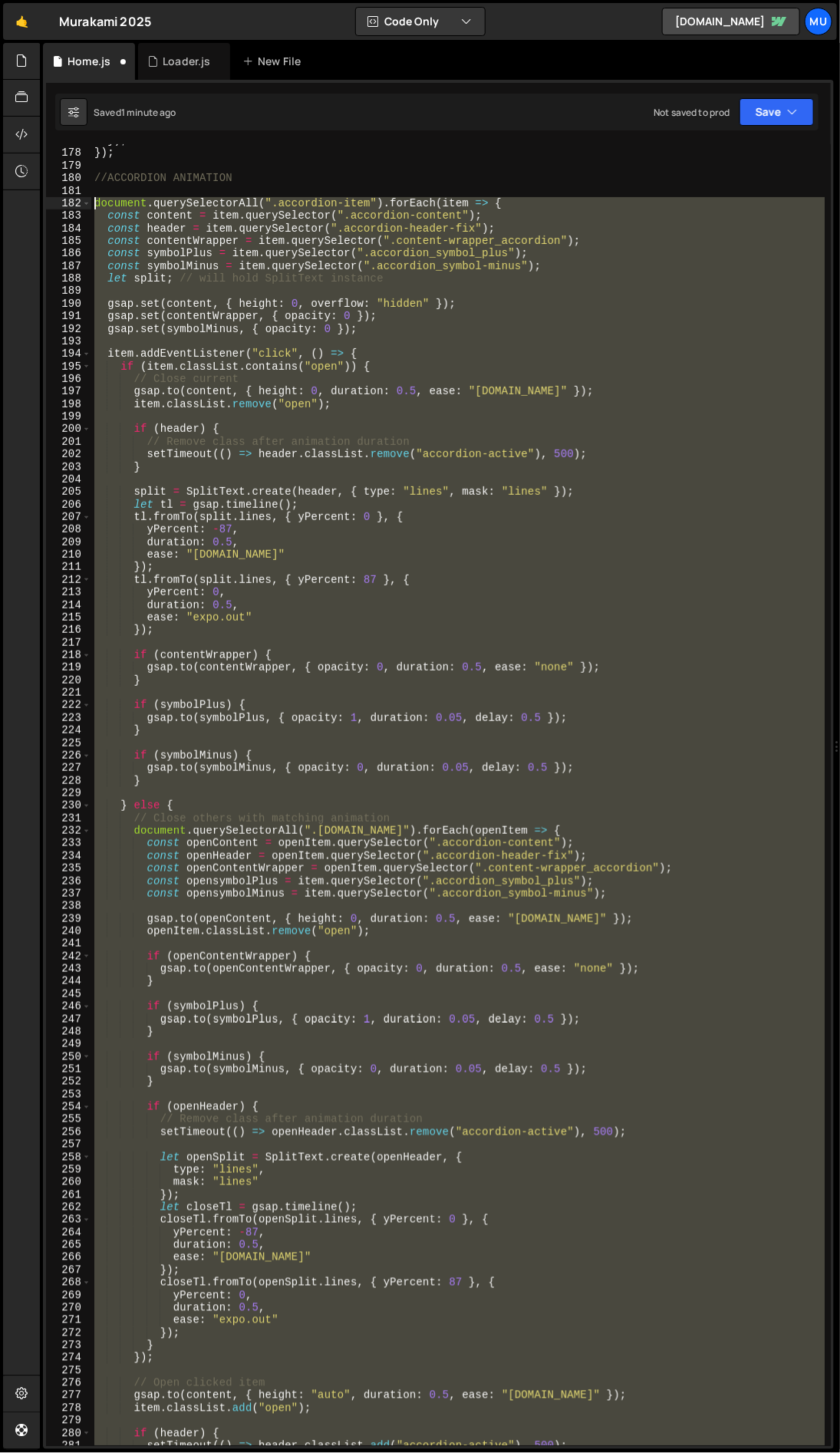
drag, startPoint x: 175, startPoint y: 985, endPoint x: 95, endPoint y: 201, distance: 788.1
click at [95, 201] on div "}) ; }) ; //ACCORDION ANIMATION document . querySelectorAll ( ".accordion-item"…" at bounding box center [458, 798] width 734 height 1327
paste textarea "})("
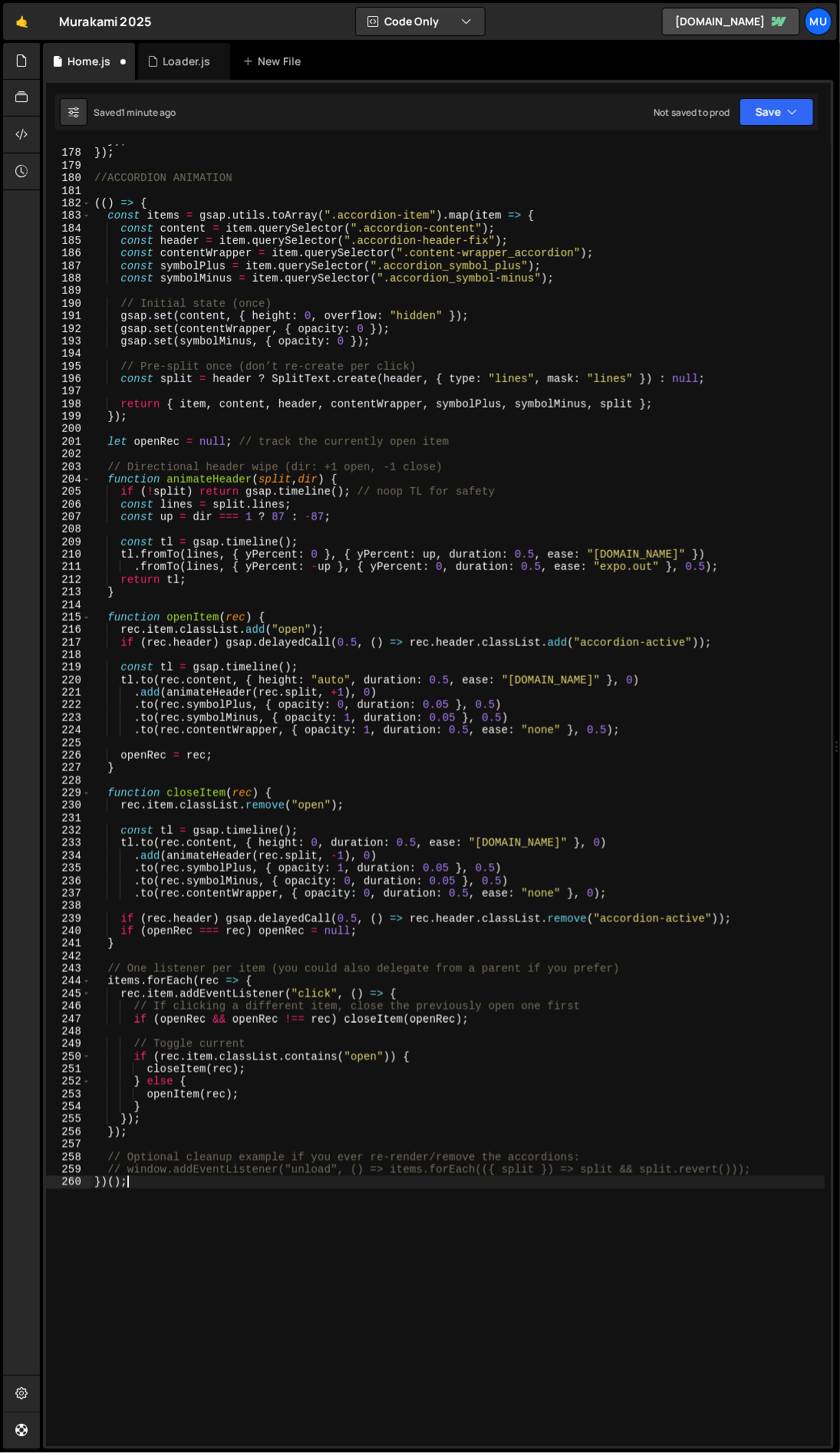
scroll to position [2257, 0]
click at [141, 856] on div "}) ; }) ; //ACCORDION ANIMATION (( ) => { const items = gsap . utils . toArray …" at bounding box center [458, 798] width 734 height 1327
click at [199, 877] on div "}) ; }) ; //ACCORDION ANIMATION (( ) => { const items = gsap . utils . toArray …" at bounding box center [458, 798] width 734 height 1327
click at [214, 892] on div "}) ; }) ; //ACCORDION ANIMATION (( ) => { const items = gsap . utils . toArray …" at bounding box center [458, 798] width 734 height 1327
type textarea ".to(rec.contentWrapper, { opacity: 0, duration: 0.5, ease: "none" }, 0);"
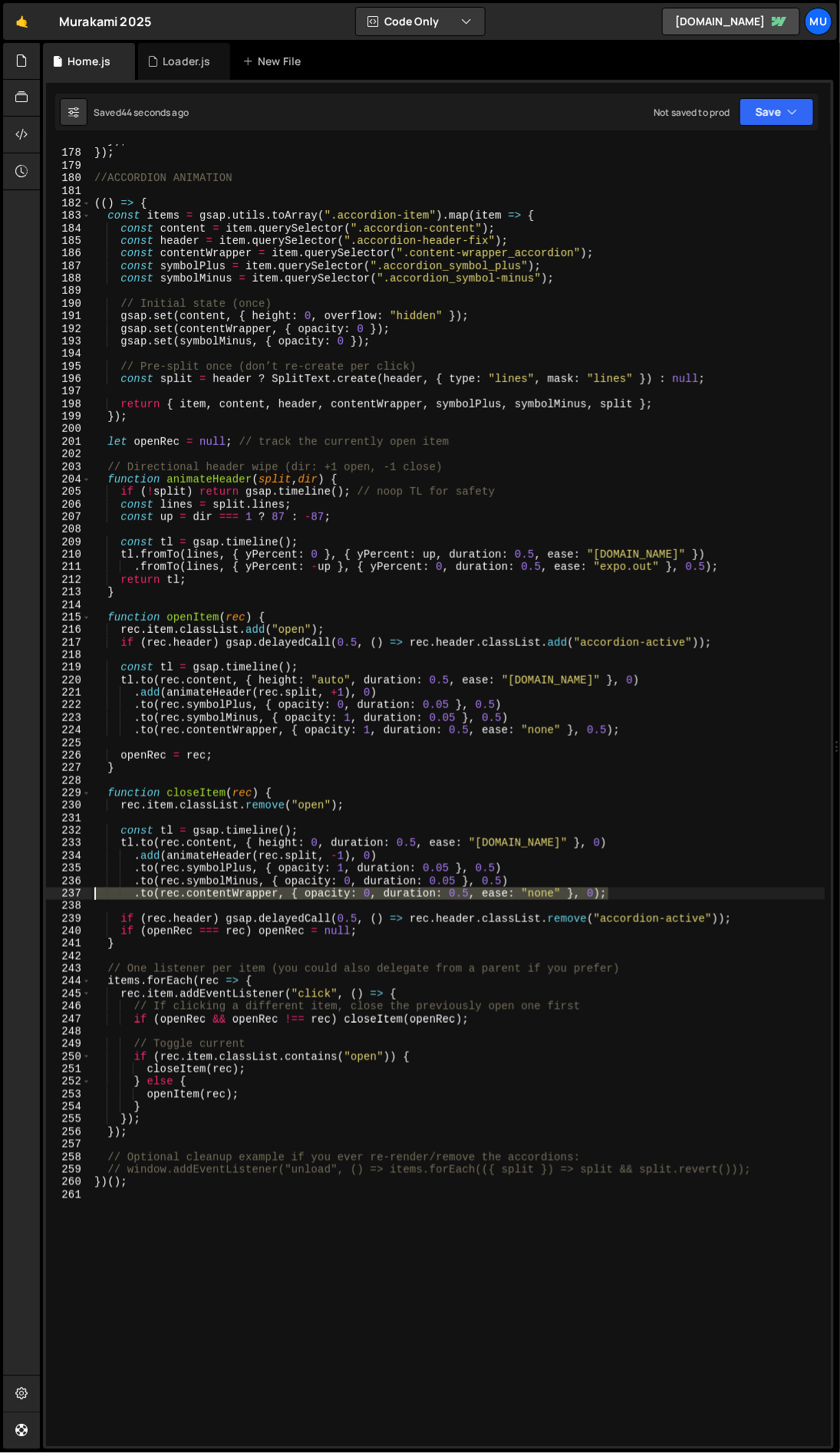
drag, startPoint x: 602, startPoint y: 895, endPoint x: 57, endPoint y: 890, distance: 545.0
click at [57, 890] on div ".to(rec.contentWrapper, { opacity: 0, duration: 0.5, ease: "none" }, 0); 177 17…" at bounding box center [438, 795] width 784 height 1302
click at [23, 59] on icon at bounding box center [22, 61] width 13 height 17
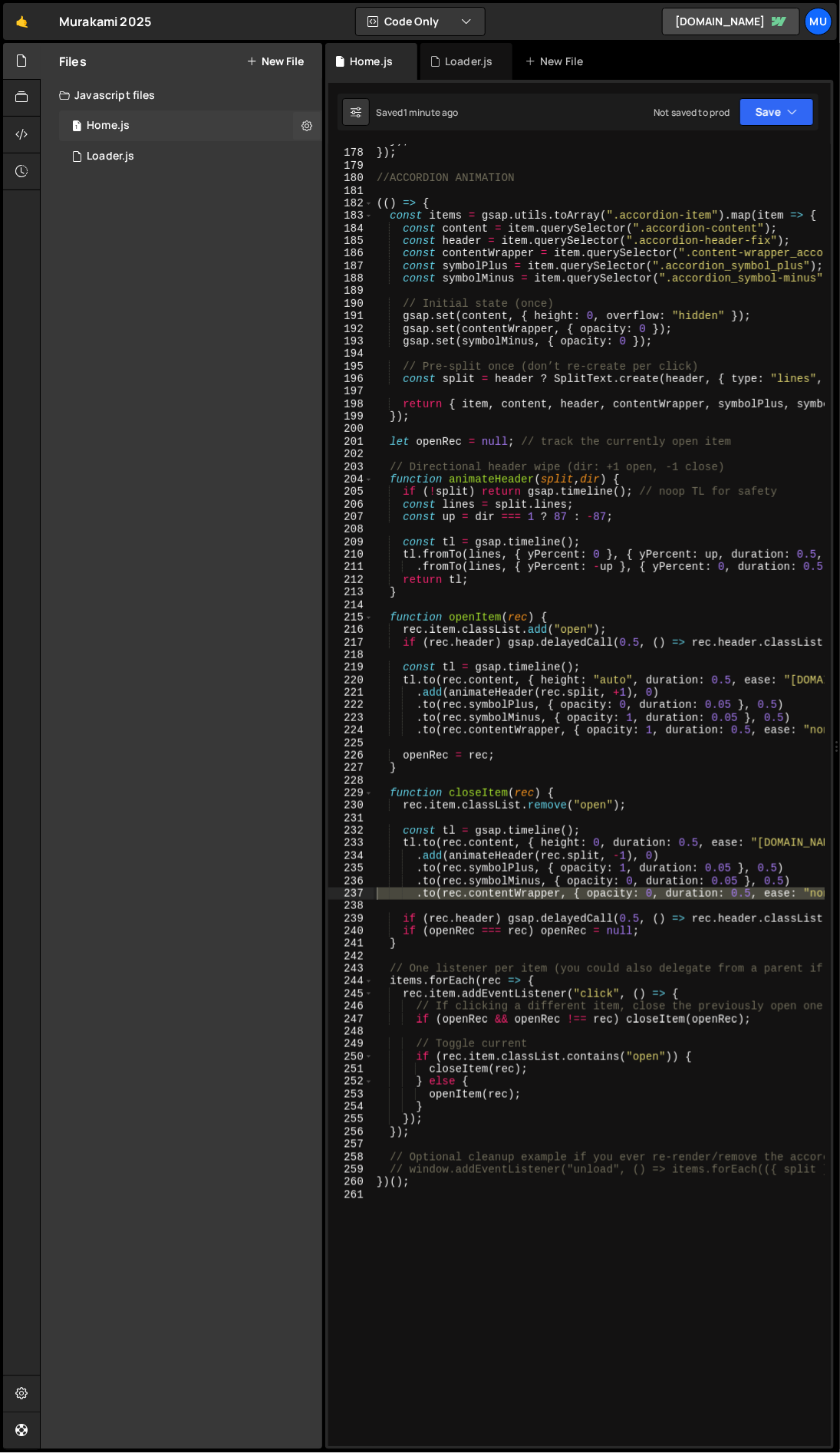
click at [151, 138] on div "1 Home.js 0" at bounding box center [190, 125] width 263 height 31
click at [149, 144] on div "1 Loader.js 0" at bounding box center [190, 156] width 263 height 31
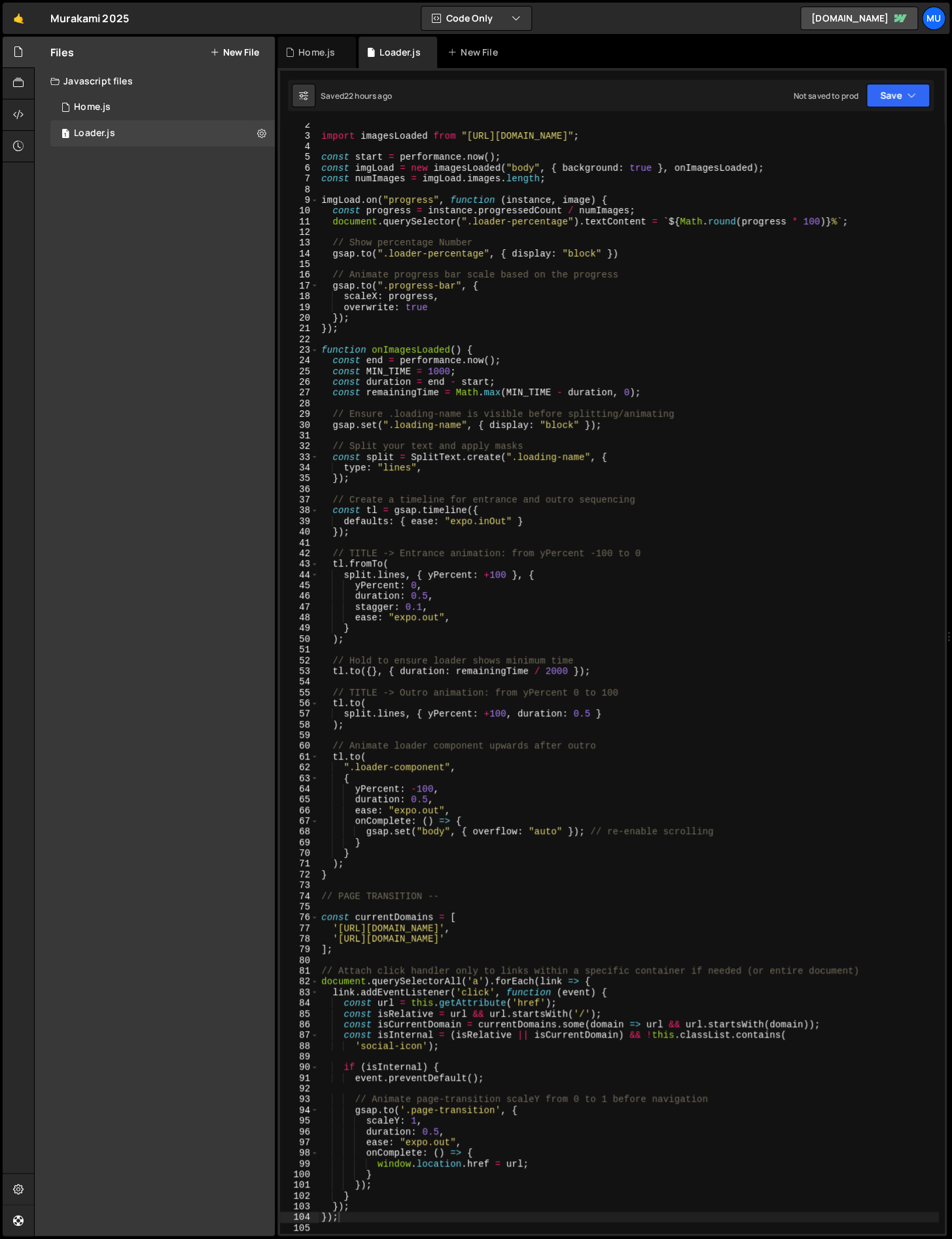
scroll to position [0, 0]
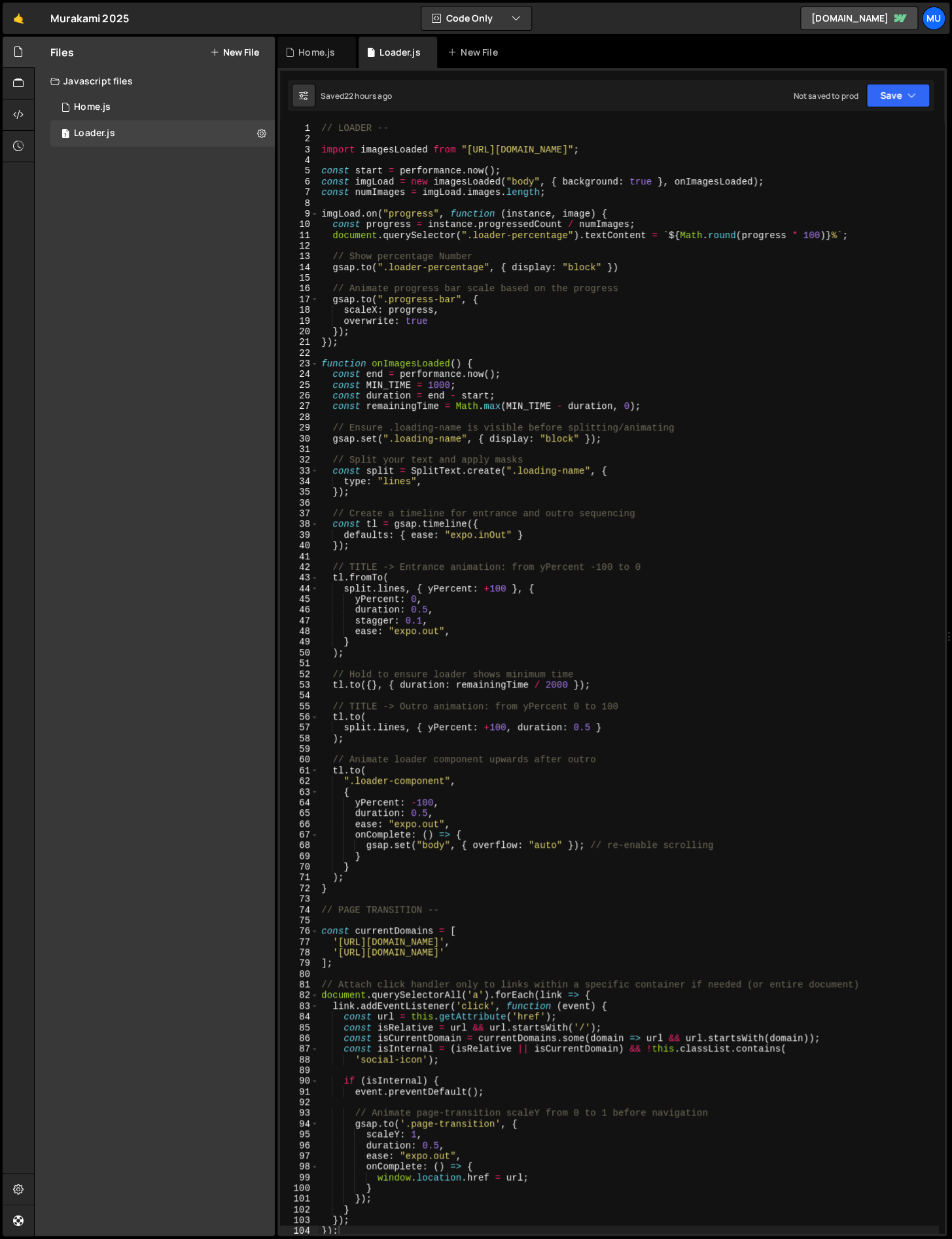
click at [374, 737] on div "// LOADER -- import imagesLoaded from "[URL][DOMAIN_NAME]" ; const start = perf…" at bounding box center [629, 689] width 620 height 1132
click at [484, 727] on div "// LOADER -- import imagesLoaded from "[URL][DOMAIN_NAME]" ; const start = perf…" at bounding box center [629, 689] width 620 height 1132
click at [487, 727] on div "// LOADER -- import imagesLoaded from "[URL][DOMAIN_NAME]" ; const start = perf…" at bounding box center [629, 689] width 620 height 1132
click at [398, 725] on div "// LOADER -- import imagesLoaded from "[URL][DOMAIN_NAME]" ; const start = perf…" at bounding box center [629, 689] width 620 height 1132
click at [410, 729] on div "// LOADER -- import imagesLoaded from "[URL][DOMAIN_NAME]" ; const start = perf…" at bounding box center [629, 689] width 620 height 1132
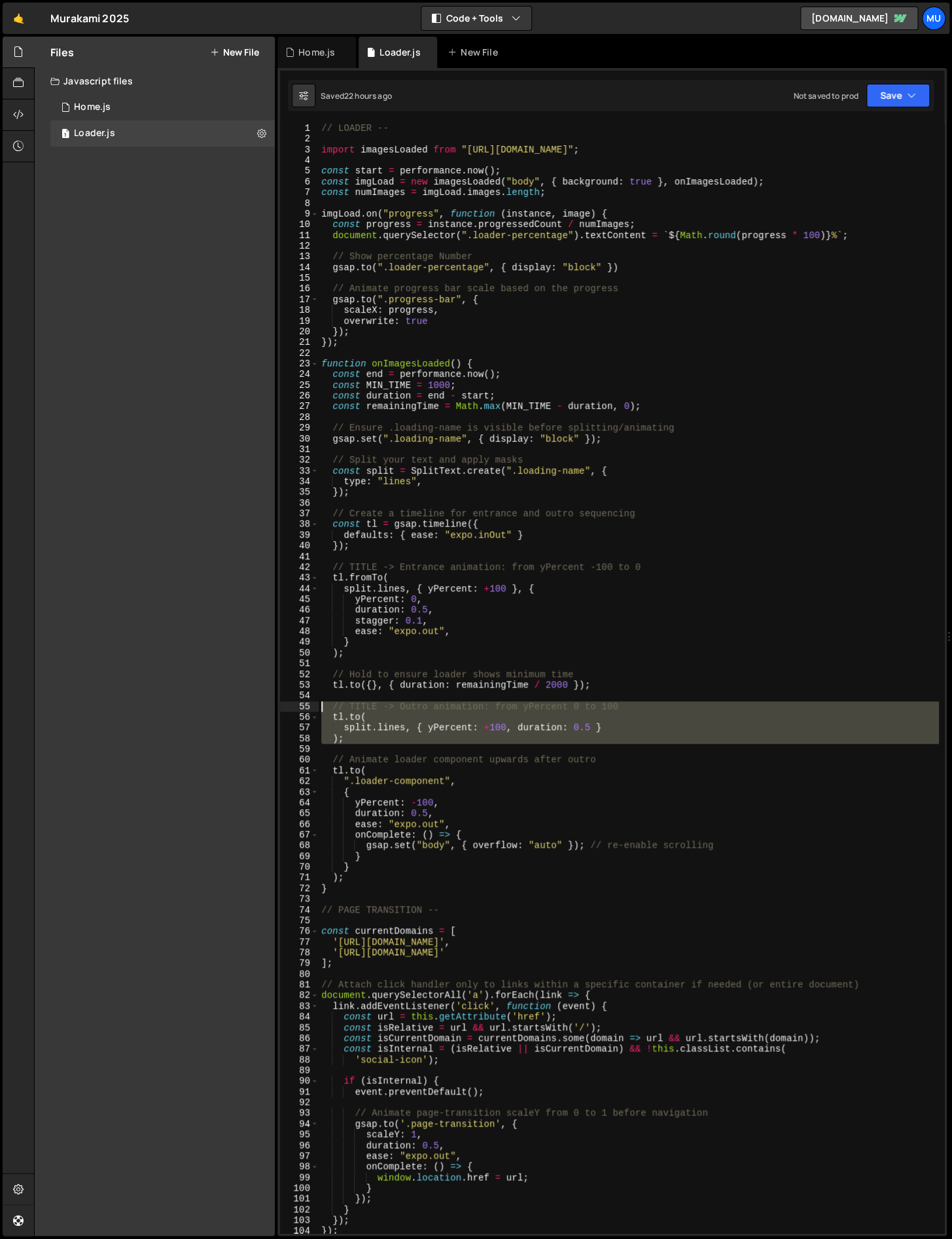
drag, startPoint x: 367, startPoint y: 744, endPoint x: 280, endPoint y: 707, distance: 94.5
click at [280, 707] on div "split.lines, { yPercent: +100, duration: 0.5 } 1 2 3 4 5 6 7 8 9 10 11 12 13 14…" at bounding box center [612, 678] width 664 height 1110
click at [377, 739] on div "// LOADER -- import imagesLoaded from "[URL][DOMAIN_NAME]" ; const start = perf…" at bounding box center [629, 678] width 620 height 1110
type textarea ");"
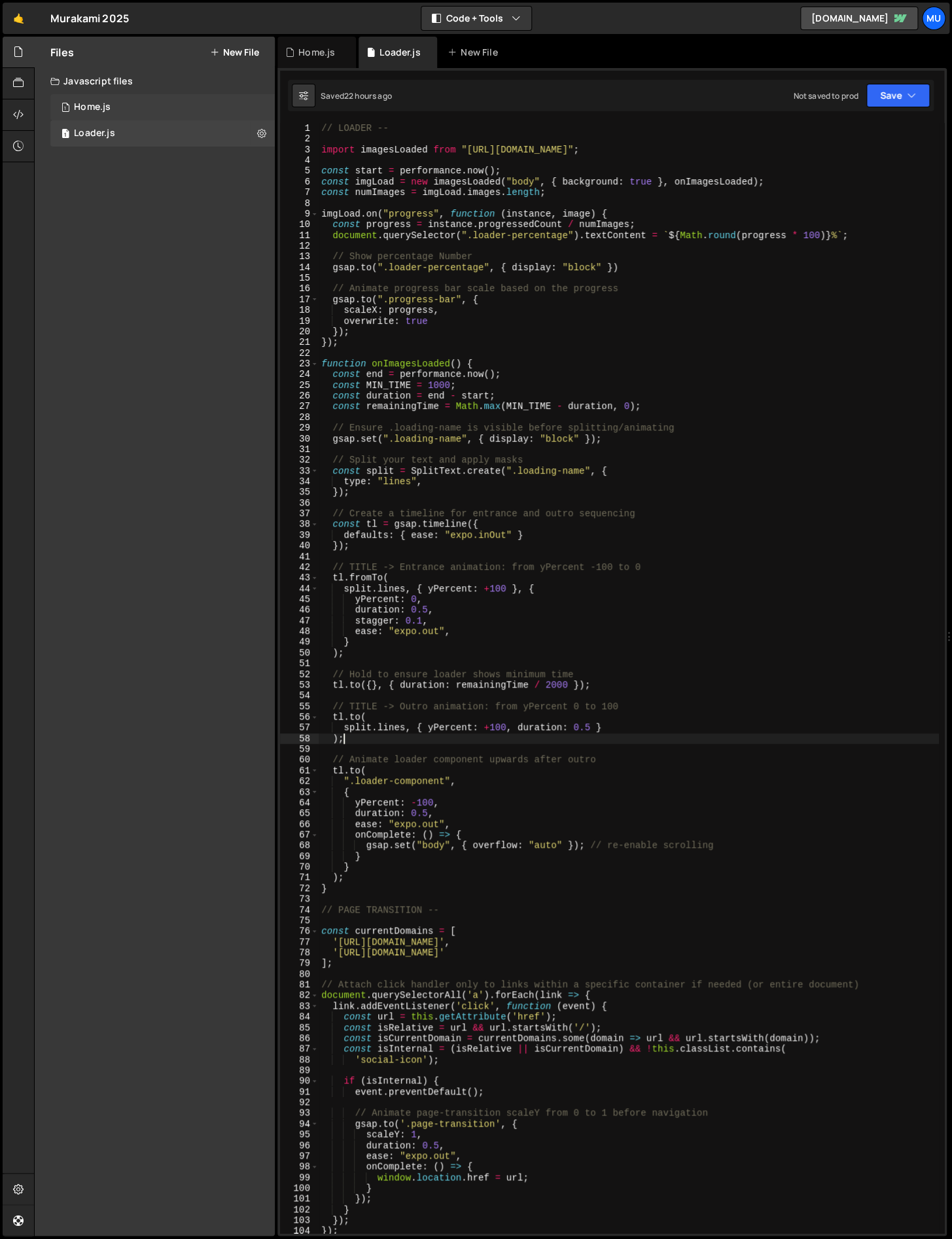
click at [96, 109] on div "Home.js" at bounding box center [92, 107] width 37 height 12
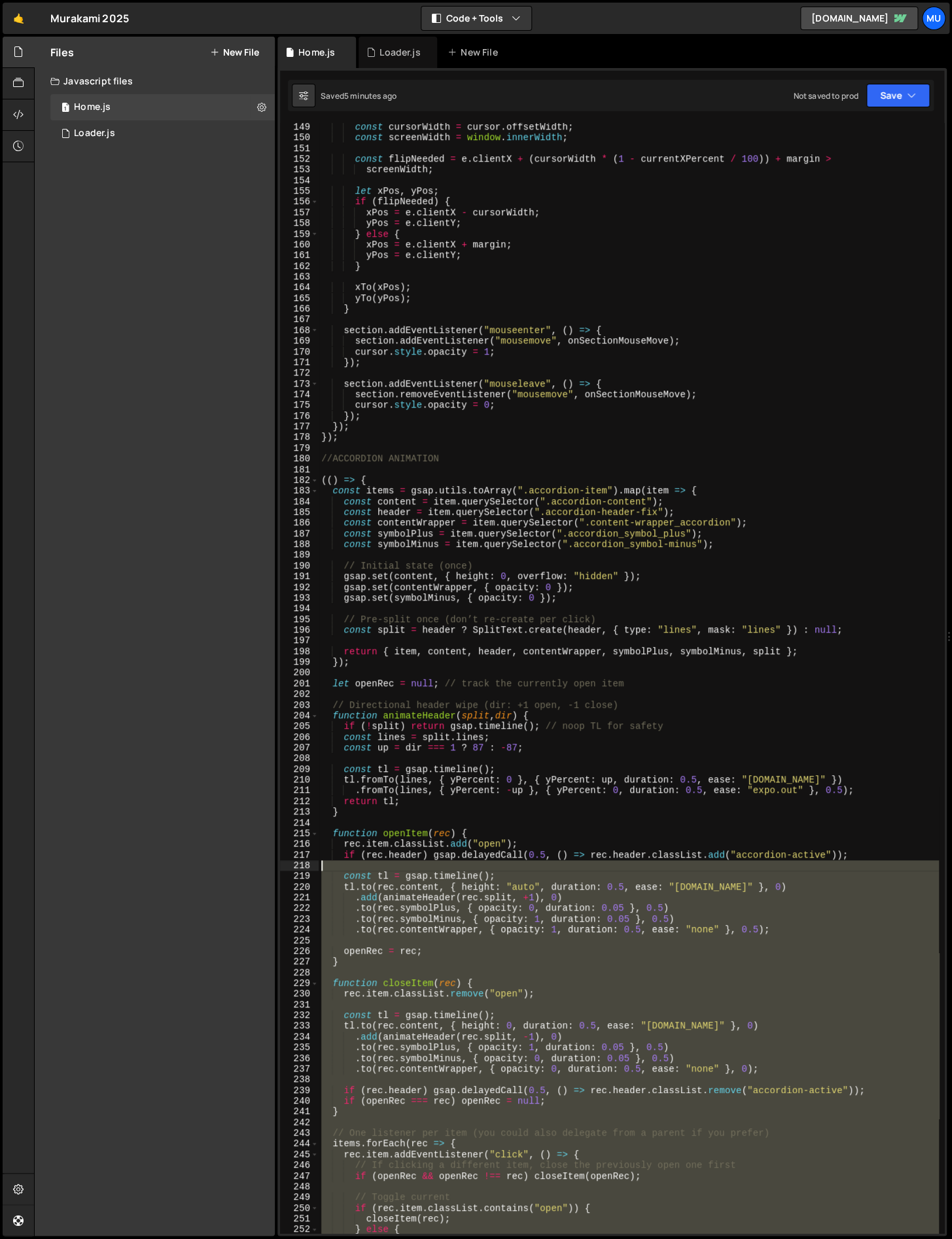
scroll to position [1617, 0]
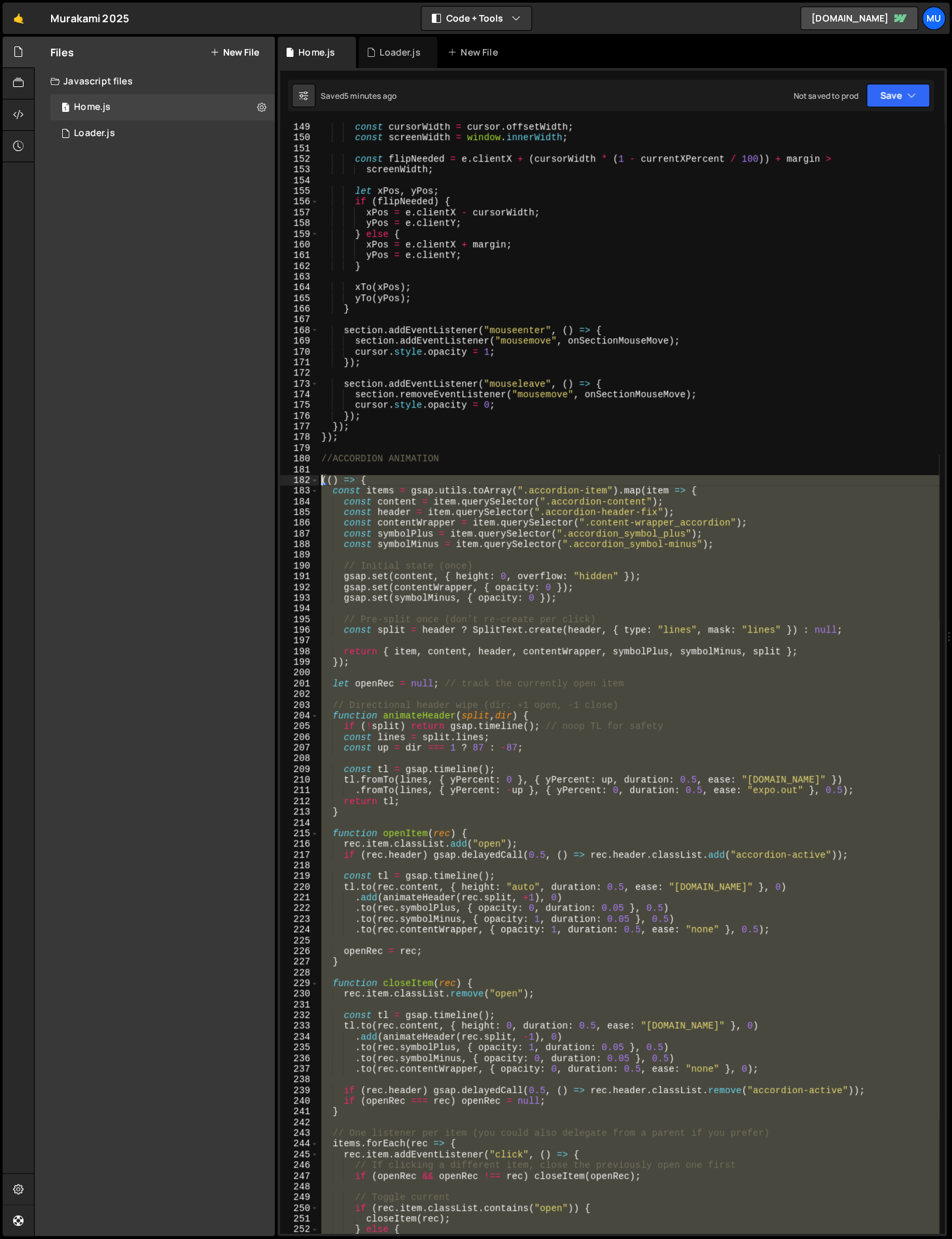
drag, startPoint x: 356, startPoint y: 1119, endPoint x: 297, endPoint y: 476, distance: 645.7
click at [297, 476] on div "149 150 151 152 153 154 155 156 157 158 159 160 161 162 163 164 165 166 167 168…" at bounding box center [612, 678] width 664 height 1110
type textarea "(() => { const items = gsap.utils.toArray(".accordion-item").map(item => {"
paste textarea
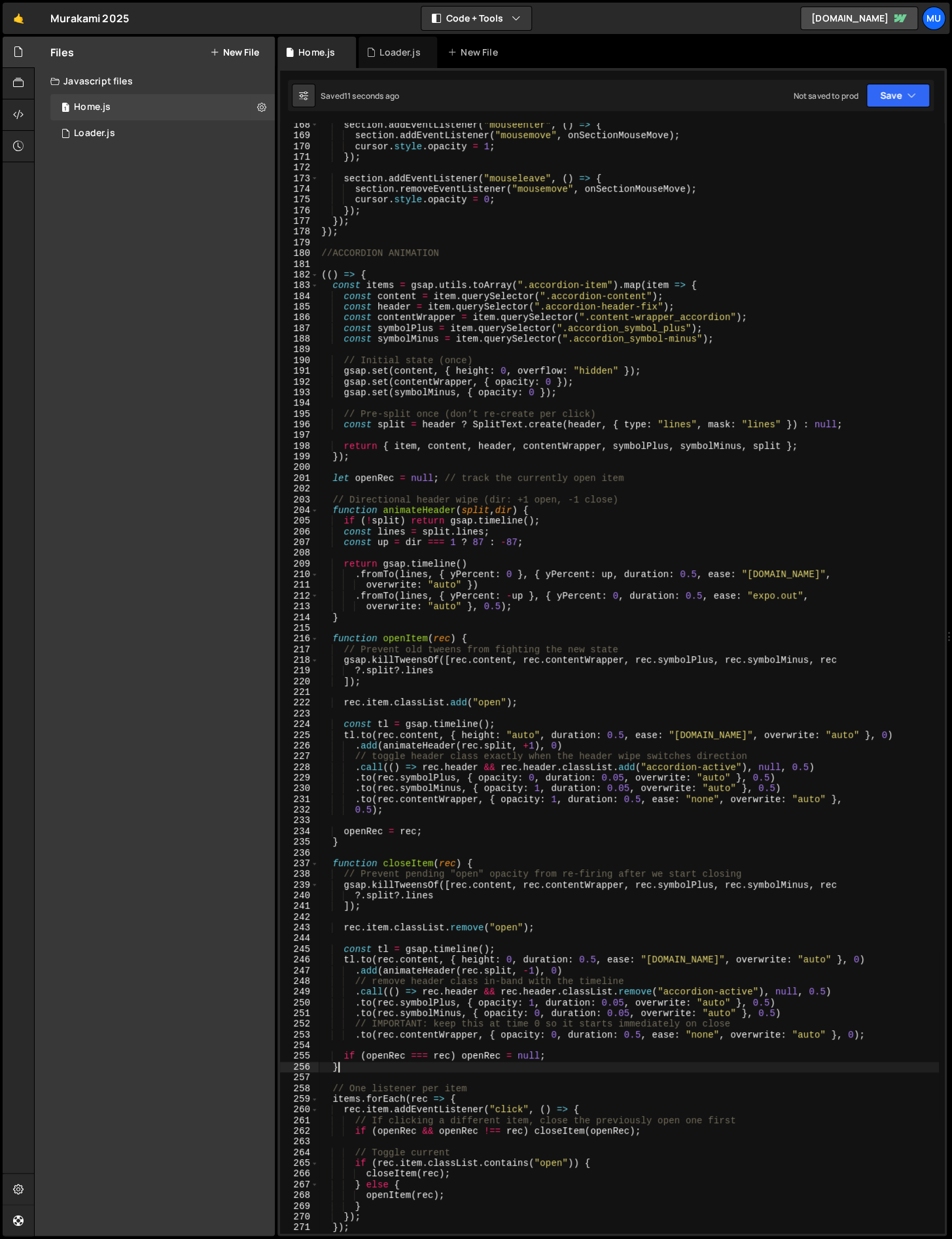
click at [612, 1070] on div "section . addEventListener ( "mouseenter" , ( ) => { section . addEventListener…" at bounding box center [629, 685] width 620 height 1132
type textarea "}"
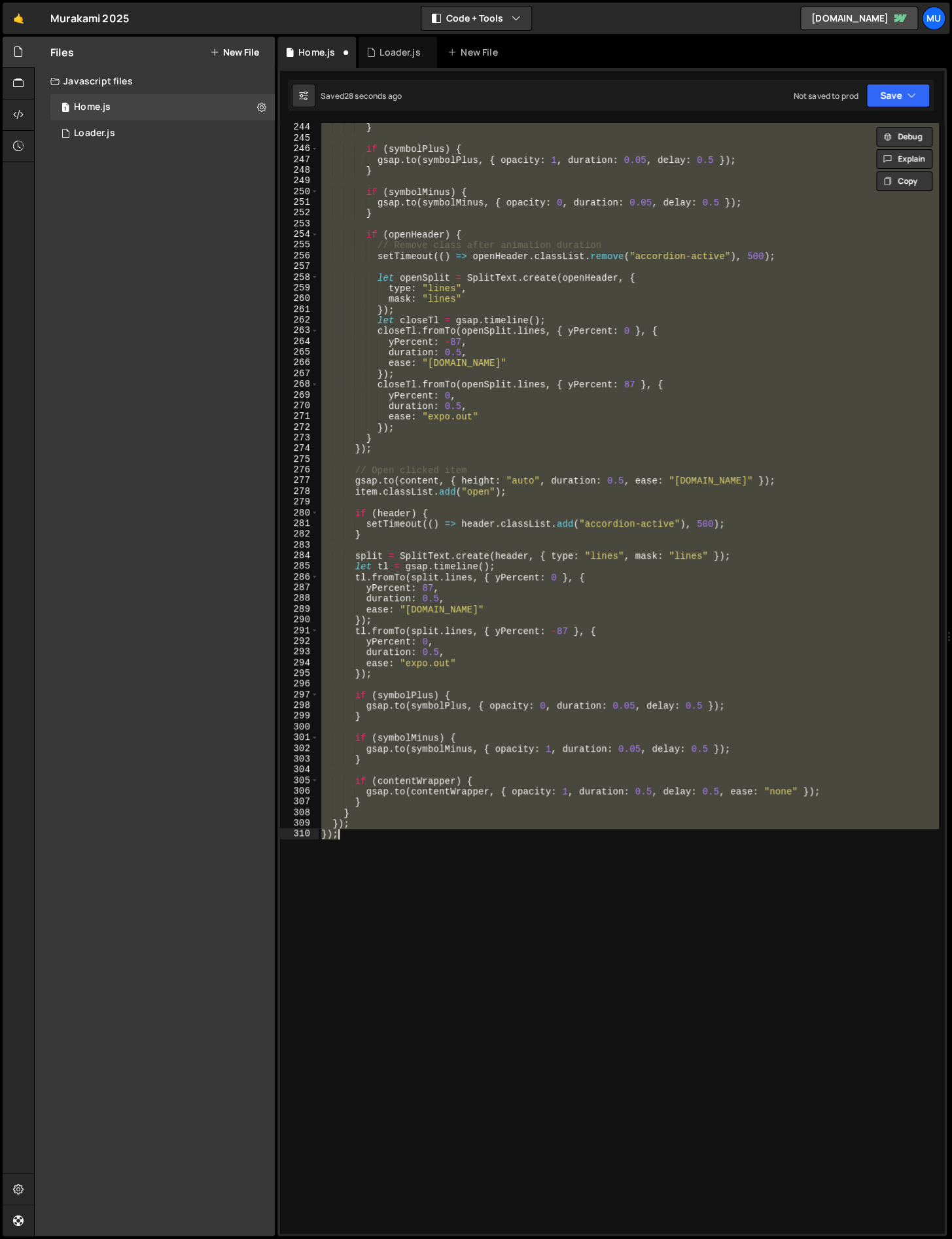
scroll to position [2120, 0]
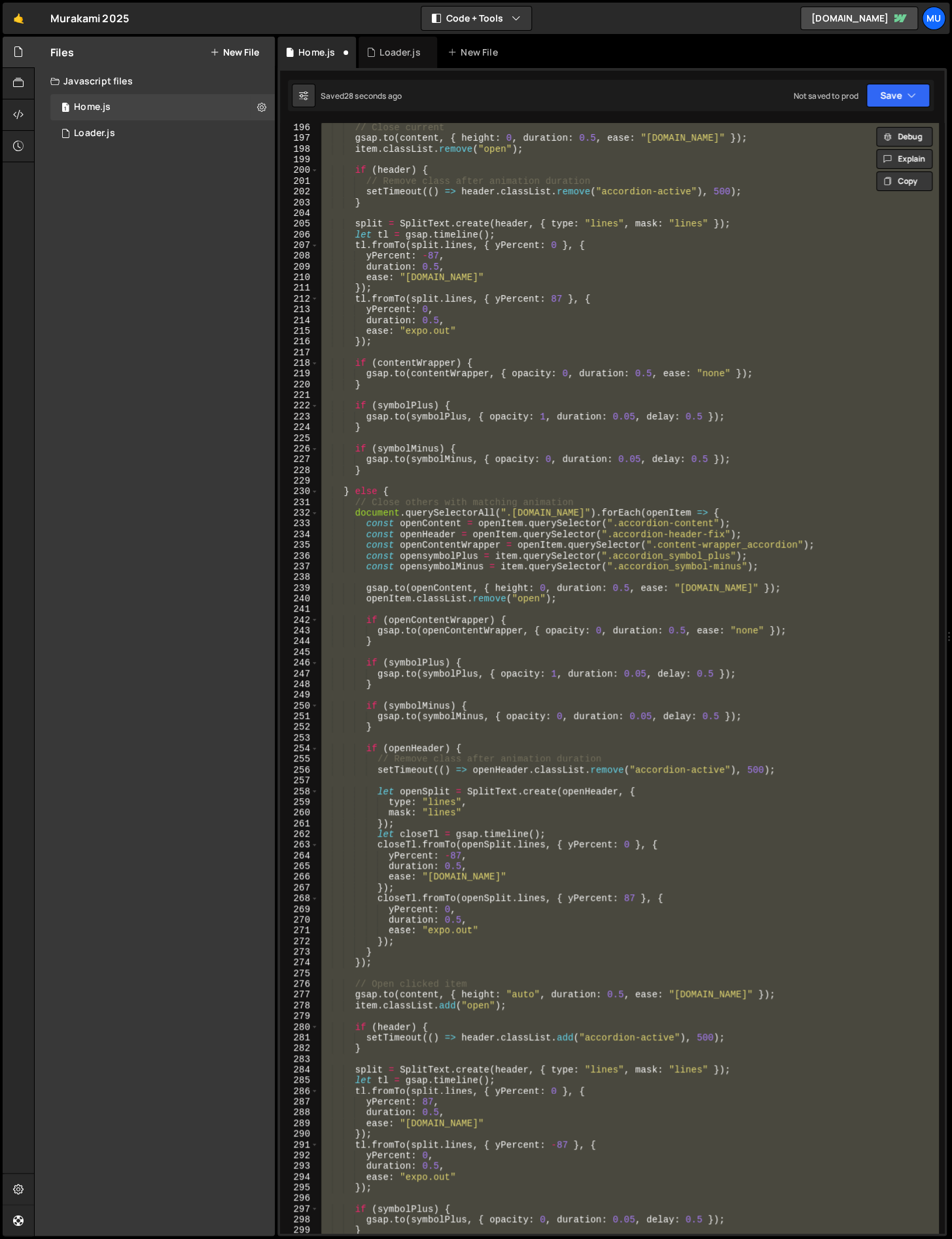
type textarea "// window.addEventListener("unload", () => items.forEach(({ split }) => split &…"
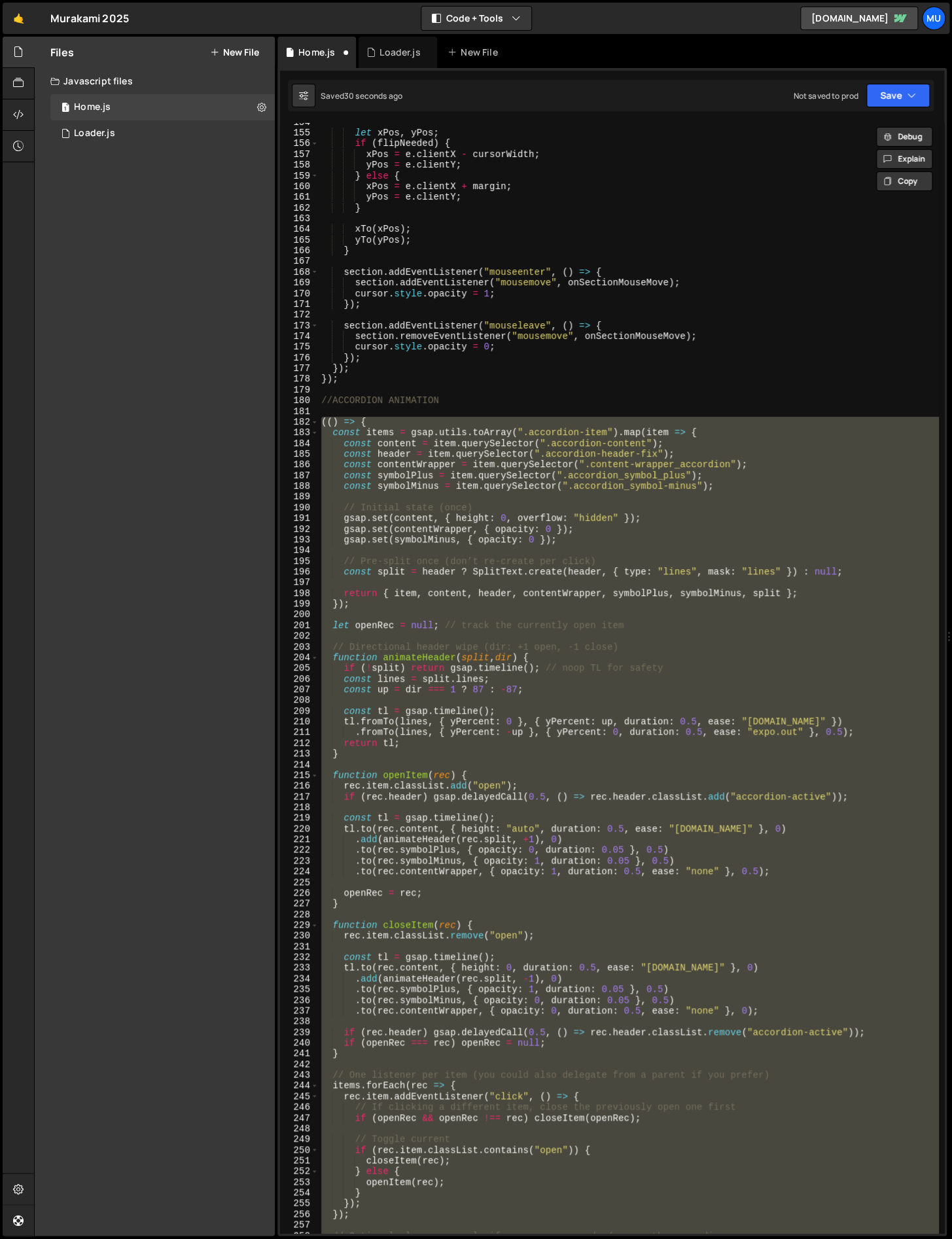
scroll to position [1680, 0]
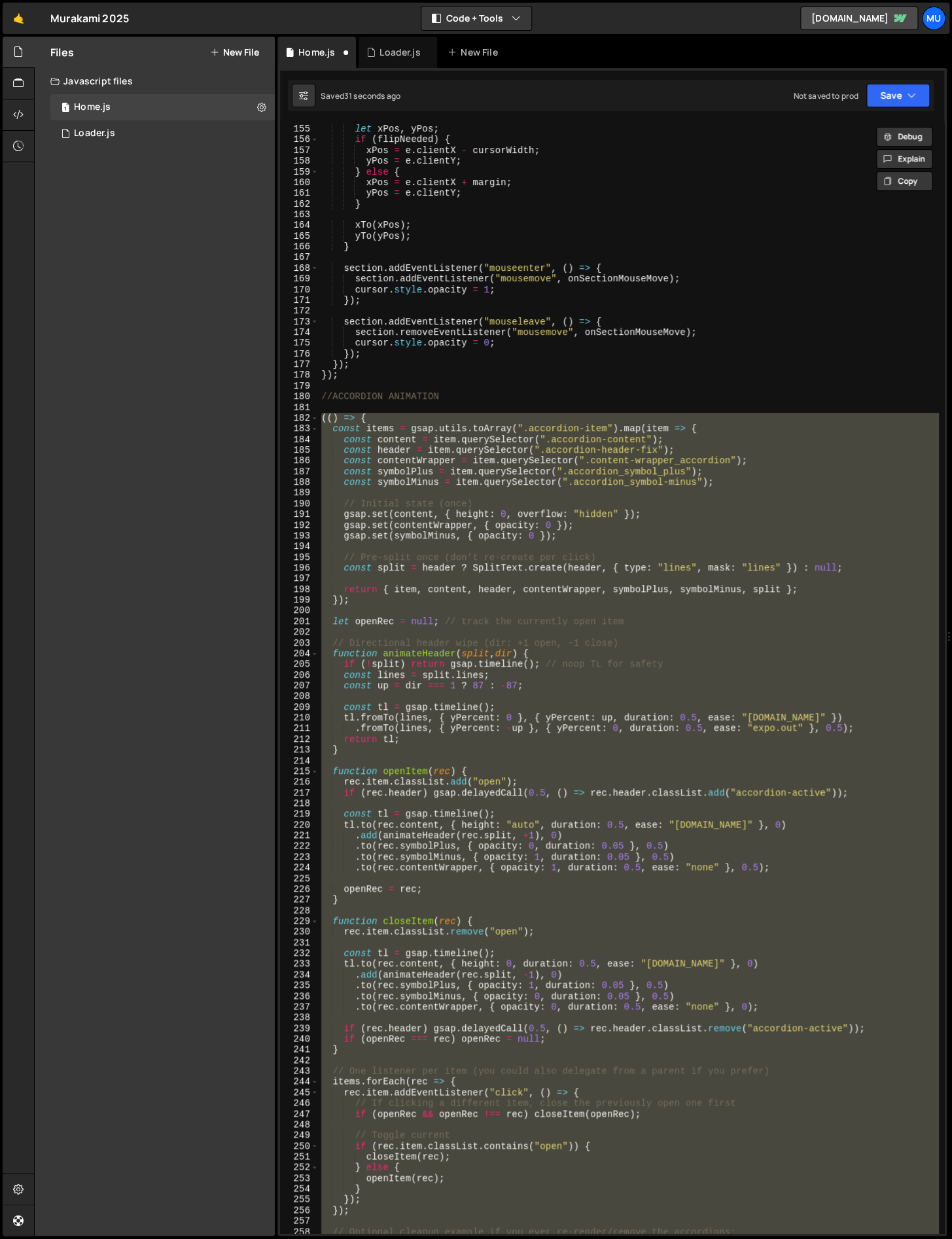
click at [446, 905] on div "let xPos , yPos ; if ( flipNeeded ) { xPos = e . clientX - cursorWidth ; yPos =…" at bounding box center [629, 678] width 620 height 1110
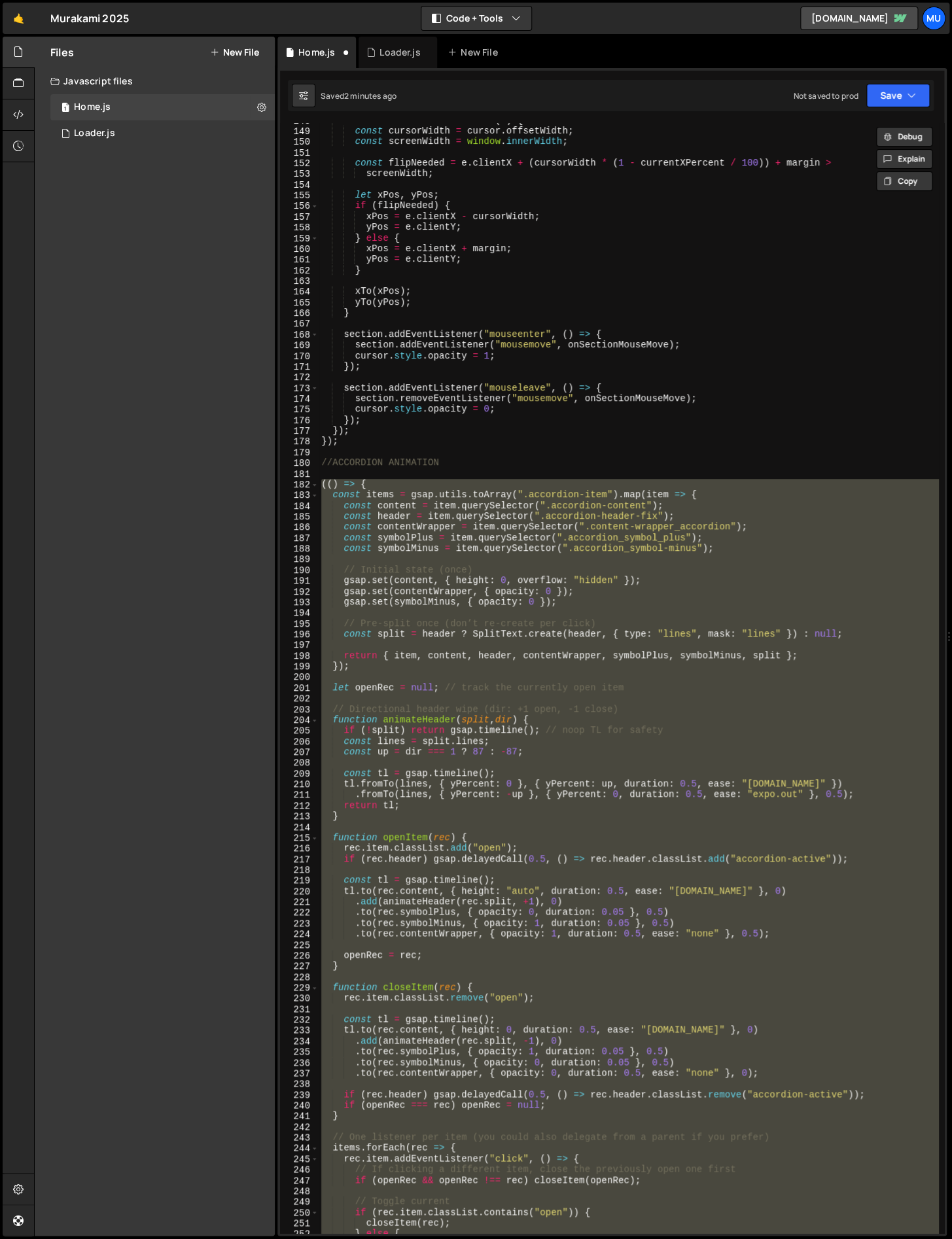
scroll to position [1758, 0]
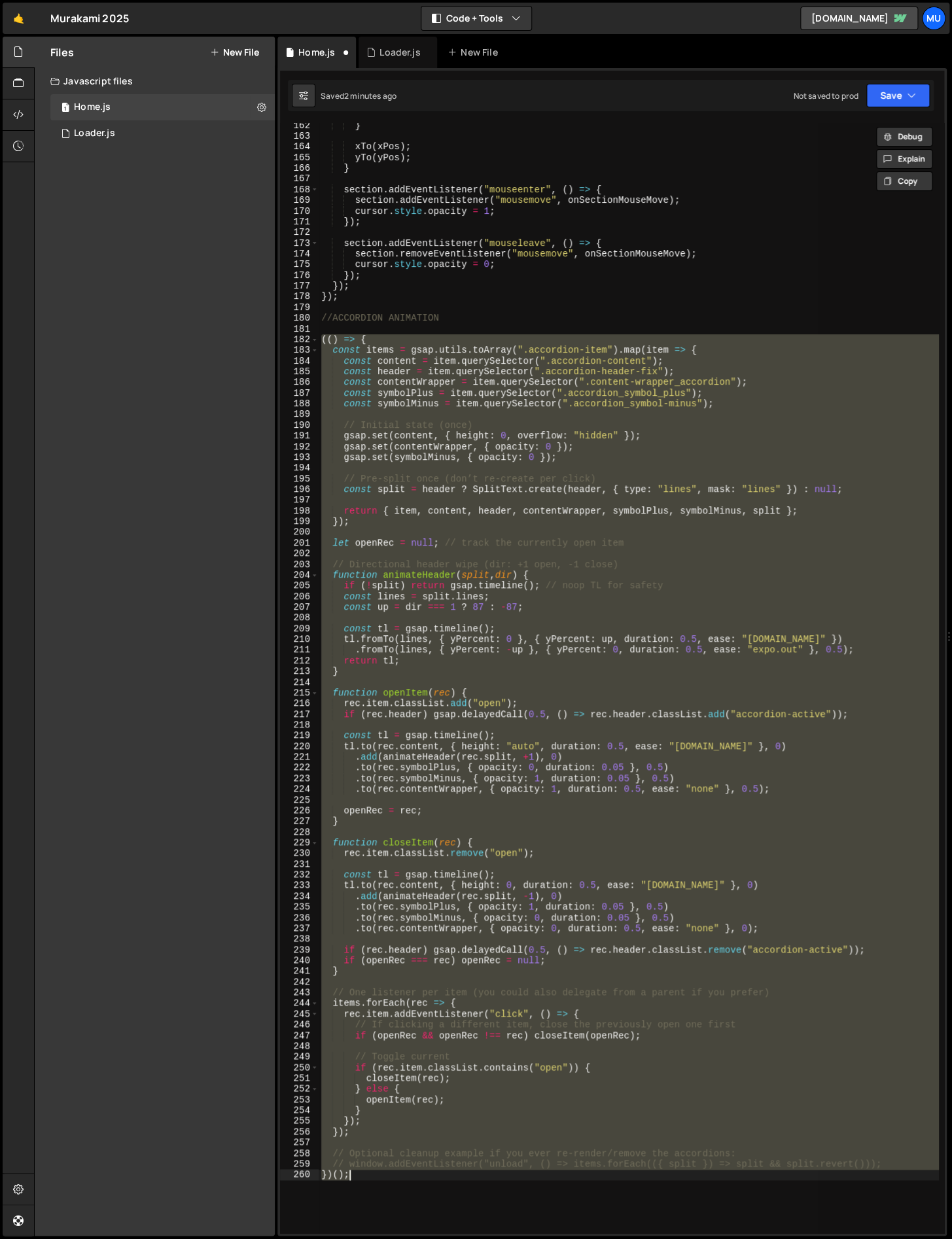
click at [366, 1169] on div "} xTo ( xPos ) ; yTo ( yPos ) ; } section . addEventListener ( "mouseenter" , (…" at bounding box center [629, 678] width 620 height 1110
drag, startPoint x: 361, startPoint y: 1177, endPoint x: 290, endPoint y: 336, distance: 844.0
click at [290, 336] on div "// window.addEventListener("unload", () => items.forEach(({ split }) => split &…" at bounding box center [612, 678] width 664 height 1110
type textarea "(() => { const items = gsap.utils.toArray(".accordion-item").map(item => {"
paste textarea
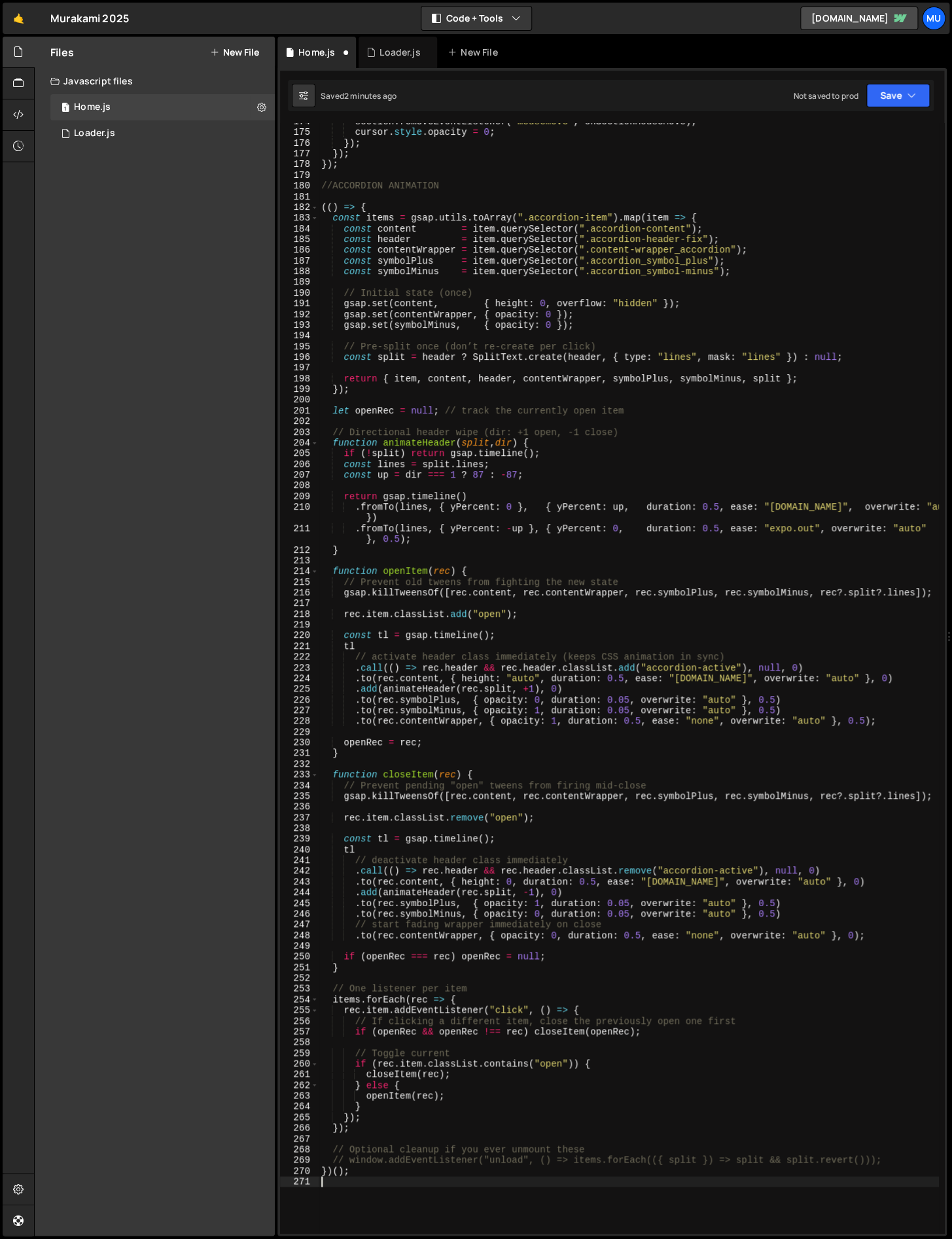
scroll to position [1927, 0]
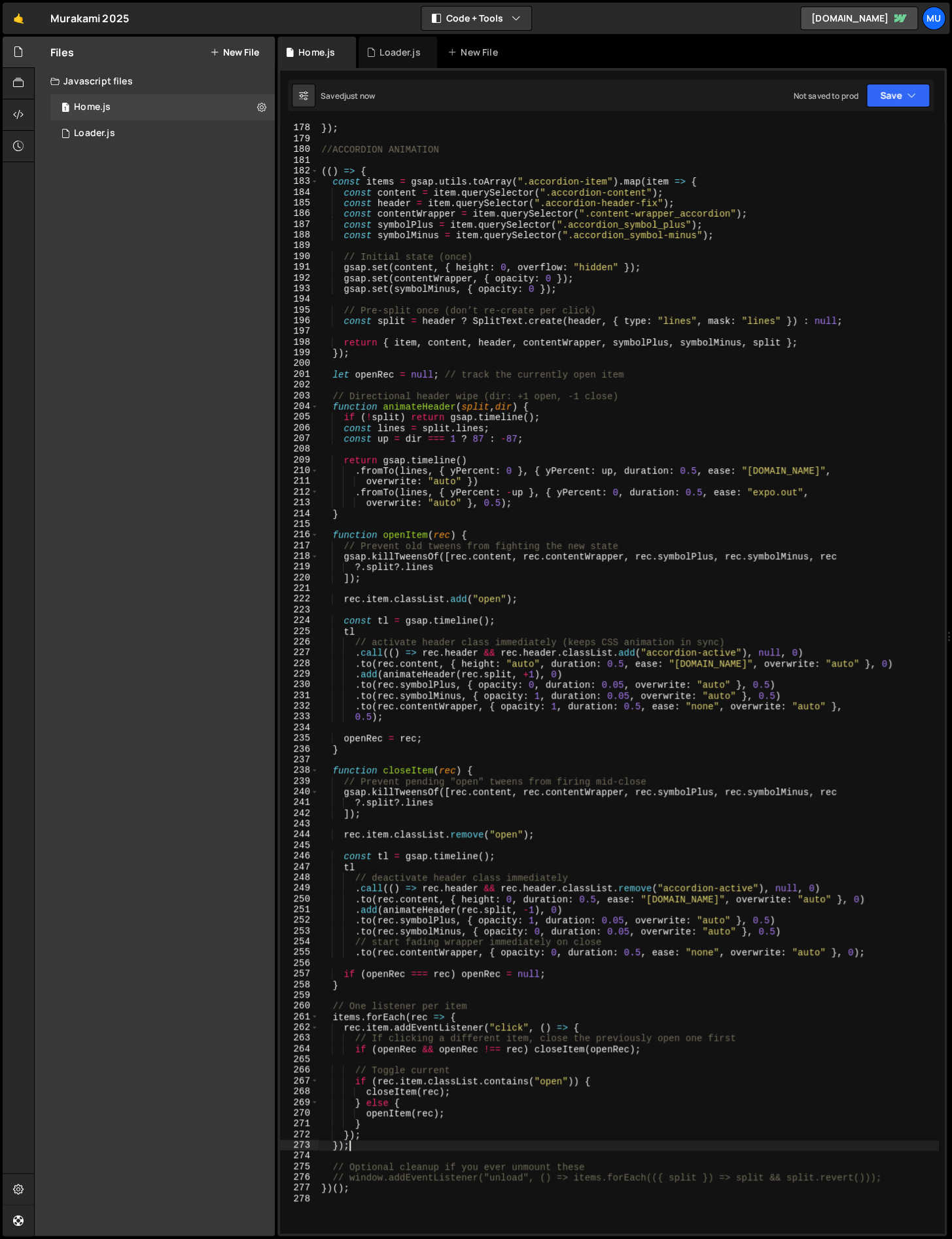
click at [432, 1144] on div "}) ; //ACCORDION ANIMATION (( ) => { const items = gsap . utils . toArray ( ".a…" at bounding box center [629, 689] width 620 height 1132
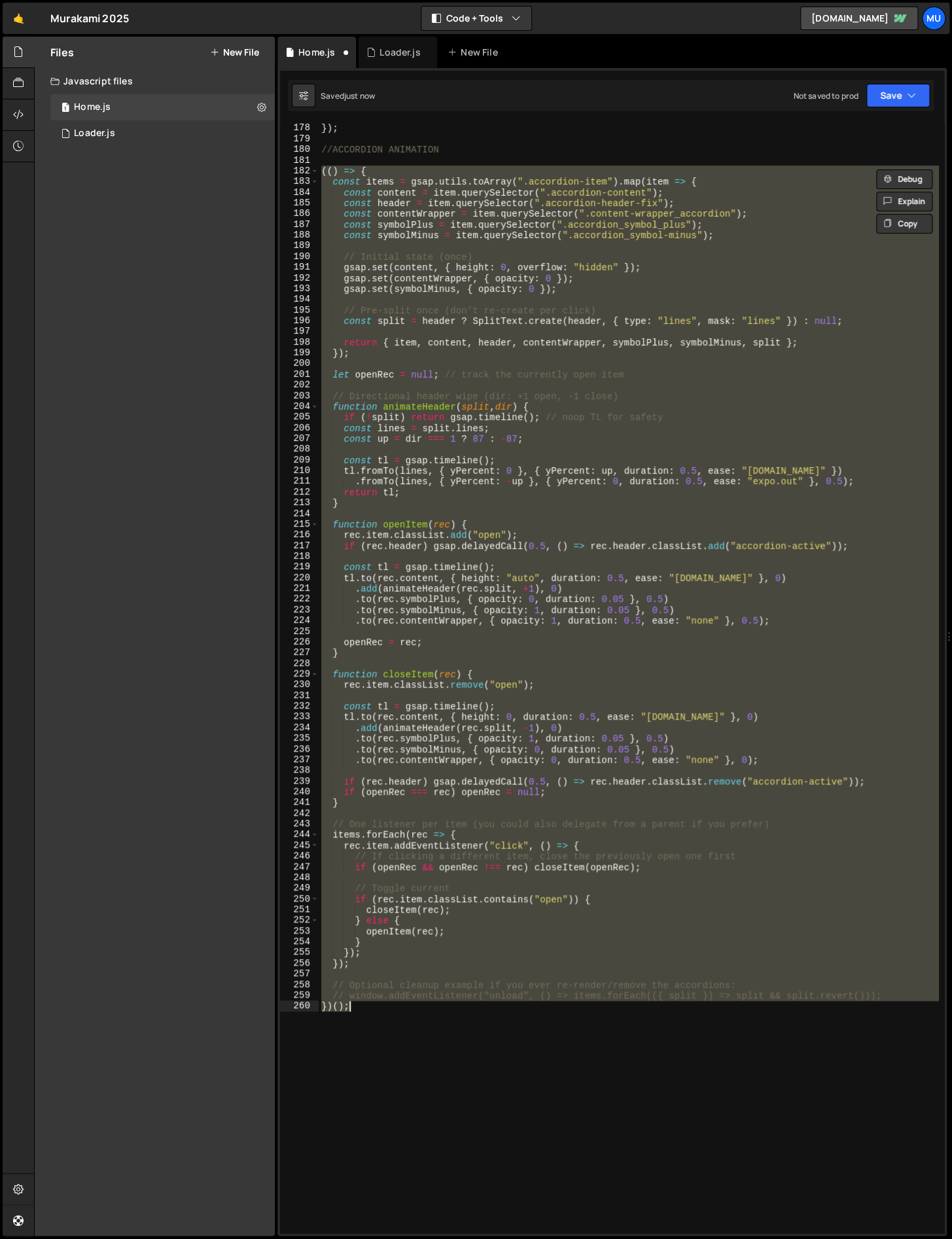
type textarea "})();"
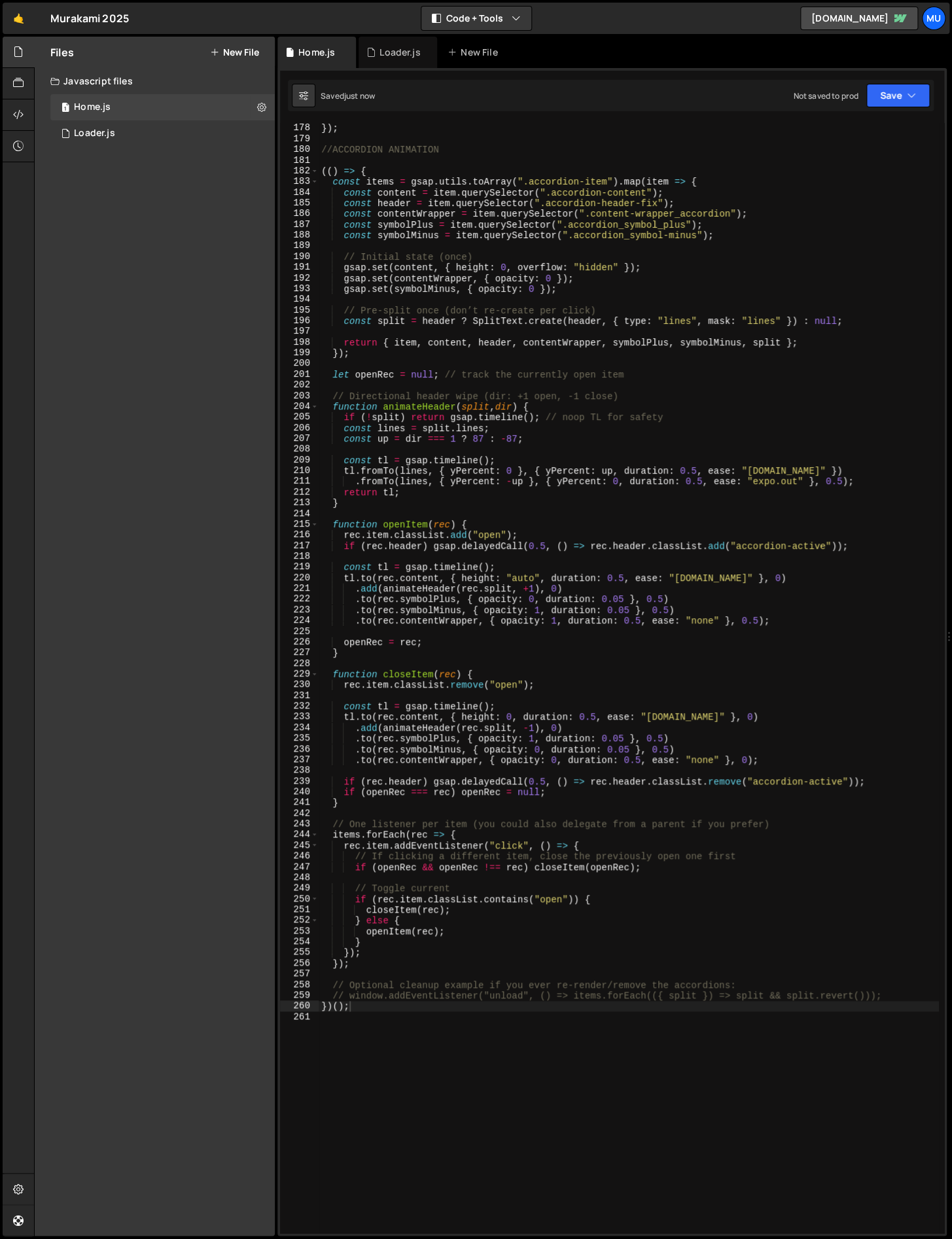
click at [418, 1011] on div "}) ; //ACCORDION ANIMATION (( ) => { const items = gsap . utils . toArray ( ".a…" at bounding box center [629, 689] width 620 height 1132
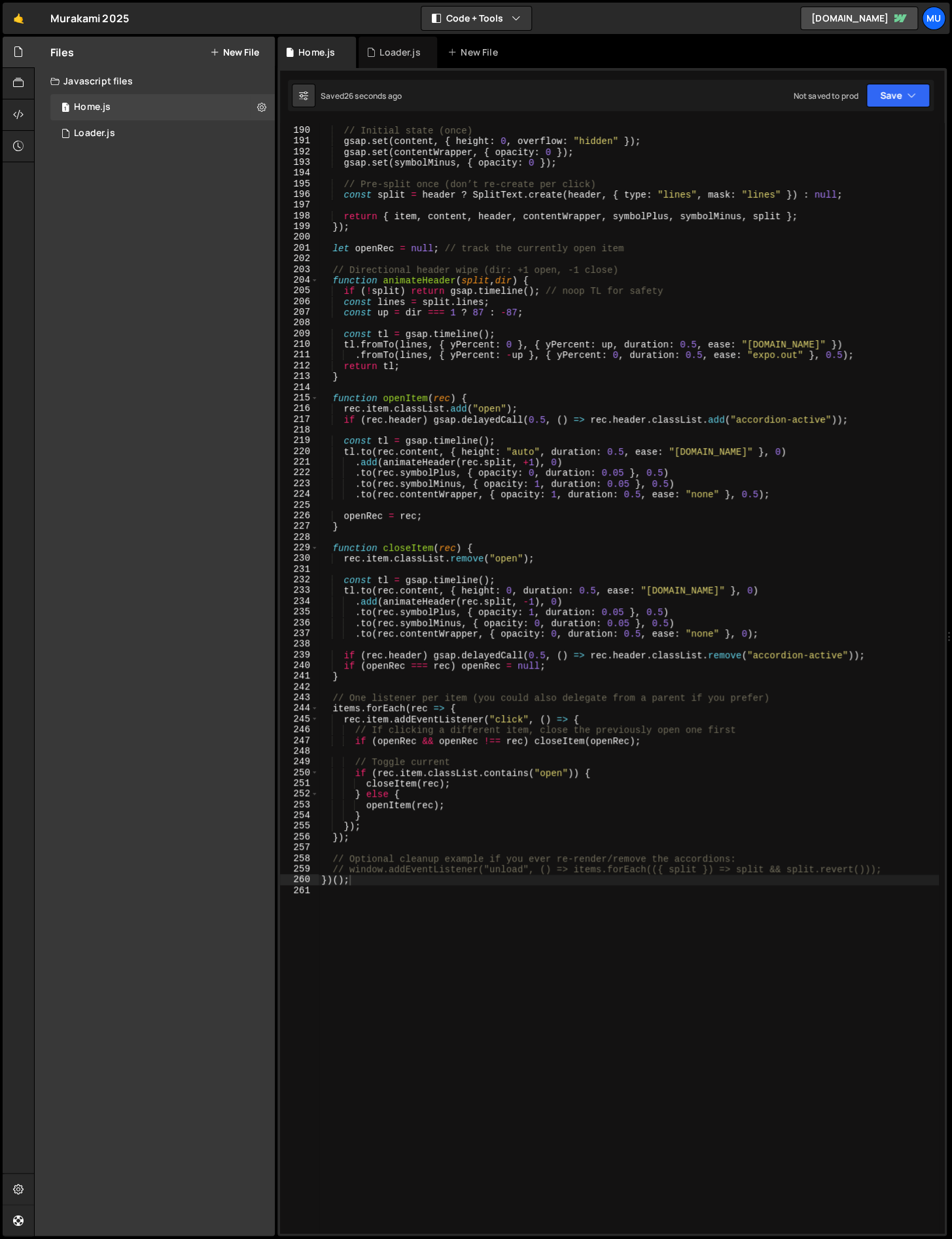
scroll to position [1814, 0]
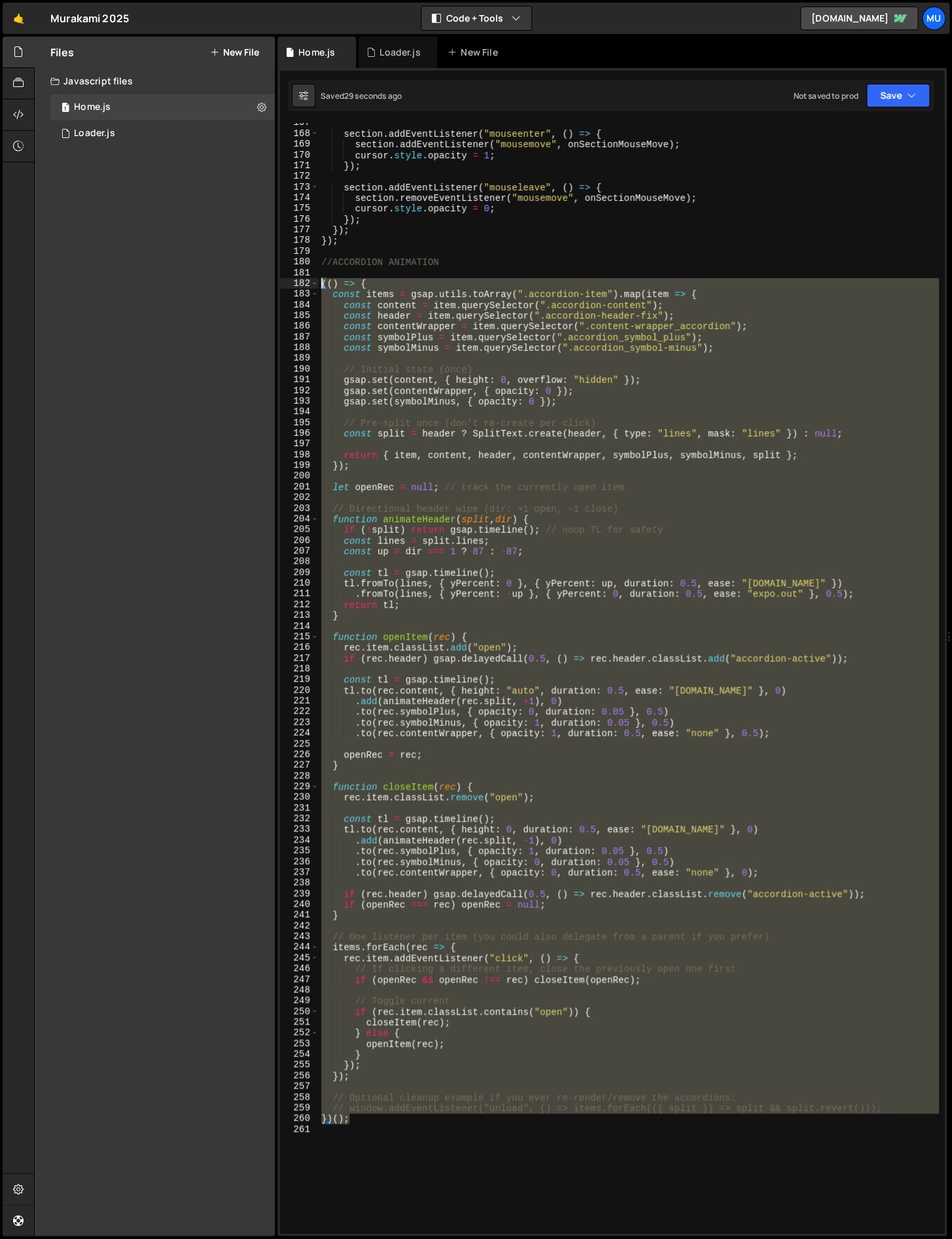
drag, startPoint x: 363, startPoint y: 1124, endPoint x: 308, endPoint y: 284, distance: 841.8
click at [308, 284] on div "})(); 167 168 169 170 171 172 173 174 175 176 177 178 179 180 181 182 183 184 1…" at bounding box center [612, 678] width 664 height 1110
type textarea "(() => { const items = gsap.utils.toArray(".accordion-item").map(item => {"
paste textarea
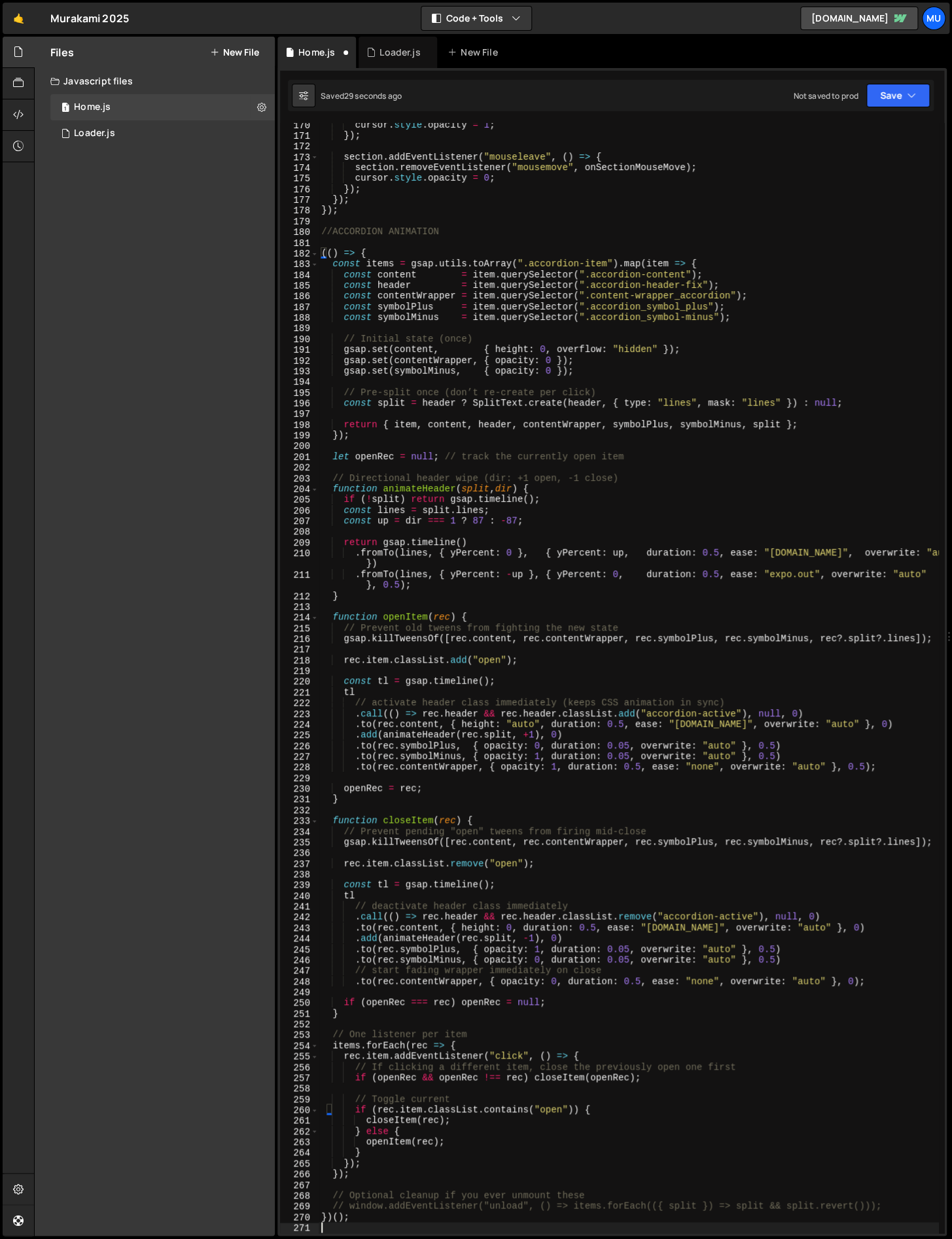
scroll to position [1844, 0]
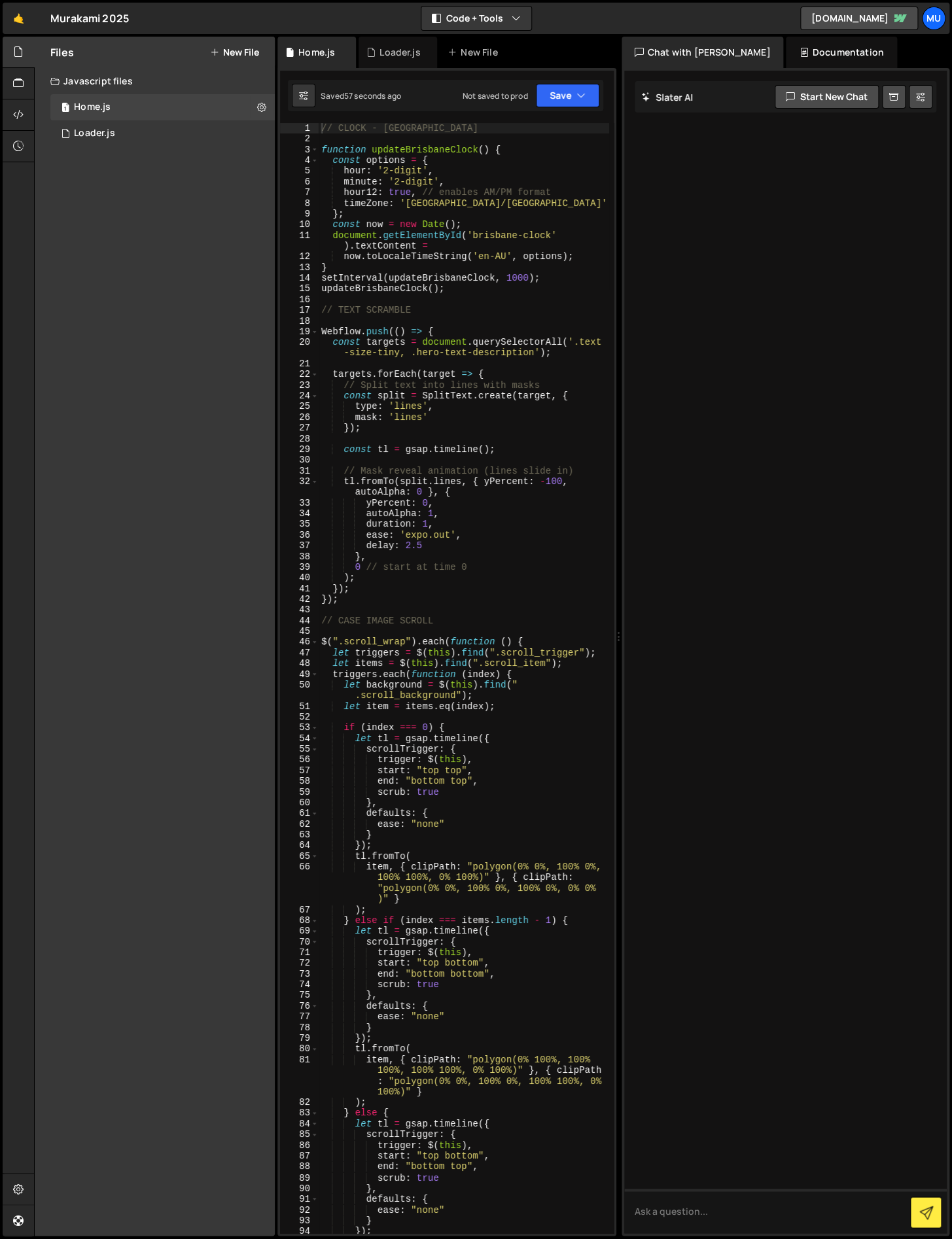
click at [677, 55] on div "Chat with [PERSON_NAME]" at bounding box center [702, 52] width 162 height 31
click at [799, 47] on div "Documentation" at bounding box center [841, 52] width 111 height 31
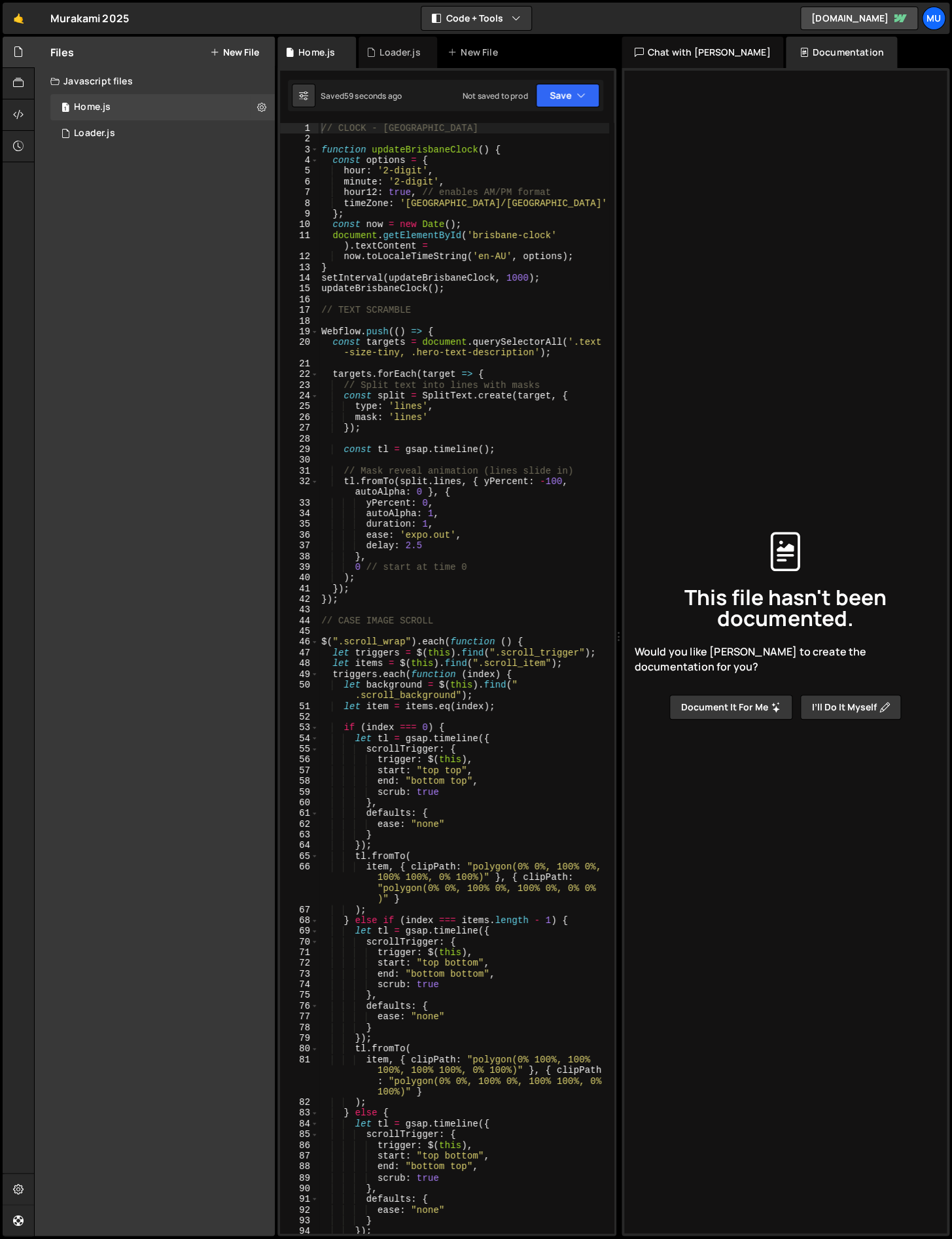
type textarea "let tl = gsap.timeline({"
click at [522, 733] on div "// CLOCK - BRISBANE function updateBrisbaneClock ( ) { const options = { hour :…" at bounding box center [464, 689] width 290 height 1132
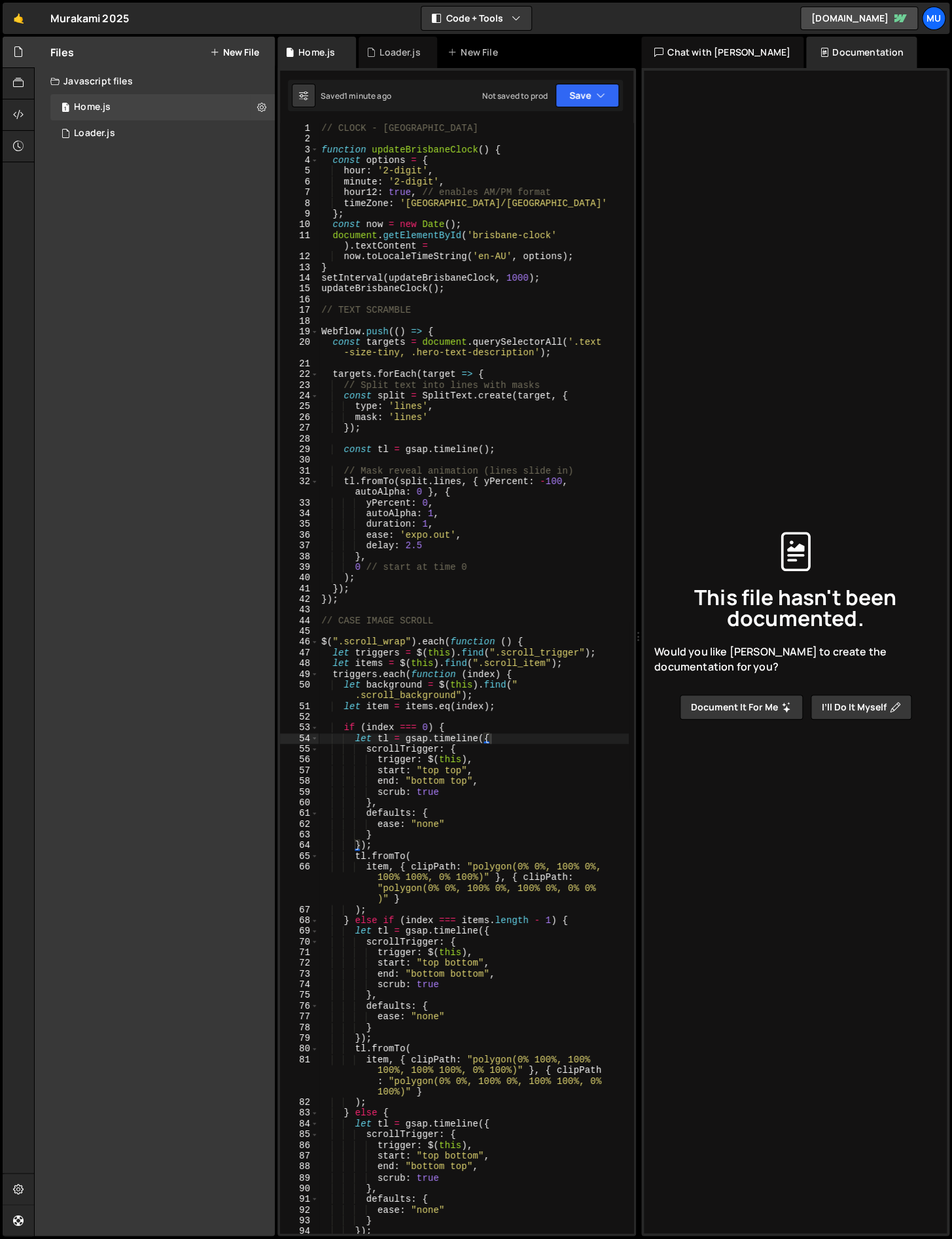
drag, startPoint x: 618, startPoint y: 95, endPoint x: 957, endPoint y: 185, distance: 350.7
click at [951, 185] on html "Projects Community Library Blog Mu Projects Your Teams Account Upgrade Logout" at bounding box center [476, 619] width 952 height 1239
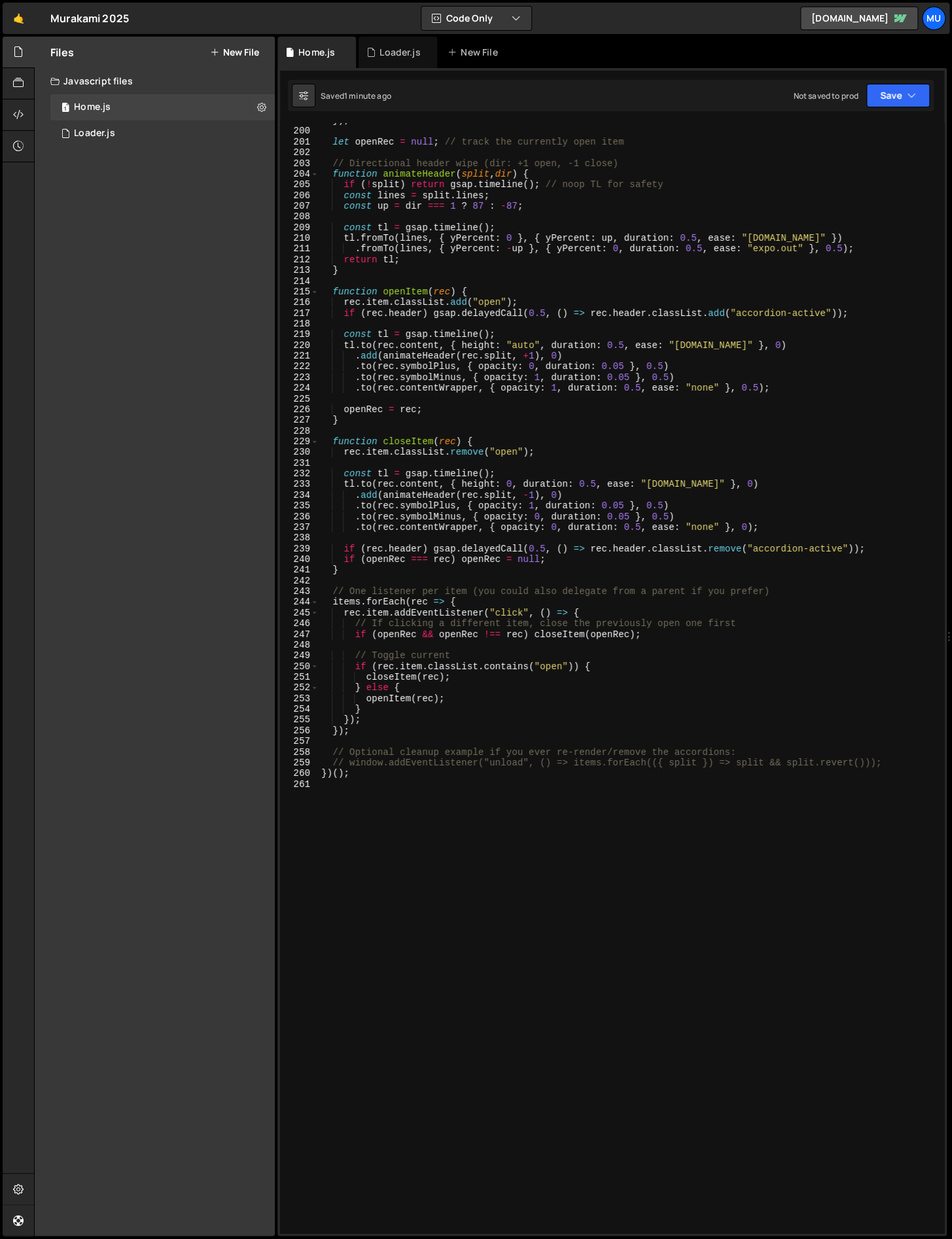
scroll to position [2081, 0]
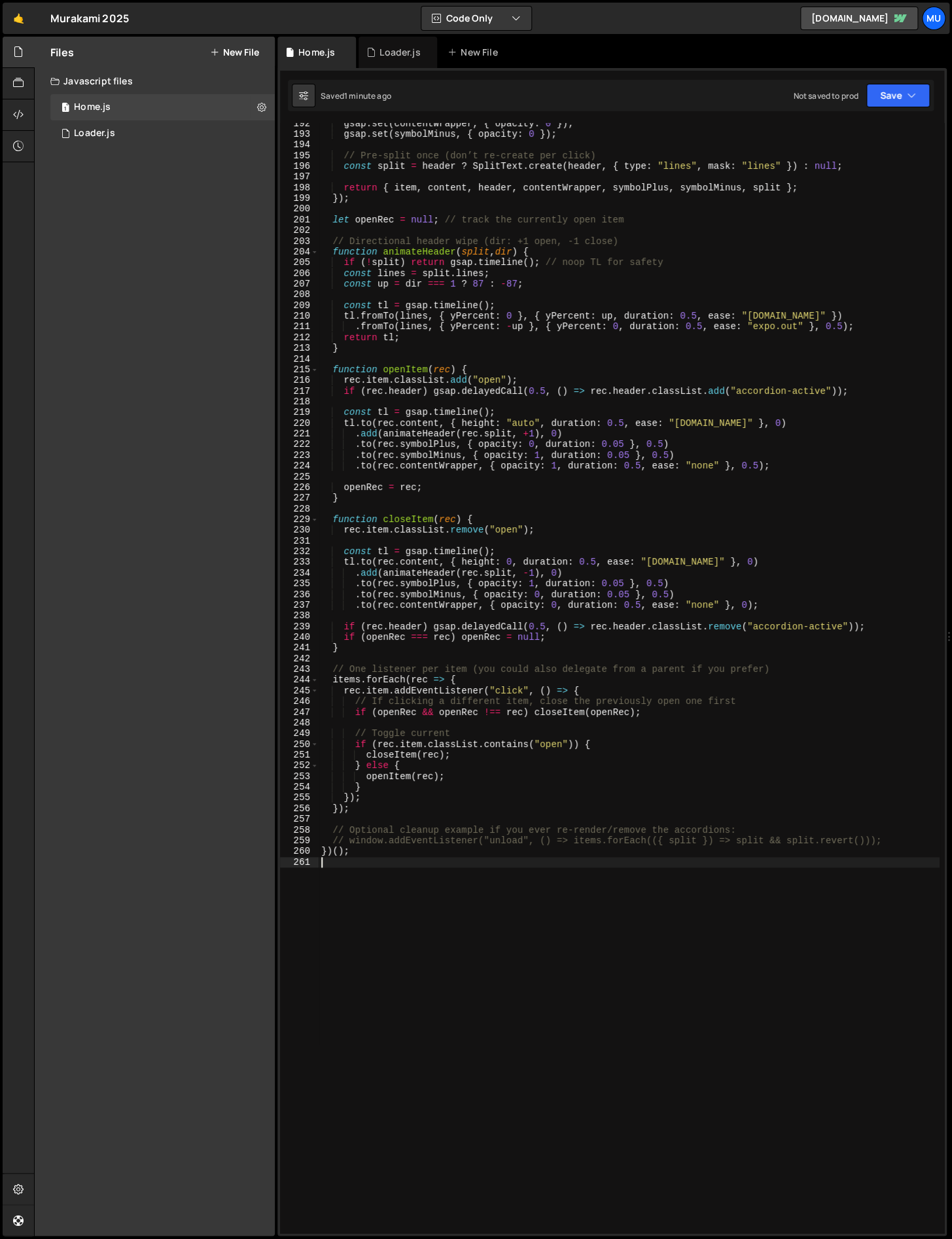
click at [455, 871] on div "gsap . set ( contentWrapper , { opacity : 0 }) ; gsap . set ( symbolMinus , { o…" at bounding box center [629, 684] width 621 height 1132
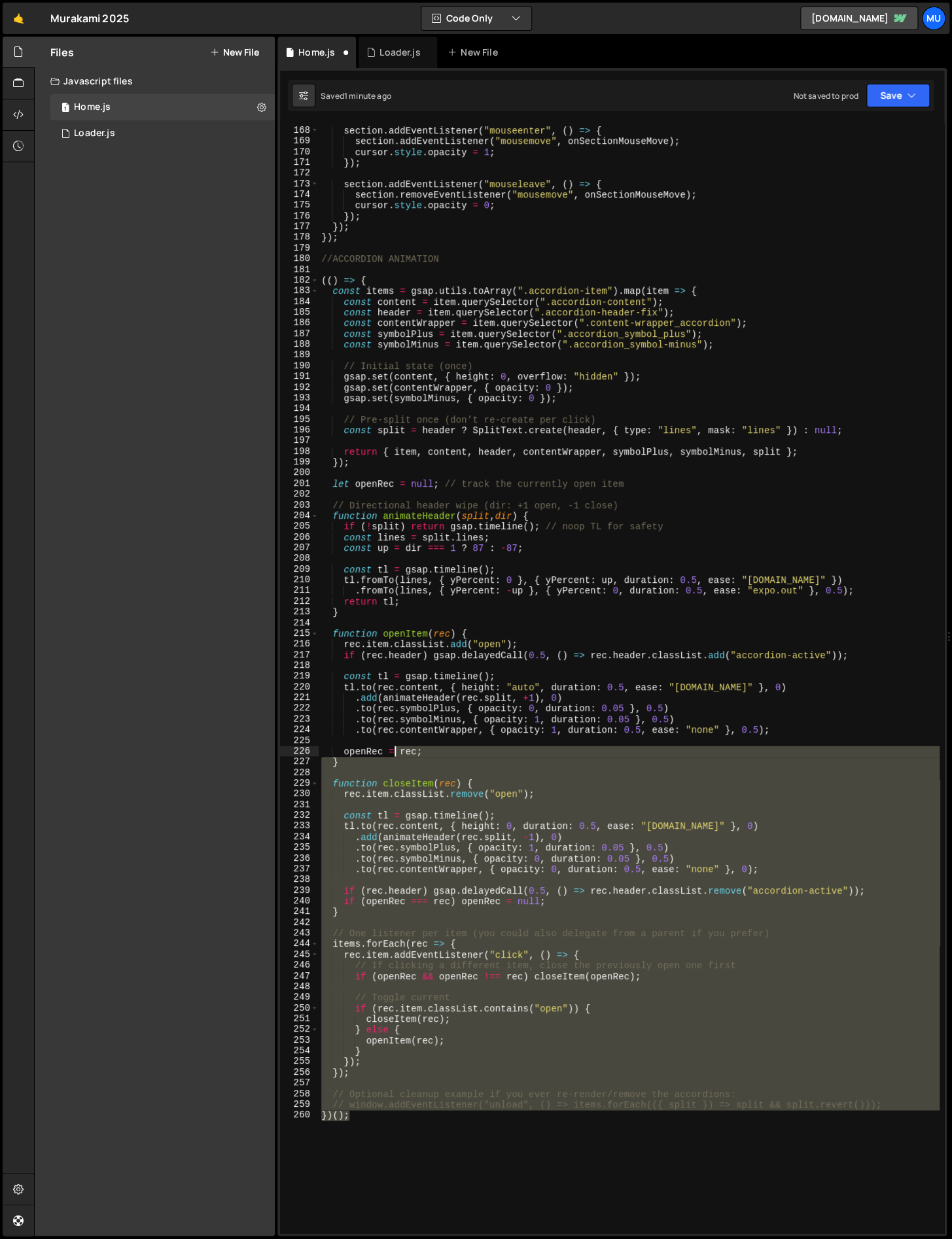
scroll to position [1817, 0]
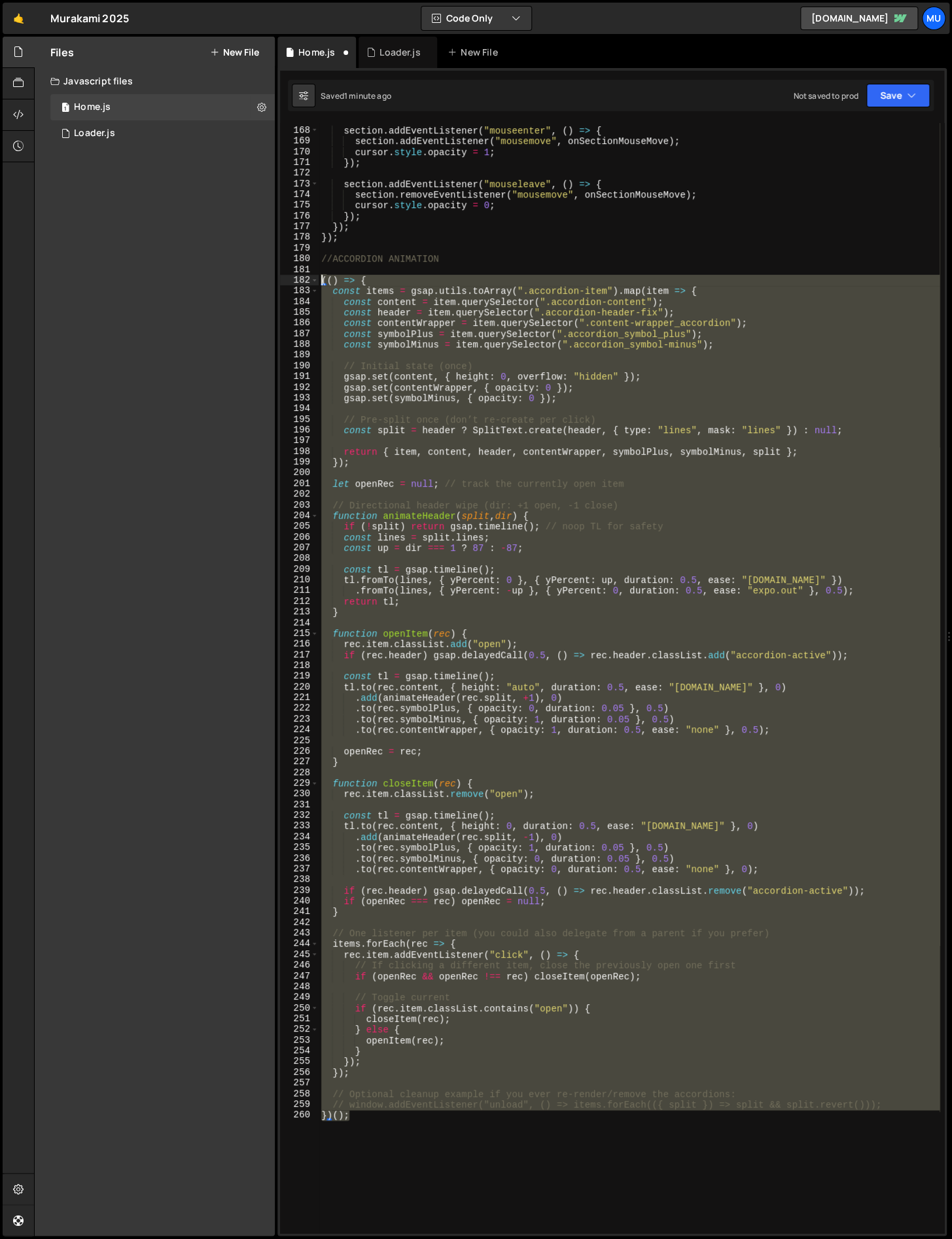
drag, startPoint x: 390, startPoint y: 855, endPoint x: 302, endPoint y: 284, distance: 577.7
click at [302, 284] on div "})(); 167 168 169 170 171 172 173 174 175 176 177 178 179 180 181 182 183 184 1…" at bounding box center [612, 678] width 664 height 1110
type textarea "(() => { const items = gsap.utils.toArray(".accordion-item").map(item => {"
paste textarea
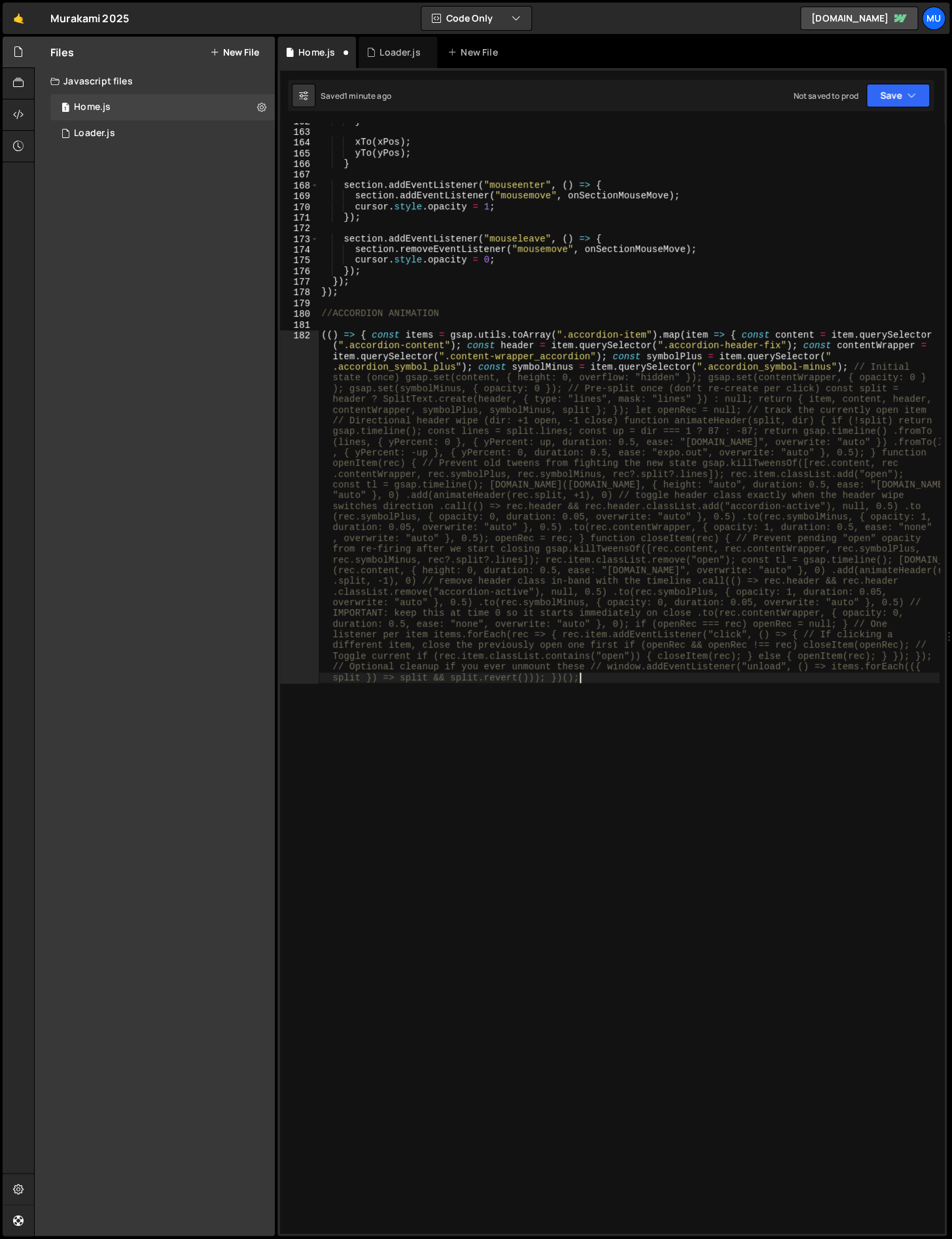
type textarea "(() => { const items = gsap.utils.toArray(".accordion-item").map(item => { cons…"
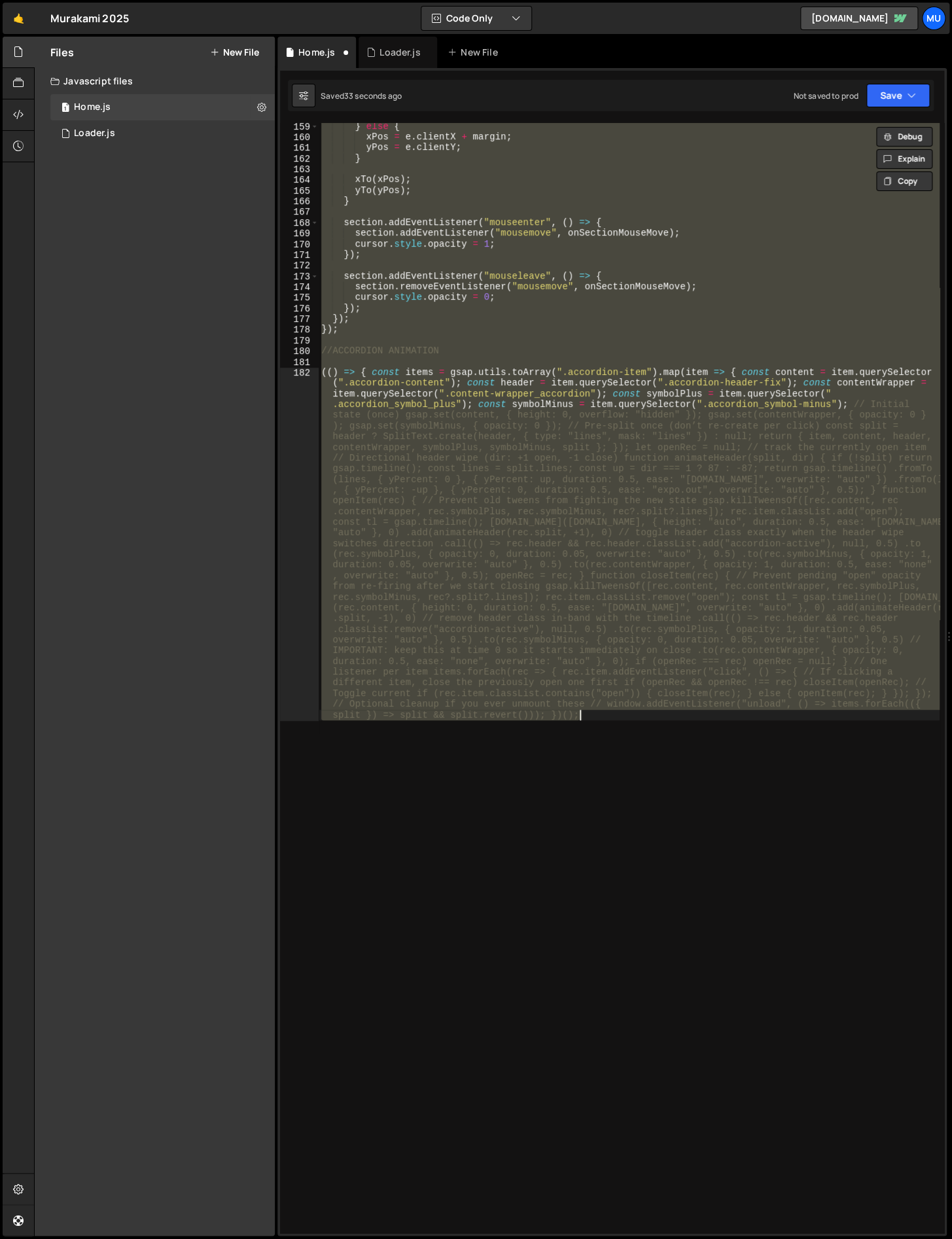
scroll to position [1725, 0]
click at [480, 771] on div "} else { xPos = e . clientX + margin ; yPos = e . clientY ; } xTo ( xPos ) ; yT…" at bounding box center [629, 678] width 621 height 1110
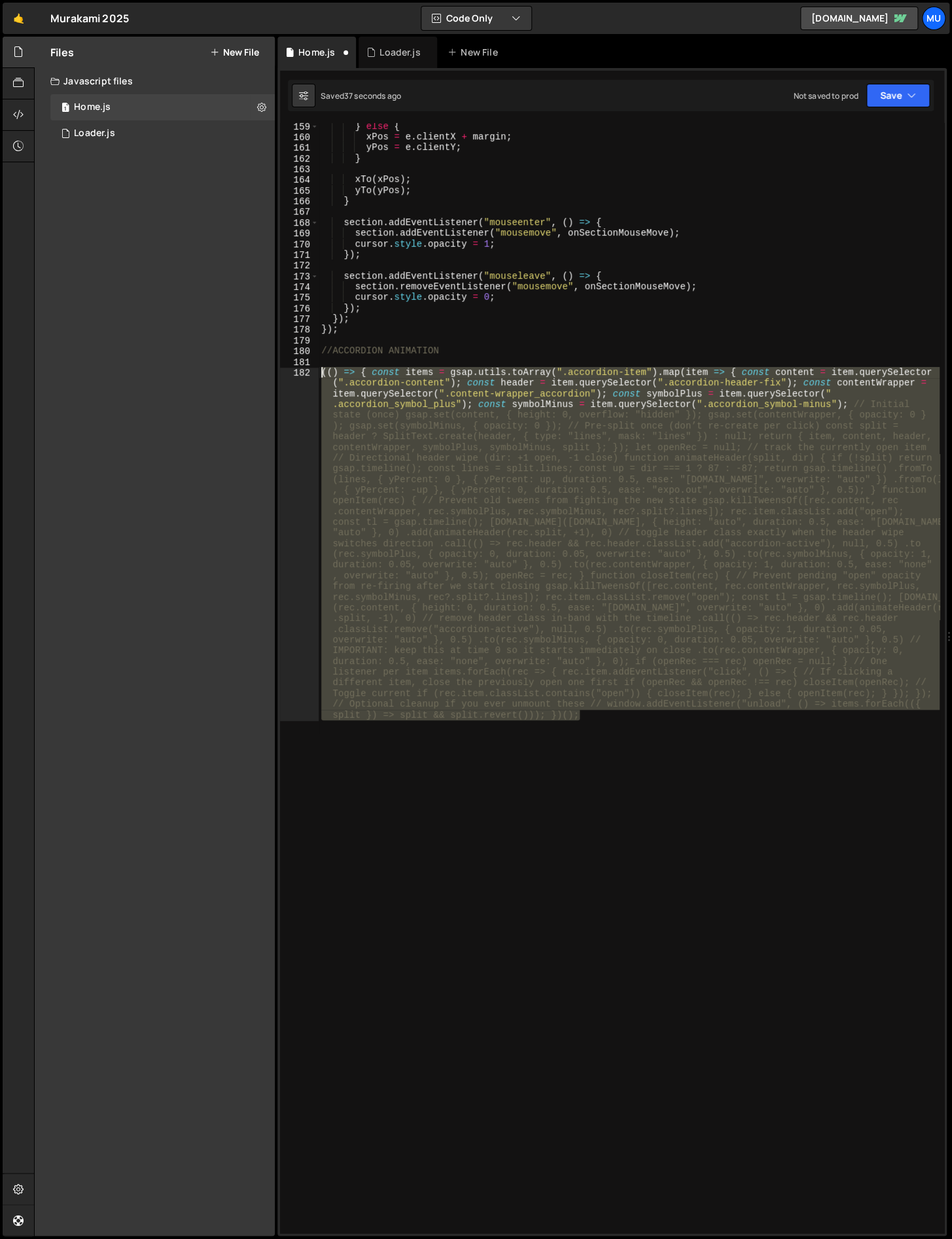
drag, startPoint x: 551, startPoint y: 776, endPoint x: 274, endPoint y: 376, distance: 486.5
click at [274, 376] on div "Files New File Javascript files 1 Home.js 0 1 Loader.js 0 CSS files Copy share …" at bounding box center [493, 637] width 918 height 1200
paste textarea
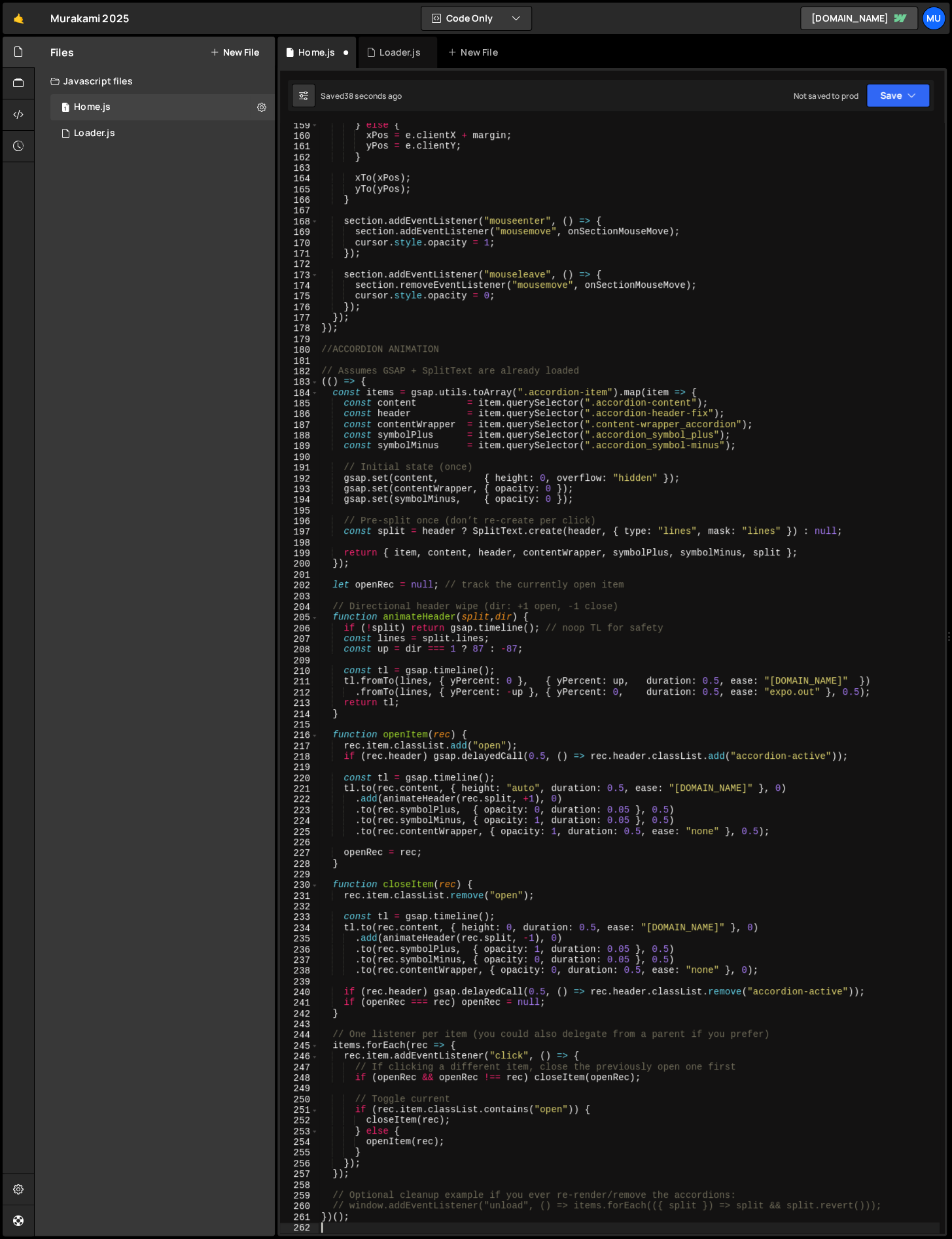
click at [435, 371] on div "} else { xPos = e . clientX + margin ; yPos = e . clientY ; } xTo ( xPos ) ; yT…" at bounding box center [629, 685] width 621 height 1132
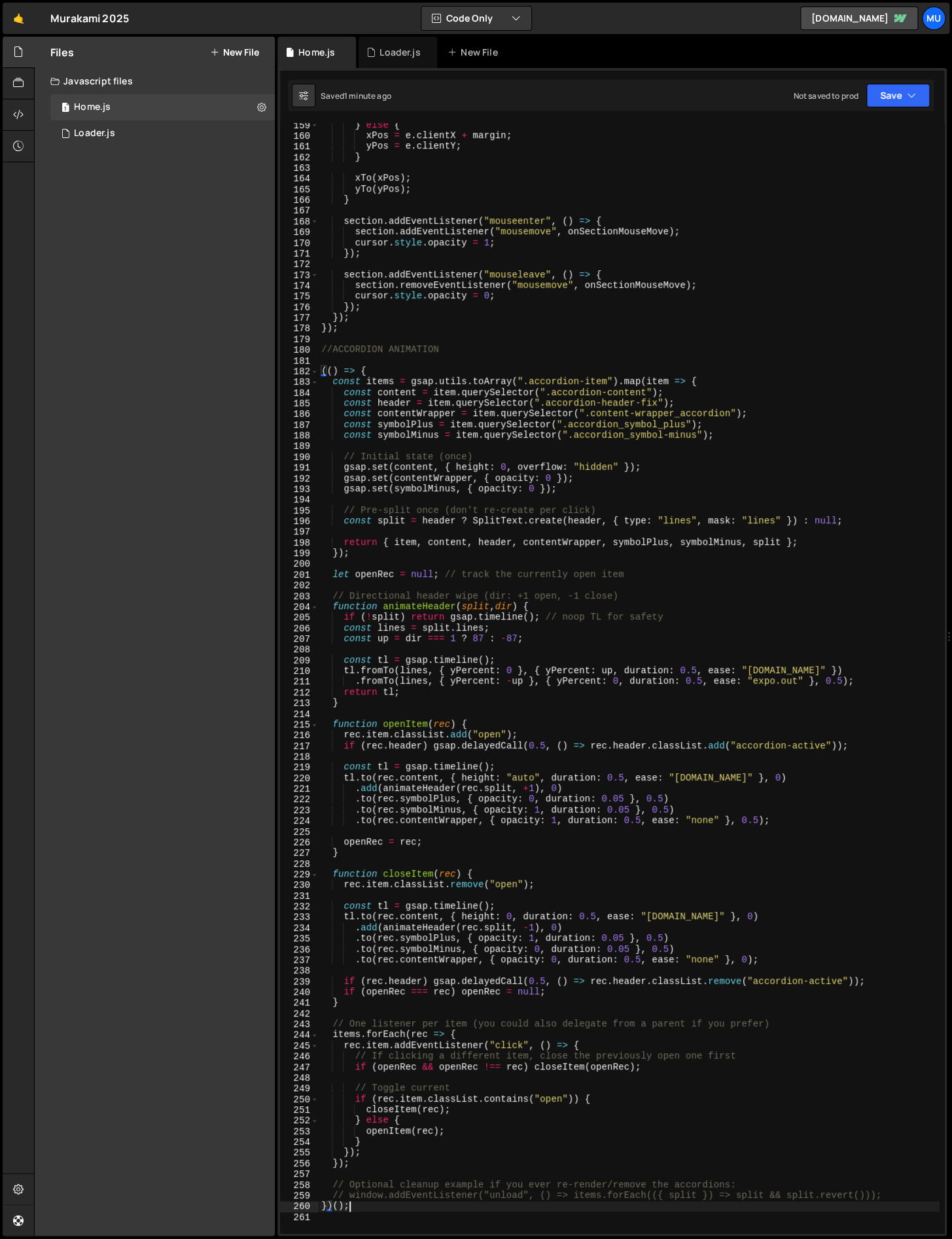
click at [376, 1210] on div "} else { xPos = e . clientX + margin ; yPos = e . clientY ; } xTo ( xPos ) ; yT…" at bounding box center [629, 685] width 621 height 1132
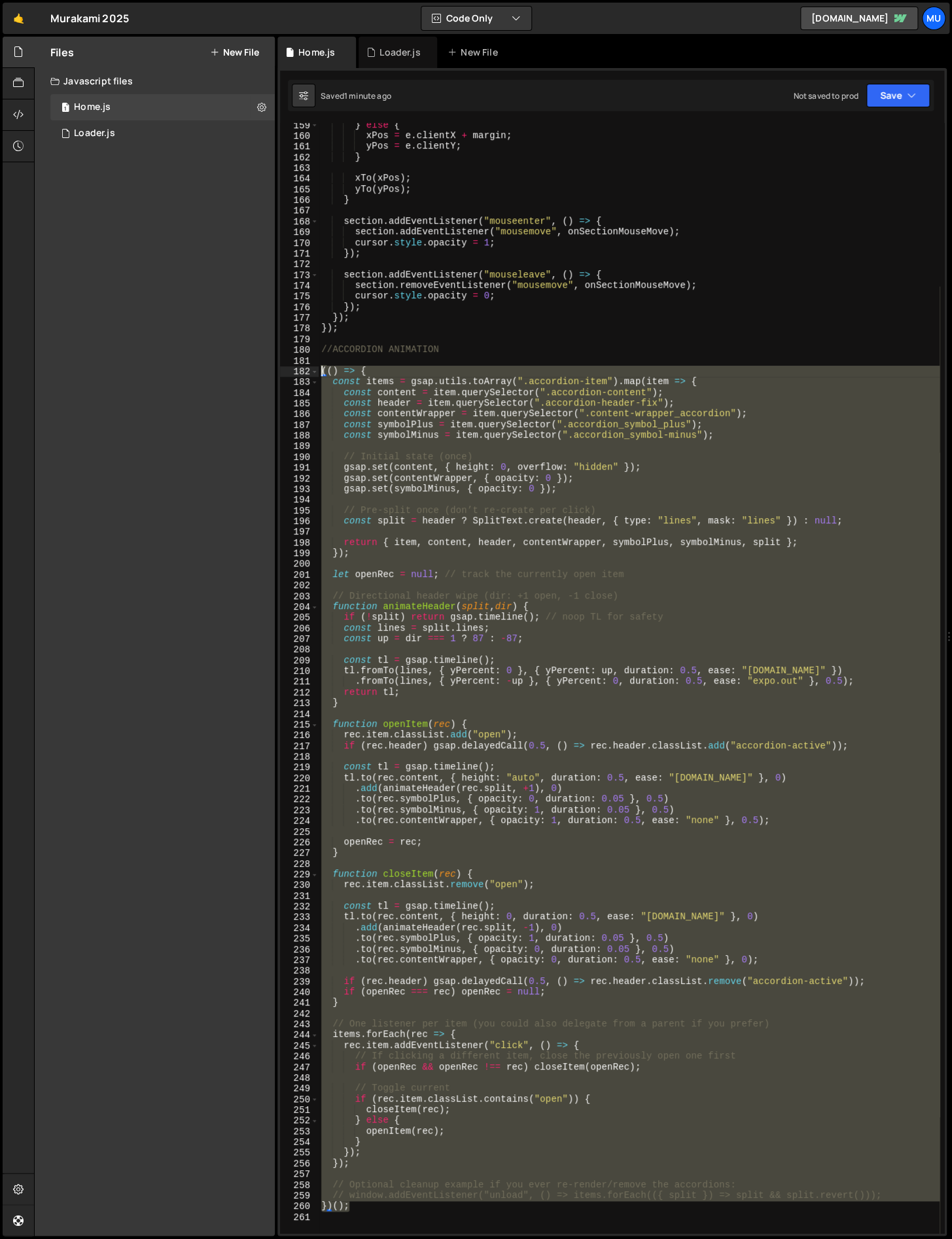
drag, startPoint x: 375, startPoint y: 1210, endPoint x: 291, endPoint y: 369, distance: 845.2
click at [291, 369] on div "})(); 159 160 161 162 163 164 165 166 167 168 169 170 171 172 173 174 175 176 1…" at bounding box center [612, 678] width 664 height 1110
type textarea "(() => { const items = gsap.utils.toArray(".accordion-item").map(item => {"
paste textarea
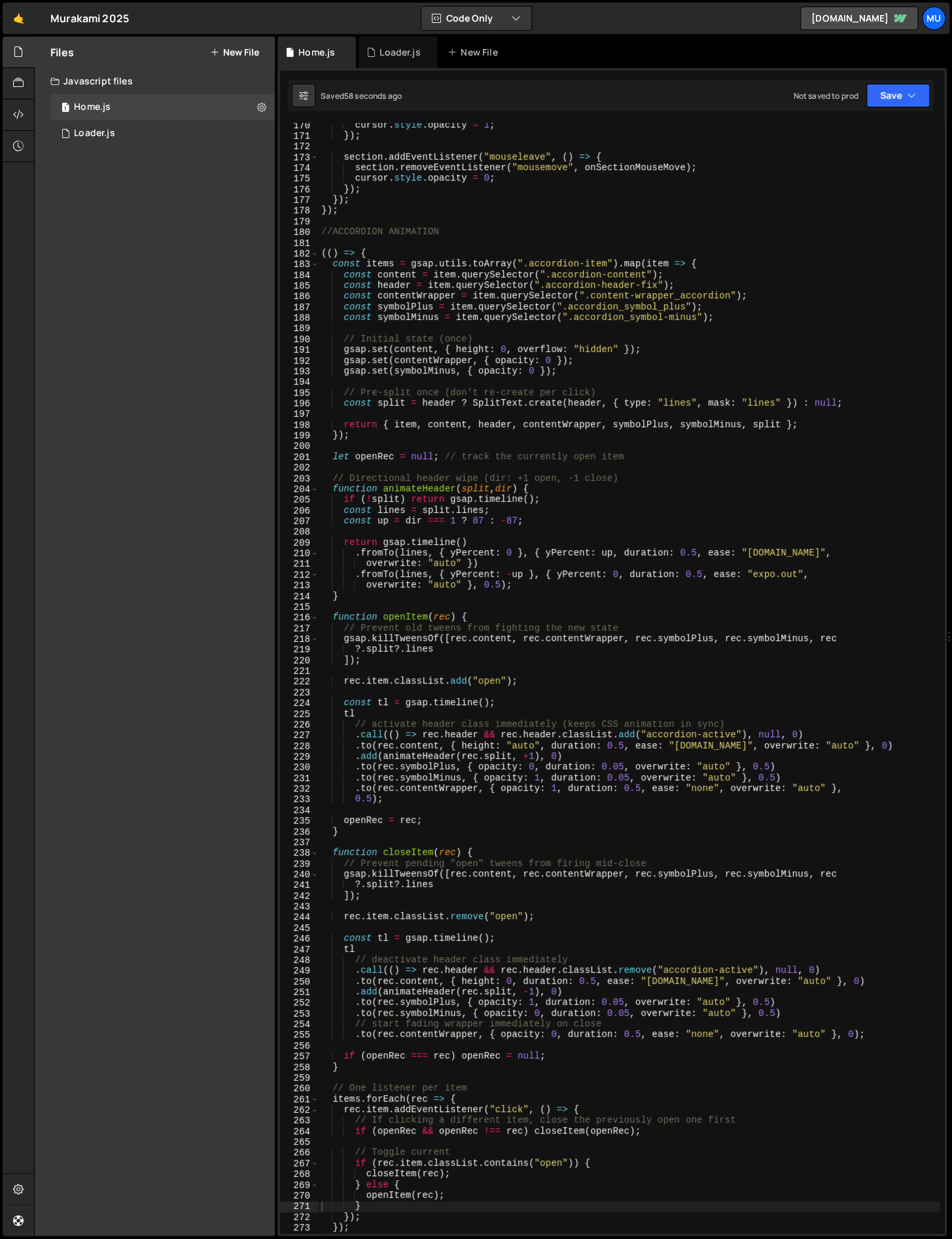
click at [498, 704] on div "cursor . style . opacity = 1 ; }) ; section . addEventListener ( "mouseleave" ,…" at bounding box center [629, 685] width 621 height 1132
type textarea "const tl = gsap.timeline();"
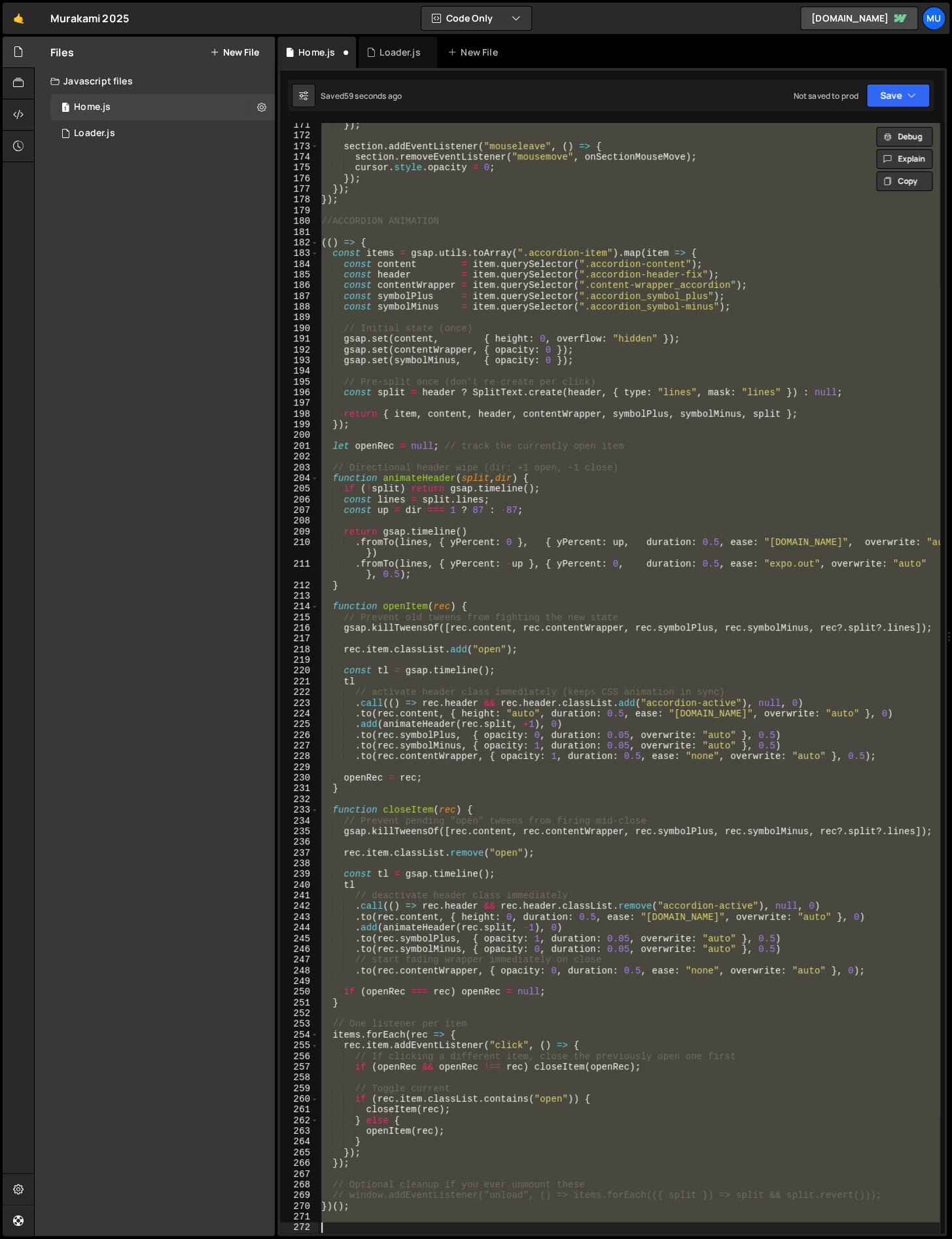
scroll to position [1855, 0]
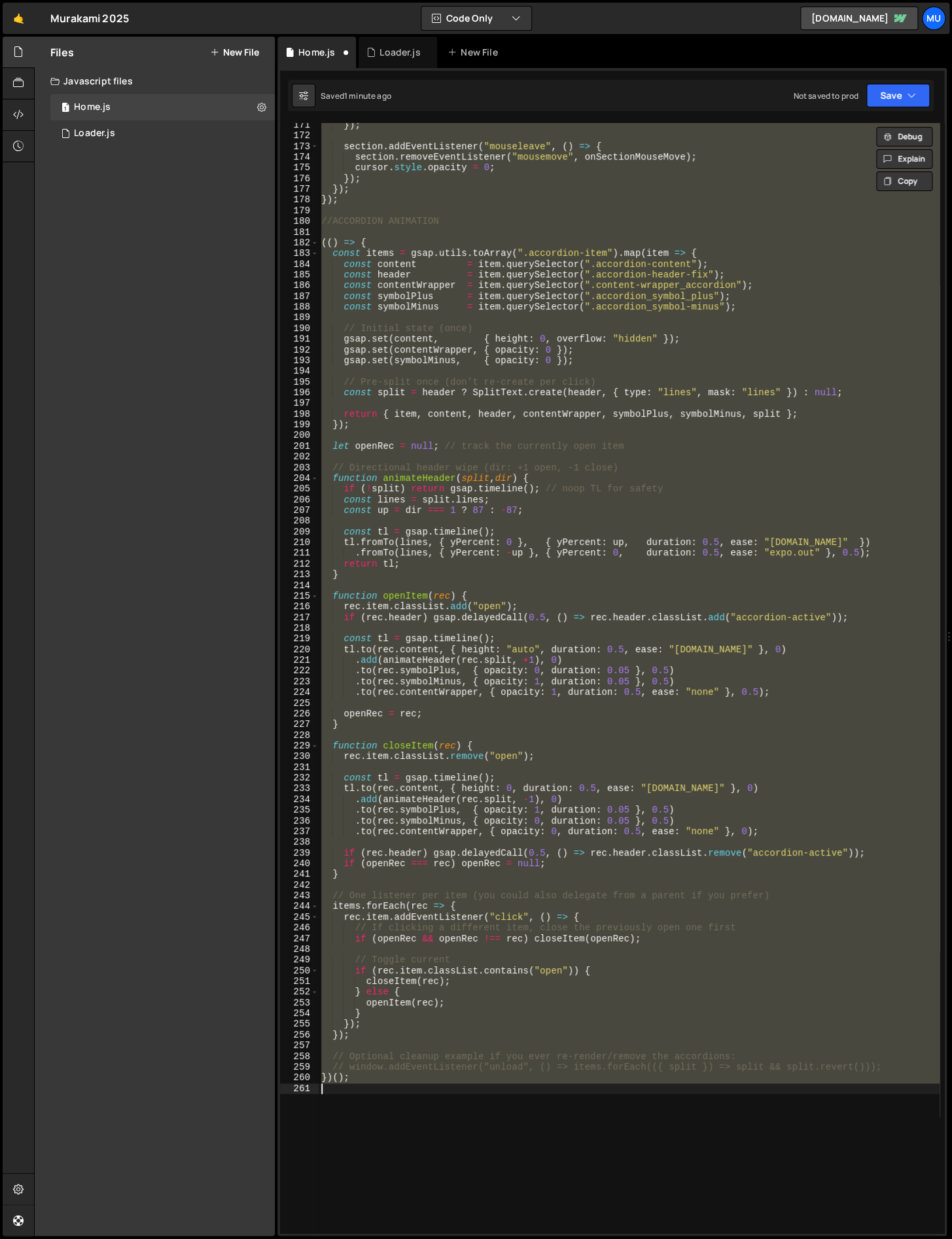
type textarea "// Assumes GSAP + SplitText are already loaded (() => {"
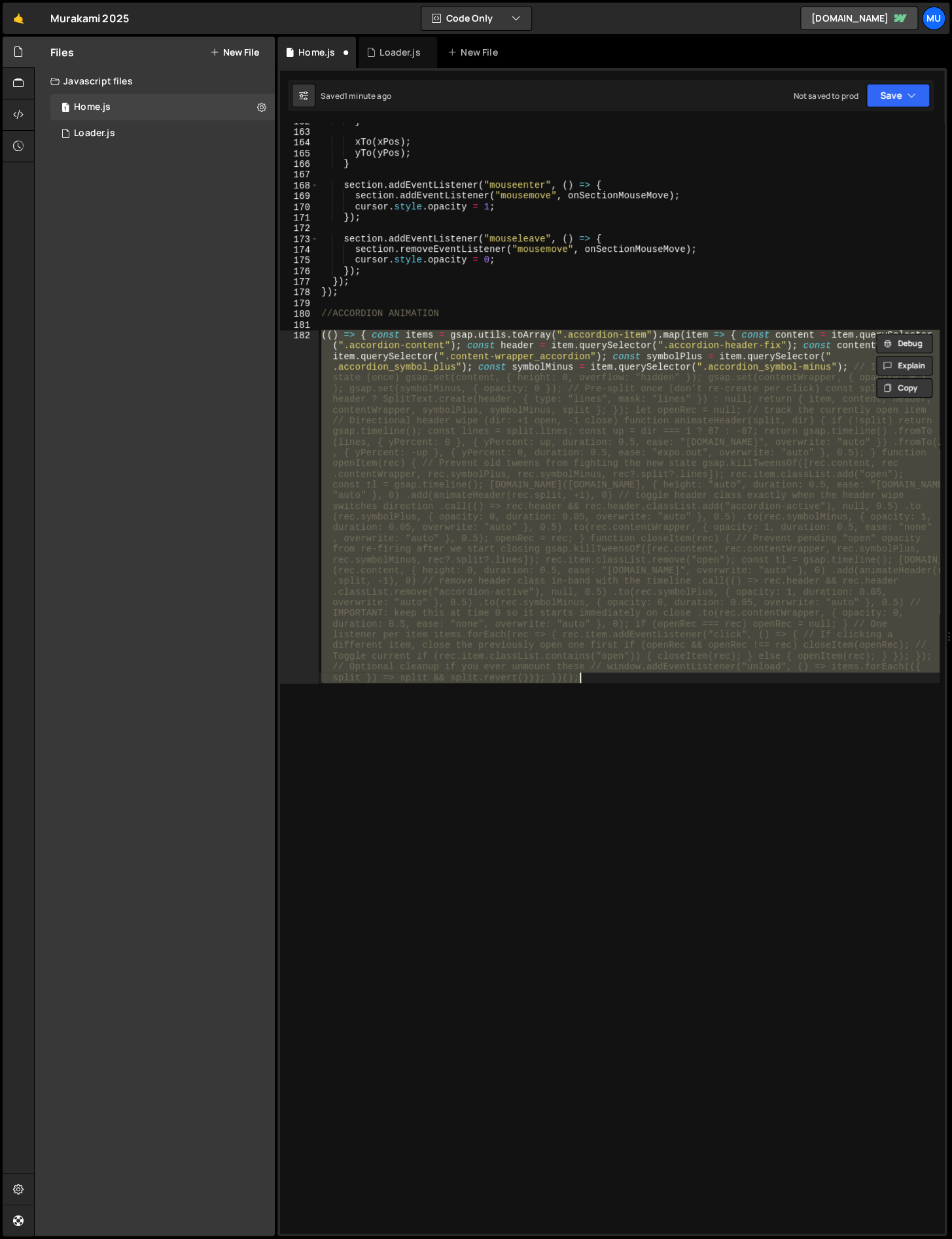
scroll to position [1762, 0]
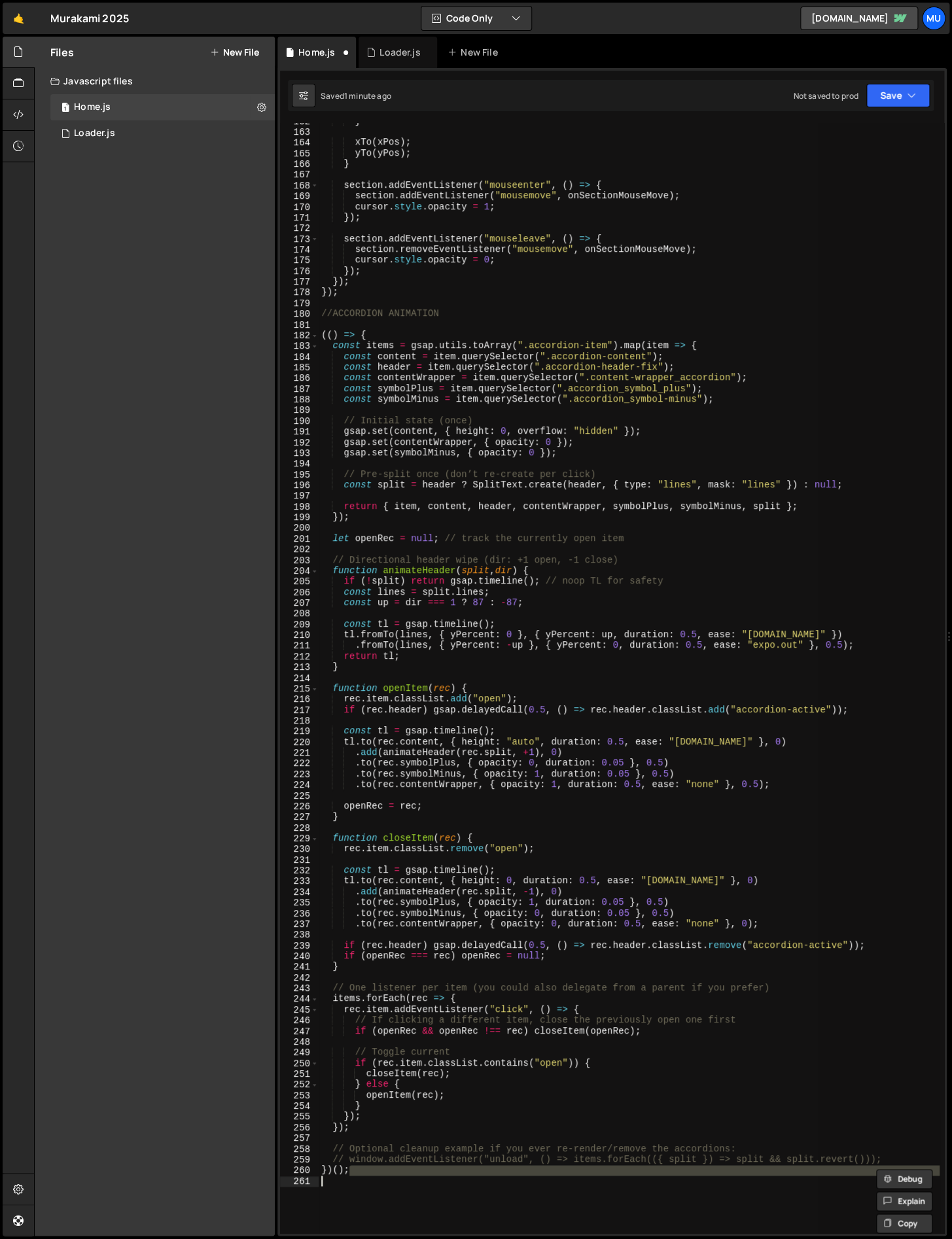
type textarea "//ACCORDION ANIMATION"
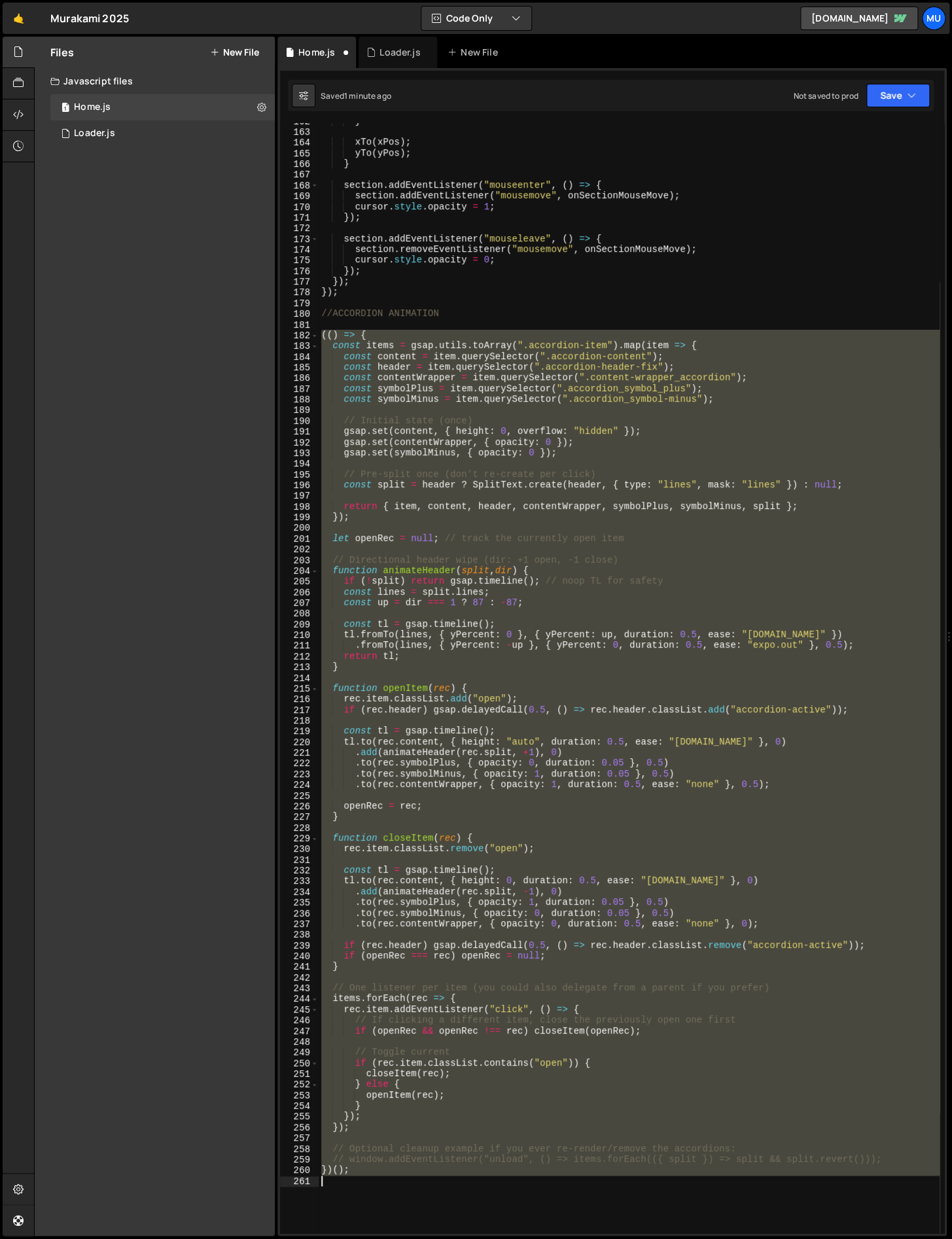
drag, startPoint x: 323, startPoint y: 333, endPoint x: 526, endPoint y: 1204, distance: 894.3
click at [526, 1204] on div "} xTo ( xPos ) ; yTo ( yPos ) ; } section . addEventListener ( "mouseenter" , (…" at bounding box center [629, 682] width 621 height 1132
paste textarea ";"
type textarea "});"
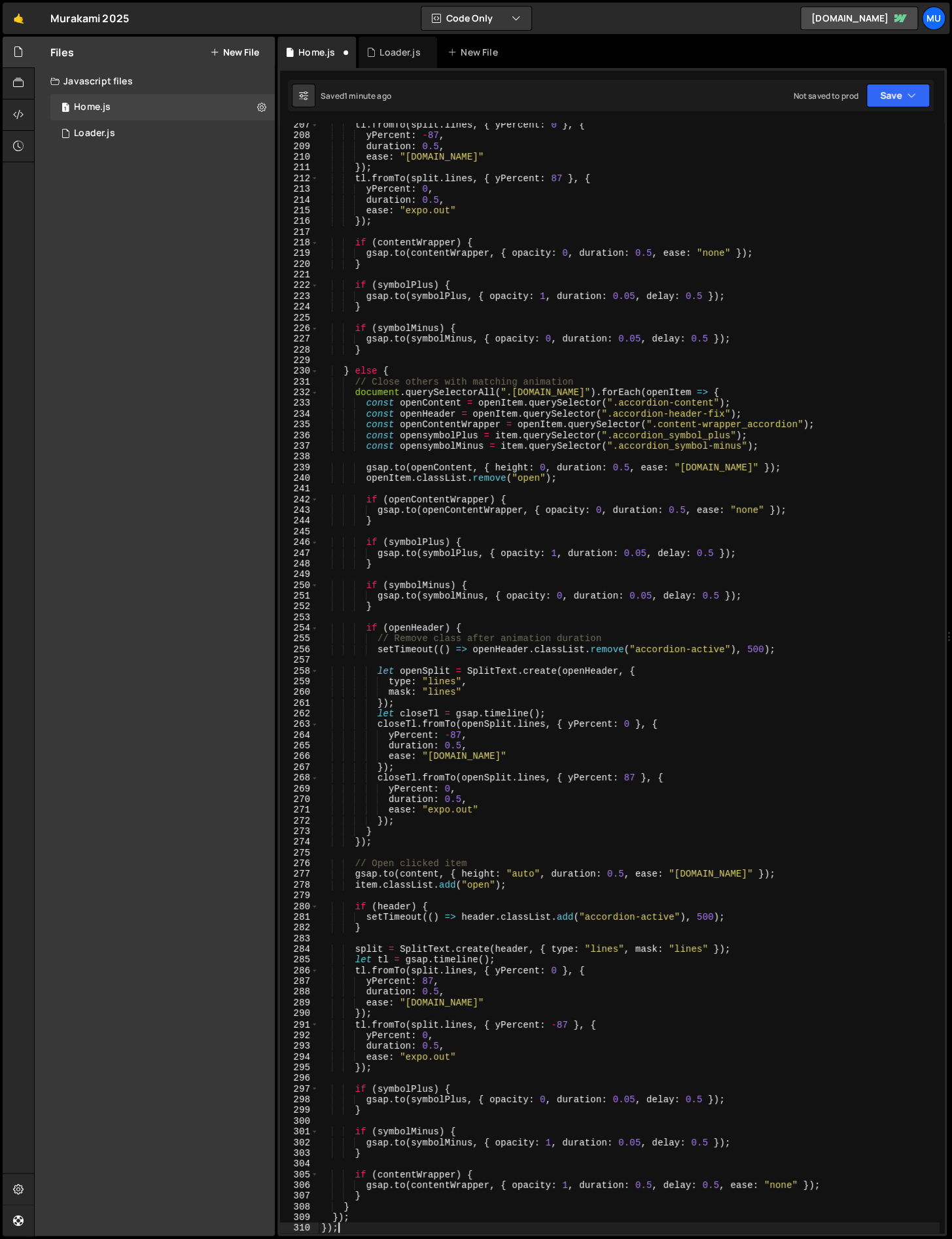
scroll to position [2240, 0]
click at [162, 135] on div "1 Loader.js 0" at bounding box center [162, 133] width 224 height 26
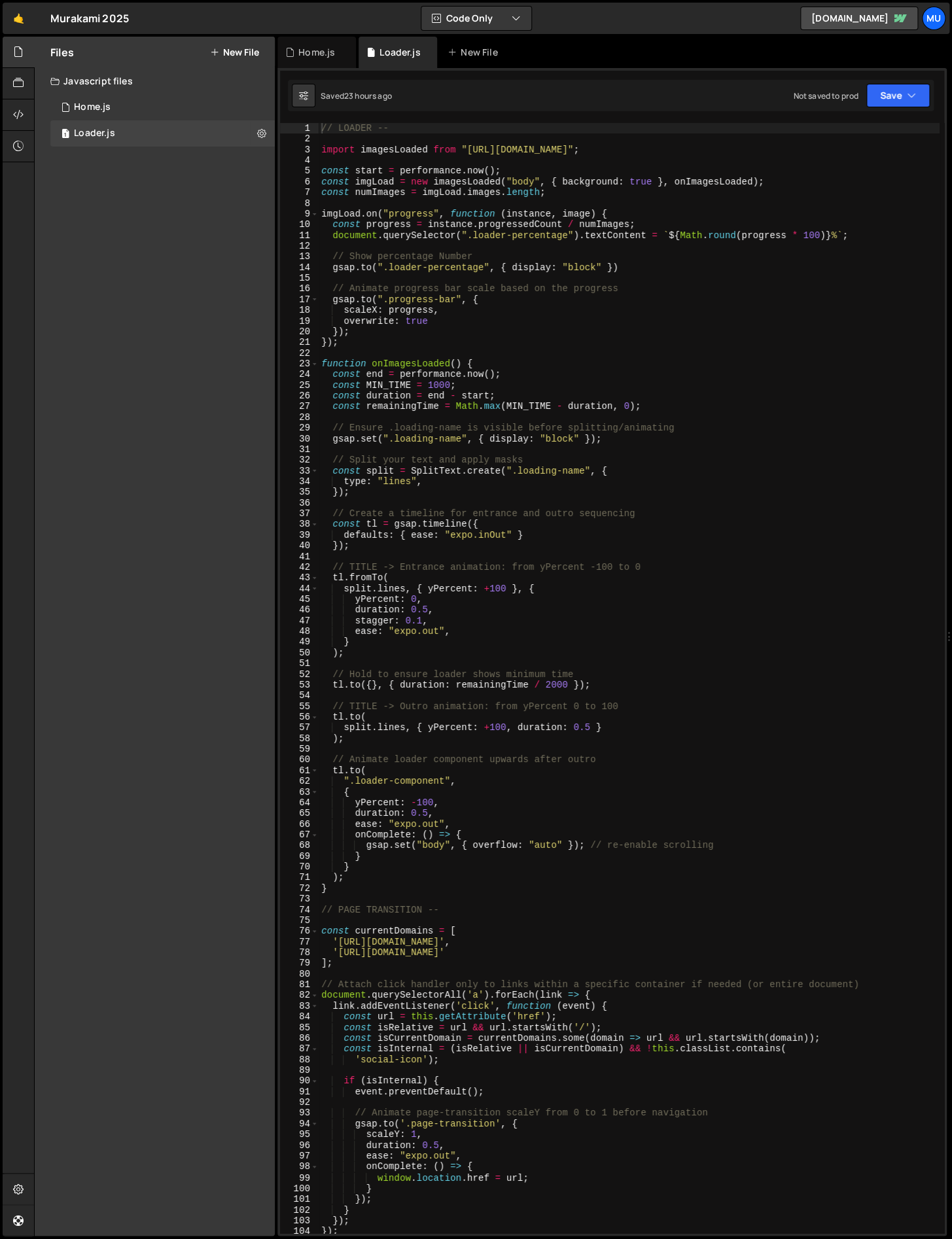
click at [446, 483] on div "// LOADER -- import imagesLoaded from "[URL][DOMAIN_NAME]" ; const start = perf…" at bounding box center [629, 689] width 621 height 1132
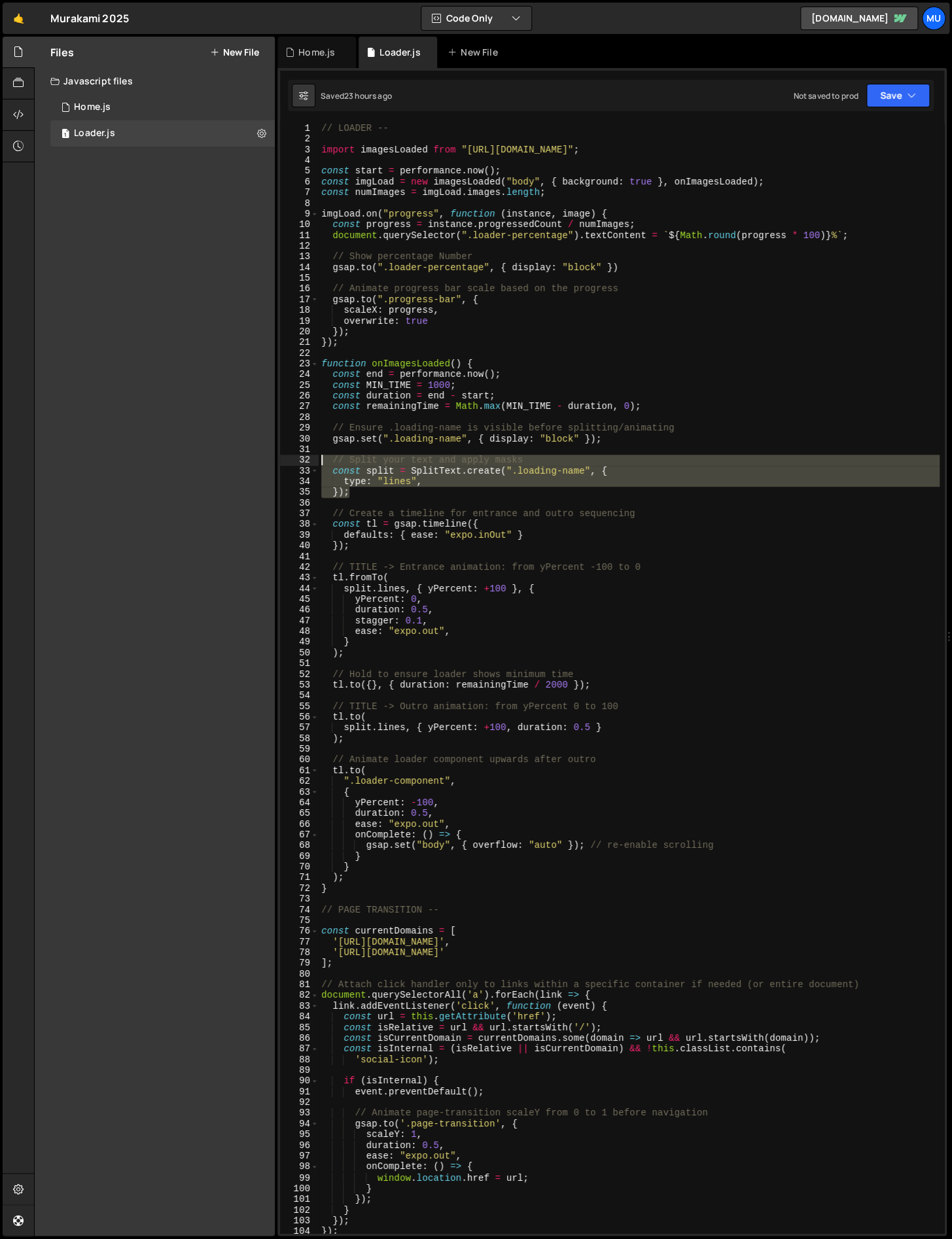
drag, startPoint x: 394, startPoint y: 487, endPoint x: 266, endPoint y: 459, distance: 131.0
click at [266, 459] on div "Files New File Javascript files 1 Home.js 0 1 Loader.js 0 CSS files Copy share …" at bounding box center [493, 637] width 918 height 1200
click at [444, 483] on div "// LOADER -- import imagesLoaded from "[URL][DOMAIN_NAME]" ; const start = perf…" at bounding box center [629, 678] width 621 height 1110
type textarea "type: "lines","
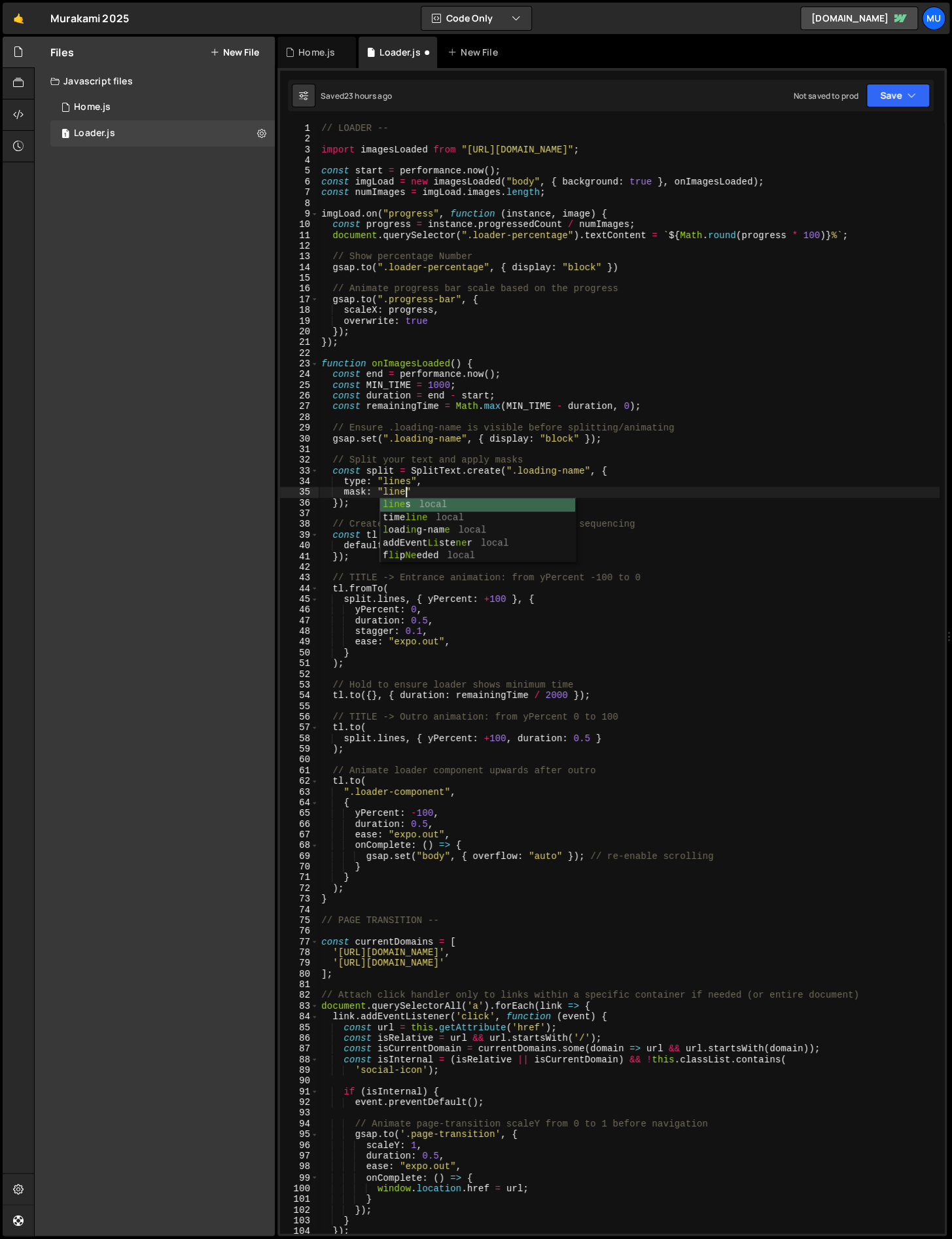
scroll to position [0, 5]
click at [430, 632] on div "// LOADER -- import imagesLoaded from "[URL][DOMAIN_NAME]" ; const start = perf…" at bounding box center [629, 689] width 621 height 1132
type textarea "stagger: 0.1,"
click at [440, 629] on div "// LOADER -- import imagesLoaded from "[URL][DOMAIN_NAME]" ; const start = perf…" at bounding box center [629, 689] width 621 height 1132
drag, startPoint x: 438, startPoint y: 634, endPoint x: 279, endPoint y: 632, distance: 159.0
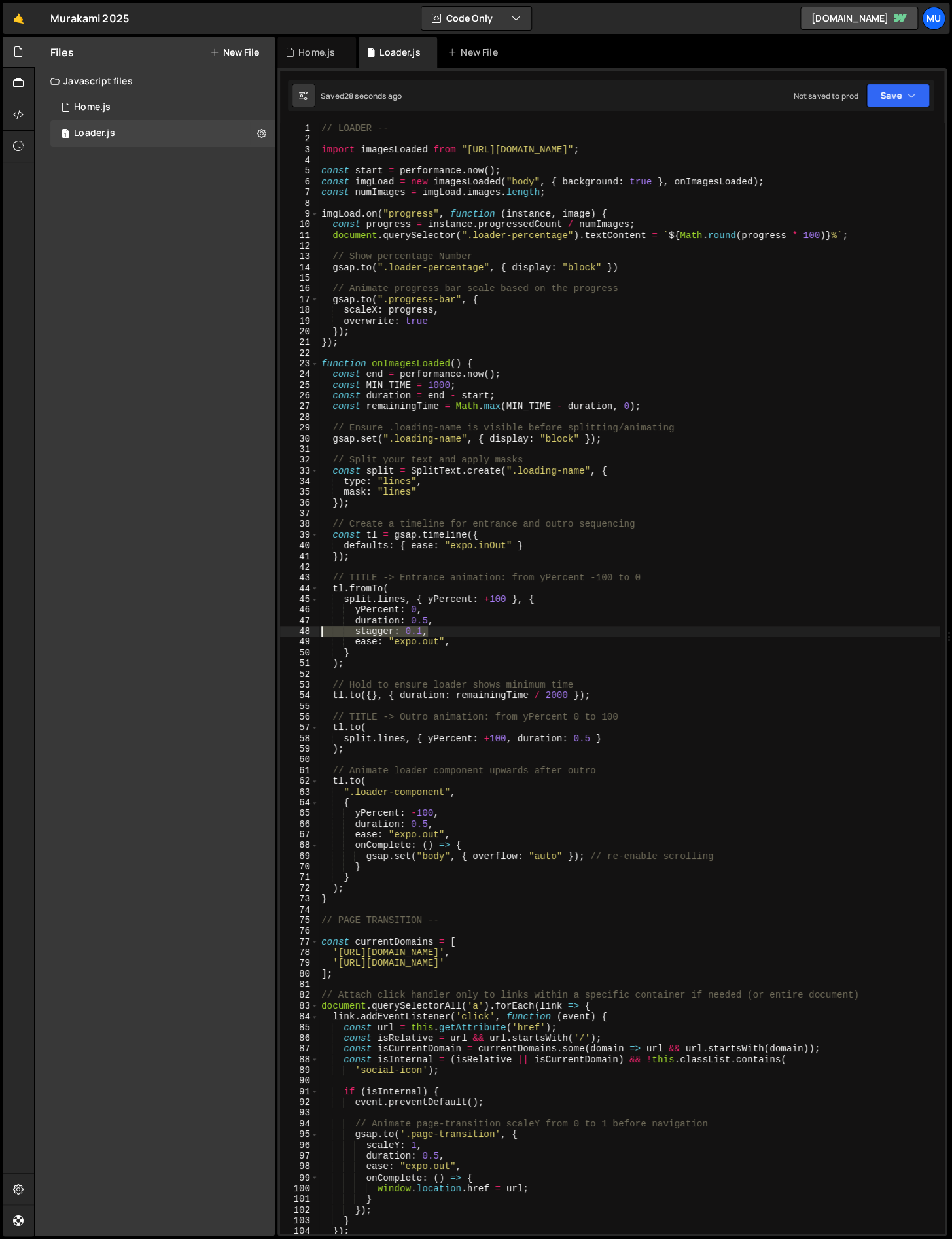
click at [280, 632] on div "stagger: 0.1, 1 2 3 4 5 6 7 8 9 10 11 12 13 14 15 16 17 18 19 20 21 22 23 24 25…" at bounding box center [612, 678] width 664 height 1110
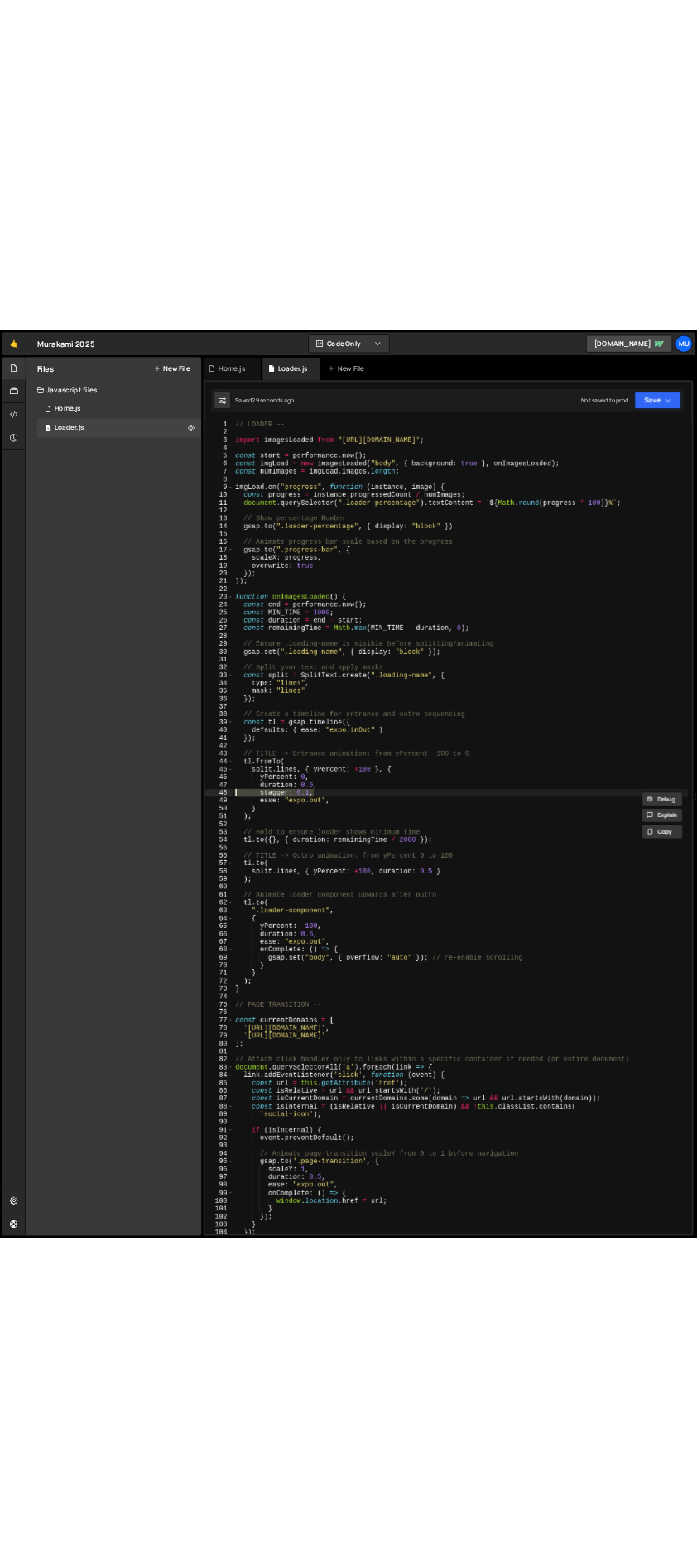
scroll to position [0, 0]
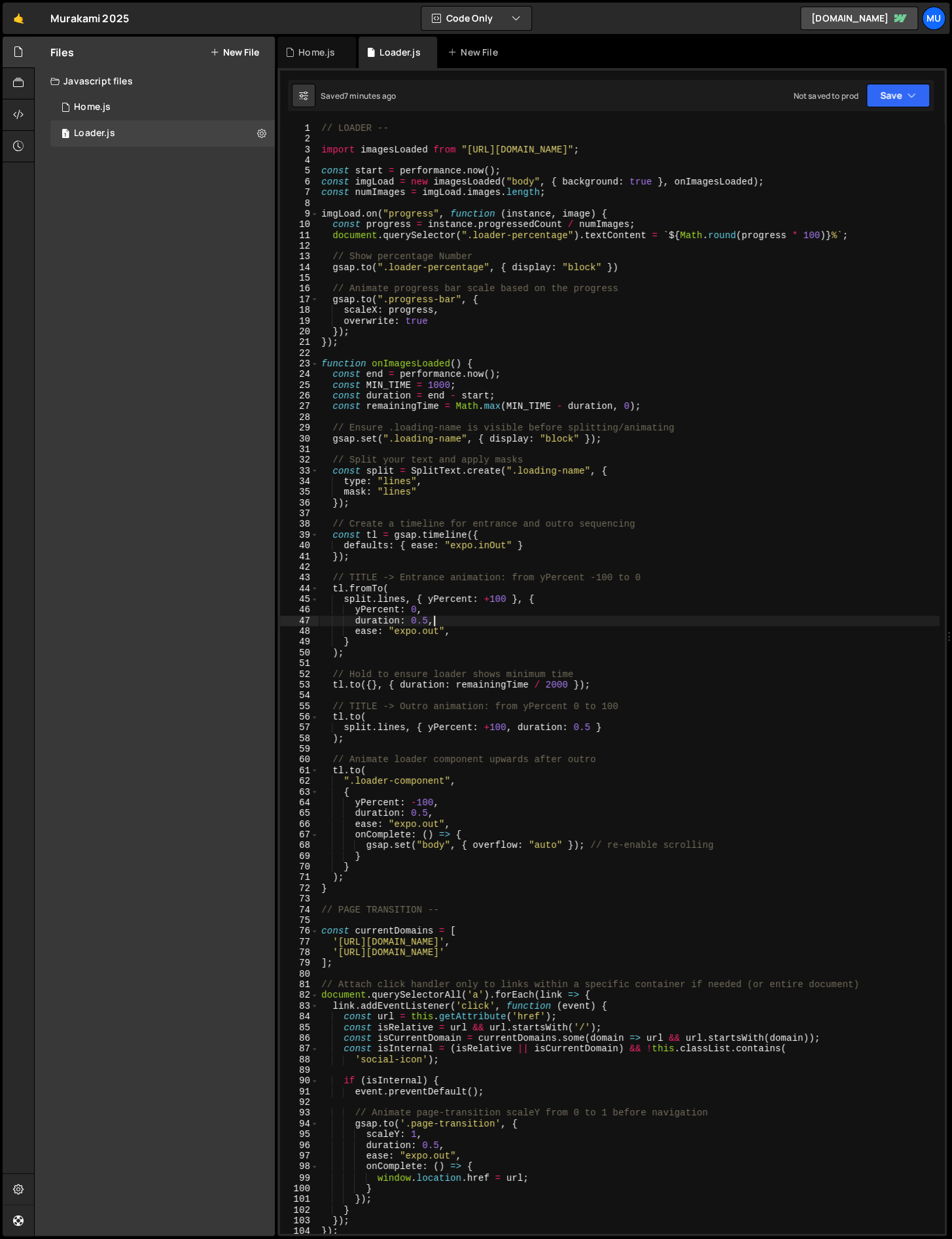
click at [386, 627] on div "// LOADER -- import imagesLoaded from "[URL][DOMAIN_NAME]" ; const start = perf…" at bounding box center [629, 689] width 621 height 1132
click at [373, 649] on div "// LOADER -- import imagesLoaded from "[URL][DOMAIN_NAME]" ; const start = perf…" at bounding box center [629, 689] width 621 height 1132
click at [455, 627] on div "// LOADER -- import imagesLoaded from "[URL][DOMAIN_NAME]" ; const start = perf…" at bounding box center [629, 689] width 621 height 1132
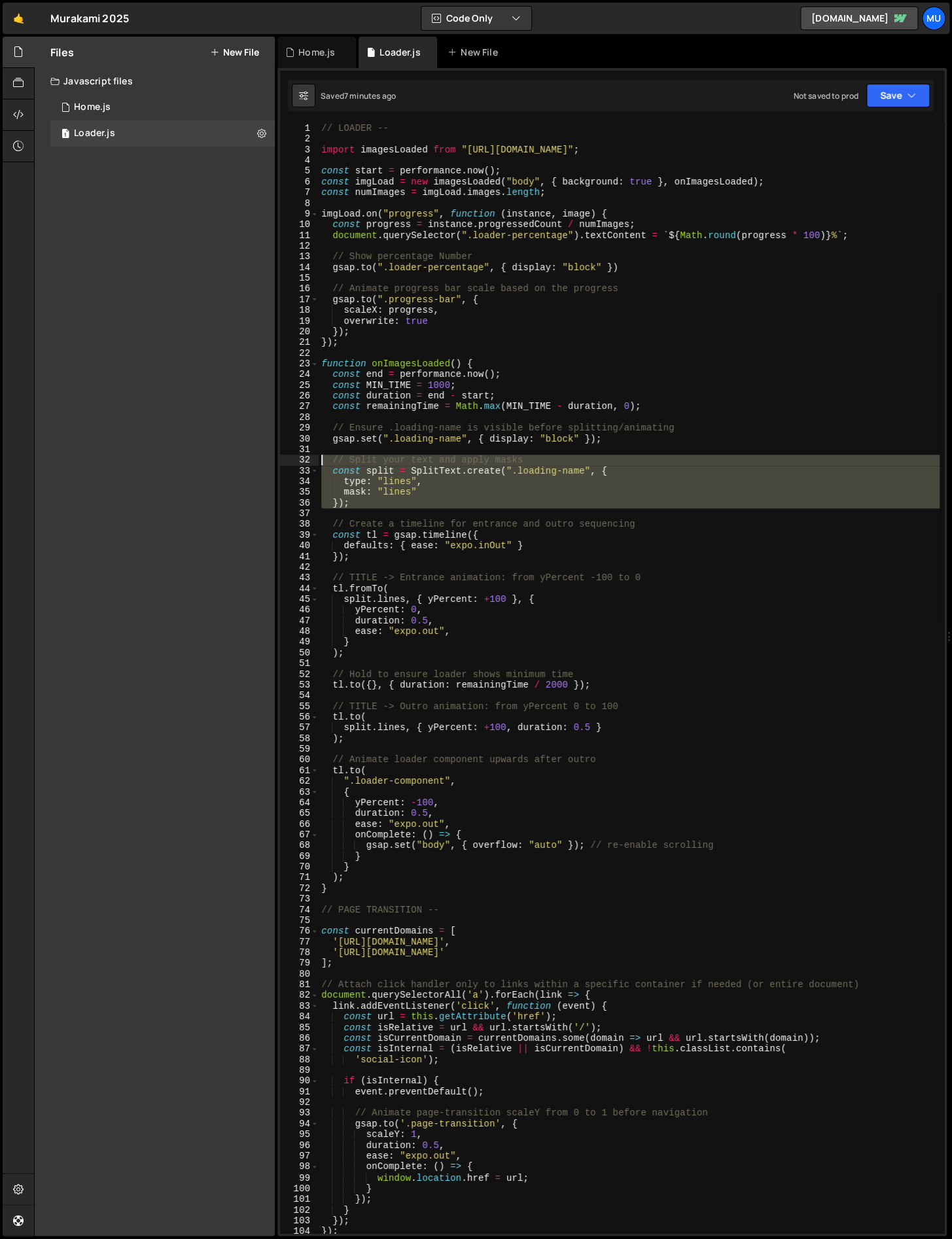
drag, startPoint x: 408, startPoint y: 510, endPoint x: 262, endPoint y: 457, distance: 155.3
click at [262, 457] on div "Files New File Javascript files 1 Home.js 0 1 Loader.js 0 CSS files Copy share …" at bounding box center [493, 637] width 918 height 1200
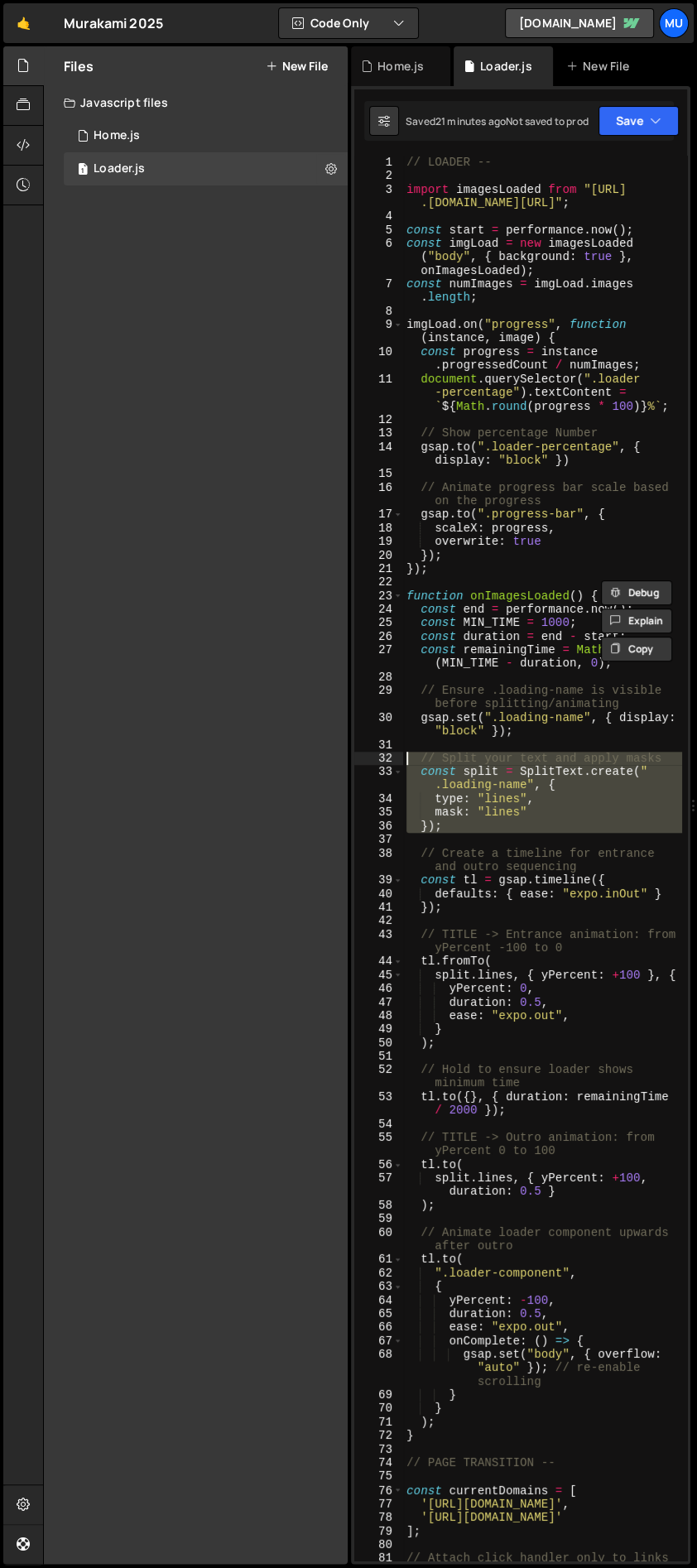
click at [348, 98] on div "Files New File Javascript files 1 Home.js 0 1 Loader.js 0 CSS files Copy share …" at bounding box center [370, 806] width 654 height 1518
drag, startPoint x: 350, startPoint y: 110, endPoint x: 297, endPoint y: 116, distance: 53.3
click at [297, 116] on div "Files New File Javascript files 1 Home.js 0 1 Loader.js 0 CSS files Copy share …" at bounding box center [370, 806] width 654 height 1518
click at [284, 318] on div "Files New File Javascript files 1 Home.js 0 1 Loader.js 0 CSS files Copy share …" at bounding box center [196, 805] width 304 height 1517
click at [349, 342] on div "Files New File Javascript files 1 Home.js 0 1 Loader.js 0 CSS files Copy share …" at bounding box center [370, 806] width 654 height 1518
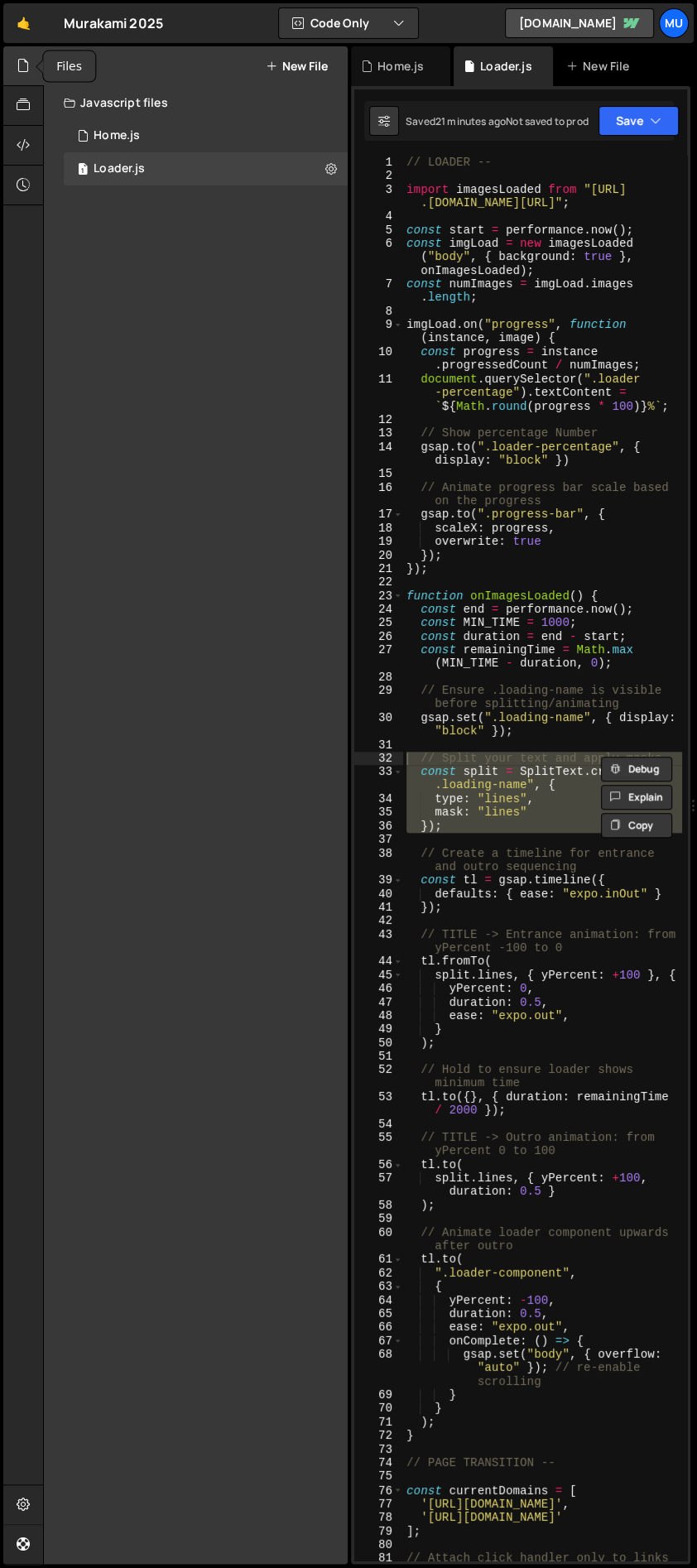
click at [24, 68] on icon at bounding box center [24, 66] width 14 height 19
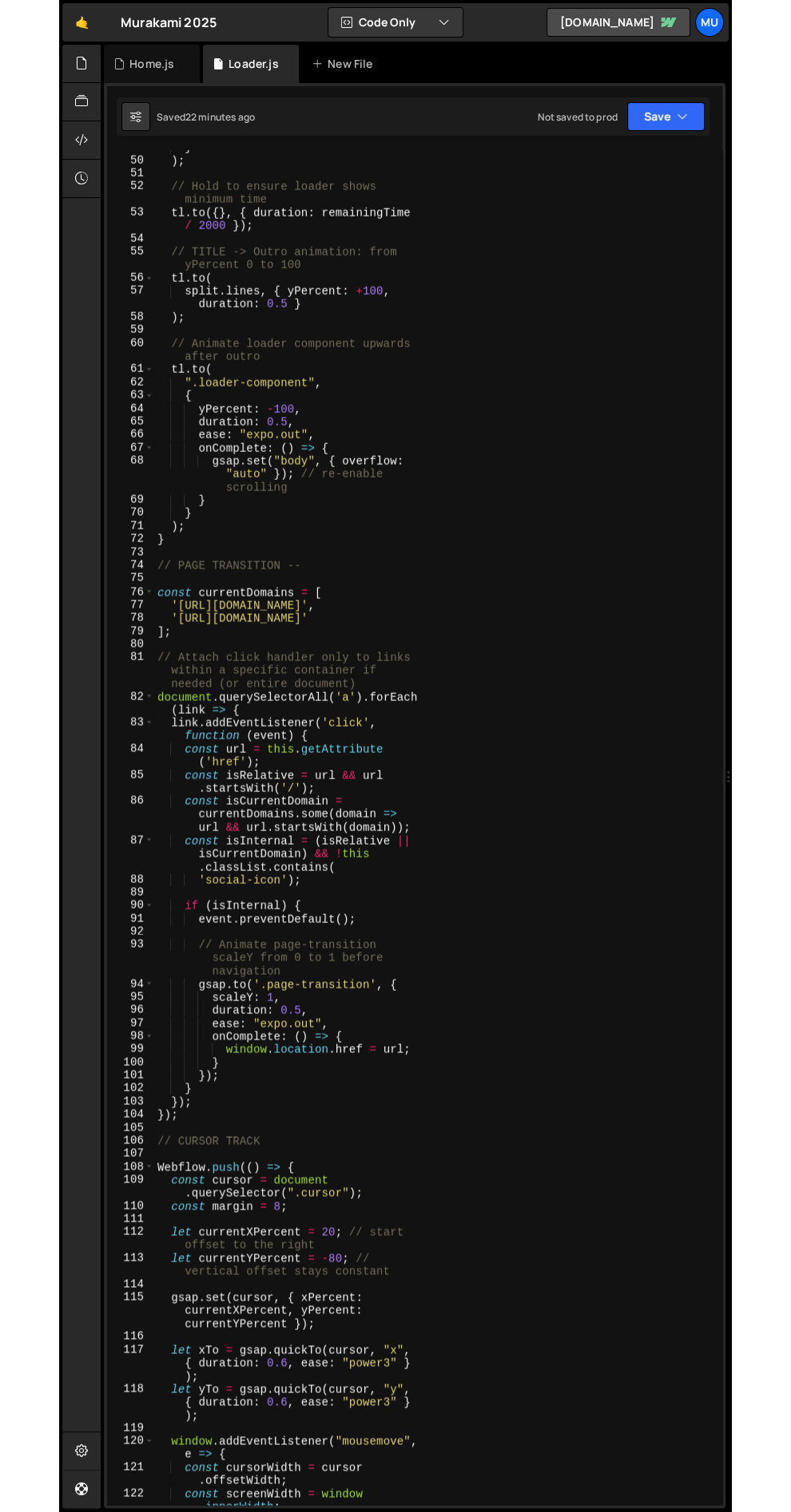
scroll to position [844, 0]
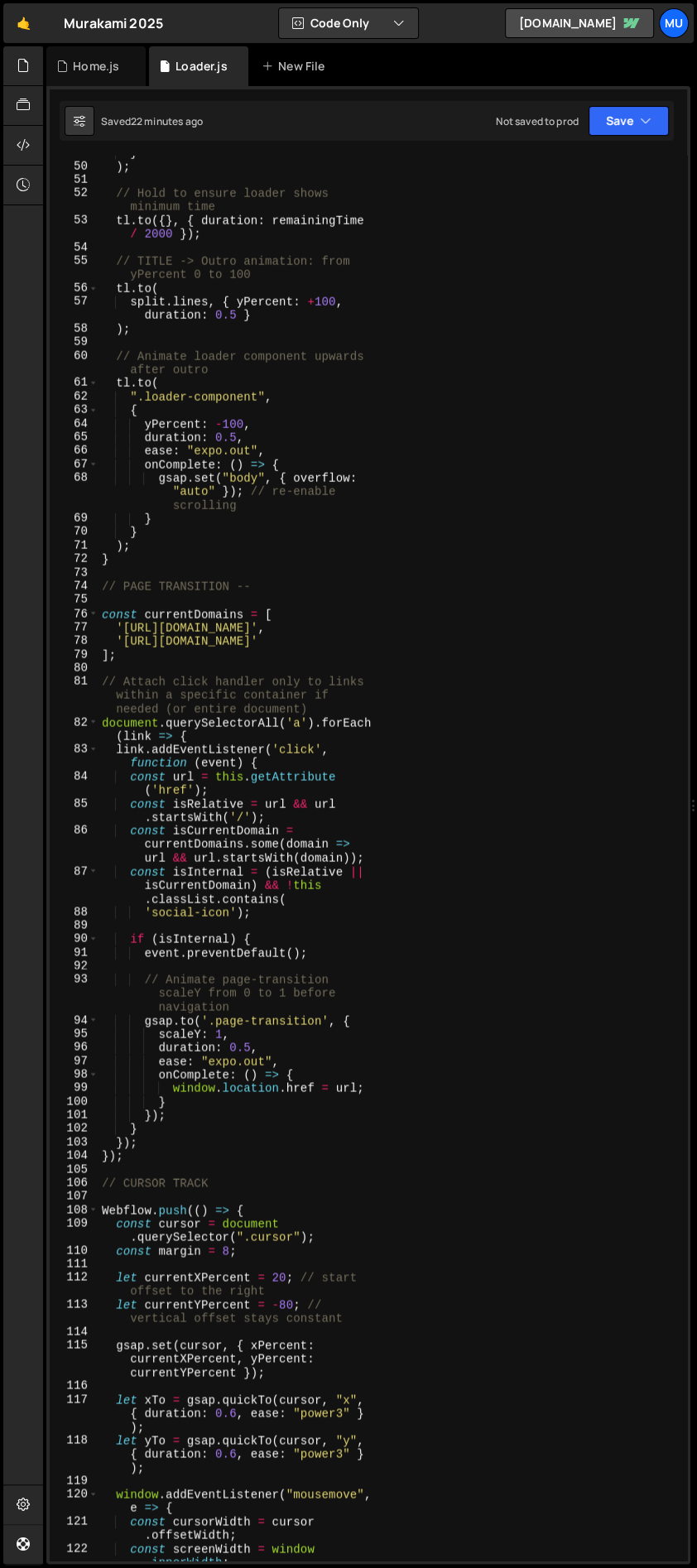
click at [289, 825] on div "} ) ; // Hold to ensure loader shows minimum time tl . to ({ } , { duration : r…" at bounding box center [390, 870] width 582 height 1446
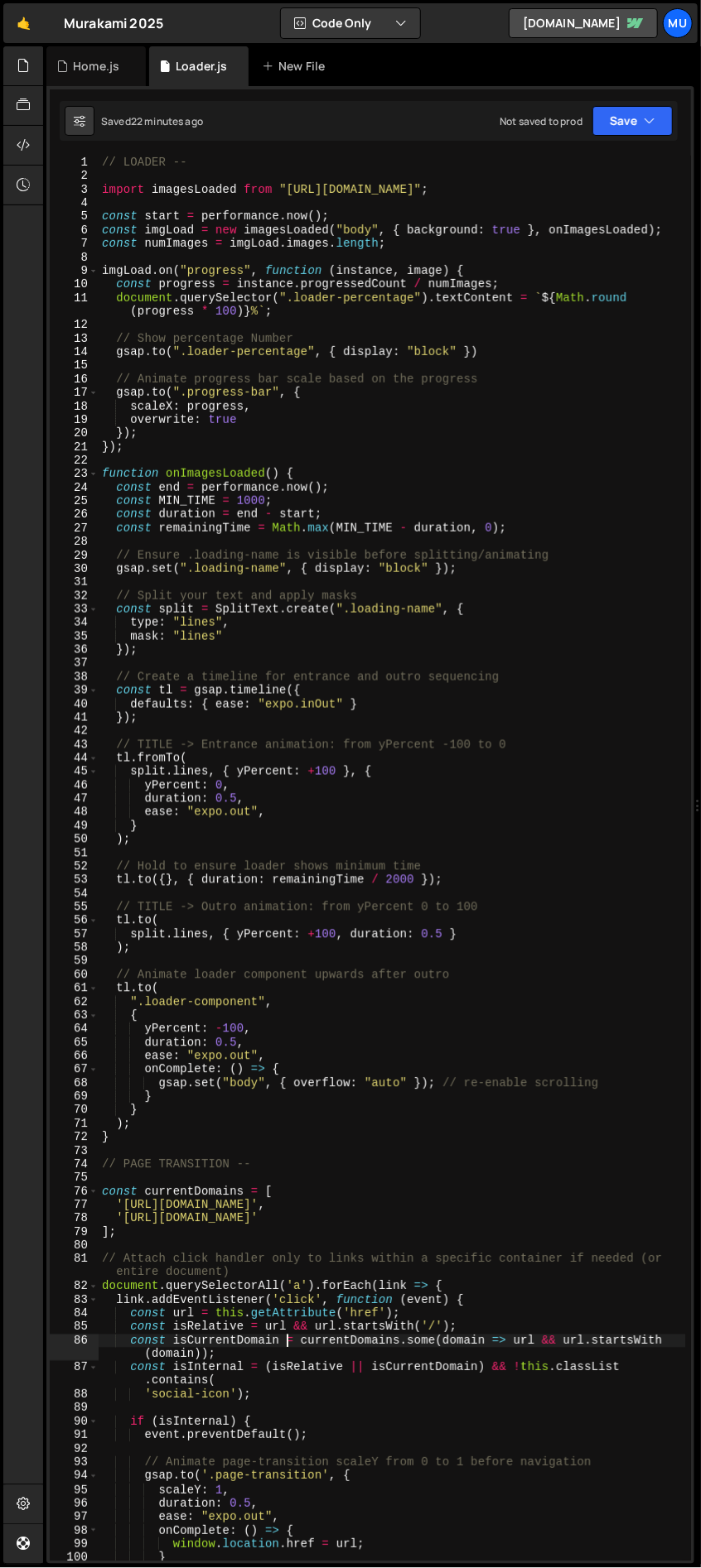
scroll to position [0, 0]
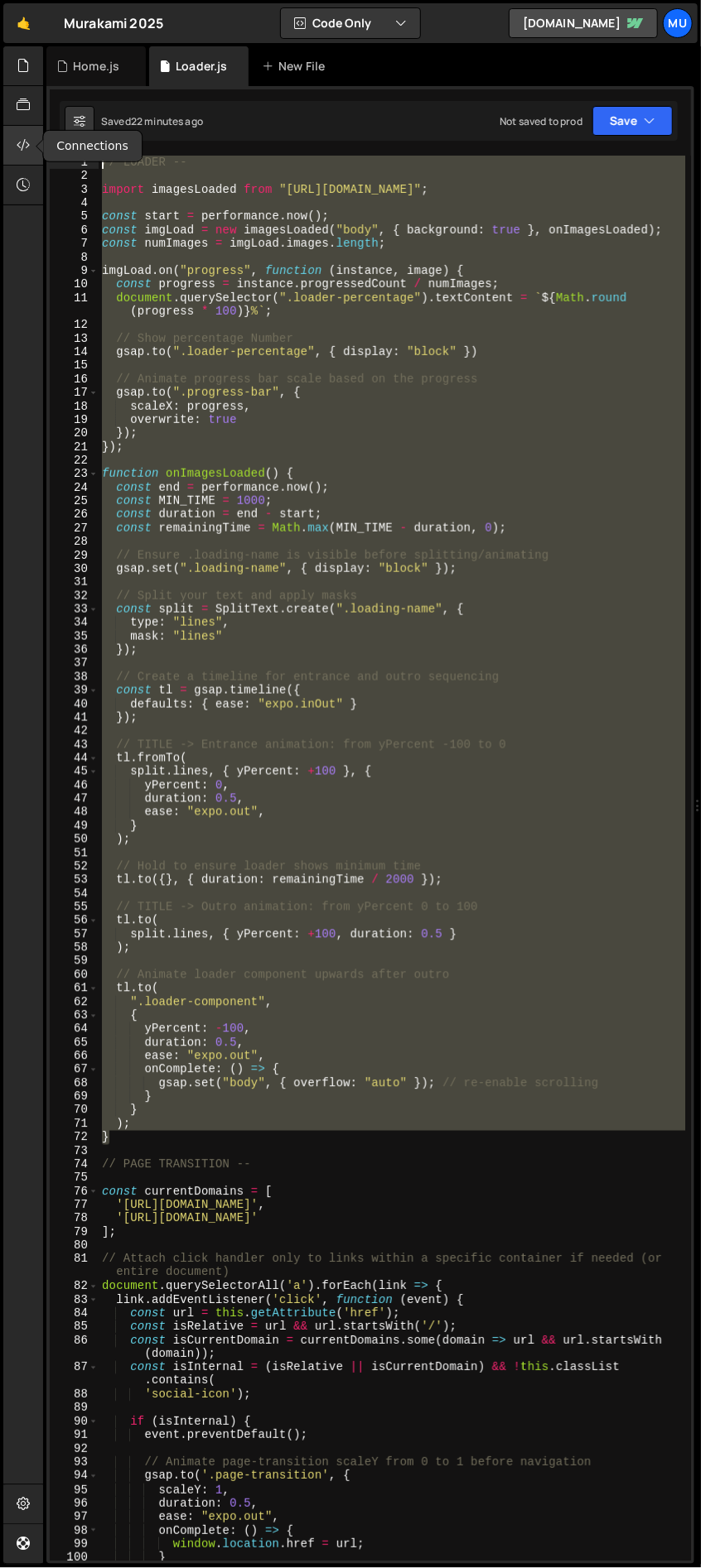
drag, startPoint x: 136, startPoint y: 1140, endPoint x: 26, endPoint y: 147, distance: 999.1
click at [26, 147] on div "Hold on a sec... Are you certain you wish to leave this page? Any changes you'v…" at bounding box center [350, 784] width 701 height 1568
type textarea "// LOADER --"
paste textarea
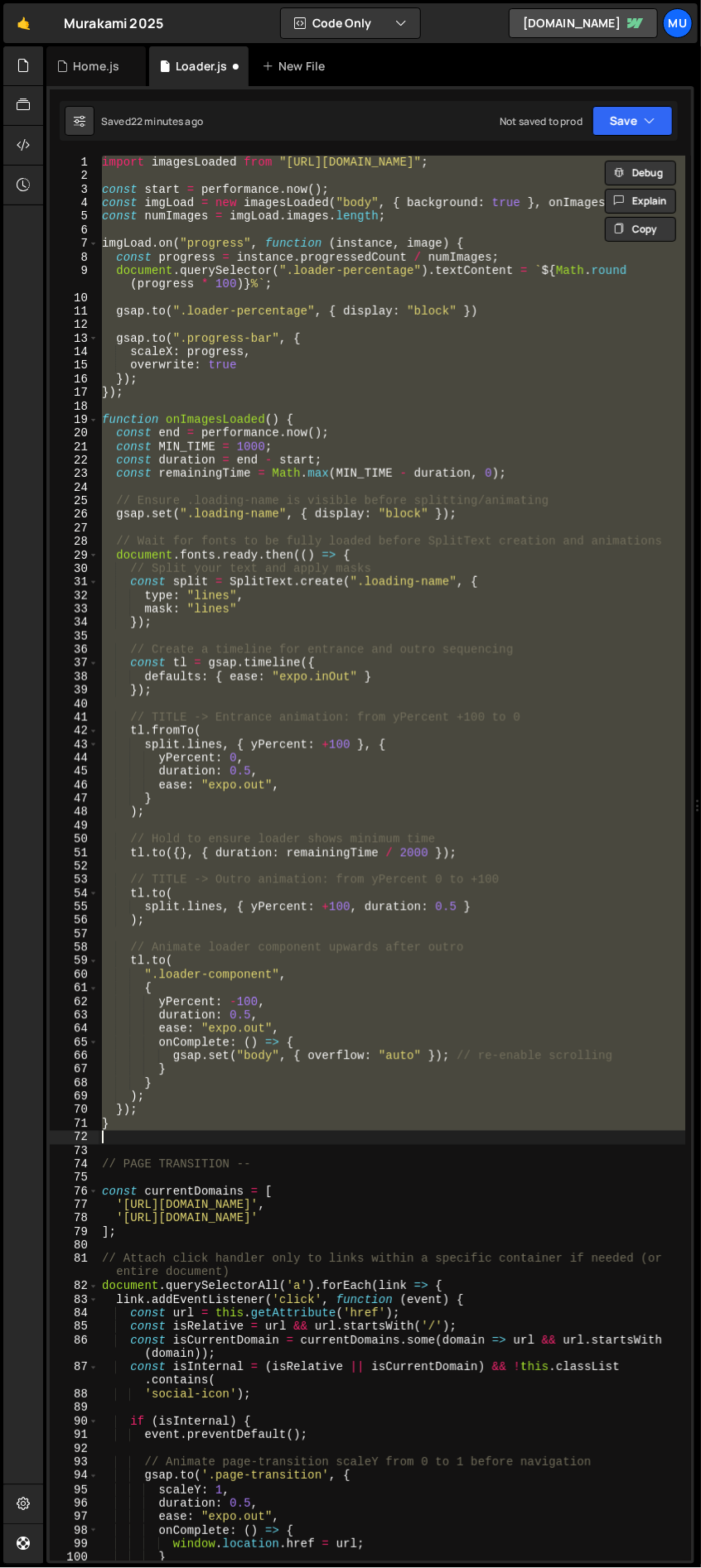
type textarea "); }"
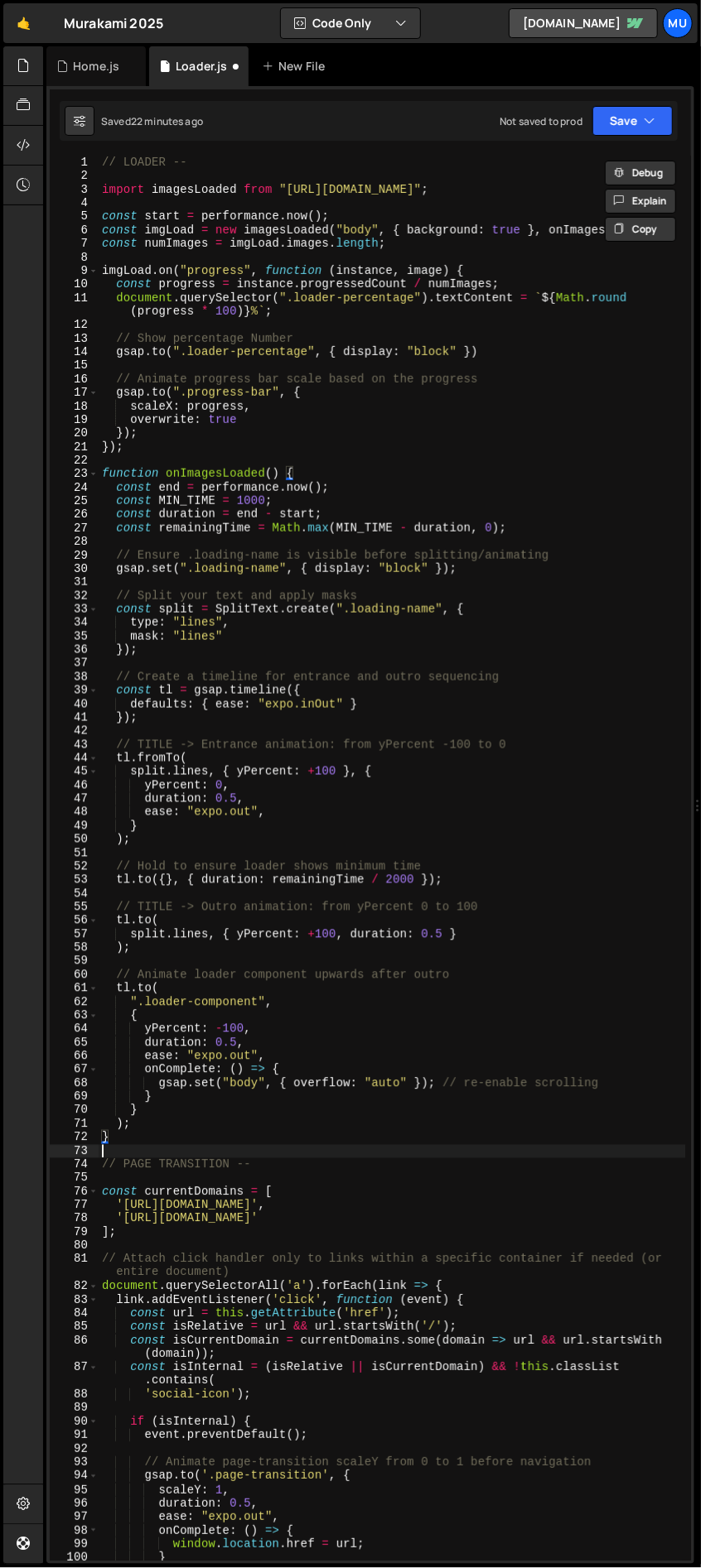
click at [145, 1148] on div "// LOADER -- import imagesLoaded from "https://cdn.skypack.dev/imagesloaded" ; …" at bounding box center [392, 871] width 587 height 1432
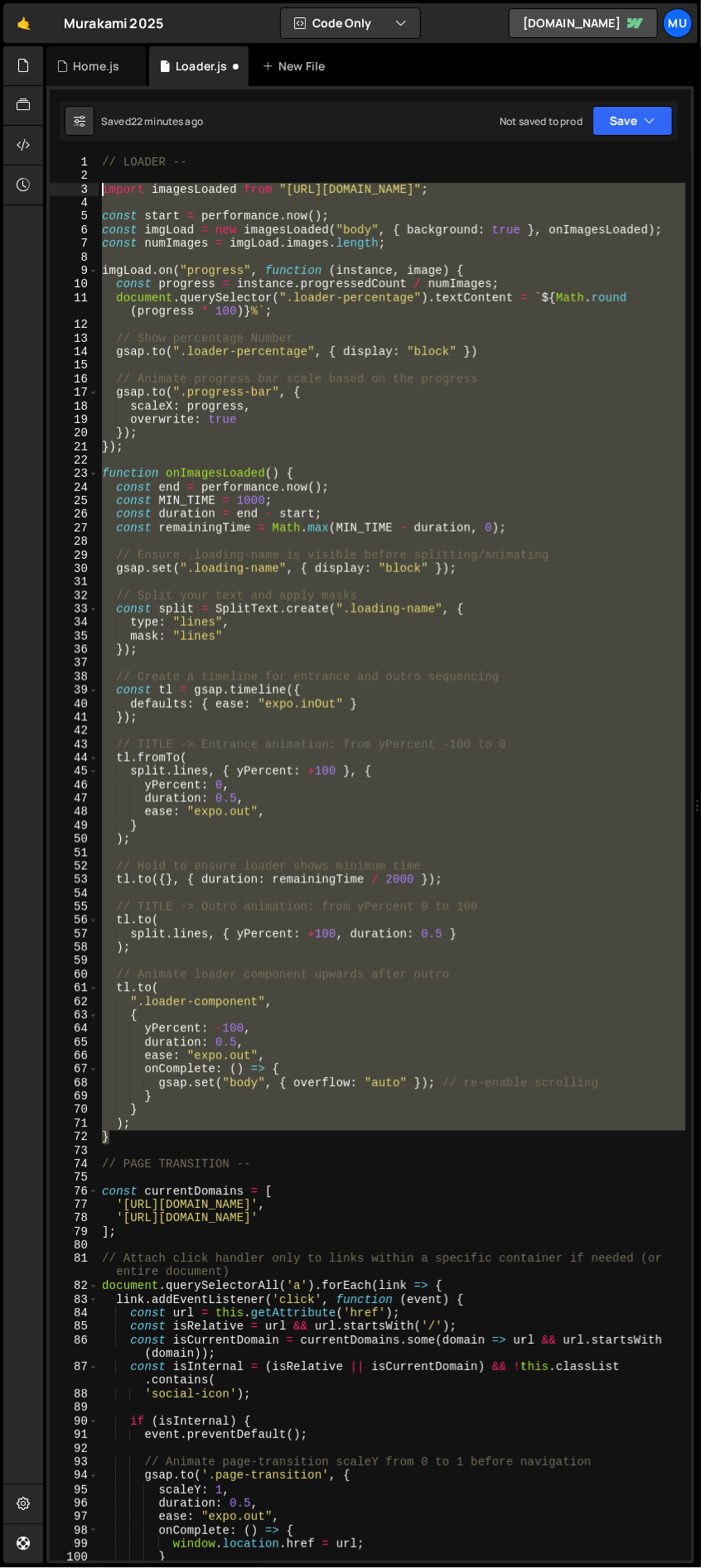
drag, startPoint x: 135, startPoint y: 1137, endPoint x: 84, endPoint y: 191, distance: 947.4
click at [84, 191] on div "1 2 3 4 5 6 7 8 9 10 11 12 13 14 15 16 17 18 19 20 21 22 23 24 25 26 27 28 29 3…" at bounding box center [370, 858] width 641 height 1405
type textarea "import imagesLoaded from "https://cdn.skypack.dev/imagesloaded";"
paste textarea
type textarea "}"
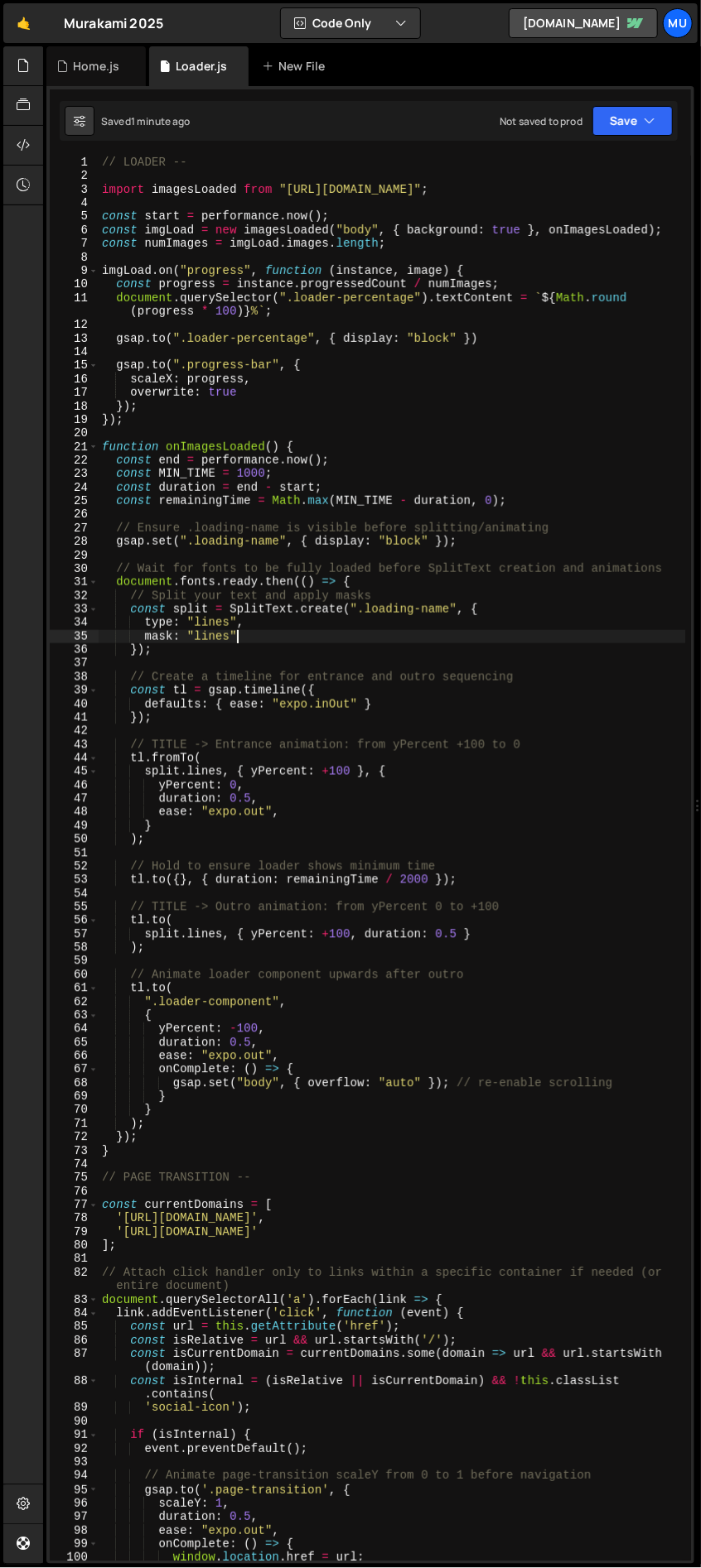
drag, startPoint x: 239, startPoint y: 636, endPoint x: 268, endPoint y: 638, distance: 29.1
click at [268, 638] on div "// LOADER -- import imagesLoaded from "https://cdn.skypack.dev/imagesloaded" ; …" at bounding box center [392, 871] width 587 height 1432
type textarea "mask: "lines","
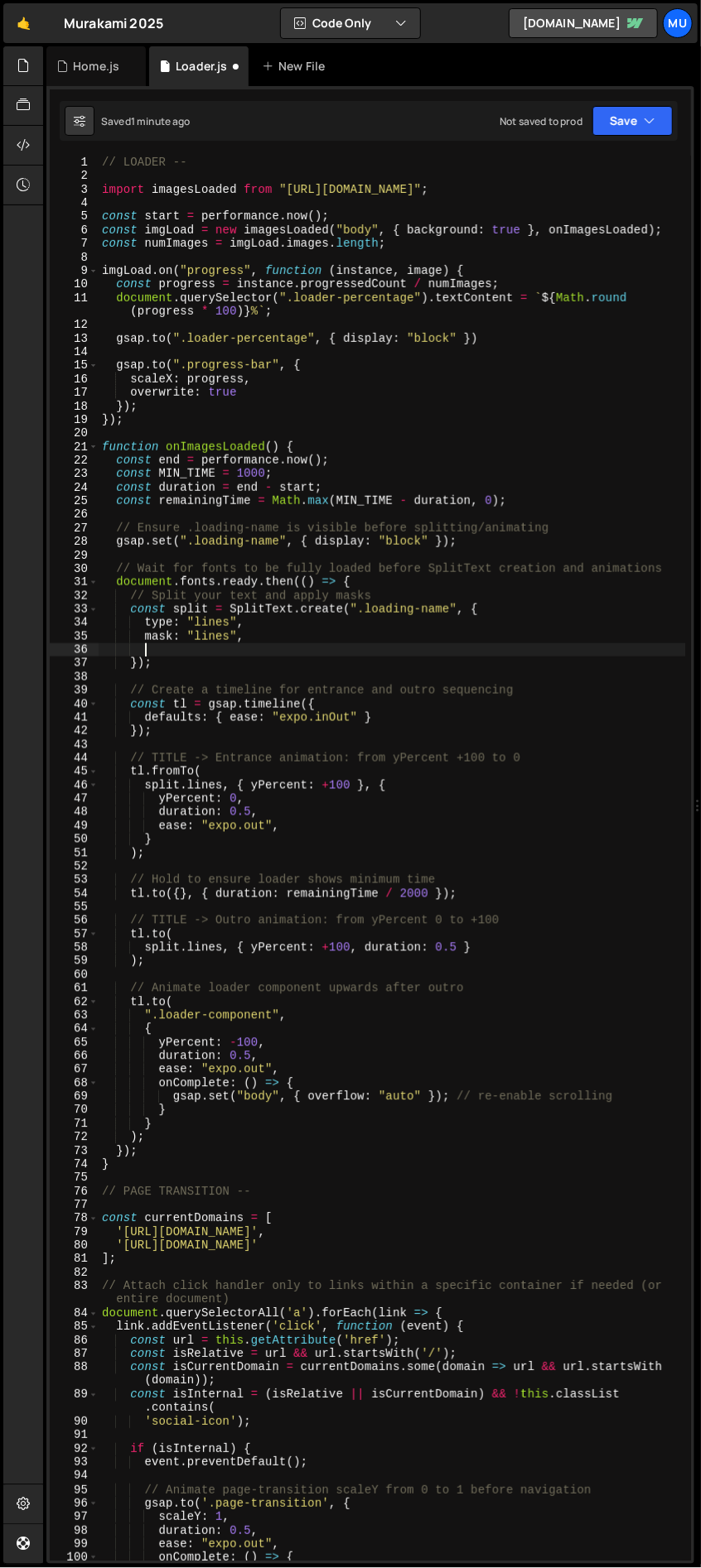
paste textarea "}"
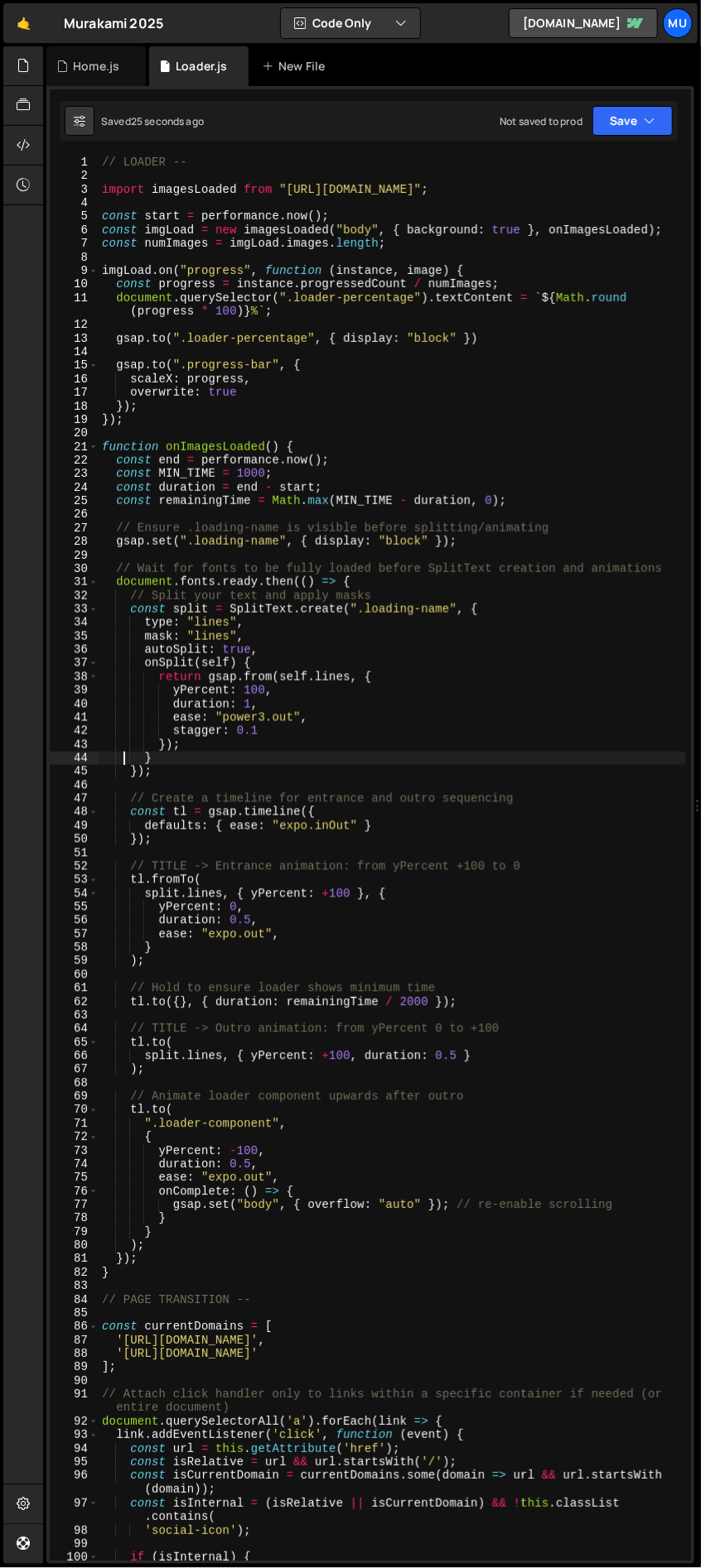
click at [269, 753] on div "// LOADER -- import imagesLoaded from "https://cdn.skypack.dev/imagesloaded" ; …" at bounding box center [392, 871] width 587 height 1432
type textarea "});"
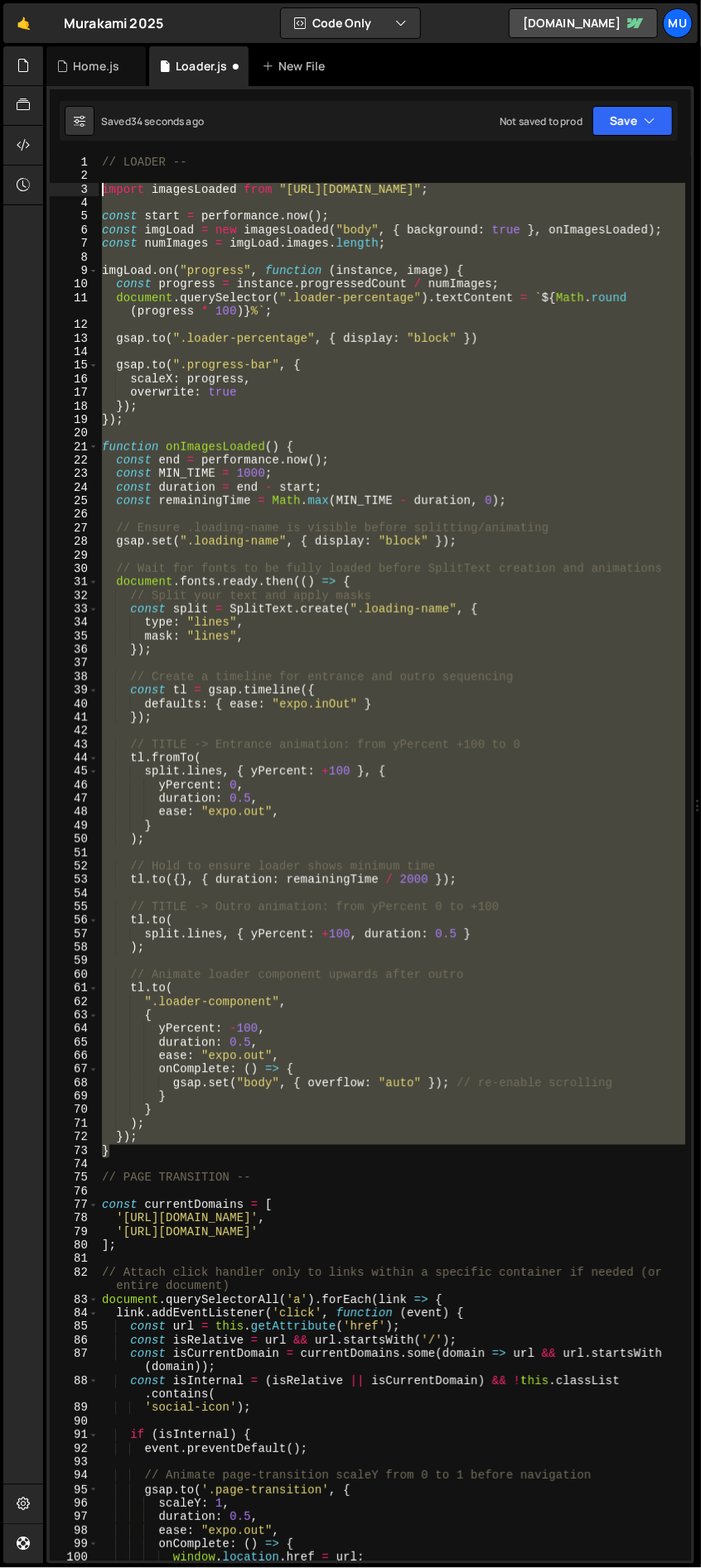
drag, startPoint x: 144, startPoint y: 1148, endPoint x: 66, endPoint y: 195, distance: 956.2
click at [66, 195] on div "mask: "lines", 1 2 3 4 5 6 7 8 9 10 11 12 13 14 15 16 17 18 19 20 21 22 23 24 2…" at bounding box center [370, 858] width 641 height 1405
type textarea "import imagesLoaded from "https://cdn.skypack.dev/imagesloaded";"
paste textarea
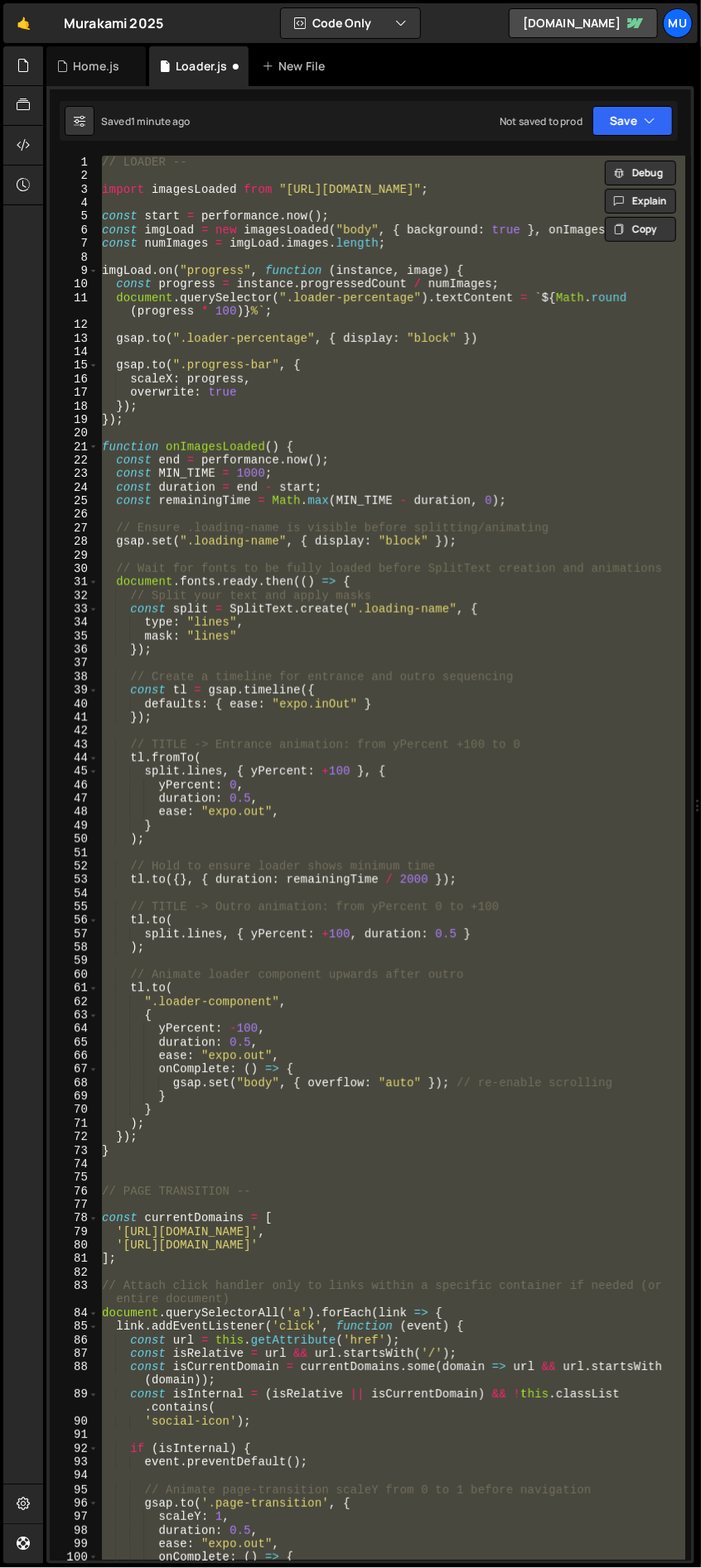
click at [158, 1142] on div "// LOADER -- import imagesLoaded from "https://cdn.skypack.dev/imagesloaded" ; …" at bounding box center [392, 858] width 586 height 1405
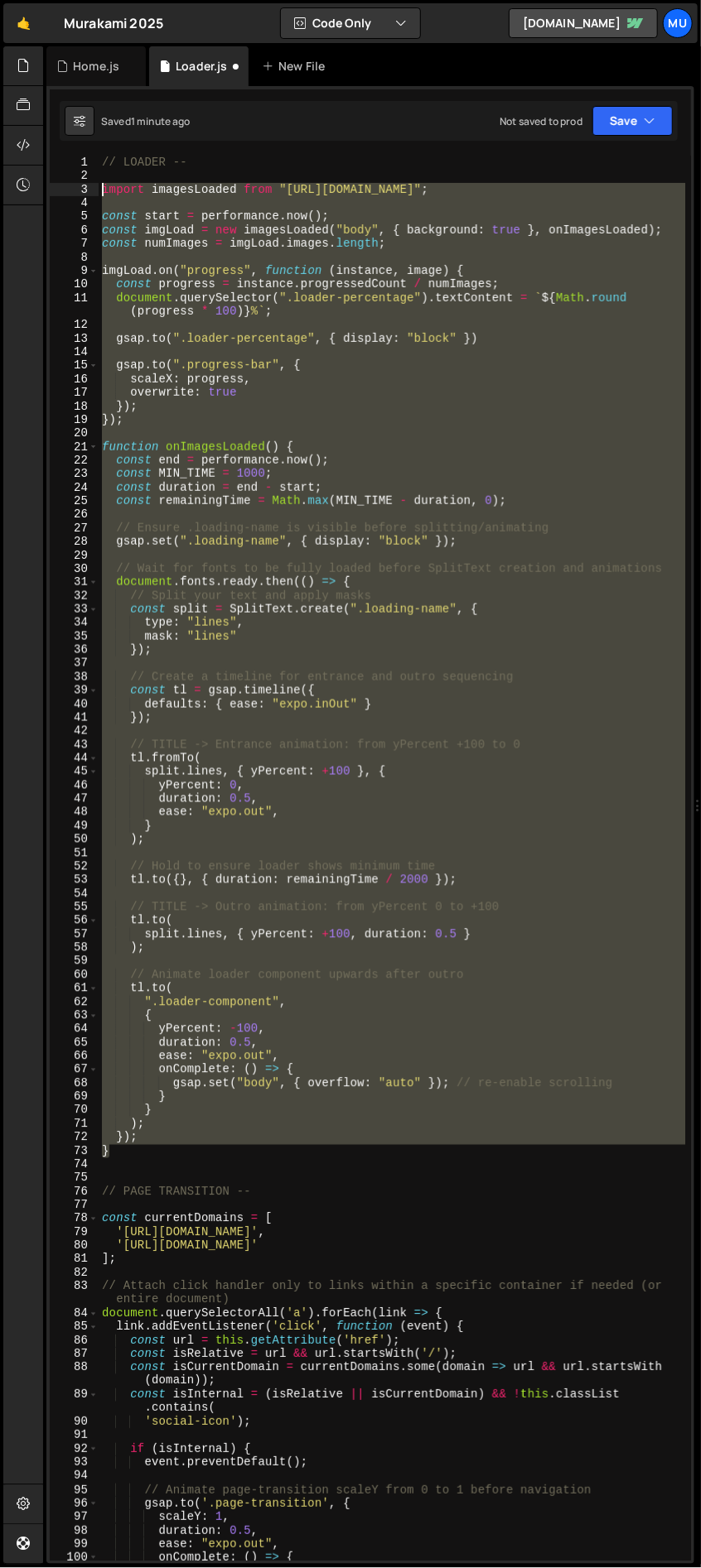
drag, startPoint x: 128, startPoint y: 1156, endPoint x: 54, endPoint y: 192, distance: 966.8
click at [54, 192] on div "}); 1 2 3 4 5 6 7 8 9 10 11 12 13 14 15 16 17 18 19 20 21 22 23 24 25 26 27 28 …" at bounding box center [370, 858] width 641 height 1405
type textarea "import imagesLoaded from "https://cdn.skypack.dev/imagesloaded";"
paste textarea
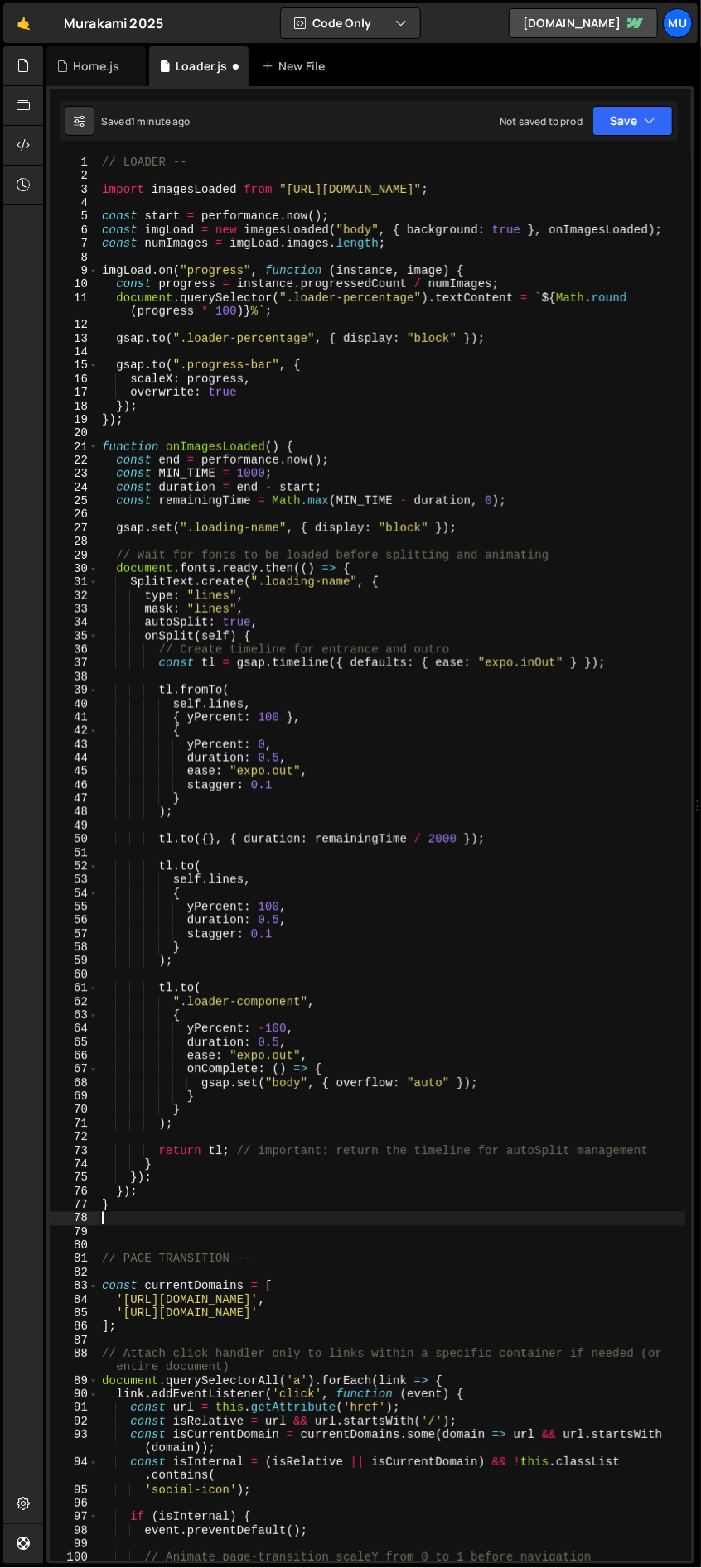
type textarea "// PAGE TRANSITION --"
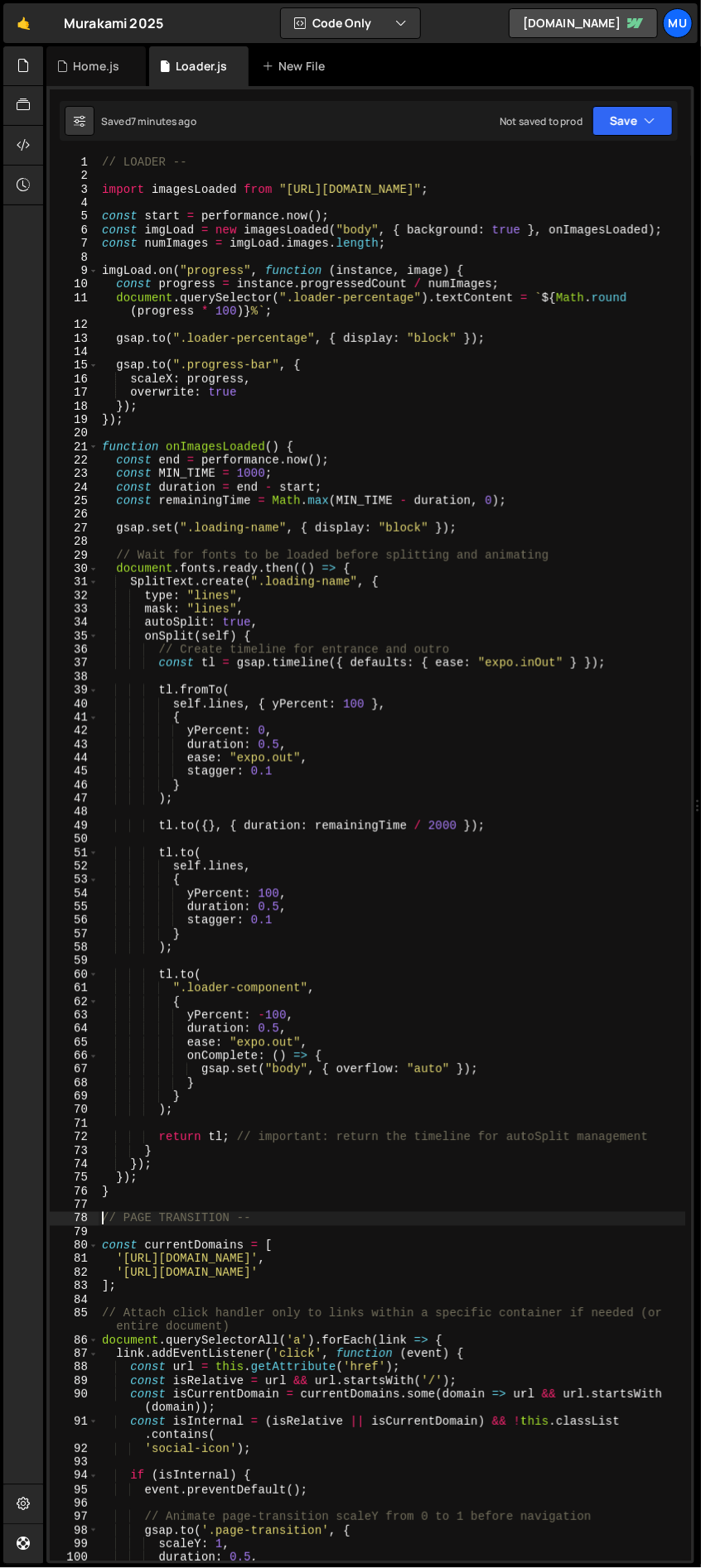
click at [344, 323] on div "// LOADER -- import imagesLoaded from "https://cdn.skypack.dev/imagesloaded" ; …" at bounding box center [392, 871] width 587 height 1432
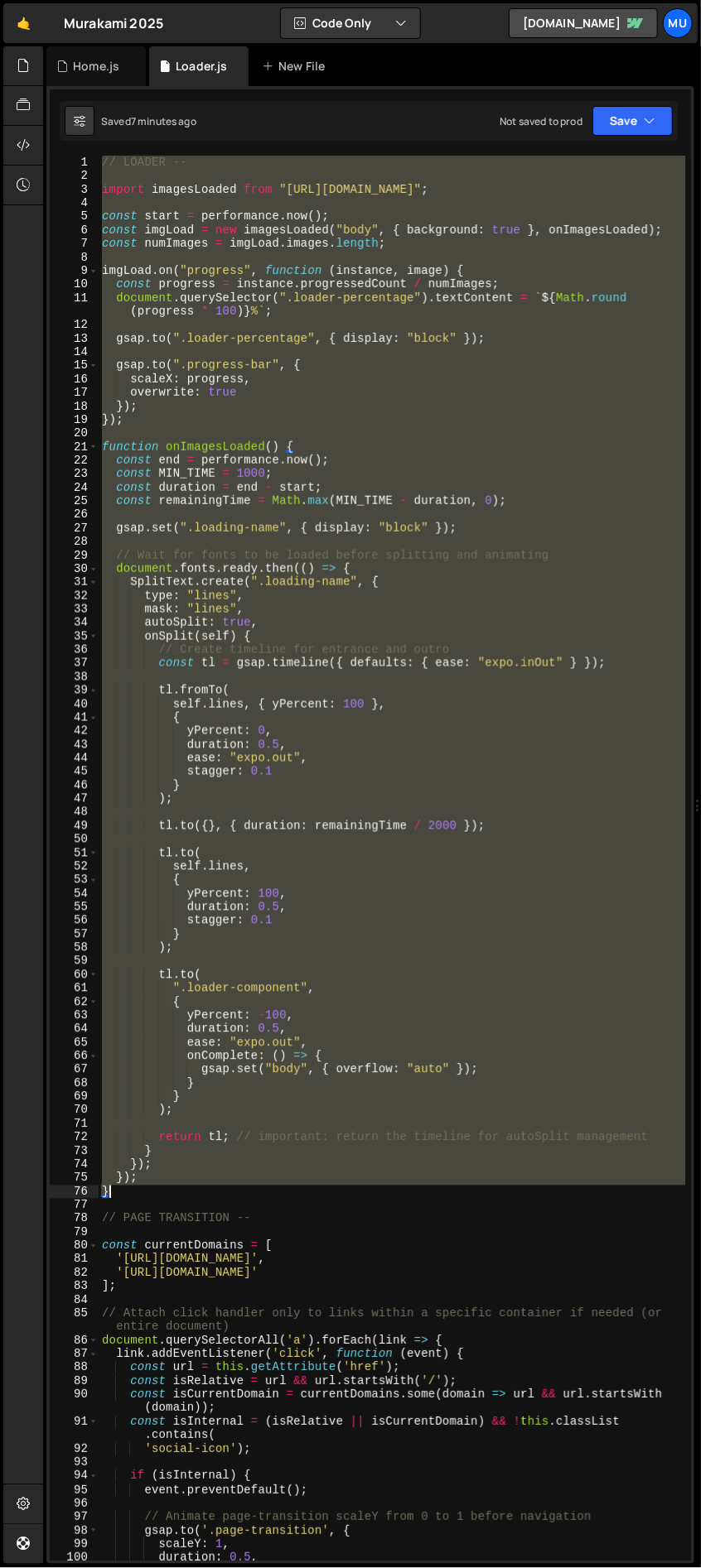
drag, startPoint x: 101, startPoint y: 161, endPoint x: 361, endPoint y: 1193, distance: 1064.2
click at [361, 1193] on div "// LOADER -- import imagesLoaded from "https://cdn.skypack.dev/imagesloaded" ; …" at bounding box center [392, 871] width 587 height 1432
click at [252, 485] on div "// LOADER -- import imagesLoaded from "https://cdn.skypack.dev/imagesloaded" ; …" at bounding box center [392, 858] width 586 height 1405
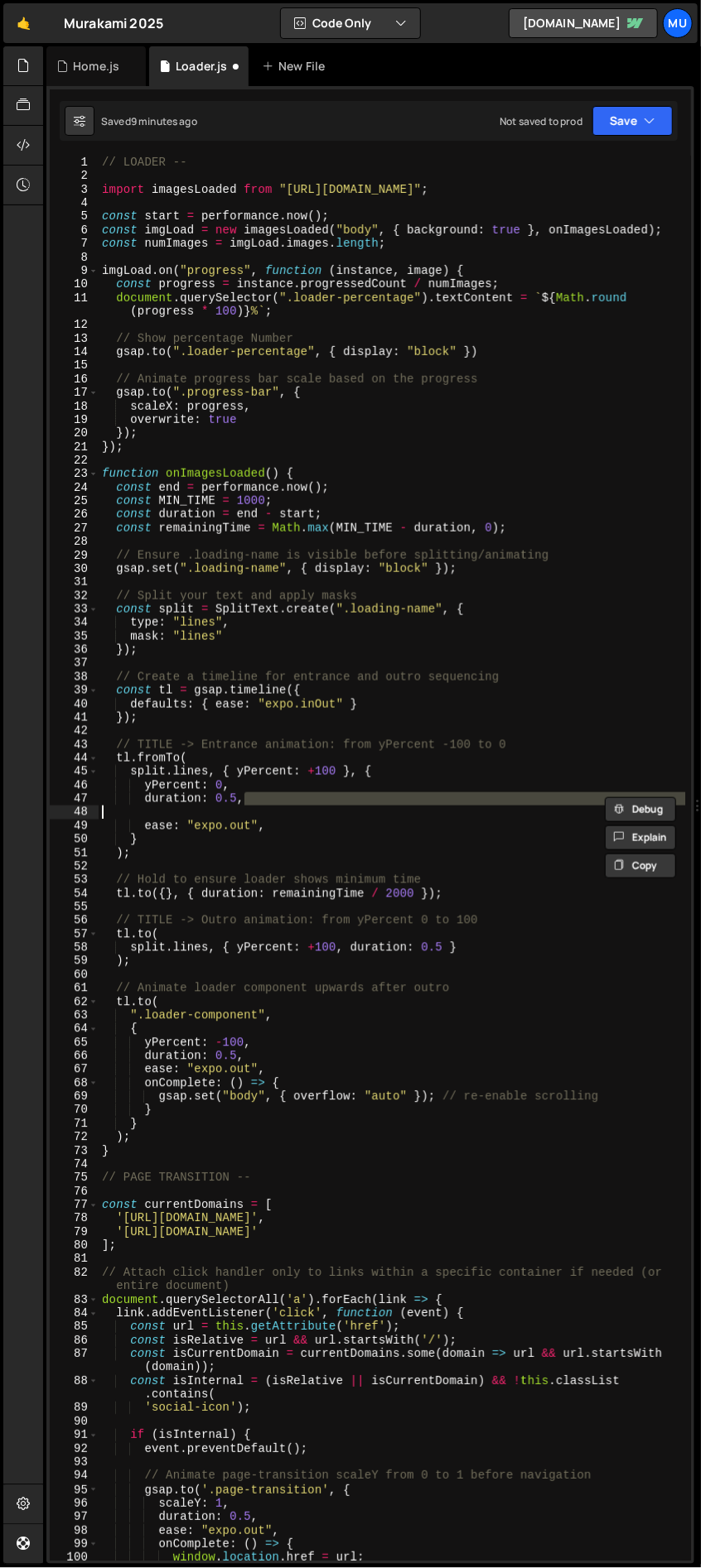
type textarea "stagger: 0.1,"
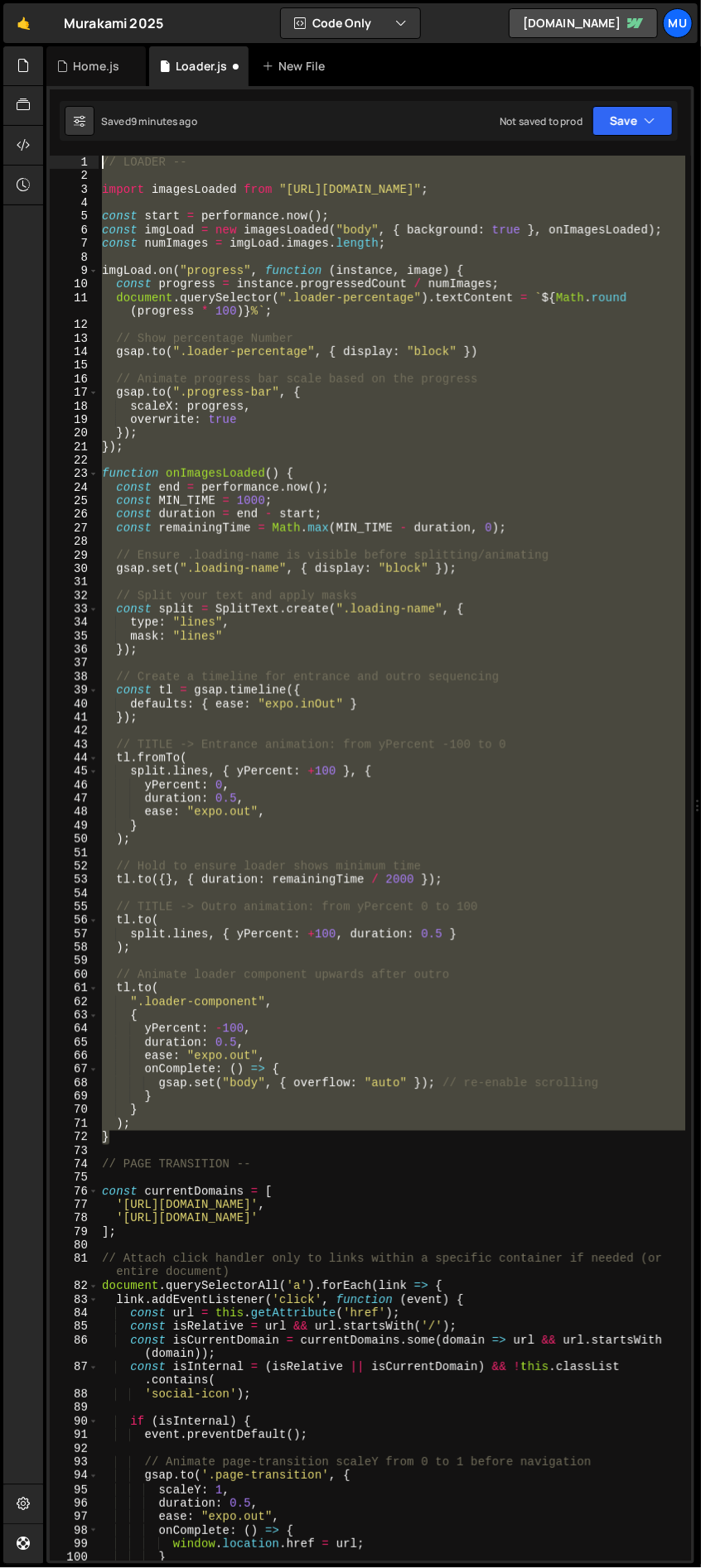
drag, startPoint x: 134, startPoint y: 1135, endPoint x: 63, endPoint y: 117, distance: 1020.5
click at [63, 117] on div "Debug Explain Copy Home.js Loader.js New File Saved 9 minutes ago Not saved to …" at bounding box center [370, 806] width 648 height 1518
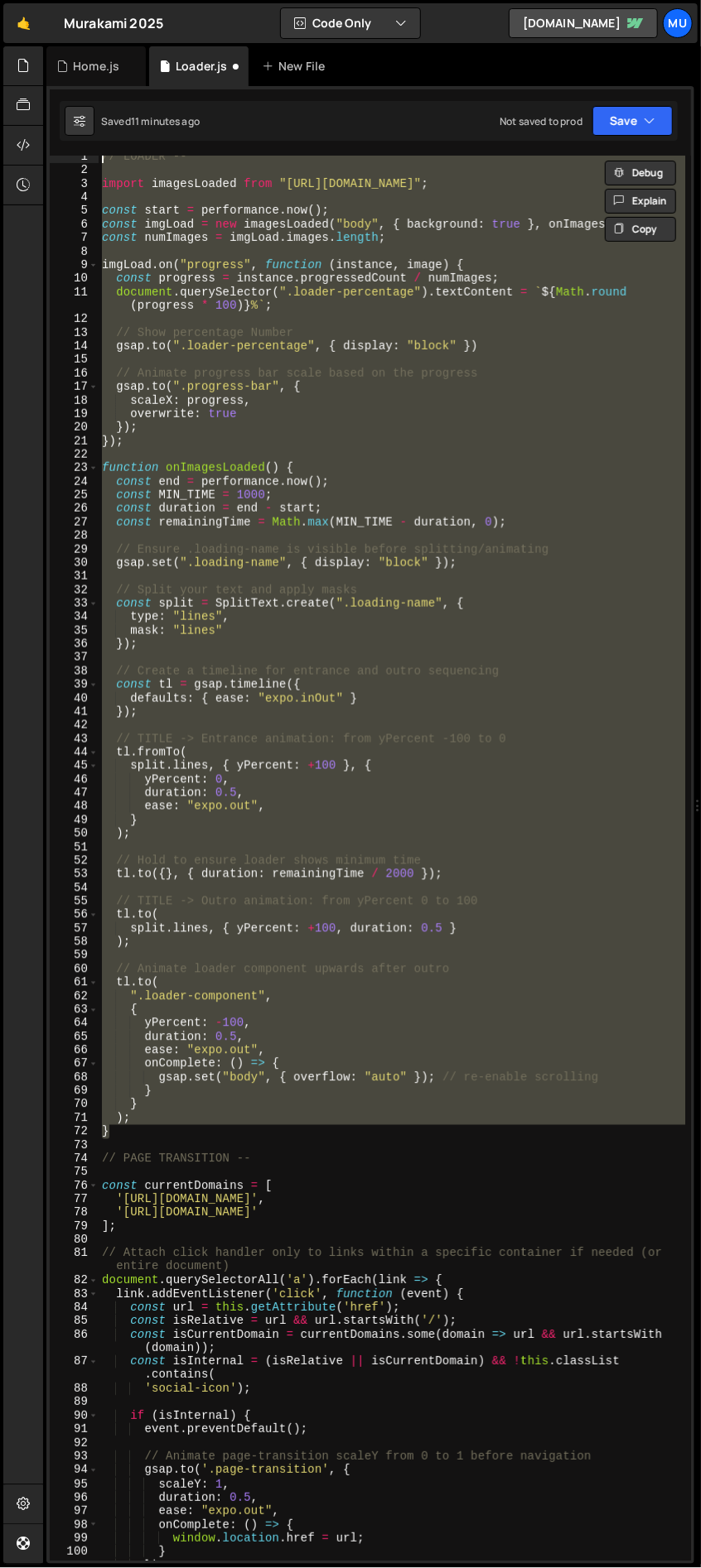
scroll to position [5, 0]
click at [158, 1135] on div "// LOADER -- import imagesLoaded from "https://cdn.skypack.dev/imagesloaded" ; …" at bounding box center [392, 858] width 586 height 1405
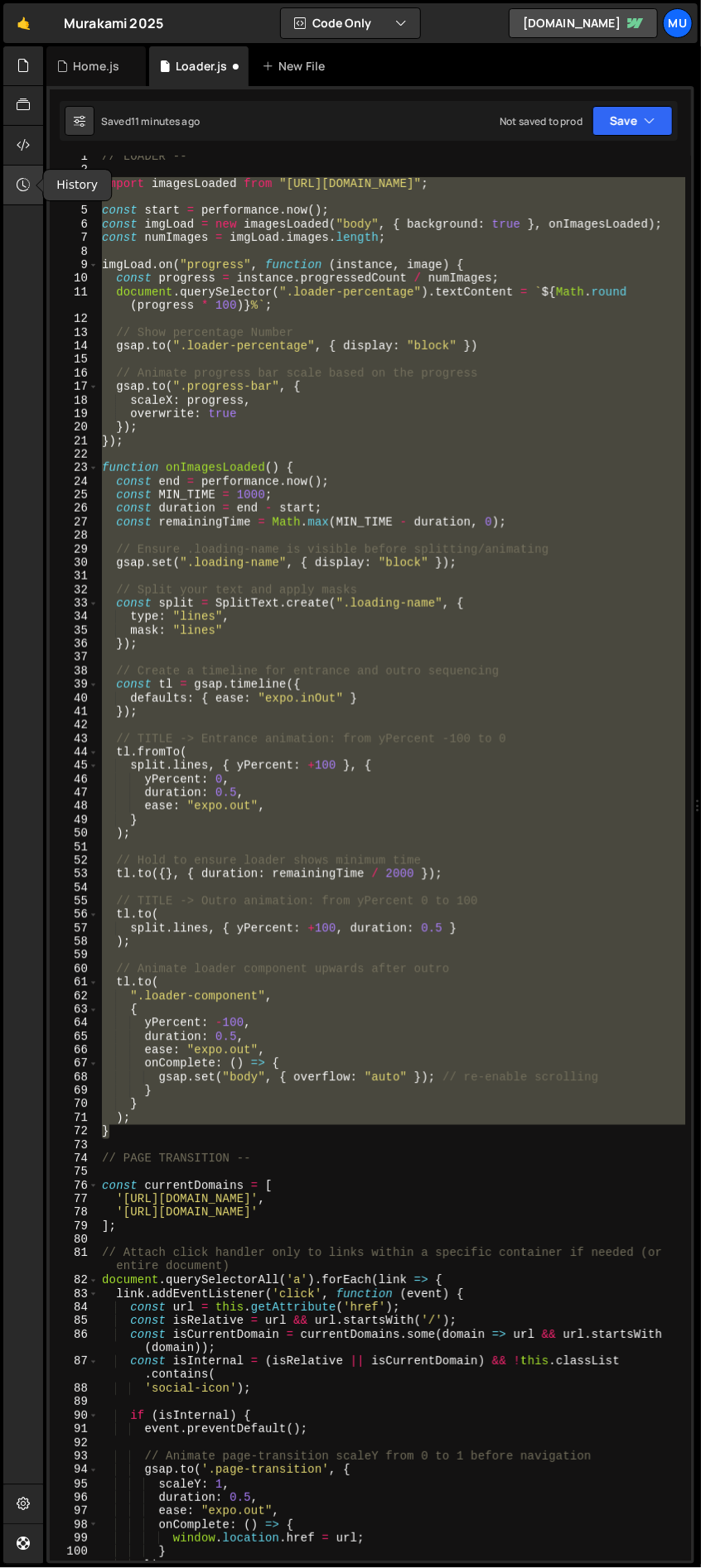
drag, startPoint x: 128, startPoint y: 1121, endPoint x: 6, endPoint y: 191, distance: 938.0
click at [6, 191] on div "Hold on a sec... Are you certain you wish to leave this page? Any changes you'v…" at bounding box center [350, 784] width 701 height 1568
type textarea "import imagesLoaded from "https://cdn.skypack.dev/imagesloaded";"
paste textarea
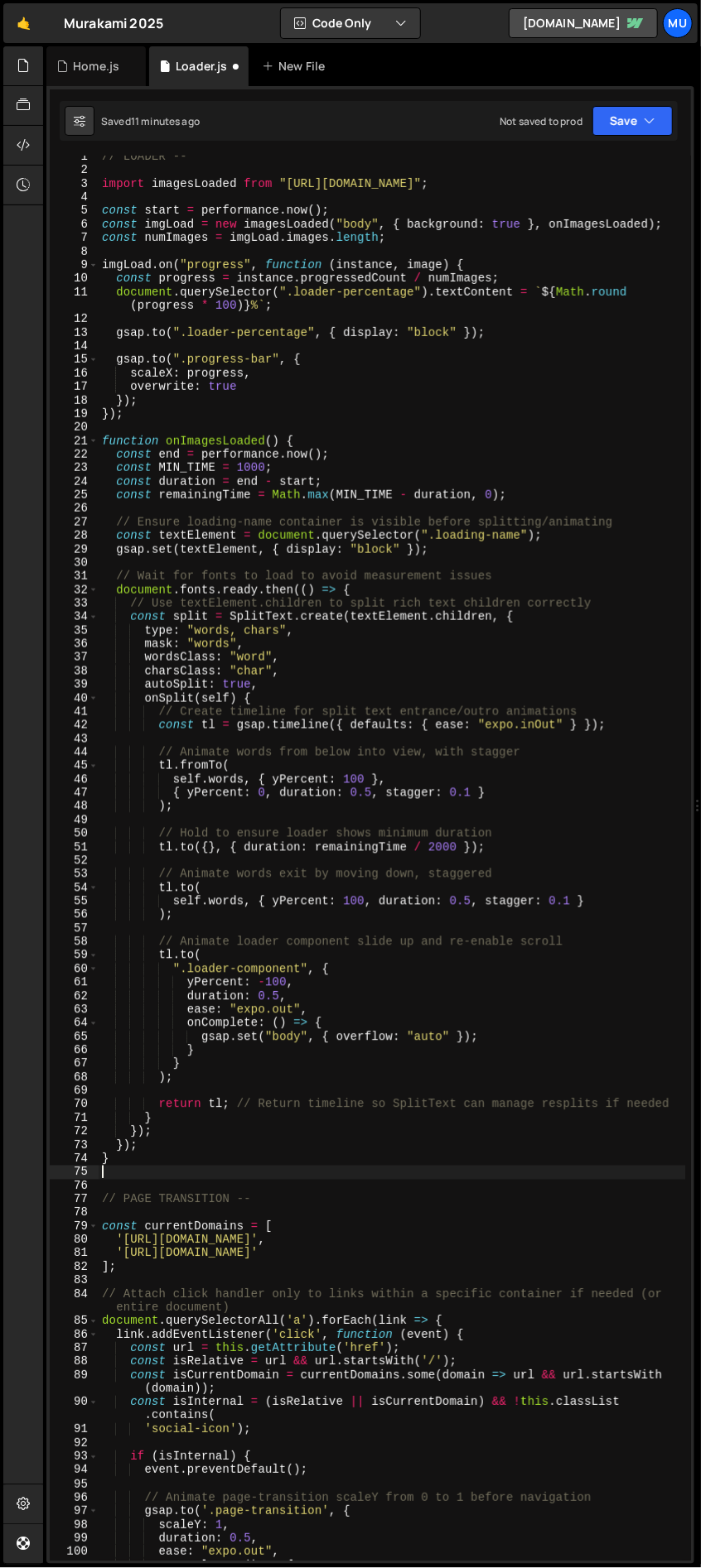
click at [193, 175] on div "// LOADER -- import imagesLoaded from "https://cdn.skypack.dev/imagesloaded" ; …" at bounding box center [392, 865] width 587 height 1432
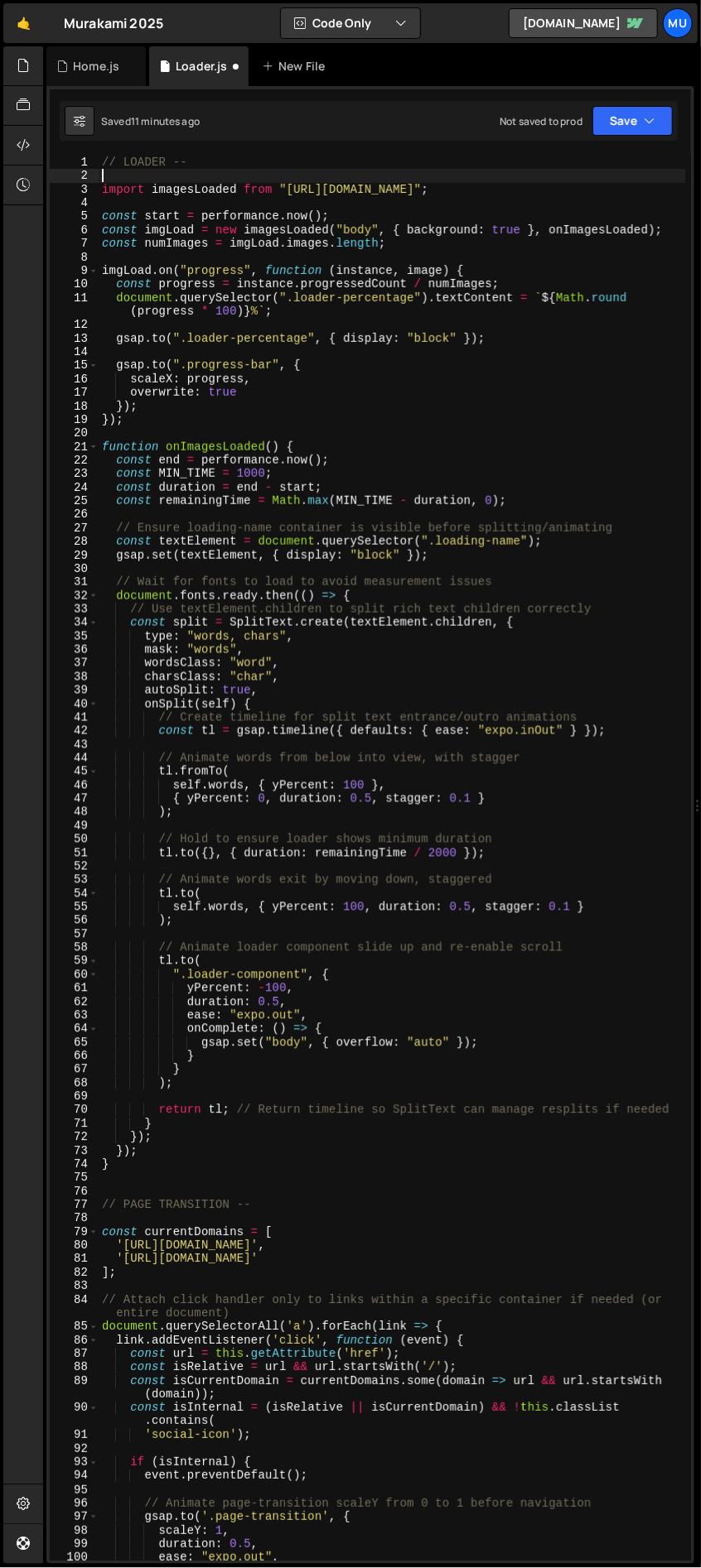
scroll to position [0, 0]
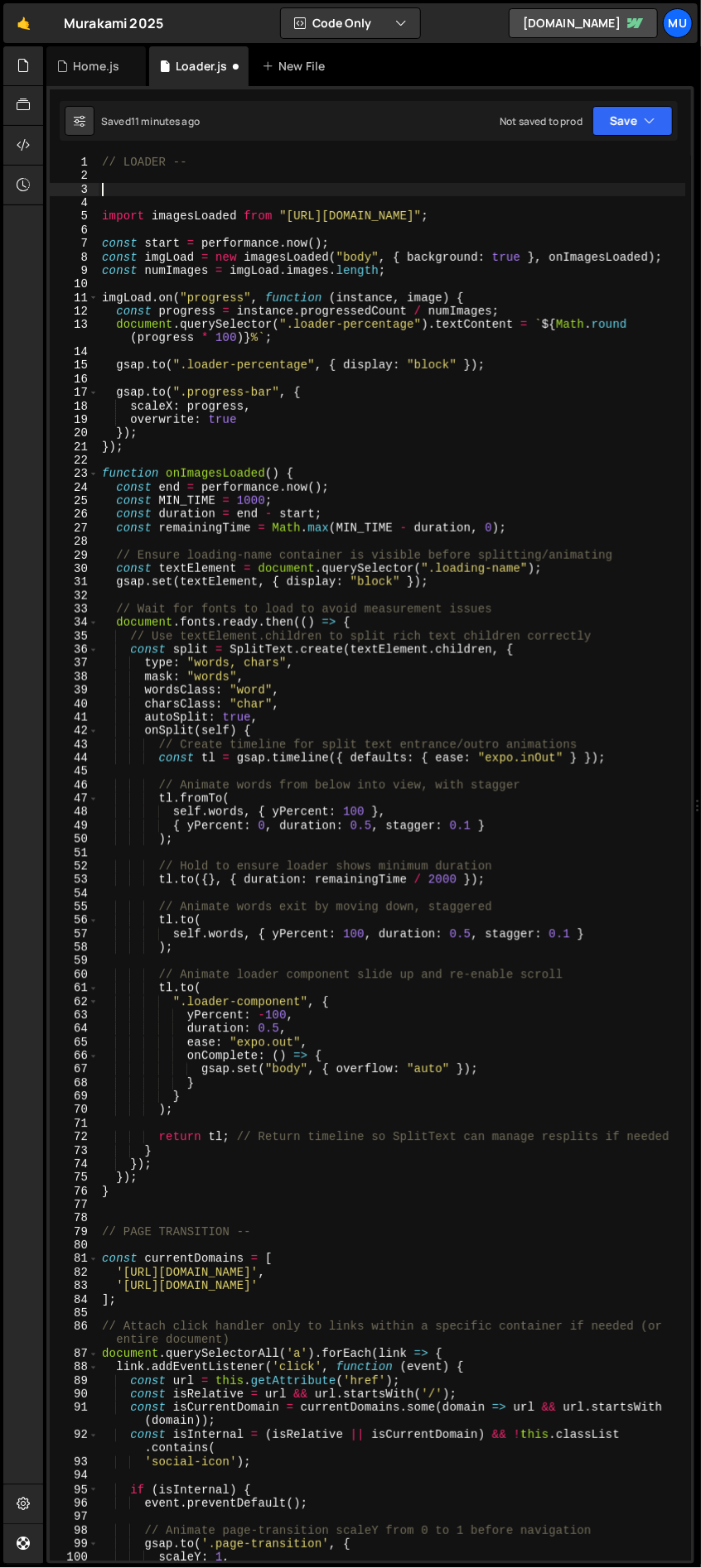
paste textarea "});"
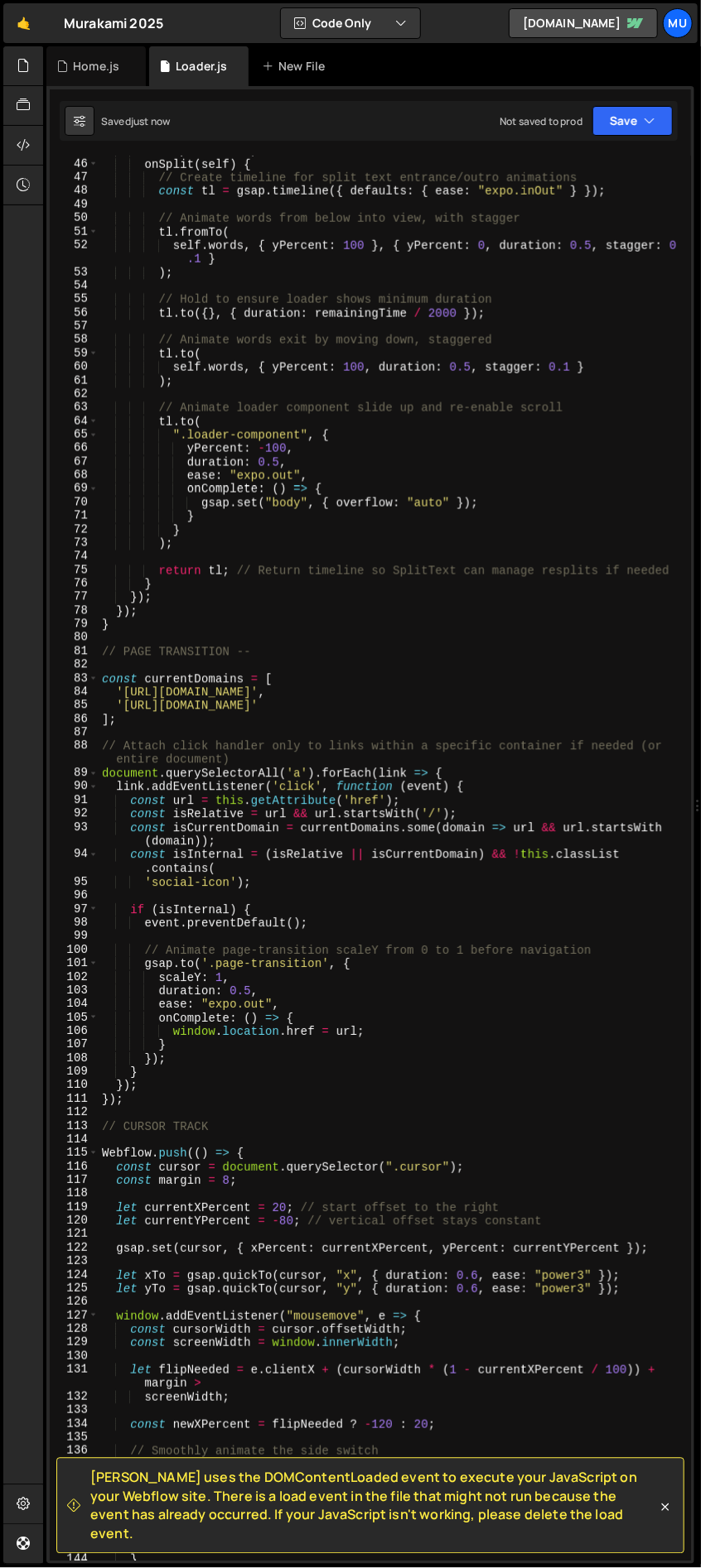
scroll to position [621, 0]
drag, startPoint x: 255, startPoint y: 1153, endPoint x: 80, endPoint y: 1156, distance: 175.0
click at [80, 1156] on div "gsap.registerPlugin(ScrollTrigger, SplitText); 45 46 47 48 49 50 51 52 53 54 55…" at bounding box center [370, 858] width 641 height 1405
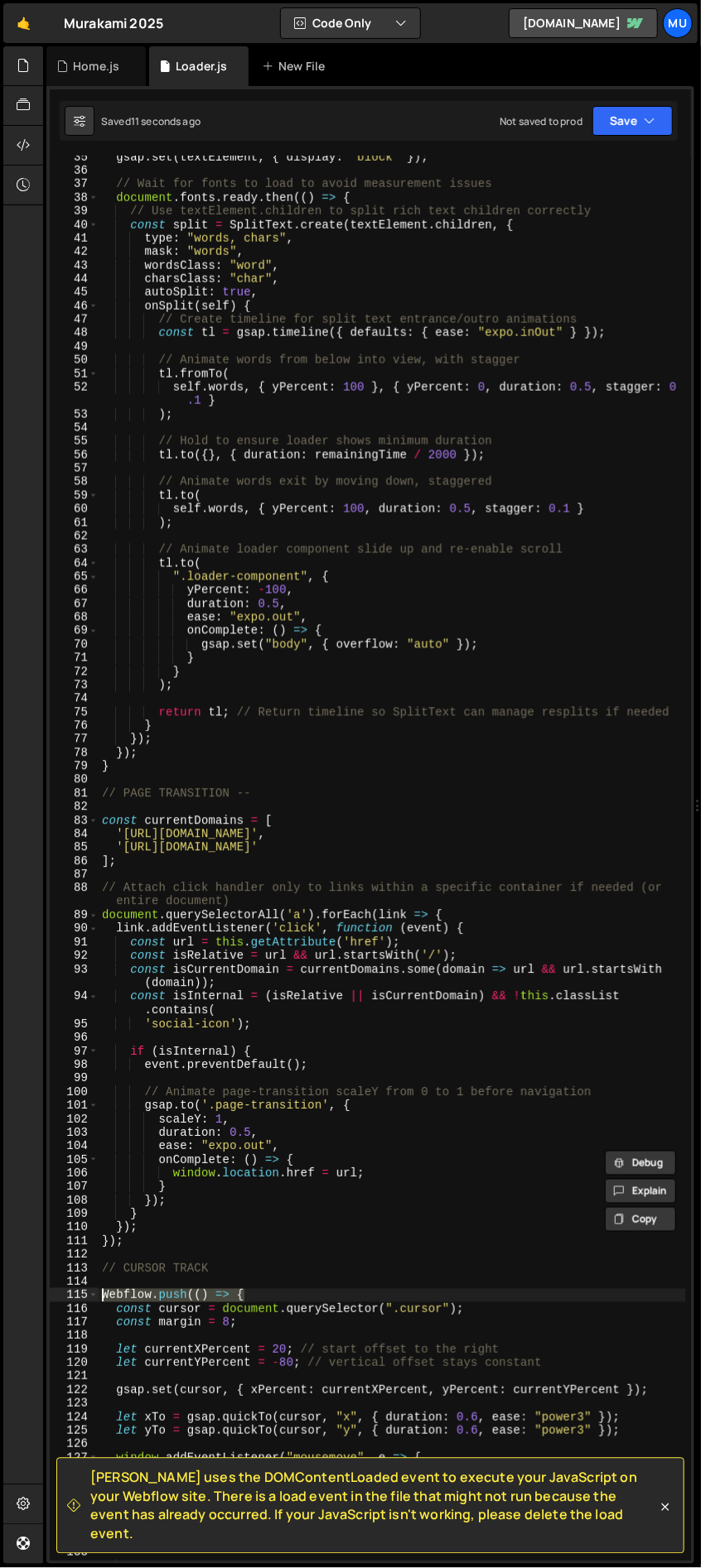
scroll to position [0, 0]
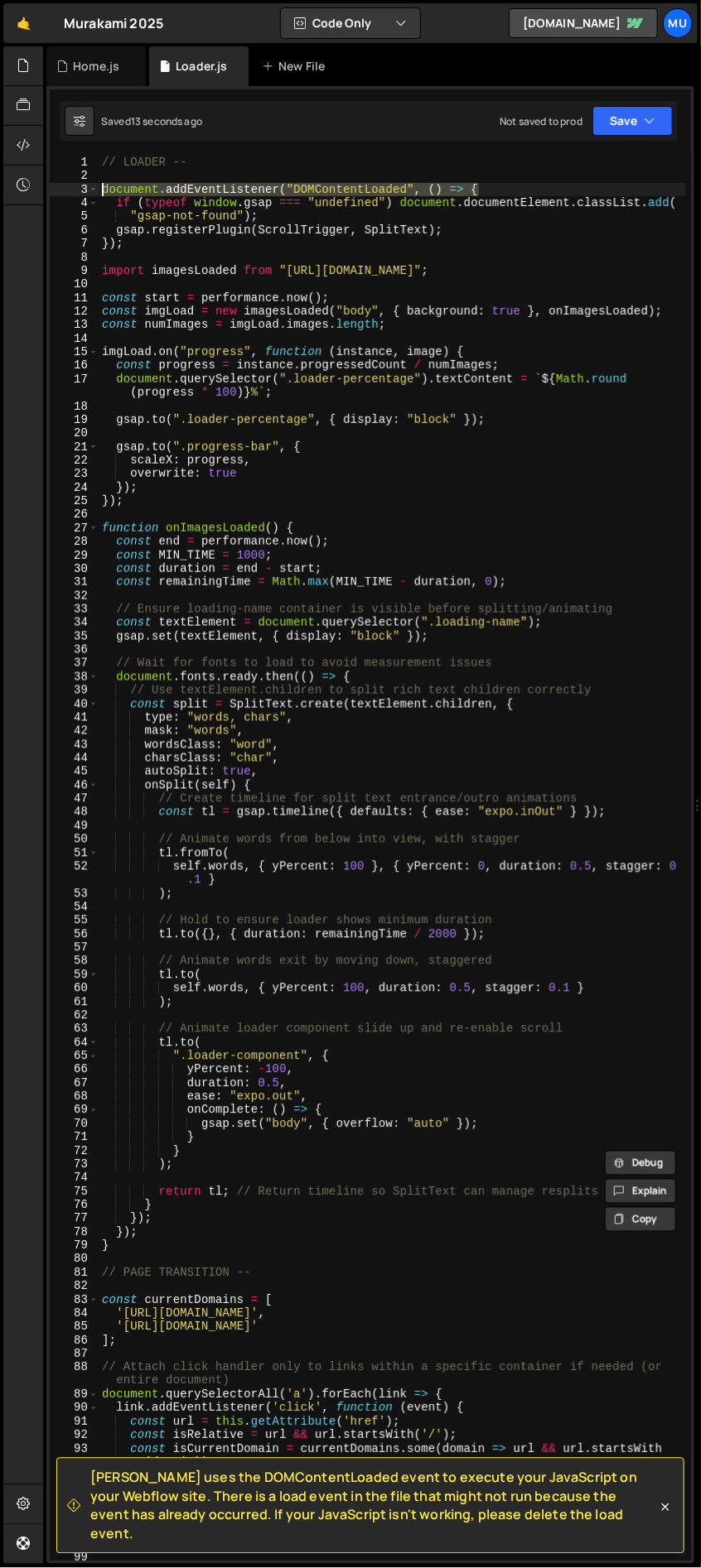
drag, startPoint x: 478, startPoint y: 187, endPoint x: 86, endPoint y: 193, distance: 392.0
click at [86, 193] on div "Webflow.push(() => { 1 2 3 4 5 6 7 8 9 10 11 12 13 14 15 16 17 18 19 20 21 22 2…" at bounding box center [370, 858] width 641 height 1405
paste textarea "Webflow.push("
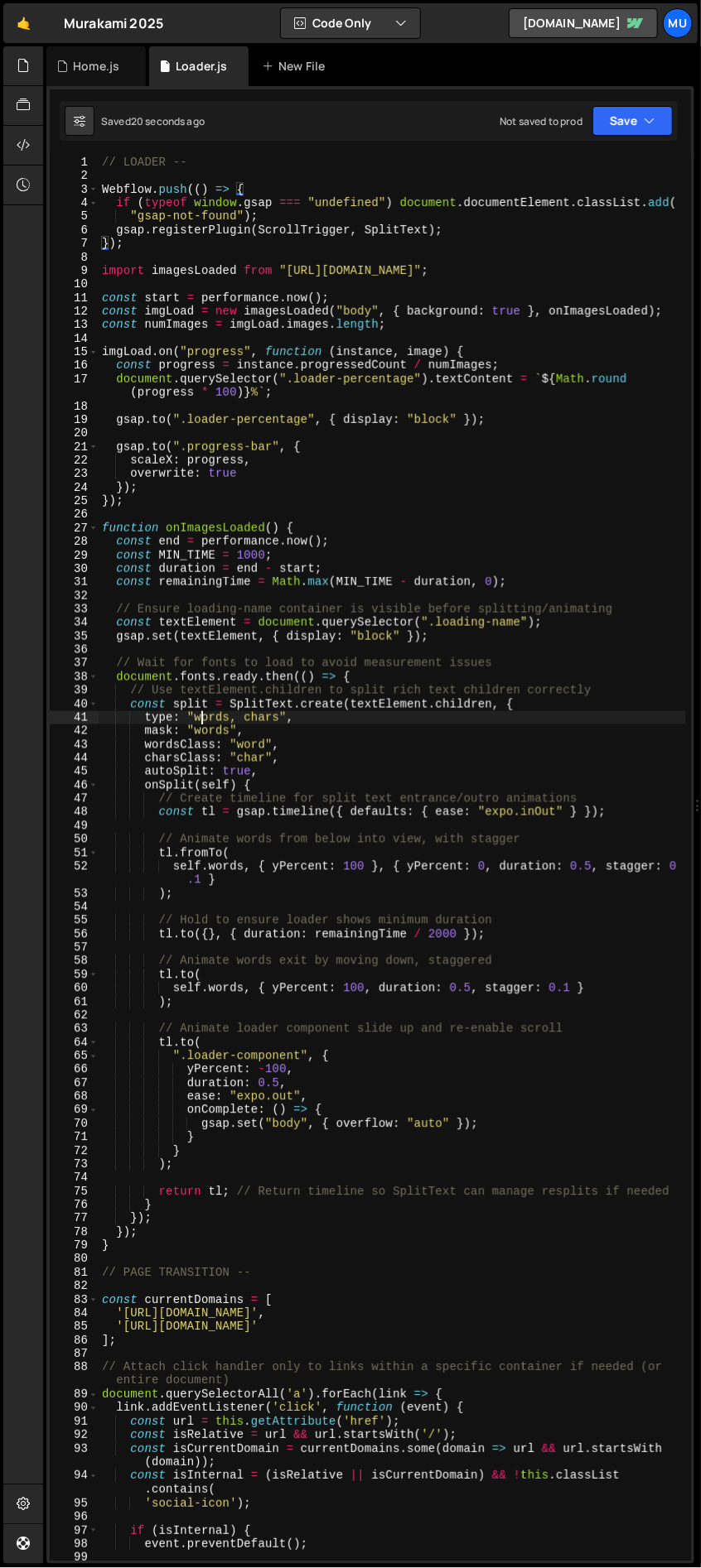
click at [199, 722] on div "// LOADER -- Webflow . push (( ) => { if ( typeof window . gsap === "undefined"…" at bounding box center [392, 871] width 587 height 1432
click at [208, 722] on div "// LOADER -- Webflow . push (( ) => { if ( typeof window . gsap === "undefined"…" at bounding box center [392, 871] width 587 height 1432
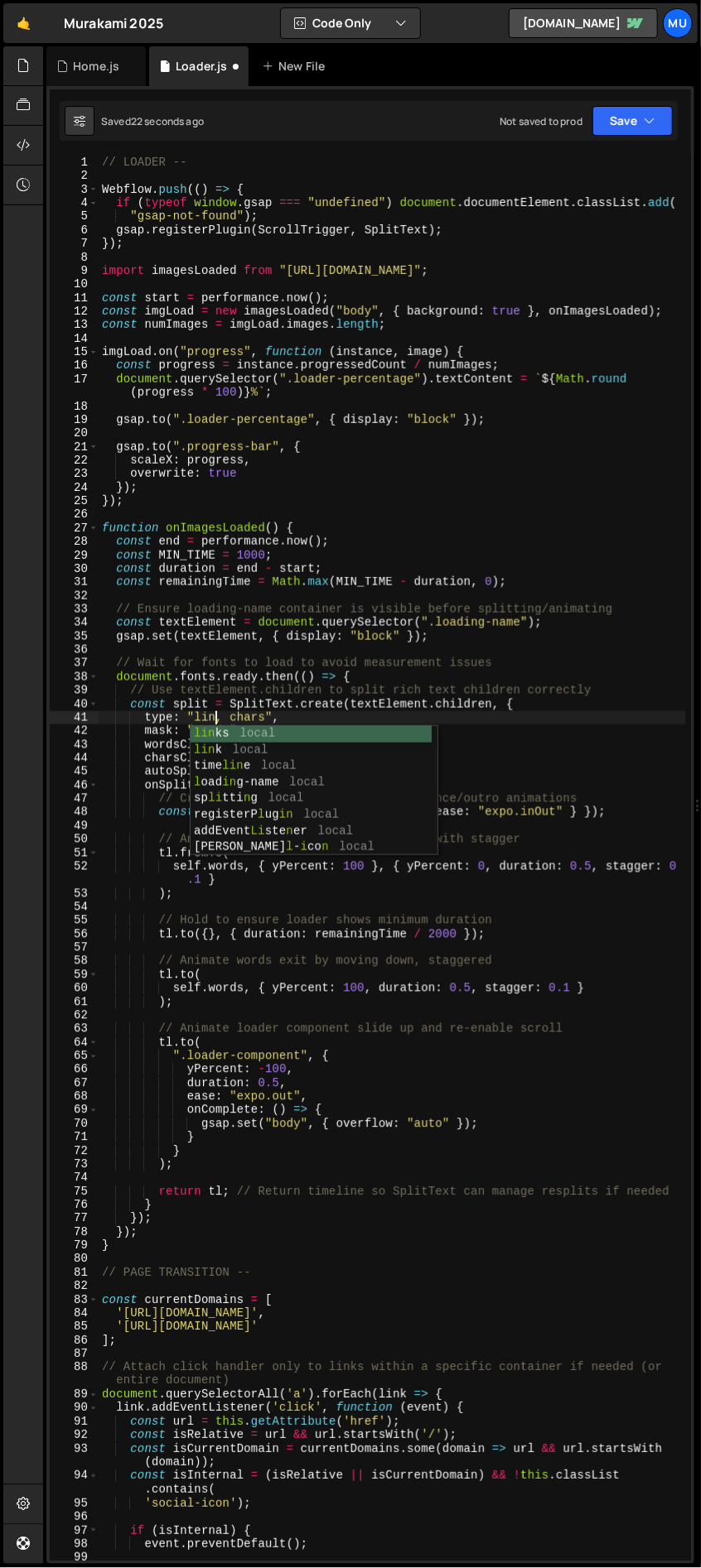
scroll to position [0, 8]
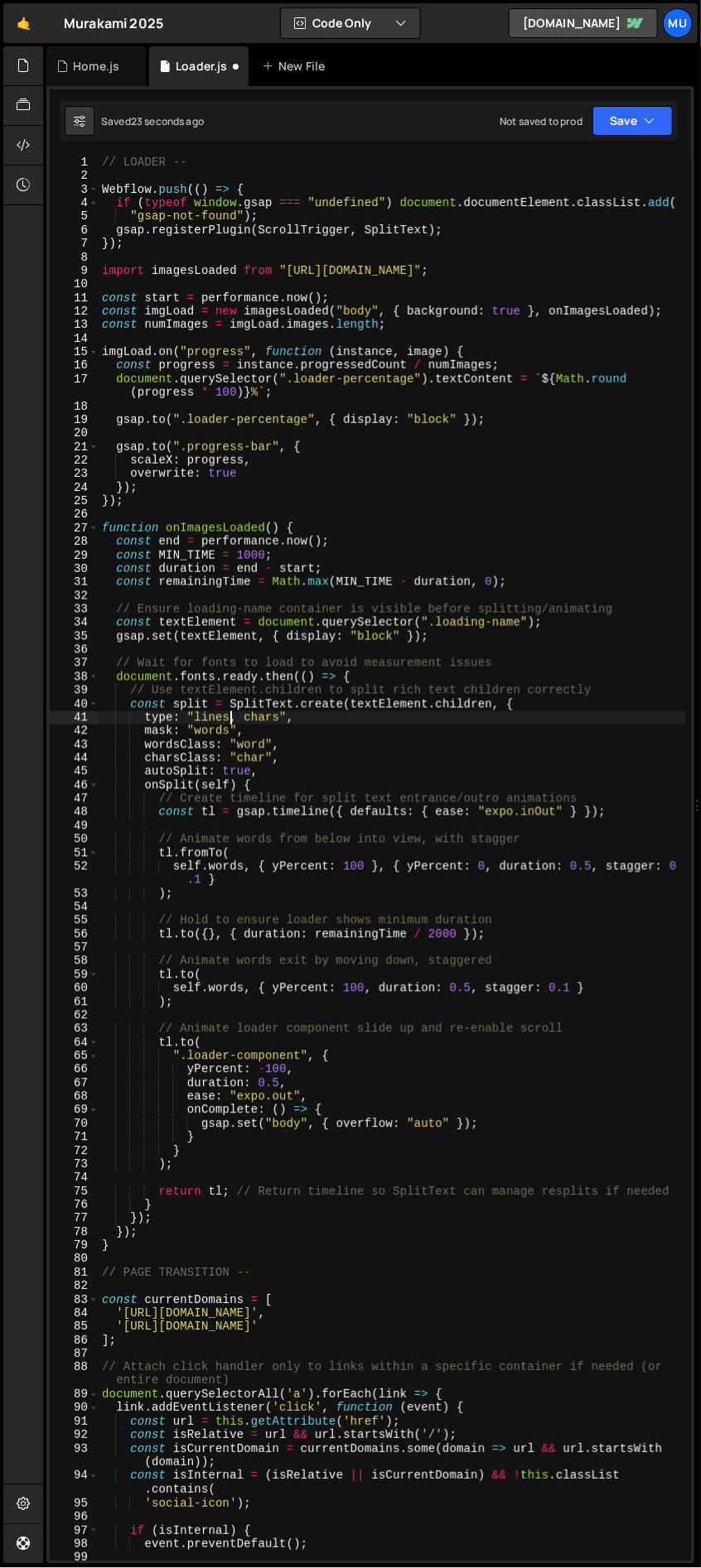
click at [208, 731] on div "// LOADER -- Webflow . push (( ) => { if ( typeof window . gsap === "undefined"…" at bounding box center [392, 871] width 587 height 1432
click at [254, 745] on div "// LOADER -- Webflow . push (( ) => { if ( typeof window . gsap === "undefined"…" at bounding box center [392, 871] width 587 height 1432
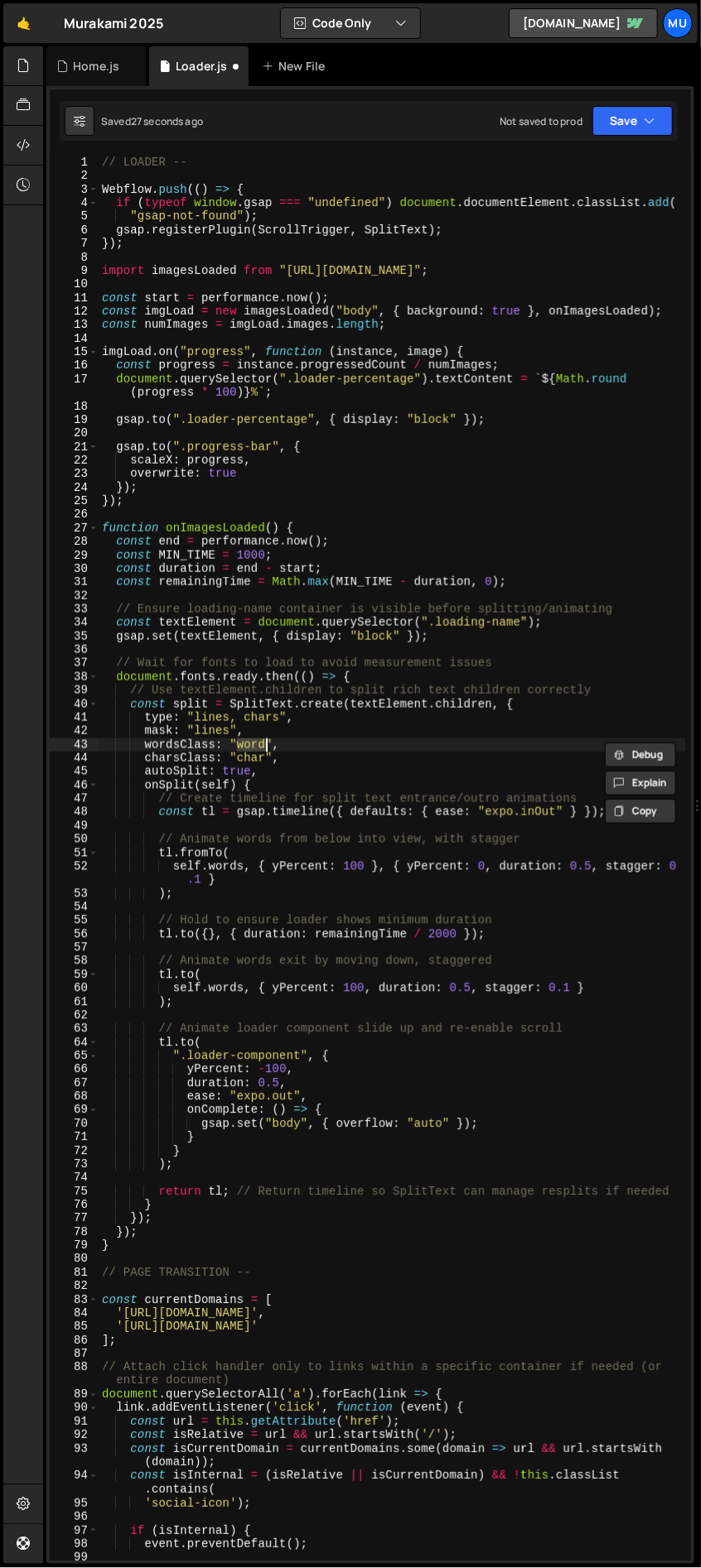
click at [317, 732] on div "// LOADER -- Webflow . push (( ) => { if ( typeof window . gsap === "undefined"…" at bounding box center [392, 871] width 587 height 1432
click at [247, 746] on div "// LOADER -- Webflow . push (( ) => { if ( typeof window . gsap === "undefined"…" at bounding box center [392, 871] width 587 height 1432
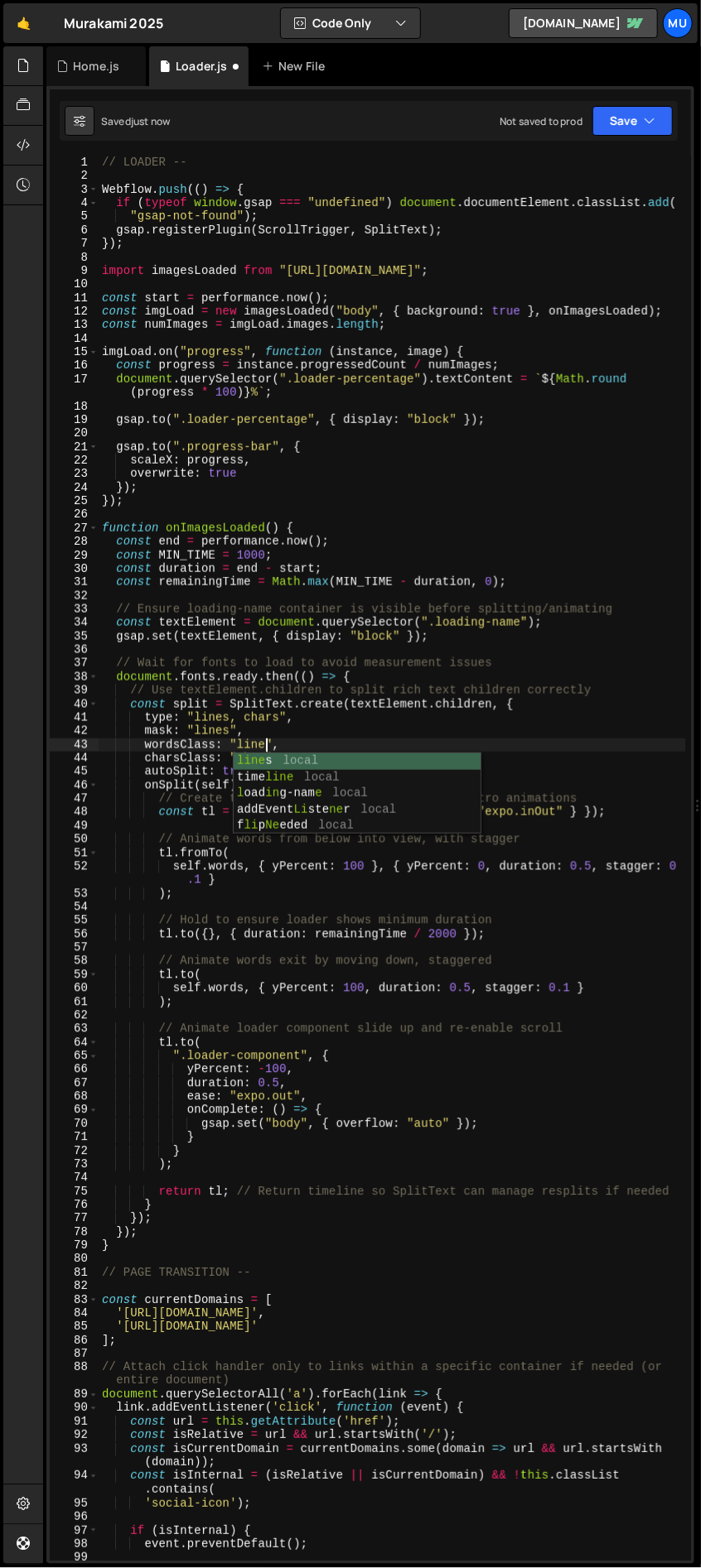
scroll to position [0, 11]
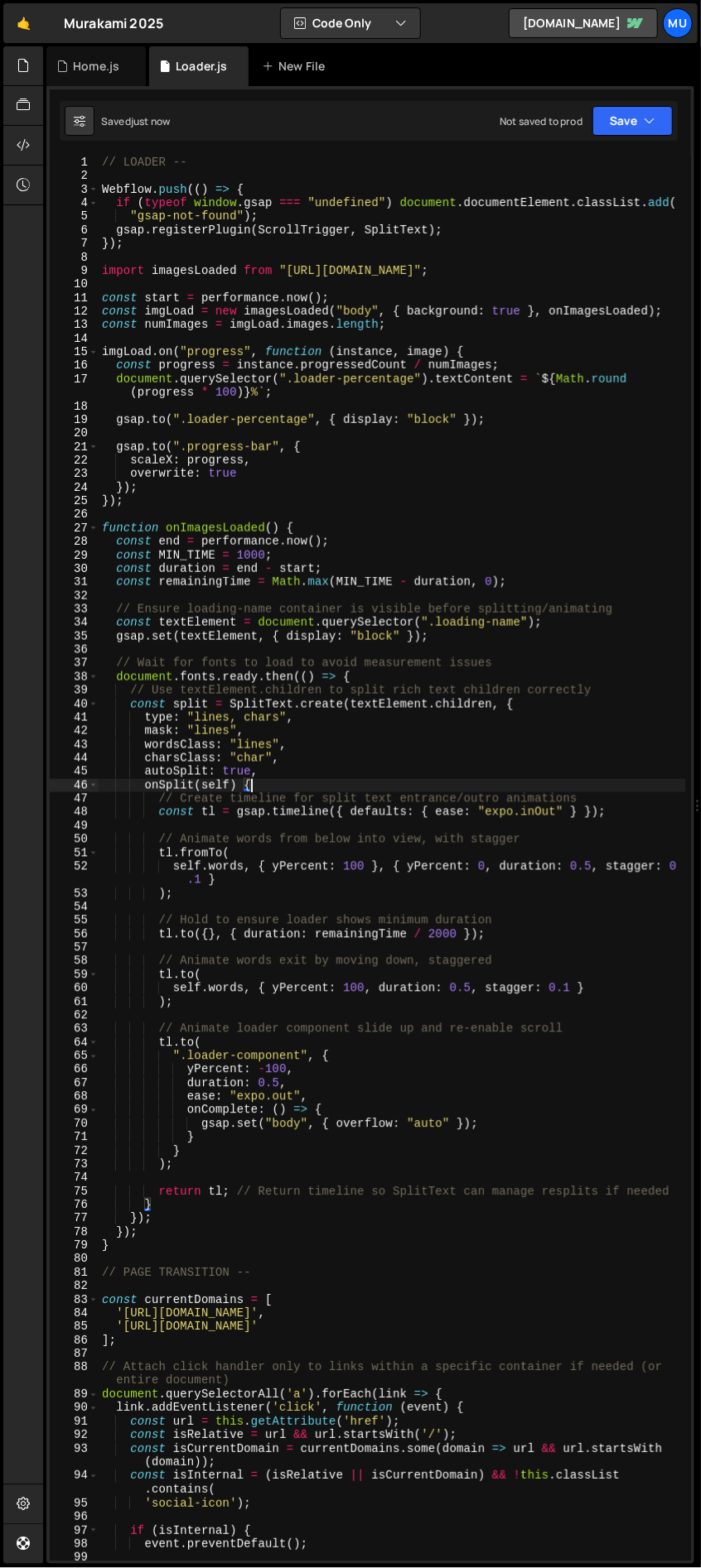
click at [361, 789] on div "// LOADER -- Webflow . push (( ) => { if ( typeof window . gsap === "undefined"…" at bounding box center [392, 871] width 587 height 1432
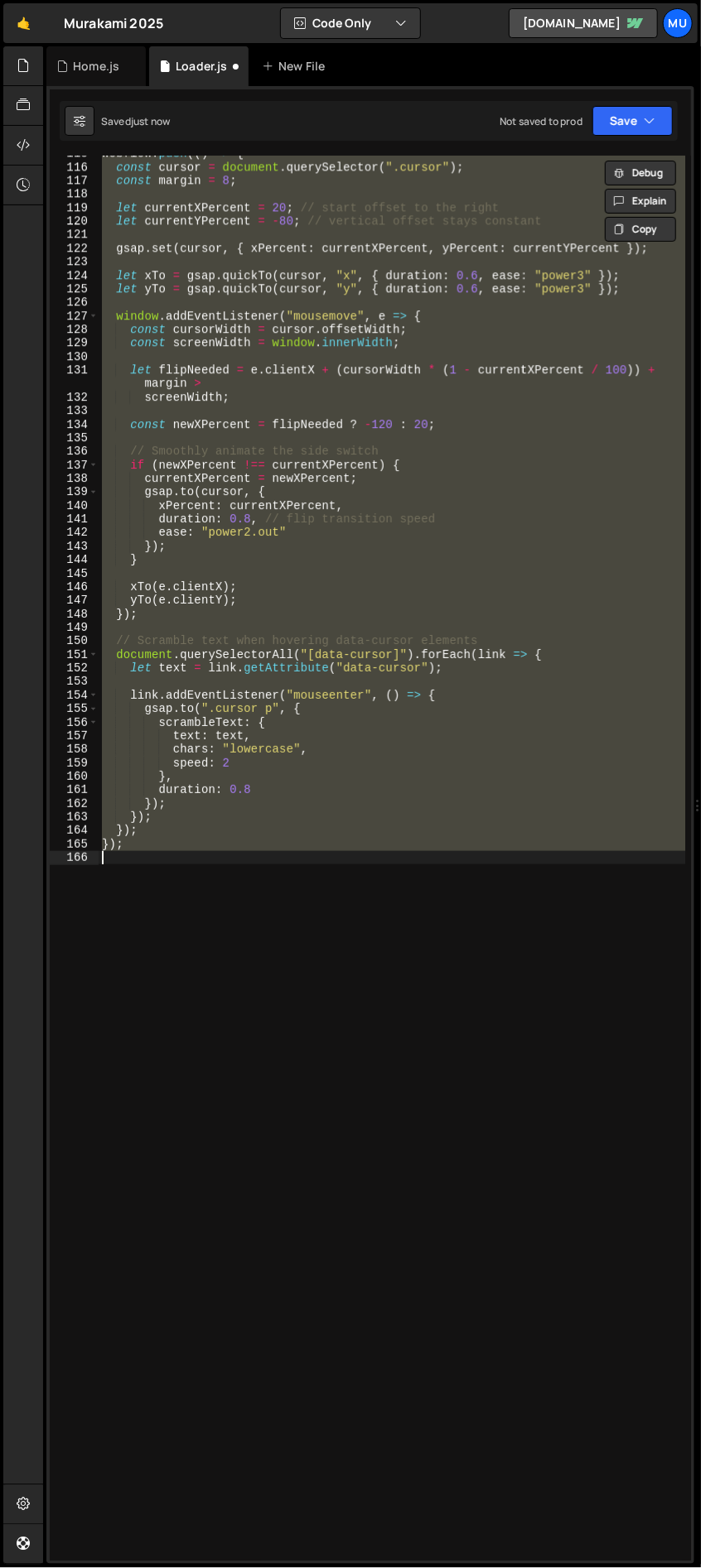
scroll to position [0, 0]
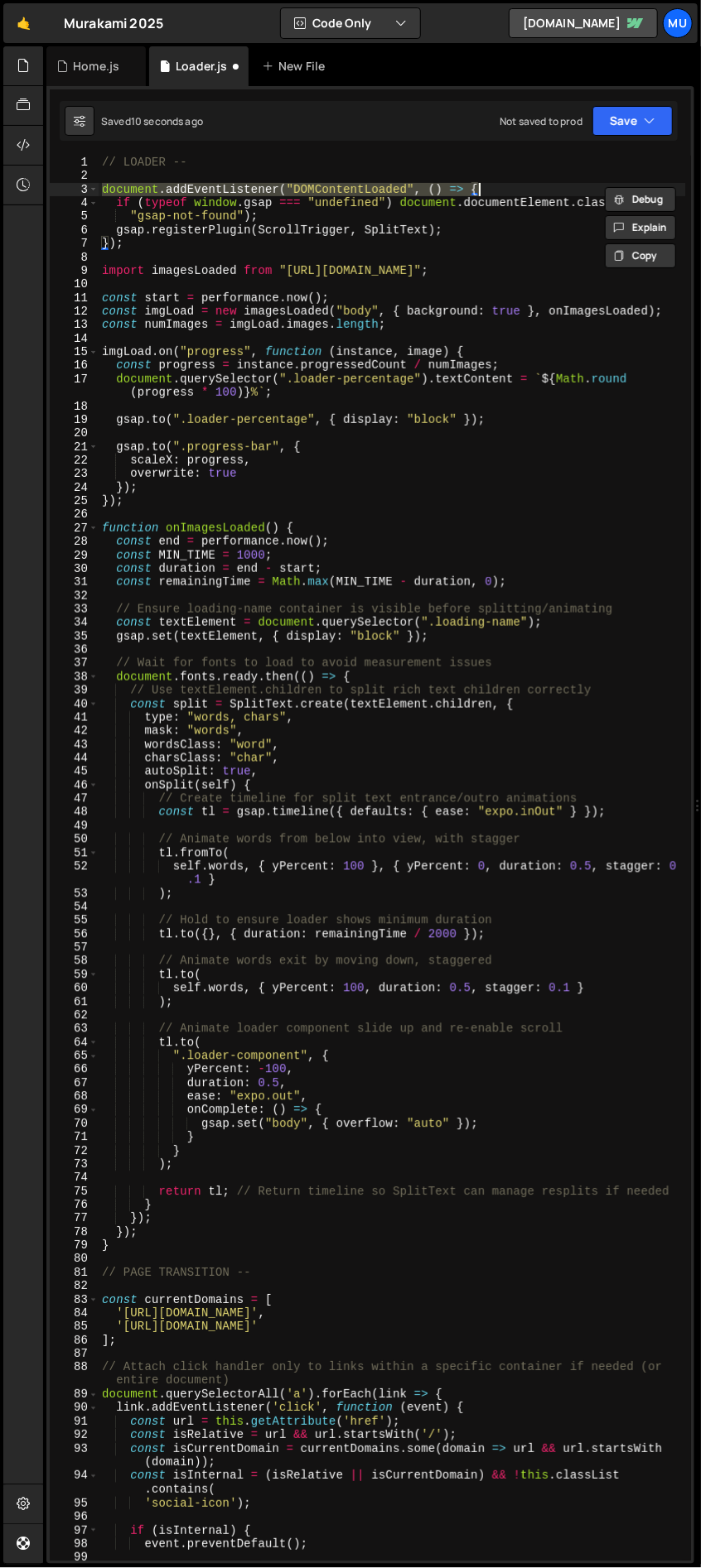
type textarea "});"
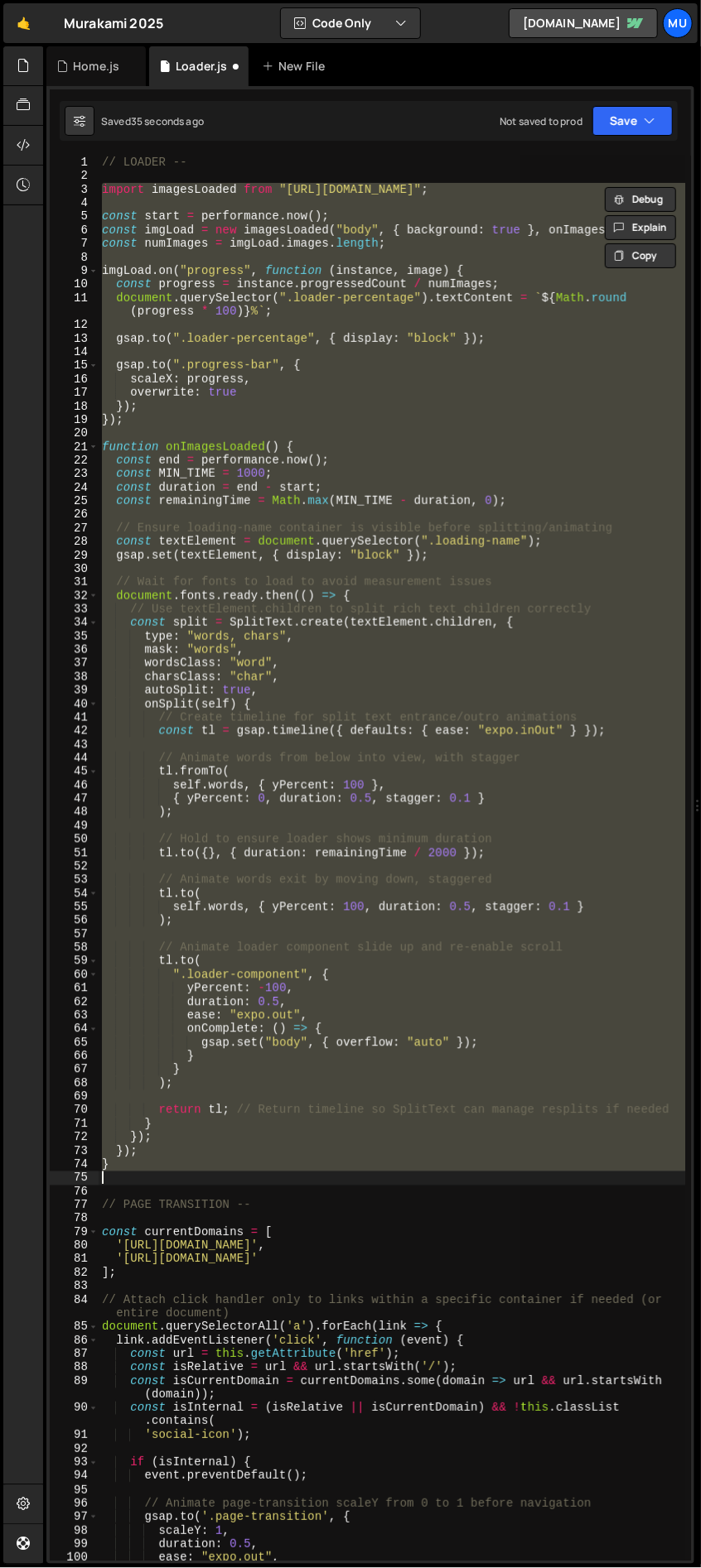
click at [250, 690] on div "// LOADER -- import imagesLoaded from "https://cdn.skypack.dev/imagesloaded" ; …" at bounding box center [392, 858] width 586 height 1405
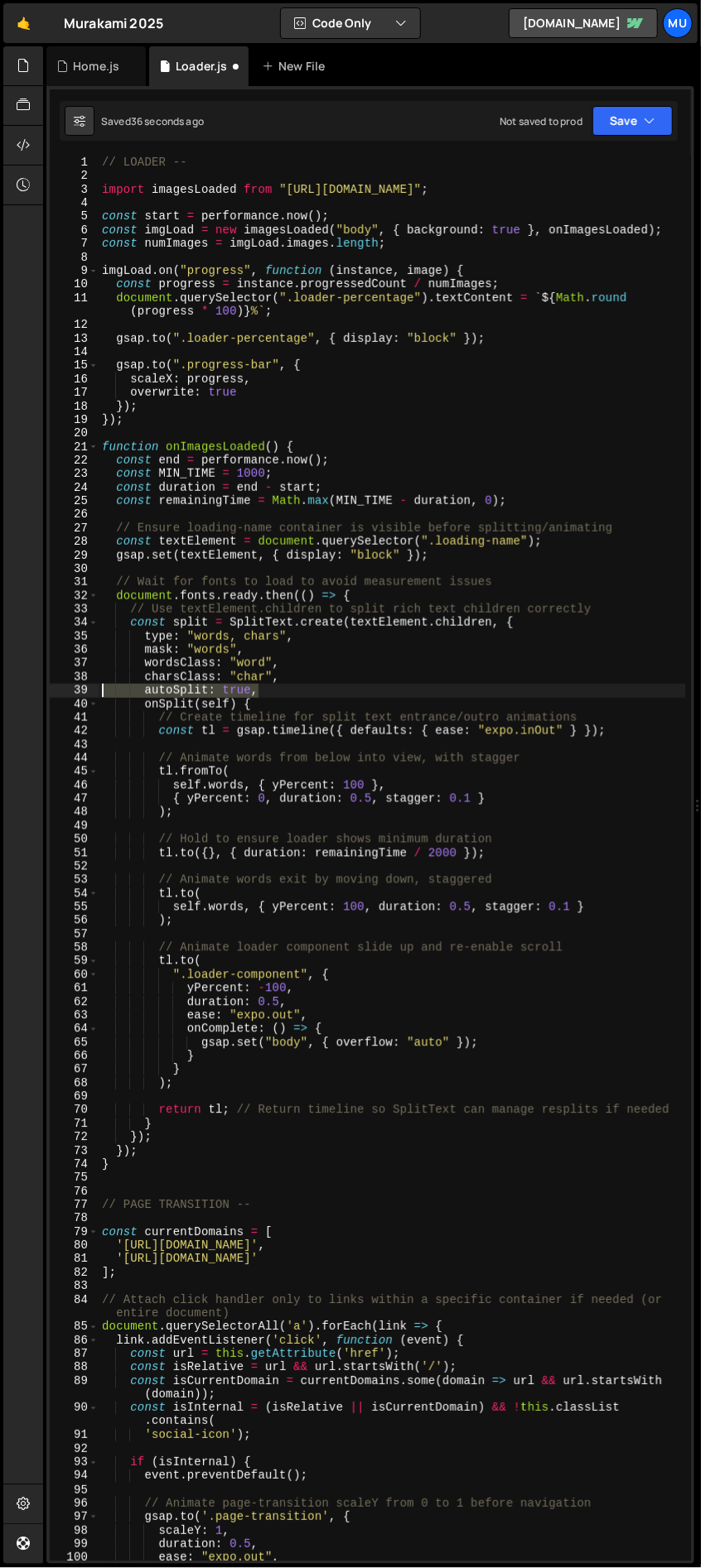
drag, startPoint x: 269, startPoint y: 690, endPoint x: 34, endPoint y: 690, distance: 235.0
click at [34, 690] on div "Hold on a sec... Are you certain you wish to leave this page? Any changes you'v…" at bounding box center [350, 784] width 701 height 1568
click at [302, 689] on div "// LOADER -- import imagesLoaded from "https://cdn.skypack.dev/imagesloaded" ; …" at bounding box center [392, 858] width 586 height 1405
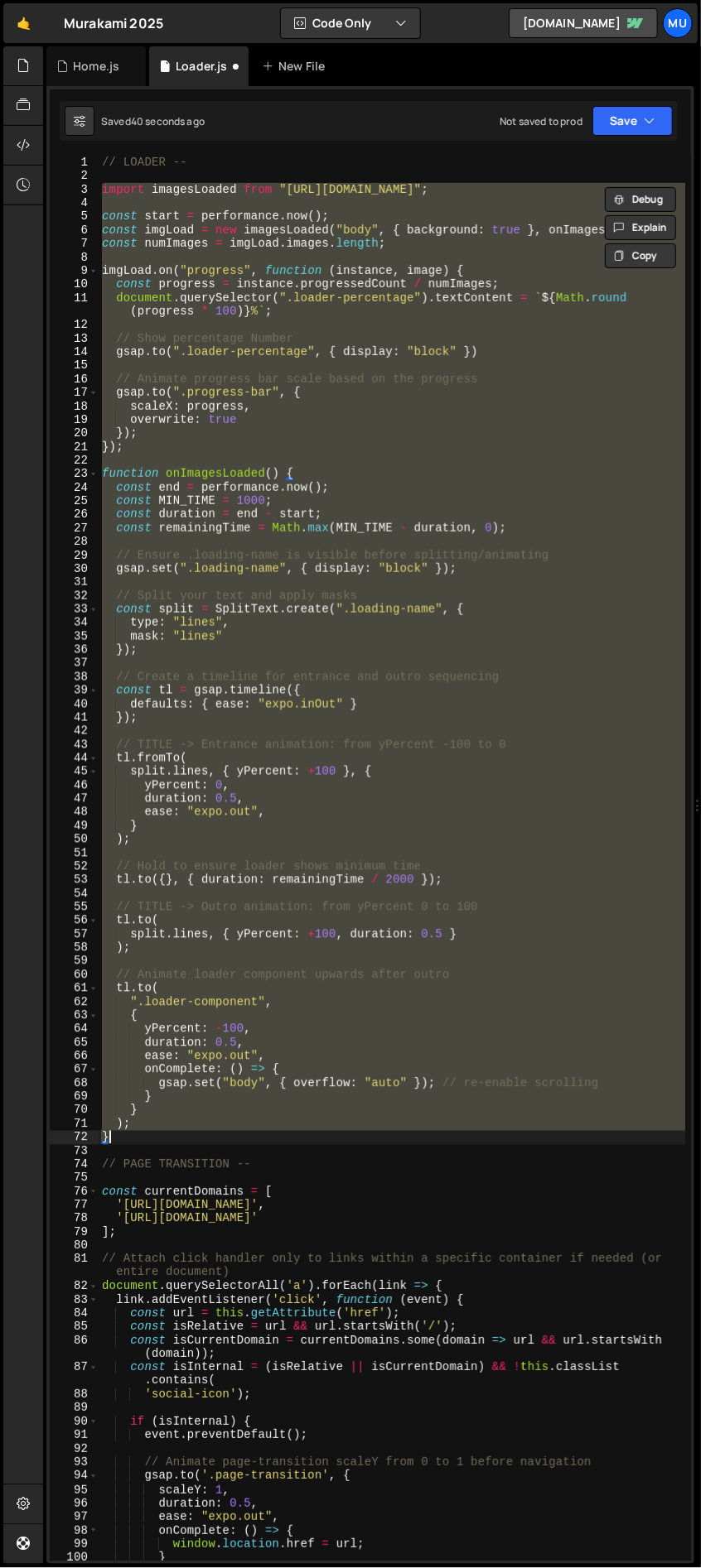
click at [249, 636] on div "// LOADER -- import imagesLoaded from "https://cdn.skypack.dev/imagesloaded" ; …" at bounding box center [392, 858] width 586 height 1405
type textarea "mask: "lines""
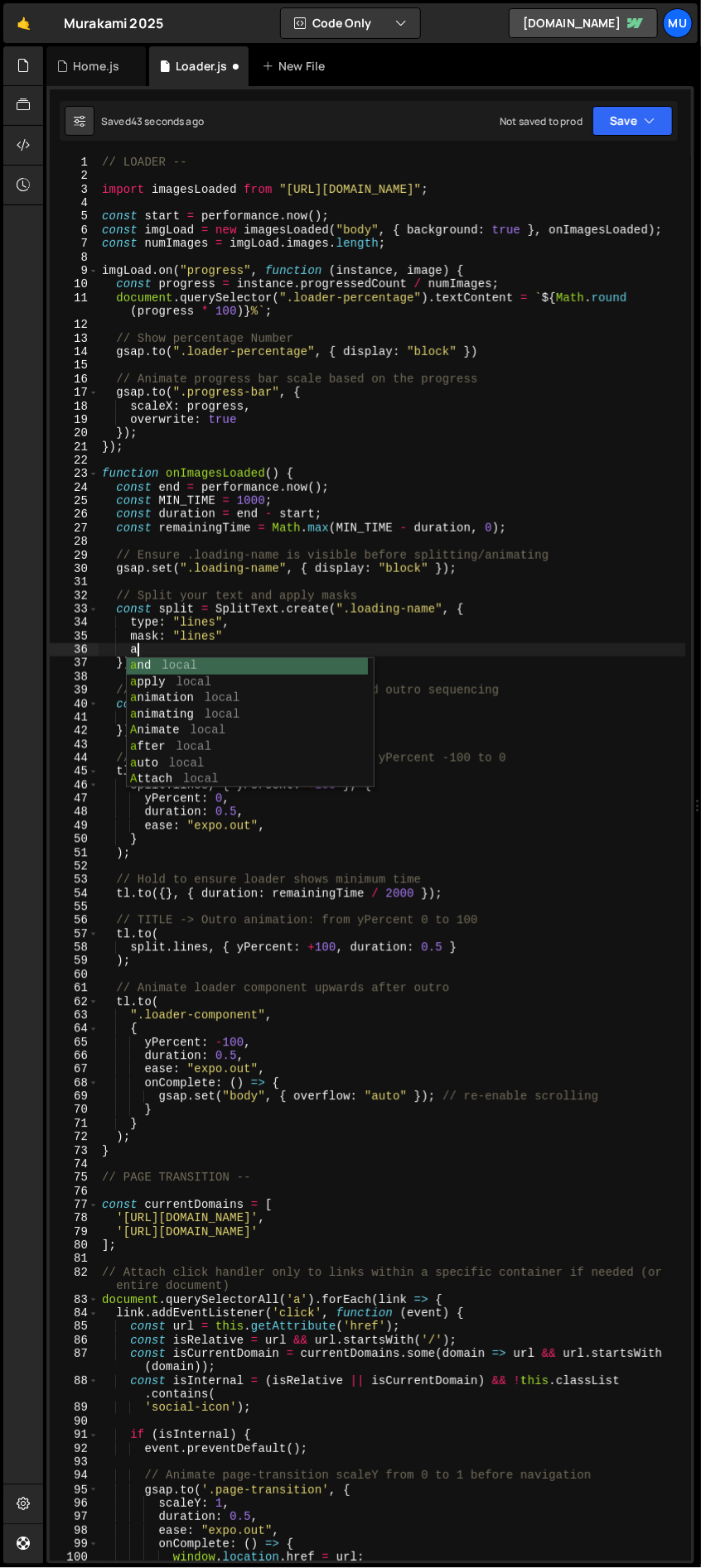
scroll to position [0, 3]
type textarea "atuos"
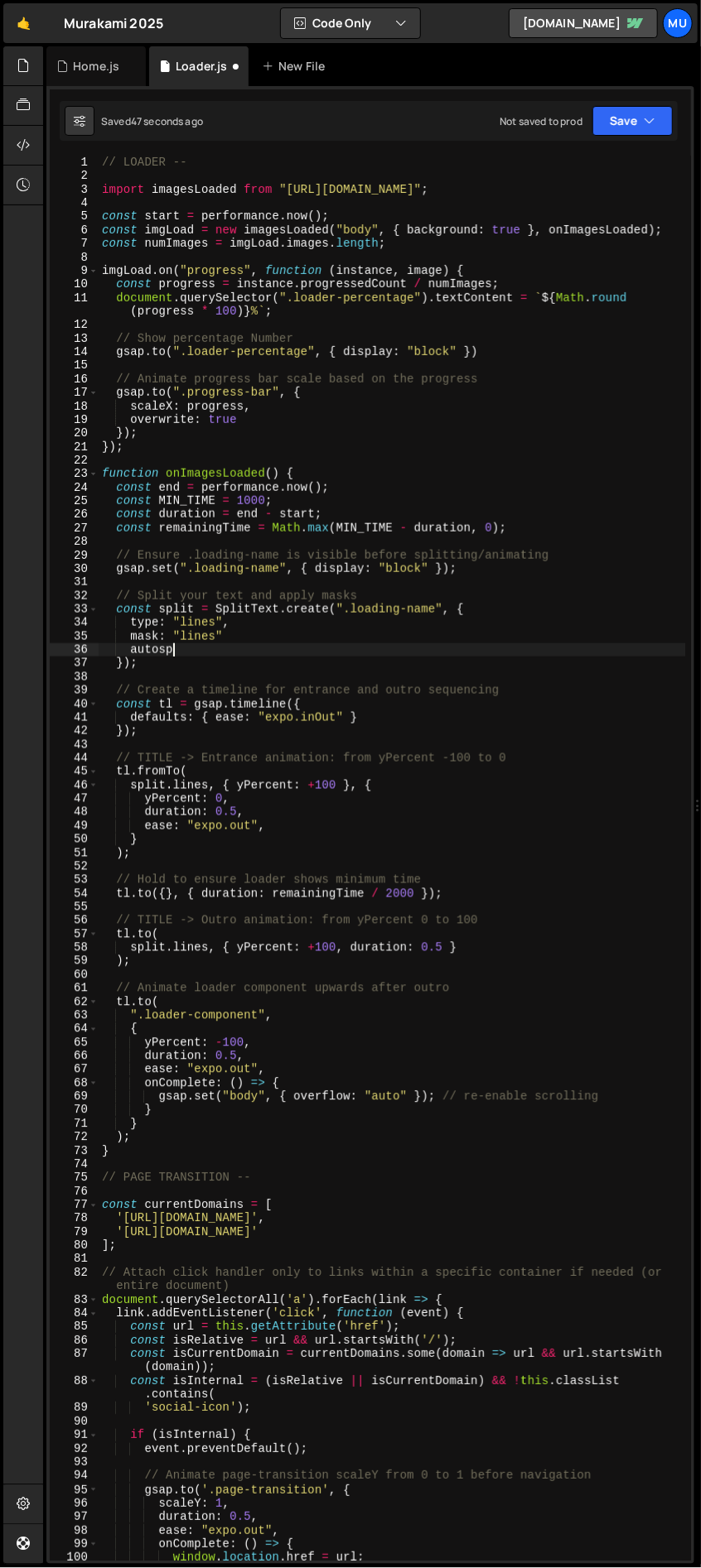
scroll to position [0, 3]
type textarea "autosp"
click at [159, 648] on div "// LOADER -- import imagesLoaded from "https://cdn.skypack.dev/imagesloaded" ; …" at bounding box center [392, 871] width 587 height 1432
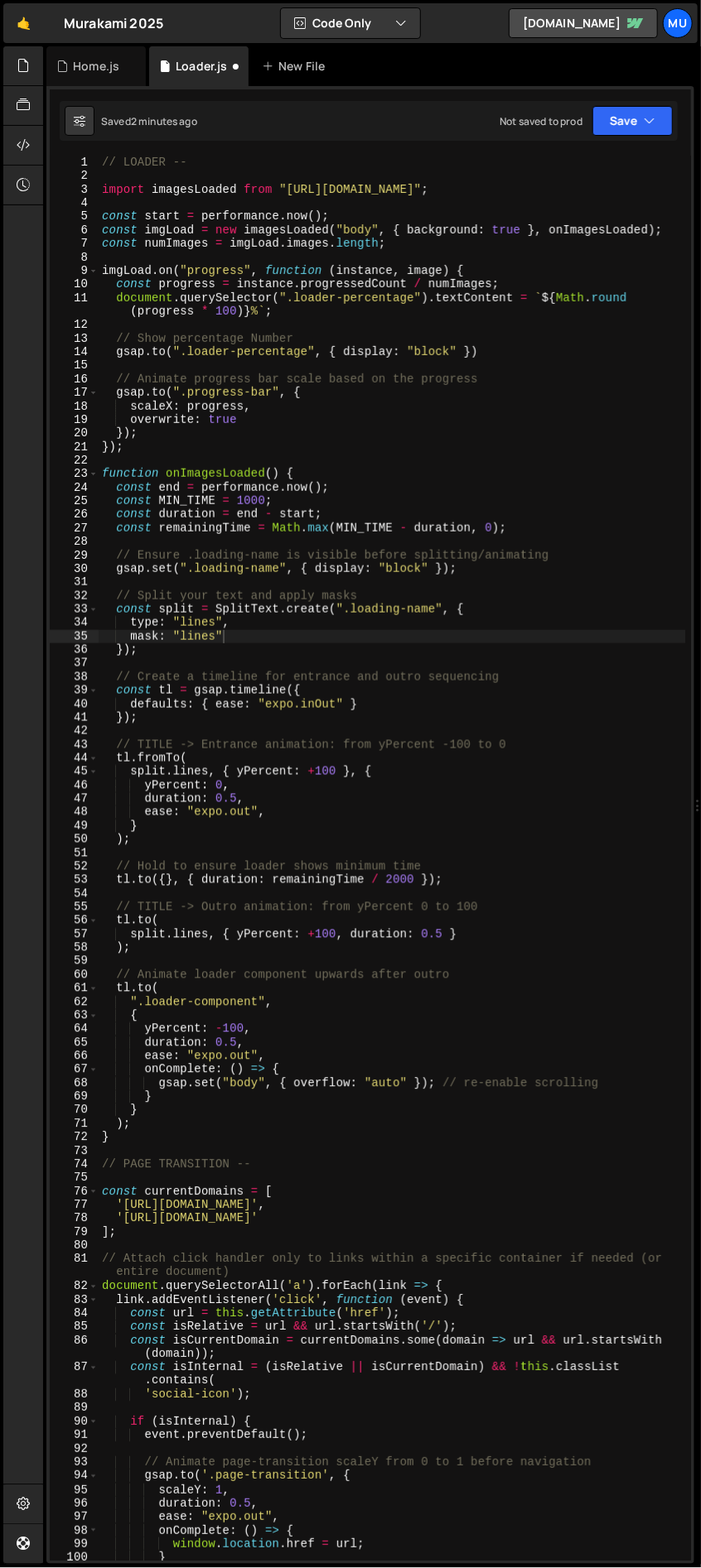
click at [337, 910] on div "// LOADER -- import imagesLoaded from "https://cdn.skypack.dev/imagesloaded" ; …" at bounding box center [392, 871] width 587 height 1432
click at [275, 813] on div "// LOADER -- import imagesLoaded from "https://cdn.skypack.dev/imagesloaded" ; …" at bounding box center [392, 871] width 587 height 1432
click at [259, 635] on div "// LOADER -- import imagesLoaded from "https://cdn.skypack.dev/imagesloaded" ; …" at bounding box center [392, 871] width 587 height 1432
type textarea "mask: "lines""
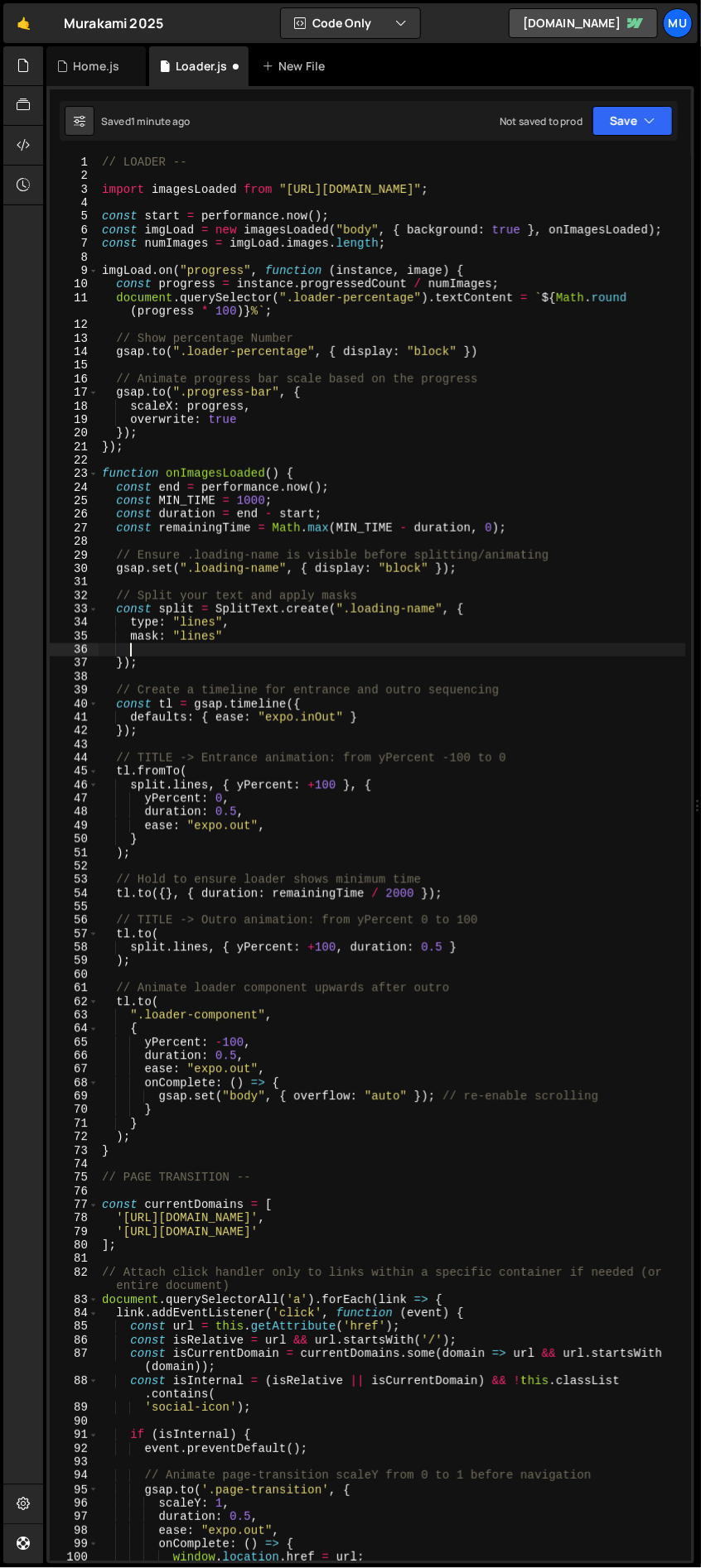
paste textarea "wordsClass: "word","
type textarea "wordsClass: "word","
click at [299, 649] on div "// LOADER -- import imagesLoaded from "https://cdn.skypack.dev/imagesloaded" ; …" at bounding box center [392, 871] width 587 height 1432
paste textarea "wordsClass: "word","
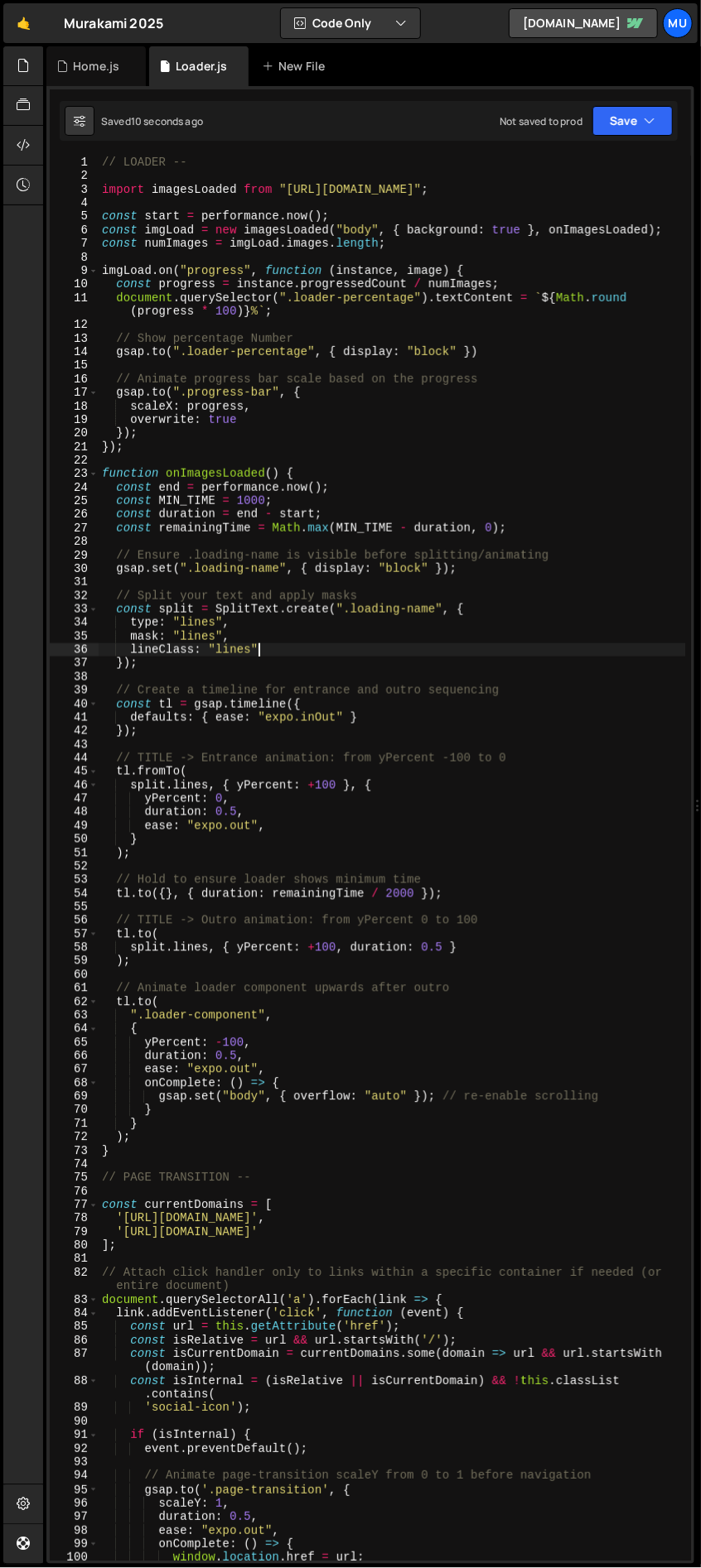
click at [247, 651] on div "// LOADER -- import imagesLoaded from "https://cdn.skypack.dev/imagesloaded" ; …" at bounding box center [392, 871] width 587 height 1432
click at [159, 648] on div "// LOADER -- import imagesLoaded from "https://cdn.skypack.dev/imagesloaded" ; …" at bounding box center [392, 871] width 587 height 1432
drag, startPoint x: 235, startPoint y: 636, endPoint x: 62, endPoint y: 638, distance: 173.0
click at [62, 638] on div "linesClass: "line" 1 2 3 4 5 6 7 8 9 10 11 12 13 14 15 16 17 18 19 20 21 22 23 …" at bounding box center [370, 858] width 641 height 1405
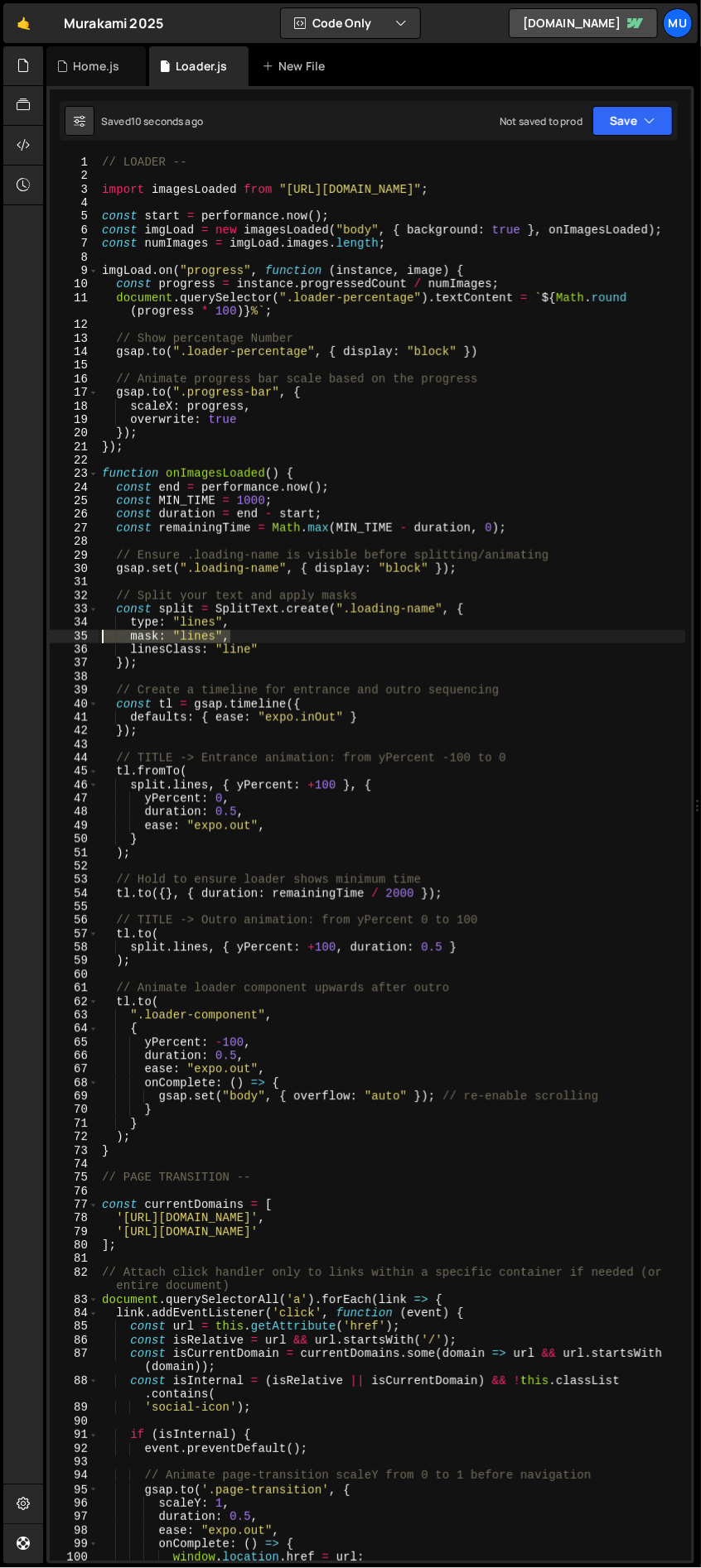
type textarea "mask: "lines","
click at [181, 635] on div "// LOADER -- import imagesLoaded from "https://cdn.skypack.dev/imagesloaded" ; …" at bounding box center [392, 871] width 587 height 1432
paste textarea "mask: "lines","
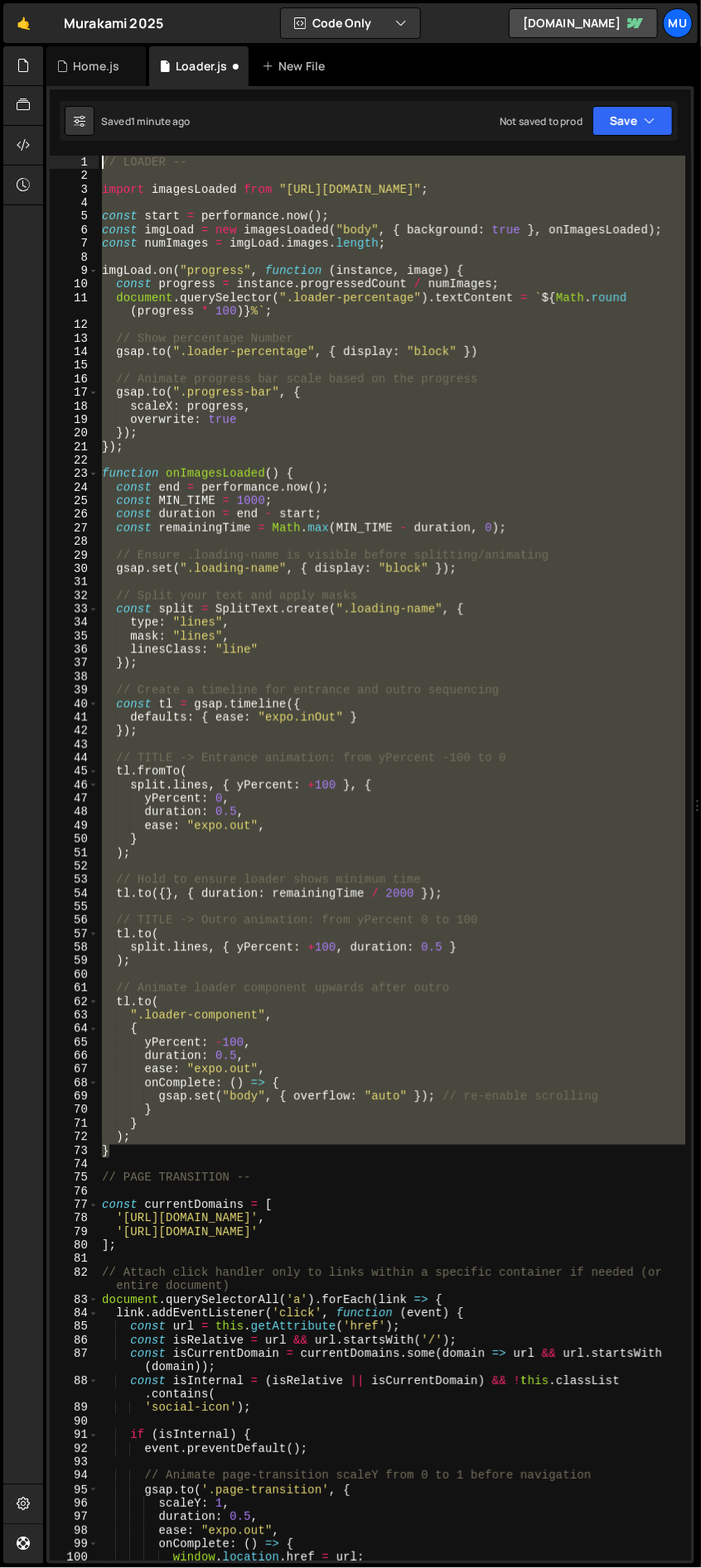
drag, startPoint x: 150, startPoint y: 1153, endPoint x: 62, endPoint y: 164, distance: 992.9
click at [62, 164] on div "mask: "lines", 1 2 3 4 5 6 7 8 9 10 11 12 13 14 15 16 17 18 19 20 21 22 23 24 2…" at bounding box center [370, 858] width 641 height 1405
click at [271, 646] on div "// LOADER -- import imagesLoaded from "https://cdn.skypack.dev/imagesloaded" ; …" at bounding box center [392, 858] width 586 height 1405
type textarea "linesClass: "line""
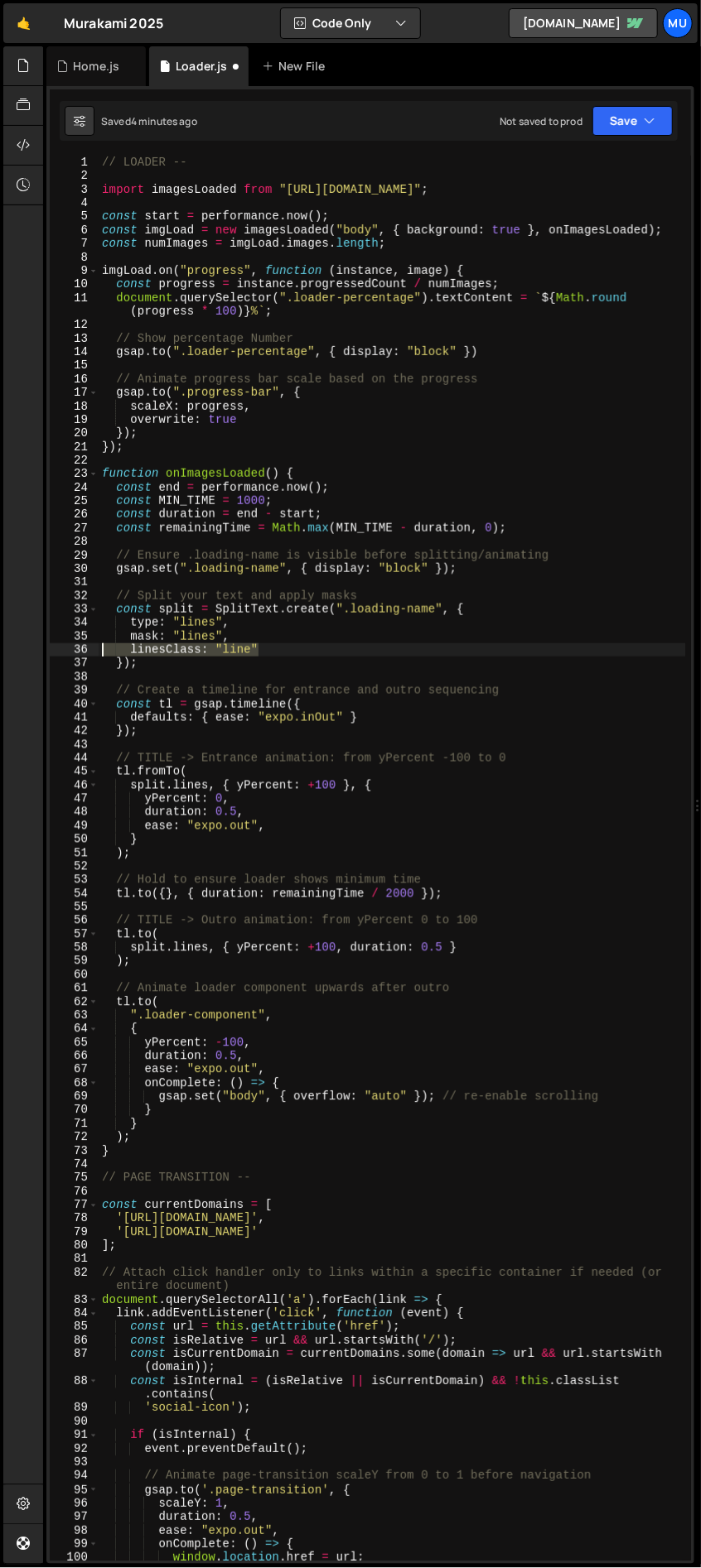
drag, startPoint x: 274, startPoint y: 649, endPoint x: 180, endPoint y: 667, distance: 95.7
click at [30, 648] on div "Hold on a sec... Are you certain you wish to leave this page? Any changes you'v…" at bounding box center [350, 784] width 701 height 1568
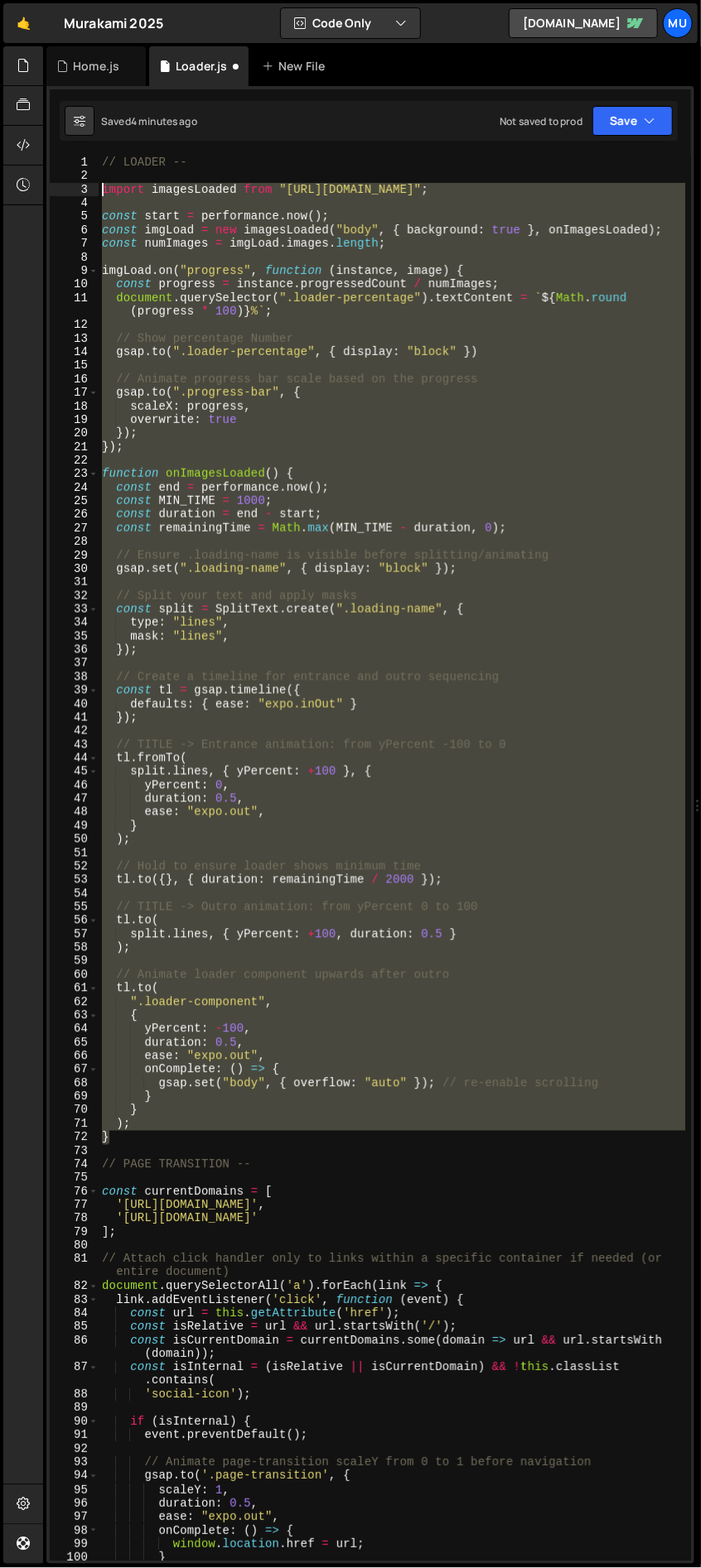
drag, startPoint x: 128, startPoint y: 1133, endPoint x: 58, endPoint y: 187, distance: 948.6
click at [58, 187] on div "mask: "lines", 1 2 3 4 5 6 7 8 9 10 11 12 13 14 15 16 17 18 19 20 21 22 23 24 2…" at bounding box center [370, 858] width 641 height 1405
click at [244, 1072] on div "// LOADER -- import imagesLoaded from "https://cdn.skypack.dev/imagesloaded" ; …" at bounding box center [392, 858] width 586 height 1405
drag, startPoint x: 169, startPoint y: 1137, endPoint x: 84, endPoint y: 193, distance: 947.8
click at [84, 193] on div "onComplete: () => { 1 2 3 4 5 6 7 8 9 10 11 12 13 14 15 16 17 18 19 20 21 22 23…" at bounding box center [370, 858] width 641 height 1405
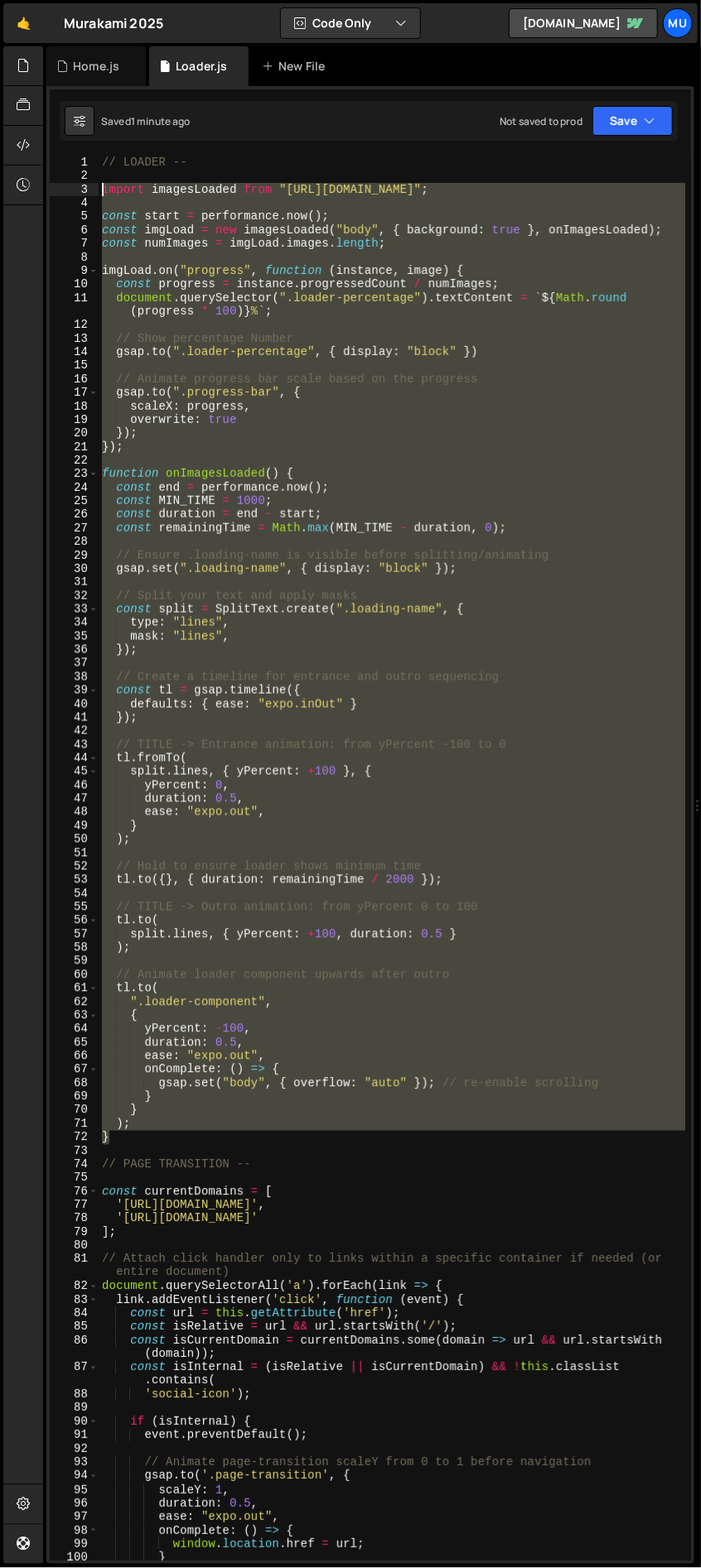
type textarea "import imagesLoaded from "https://cdn.skypack.dev/imagesloaded";"
paste textarea
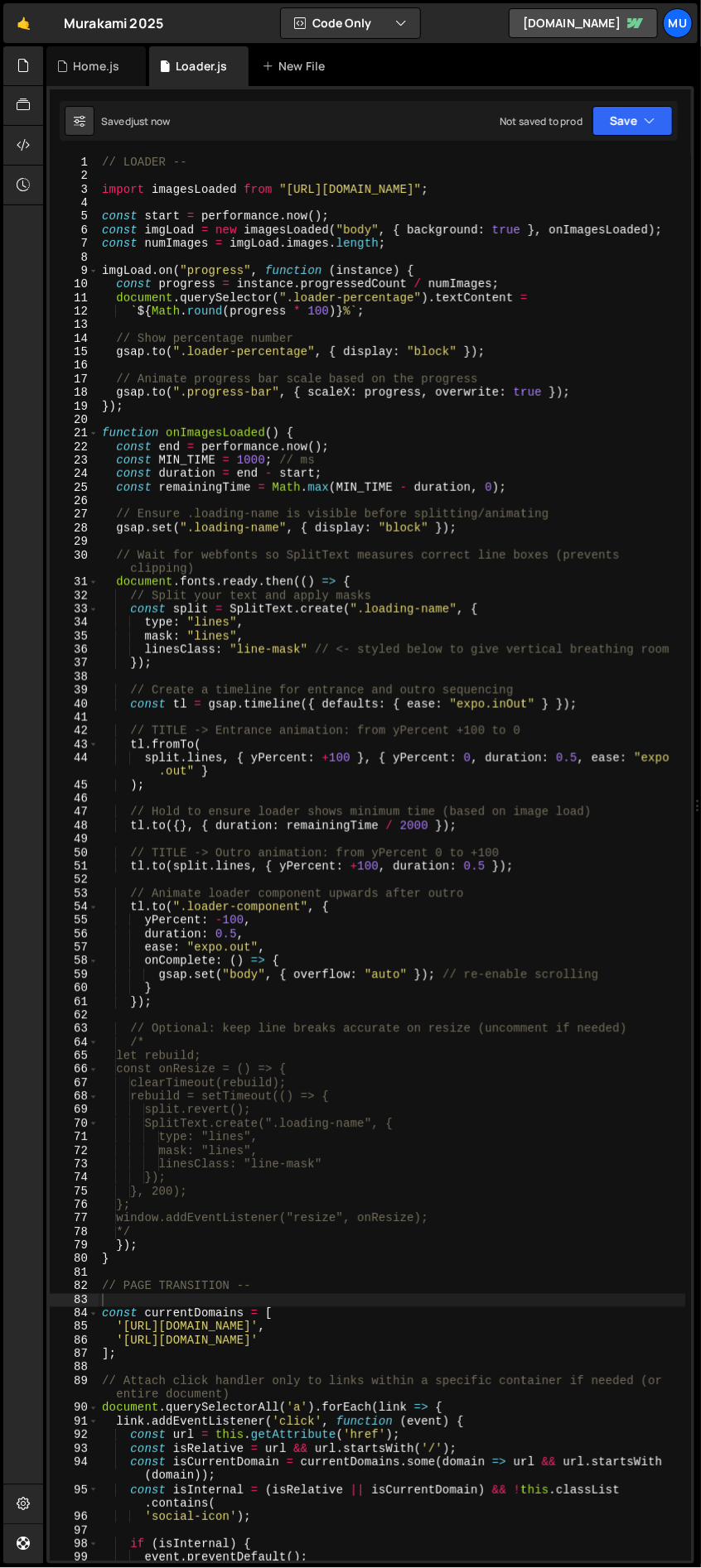
click at [437, 719] on div "// LOADER -- import imagesLoaded from "https://cdn.skypack.dev/imagesloaded" ; …" at bounding box center [392, 871] width 587 height 1432
click at [215, 719] on div "// LOADER -- import imagesLoaded from "https://cdn.skypack.dev/imagesloaded" ; …" at bounding box center [392, 871] width 587 height 1432
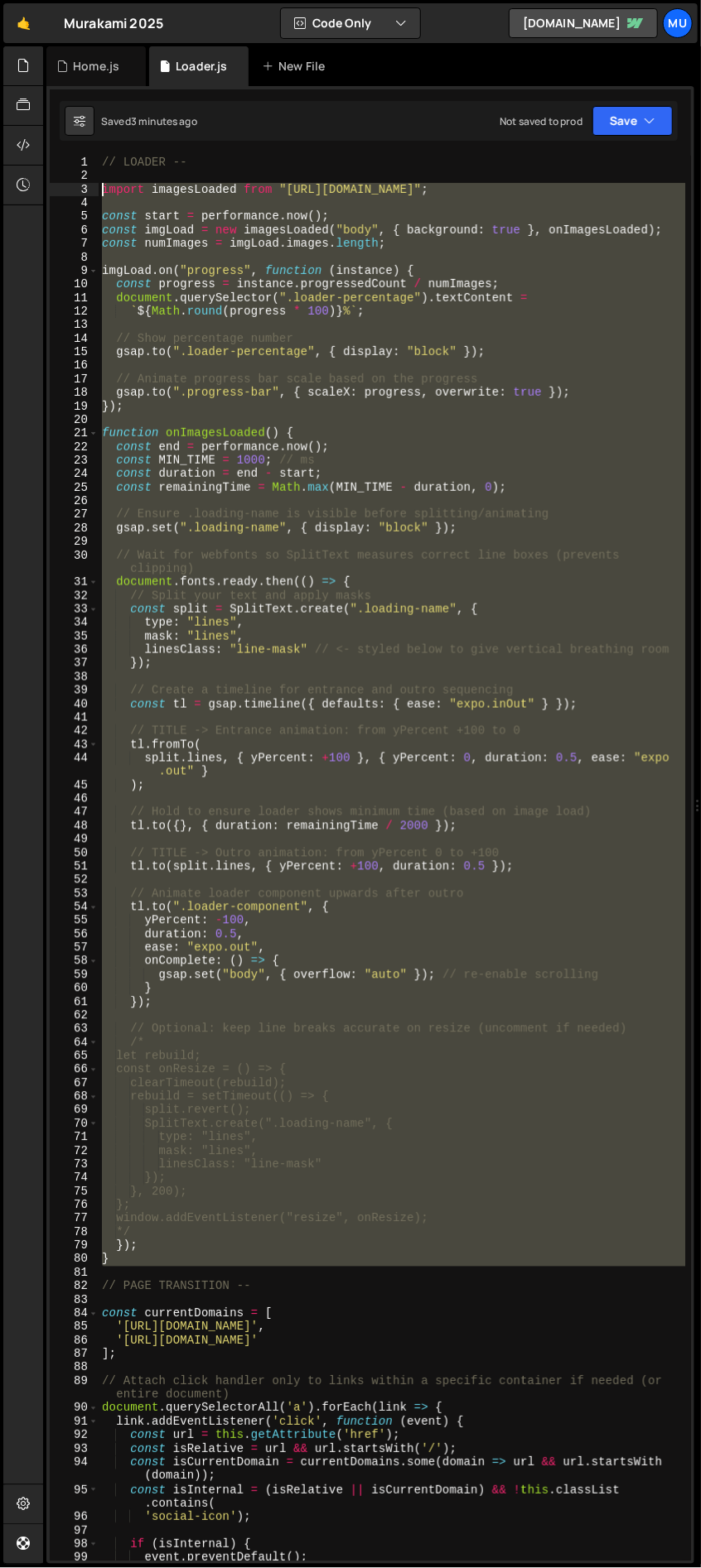
drag, startPoint x: 155, startPoint y: 1267, endPoint x: 74, endPoint y: 192, distance: 1078.0
click at [74, 192] on div "1 2 3 4 5 6 7 8 9 10 11 12 13 14 15 16 17 18 19 20 21 22 23 24 25 26 27 28 29 3…" at bounding box center [370, 858] width 641 height 1405
type textarea "import imagesLoaded from "https://cdn.skypack.dev/imagesloaded";"
paste textarea
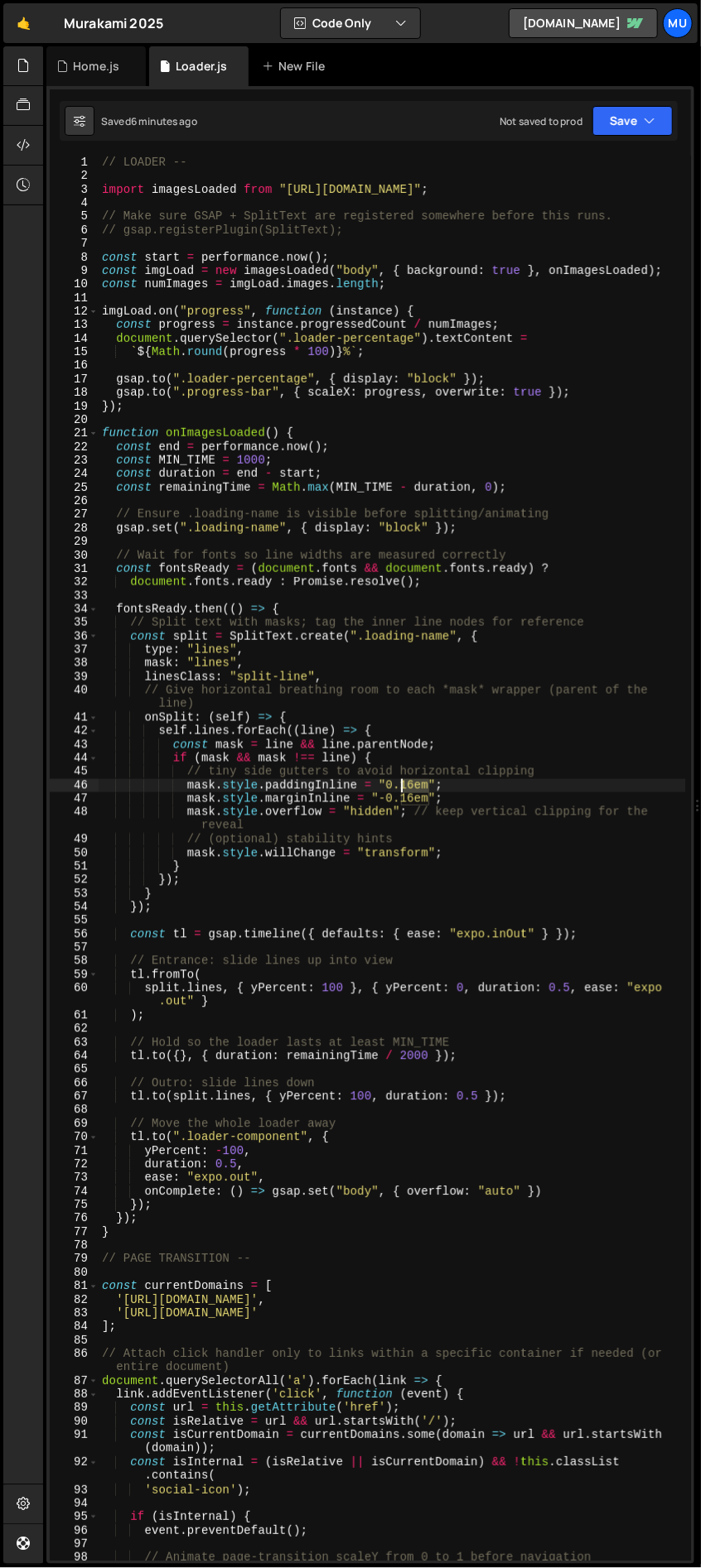
drag, startPoint x: 427, startPoint y: 785, endPoint x: 400, endPoint y: 782, distance: 27.2
click at [400, 782] on div "// LOADER -- import imagesLoaded from "https://cdn.skypack.dev/imagesloaded" ; …" at bounding box center [392, 871] width 587 height 1432
drag, startPoint x: 426, startPoint y: 800, endPoint x: 403, endPoint y: 799, distance: 23.0
click at [403, 799] on div "// LOADER -- import imagesLoaded from "https://cdn.skypack.dev/imagesloaded" ; …" at bounding box center [392, 871] width 587 height 1432
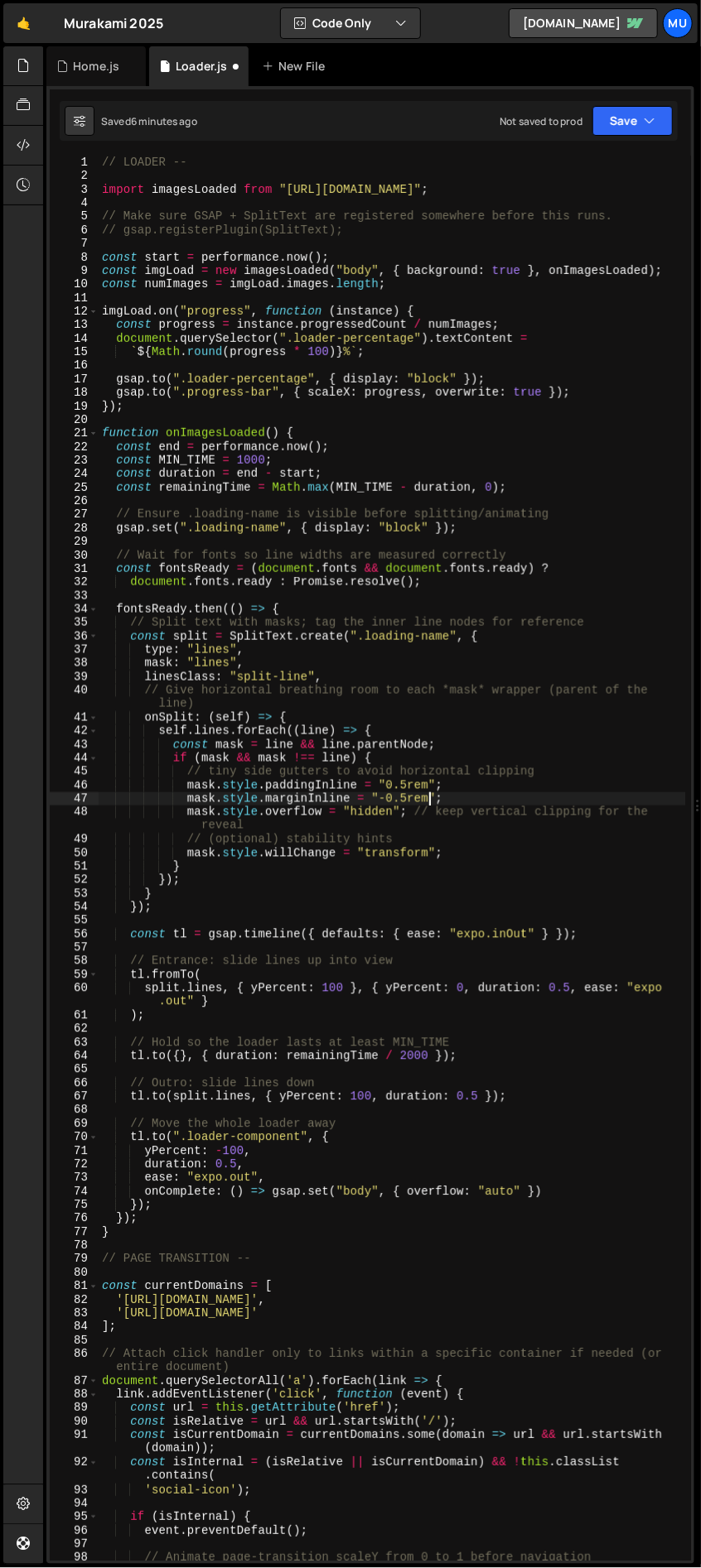
click at [359, 855] on div "// LOADER -- import imagesLoaded from "https://cdn.skypack.dev/imagesloaded" ; …" at bounding box center [392, 871] width 587 height 1432
click at [365, 813] on div "// LOADER -- import imagesLoaded from "https://cdn.skypack.dev/imagesloaded" ; …" at bounding box center [392, 871] width 587 height 1432
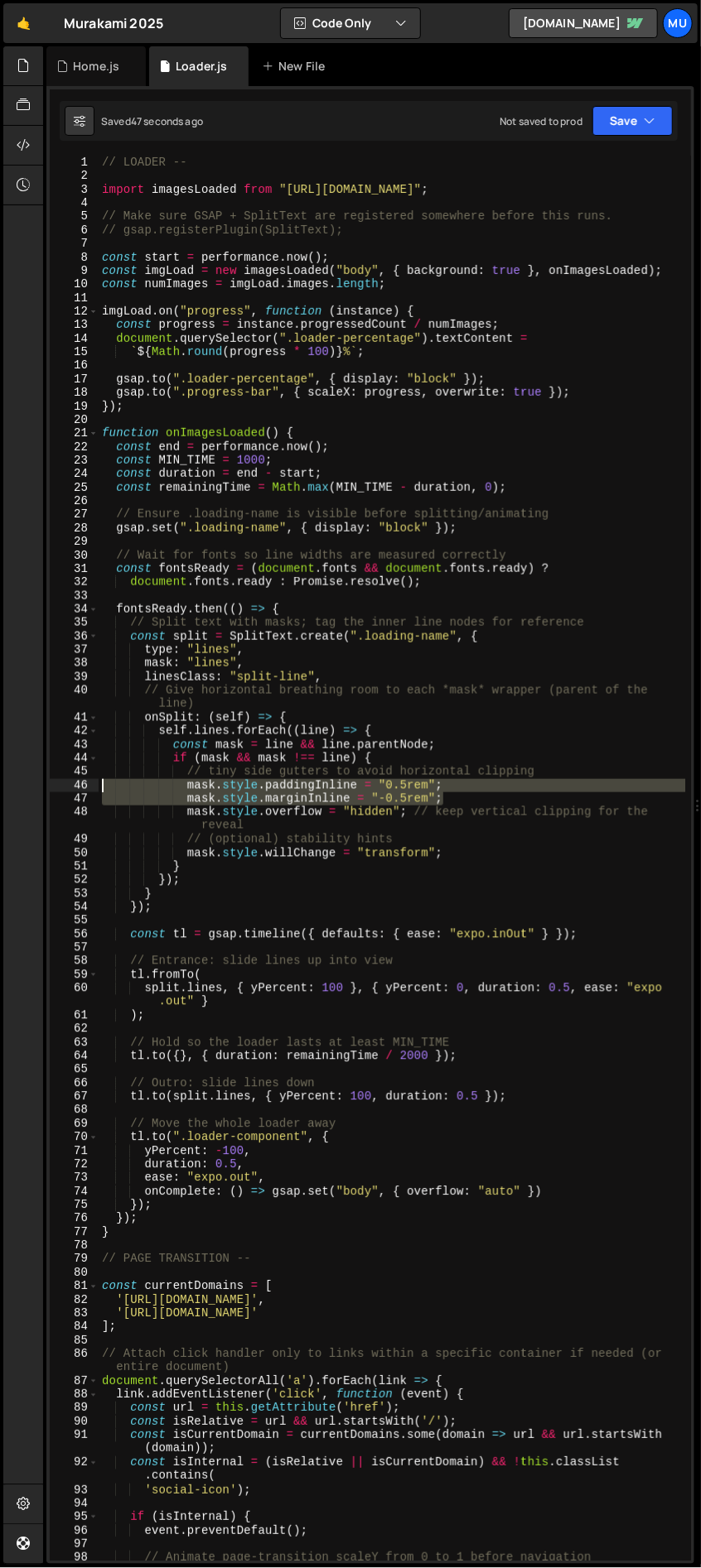
drag, startPoint x: 400, startPoint y: 799, endPoint x: 48, endPoint y: 779, distance: 352.6
click at [48, 779] on div "mask.style.overflow = "hidden"; // keep vertical clipping for the reveal 1 2 3 …" at bounding box center [370, 825] width 648 height 1478
type textarea "mask.style.paddingInline = "0.5rem"; mask.style.marginInline = "-0.5rem";"
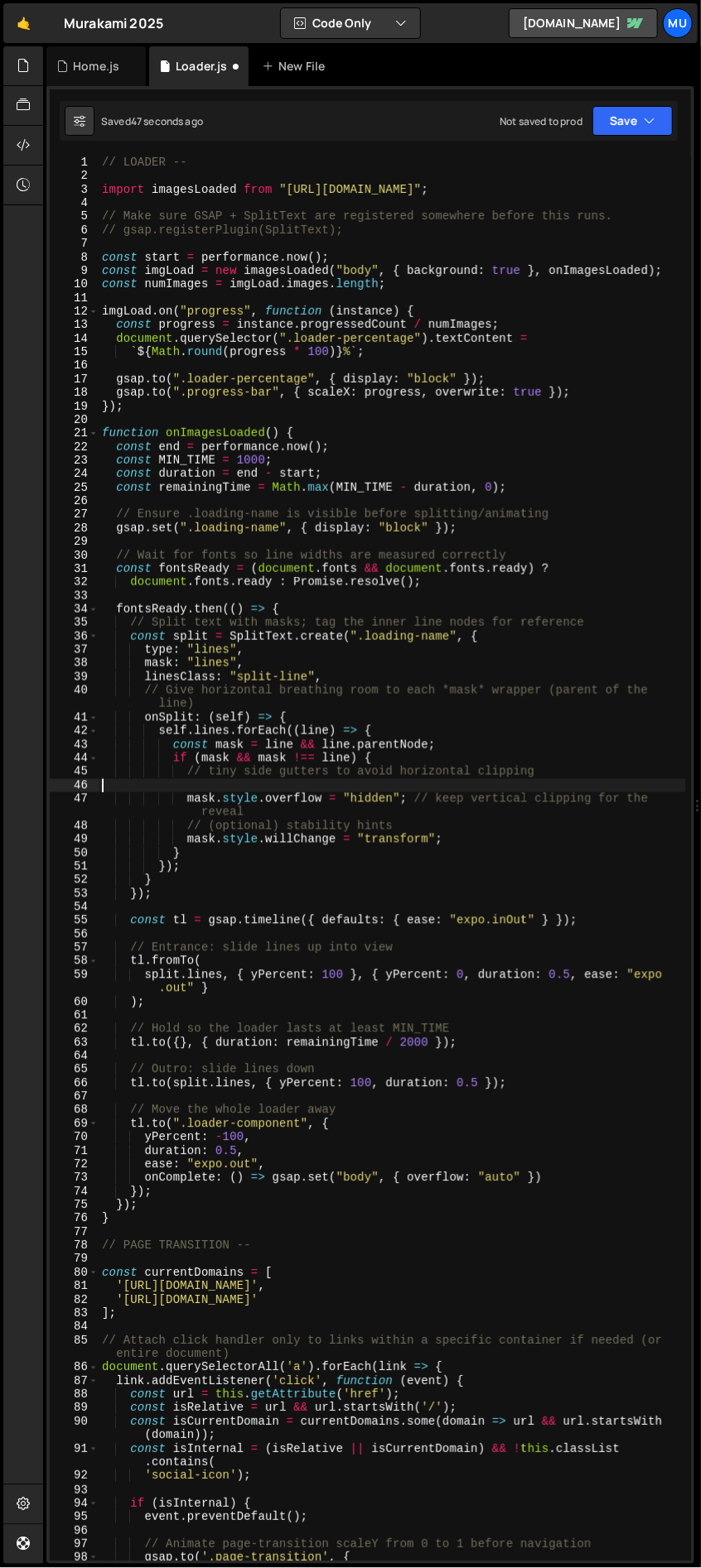
scroll to position [0, 0]
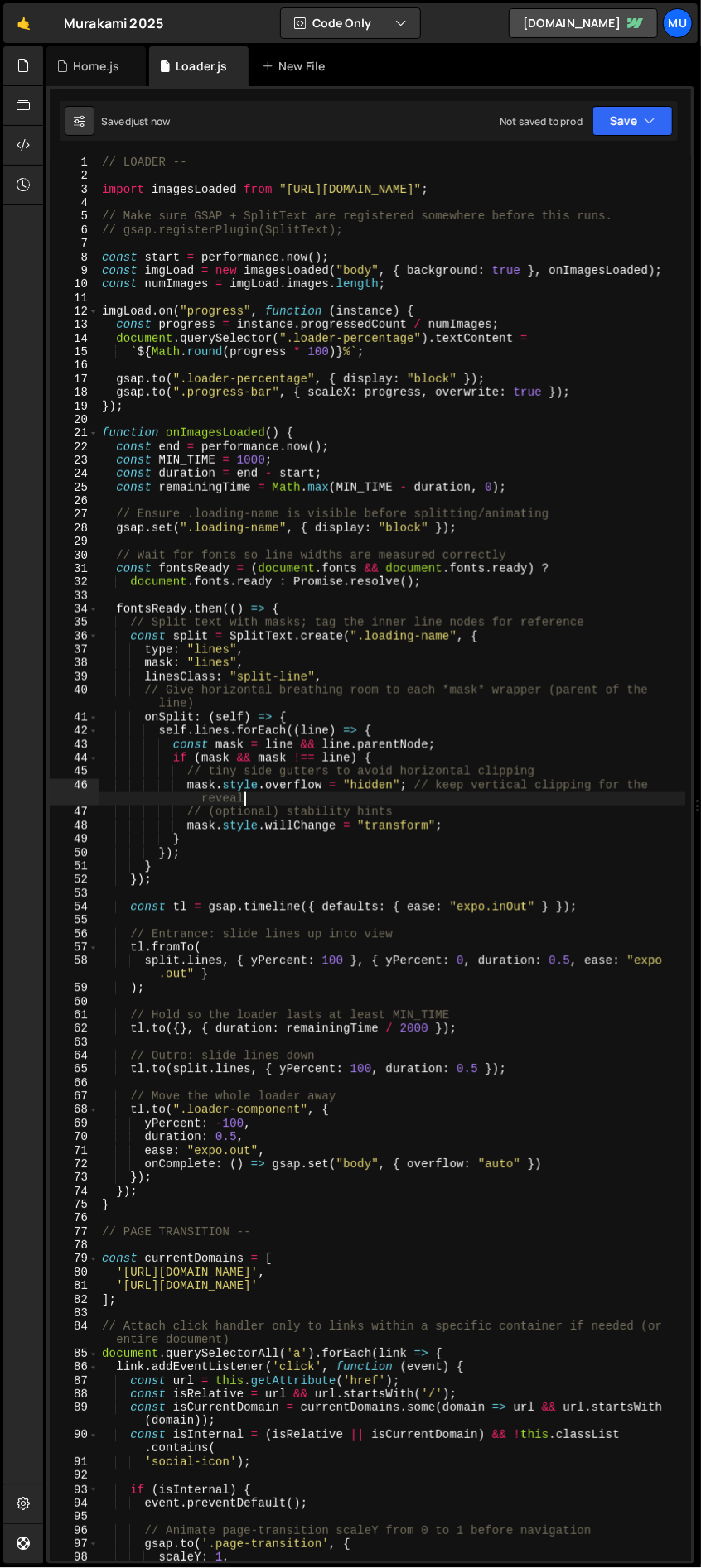
drag, startPoint x: 367, startPoint y: 800, endPoint x: 372, endPoint y: 818, distance: 18.7
click at [367, 800] on div "// LOADER -- import imagesLoaded from "https://cdn.skypack.dev/imagesloaded" ; …" at bounding box center [392, 871] width 587 height 1432
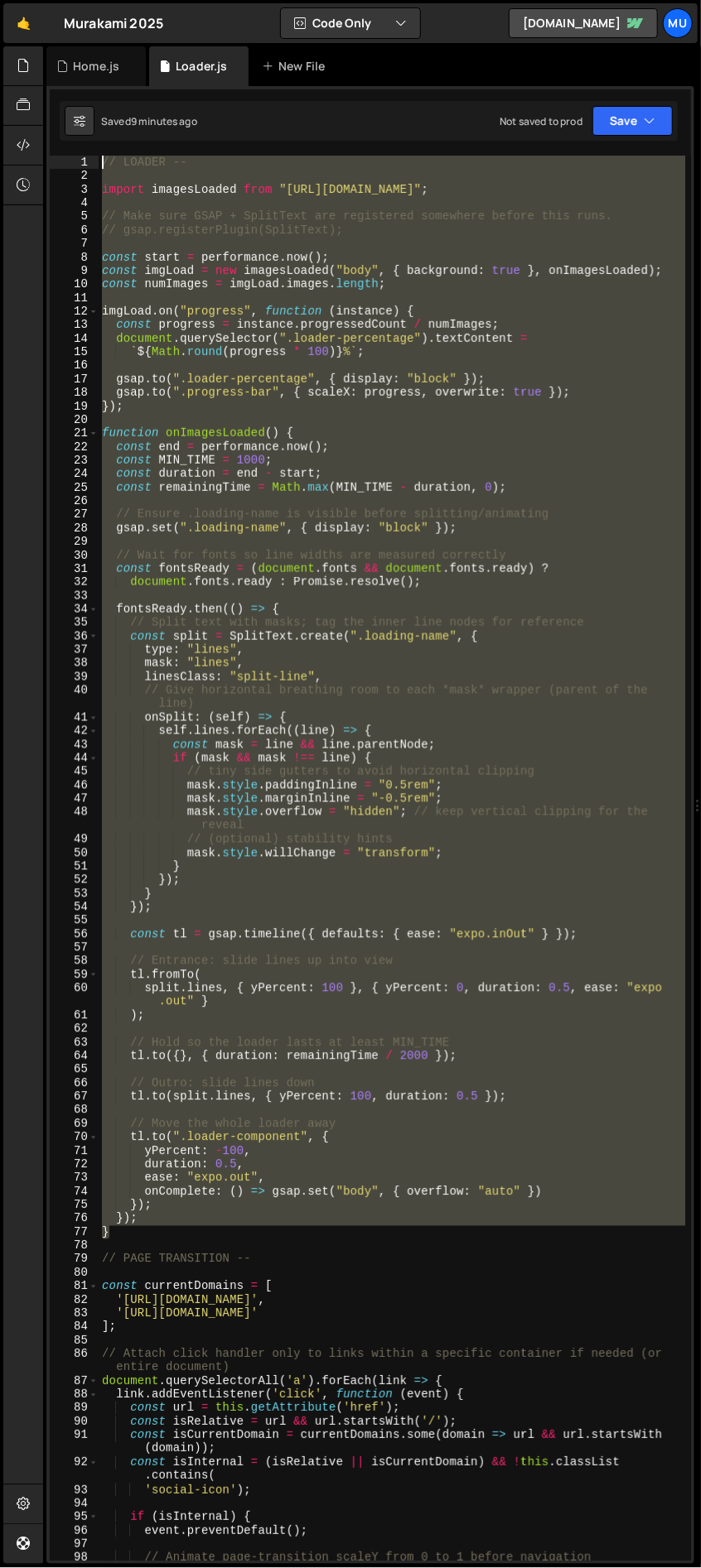
drag, startPoint x: 144, startPoint y: 1228, endPoint x: 55, endPoint y: 137, distance: 1094.6
click at [55, 137] on div "mask.style.marginInline = "-0.5rem"; 1 2 3 4 5 6 7 8 9 10 11 12 13 14 15 16 17 …" at bounding box center [370, 825] width 648 height 1478
click at [266, 1126] on div "// LOADER -- import imagesLoaded from "https://cdn.skypack.dev/imagesloaded" ; …" at bounding box center [392, 858] width 586 height 1405
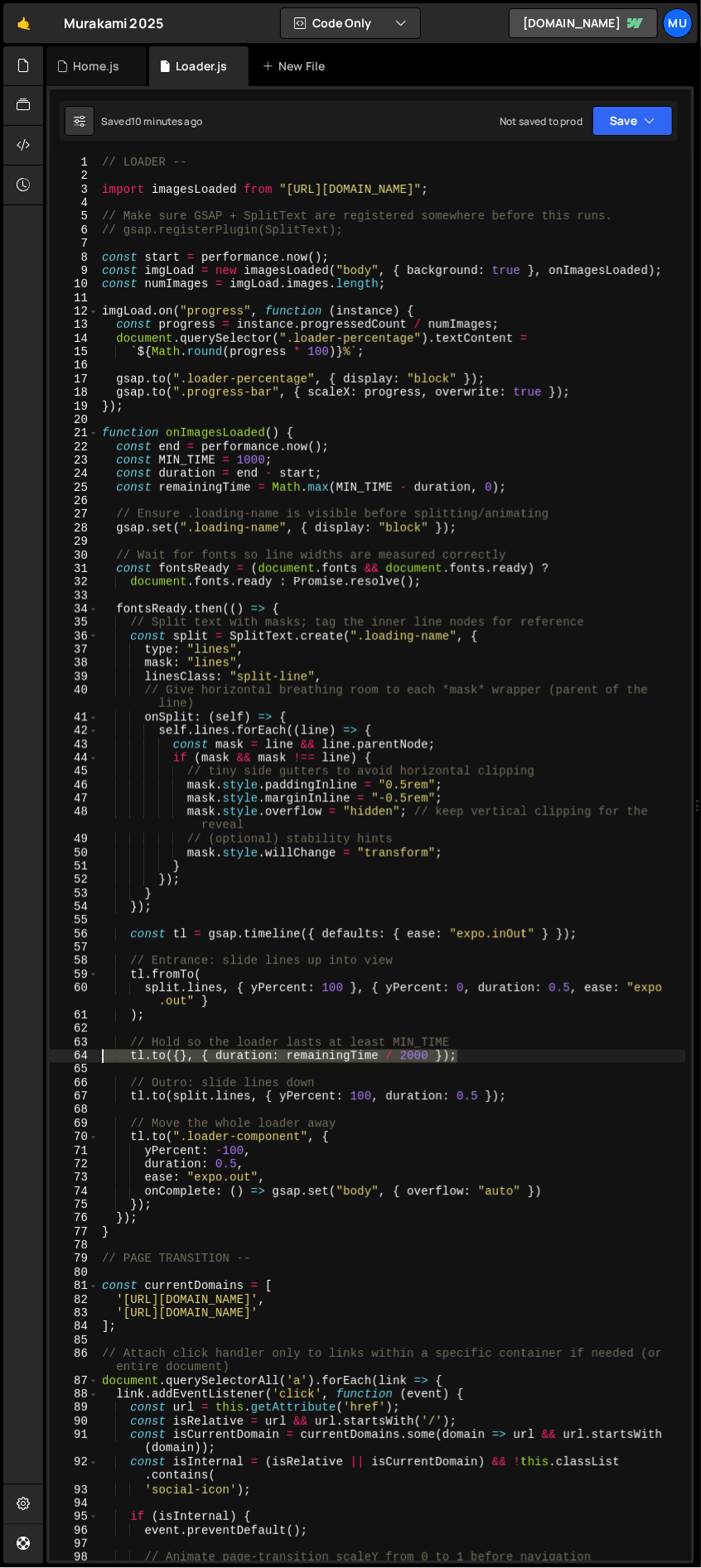
drag, startPoint x: 495, startPoint y: 1059, endPoint x: 95, endPoint y: 1051, distance: 400.1
click at [95, 1051] on div "// Move the whole loader away 1 2 3 4 5 6 7 8 9 10 11 12 13 14 15 16 17 18 19 2…" at bounding box center [370, 858] width 641 height 1405
click at [373, 1050] on div "// LOADER -- import imagesLoaded from "https://cdn.skypack.dev/imagesloaded" ; …" at bounding box center [392, 858] width 586 height 1405
click at [391, 1055] on div "// LOADER -- import imagesLoaded from "https://cdn.skypack.dev/imagesloaded" ; …" at bounding box center [392, 871] width 587 height 1432
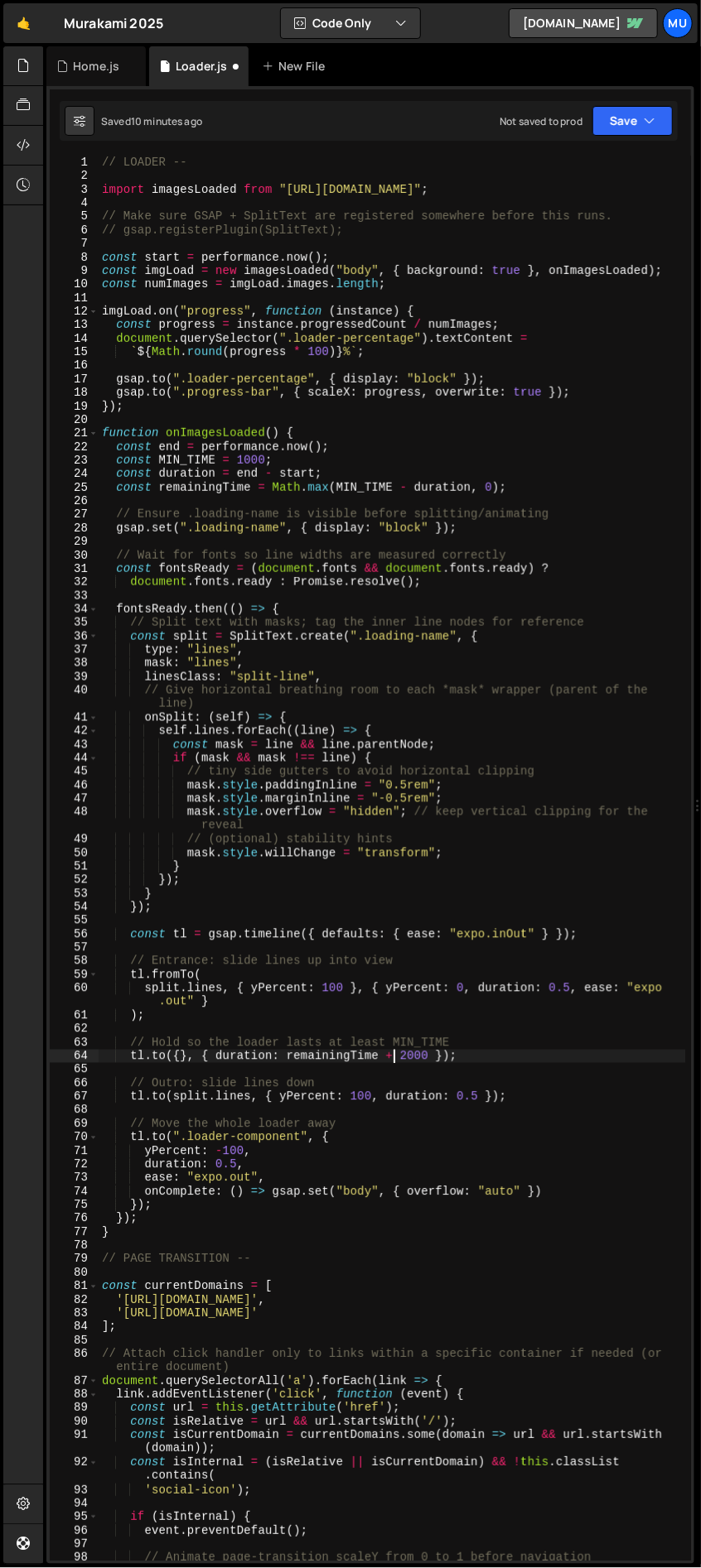
click at [420, 1058] on div "// LOADER -- import imagesLoaded from "https://cdn.skypack.dev/imagesloaded" ; …" at bounding box center [392, 871] width 587 height 1432
type textarea "tl.to({}, { duration: remainingTime + 10 });"
drag, startPoint x: 409, startPoint y: 1067, endPoint x: 419, endPoint y: 1069, distance: 10.2
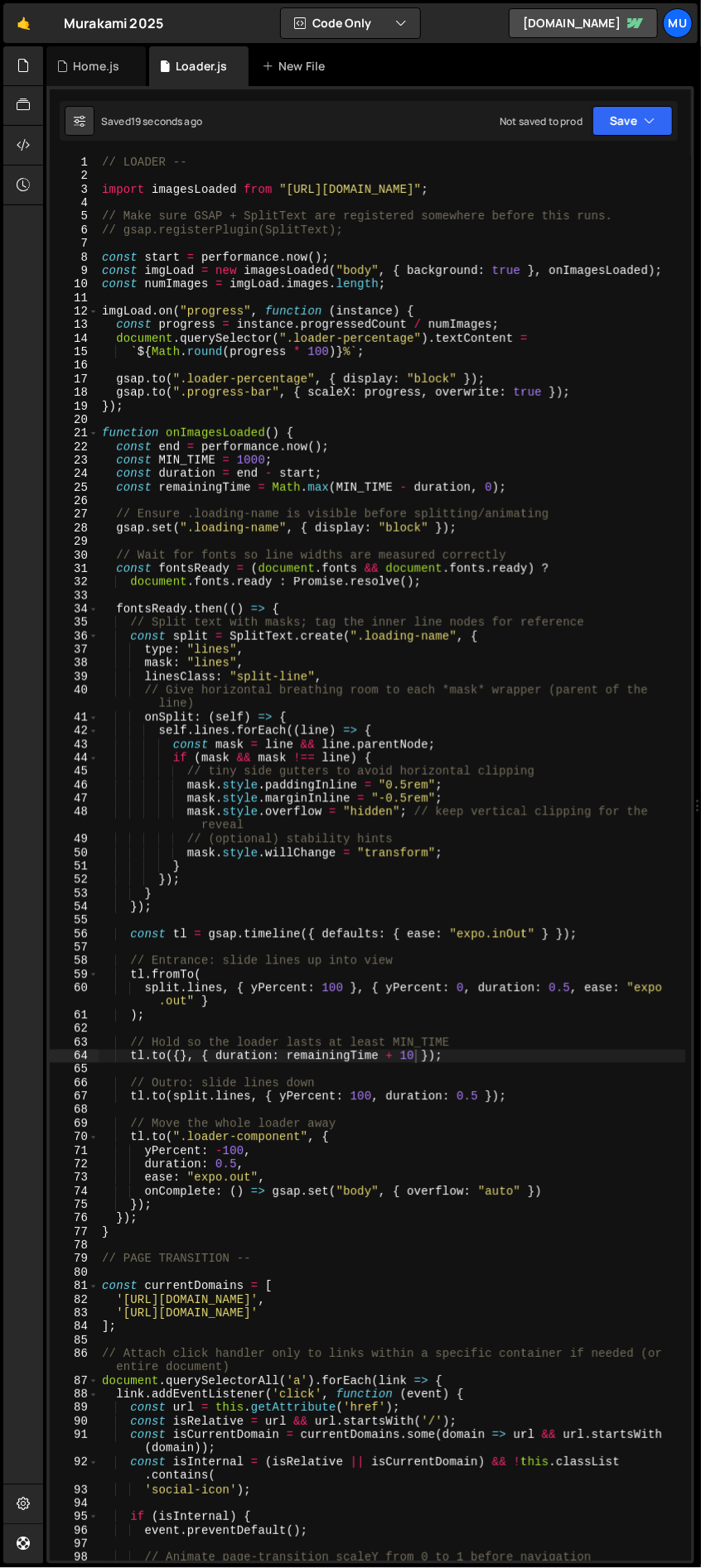
click at [409, 1067] on div "// LOADER -- import imagesLoaded from "https://cdn.skypack.dev/imagesloaded" ; …" at bounding box center [392, 871] width 587 height 1432
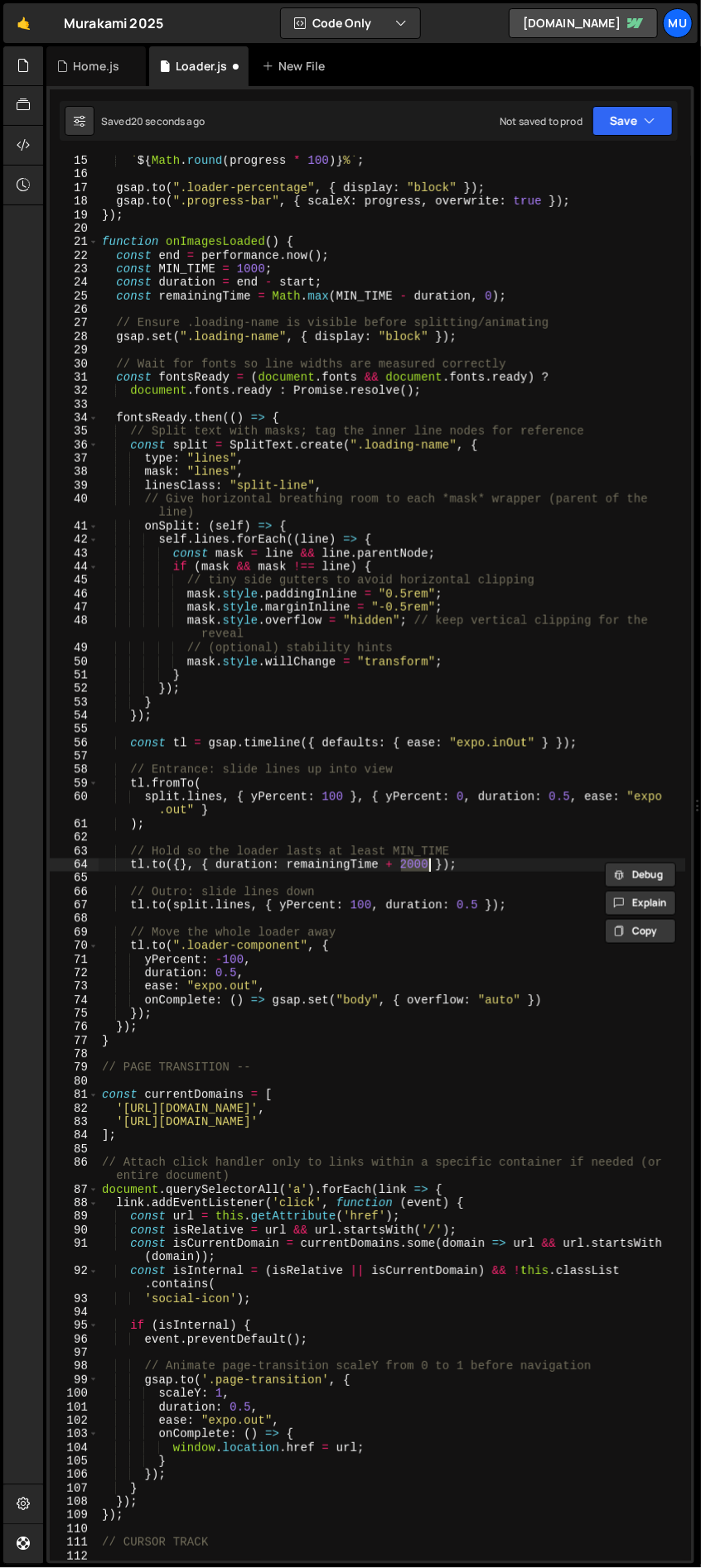
scroll to position [191, 0]
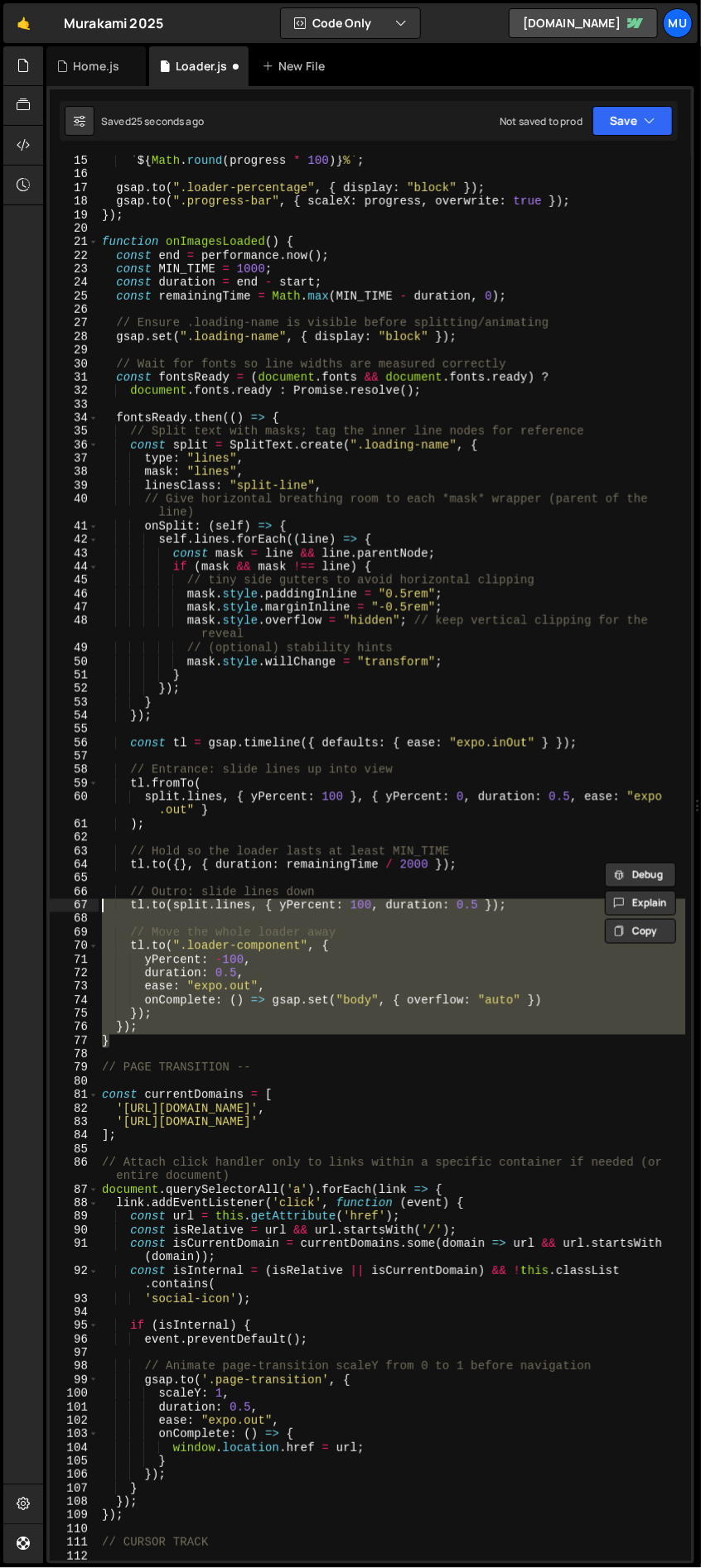
drag, startPoint x: 186, startPoint y: 1035, endPoint x: 95, endPoint y: 859, distance: 198.1
click at [95, 859] on div "tl.to({}, { duration: remainingTime / 2000 }); 15 16 17 18 19 20 21 22 23 24 25…" at bounding box center [370, 858] width 641 height 1405
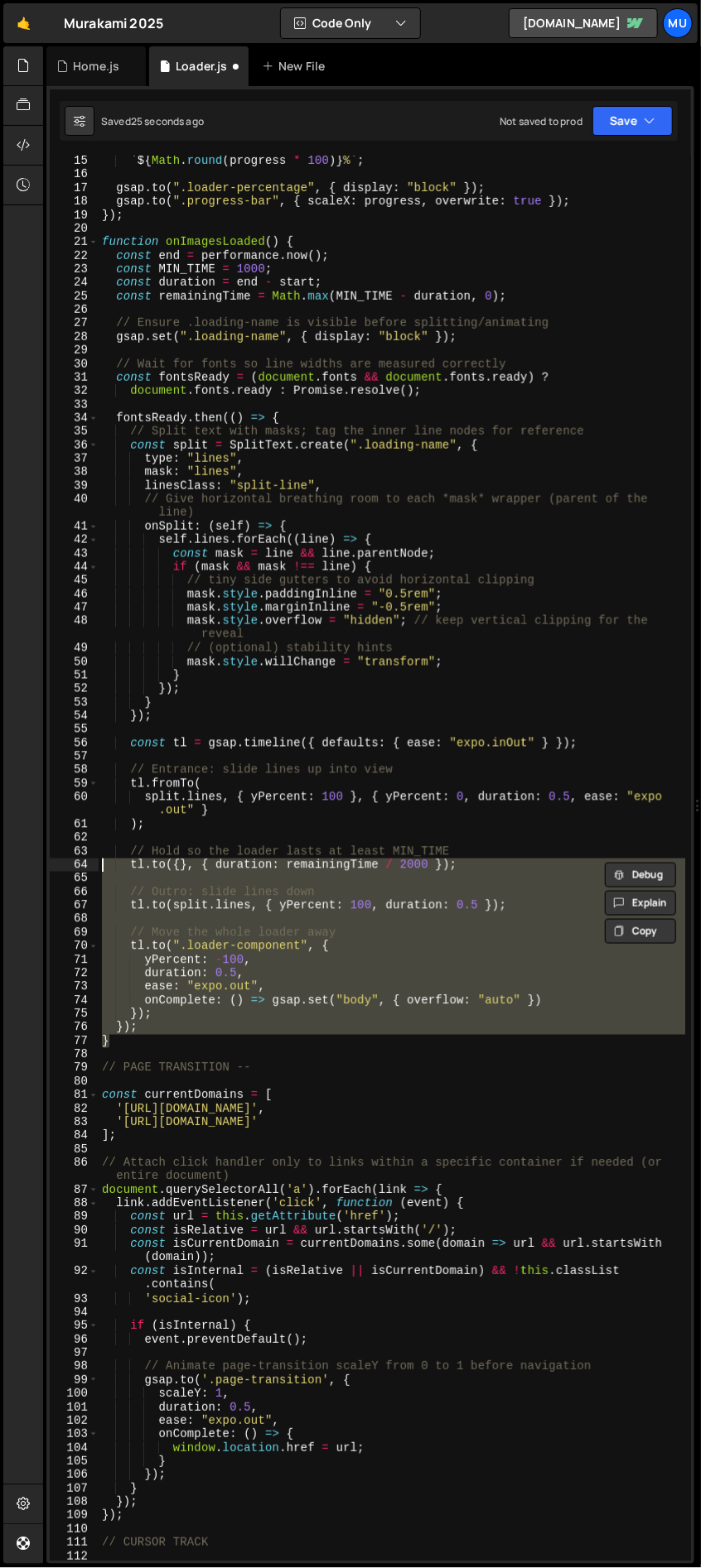
click at [170, 848] on div "` ${ Math . round ( progress * 100 ) } % ` ; gsap . to ( ".loader-percentage" ,…" at bounding box center [392, 870] width 587 height 1432
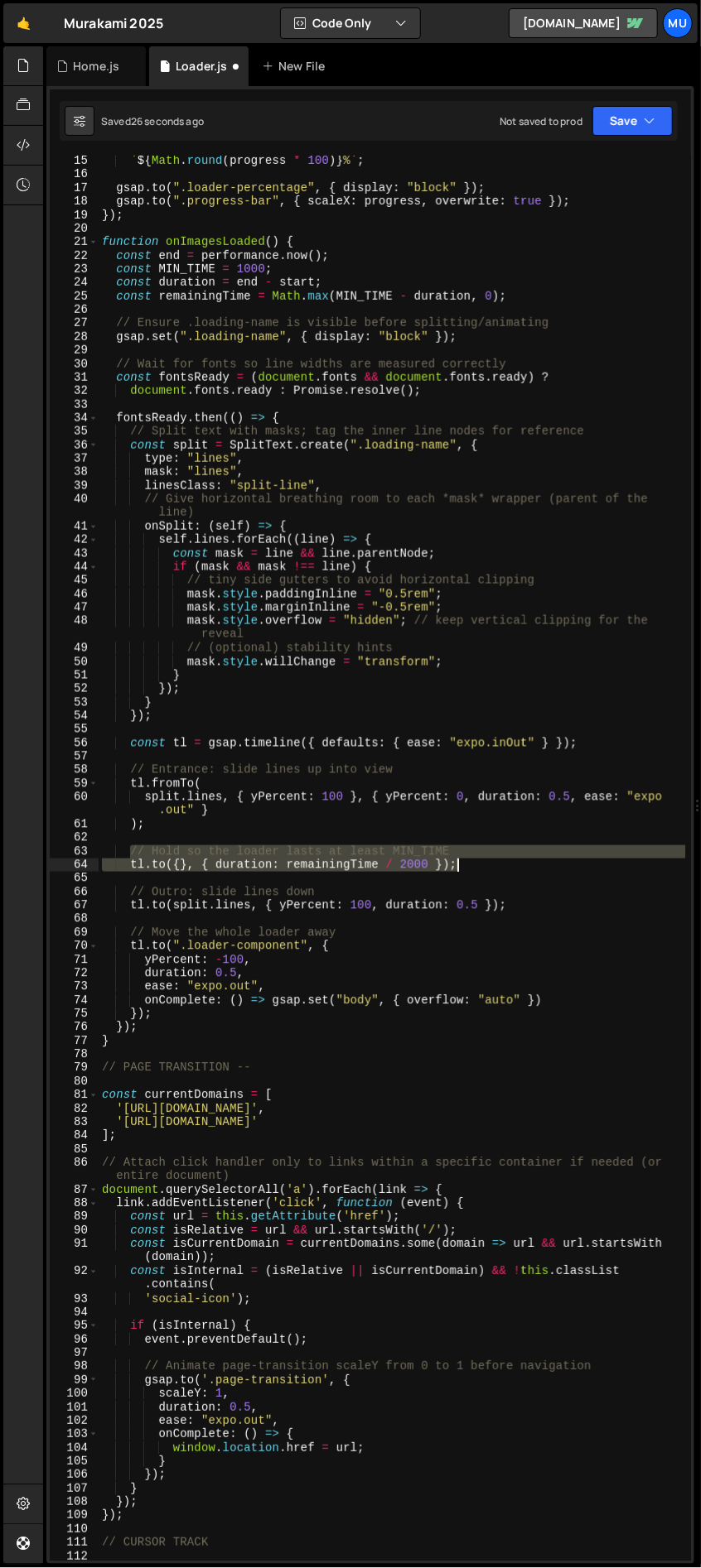
drag, startPoint x: 127, startPoint y: 849, endPoint x: 521, endPoint y: 867, distance: 394.4
click at [521, 867] on div "` ${ Math . round ( progress * 100 ) } % ` ; gsap . to ( ".loader-percentage" ,…" at bounding box center [392, 870] width 587 height 1432
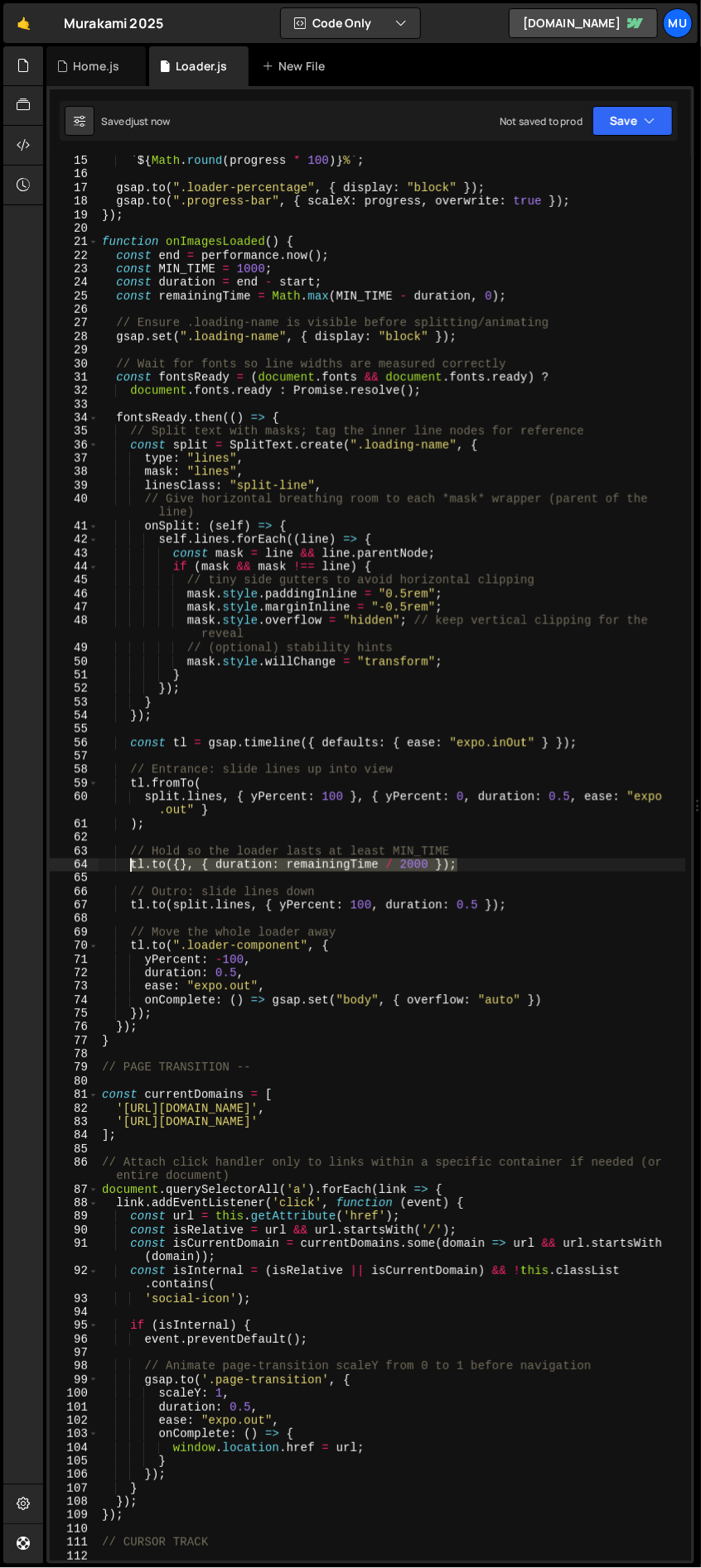
drag, startPoint x: 467, startPoint y: 860, endPoint x: 128, endPoint y: 865, distance: 339.0
click at [128, 865] on div "` ${ Math . round ( progress * 100 ) } % ` ; gsap . to ( ".loader-percentage" ,…" at bounding box center [392, 870] width 587 height 1432
paste textarea "InSeconds + 4"
click at [299, 866] on div "` ${ Math . round ( progress * 100 ) } % ` ; gsap . to ( ".loader-percentage" ,…" at bounding box center [392, 870] width 587 height 1432
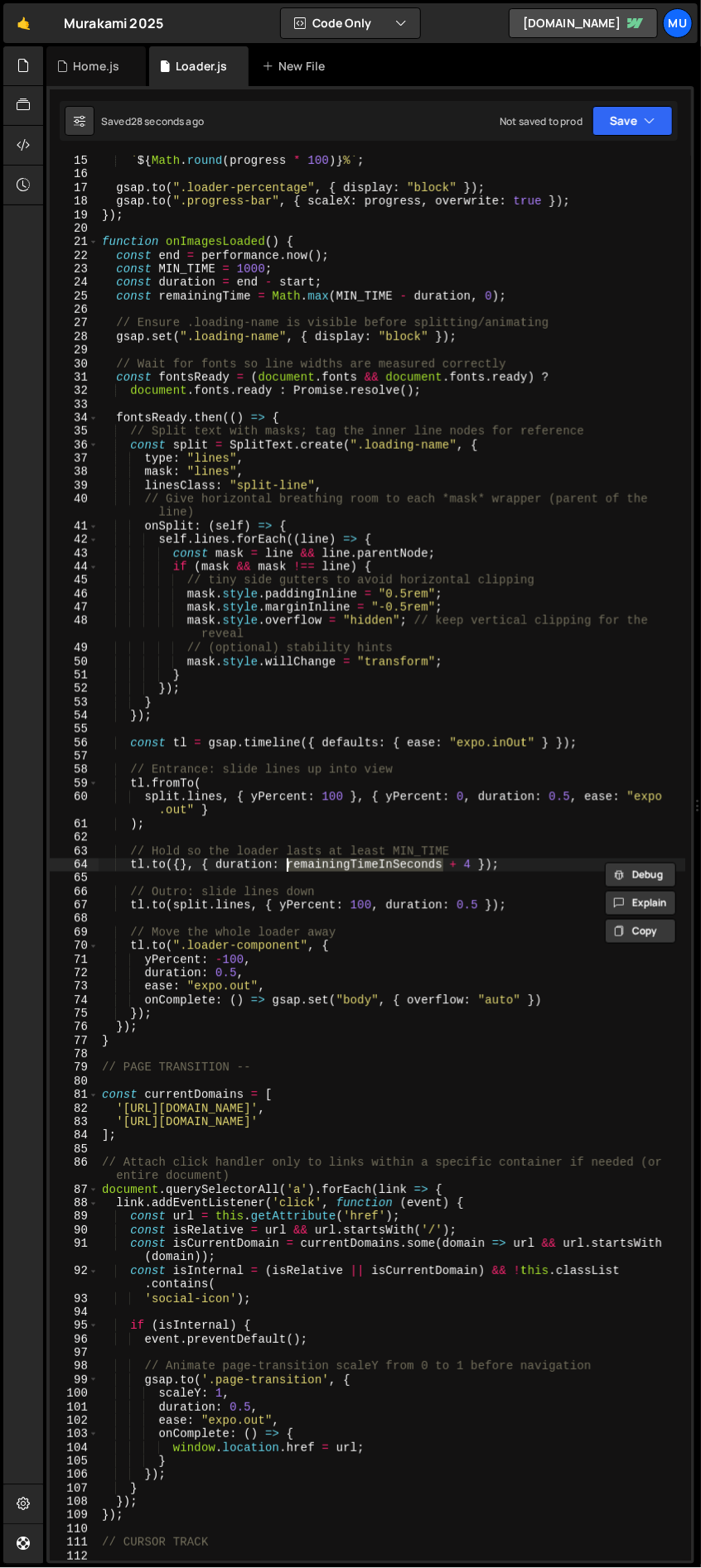
click at [299, 866] on div "` ${ Math . round ( progress * 100 ) } % ` ; gsap . to ( ".loader-percentage" ,…" at bounding box center [392, 870] width 587 height 1432
paste textarea "tl.to({}, { duration: remainingTimeInSeconds + 4 });"
click at [132, 865] on div "` ${ Math . round ( progress * 100 ) } % ` ; gsap . to ( ".loader-percentage" ,…" at bounding box center [392, 858] width 586 height 1405
drag, startPoint x: 132, startPoint y: 865, endPoint x: 505, endPoint y: 864, distance: 373.0
click at [505, 864] on div "` ${ Math . round ( progress * 100 ) } % ` ; gsap . to ( ".loader-percentage" ,…" at bounding box center [392, 870] width 587 height 1432
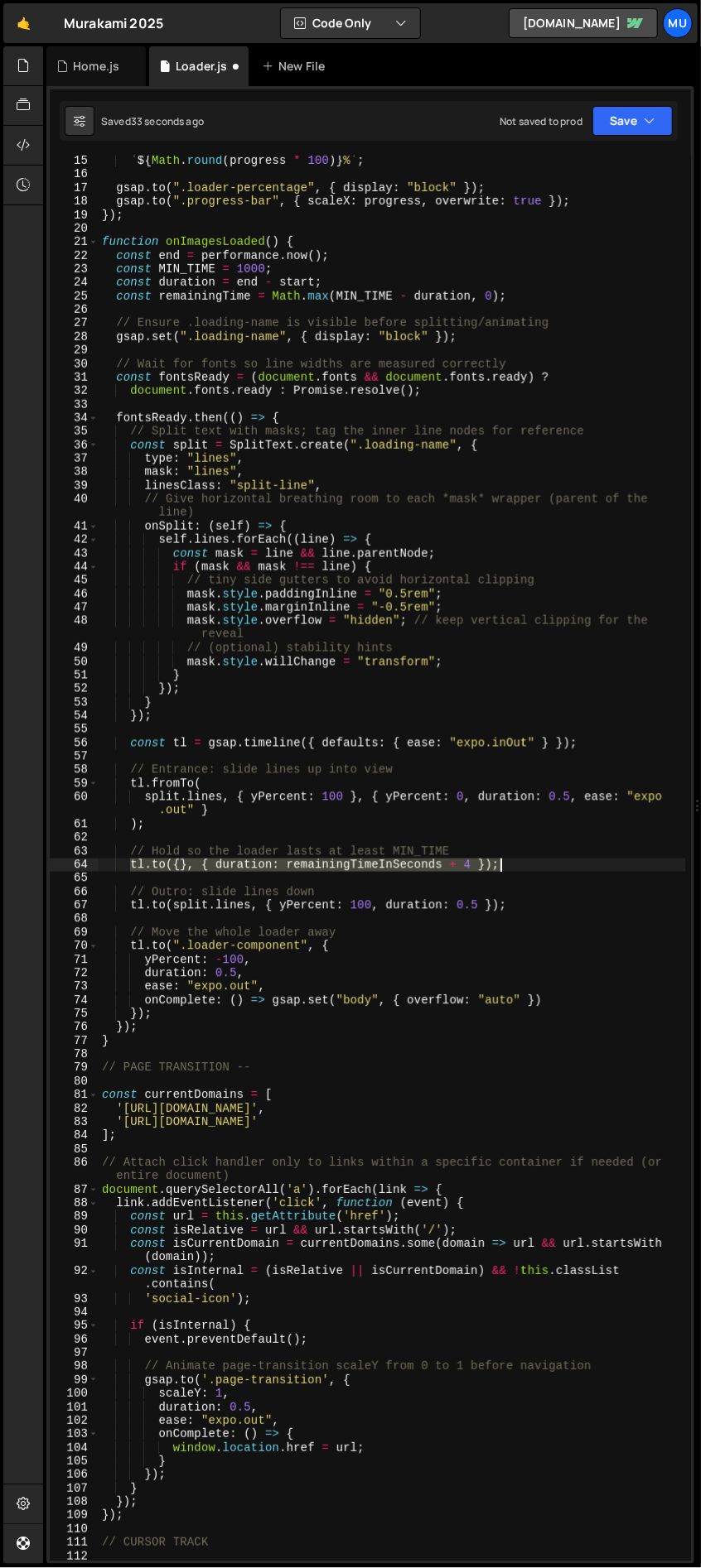
paste textarea
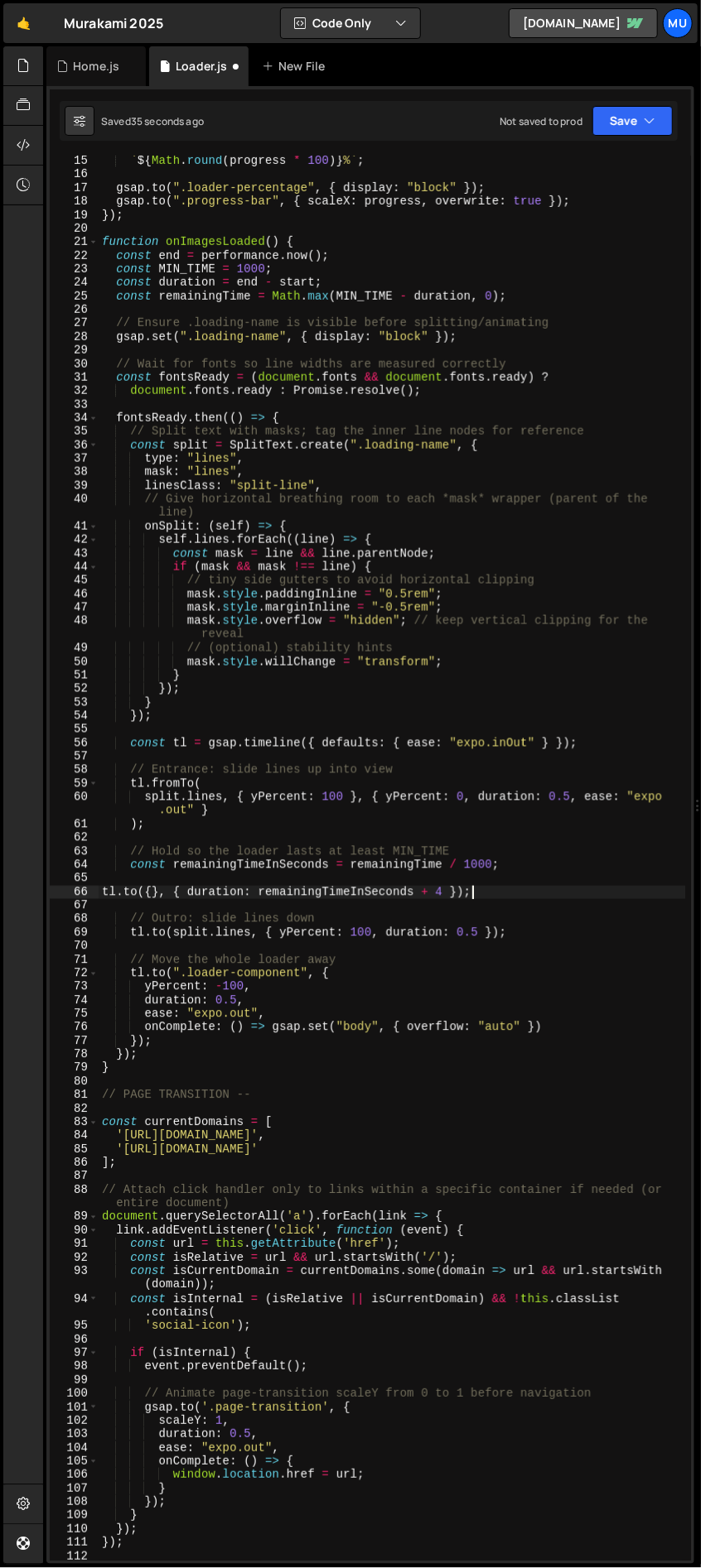
type textarea "tl.to({}, { duration: remainingTimeInSeconds + 4 });"
click at [158, 876] on div "` ${ Math . round ( progress * 100 ) } % ` ; gsap . to ( ".loader-percentage" ,…" at bounding box center [392, 870] width 587 height 1432
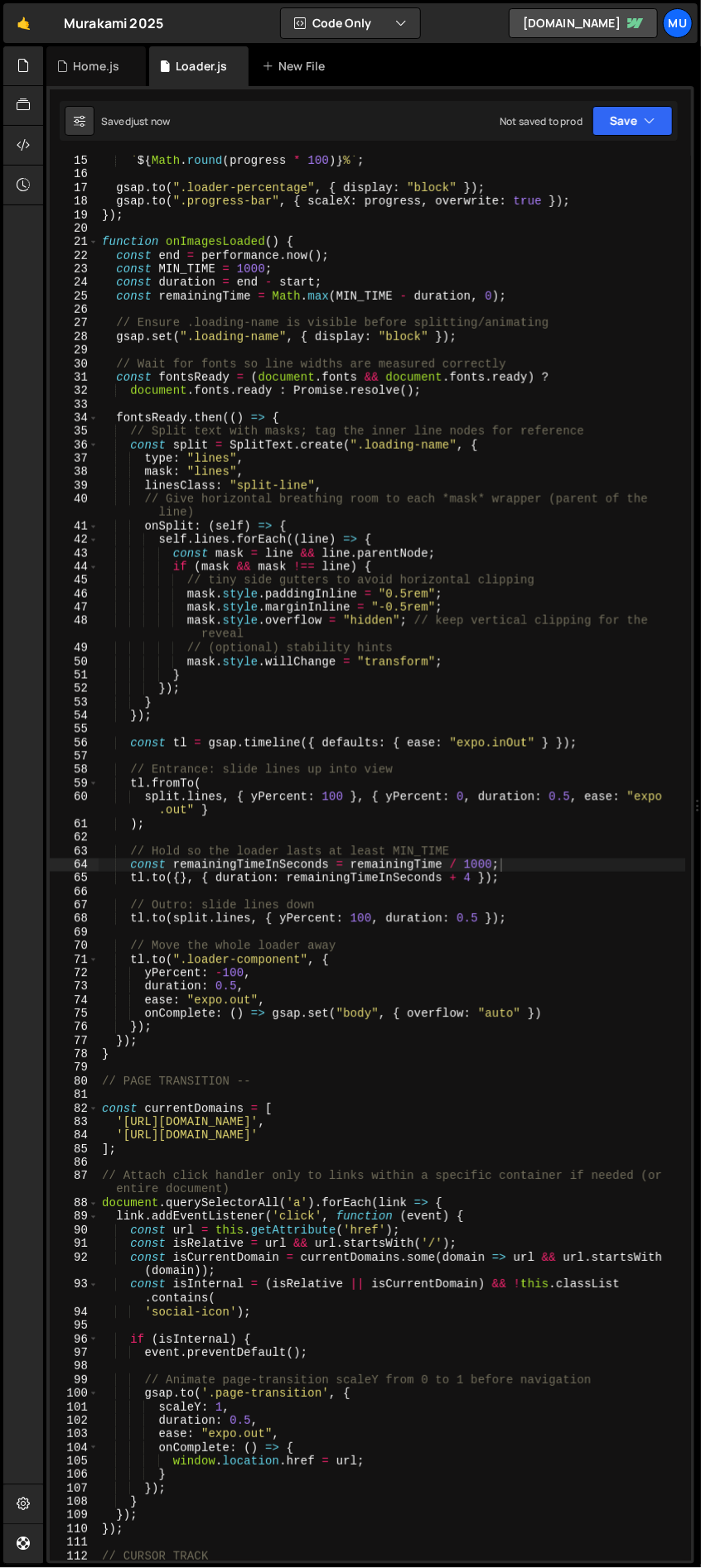
click at [470, 877] on div "` ${ Math . round ( progress * 100 ) } % ` ; gsap . to ( ".loader-percentage" ,…" at bounding box center [392, 870] width 587 height 1432
click at [476, 883] on div "` ${ Math . round ( progress * 100 ) } % ` ; gsap . to ( ".loader-percentage" ,…" at bounding box center [392, 870] width 587 height 1432
click at [495, 876] on div "` ${ Math . round ( progress * 100 ) } % ` ; gsap . to ( ".loader-percentage" ,…" at bounding box center [392, 870] width 587 height 1432
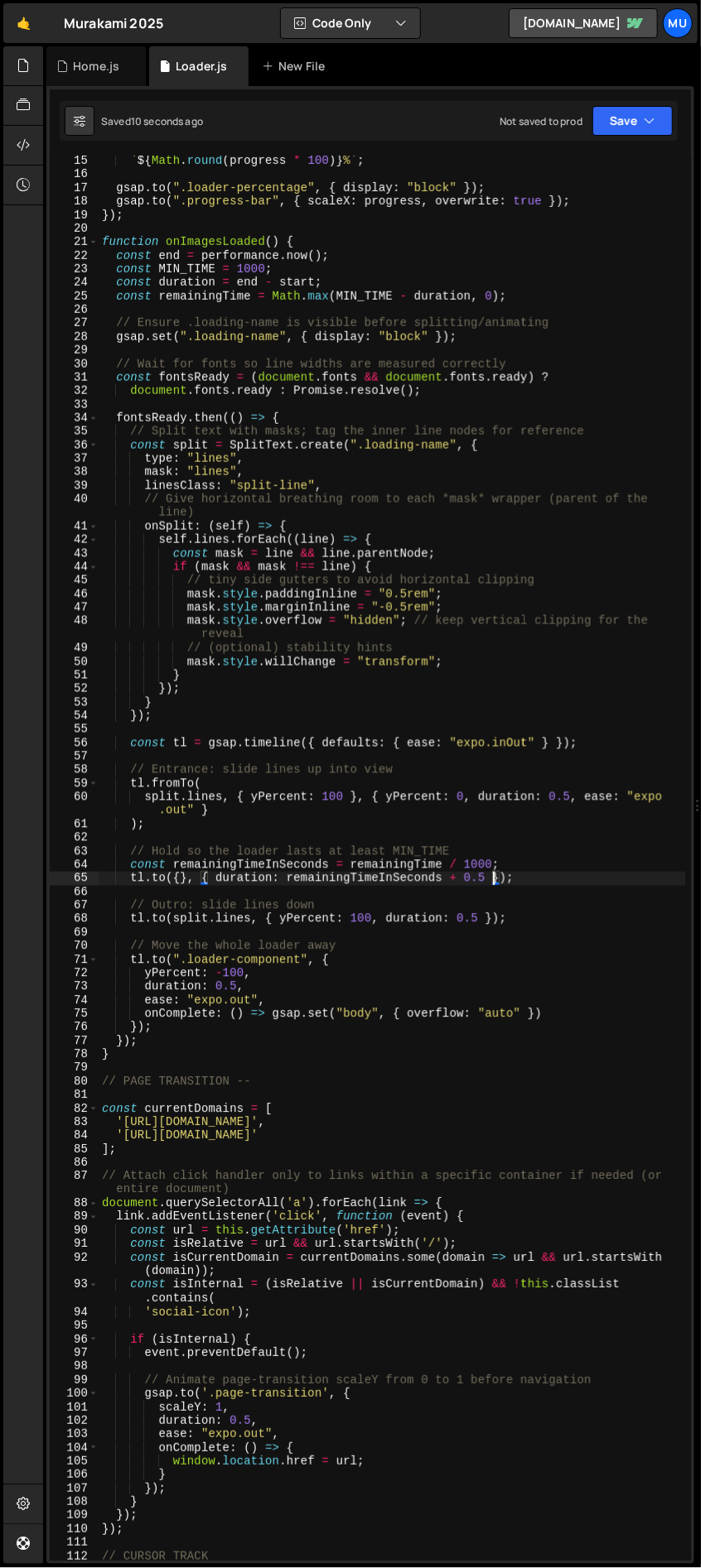
click at [477, 864] on div "` ${ Math . round ( progress * 100 ) } % ` ; gsap . to ( ".loader-percentage" ,…" at bounding box center [392, 870] width 587 height 1432
click at [356, 964] on div "` ${ Math . round ( progress * 100 ) } % ` ; gsap . to ( ".loader-percentage" ,…" at bounding box center [392, 870] width 587 height 1432
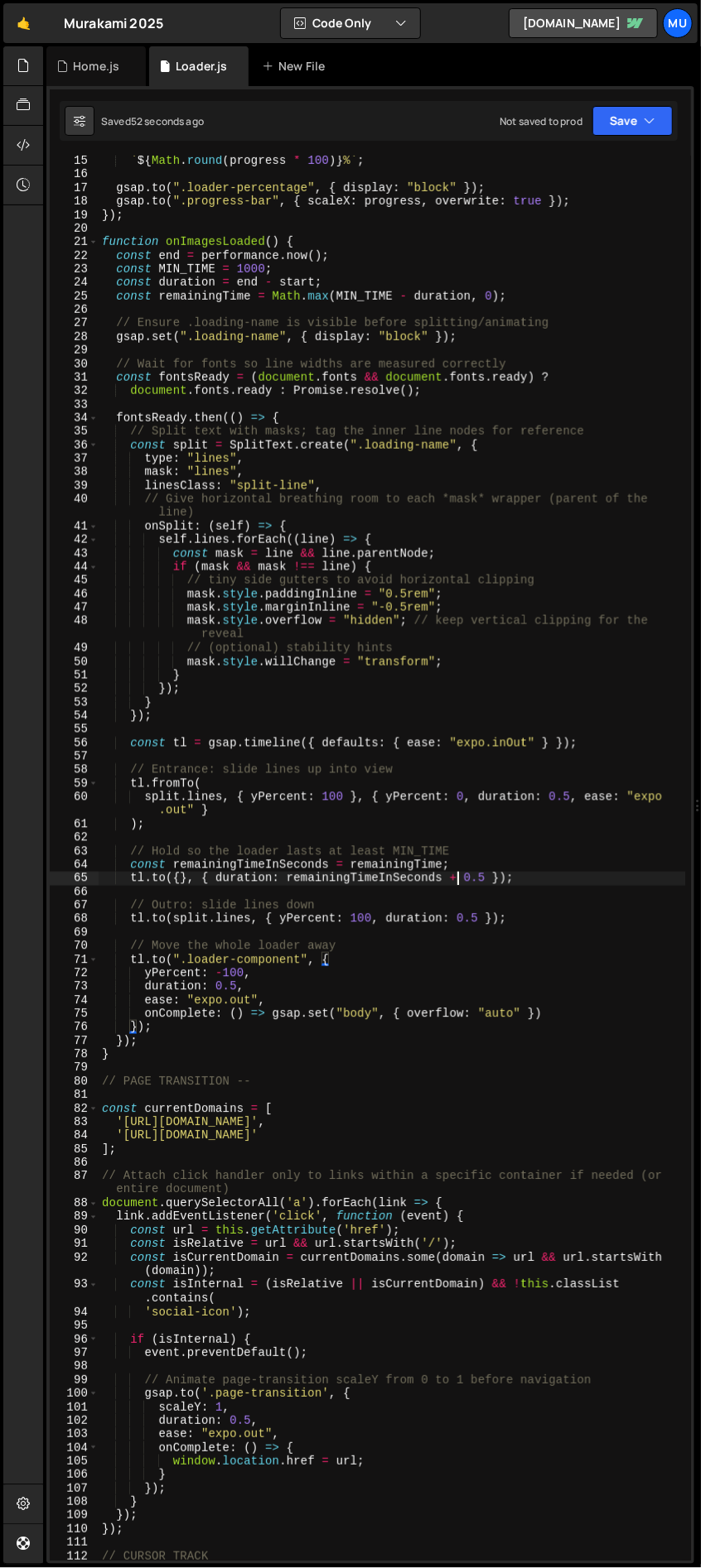
click at [455, 871] on div "` ${ Math . round ( progress * 100 ) } % ` ; gsap . to ( ".loader-percentage" ,…" at bounding box center [392, 870] width 587 height 1432
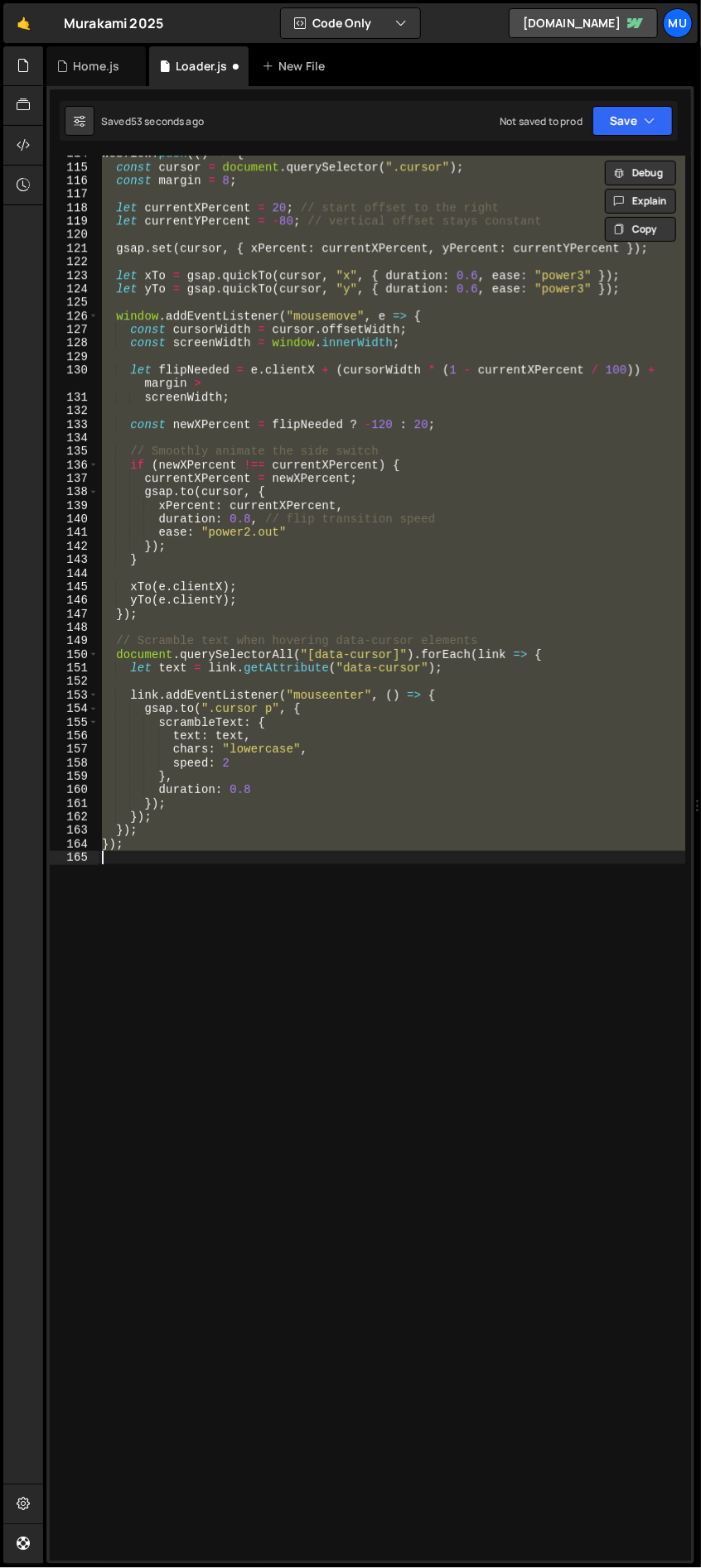
scroll to position [191, 0]
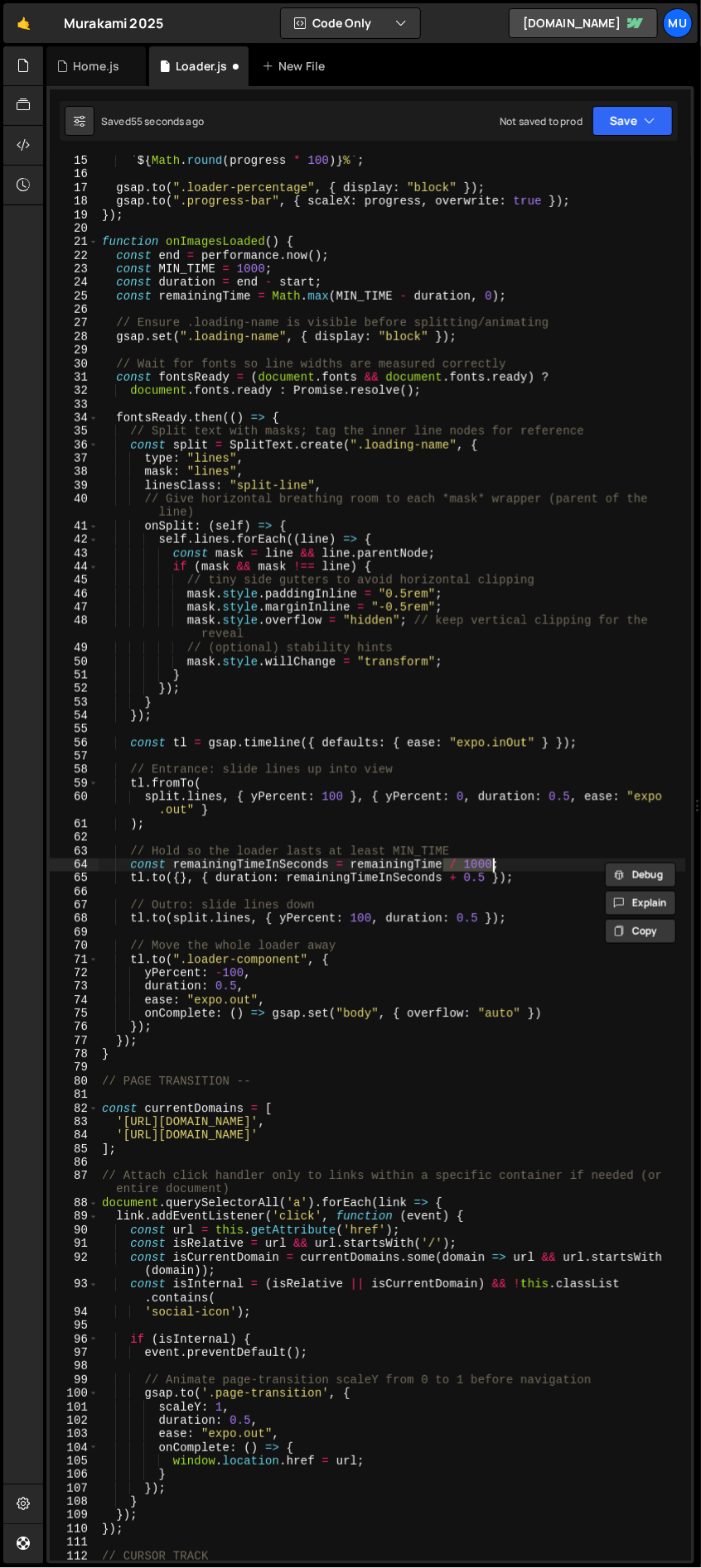
click at [469, 860] on div "` ${ Math . round ( progress * 100 ) } % ` ; gsap . to ( ".loader-percentage" ,…" at bounding box center [392, 858] width 586 height 1405
click at [469, 860] on div "` ${ Math . round ( progress * 100 ) } % ` ; gsap . to ( ".loader-percentage" ,…" at bounding box center [392, 870] width 587 height 1432
click at [484, 876] on div "` ${ Math . round ( progress * 100 ) } % ` ; gsap . to ( ".loader-percentage" ,…" at bounding box center [392, 870] width 587 height 1432
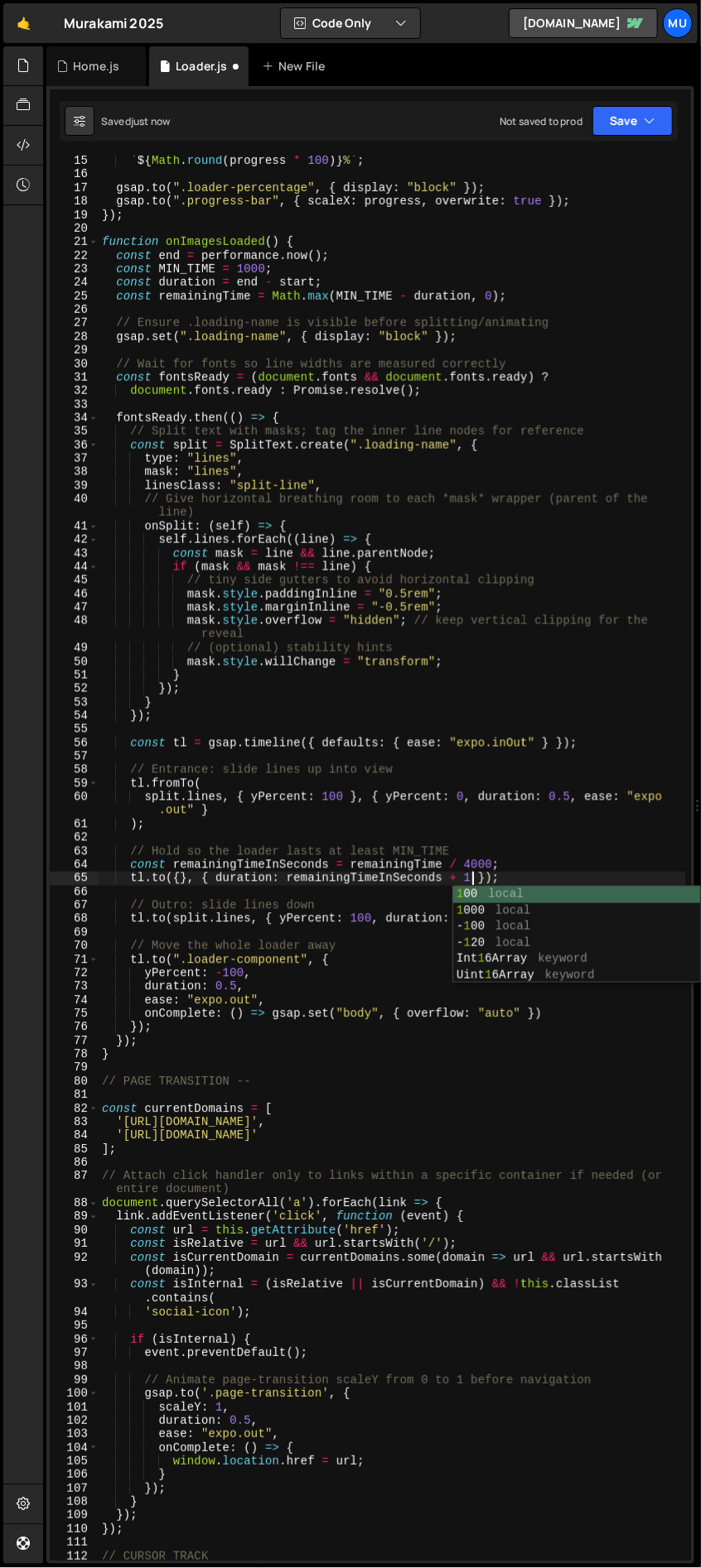
scroll to position [0, 24]
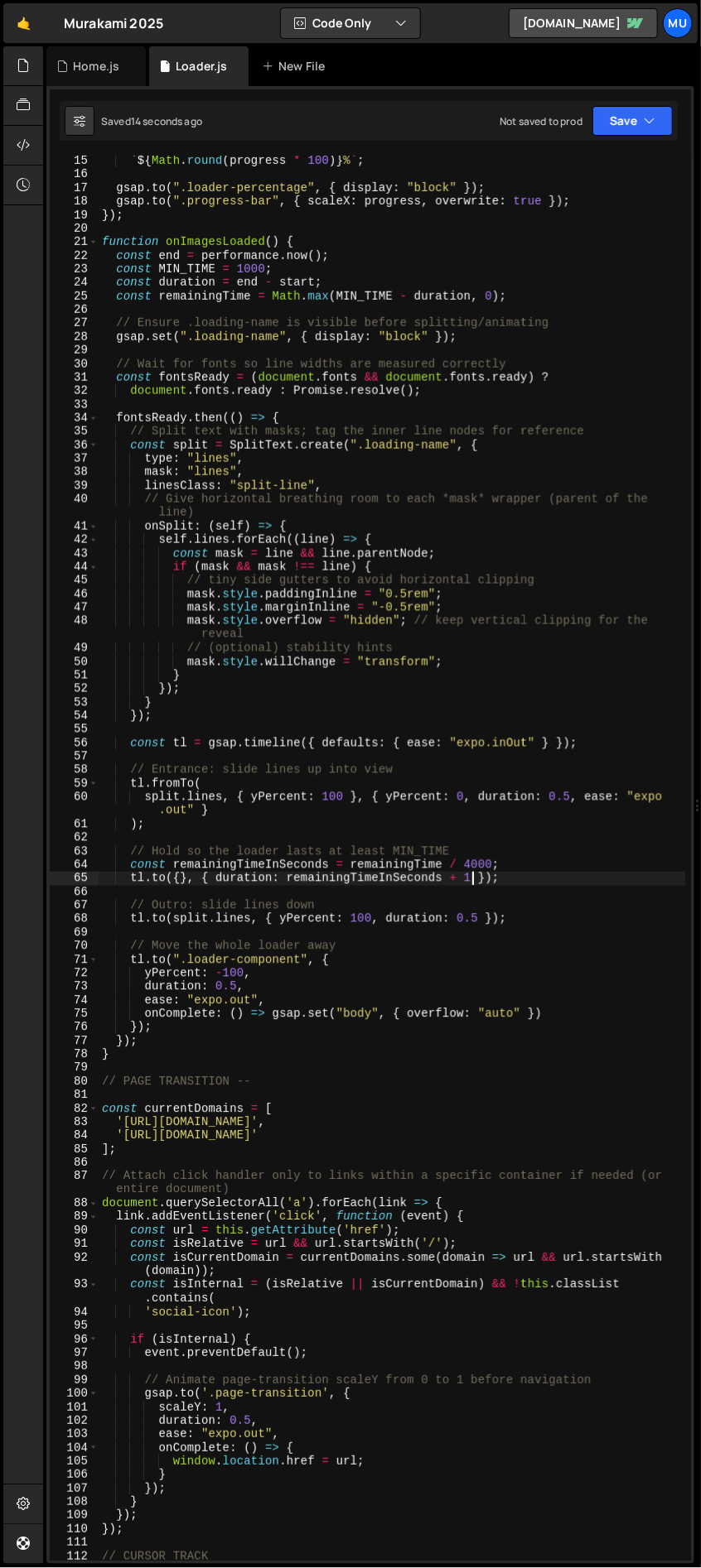
click at [470, 877] on div "` ${ Math . round ( progress * 100 ) } % ` ; gsap . to ( ".loader-percentage" ,…" at bounding box center [392, 870] width 587 height 1432
click at [313, 958] on div "` ${ Math . round ( progress * 100 ) } % ` ; gsap . to ( ".loader-percentage" ,…" at bounding box center [392, 870] width 587 height 1432
click at [185, 1053] on div "` ${ Math . round ( progress * 100 ) } % ` ; gsap . to ( ".loader-percentage" ,…" at bounding box center [392, 870] width 587 height 1432
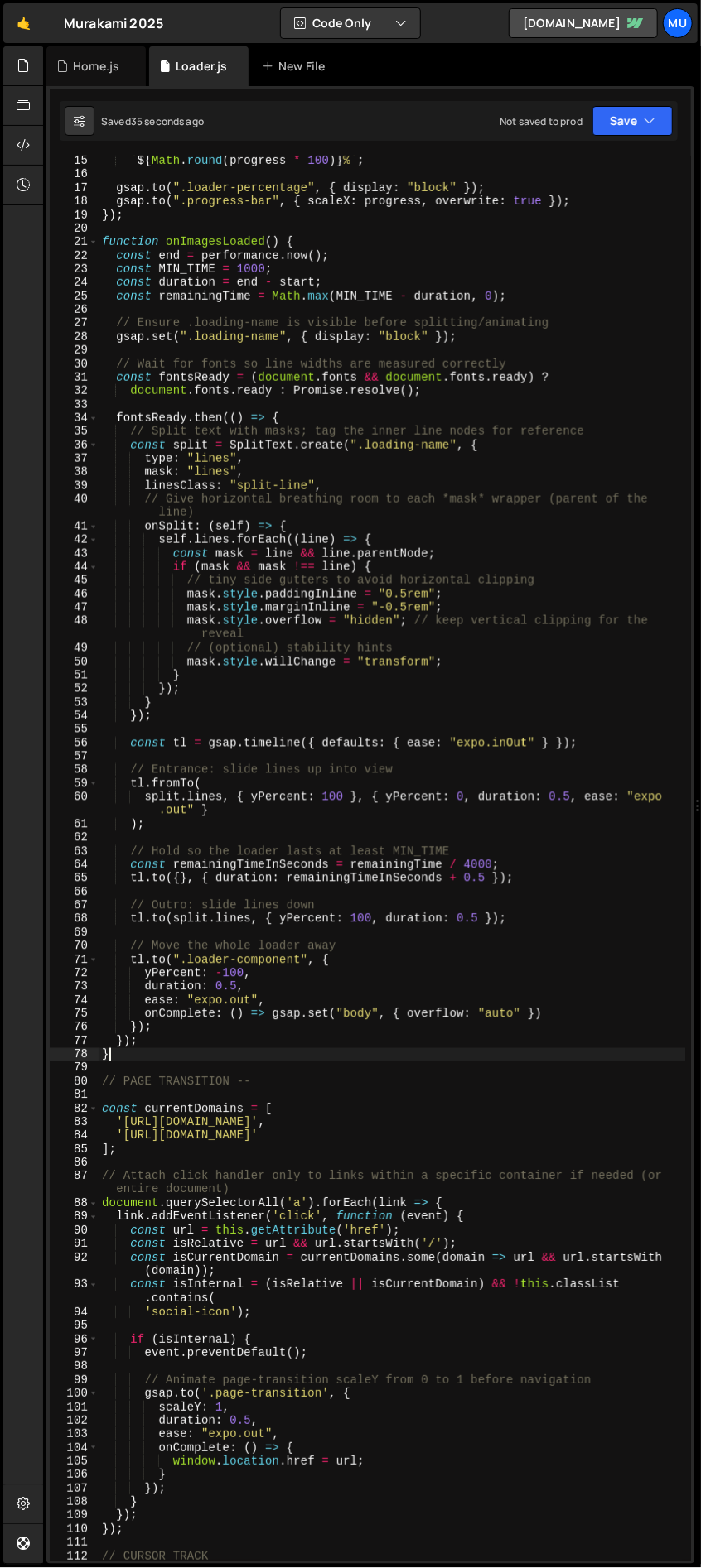
type textarea "}"
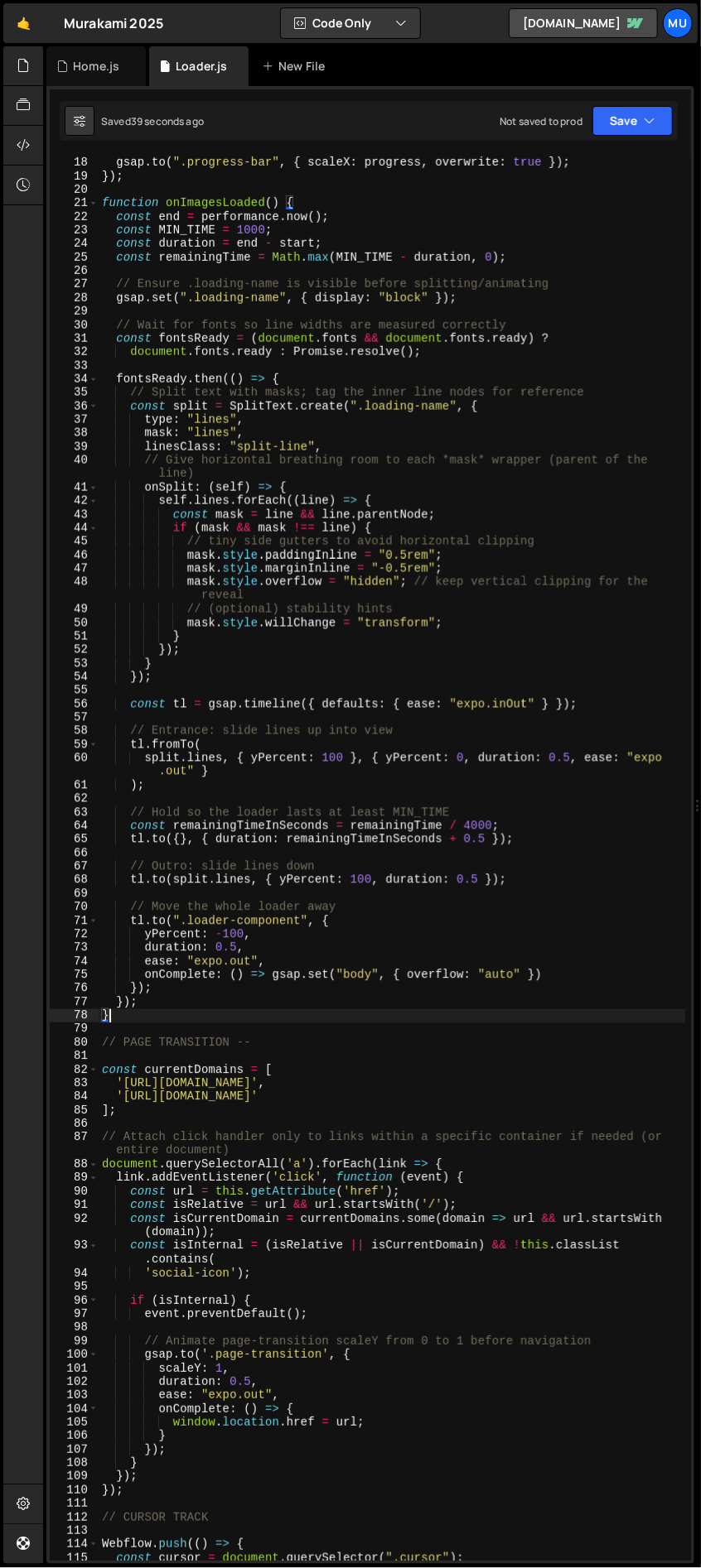
scroll to position [235, 0]
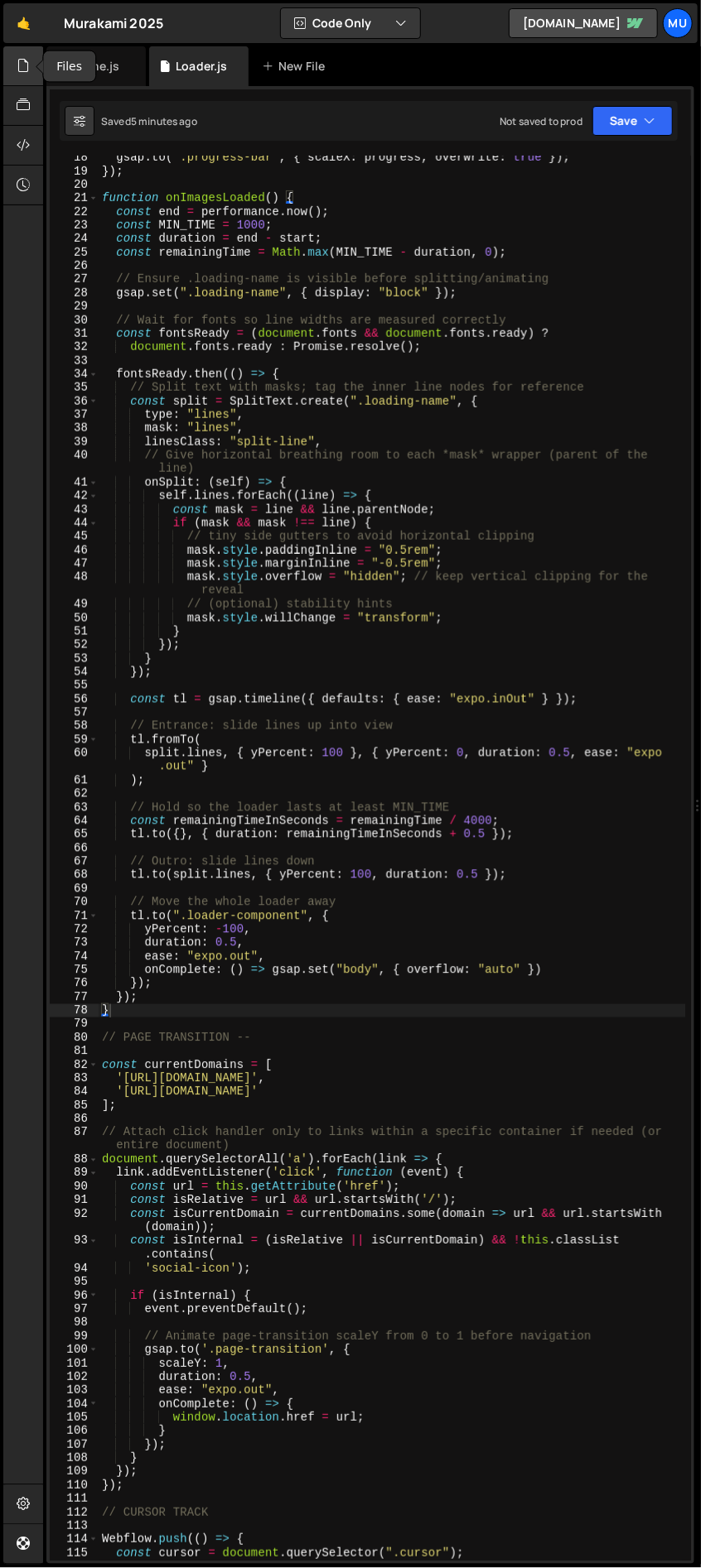
click at [27, 70] on icon at bounding box center [24, 66] width 14 height 19
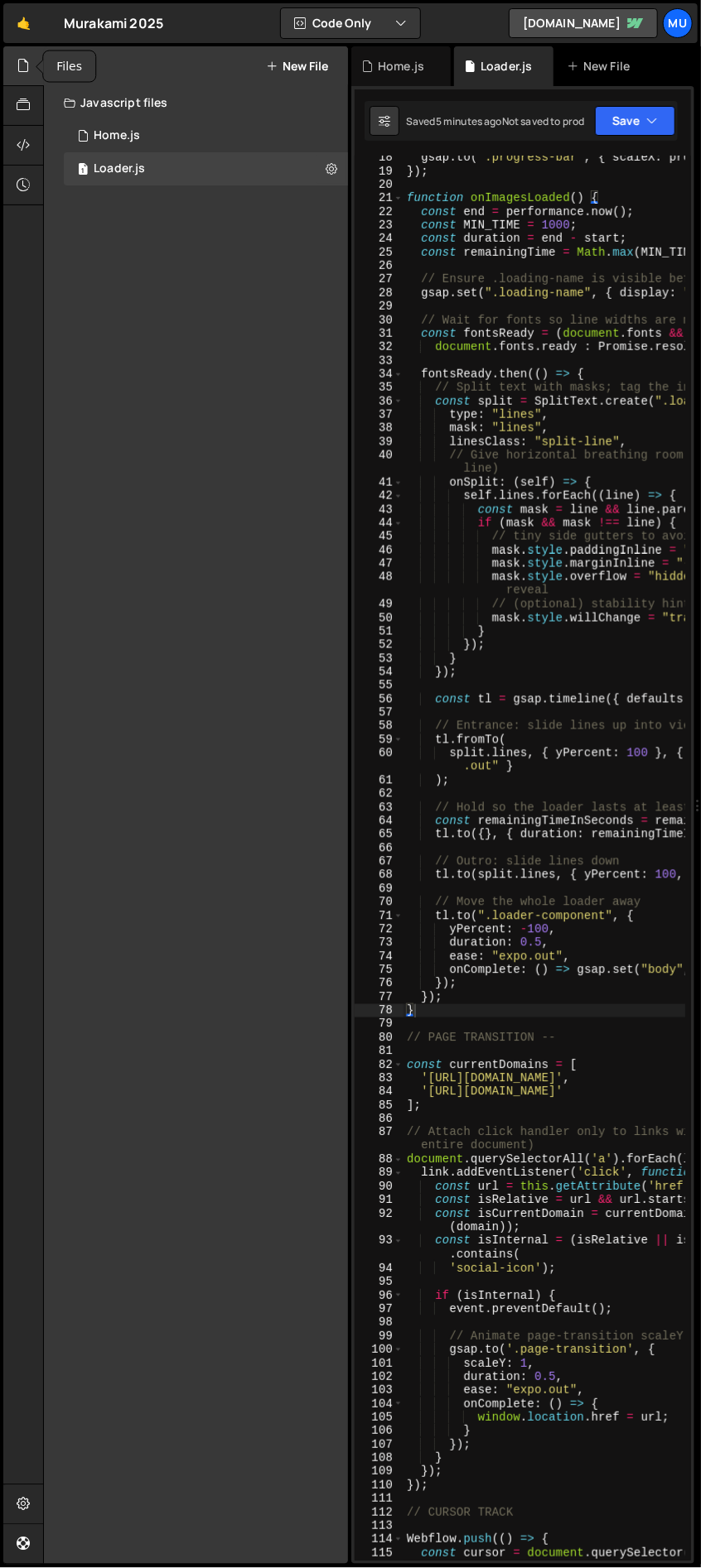
click at [22, 66] on icon at bounding box center [24, 66] width 14 height 19
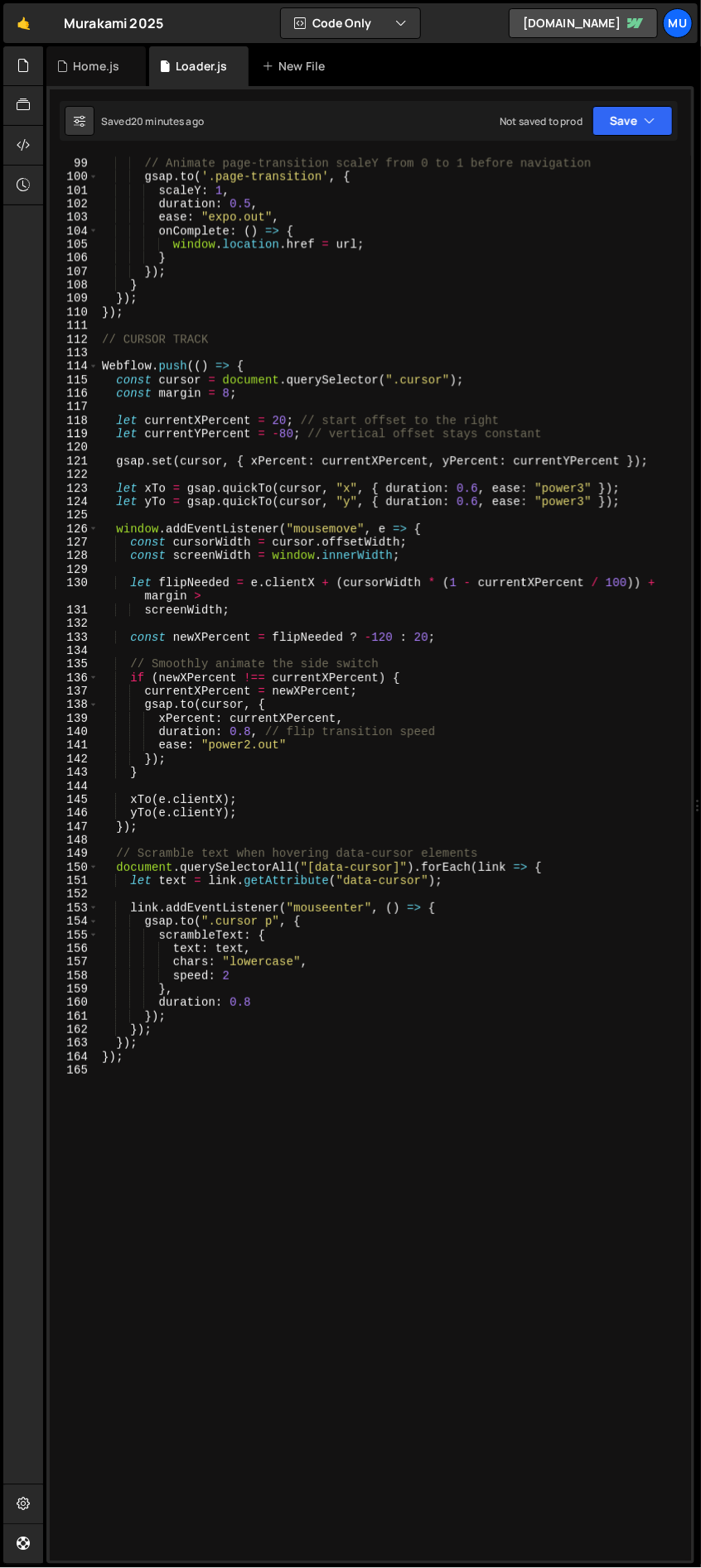
scroll to position [1620, 0]
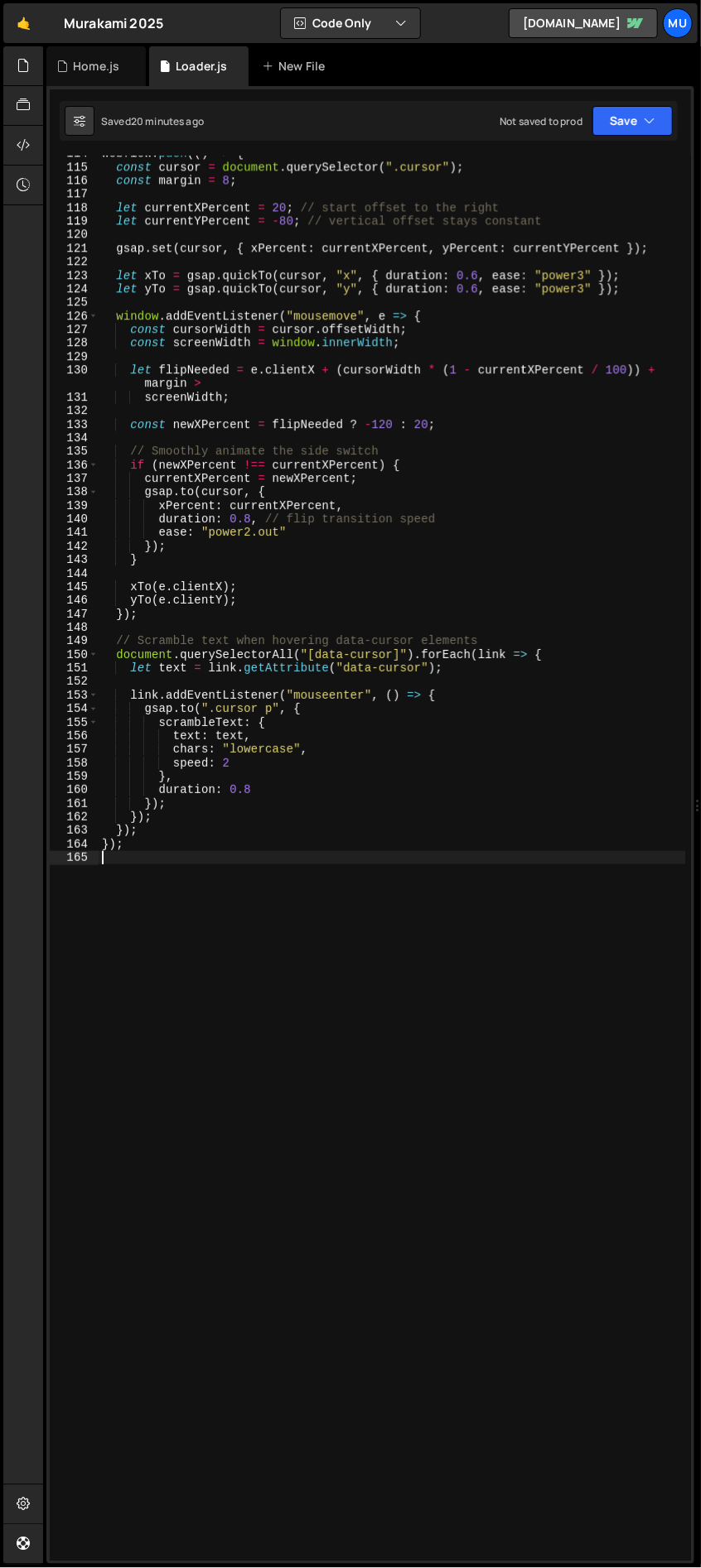
click at [210, 866] on div "Webflow . push (( ) => { const cursor = document . querySelector ( ".cursor" ) …" at bounding box center [392, 863] width 587 height 1432
paste textarea "</script>"
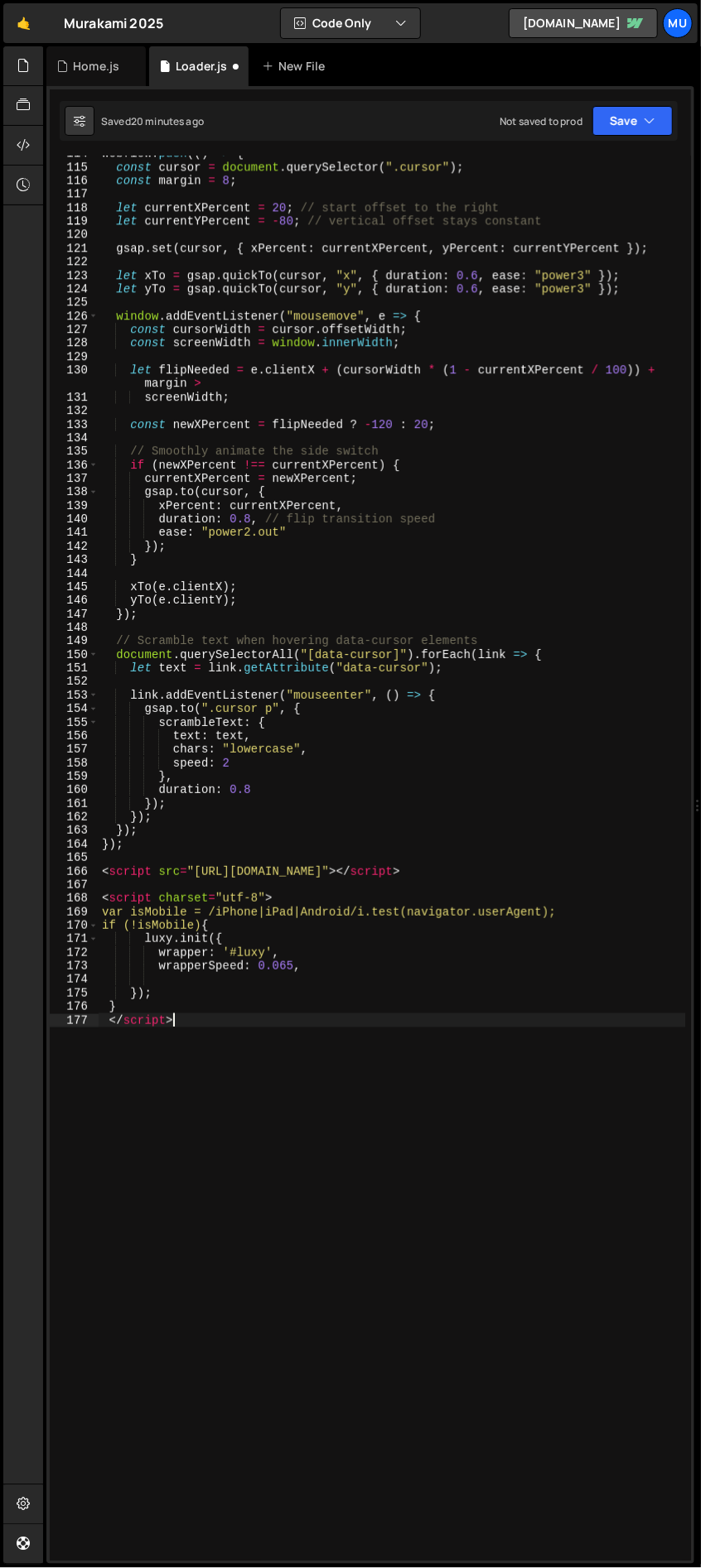
click at [254, 868] on div "Webflow . push (( ) => { const cursor = document . querySelector ( ".cursor" ) …" at bounding box center [392, 863] width 587 height 1432
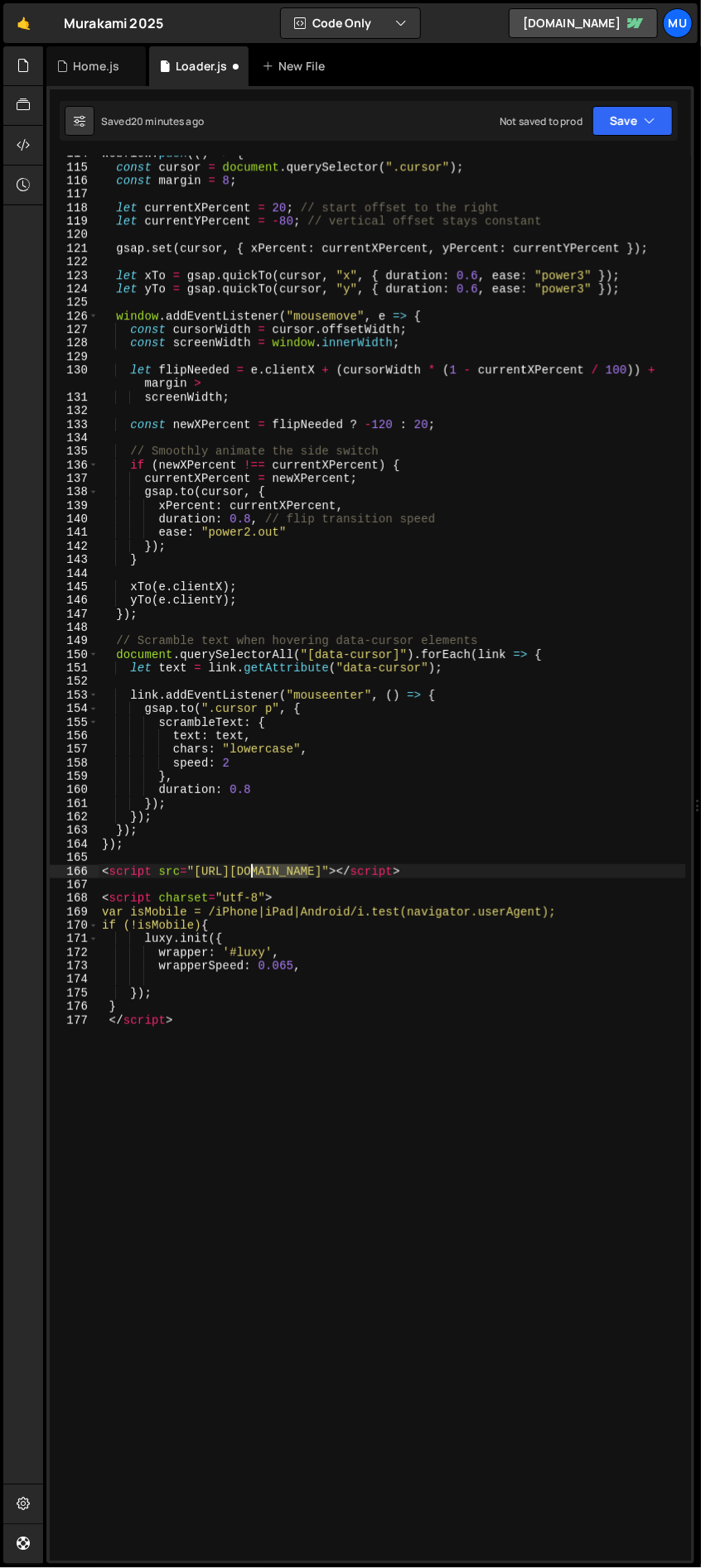
click at [254, 868] on div "Webflow . push (( ) => { const cursor = document . querySelector ( ".cursor" ) …" at bounding box center [392, 863] width 587 height 1432
type textarea "<script src="https://min30327.github.io/luxy.js/dist/js/luxy.js"></script>"
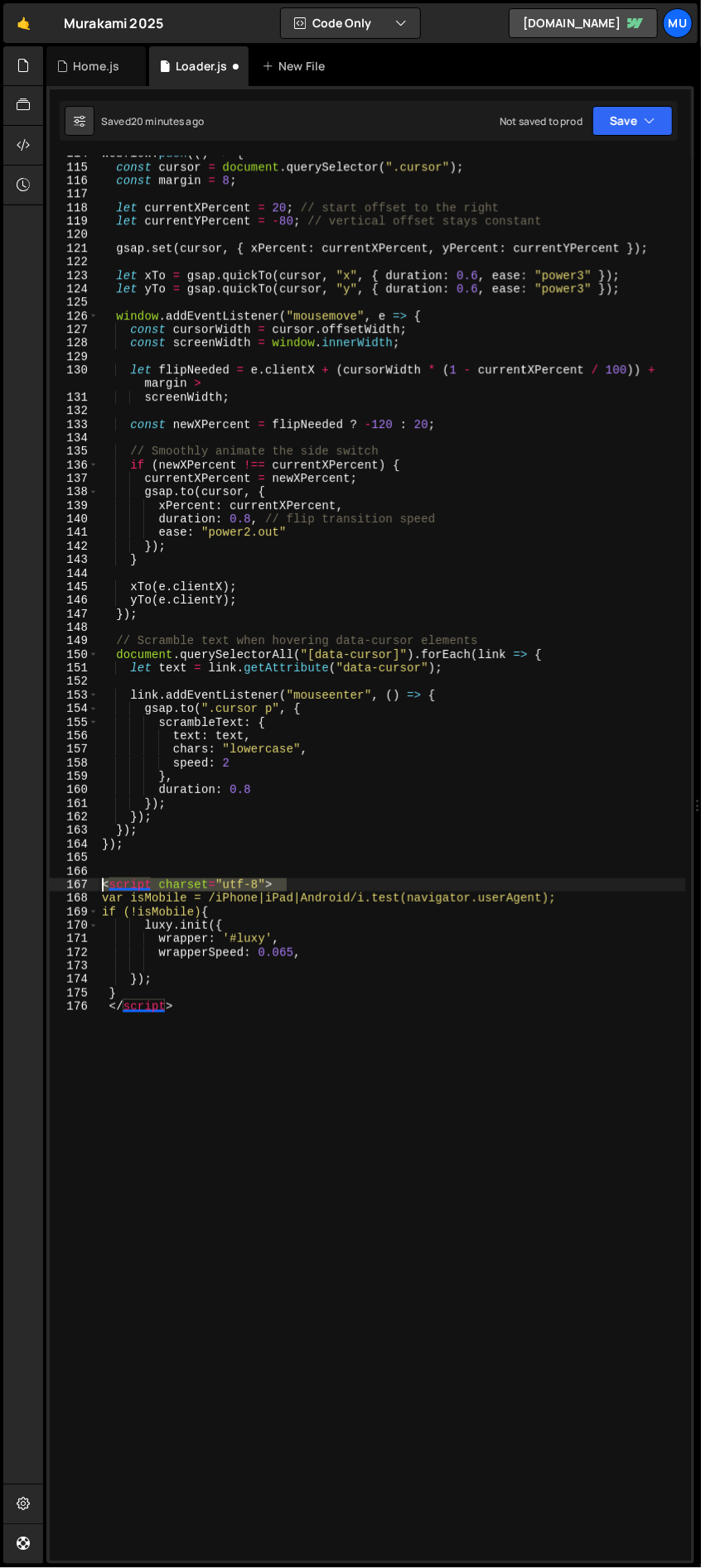
drag, startPoint x: 291, startPoint y: 881, endPoint x: 85, endPoint y: 883, distance: 206.0
click at [85, 883] on div "114 115 116 117 118 119 120 121 122 123 124 125 126 127 128 129 130 131 132 133…" at bounding box center [370, 858] width 641 height 1405
type textarea "<script charset="utf-8">"
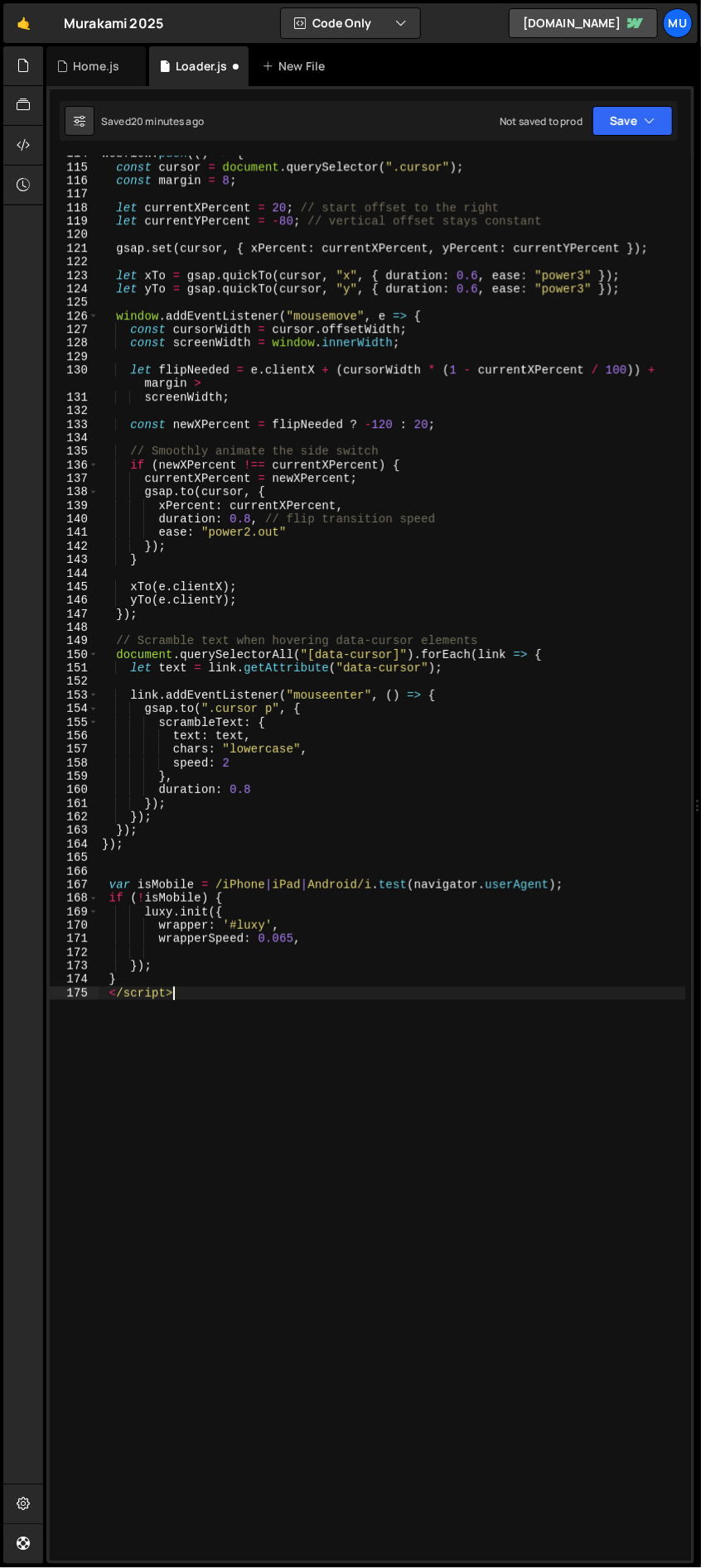
drag, startPoint x: 185, startPoint y: 994, endPoint x: 56, endPoint y: 1005, distance: 129.5
click at [56, 1005] on div "114 115 116 117 118 119 120 121 122 123 124 125 126 127 128 129 130 131 132 133…" at bounding box center [370, 858] width 641 height 1405
type textarea "</script>"
drag, startPoint x: 198, startPoint y: 997, endPoint x: 97, endPoint y: 991, distance: 101.2
click at [97, 991] on div "</script> 114 115 116 117 118 119 120 121 122 123 124 125 126 127 128 129 130 1…" at bounding box center [370, 858] width 641 height 1405
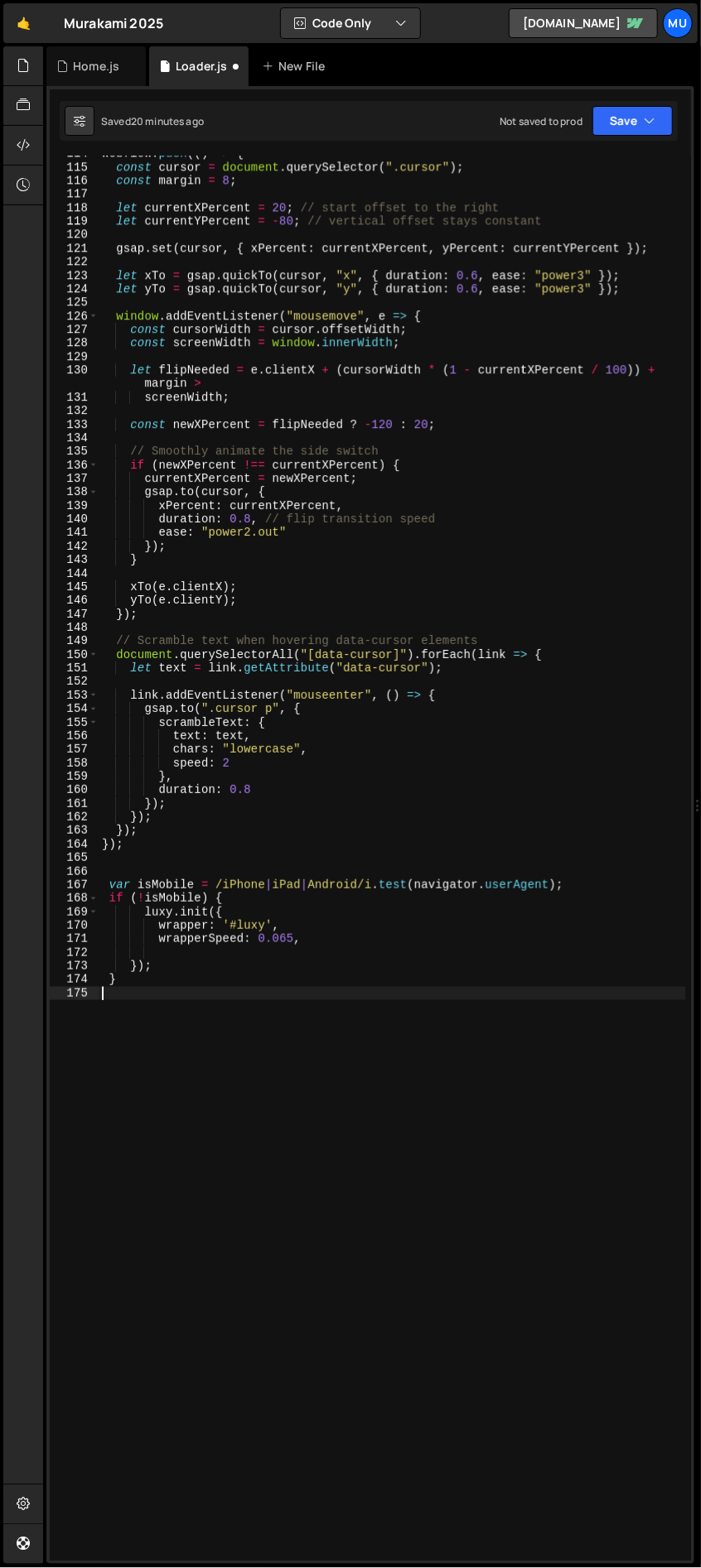
type textarea "}"
click at [192, 860] on div "Webflow . push (( ) => { const cursor = document . querySelector ( ".cursor" ) …" at bounding box center [392, 863] width 587 height 1432
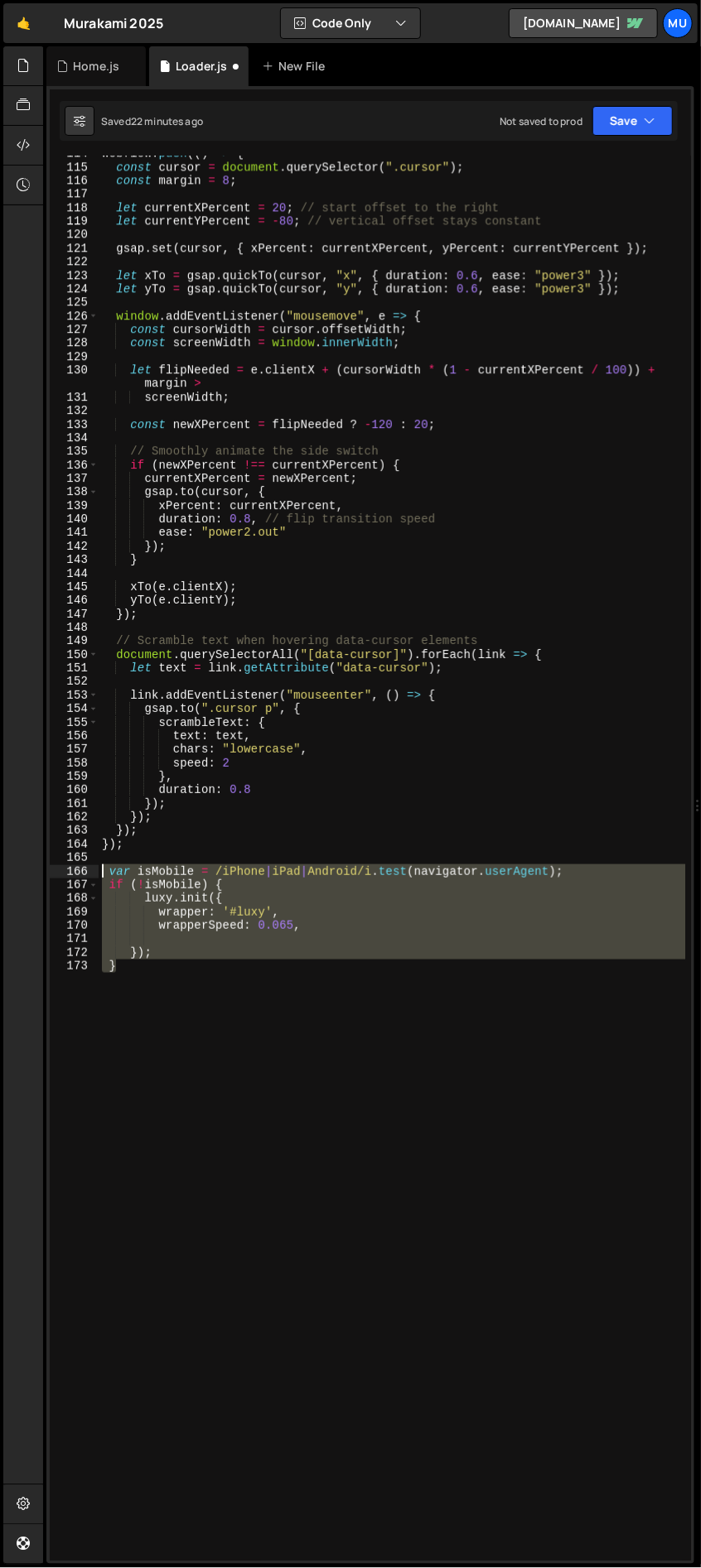
drag, startPoint x: 197, startPoint y: 983, endPoint x: 73, endPoint y: 865, distance: 171.2
click at [73, 865] on div "}); 114 115 116 117 118 119 120 121 122 123 124 125 126 127 128 129 130 131 132…" at bounding box center [370, 858] width 641 height 1405
type textarea "var isMobile = /iPhone|iPad|Android/i.test(navigator.userAgent); if (!isMobile)…"
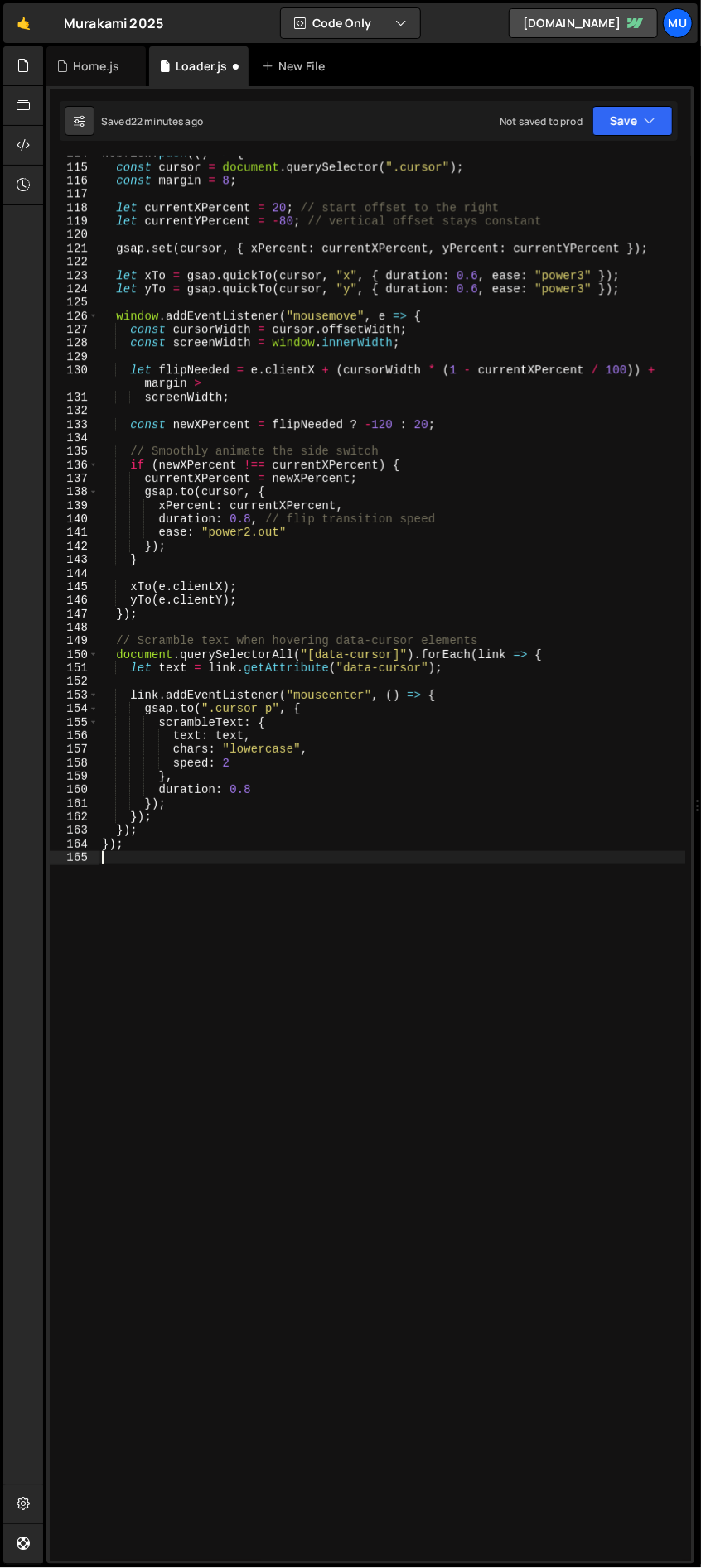
type textarea "});"
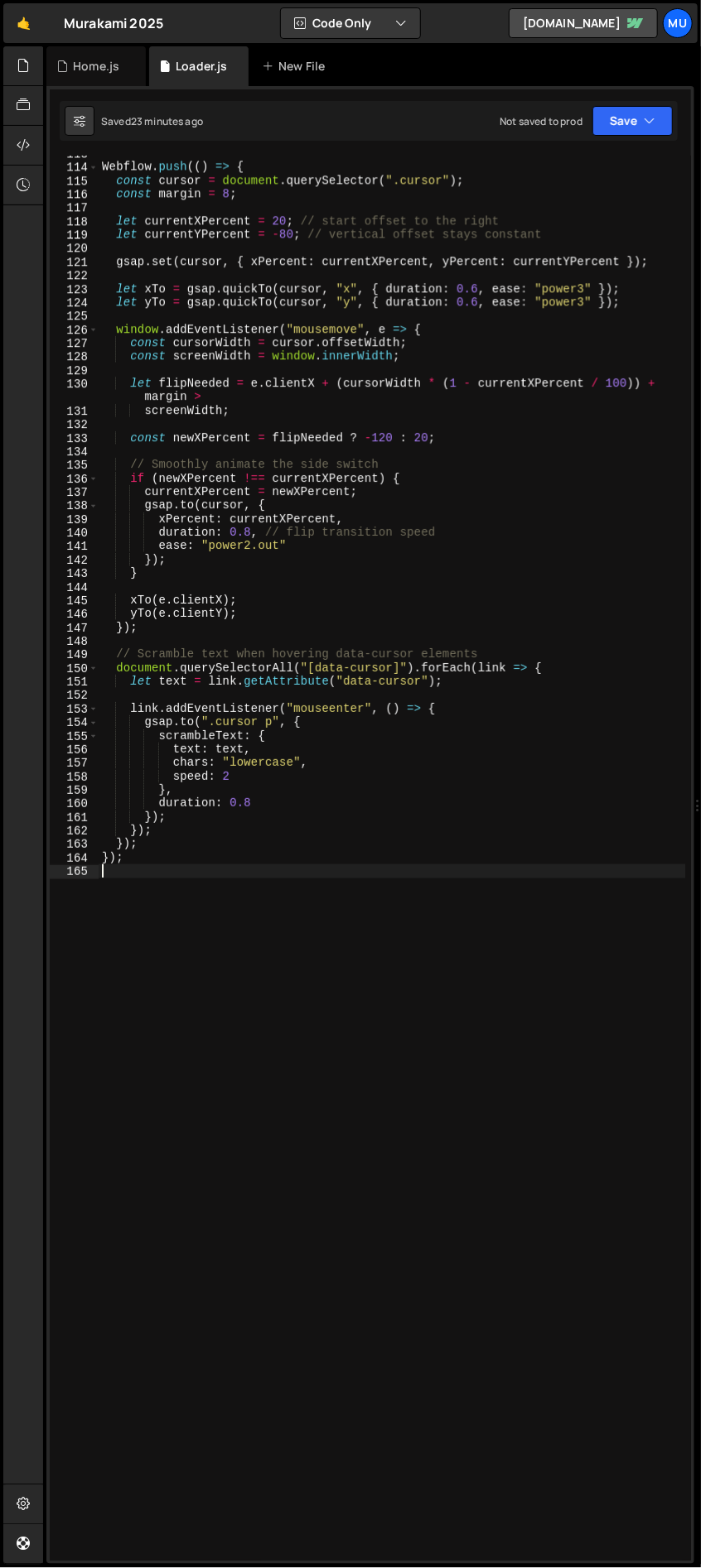
click at [141, 871] on div "Webflow . push (( ) => { const cursor = document . querySelector ( ".cursor" ) …" at bounding box center [392, 863] width 587 height 1432
paste textarea "});"
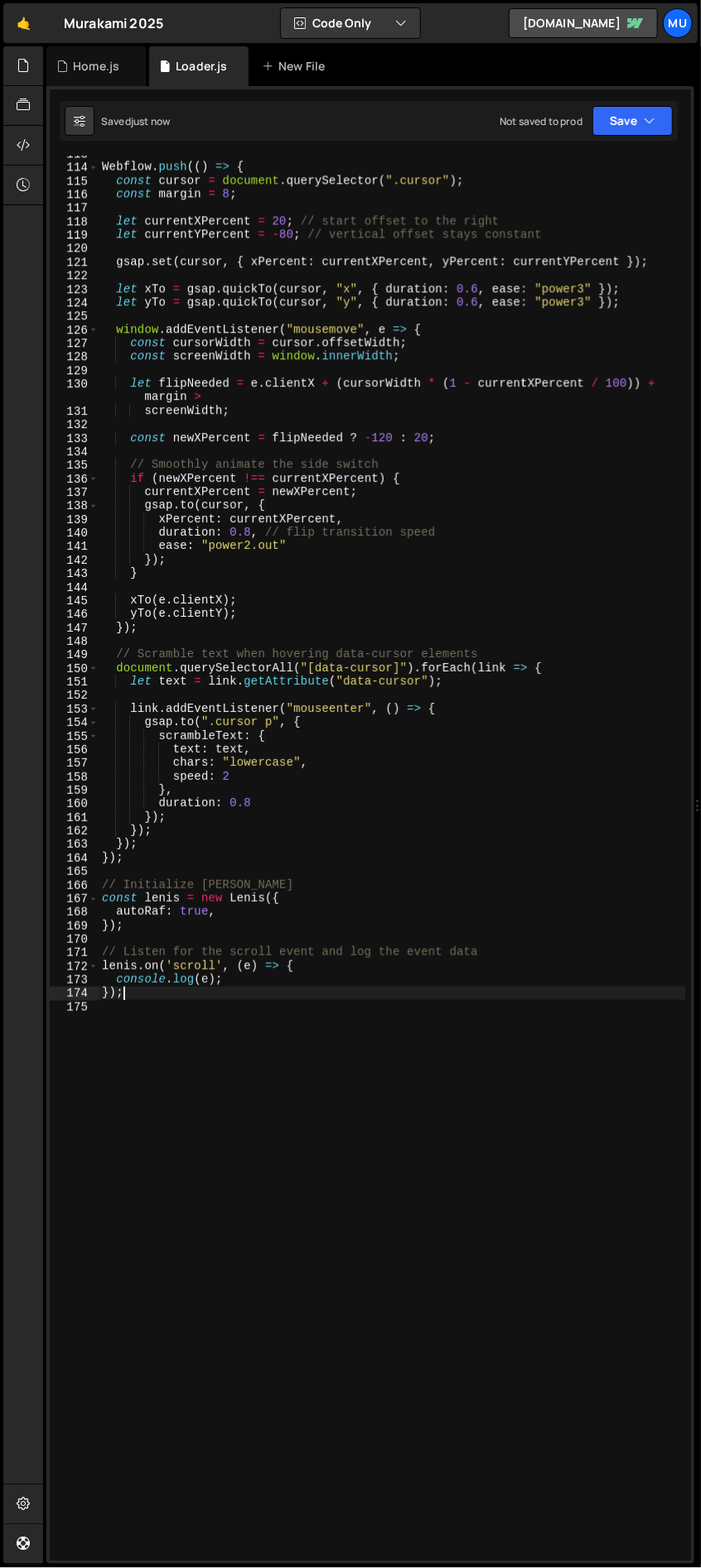
type textarea "});"
click at [296, 1077] on div "Webflow . push (( ) => { const cursor = document . querySelector ( ".cursor" ) …" at bounding box center [392, 863] width 587 height 1432
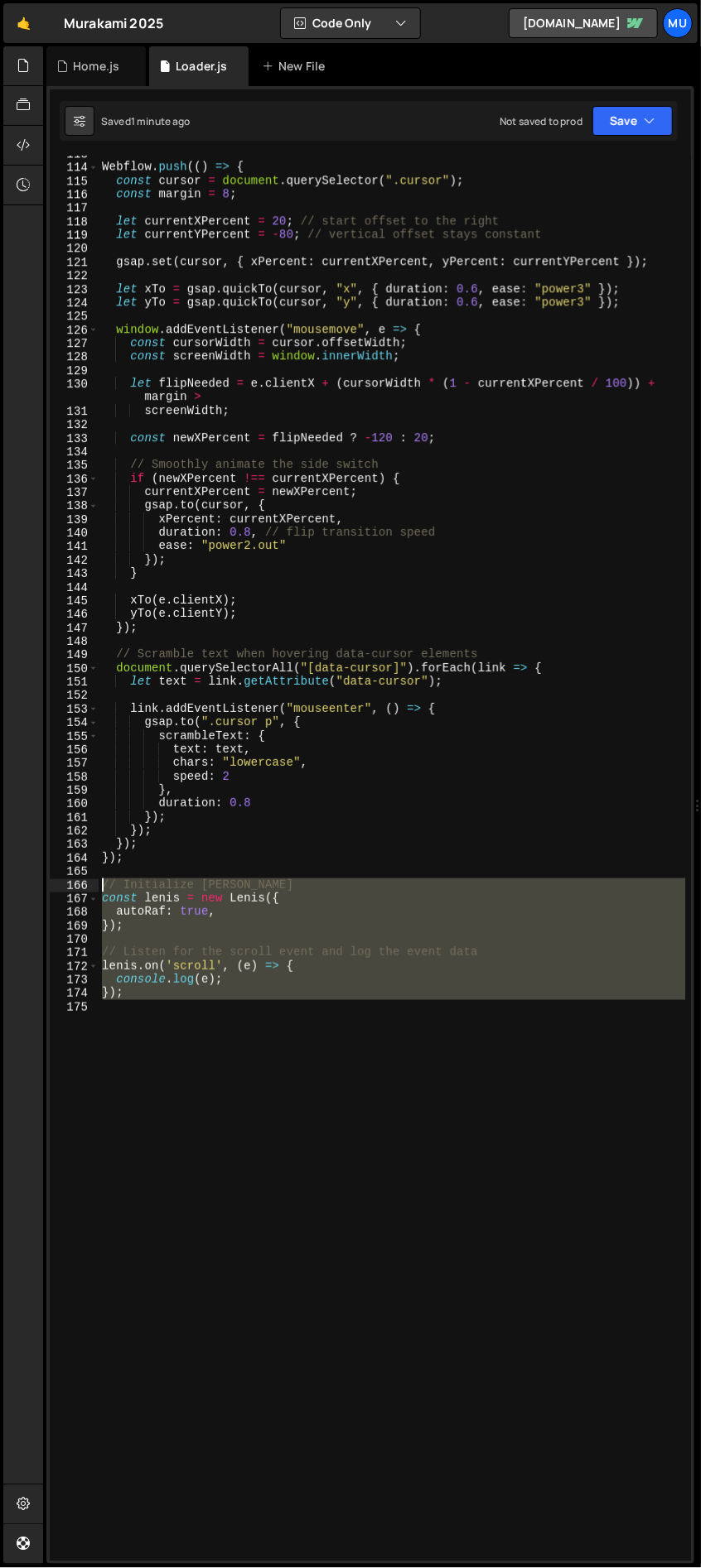
drag, startPoint x: 139, startPoint y: 1002, endPoint x: 95, endPoint y: 890, distance: 120.3
click at [95, 889] on div "113 114 115 116 117 118 119 120 121 122 123 124 125 126 127 128 129 130 131 132…" at bounding box center [370, 858] width 641 height 1405
type textarea "// Initialize Lenis const lenis = new Lenis({"
paste textarea
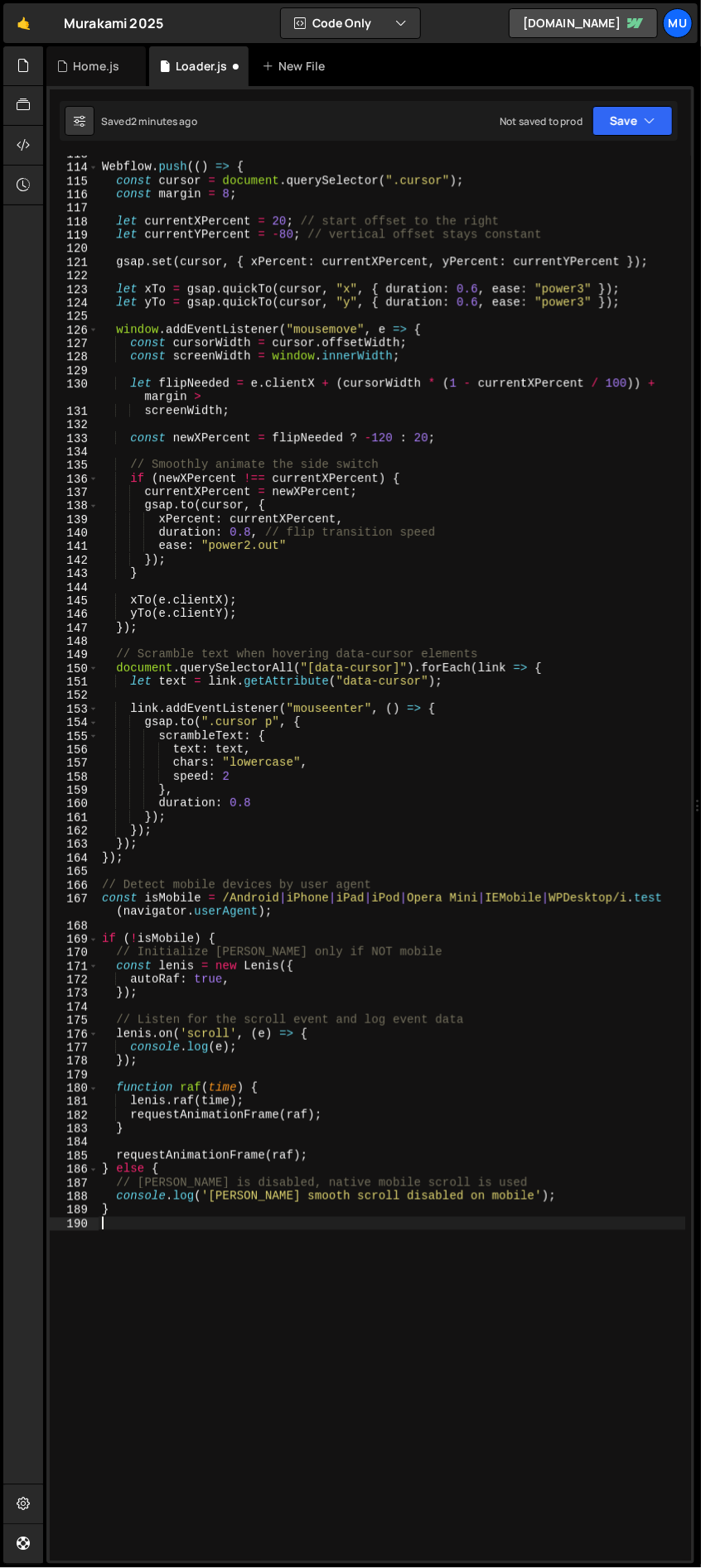
type textarea "}"
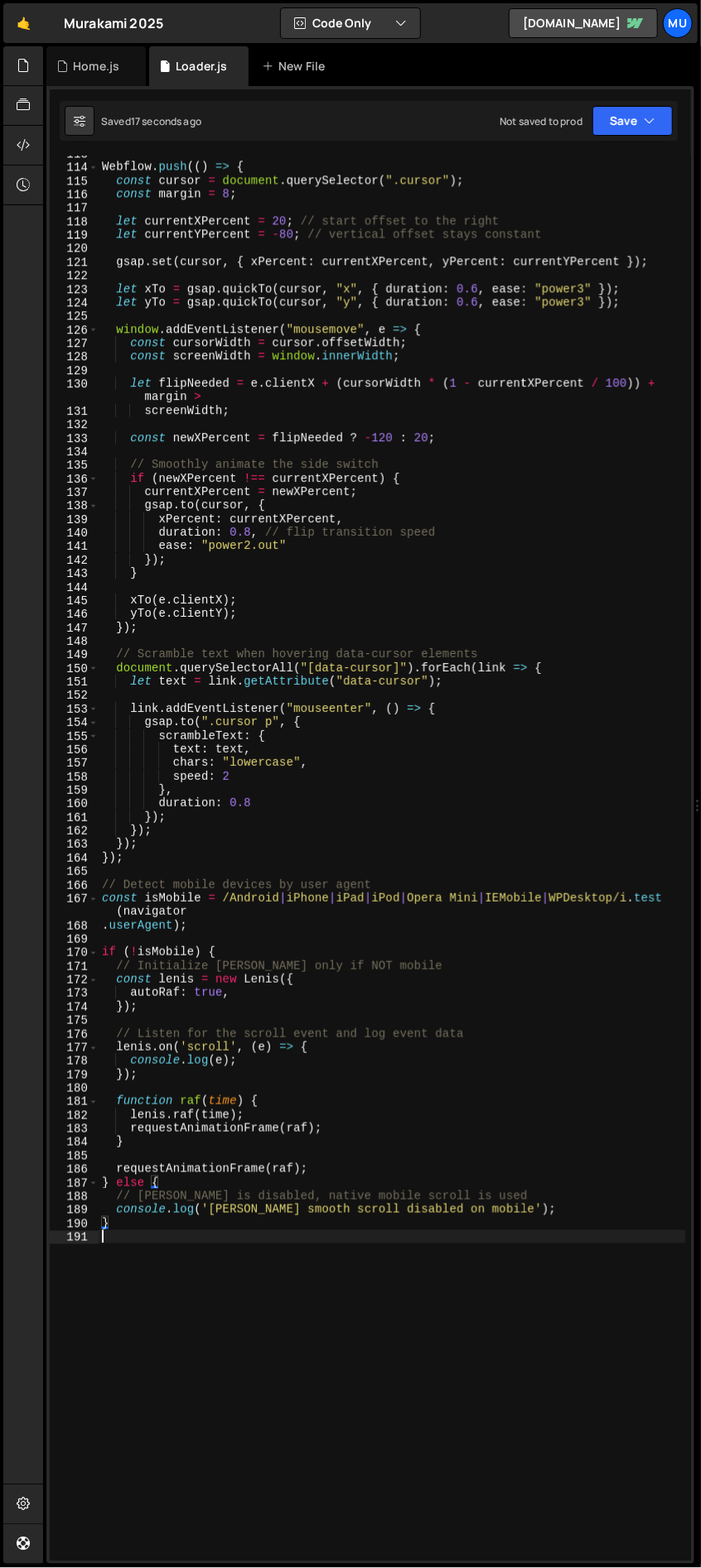
click at [306, 1299] on div "Webflow . push (( ) => { const cursor = document . querySelector ( ".cursor" ) …" at bounding box center [392, 863] width 587 height 1432
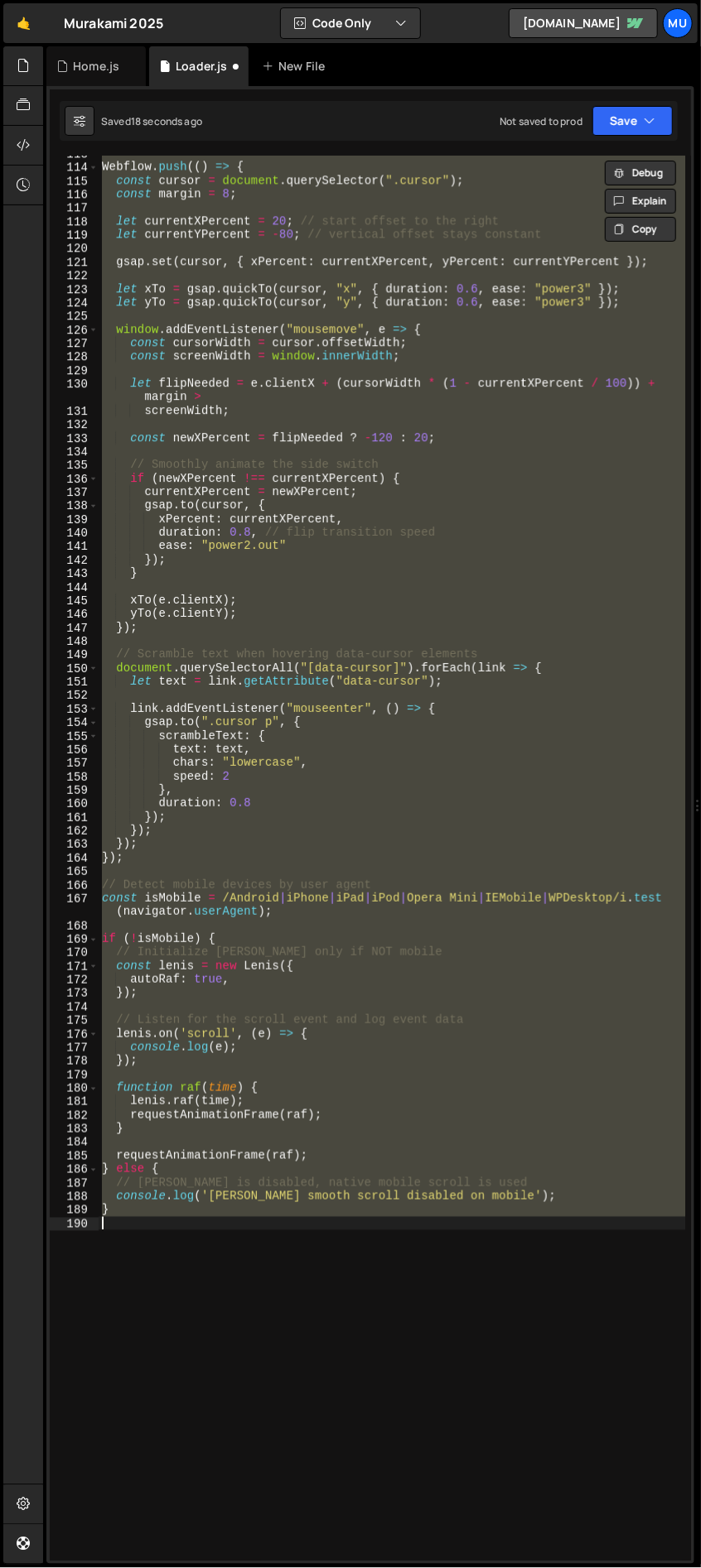
type textarea "});"
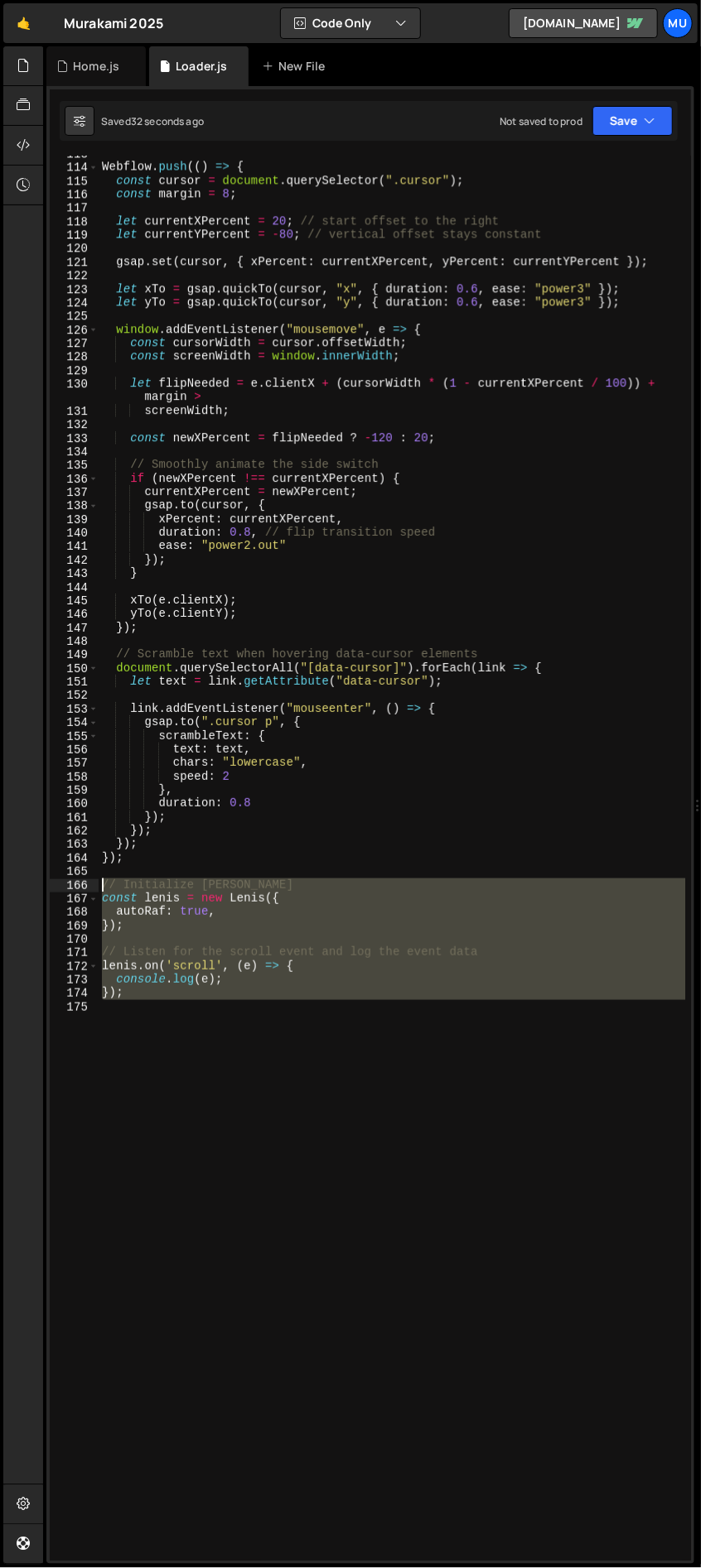
drag, startPoint x: 264, startPoint y: 1203, endPoint x: 101, endPoint y: 888, distance: 354.7
click at [101, 888] on div "Webflow . push (( ) => { const cursor = document . querySelector ( ".cursor" ) …" at bounding box center [392, 863] width 587 height 1432
type textarea "// Initialize Lenis const lenis = new Lenis({"
paste textarea
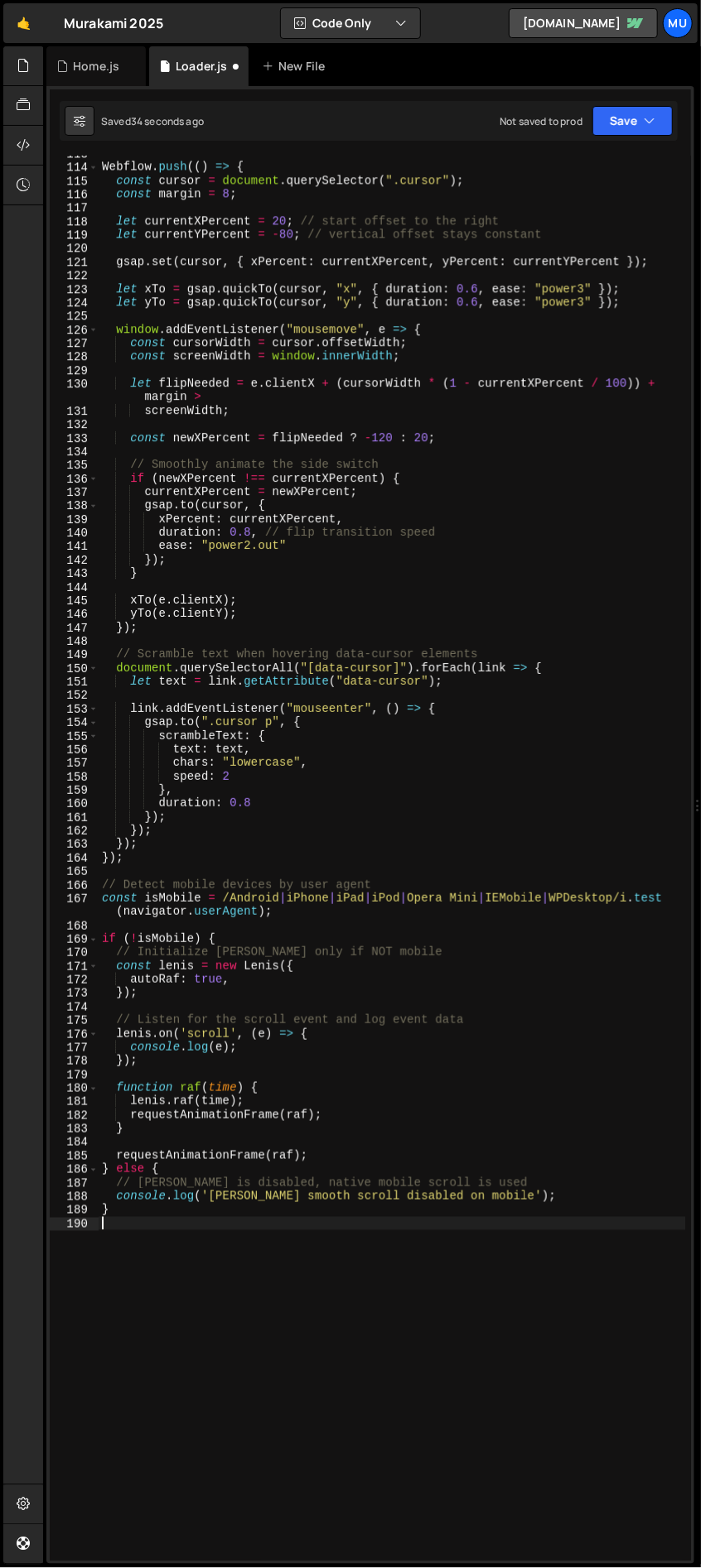
type textarea "}"
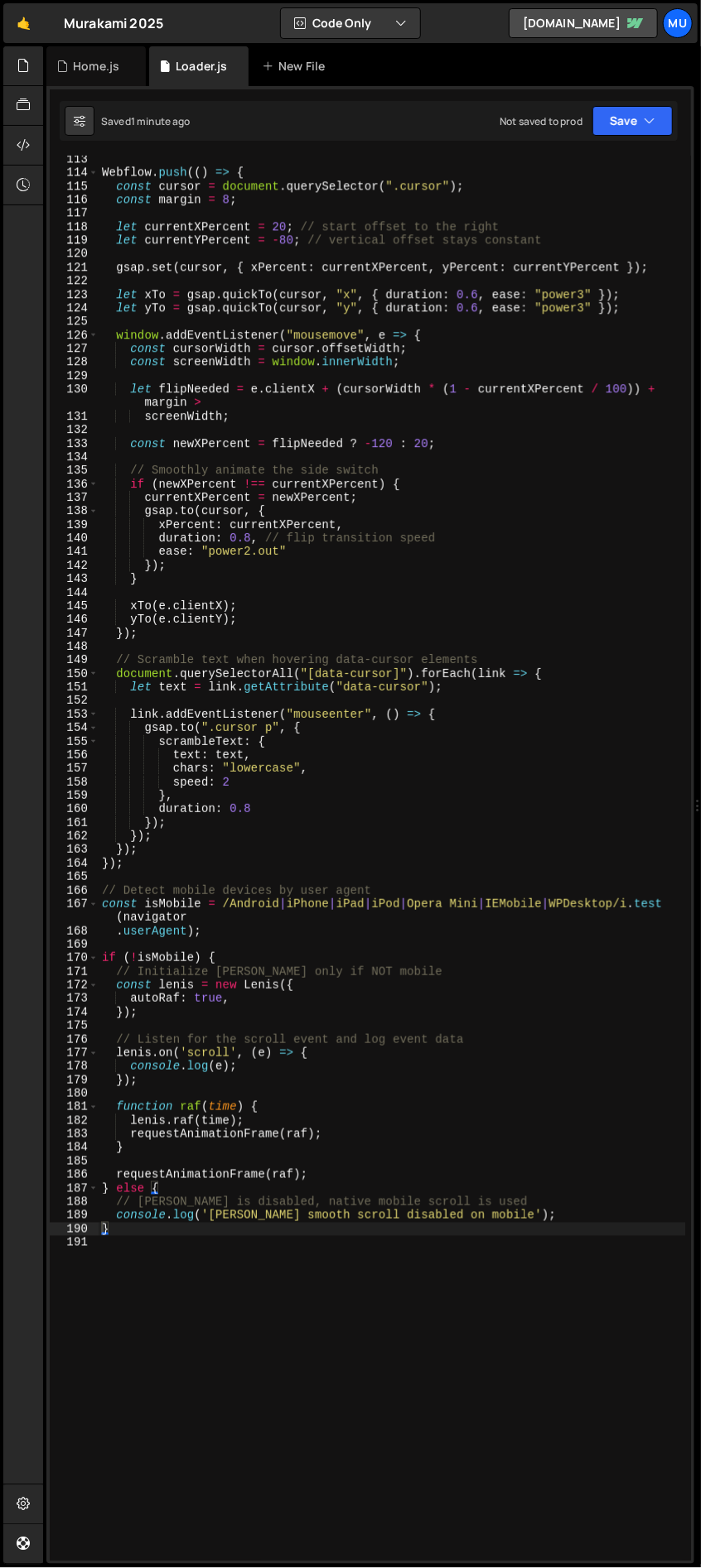
scroll to position [1601, 0]
click at [101, 68] on div "Home.js" at bounding box center [95, 67] width 46 height 17
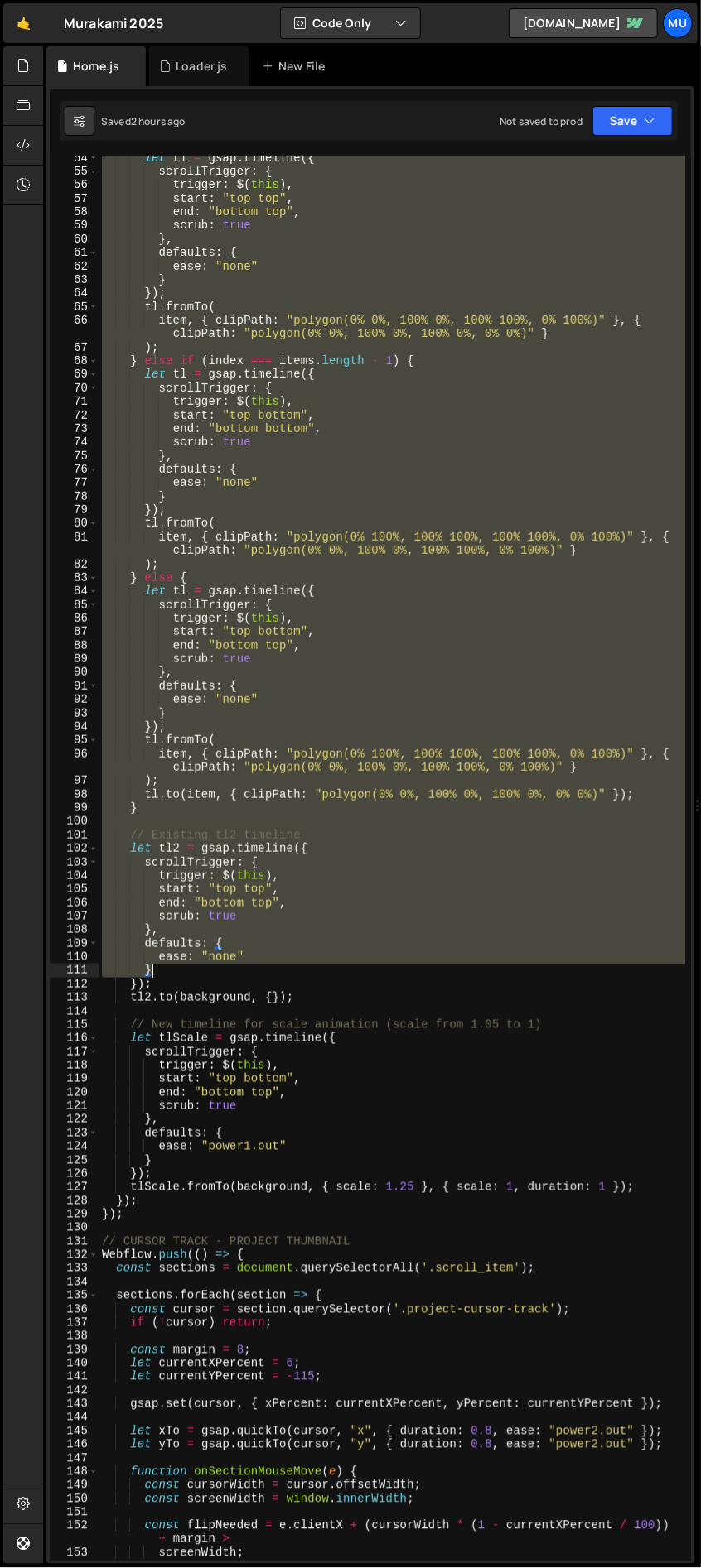
scroll to position [874, 0]
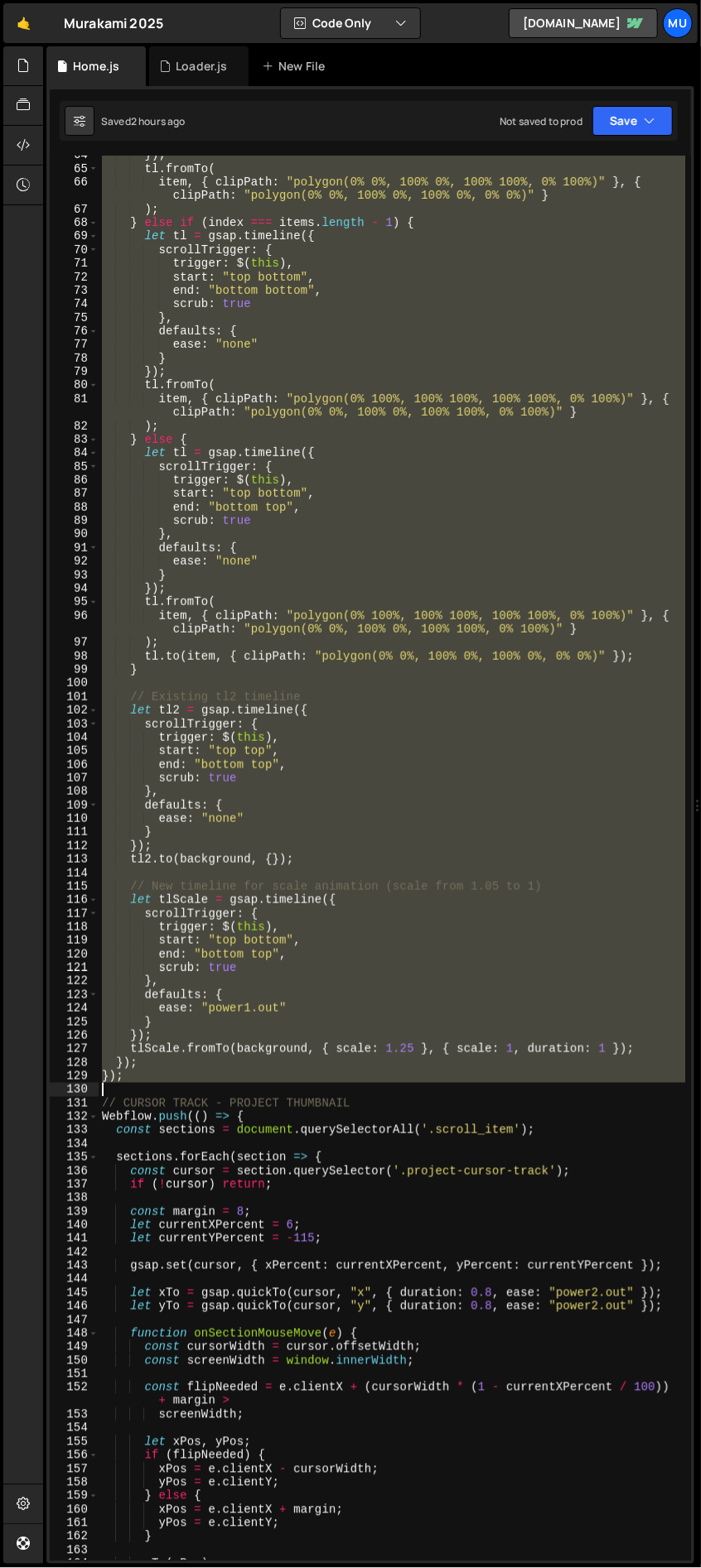
drag, startPoint x: 181, startPoint y: 743, endPoint x: 347, endPoint y: 1096, distance: 390.1
click at [347, 1096] on div "}) ; tl . fromTo ( item , { clipPath : "polygon(0% 0%, 100% 0%, 100% 100%, 0% 1…" at bounding box center [392, 865] width 587 height 1432
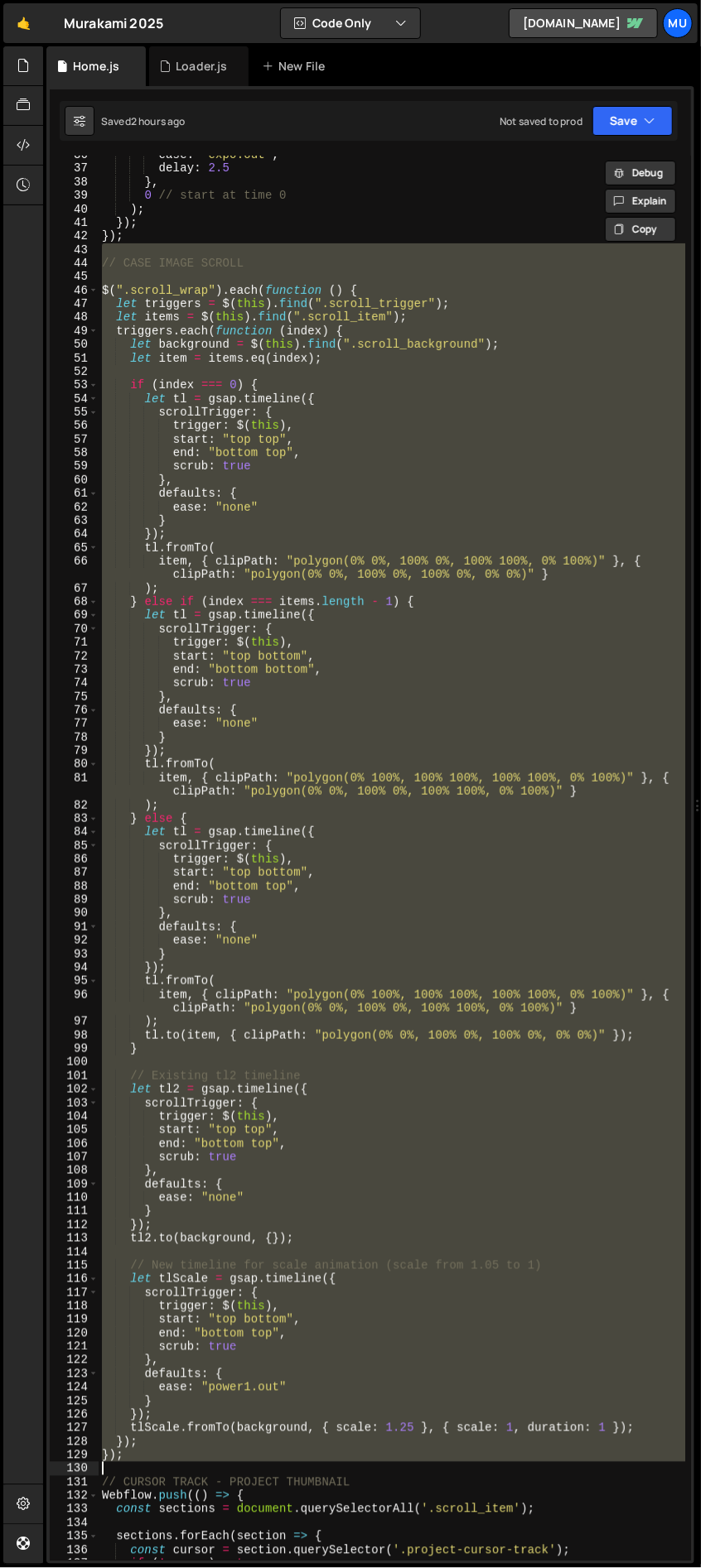
scroll to position [495, 0]
click at [136, 1455] on div "ease : 'expo.out' , delay : 2.5 } , 0 // start at time 0 ) ; }) ; }) ; // CASE …" at bounding box center [392, 858] width 586 height 1405
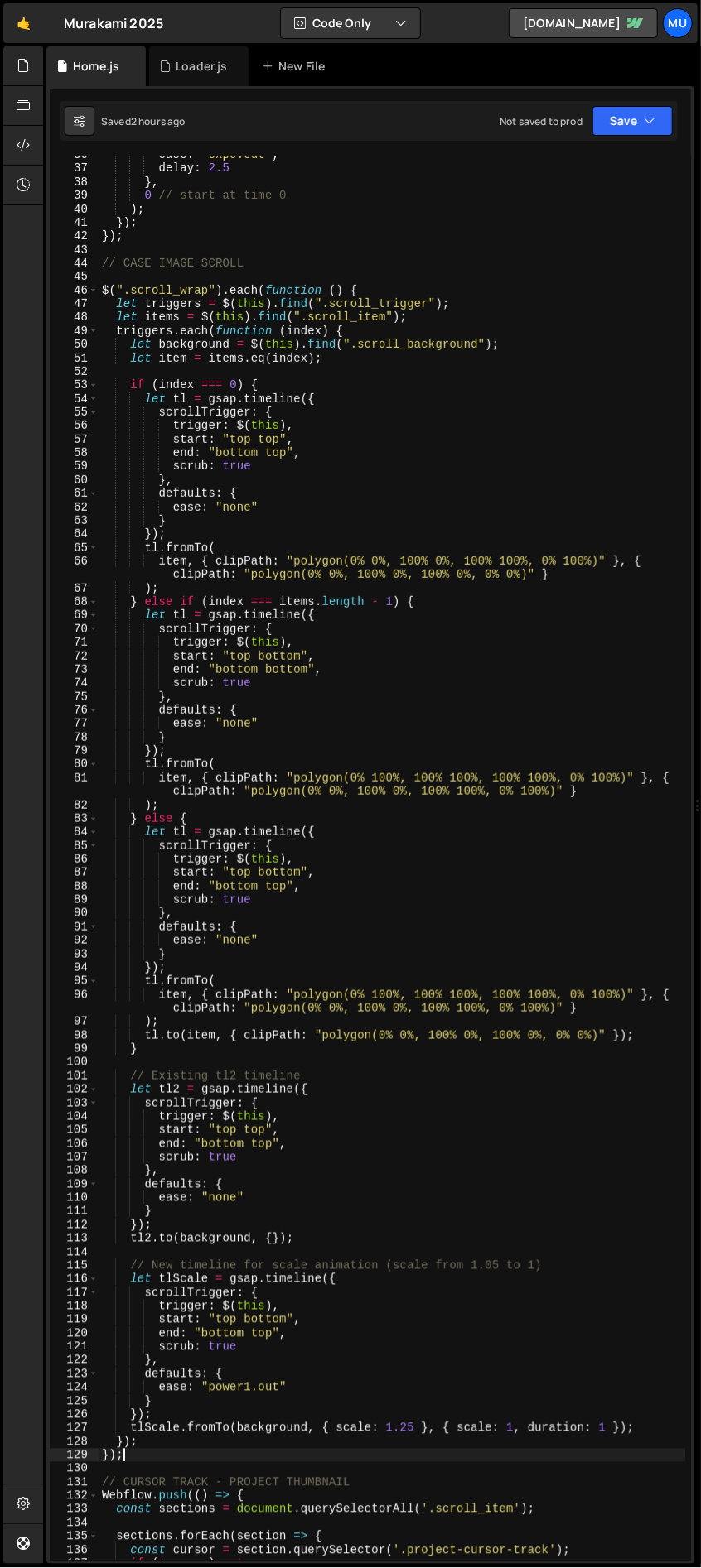
click at [133, 1457] on div "ease : 'expo.out' , delay : 2.5 } , 0 // start at time 0 ) ; }) ; }) ; // CASE …" at bounding box center [392, 865] width 587 height 1432
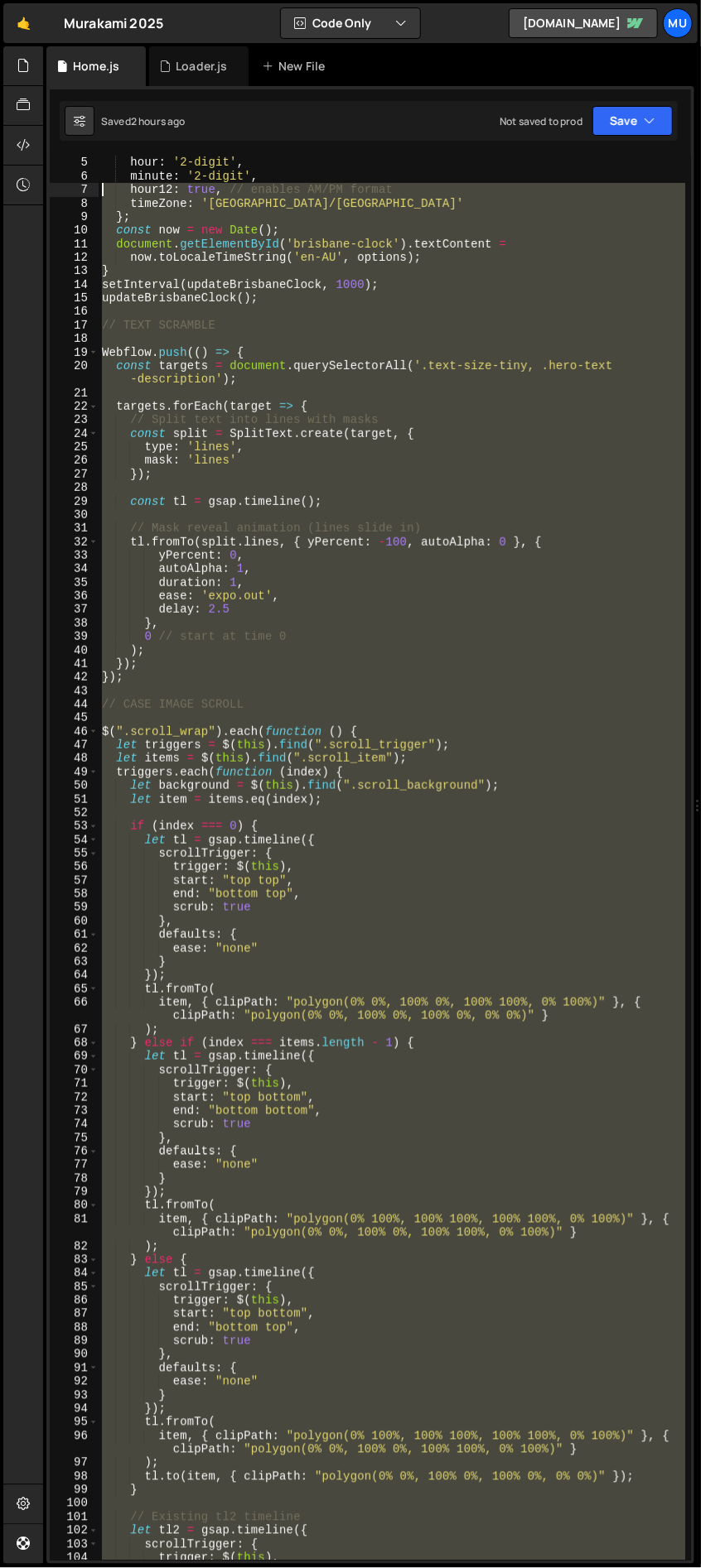
scroll to position [54, 0]
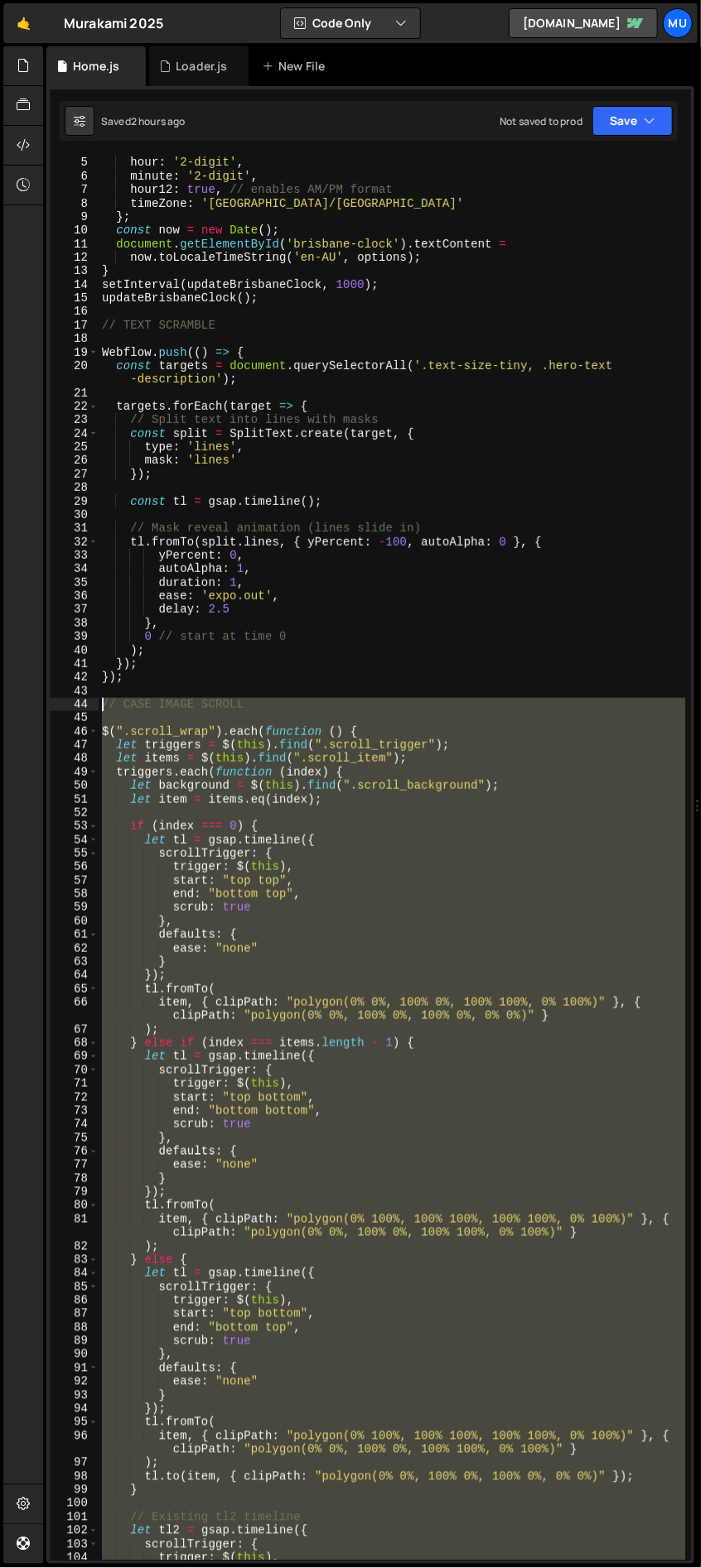
drag, startPoint x: 133, startPoint y: 1457, endPoint x: 101, endPoint y: 708, distance: 749.7
click at [101, 708] on div "hour : '2-digit' , minute : '2-digit' , hour12 : true , // enables AM/PM format…" at bounding box center [392, 871] width 587 height 1432
type textarea "// CASE IMAGE SCROLL"
paste textarea
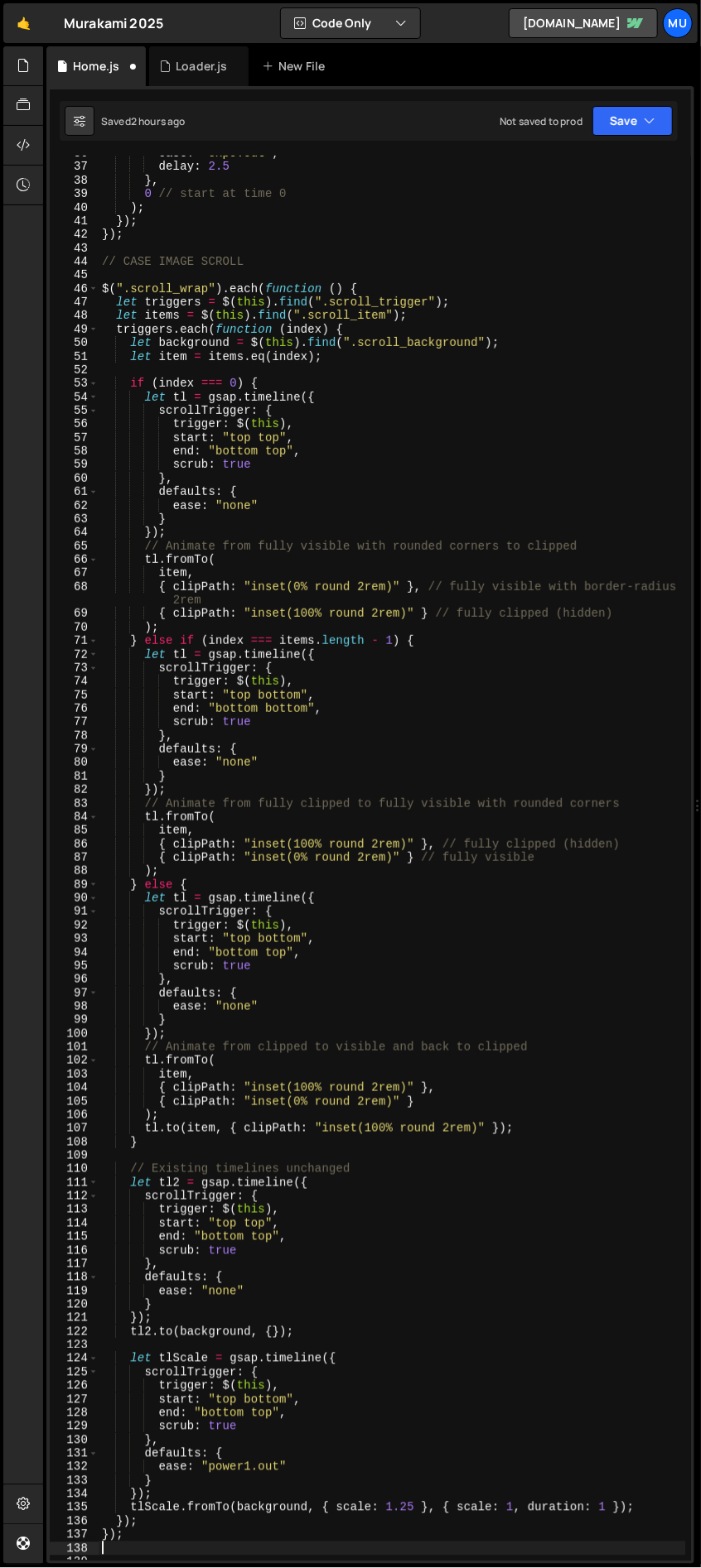
scroll to position [602, 0]
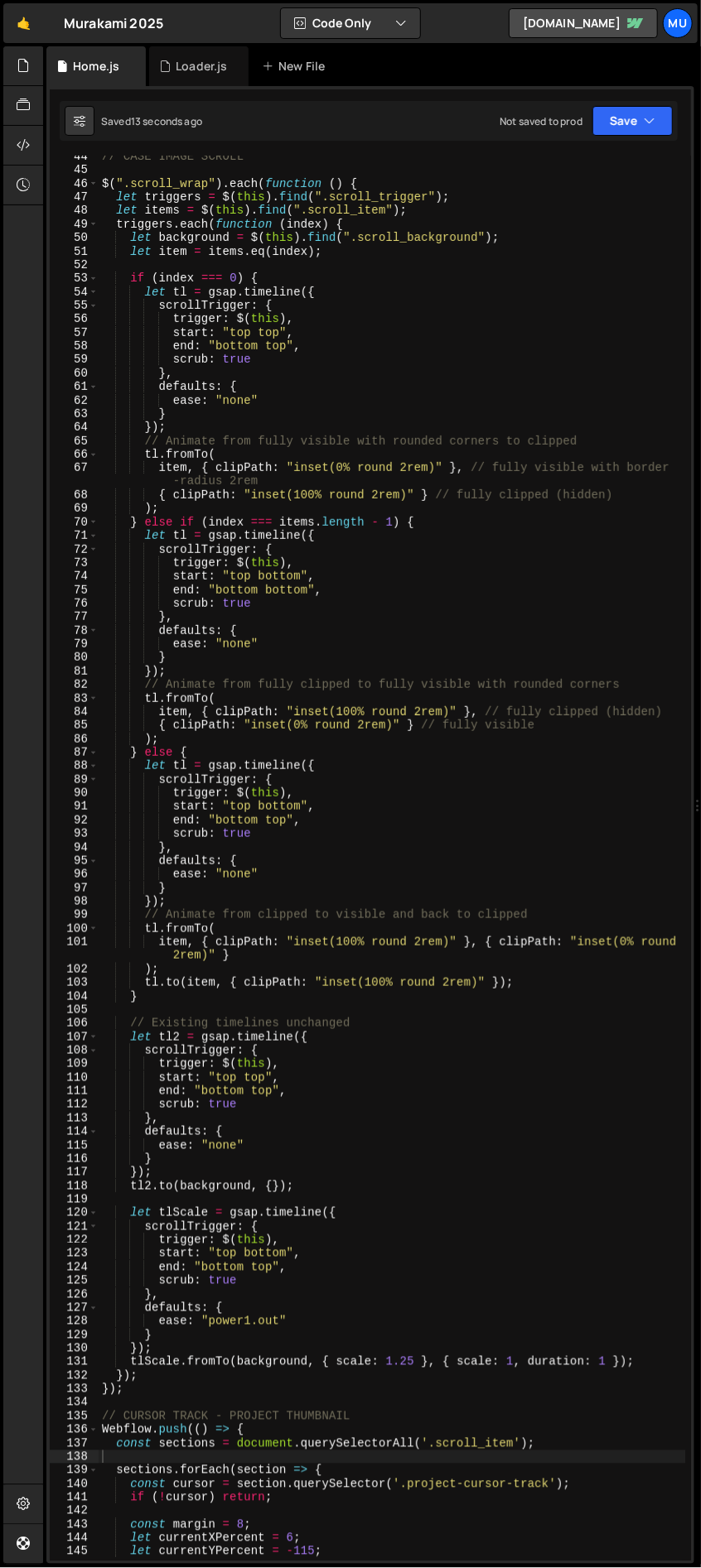
click at [508, 773] on div "// CASE IMAGE SCROLL $ ( ".scroll_wrap" ) . each ( function ( ) { let triggers …" at bounding box center [392, 865] width 587 height 1432
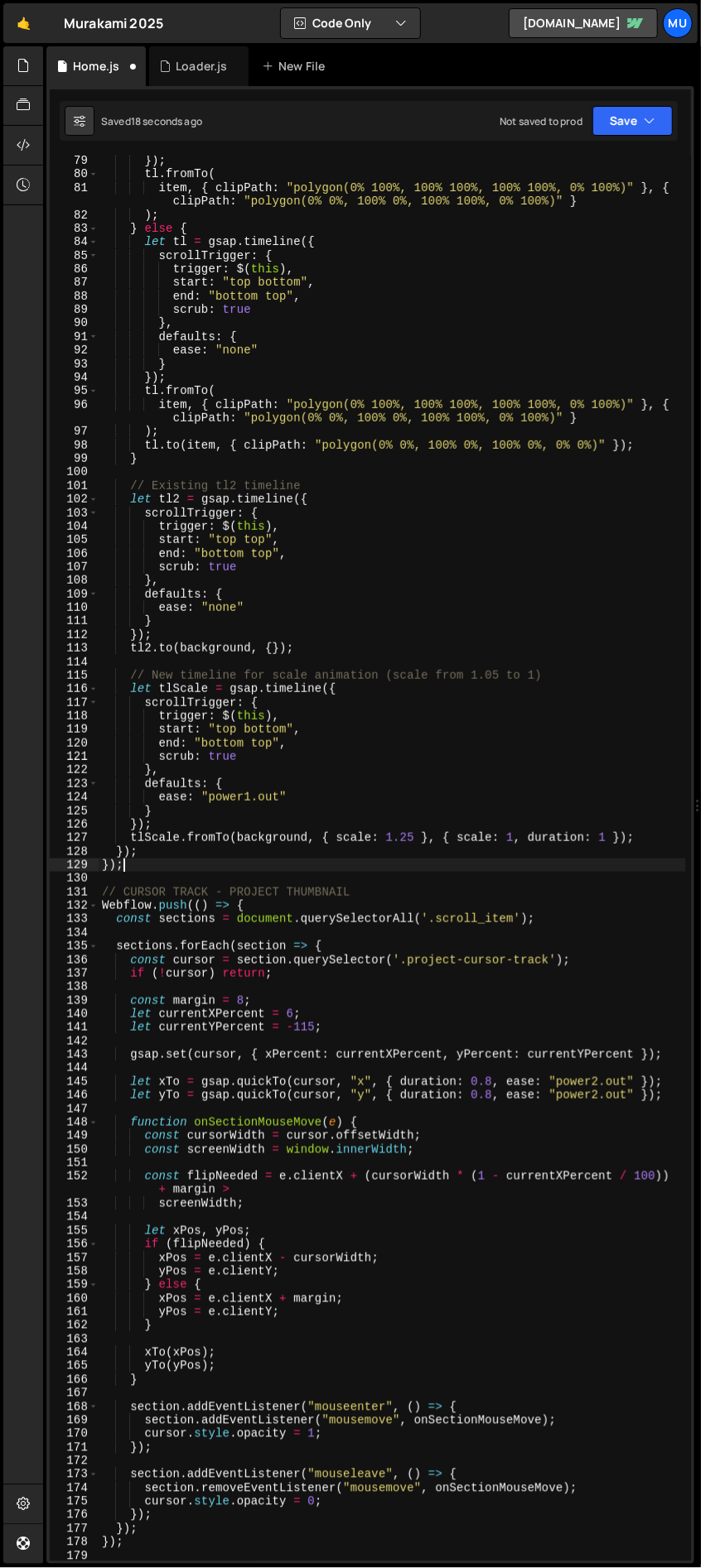
scroll to position [1085, 0]
click at [195, 404] on div "}) ; tl . fromTo ( item , { clipPath : "polygon(0% 100%, 100% 100%, 100% 100%, …" at bounding box center [392, 870] width 587 height 1432
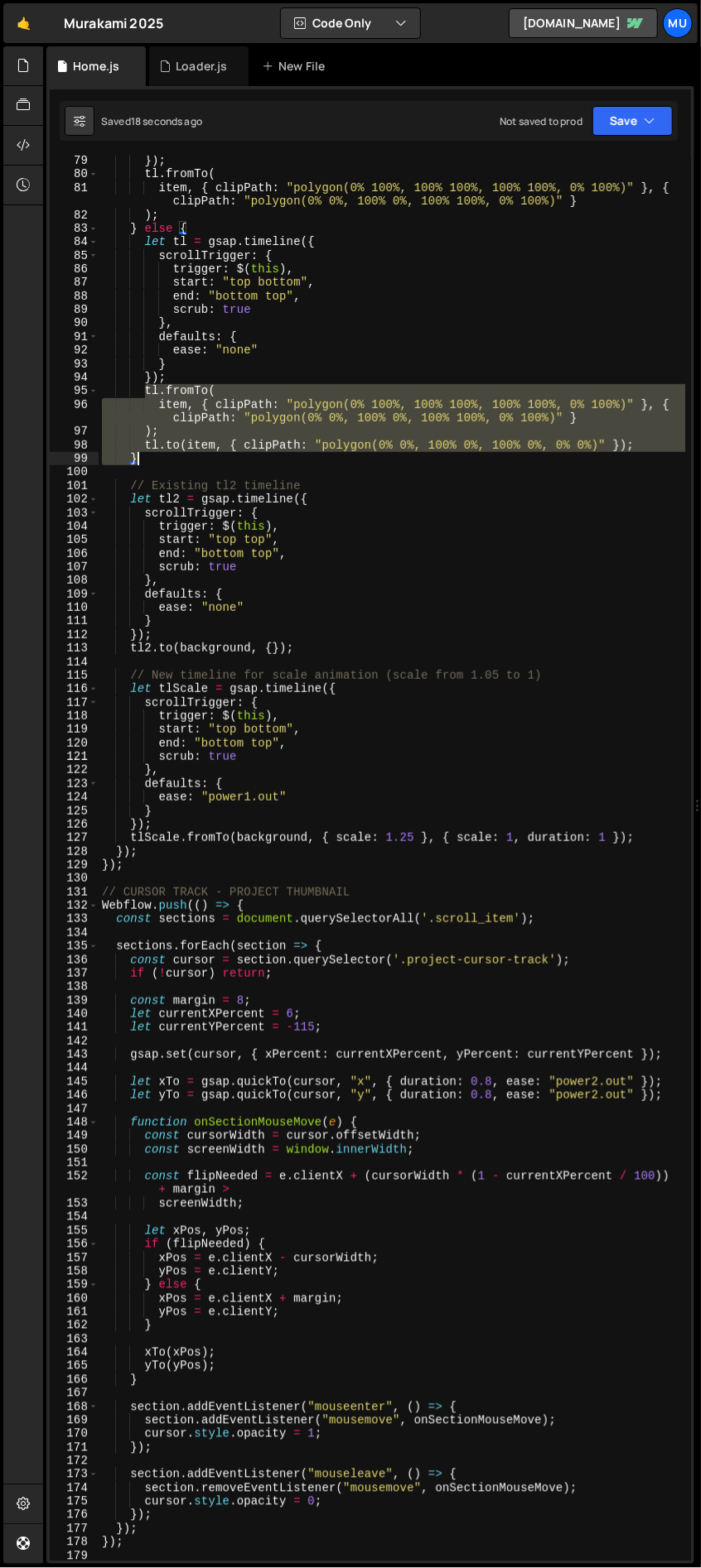
drag, startPoint x: 143, startPoint y: 393, endPoint x: 660, endPoint y: 458, distance: 521.1
click at [660, 458] on div "}) ; tl . fromTo ( item , { clipPath : "polygon(0% 100%, 100% 100%, 100% 100%, …" at bounding box center [392, 870] width 587 height 1432
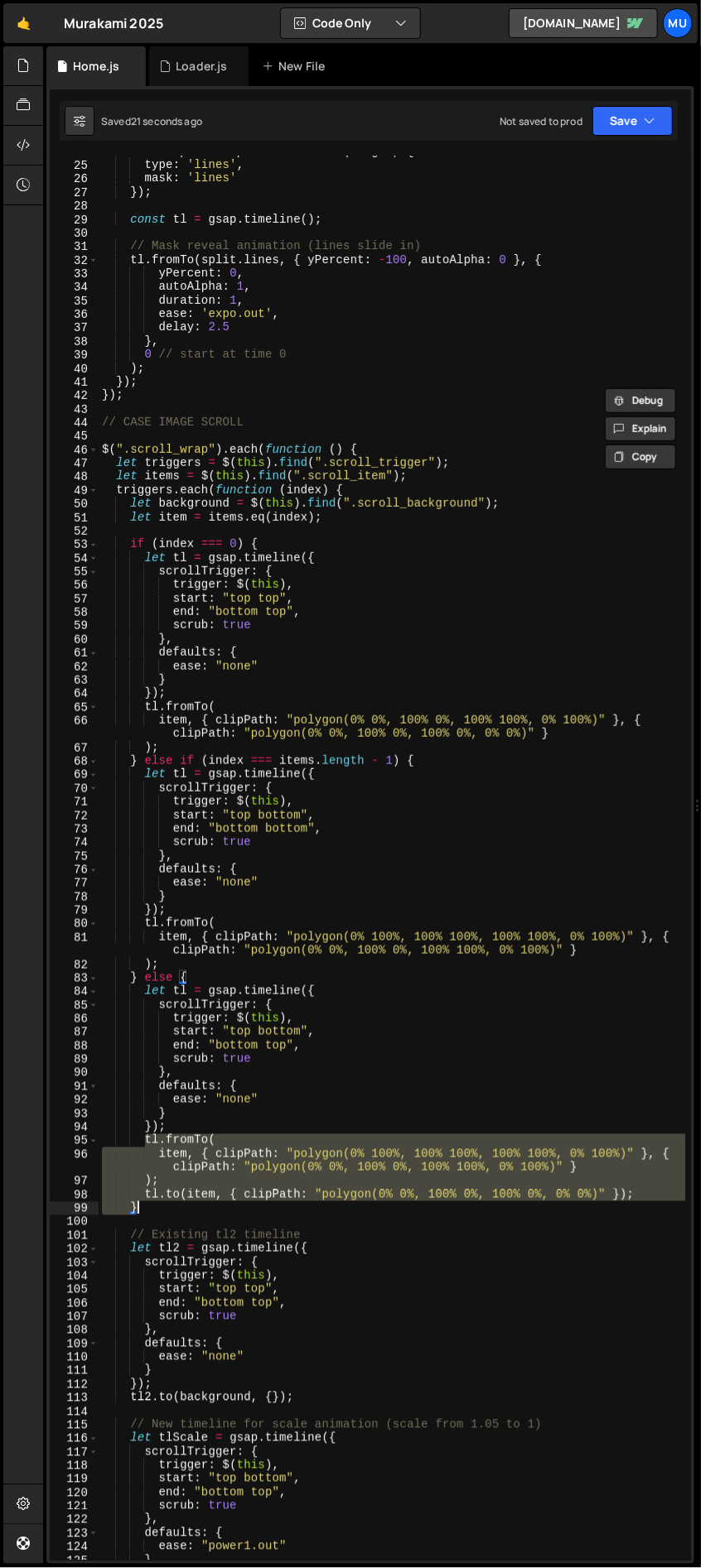
scroll to position [335, 0]
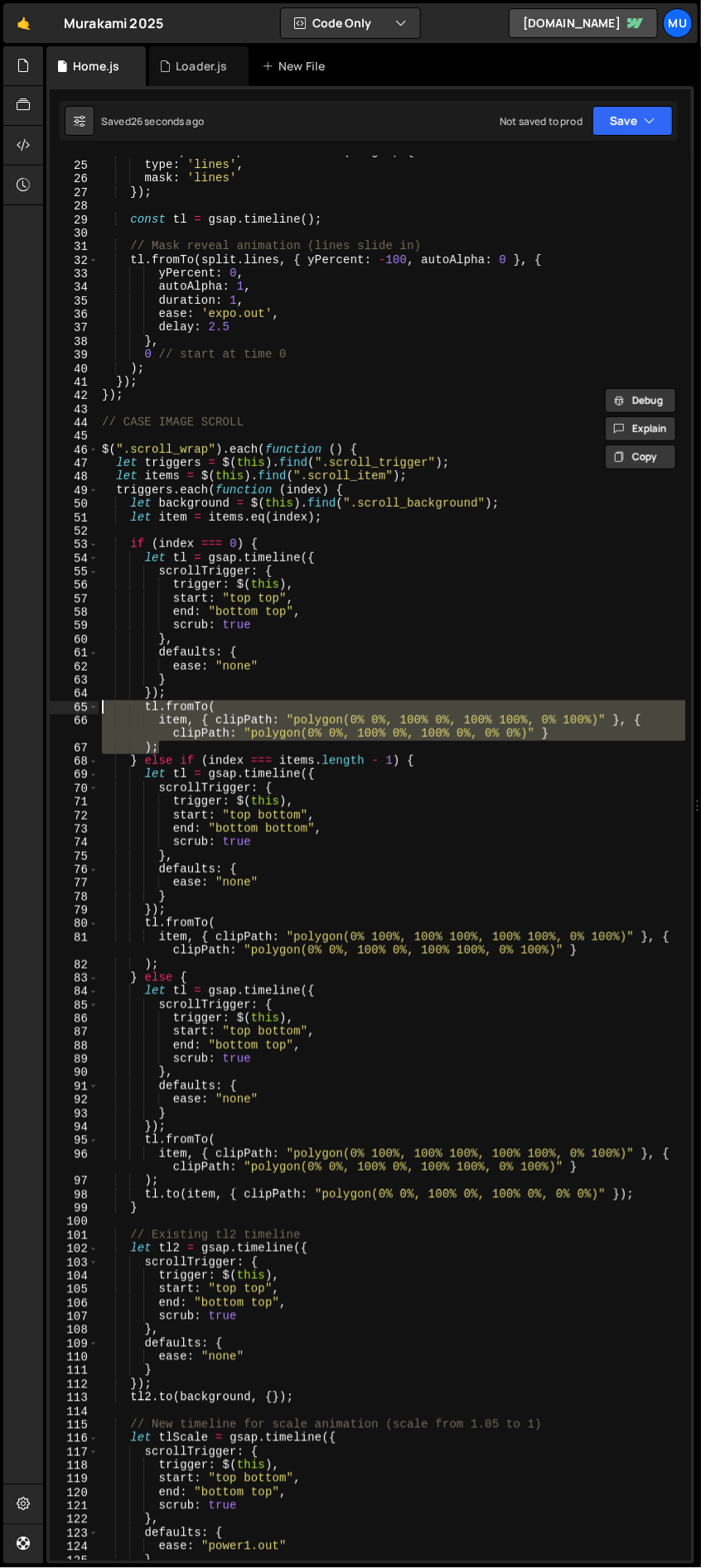
drag, startPoint x: 177, startPoint y: 750, endPoint x: 79, endPoint y: 706, distance: 107.4
click at [79, 706] on div "tl.to(item, { clipPath: "polygon(0% 0%, 100% 0%, 100% 0%, 0% 0%)" }); } 24 25 2…" at bounding box center [370, 858] width 641 height 1405
click at [314, 739] on div "const split = SplitText . create ( target , { type : 'lines' , mask : 'lines' }…" at bounding box center [392, 858] width 586 height 1405
type textarea "item, { clipPath: "polygon(0% 0%, 100% 0%, 100% 100%, 0% 100%)" }, { clipPath: …"
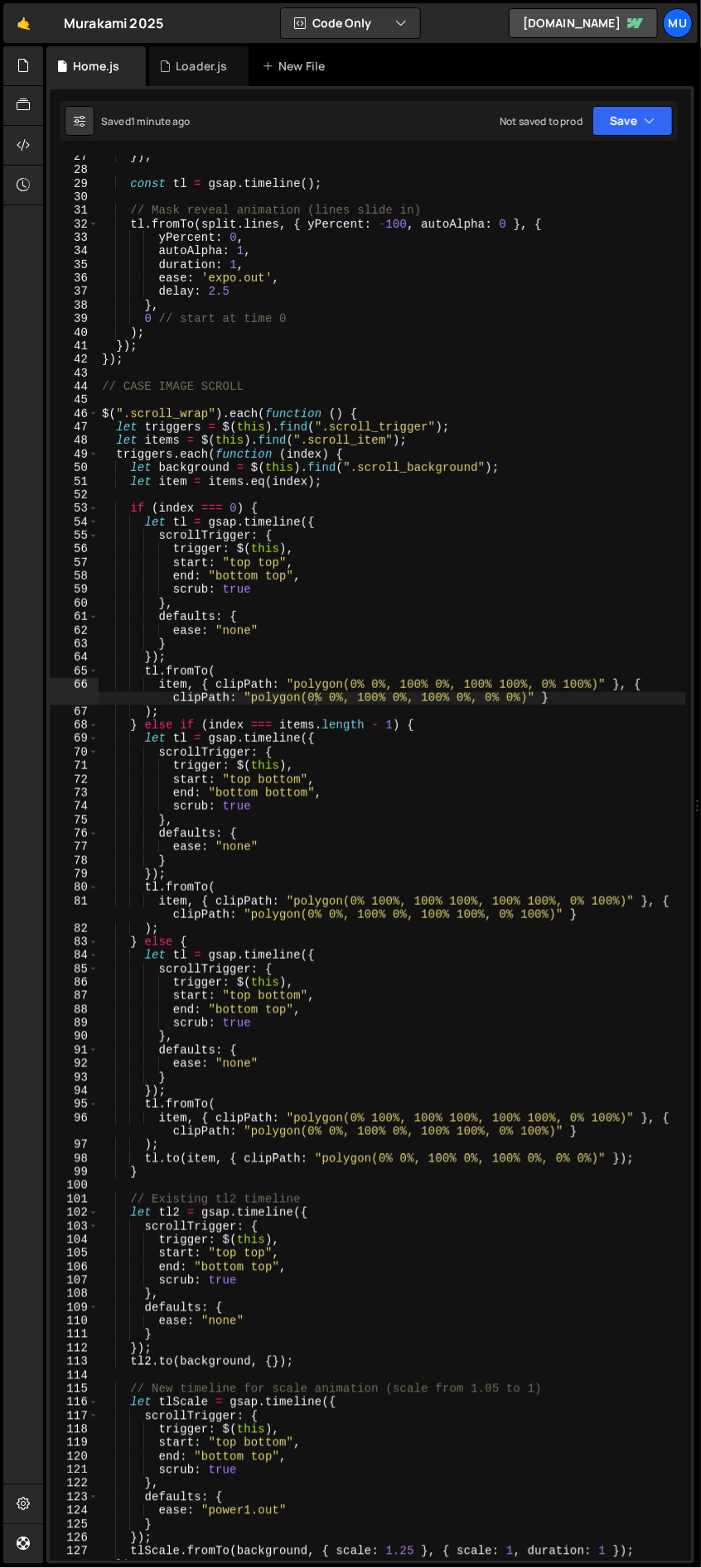
scroll to position [360, 0]
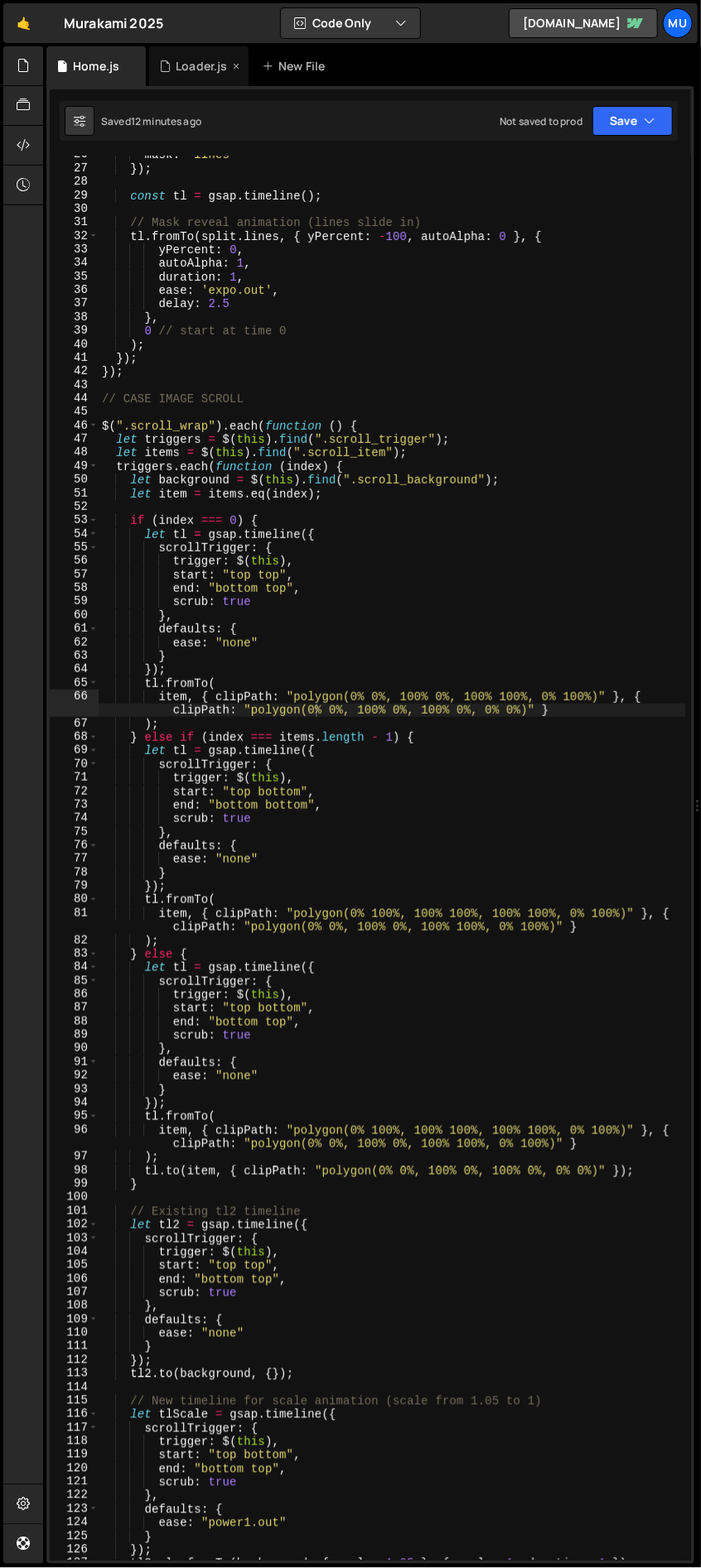
click at [192, 70] on div "Loader.js" at bounding box center [201, 67] width 52 height 17
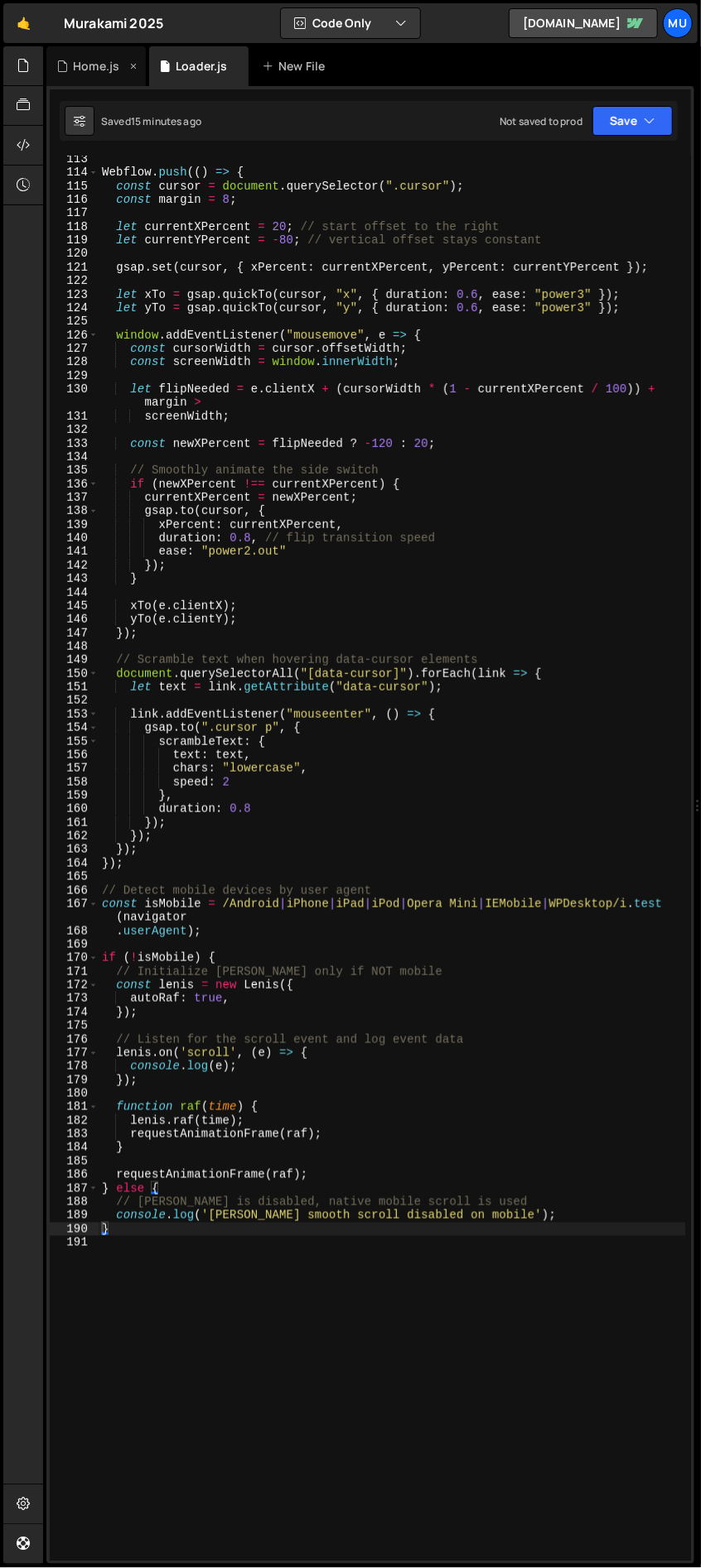
click at [101, 68] on div "Home.js" at bounding box center [95, 67] width 46 height 17
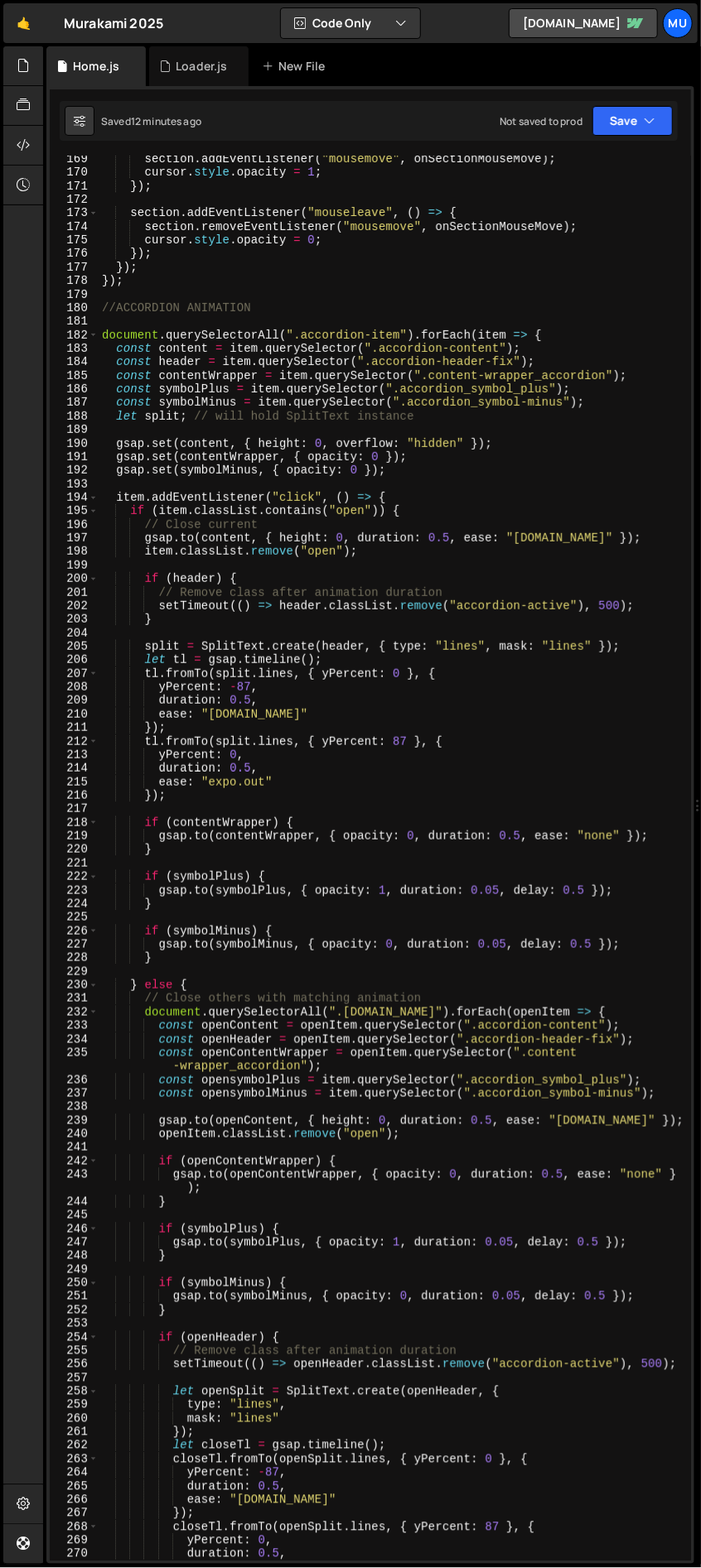
scroll to position [2532, 0]
